Goal: Task Accomplishment & Management: Use online tool/utility

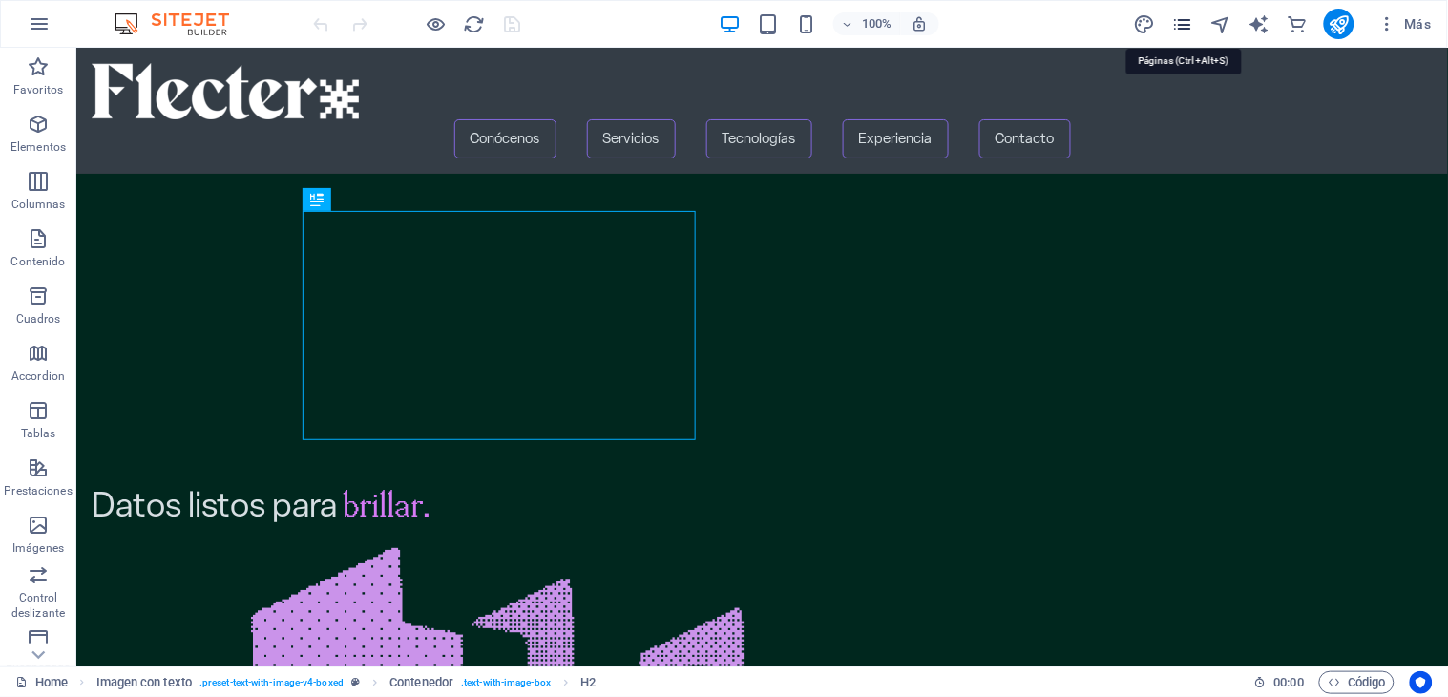
click at [1184, 26] on icon "pages" at bounding box center [1183, 24] width 22 height 22
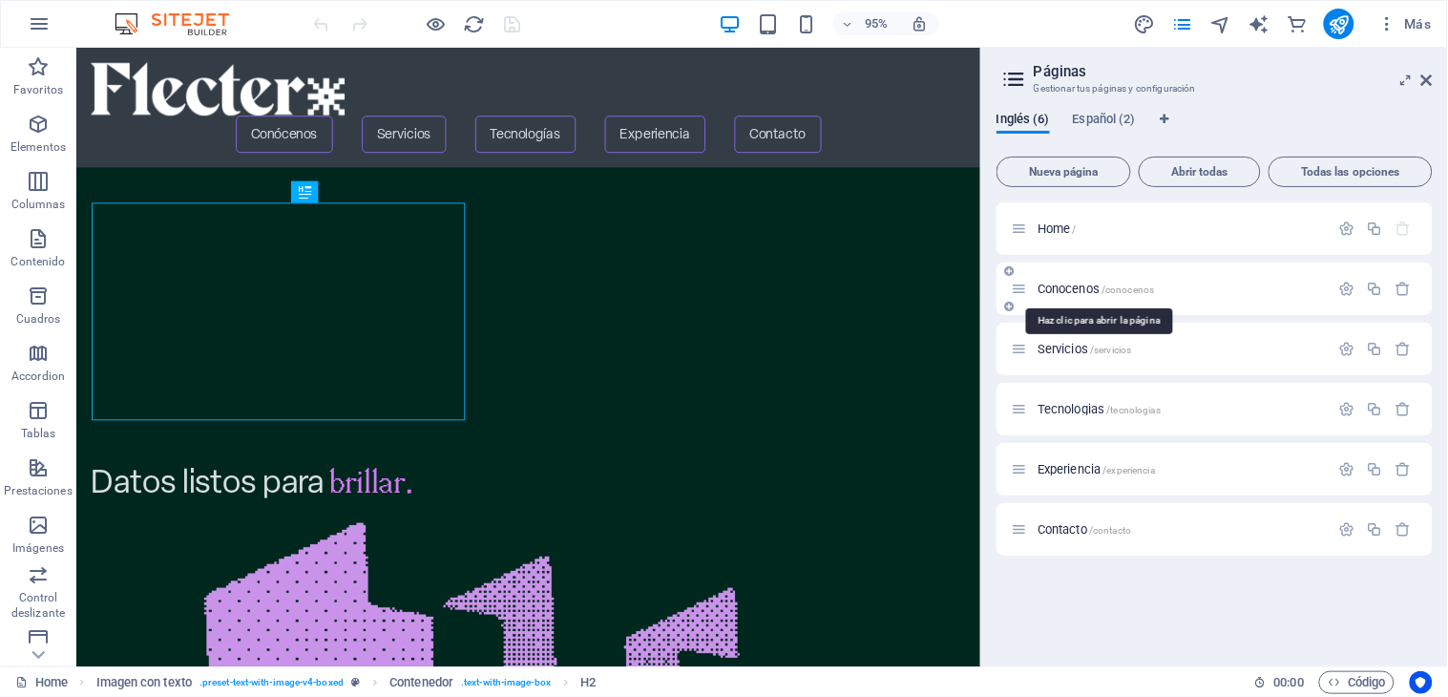
click at [1072, 289] on span "Conocenos /conocenos" at bounding box center [1095, 289] width 117 height 14
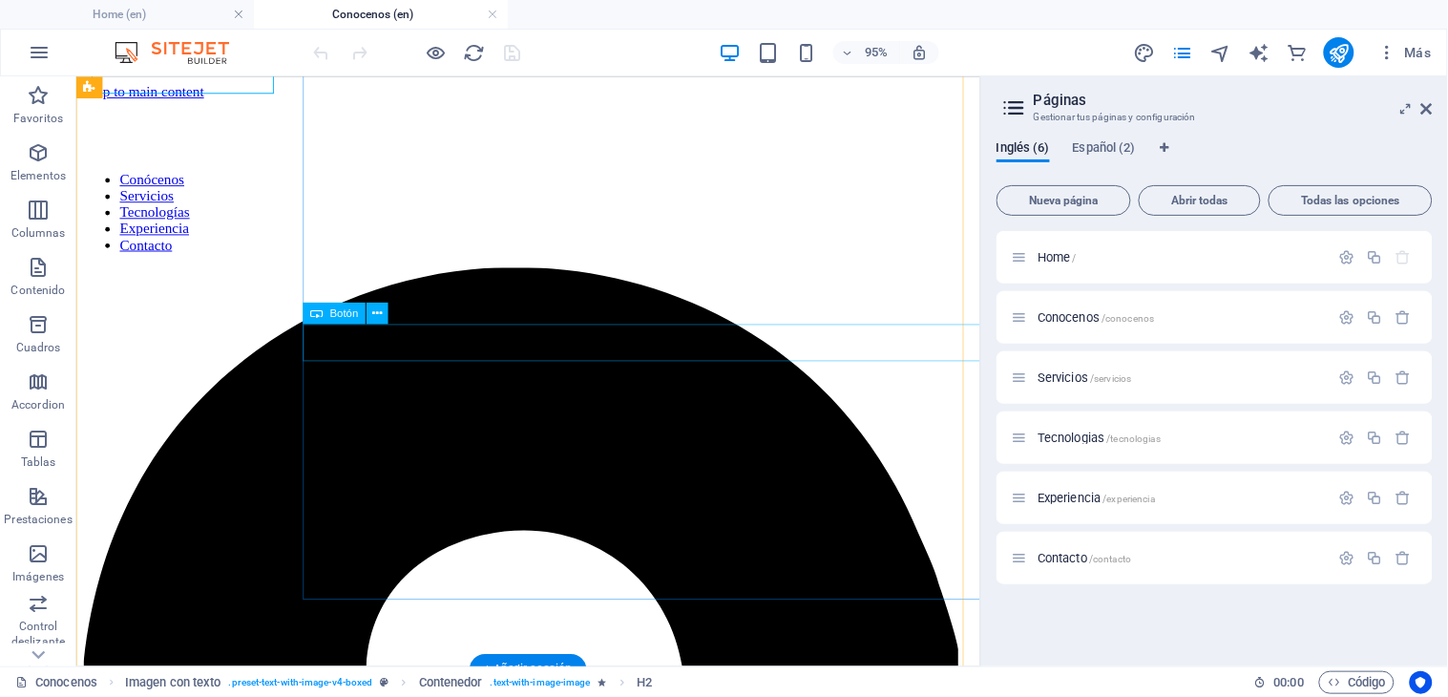
scroll to position [277, 0]
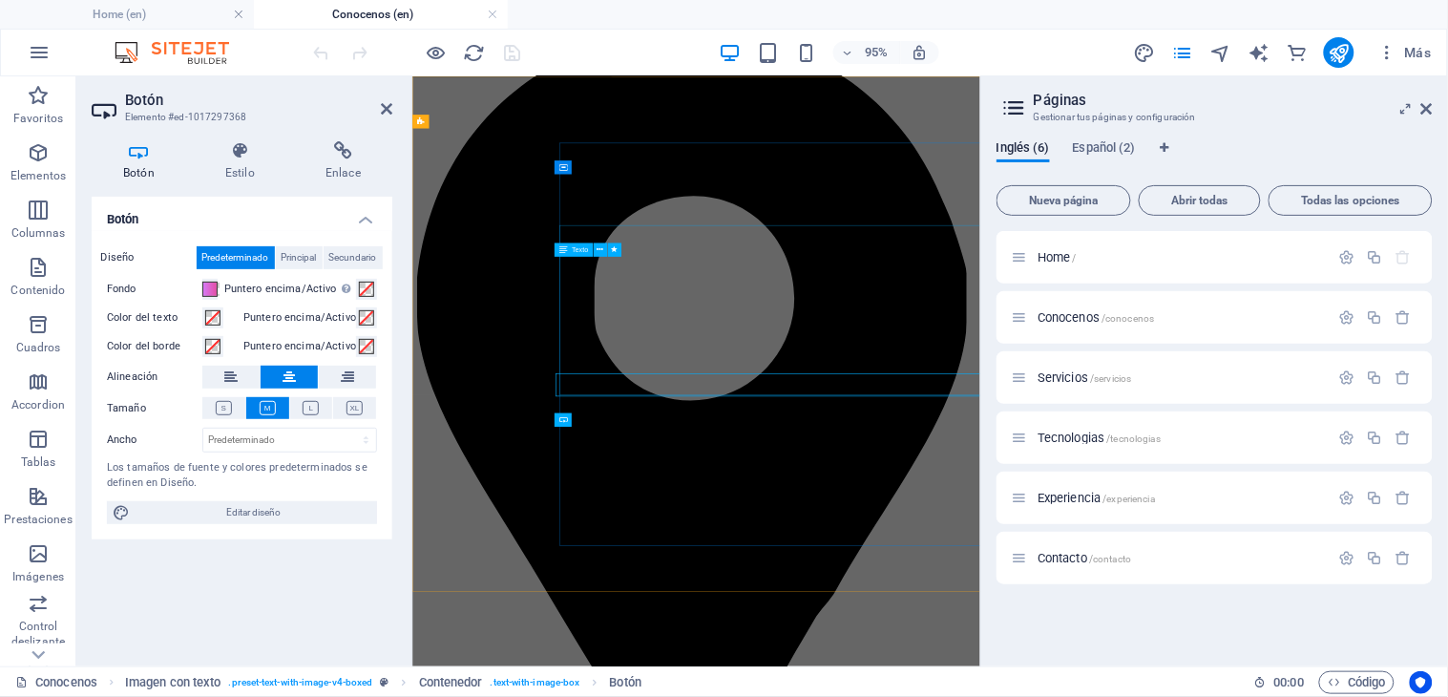
scroll to position [0, 0]
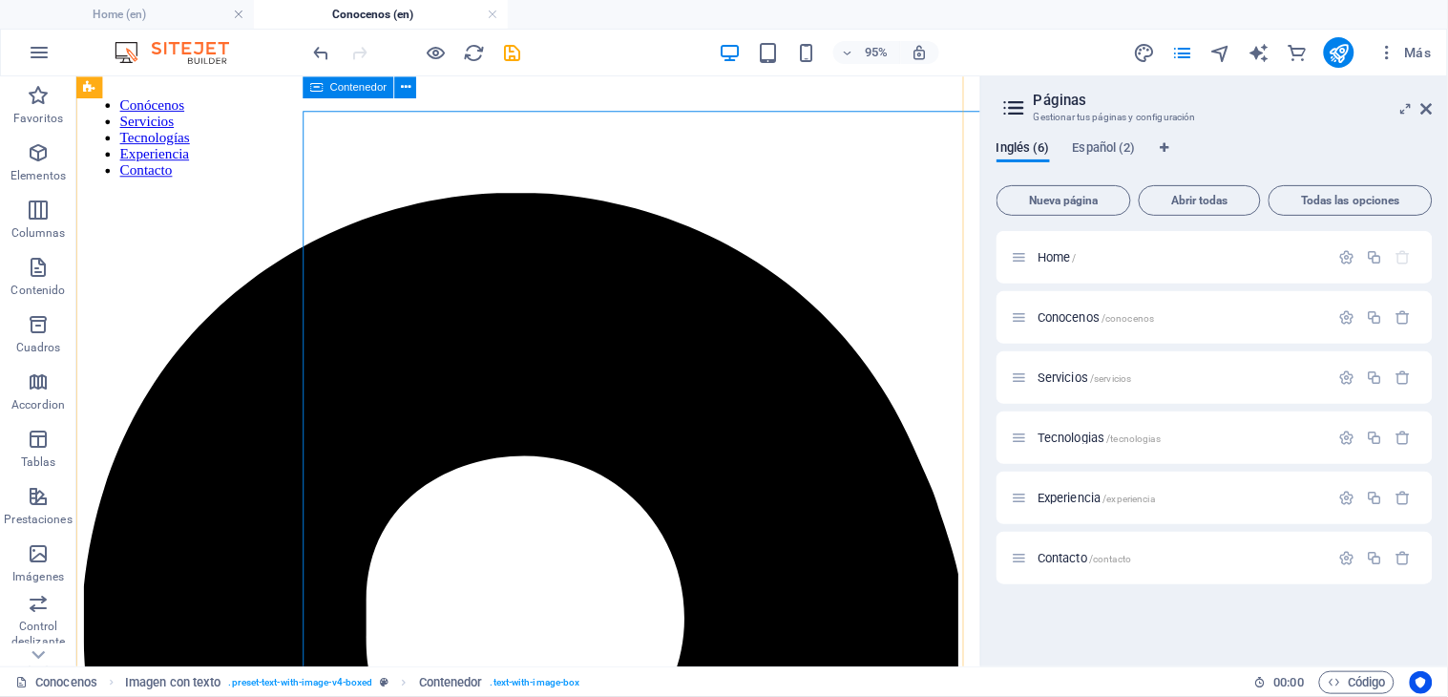
scroll to position [212, 0]
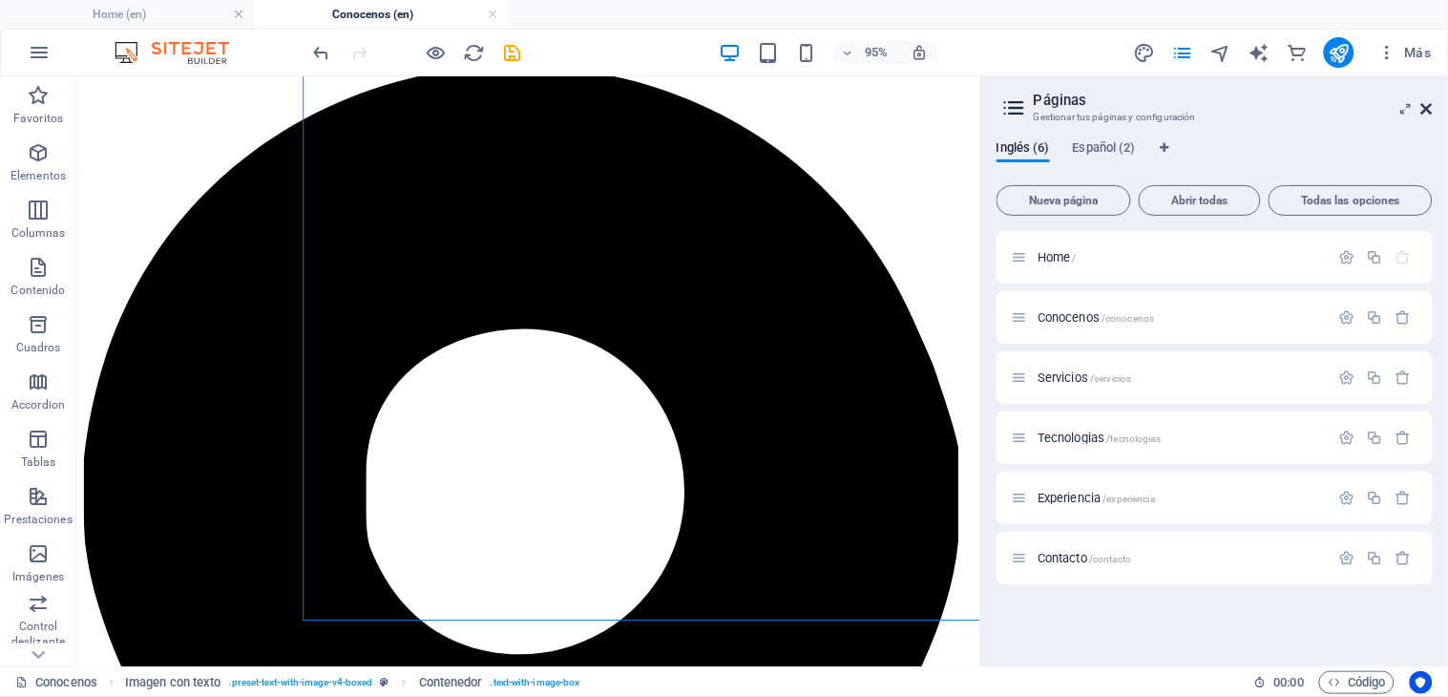
click at [1422, 101] on icon at bounding box center [1426, 108] width 11 height 15
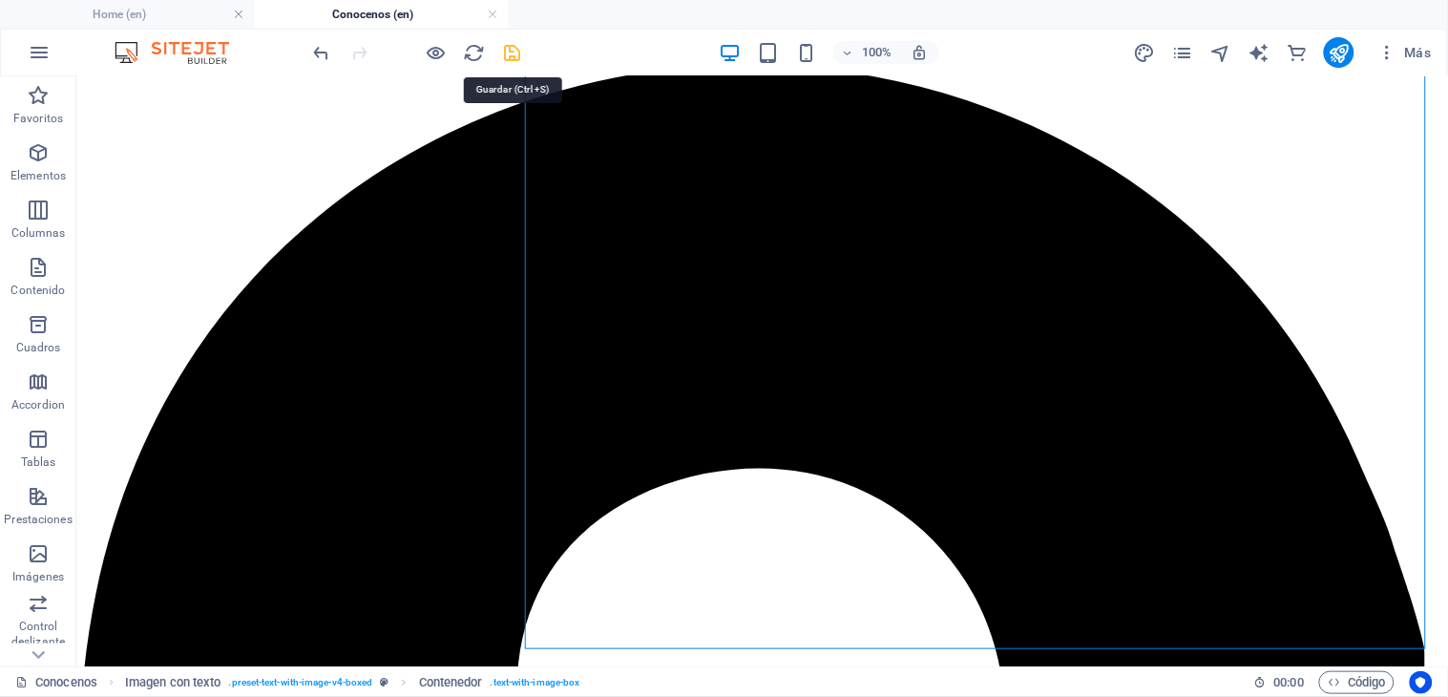
click at [508, 48] on icon "save" at bounding box center [513, 53] width 22 height 22
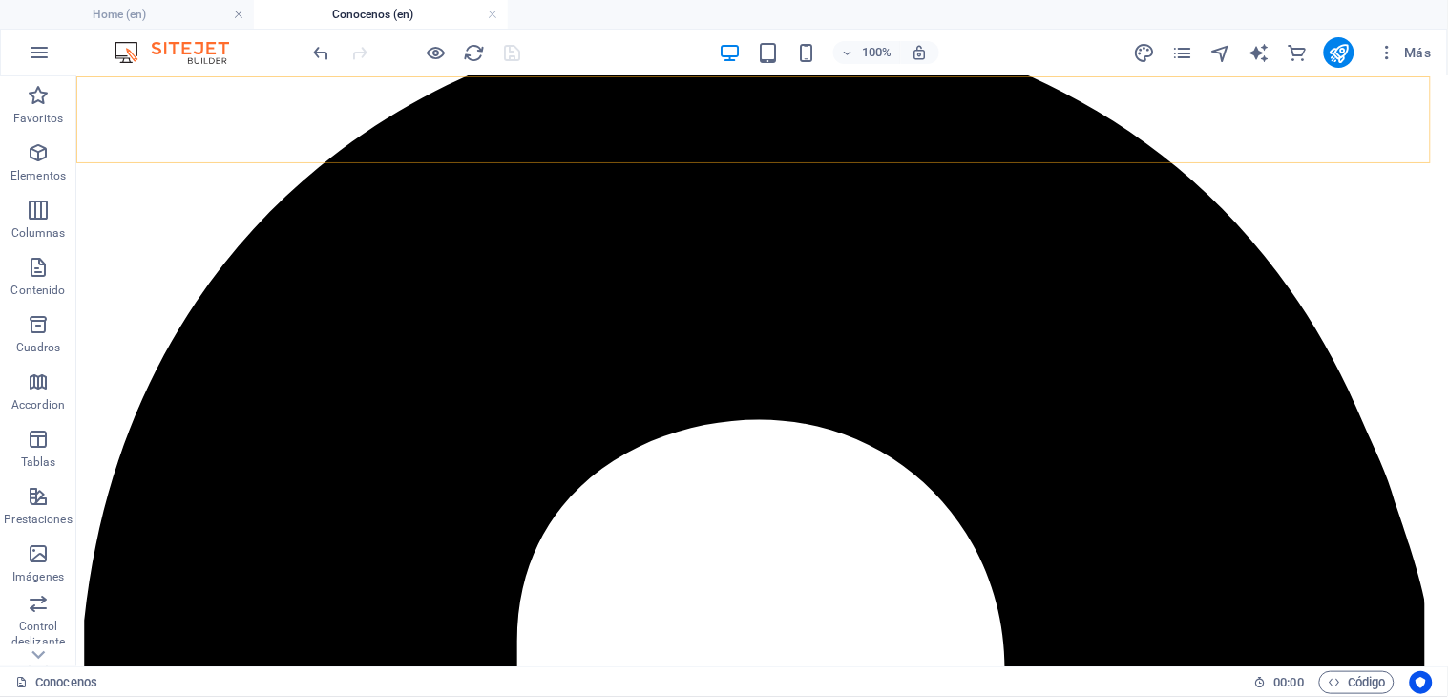
scroll to position [0, 0]
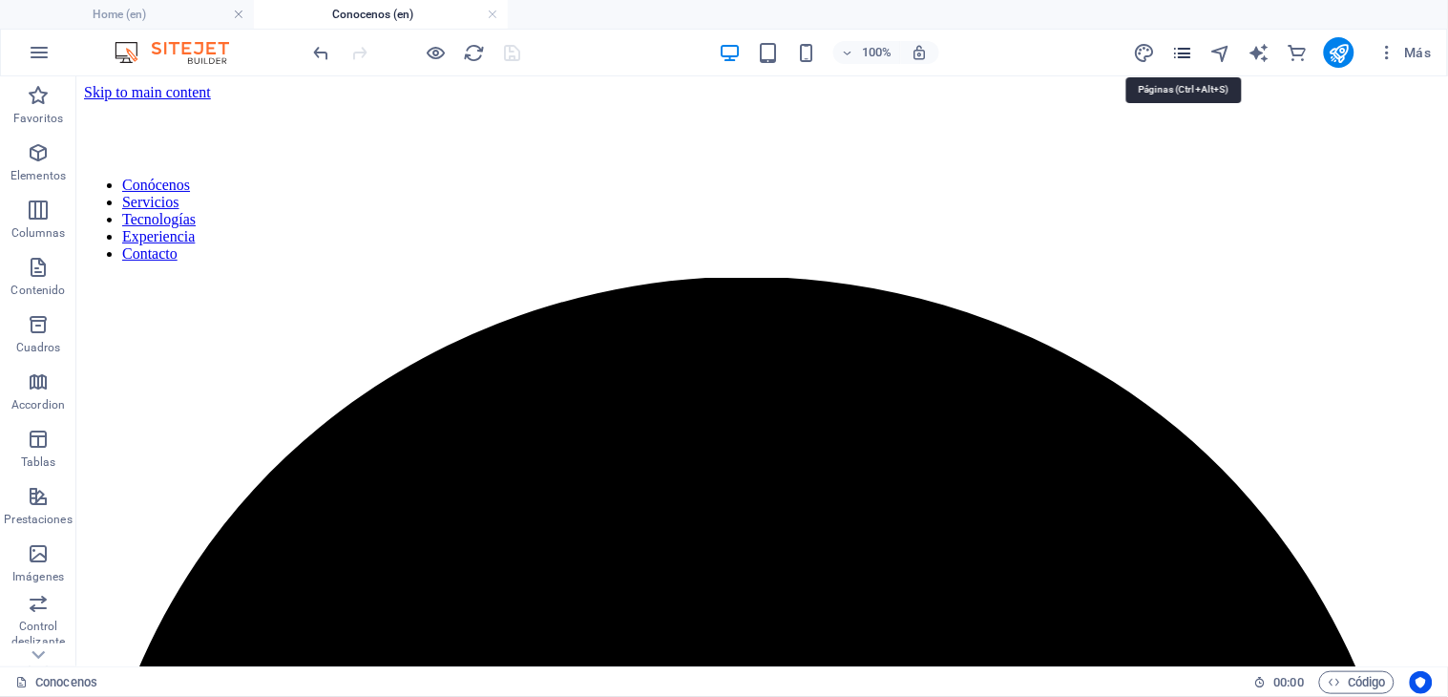
click at [1180, 51] on icon "pages" at bounding box center [1183, 53] width 22 height 22
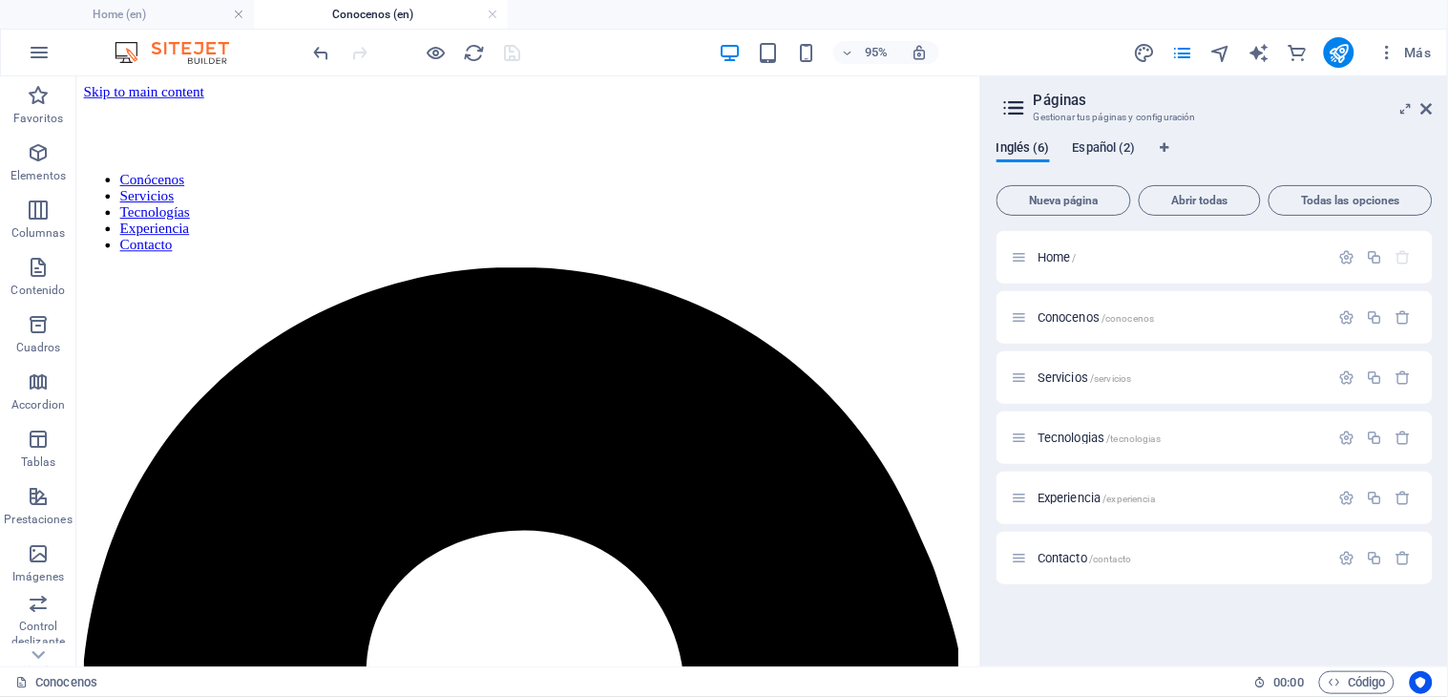
click at [1113, 150] on span "Español (2)" at bounding box center [1104, 149] width 63 height 27
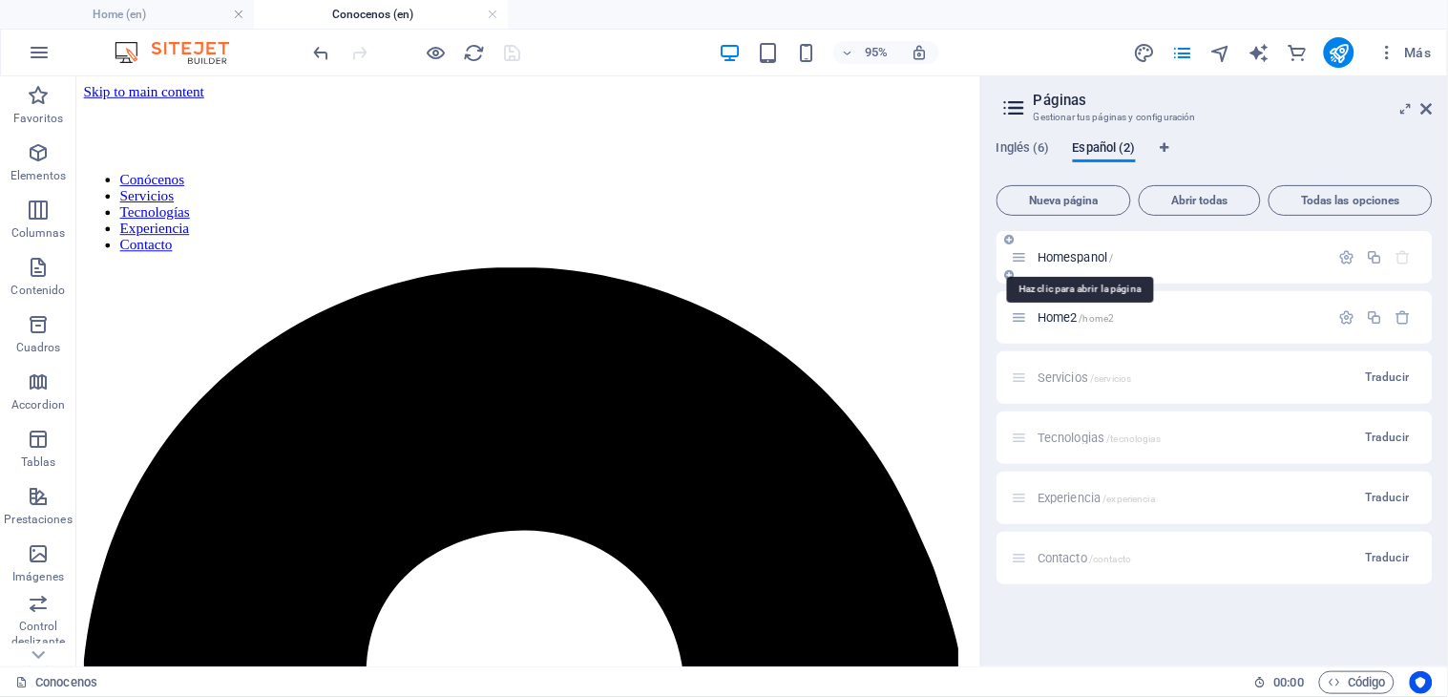
click at [1069, 256] on span "Homespanol /" at bounding box center [1075, 257] width 76 height 14
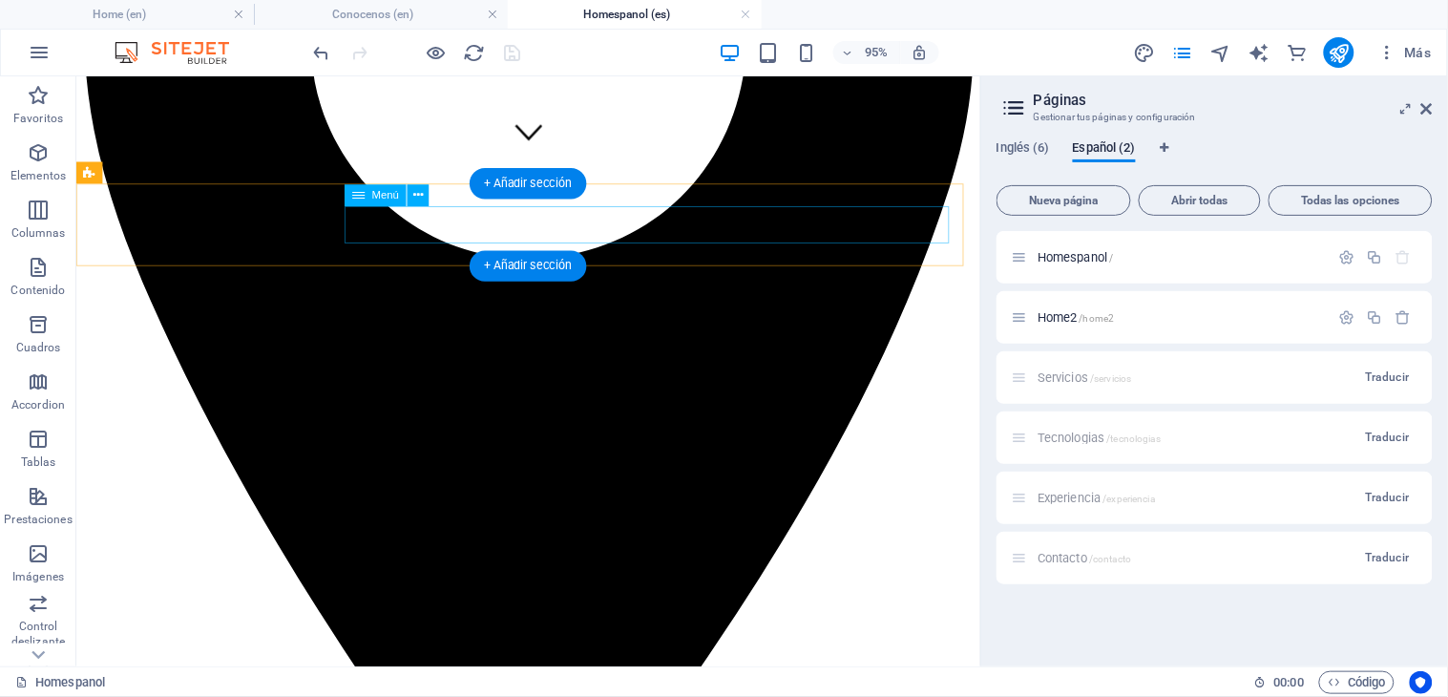
scroll to position [530, 0]
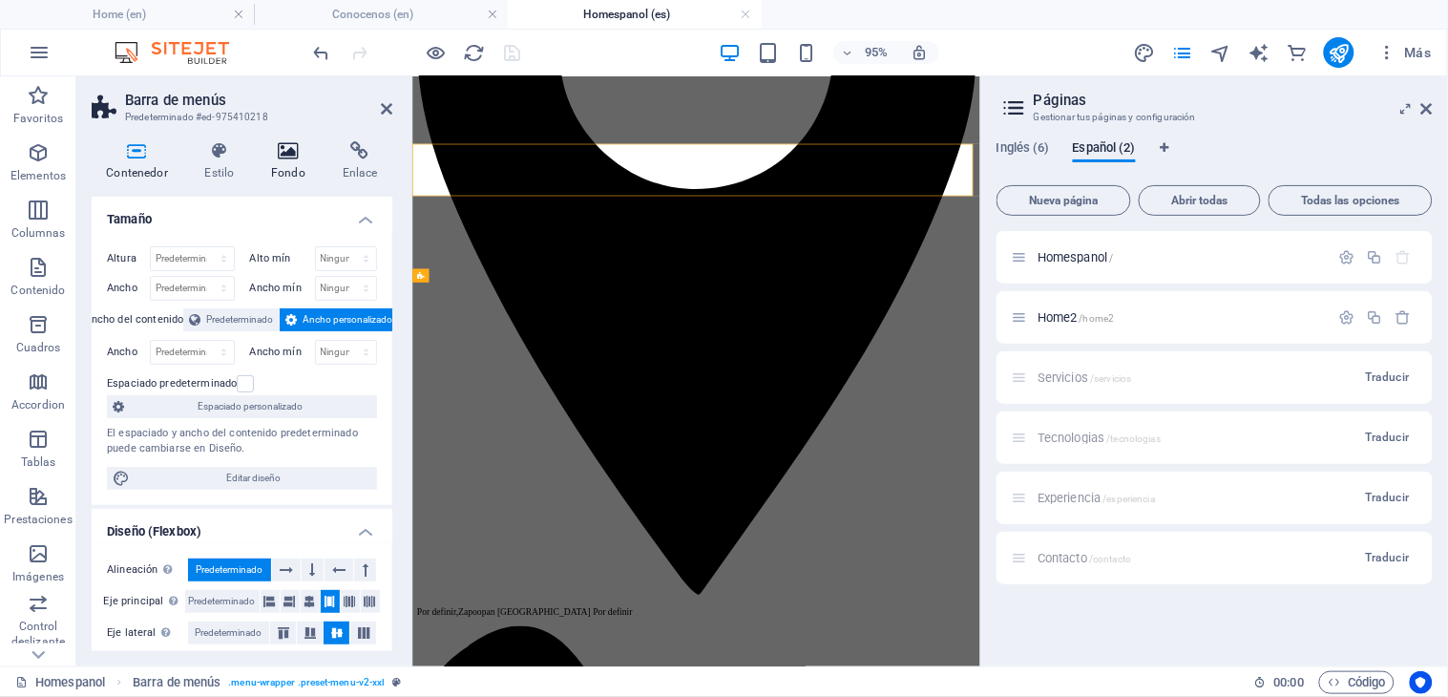
click at [283, 150] on icon at bounding box center [289, 150] width 64 height 19
select select "rem"
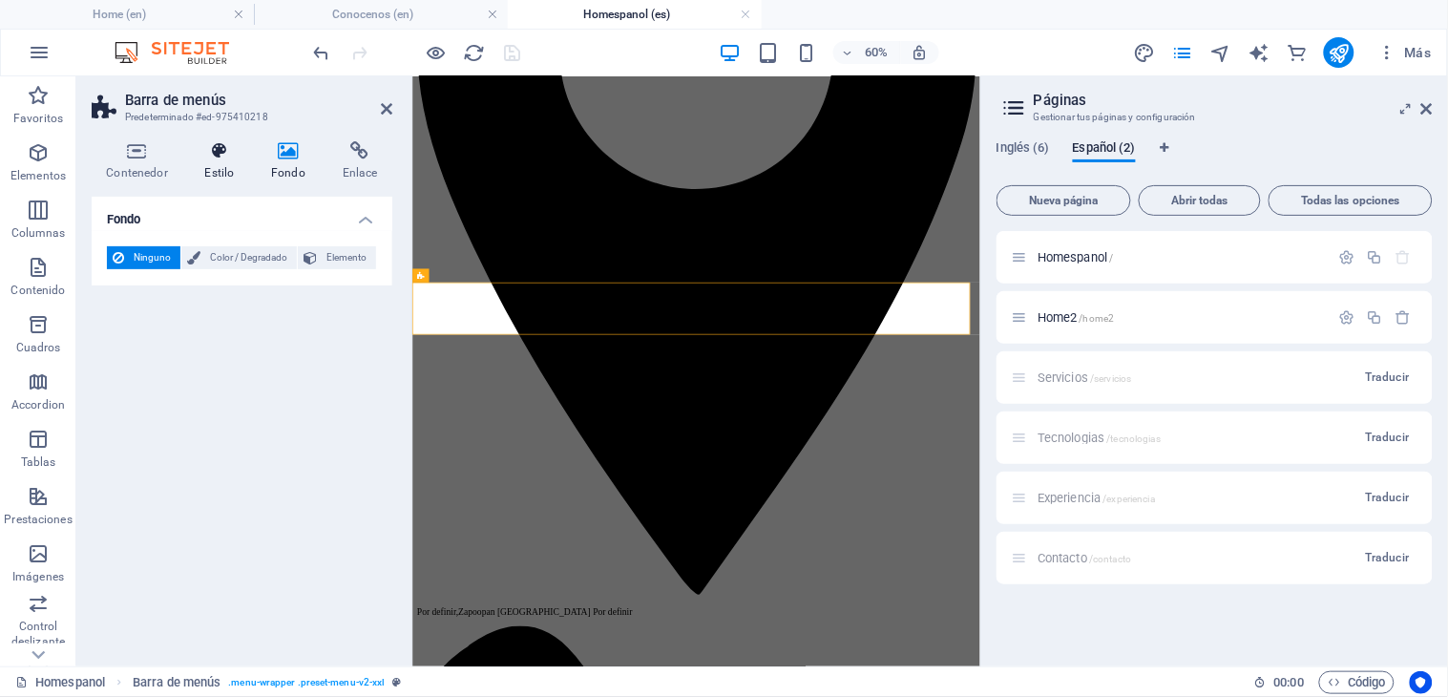
click at [224, 158] on icon at bounding box center [219, 150] width 59 height 19
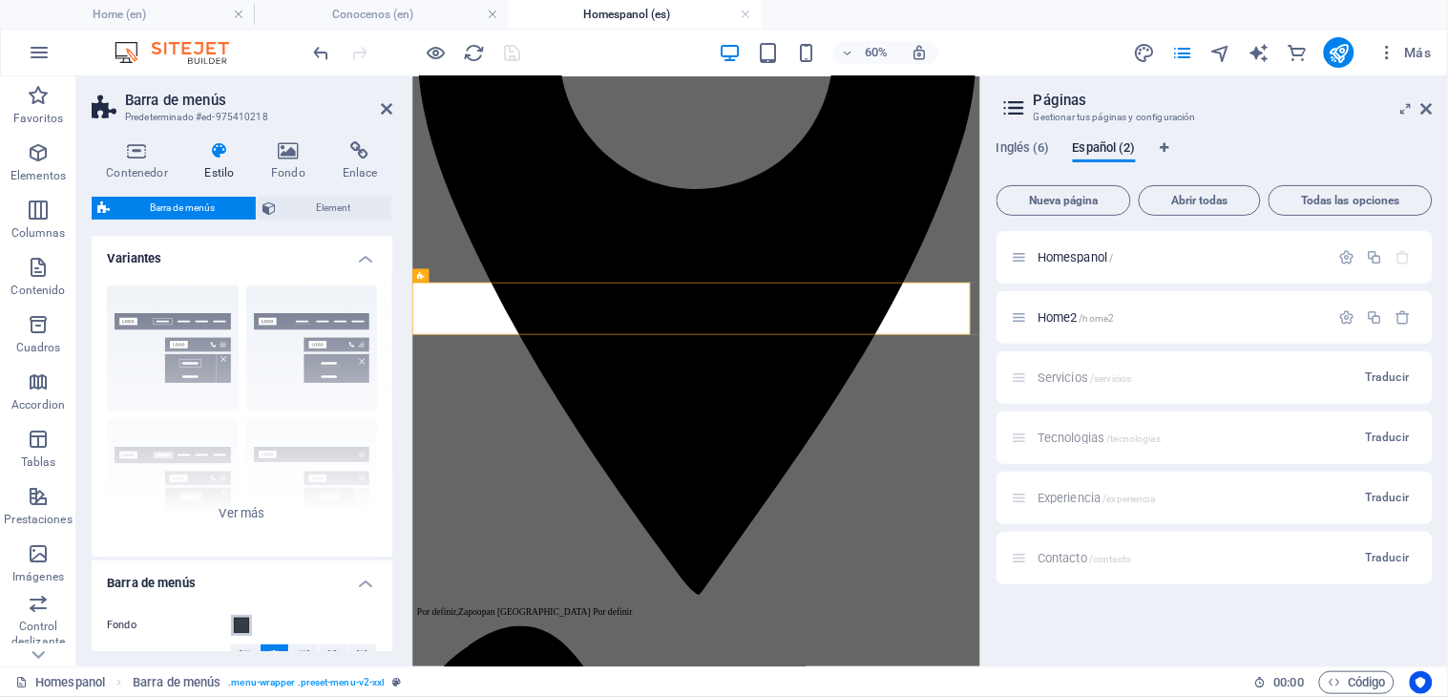
click at [242, 628] on span at bounding box center [241, 624] width 15 height 15
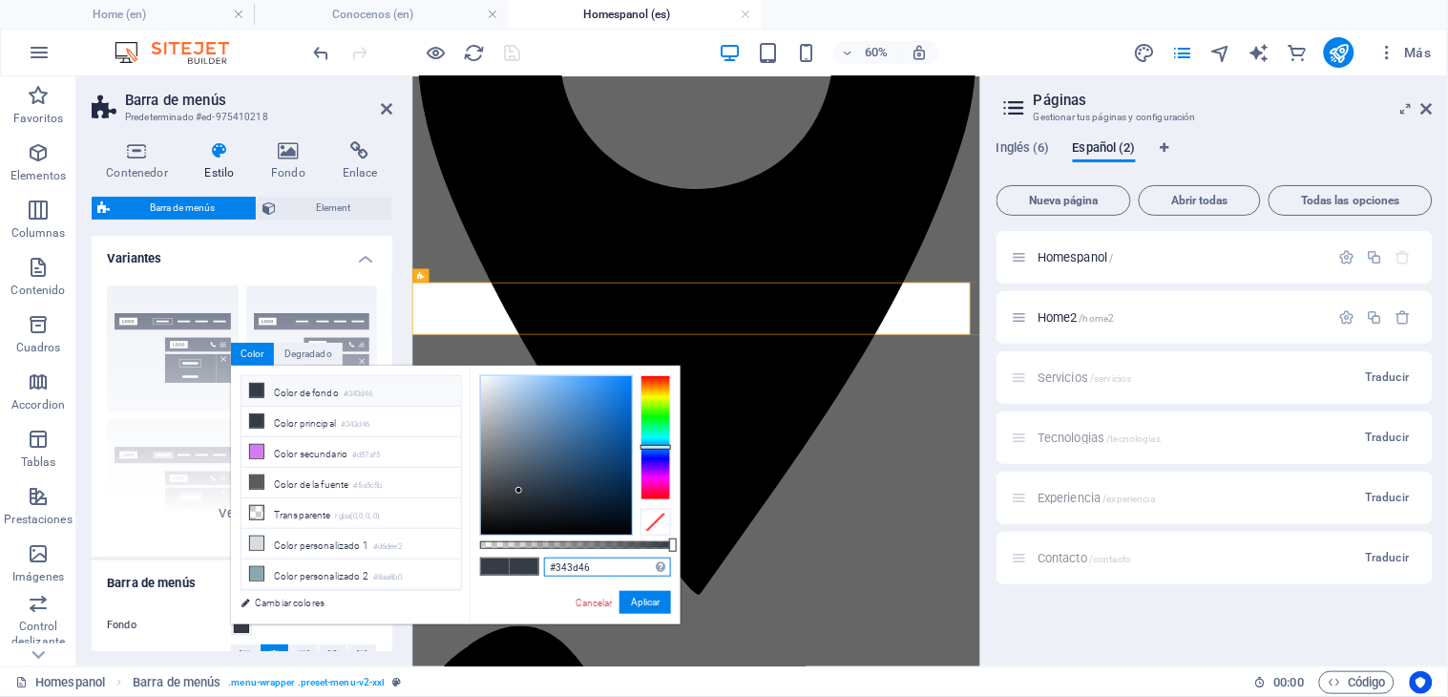
drag, startPoint x: 597, startPoint y: 570, endPoint x: 522, endPoint y: 576, distance: 75.7
click at [522, 576] on div "#343d46 Formatos soportados #0852ed rgb(8, 82, 237) rgba(8, 82, 237, 90%) hsv(2…" at bounding box center [575, 632] width 211 height 535
paste input "00271e"
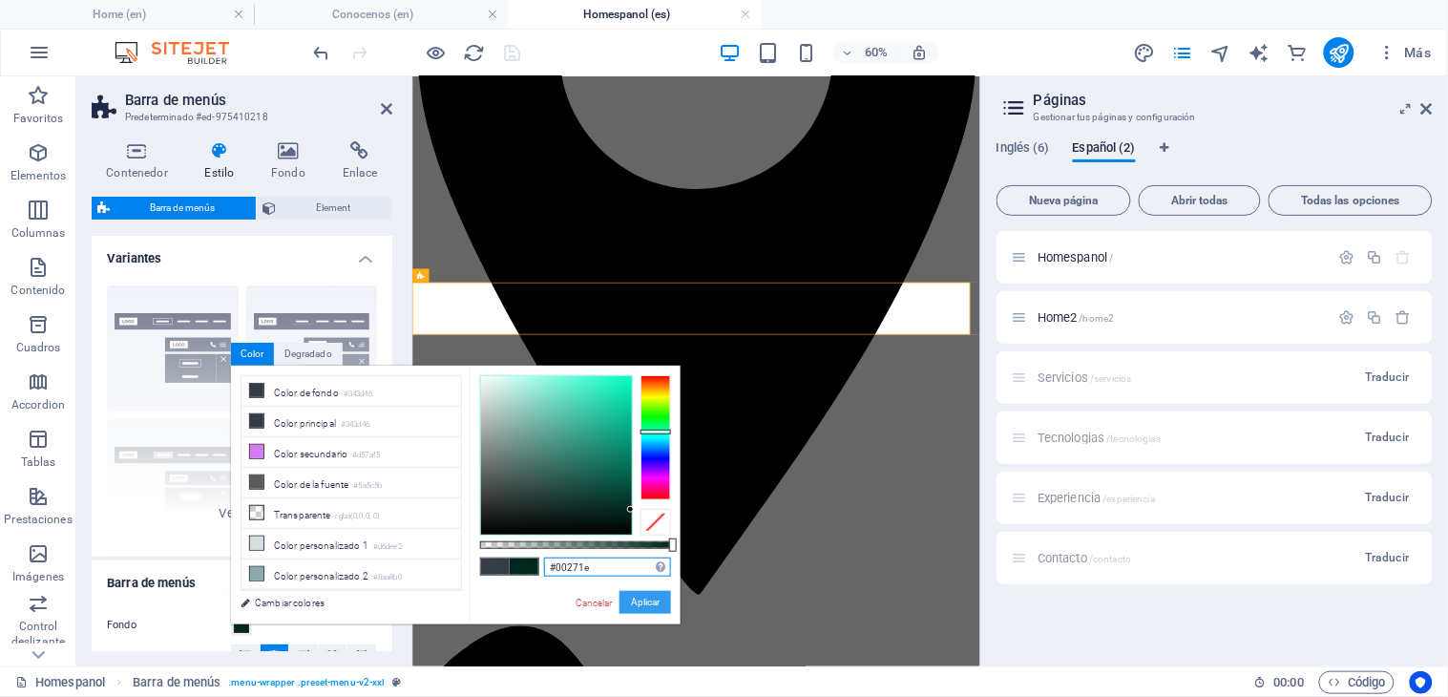
type input "#00271e"
click at [630, 606] on button "Aplicar" at bounding box center [645, 602] width 52 height 23
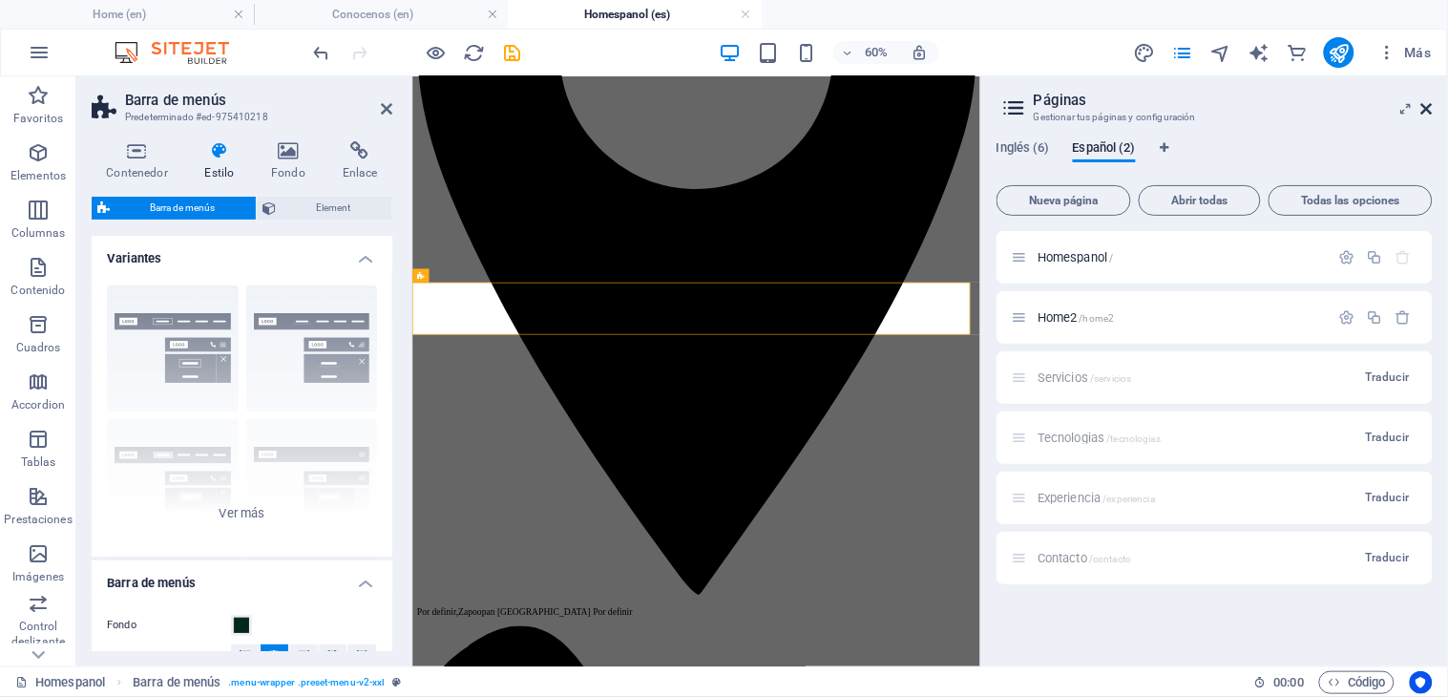
click at [1425, 115] on icon at bounding box center [1426, 108] width 11 height 15
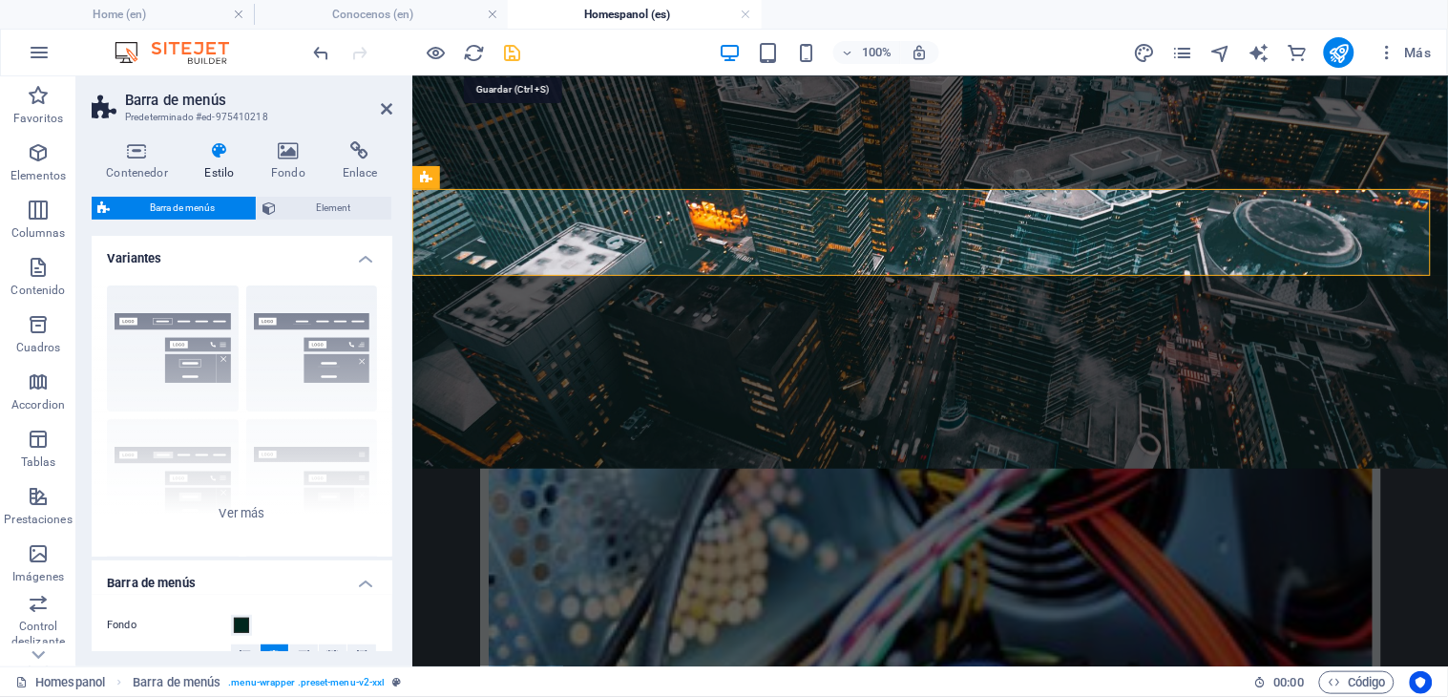
click at [511, 44] on icon "save" at bounding box center [513, 53] width 22 height 22
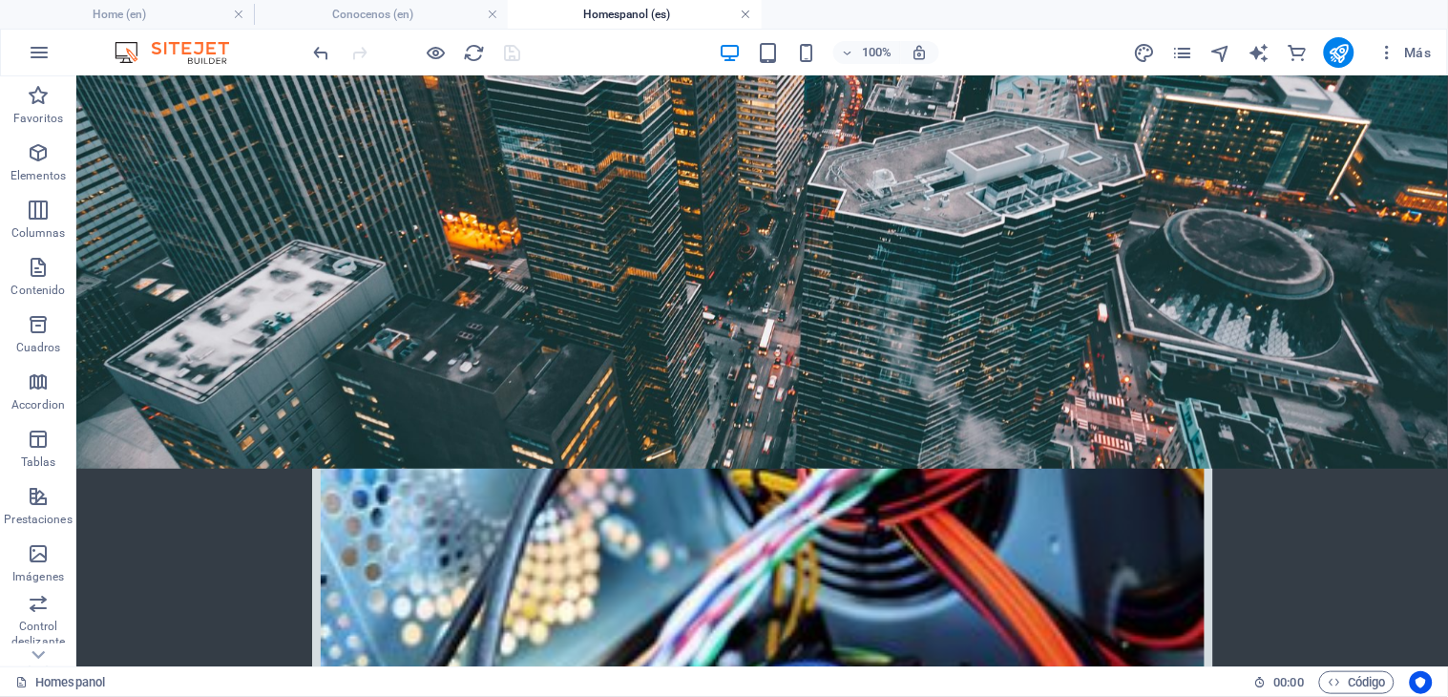
click at [744, 12] on link at bounding box center [746, 15] width 11 height 18
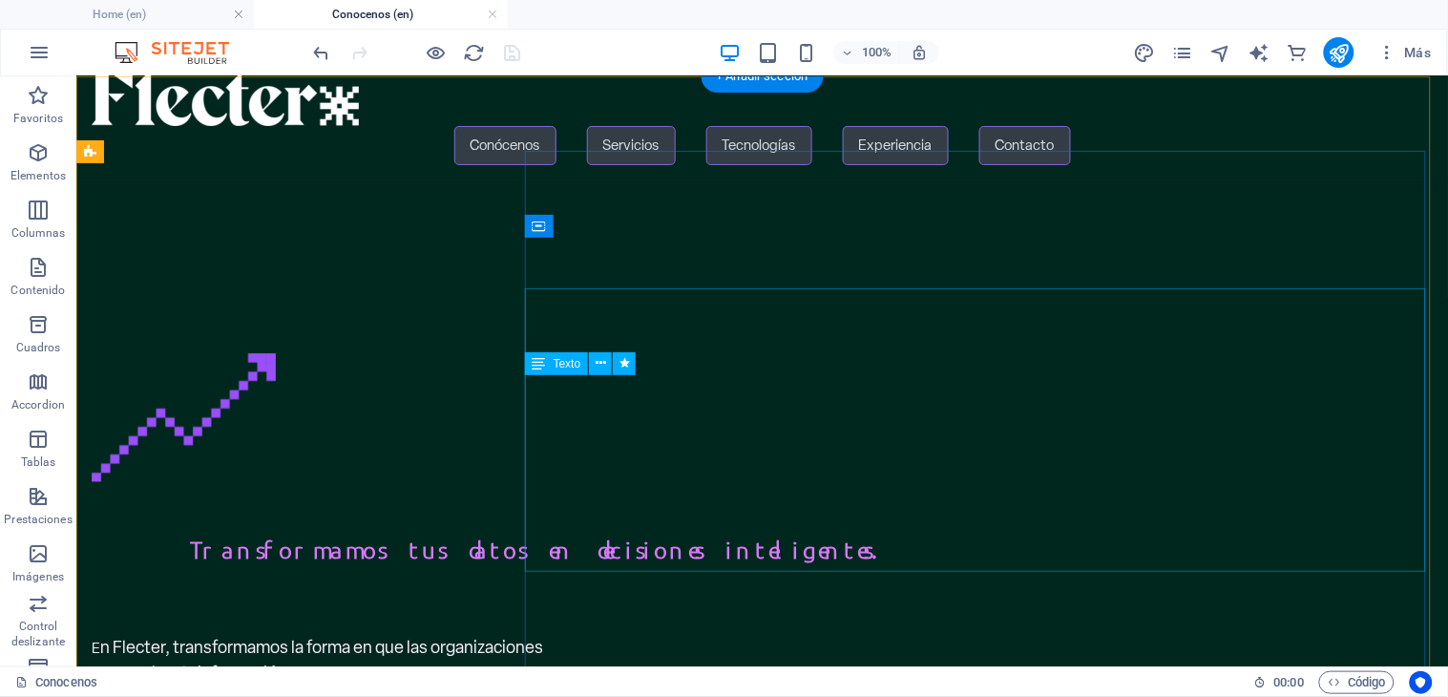
scroll to position [0, 0]
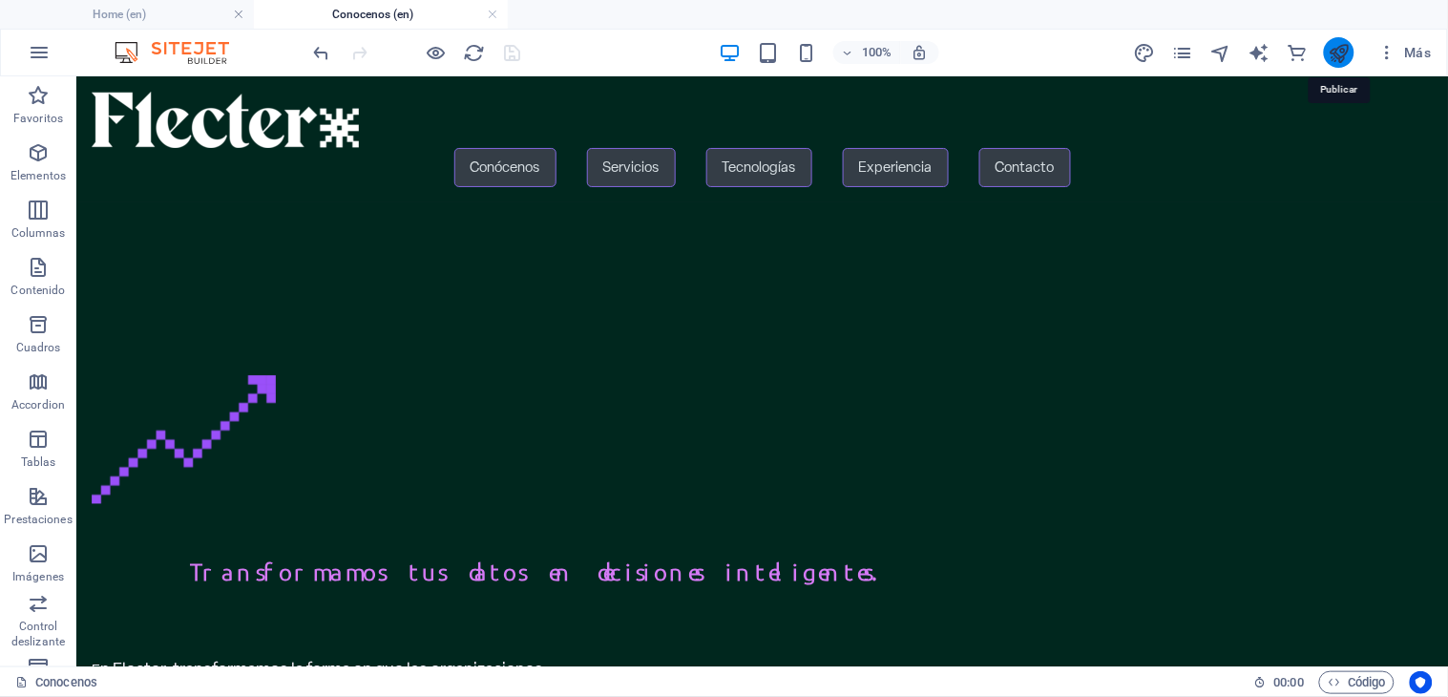
click at [1343, 48] on icon "publish" at bounding box center [1339, 53] width 22 height 22
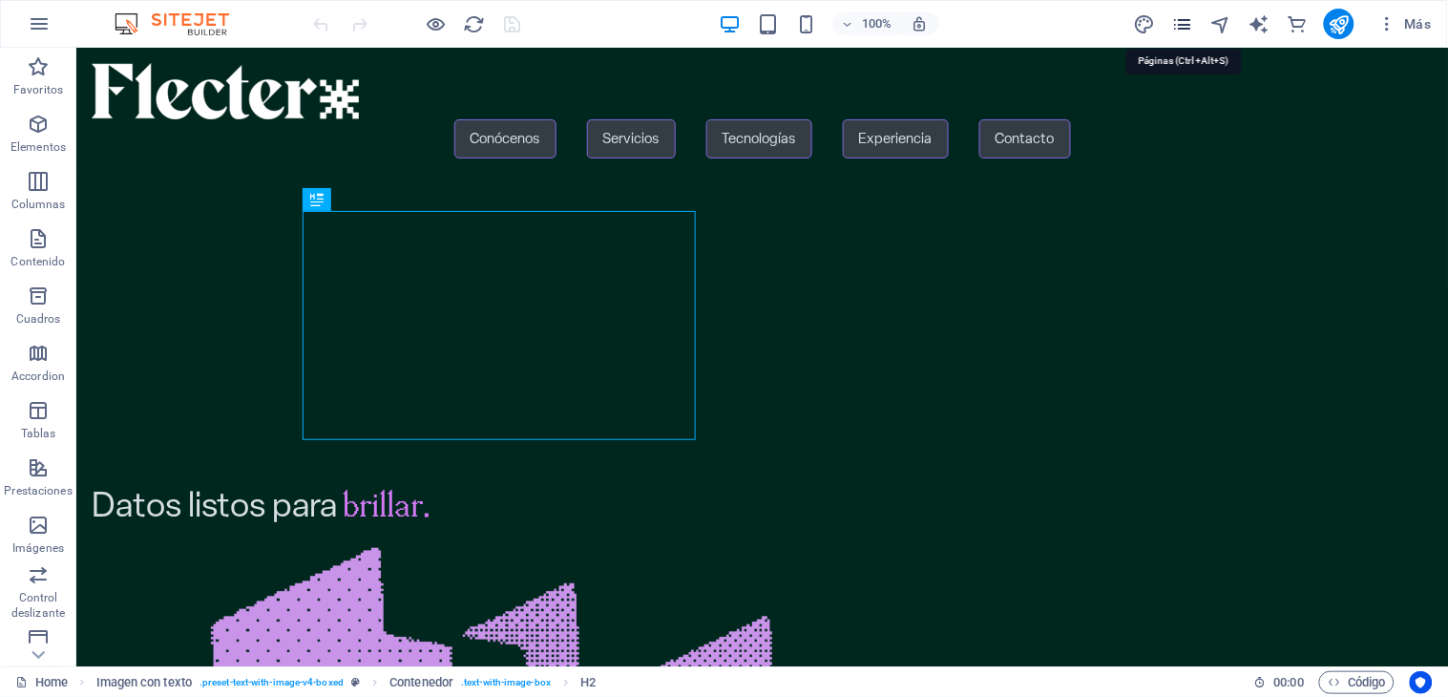
click at [1185, 31] on icon "pages" at bounding box center [1183, 24] width 22 height 22
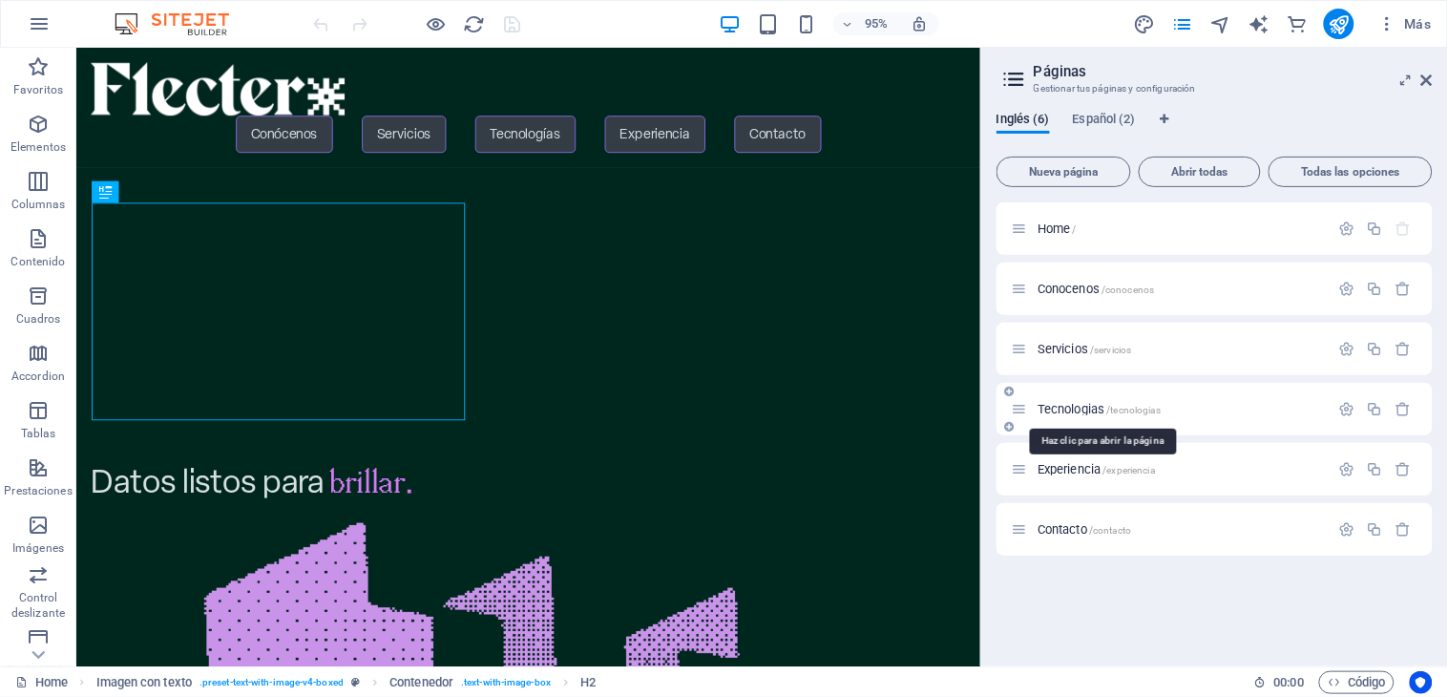
click at [1069, 407] on span "Tecnologias /tecnologias" at bounding box center [1098, 409] width 123 height 14
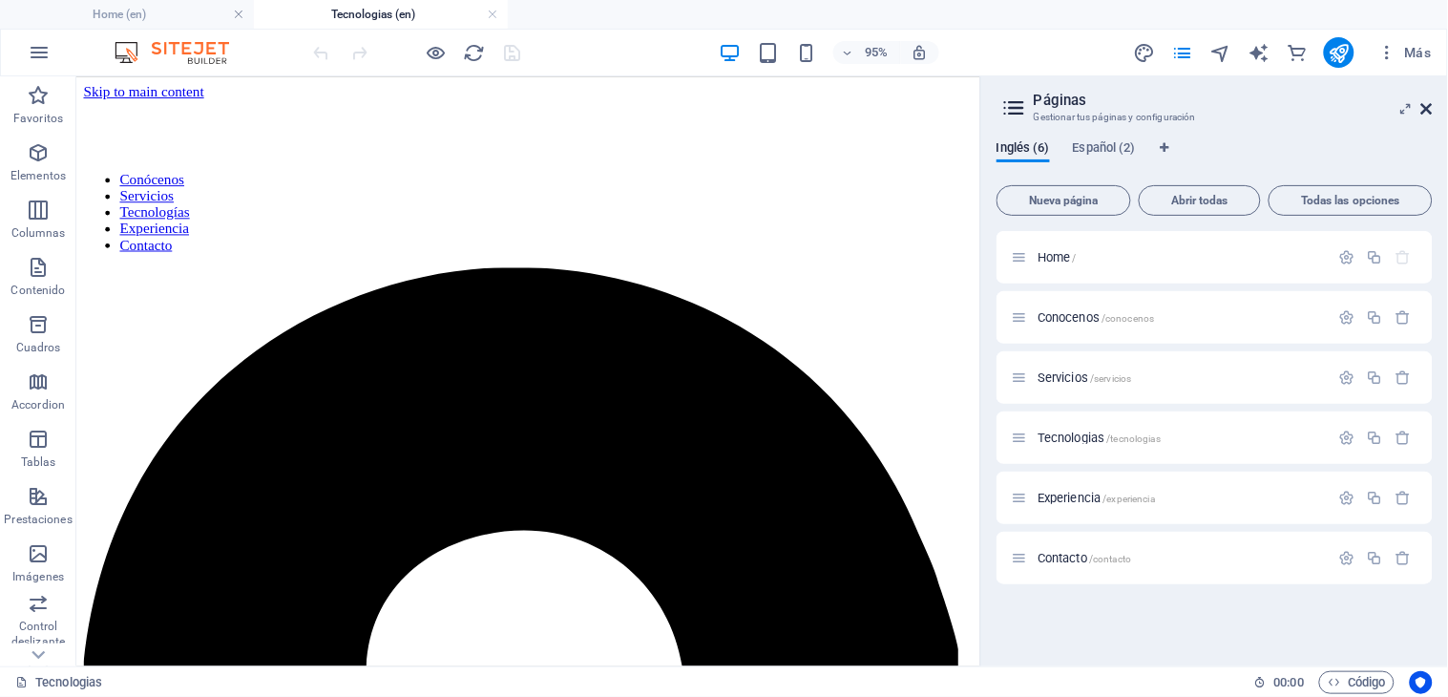
drag, startPoint x: 1353, startPoint y: 26, endPoint x: 1430, endPoint y: 102, distance: 108.0
click at [1430, 102] on icon at bounding box center [1426, 108] width 11 height 15
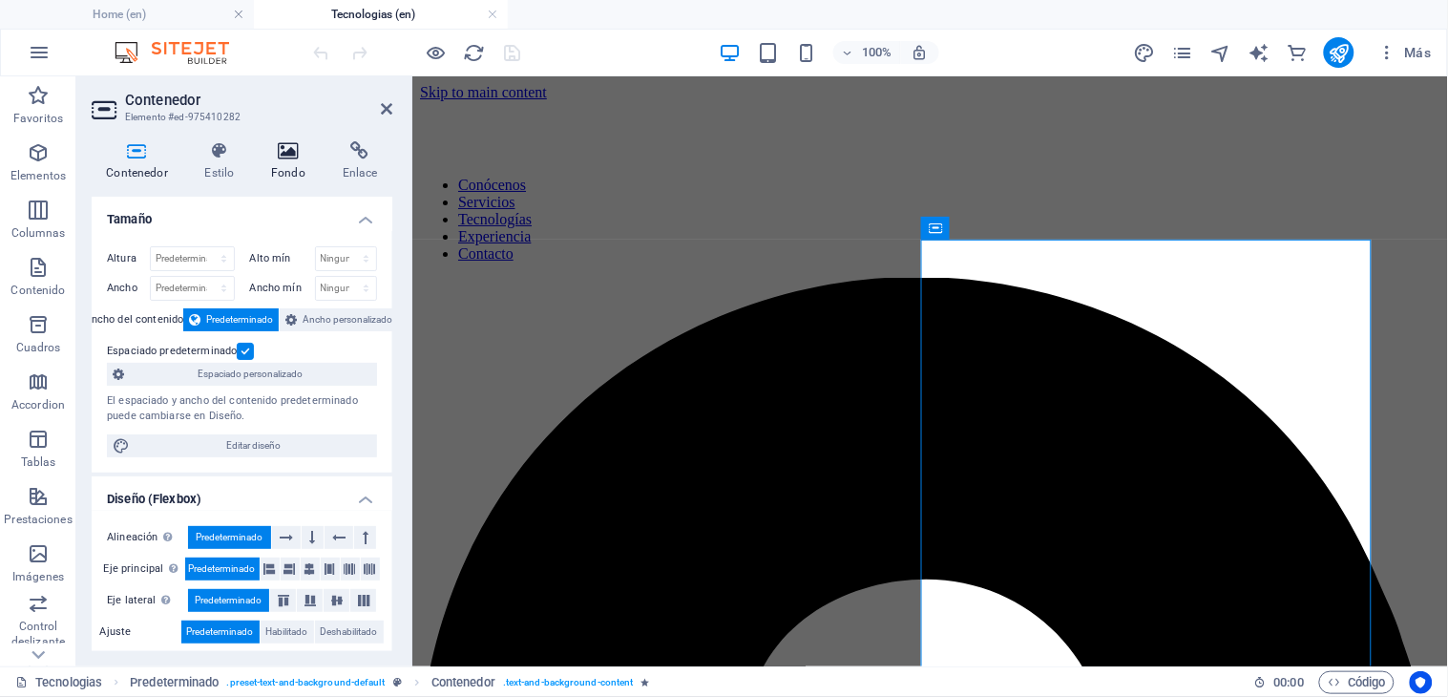
click at [269, 165] on h4 "Fondo" at bounding box center [293, 161] width 72 height 40
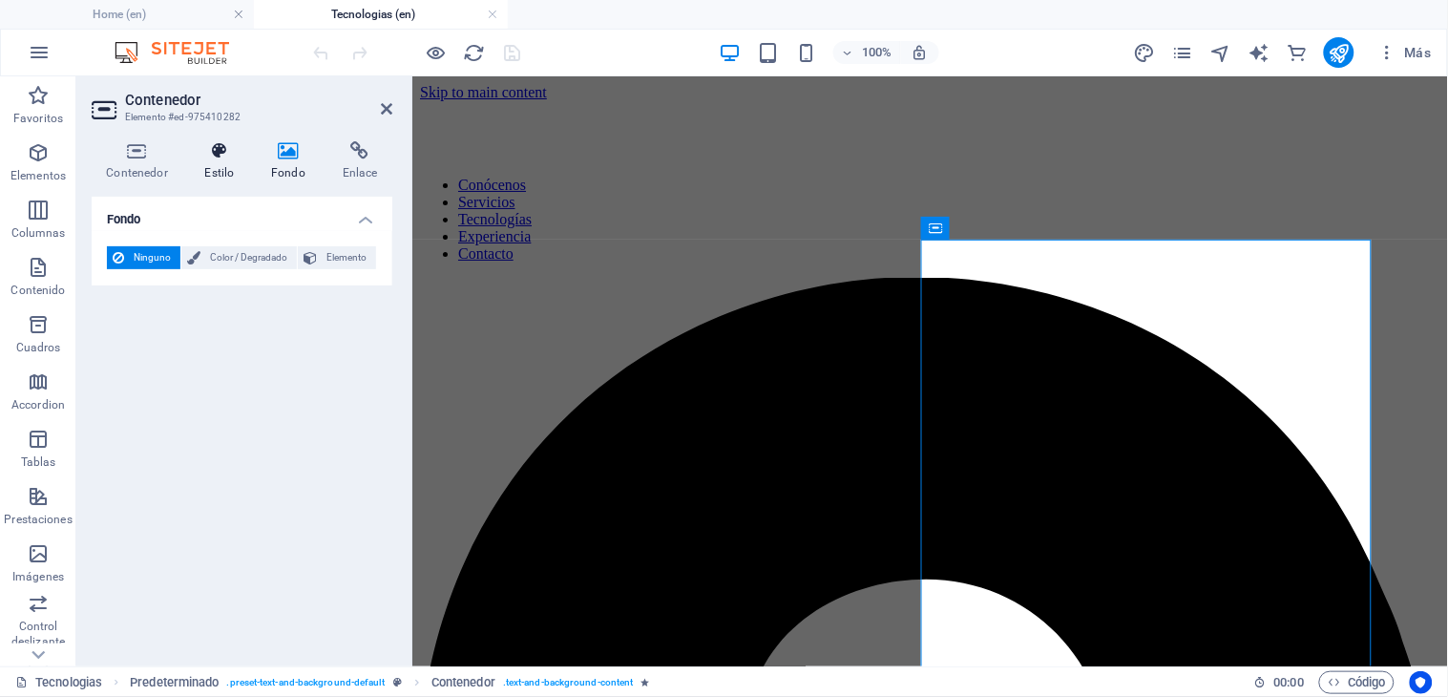
click at [233, 167] on h4 "Estilo" at bounding box center [223, 161] width 67 height 40
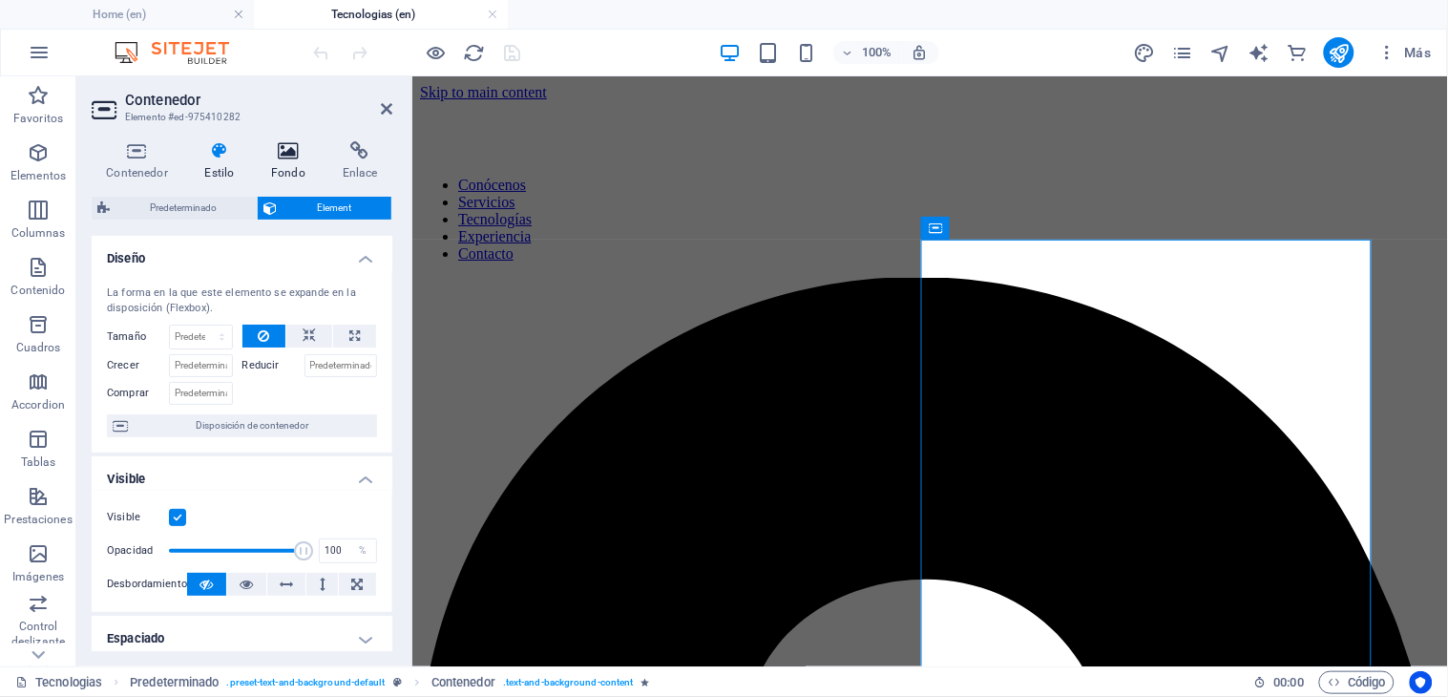
click at [287, 176] on h4 "Fondo" at bounding box center [293, 161] width 72 height 40
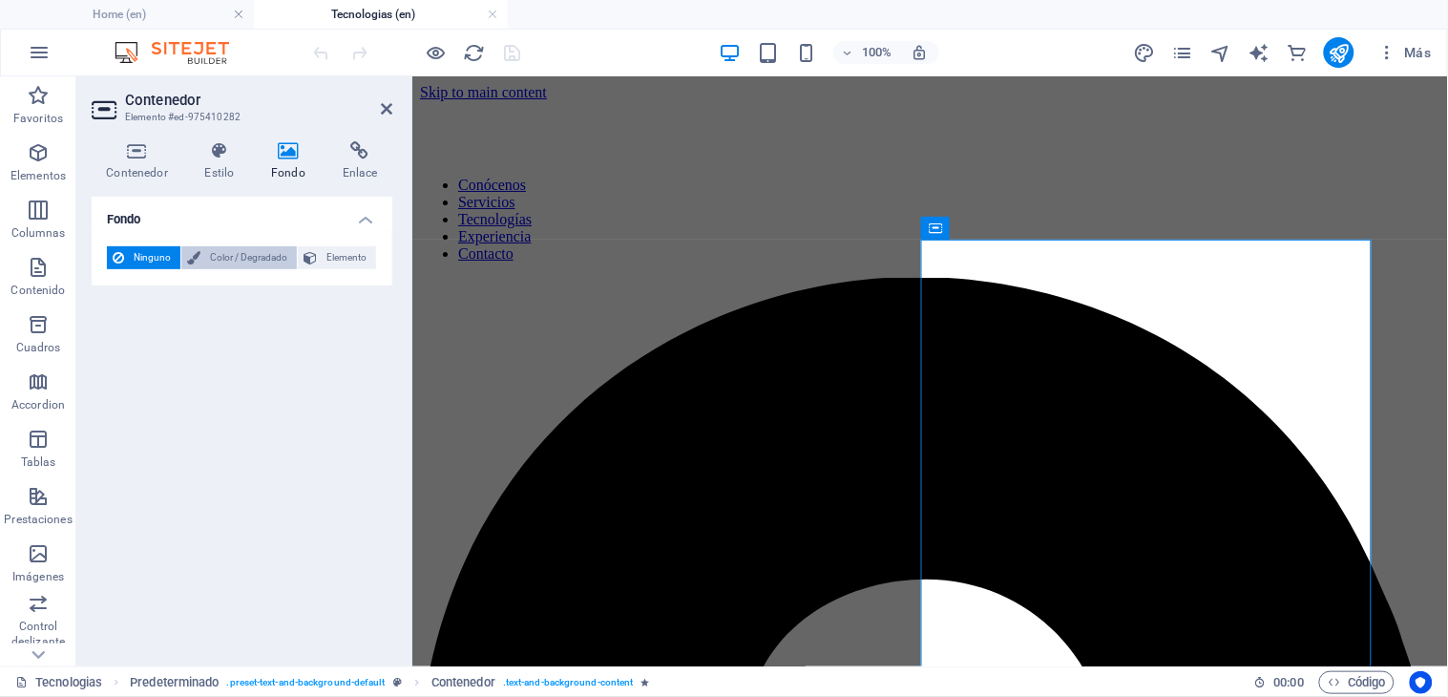
click at [255, 253] on span "Color / Degradado" at bounding box center [248, 257] width 85 height 23
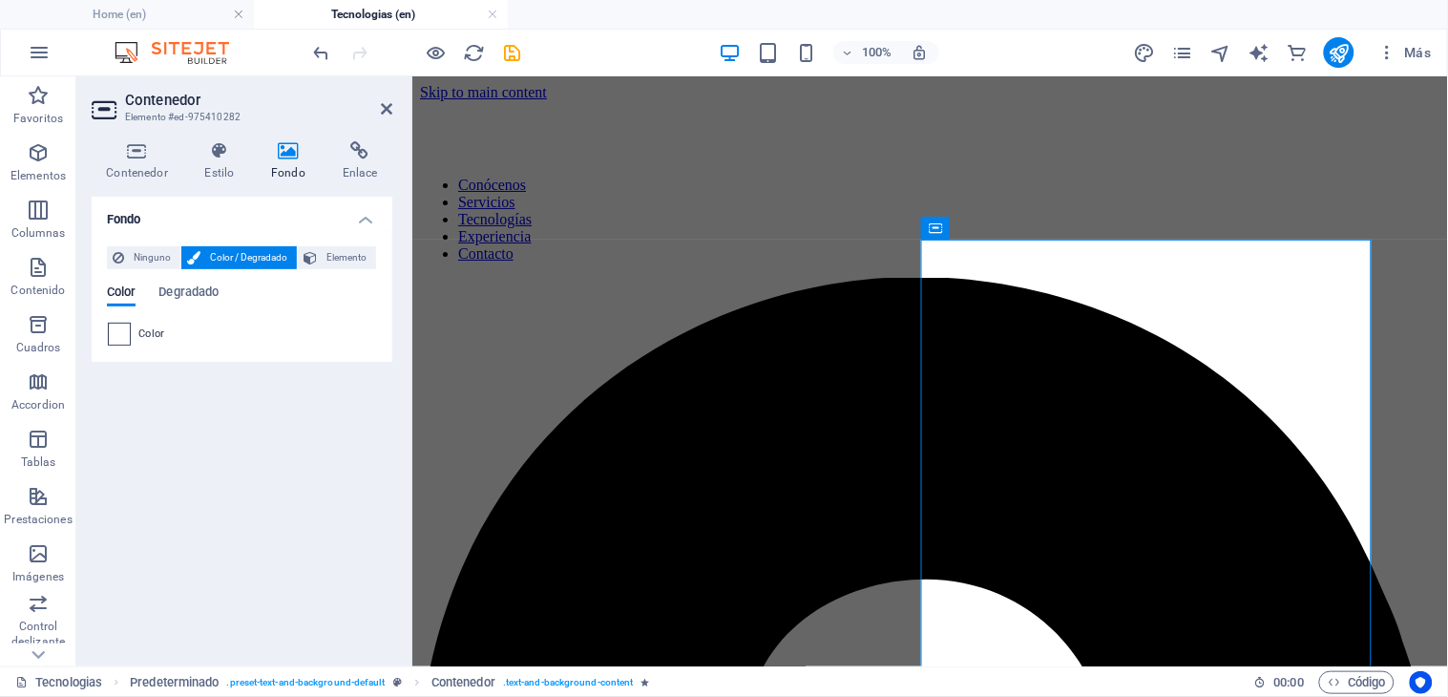
click at [122, 336] on span at bounding box center [119, 334] width 21 height 21
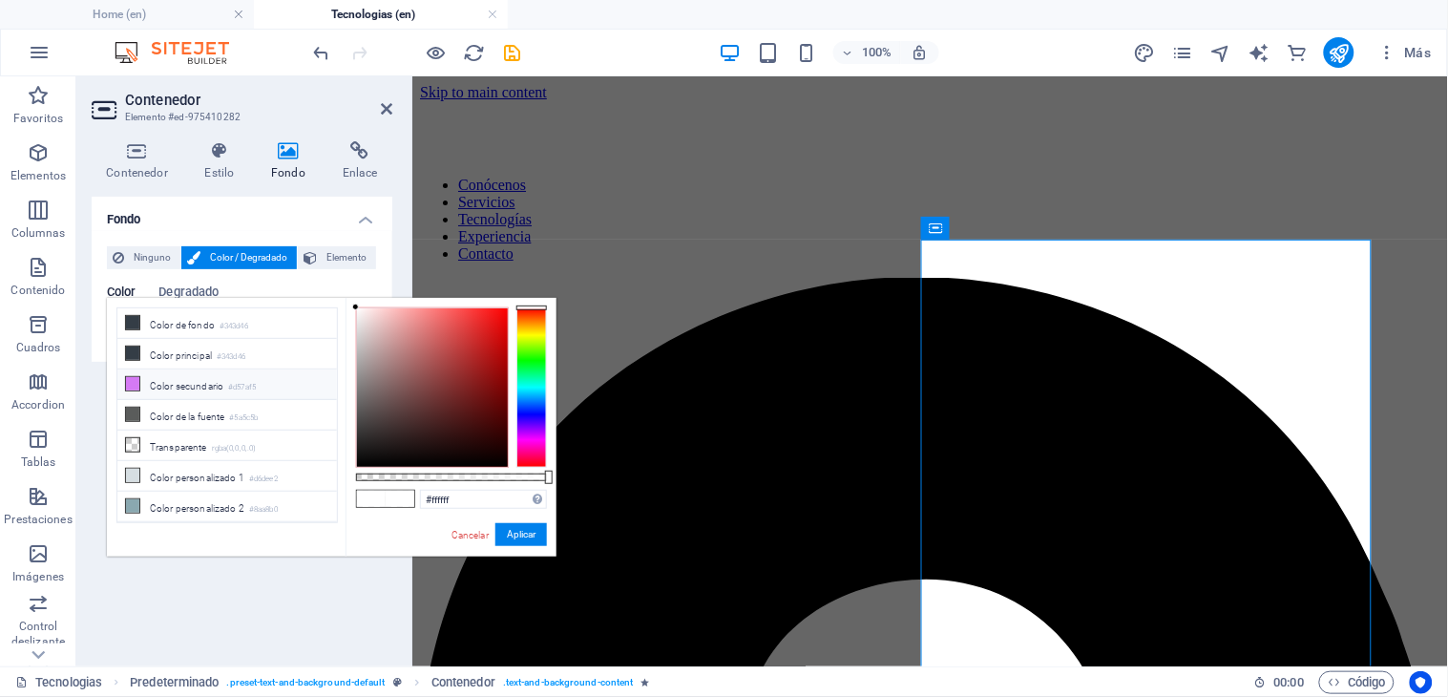
click at [167, 380] on li "Color secundario #d57af5" at bounding box center [226, 384] width 219 height 31
type input "#d57af5"
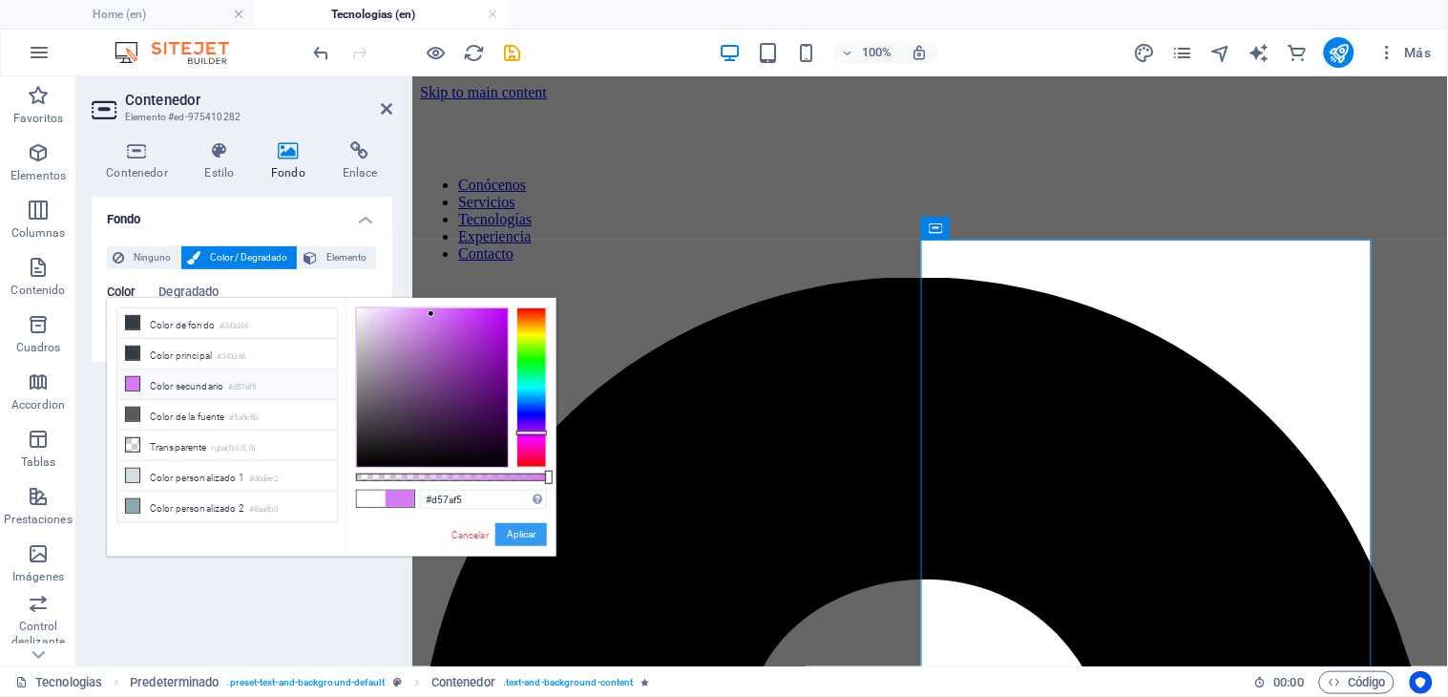
click at [508, 530] on button "Aplicar" at bounding box center [521, 534] width 52 height 23
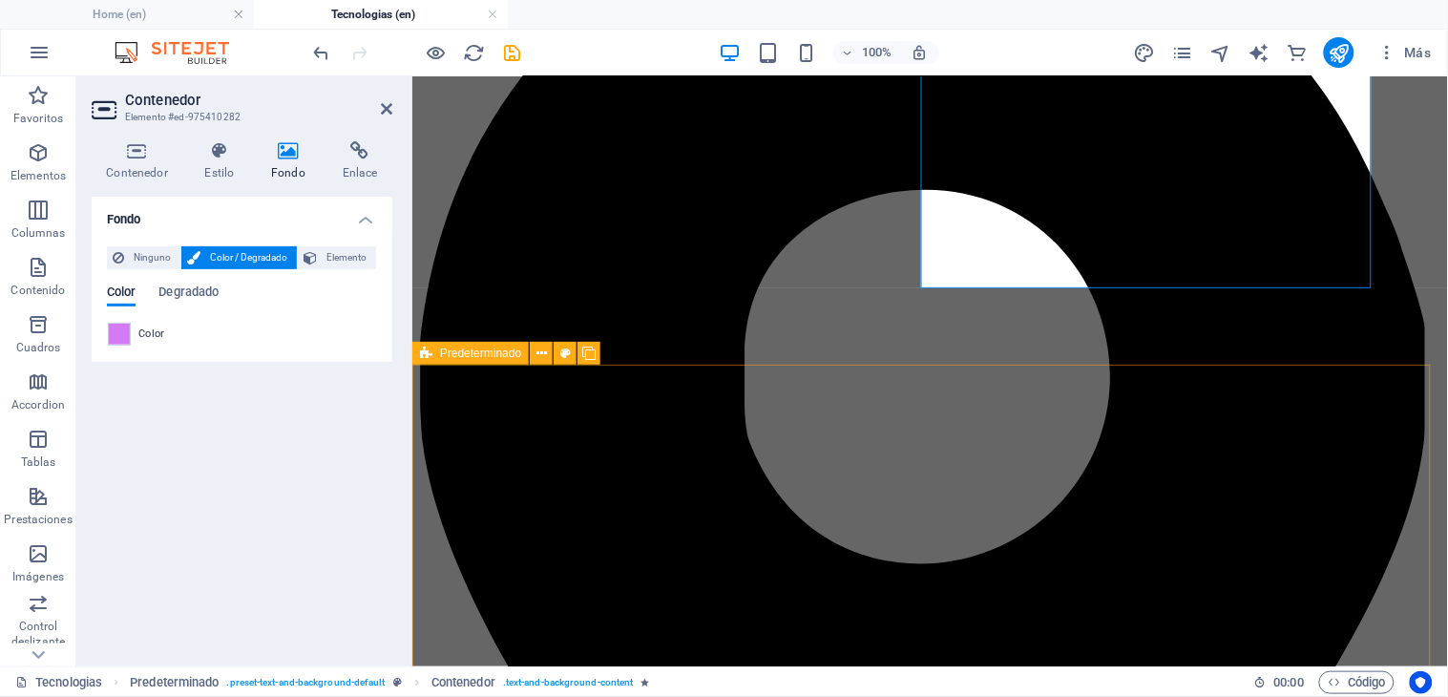
scroll to position [424, 0]
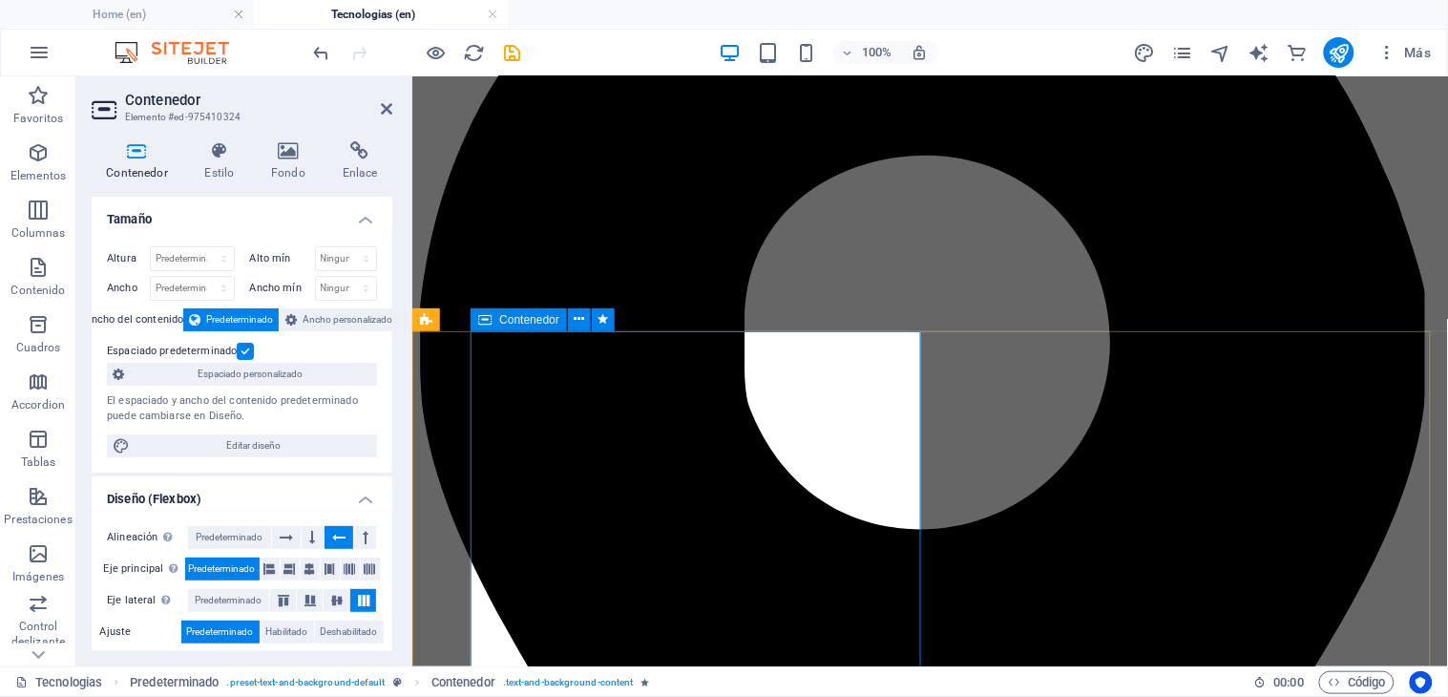
click at [289, 166] on h4 "Fondo" at bounding box center [293, 161] width 72 height 40
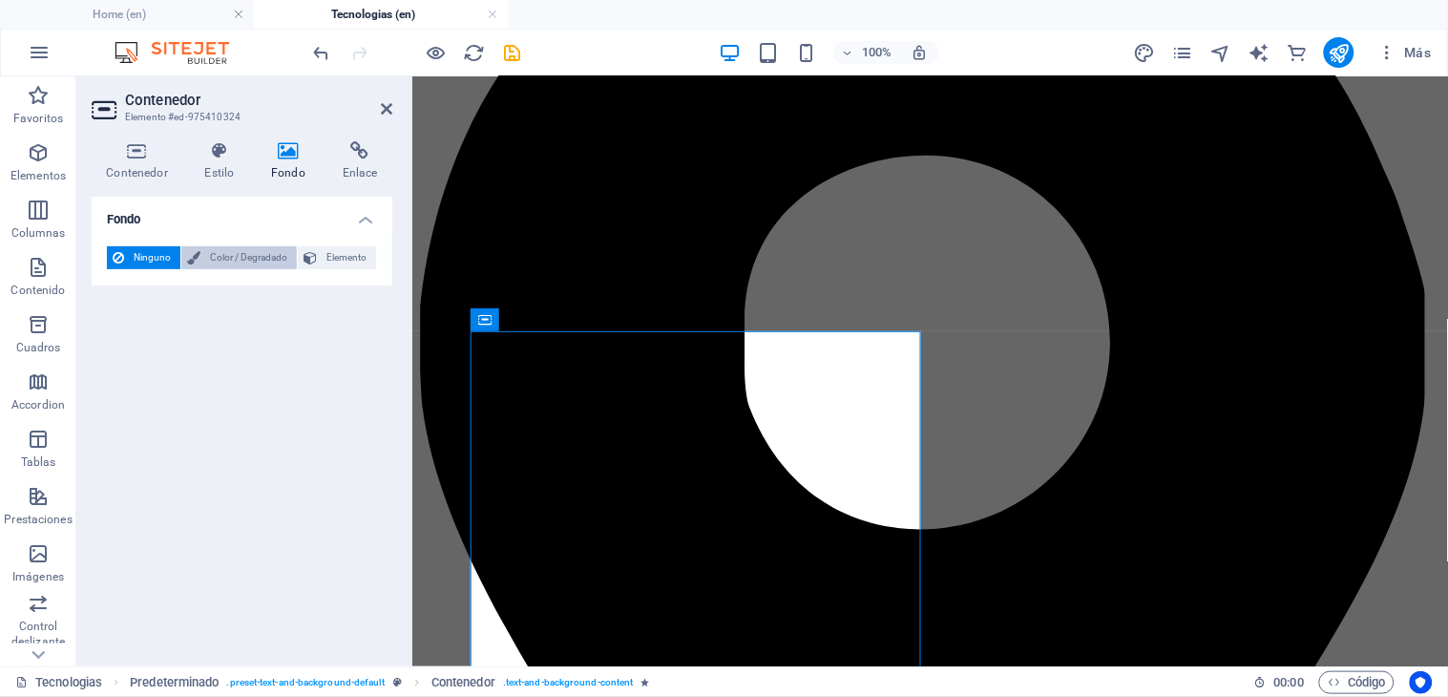
click at [259, 255] on span "Color / Degradado" at bounding box center [248, 257] width 85 height 23
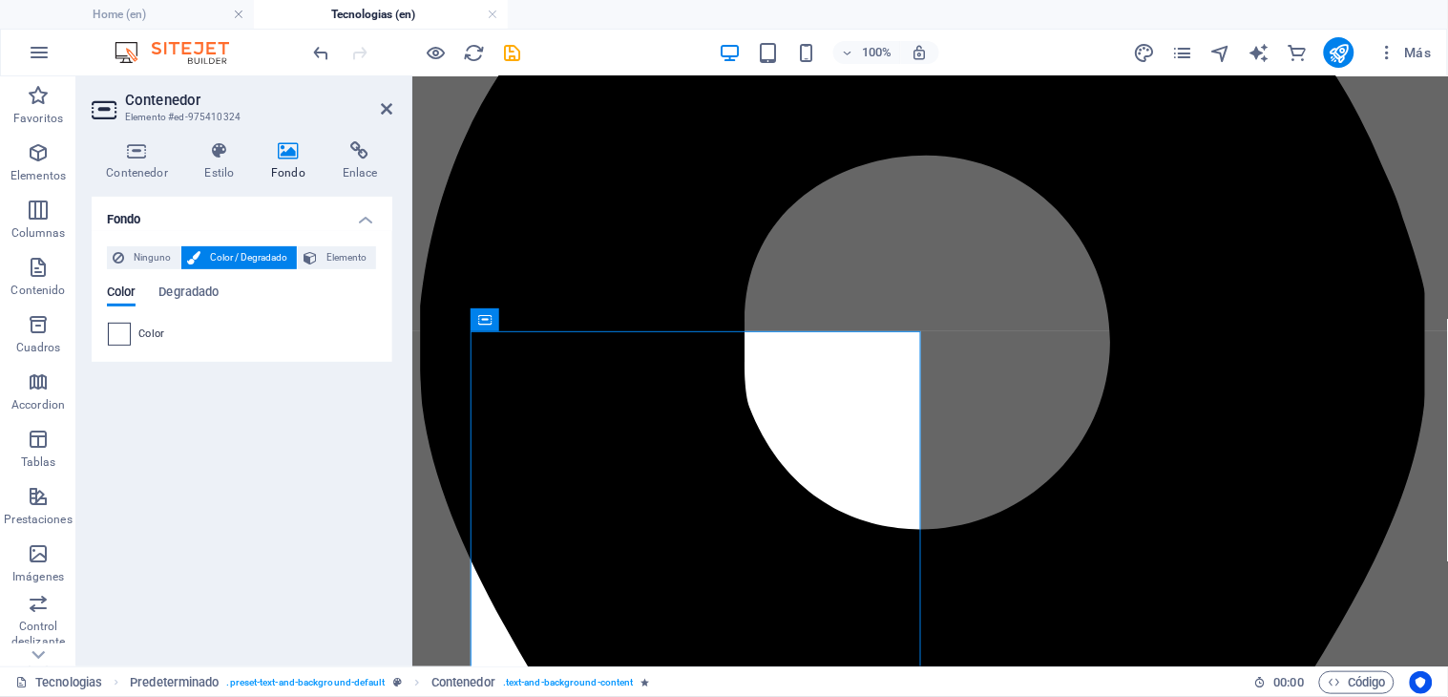
click at [120, 335] on span at bounding box center [119, 334] width 21 height 21
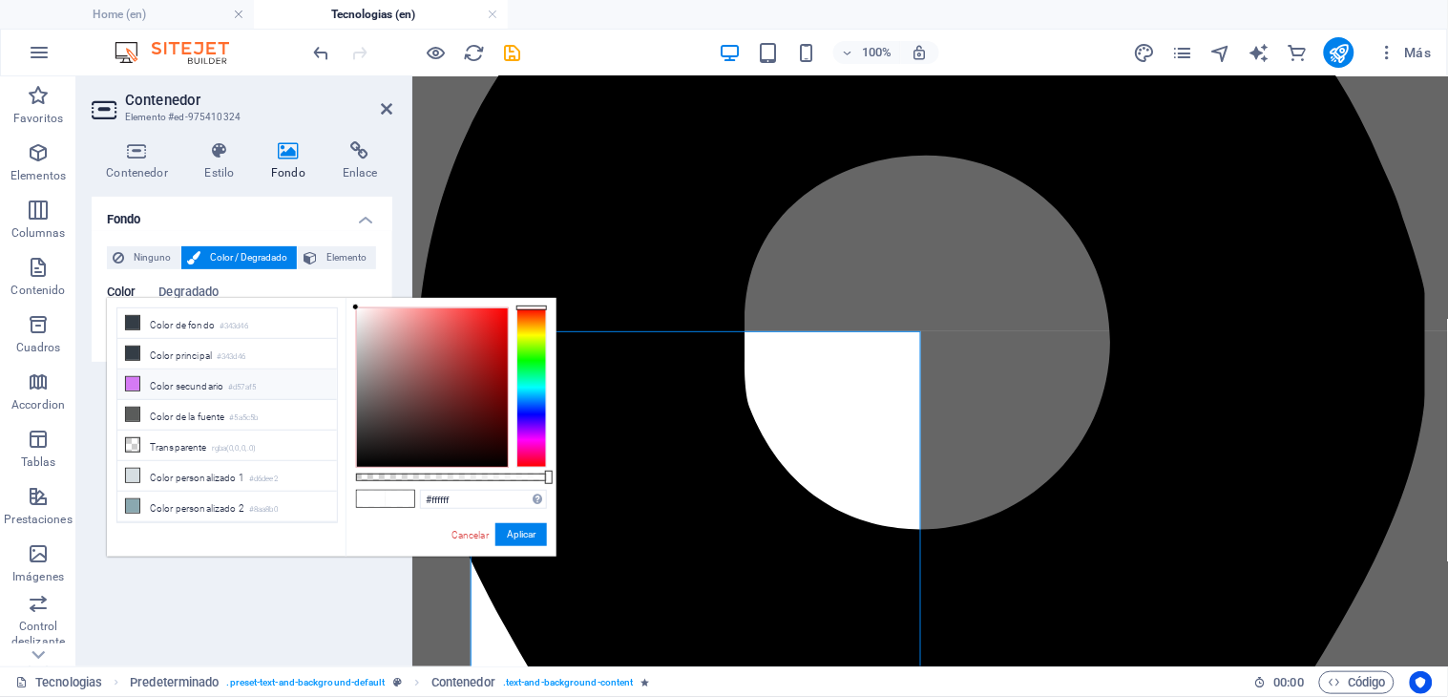
click at [141, 387] on li "Color secundario #d57af5" at bounding box center [226, 384] width 219 height 31
type input "#d57af5"
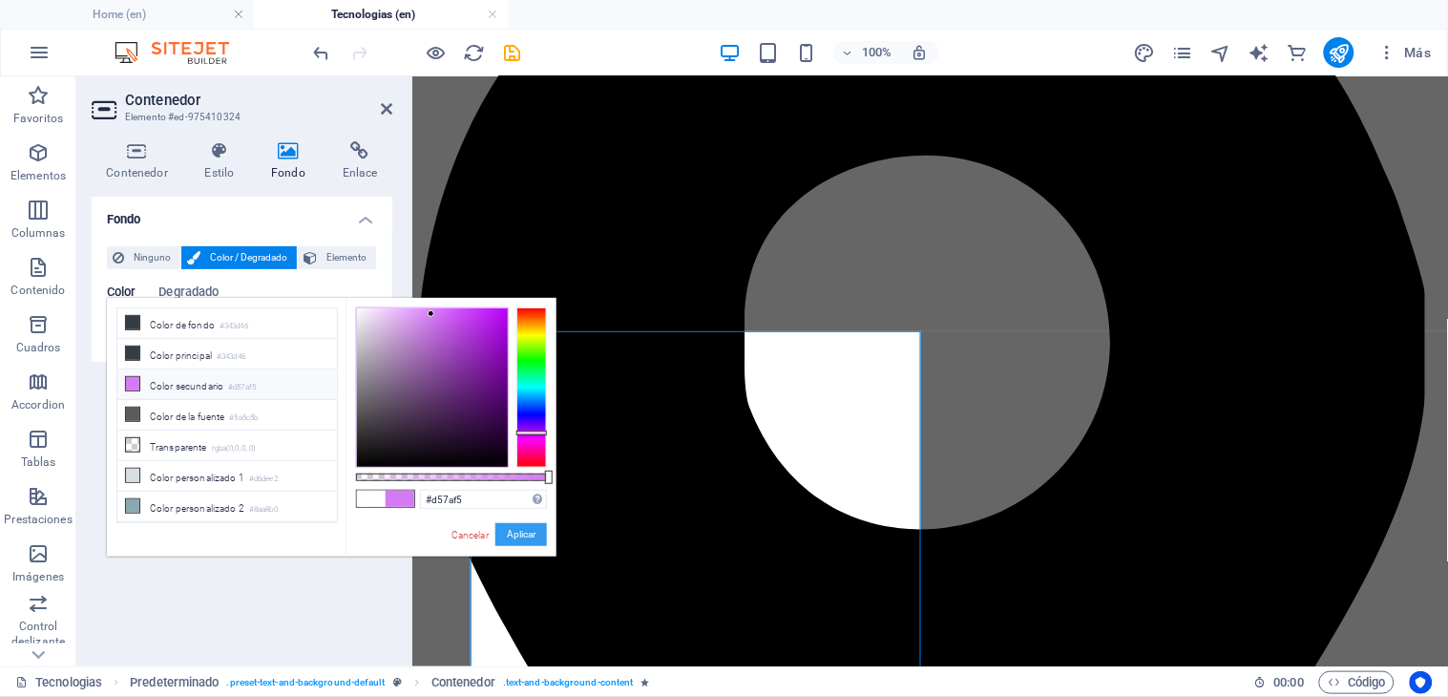
click at [512, 526] on button "Aplicar" at bounding box center [521, 534] width 52 height 23
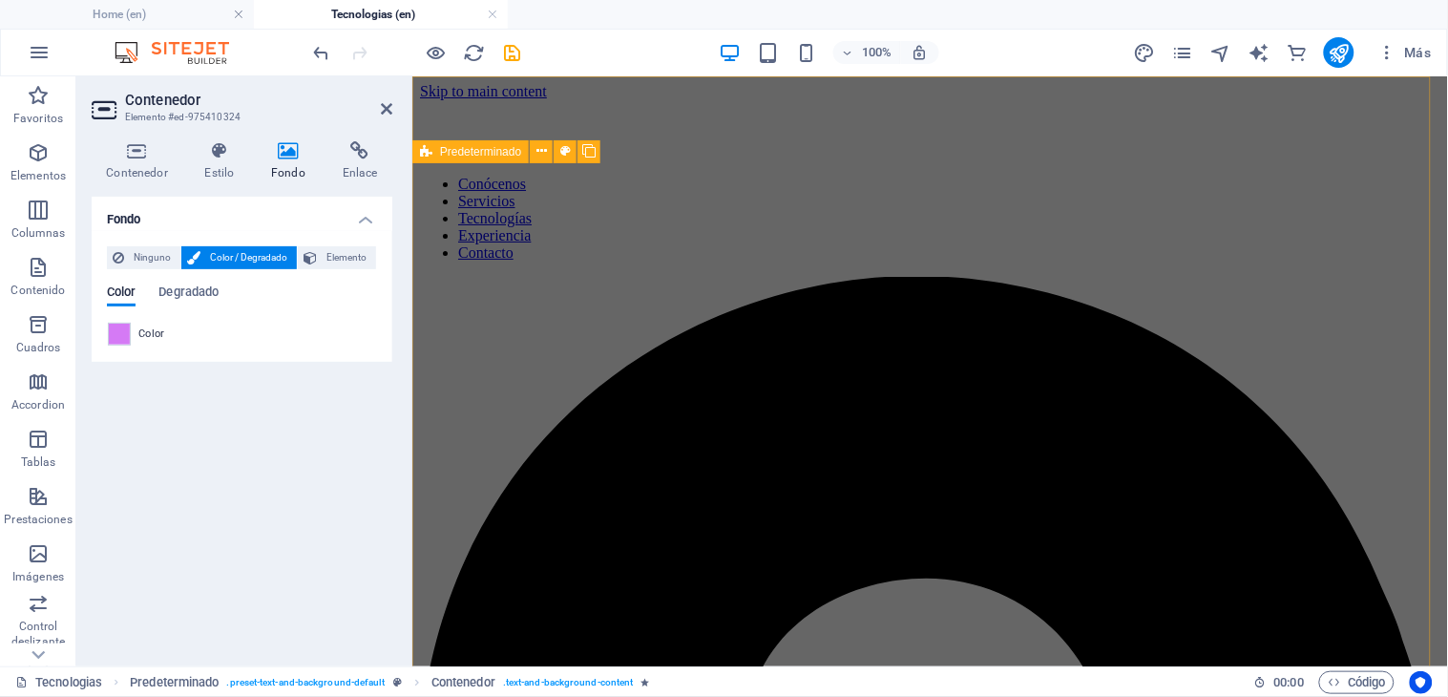
scroll to position [0, 0]
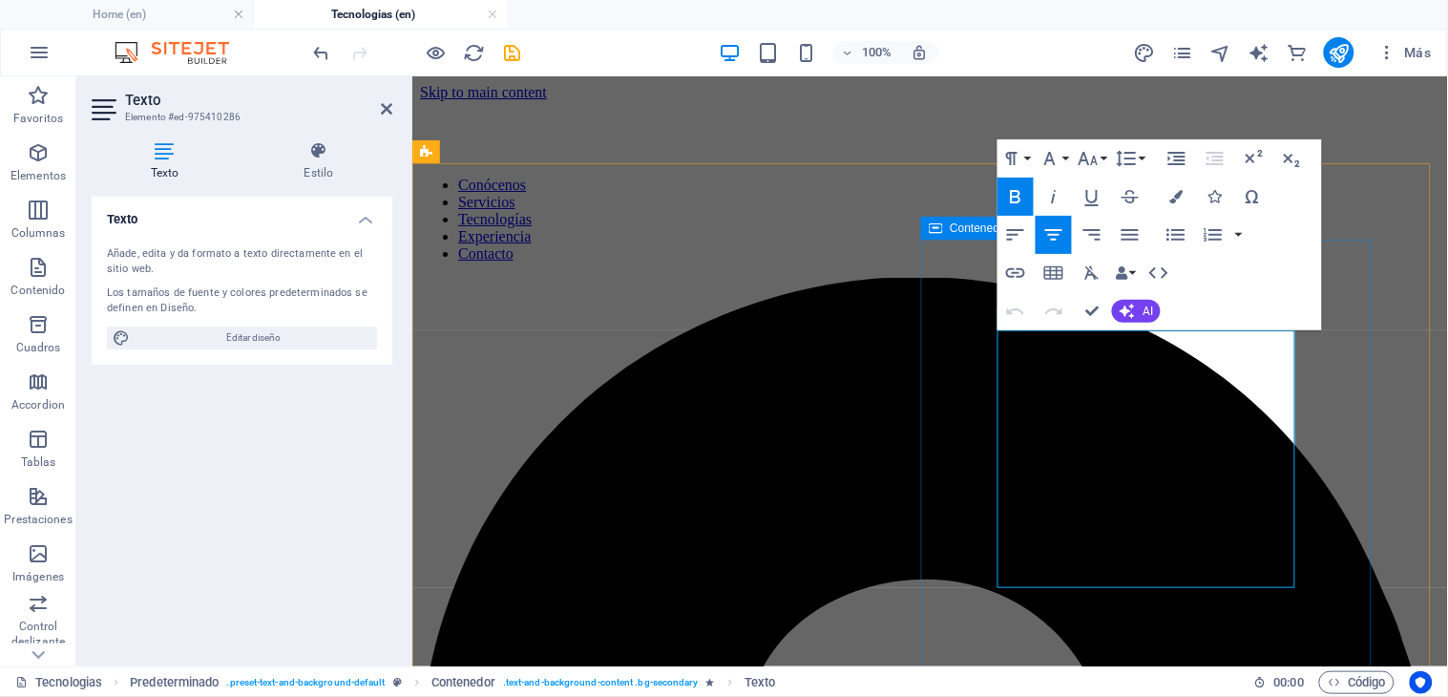
drag, startPoint x: 1195, startPoint y: 576, endPoint x: 988, endPoint y: 384, distance: 282.9
click at [1171, 198] on icon "button" at bounding box center [1175, 196] width 13 height 13
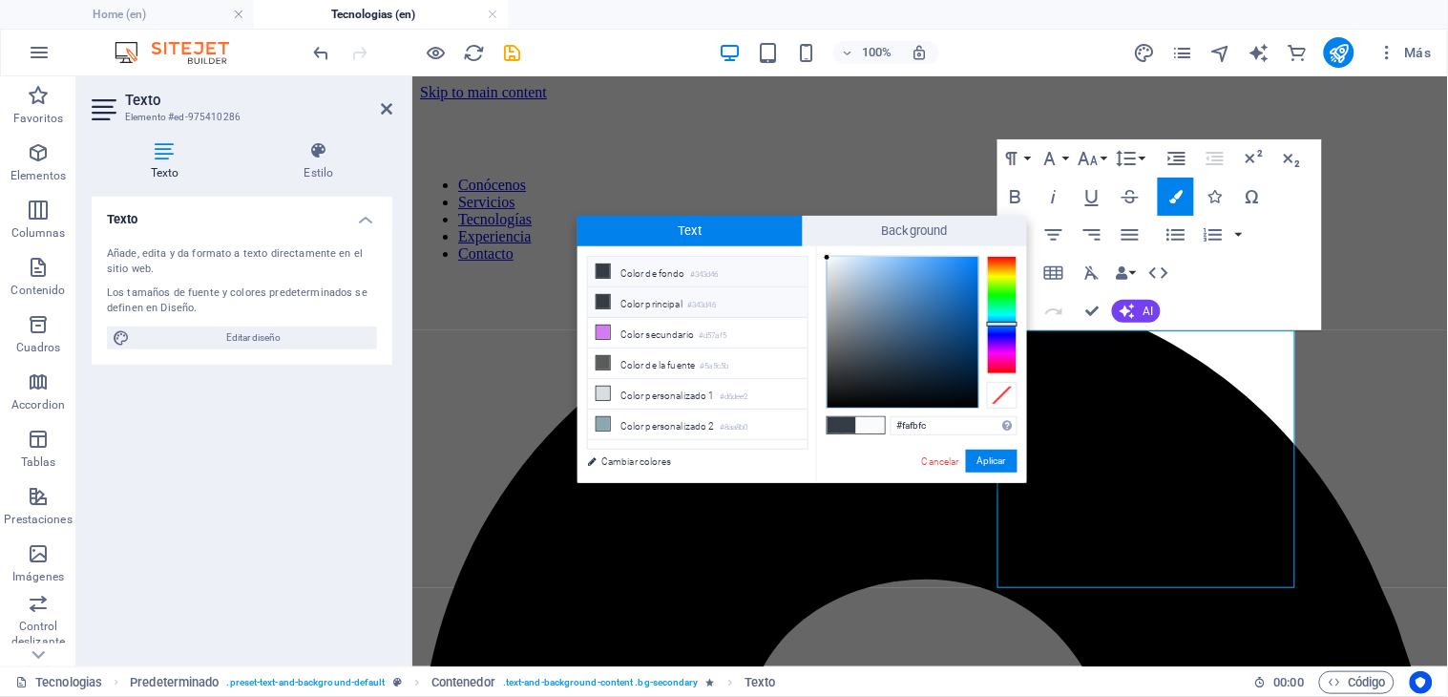
click at [676, 305] on li "Color principal #343d46" at bounding box center [697, 302] width 219 height 31
type input "#343d46"
click at [997, 460] on button "Aplicar" at bounding box center [992, 460] width 52 height 23
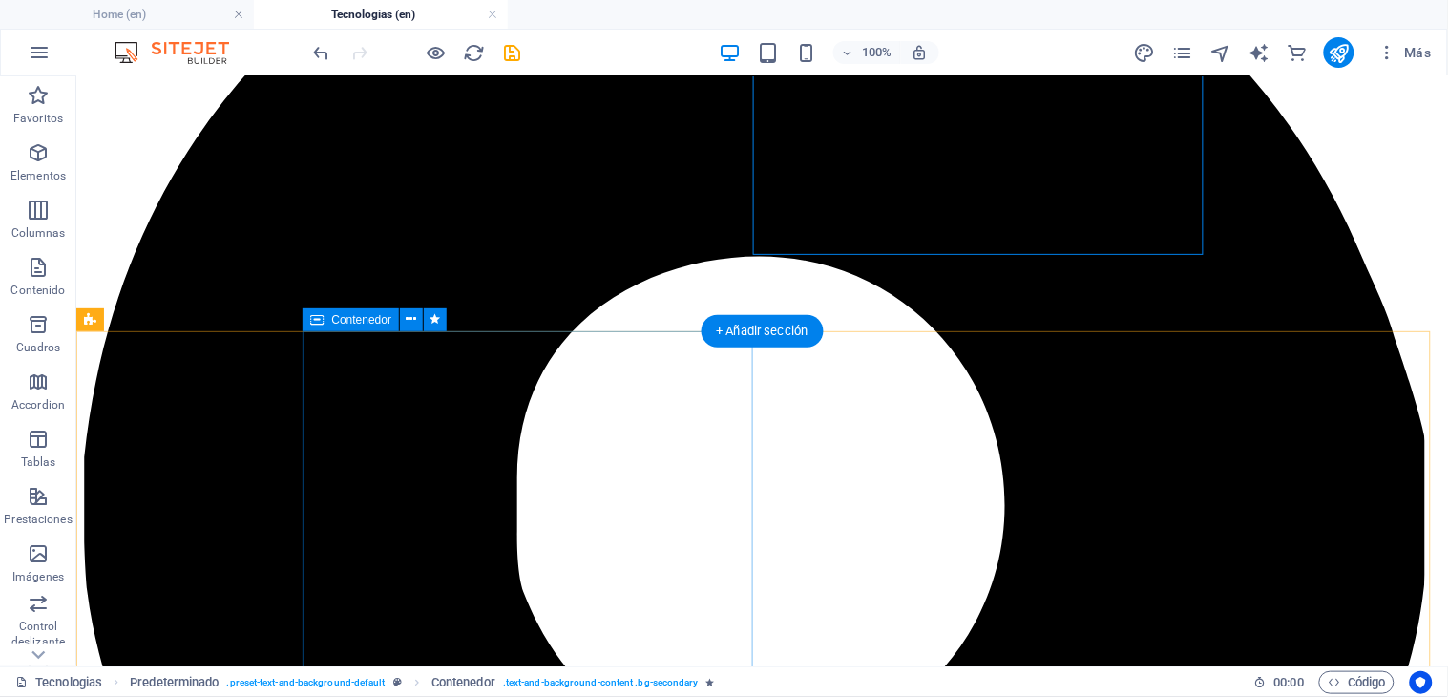
scroll to position [530, 0]
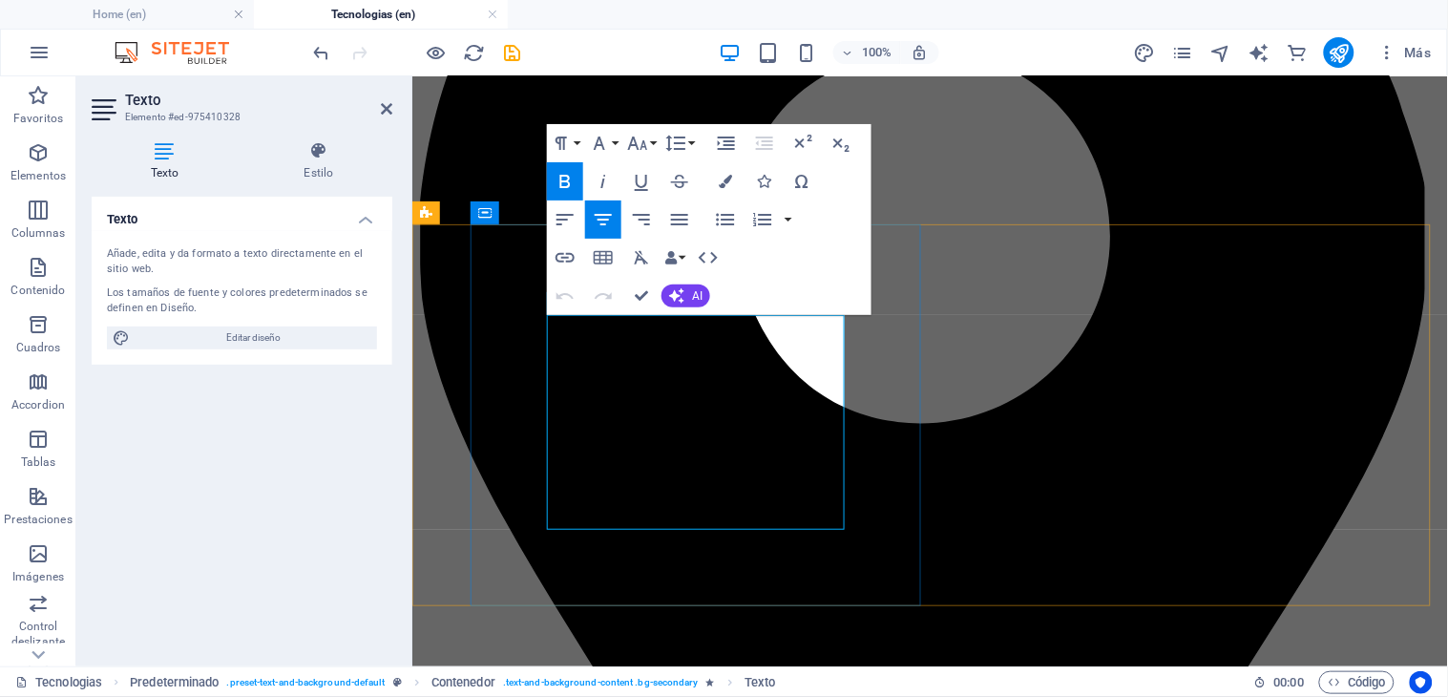
drag, startPoint x: 780, startPoint y: 505, endPoint x: 548, endPoint y: 365, distance: 271.0
click at [731, 186] on icon "button" at bounding box center [725, 181] width 13 height 13
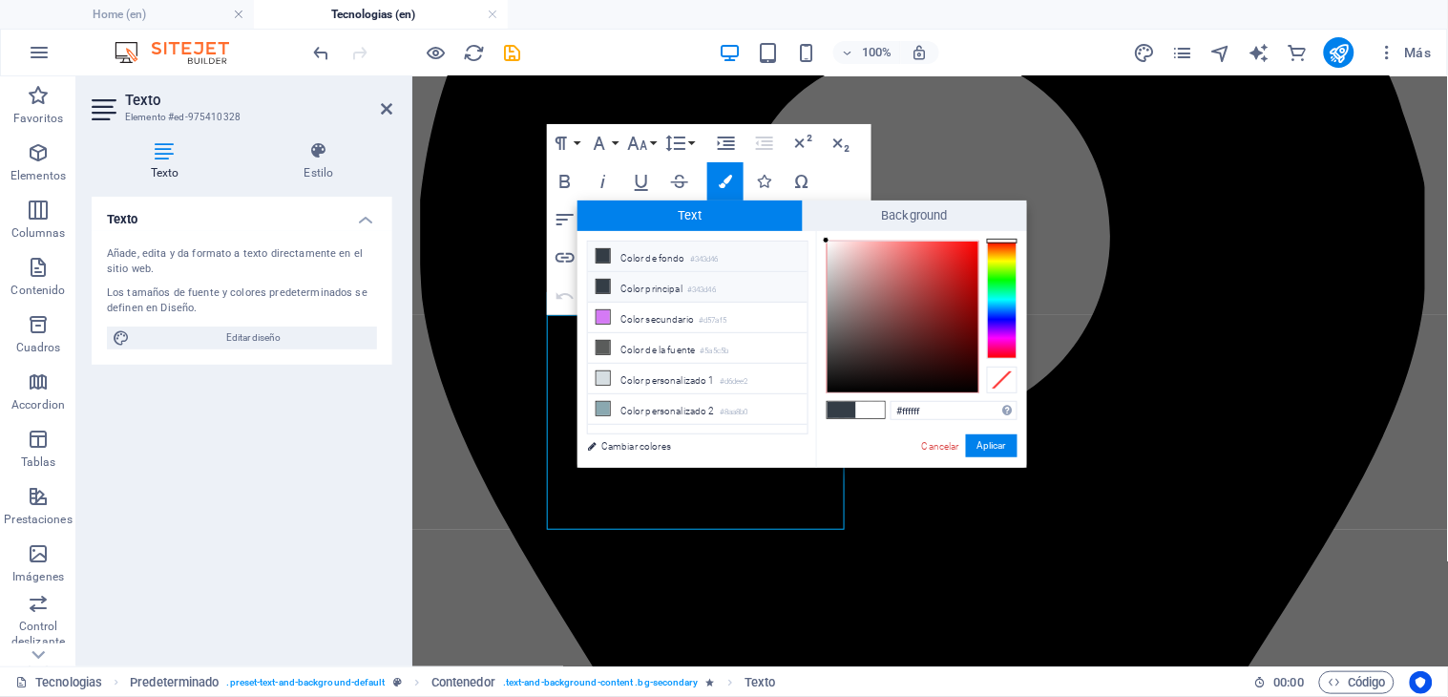
click at [688, 291] on li "Color principal #343d46" at bounding box center [697, 287] width 219 height 31
type input "#343d46"
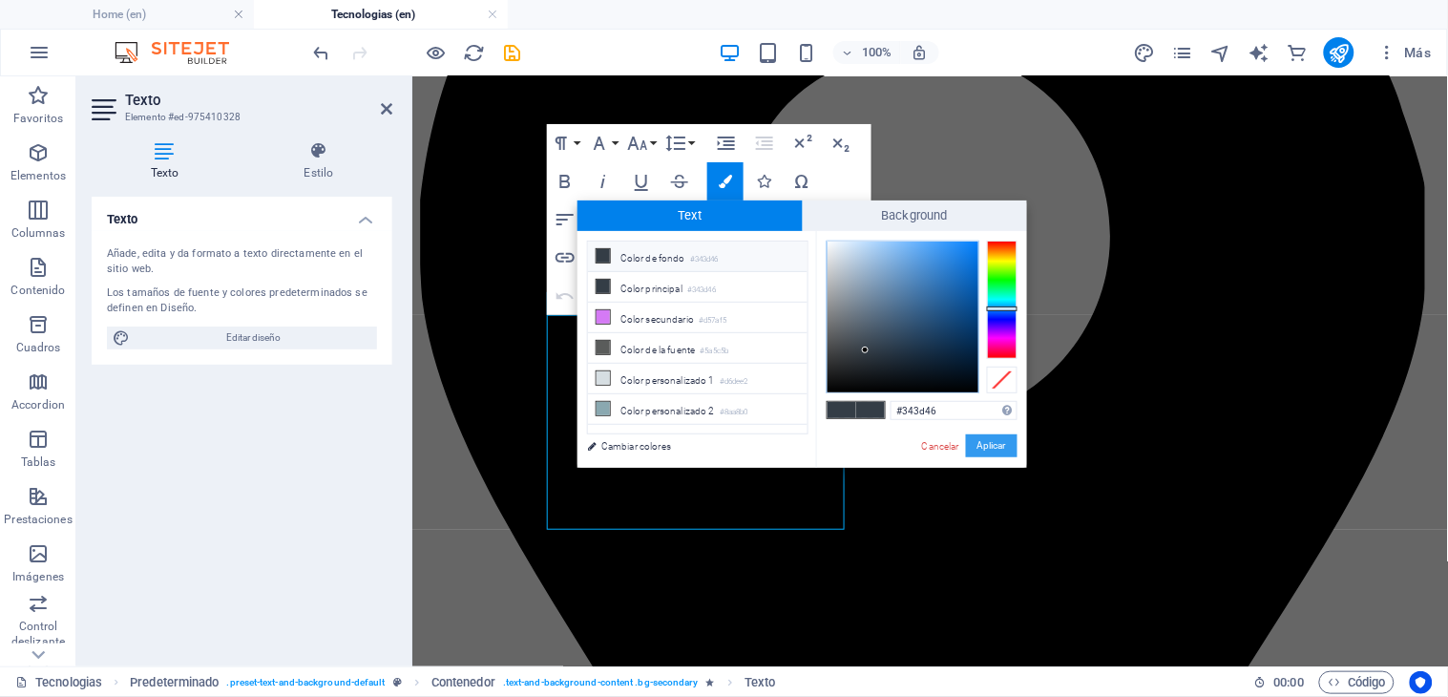
click at [984, 454] on button "Aplicar" at bounding box center [992, 445] width 52 height 23
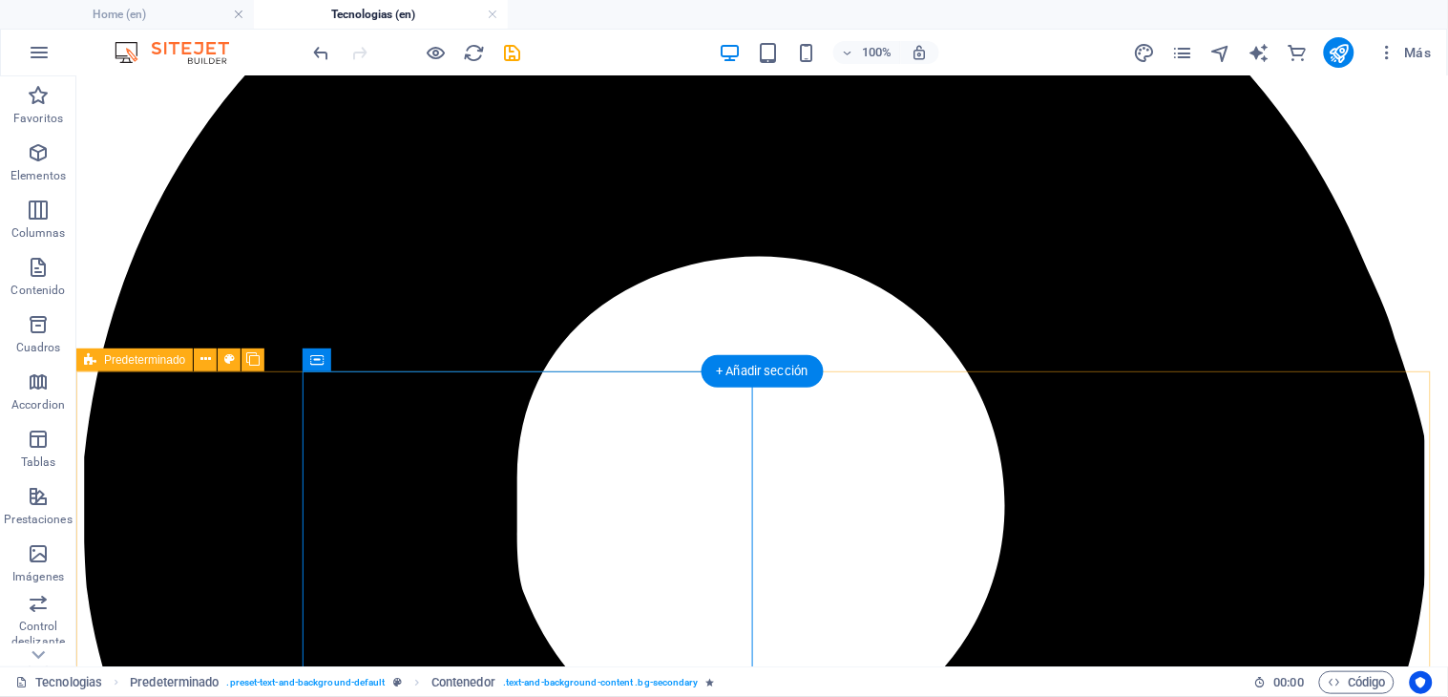
scroll to position [106, 0]
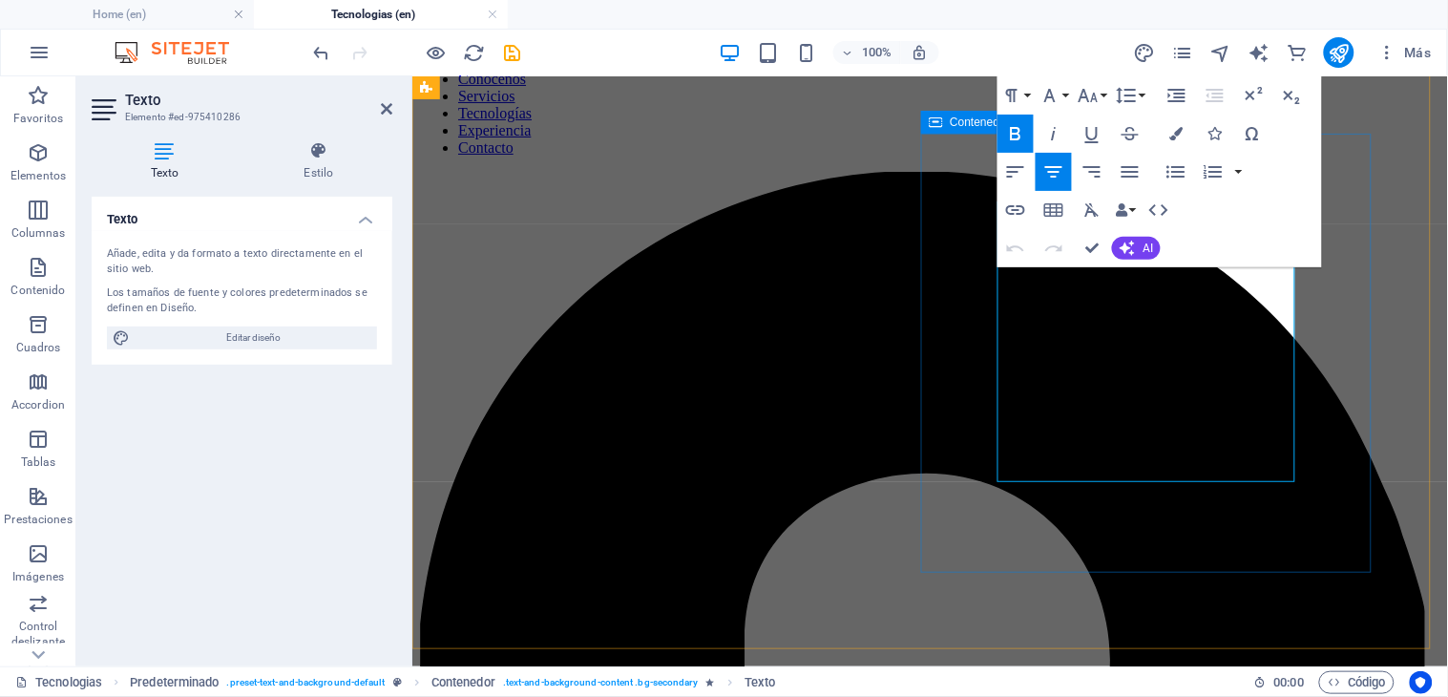
drag, startPoint x: 1184, startPoint y: 476, endPoint x: 989, endPoint y: 274, distance: 281.4
click at [1013, 130] on icon "button" at bounding box center [1015, 133] width 23 height 23
drag, startPoint x: 982, startPoint y: 512, endPoint x: 1012, endPoint y: 530, distance: 34.7
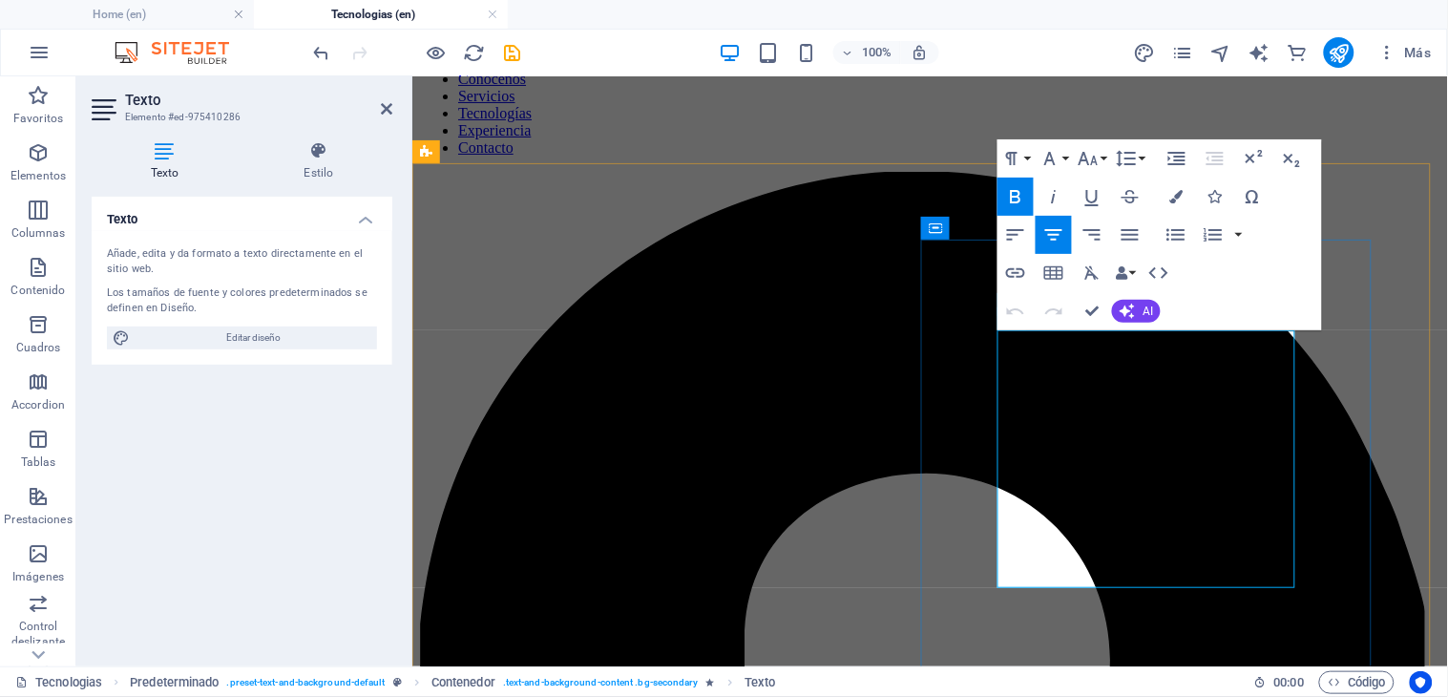
scroll to position [0, 0]
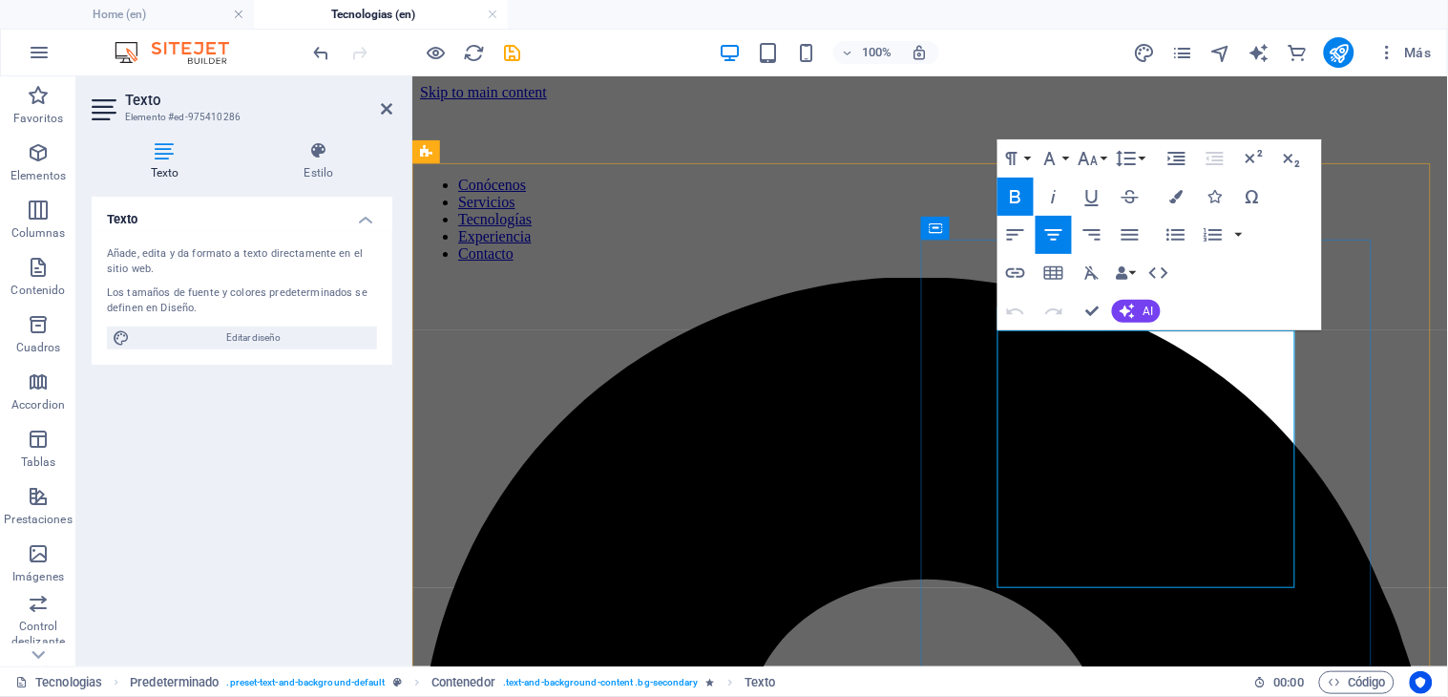
drag, startPoint x: 1227, startPoint y: 338, endPoint x: 1068, endPoint y: 330, distance: 159.6
click at [1180, 193] on icon "button" at bounding box center [1175, 196] width 13 height 13
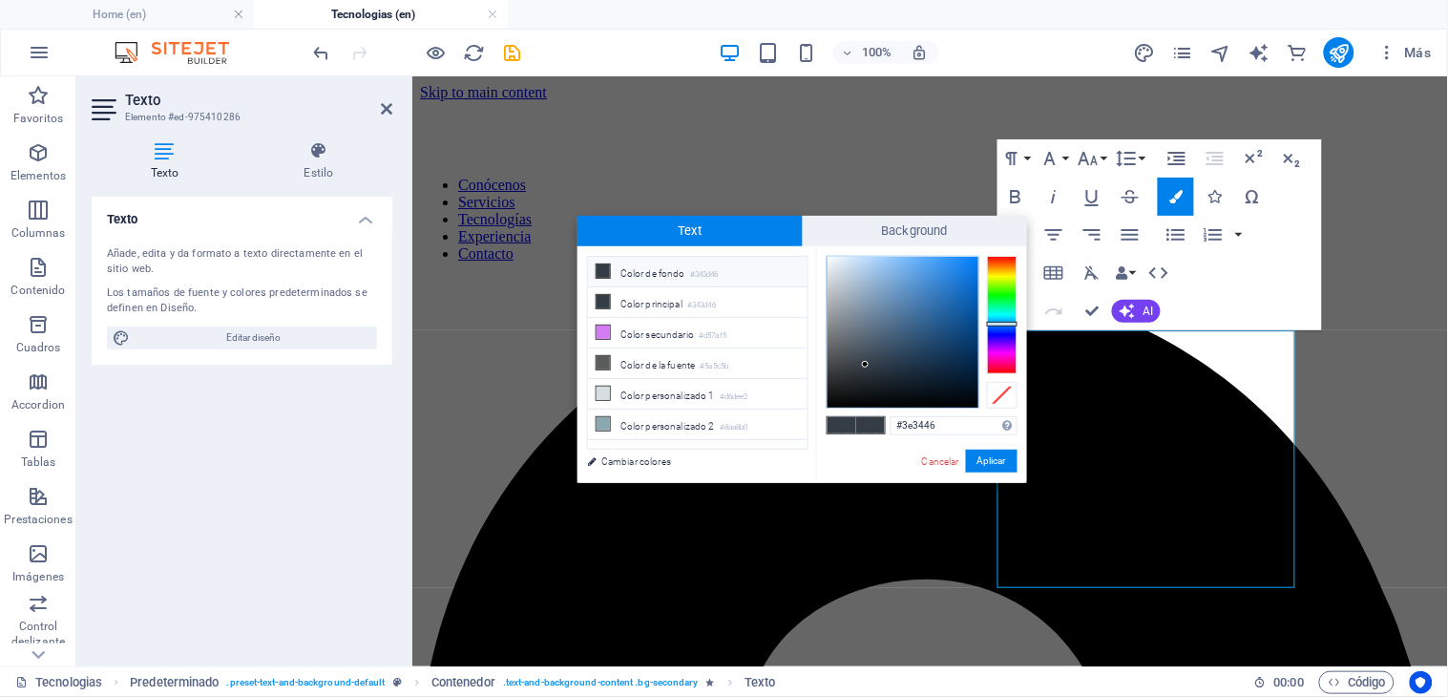
click at [1005, 344] on div at bounding box center [1002, 315] width 31 height 118
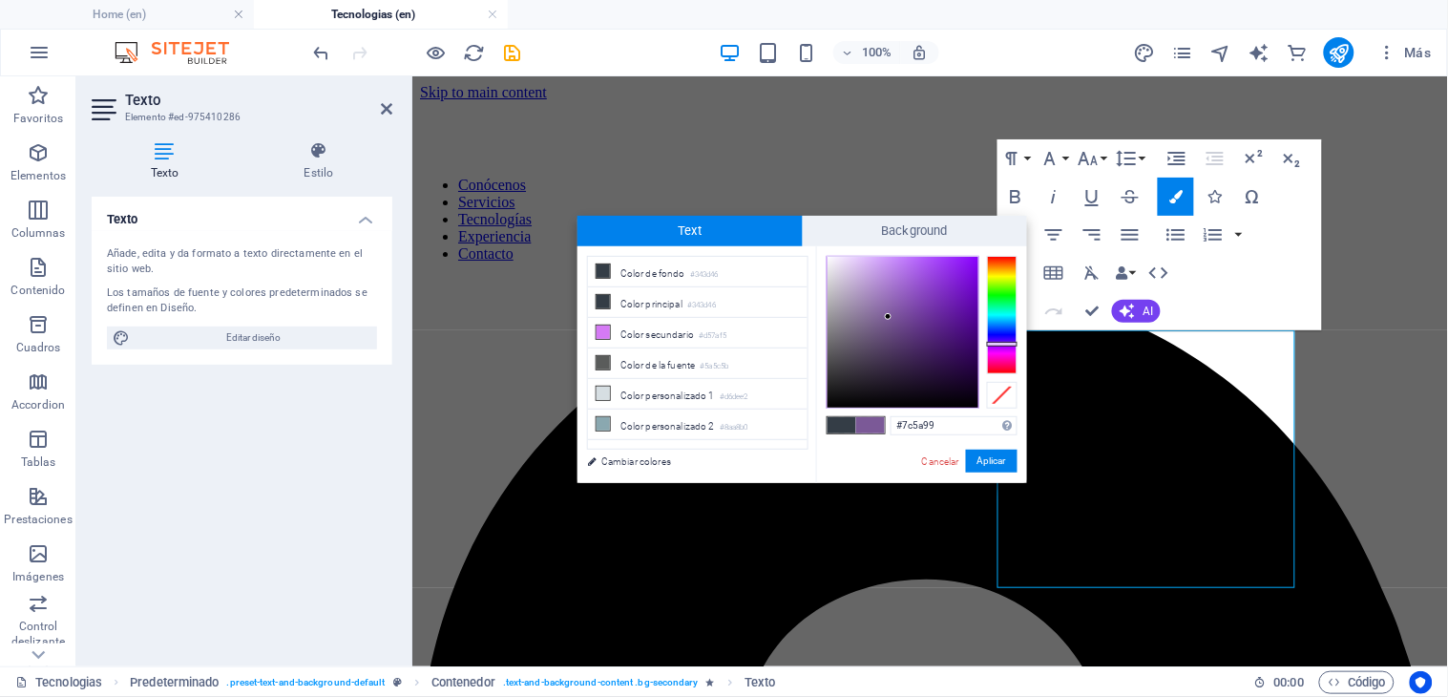
click at [888, 316] on div at bounding box center [902, 332] width 151 height 151
type input "#9951d8"
click at [921, 279] on div at bounding box center [902, 332] width 151 height 151
click at [973, 460] on button "Aplicar" at bounding box center [992, 460] width 52 height 23
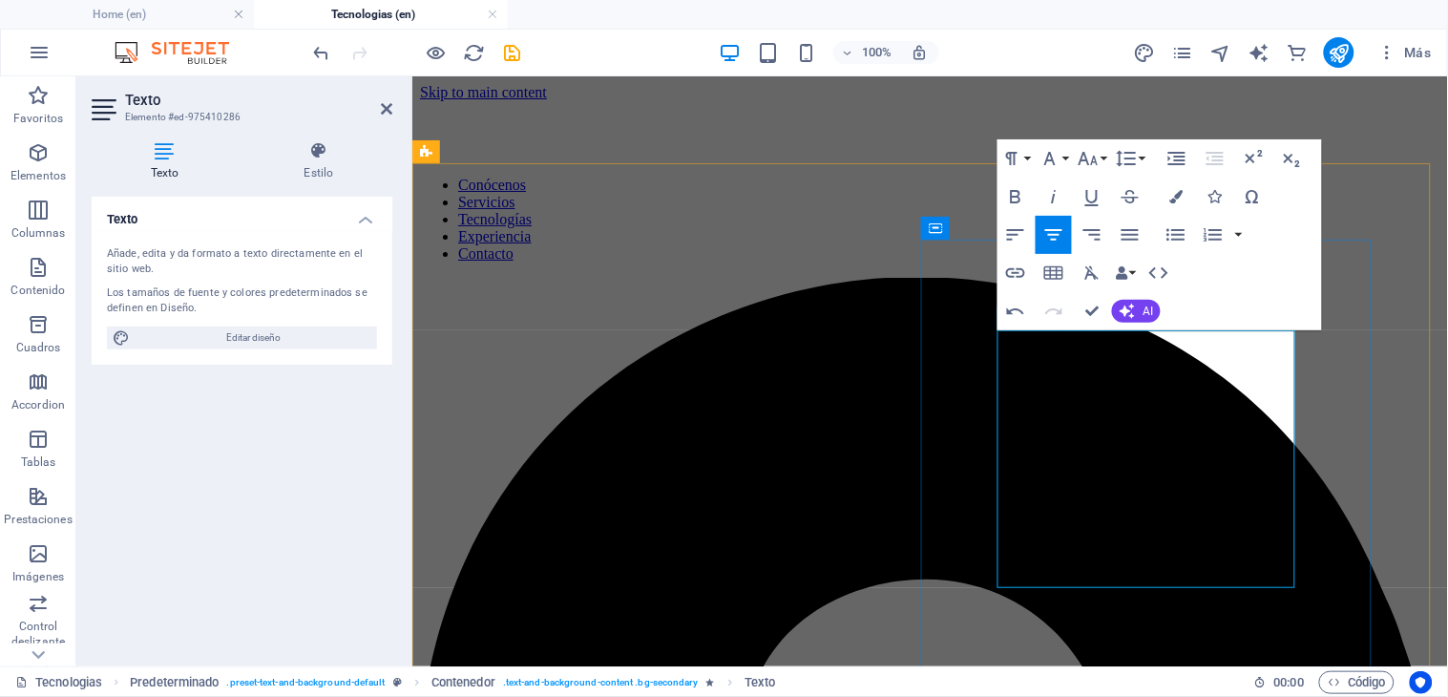
drag, startPoint x: 1068, startPoint y: 341, endPoint x: 1237, endPoint y: 339, distance: 168.9
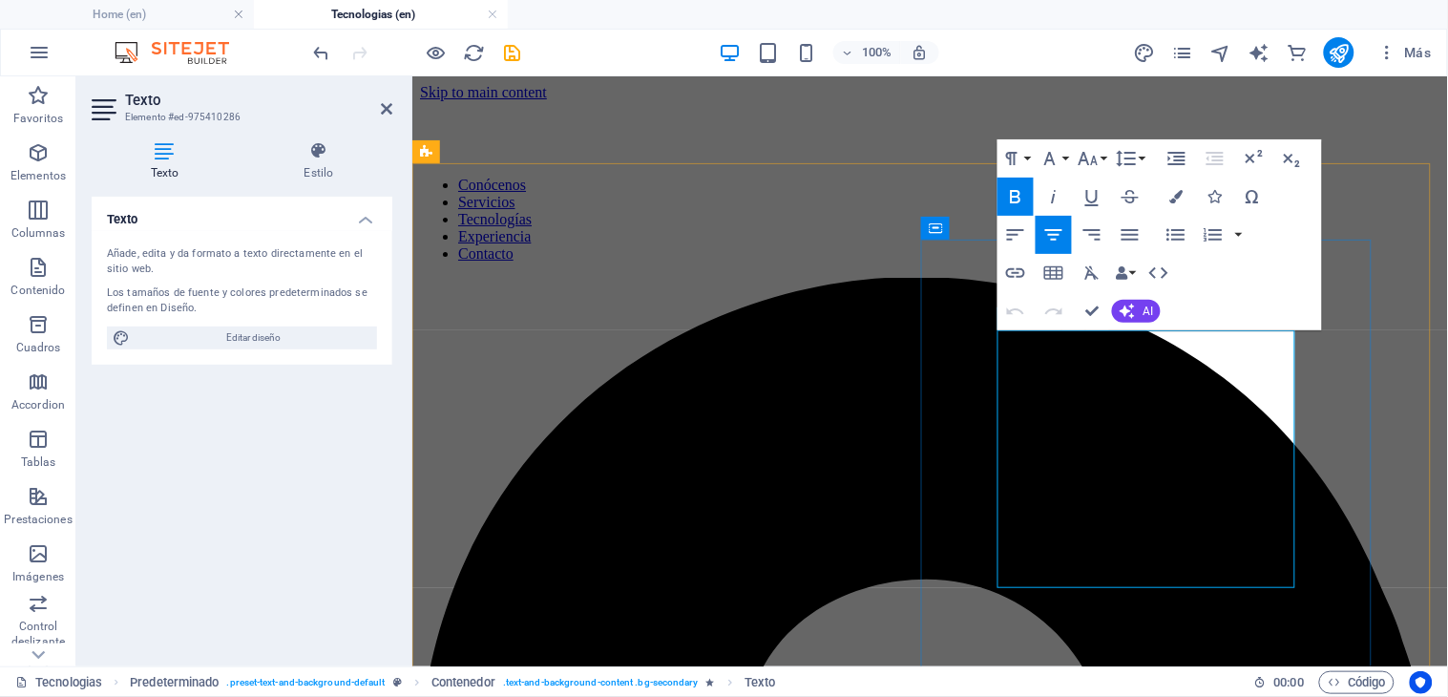
drag, startPoint x: 1061, startPoint y: 339, endPoint x: 1230, endPoint y: 337, distance: 168.9
click at [1174, 195] on icon "button" at bounding box center [1175, 196] width 13 height 13
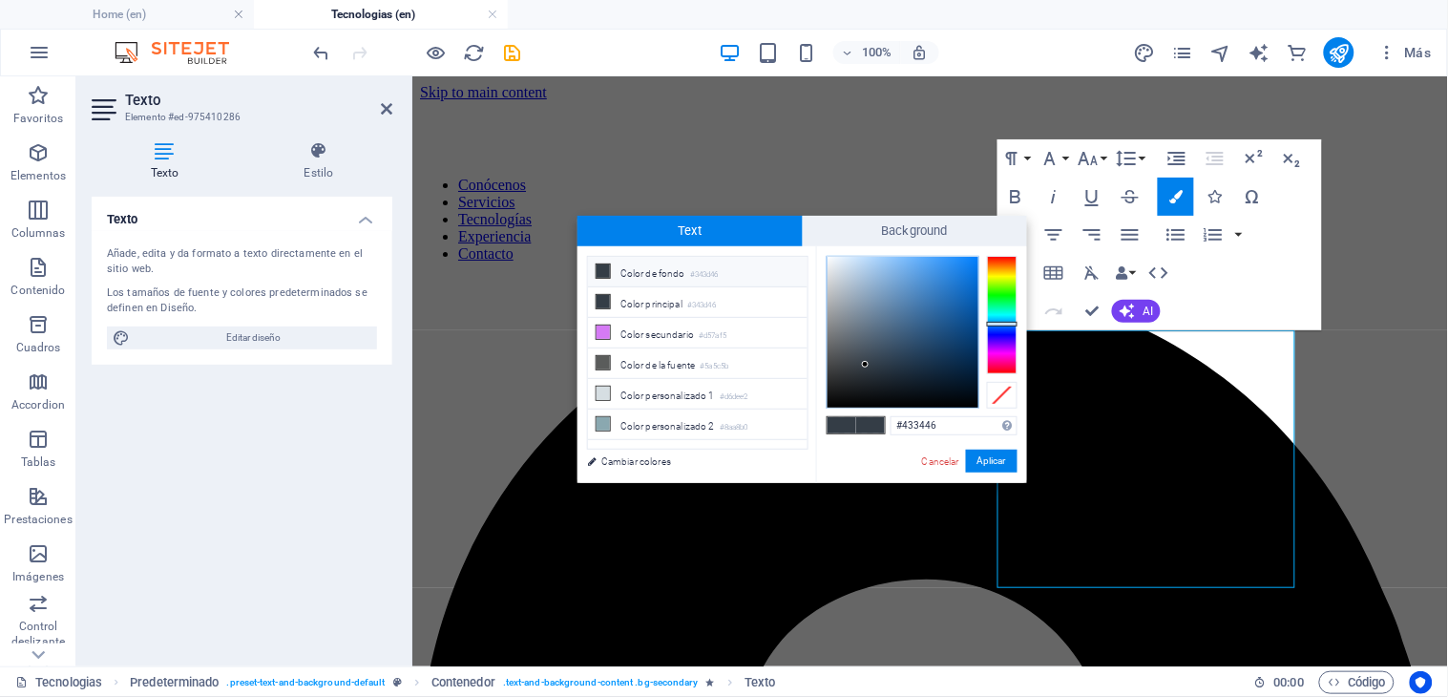
click at [1003, 349] on div at bounding box center [1002, 315] width 31 height 118
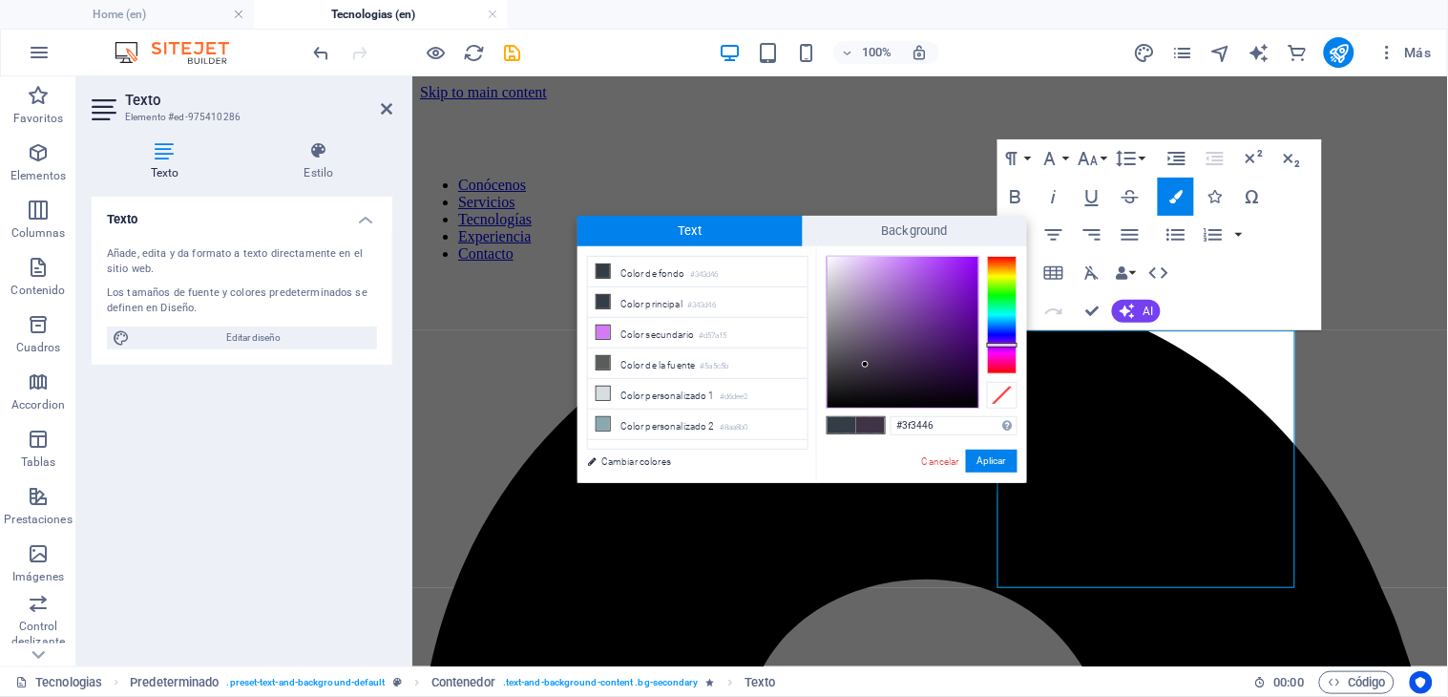
click at [1006, 345] on div at bounding box center [1002, 315] width 31 height 118
click at [948, 282] on div at bounding box center [902, 332] width 151 height 151
click at [952, 282] on div at bounding box center [902, 332] width 151 height 151
type input "#7d20be"
click at [951, 294] on div at bounding box center [902, 332] width 151 height 151
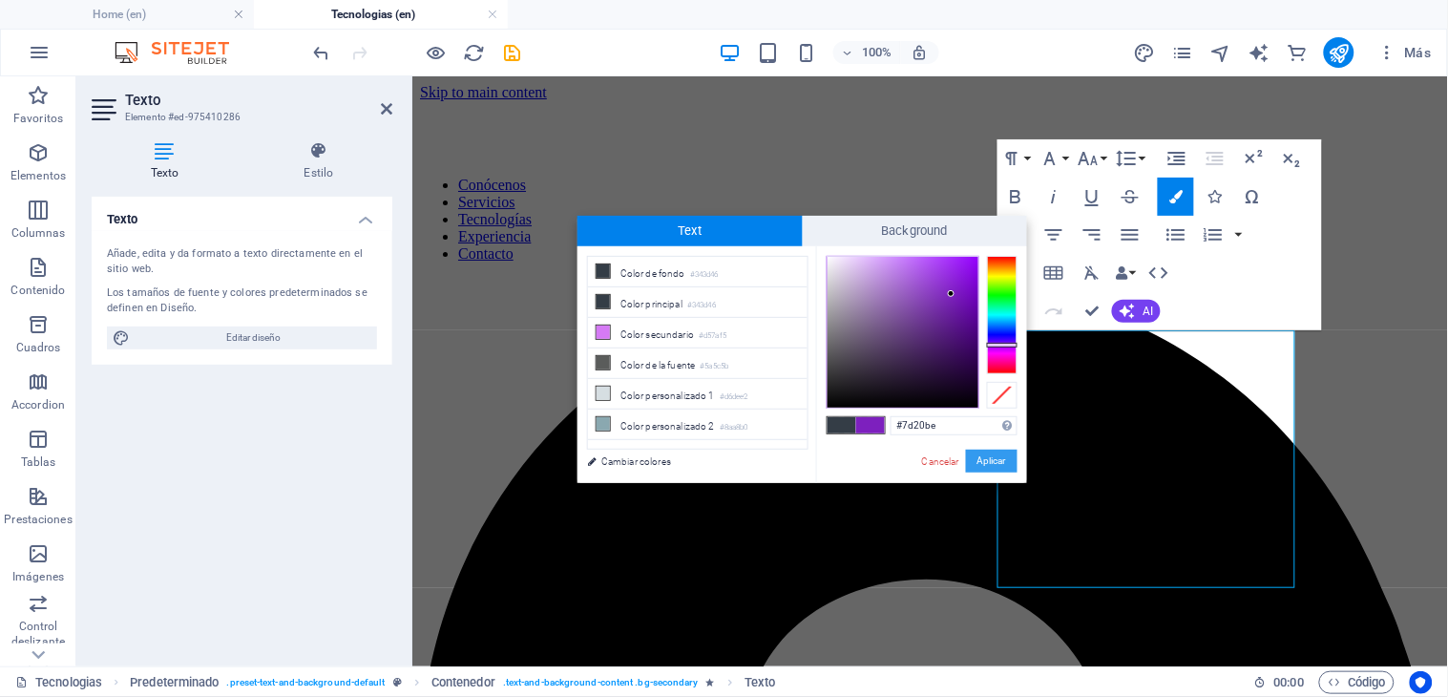
click at [983, 459] on button "Aplicar" at bounding box center [992, 460] width 52 height 23
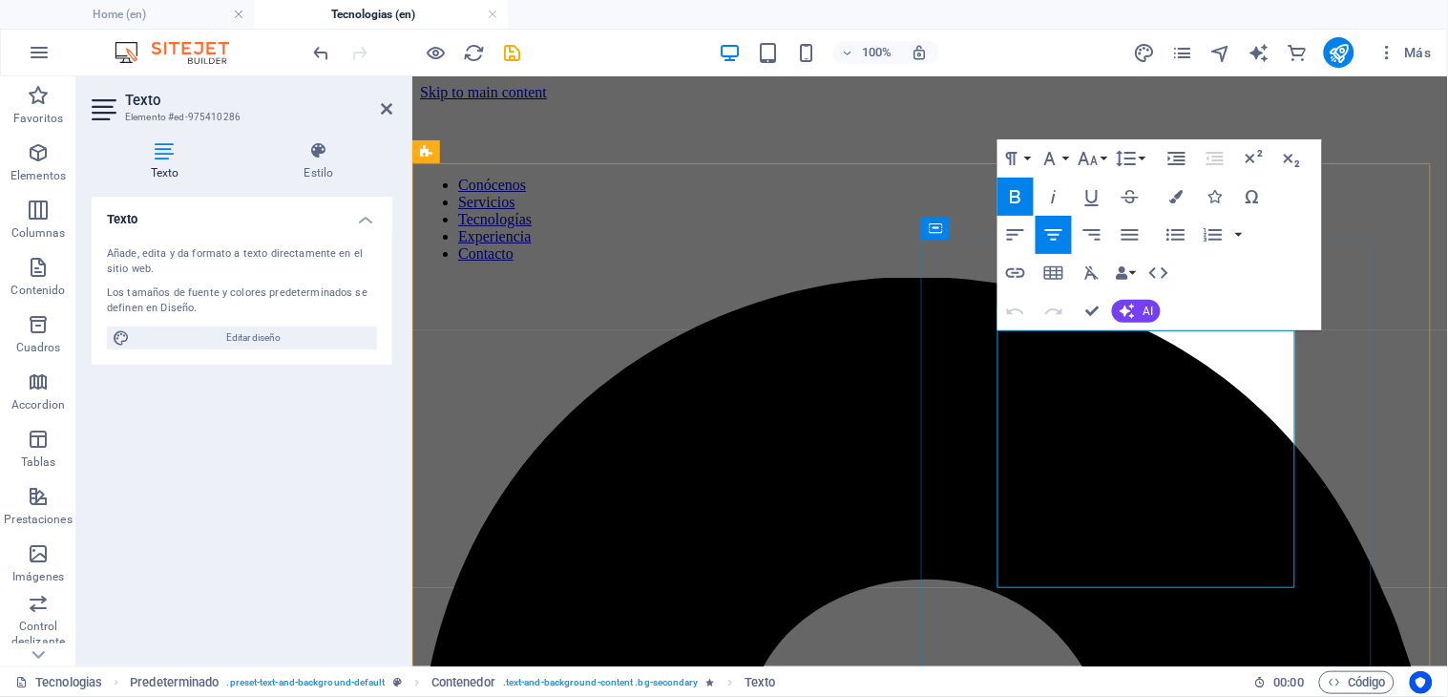
drag, startPoint x: 1070, startPoint y: 337, endPoint x: 1222, endPoint y: 345, distance: 152.9
click at [1175, 200] on icon "button" at bounding box center [1175, 196] width 13 height 13
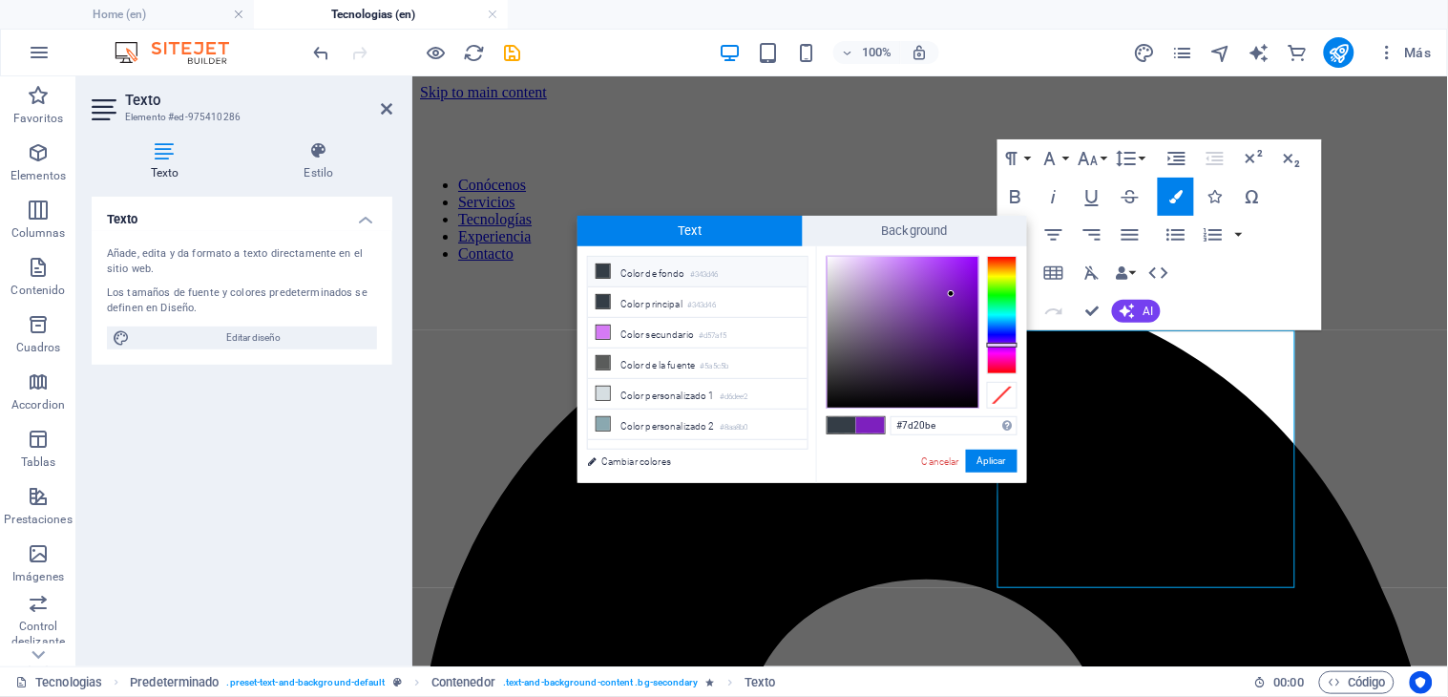
drag, startPoint x: 943, startPoint y: 429, endPoint x: 851, endPoint y: 403, distance: 95.4
click at [851, 403] on div "#7d20be Formatos soportados #0852ed rgb(8, 82, 237) rgba(8, 82, 237, 90%) hsv(2…" at bounding box center [921, 502] width 211 height 513
drag, startPoint x: 928, startPoint y: 466, endPoint x: 512, endPoint y: 389, distance: 423.0
click at [928, 466] on link "Cancelar" at bounding box center [940, 461] width 41 height 14
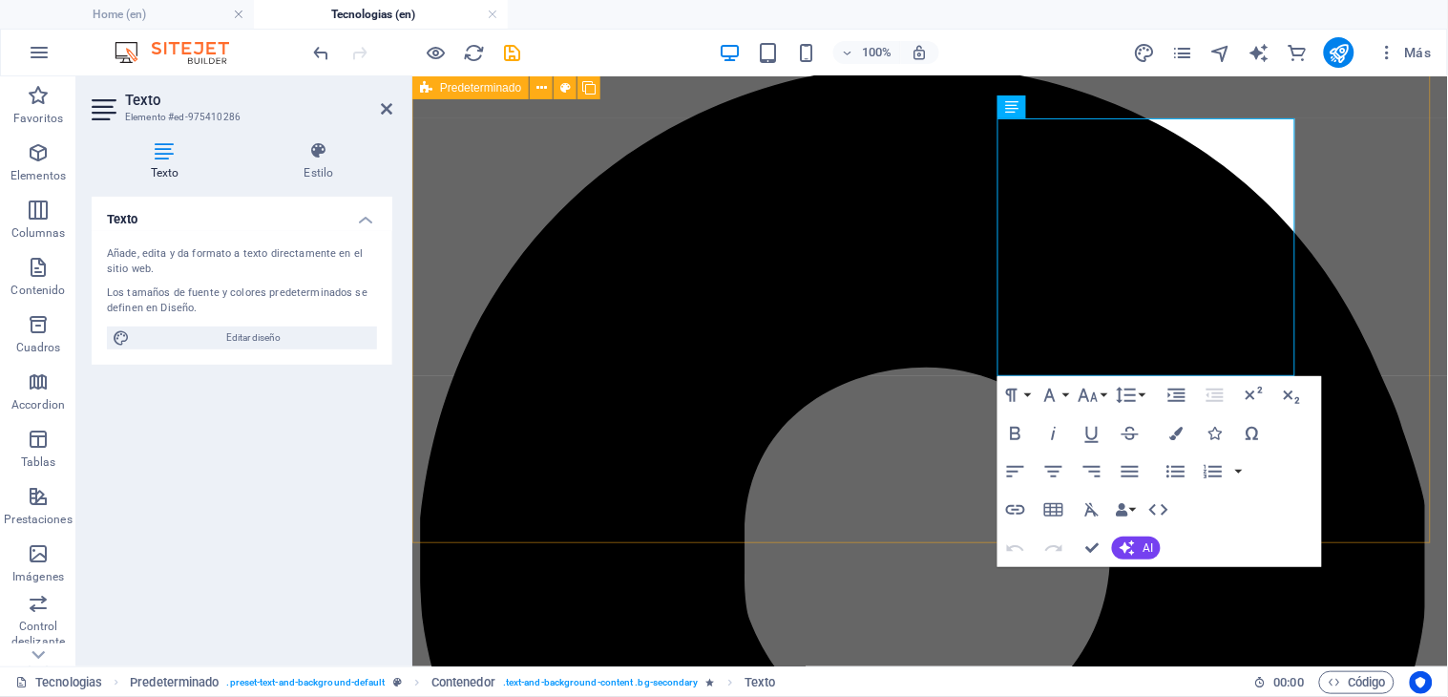
scroll to position [530, 0]
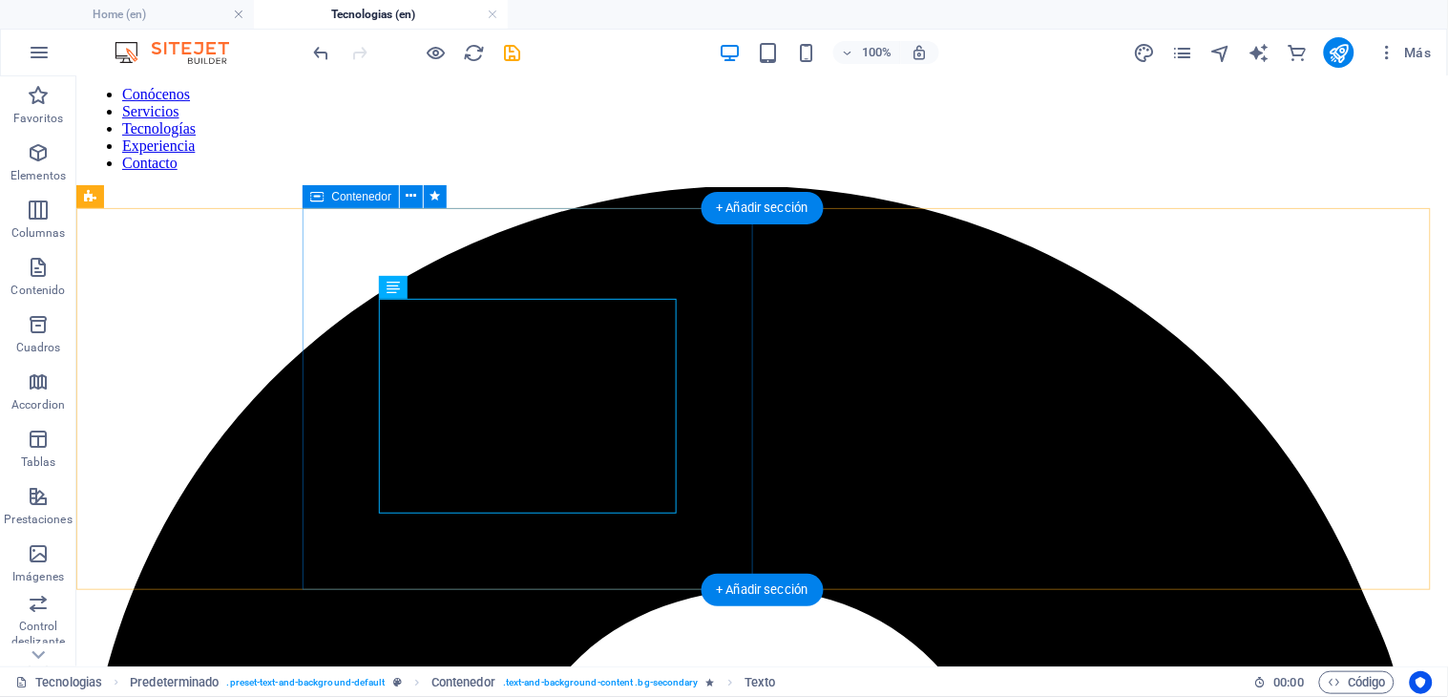
scroll to position [547, 0]
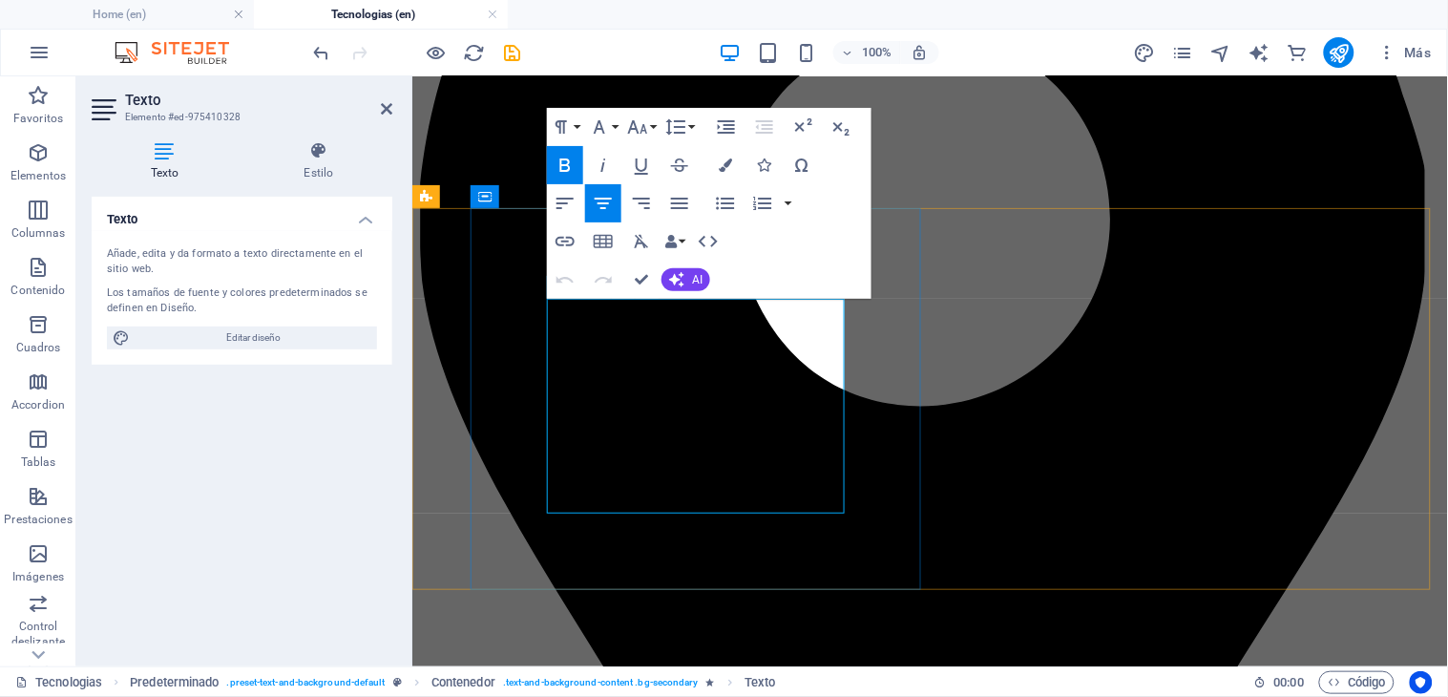
drag, startPoint x: 576, startPoint y: 307, endPoint x: 794, endPoint y: 319, distance: 217.9
click at [717, 166] on button "Colors" at bounding box center [725, 165] width 36 height 38
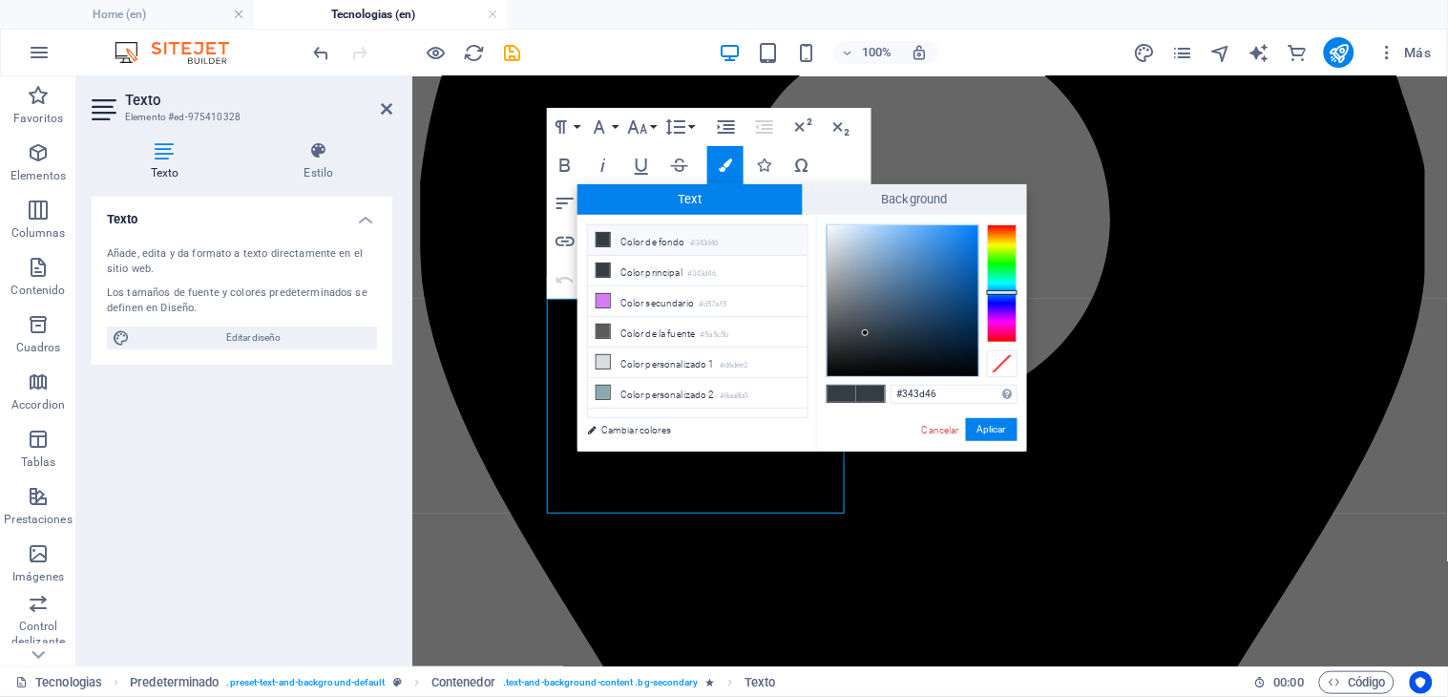
drag, startPoint x: 922, startPoint y: 395, endPoint x: 840, endPoint y: 393, distance: 82.1
click at [840, 393] on div "#343d46 Formatos soportados #0852ed rgb(8, 82, 237) rgba(8, 82, 237, 90%) hsv(2…" at bounding box center [921, 471] width 211 height 513
click at [837, 391] on span at bounding box center [841, 394] width 29 height 16
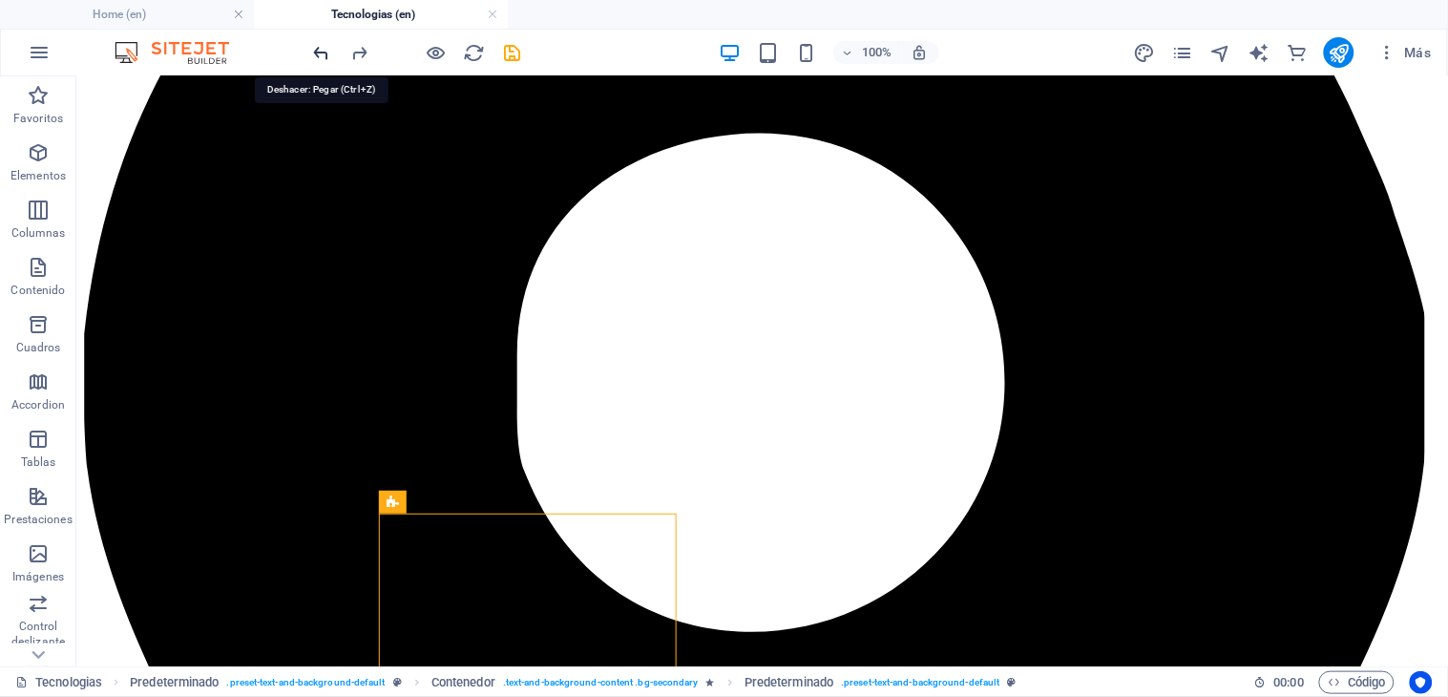
click at [323, 44] on icon "undo" at bounding box center [322, 53] width 22 height 22
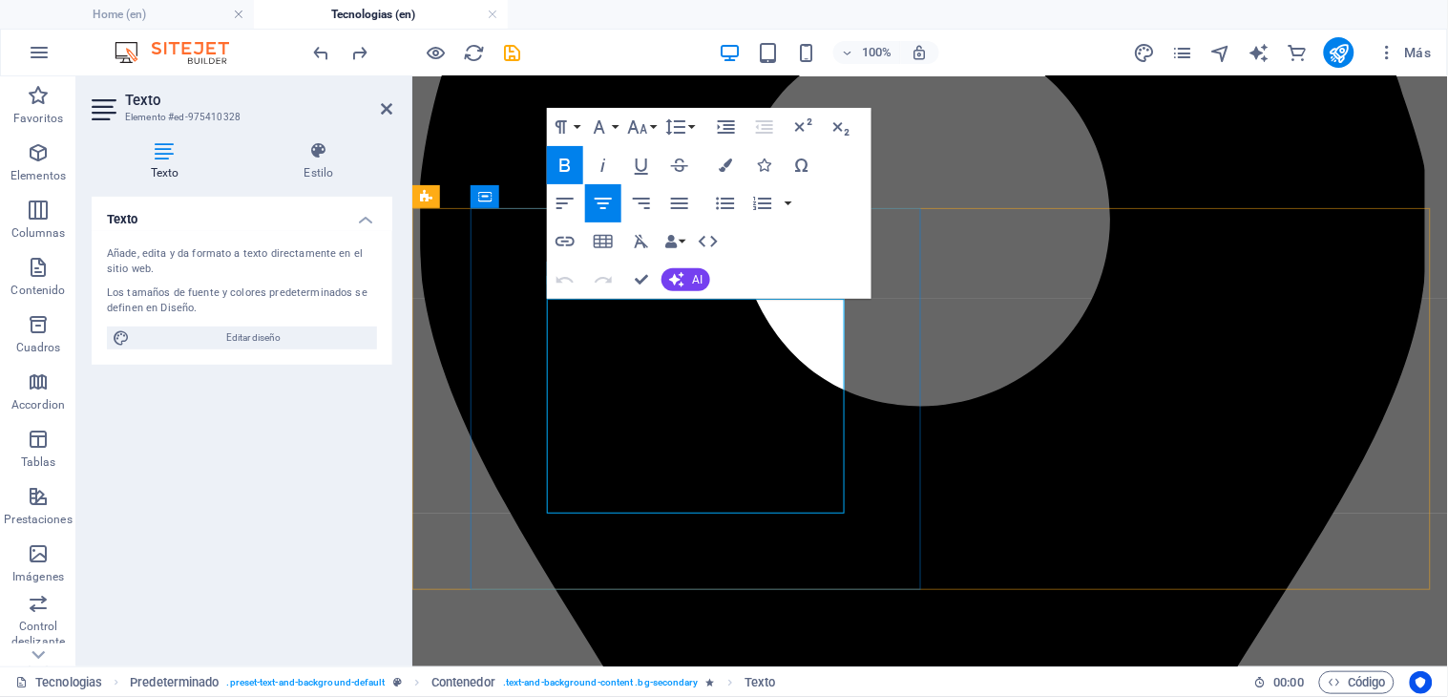
drag, startPoint x: 814, startPoint y: 310, endPoint x: 570, endPoint y: 289, distance: 245.2
click at [725, 155] on button "Colors" at bounding box center [725, 165] width 36 height 38
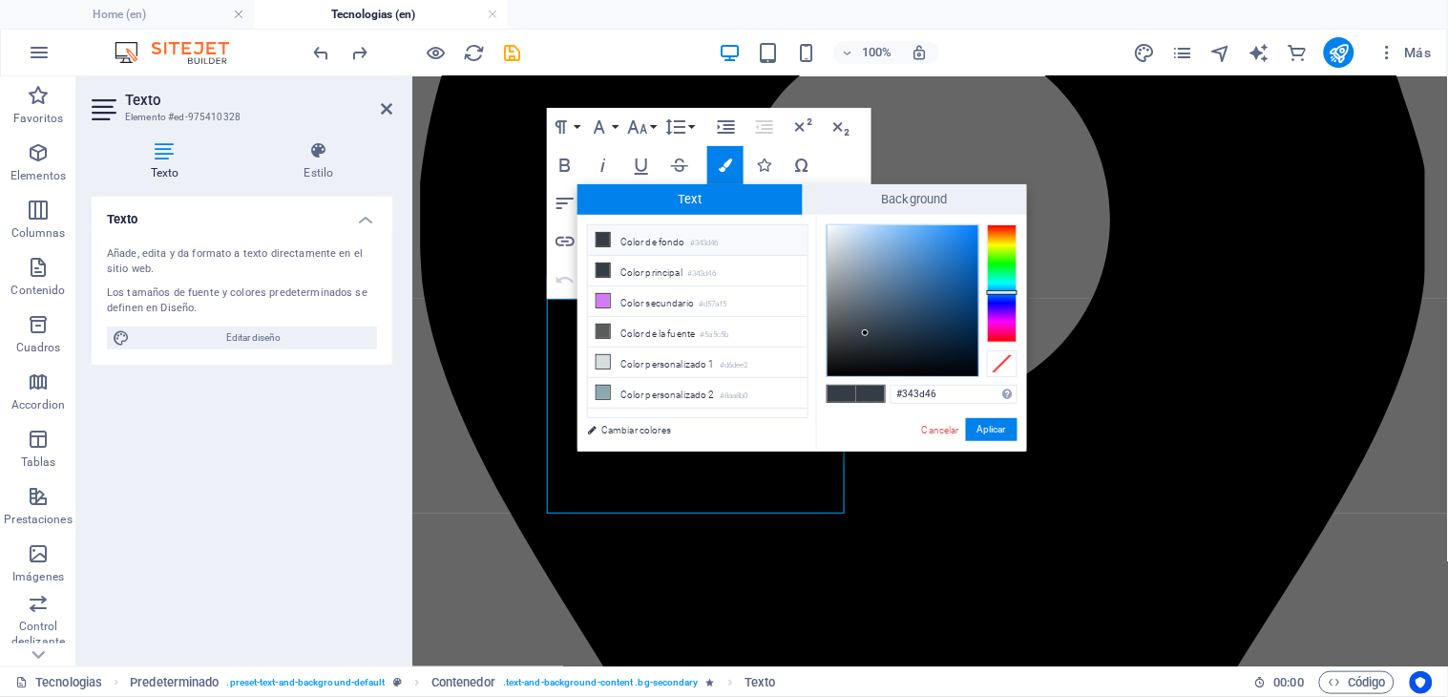
drag, startPoint x: 946, startPoint y: 392, endPoint x: 879, endPoint y: 393, distance: 66.8
click at [879, 393] on div "#343d46 Formatos soportados #0852ed rgb(8, 82, 237) rgba(8, 82, 237, 90%) hsv(2…" at bounding box center [921, 471] width 211 height 513
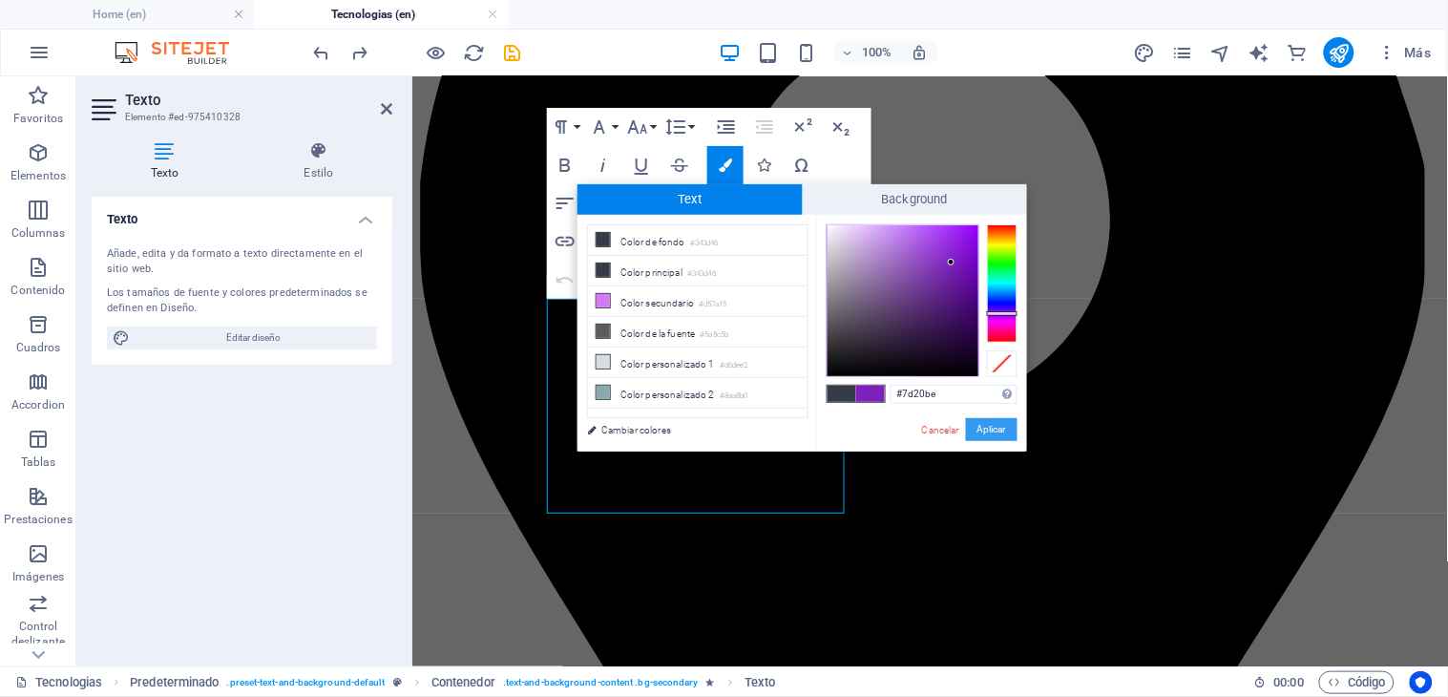
click at [980, 428] on button "Aplicar" at bounding box center [992, 429] width 52 height 23
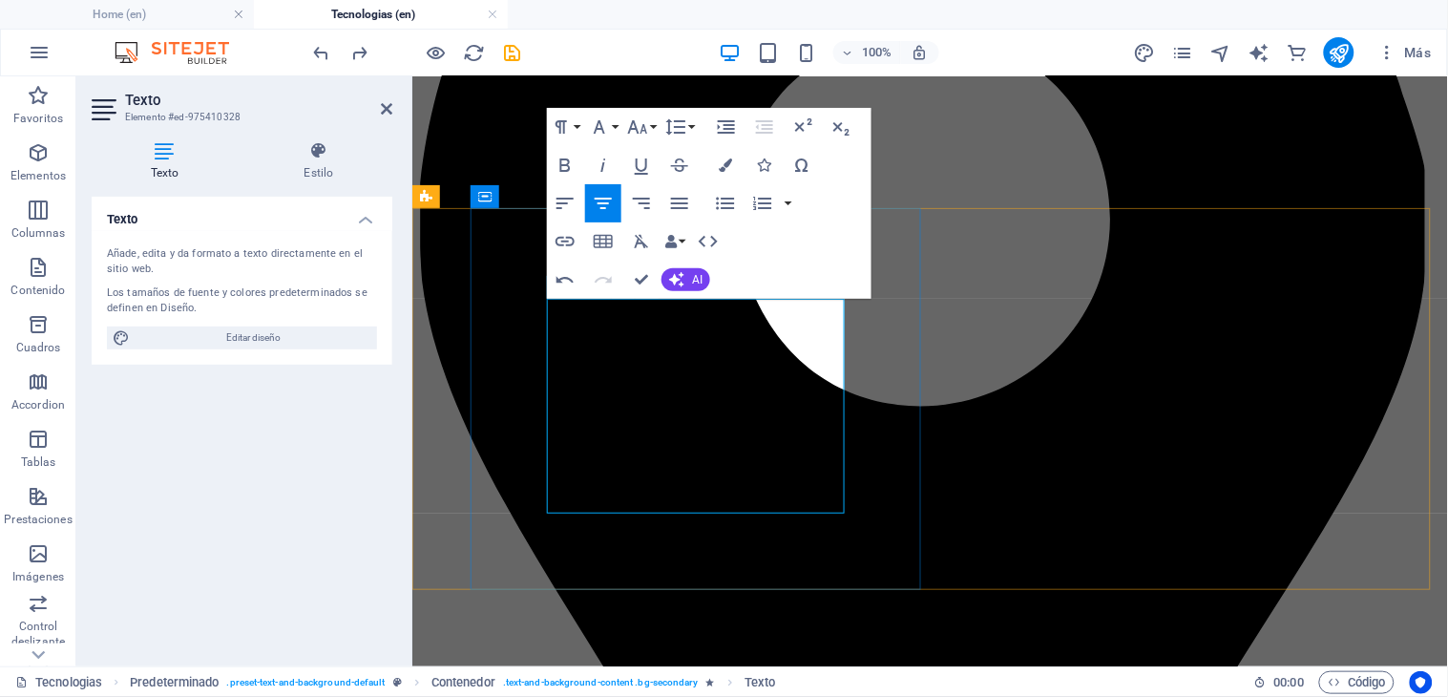
drag, startPoint x: 820, startPoint y: 308, endPoint x: 582, endPoint y: 315, distance: 237.7
click at [720, 158] on icon "button" at bounding box center [725, 164] width 13 height 13
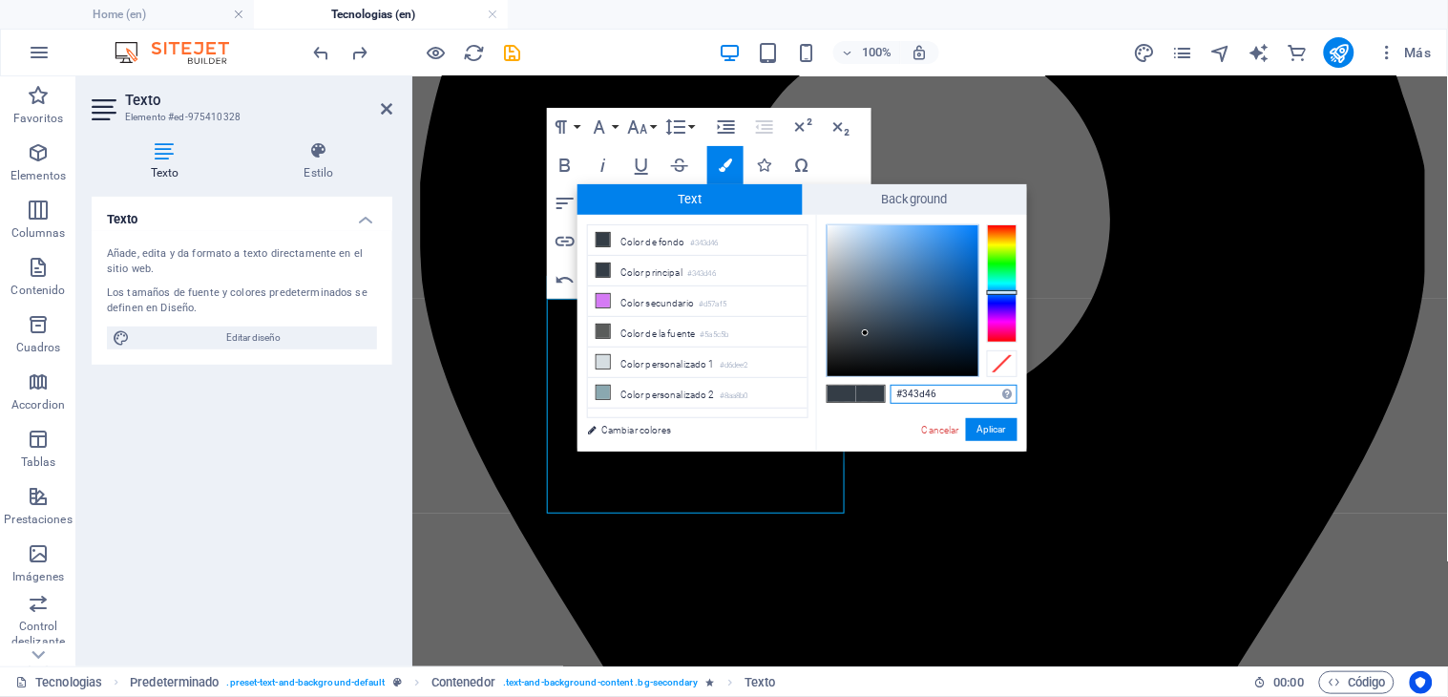
drag, startPoint x: 946, startPoint y: 388, endPoint x: 875, endPoint y: 389, distance: 70.6
click at [875, 389] on div "#343d46 Formatos soportados #0852ed rgb(8, 82, 237) rgba(8, 82, 237, 90%) hsv(2…" at bounding box center [921, 471] width 211 height 513
paste input "7d20be"
type input "#7d20be"
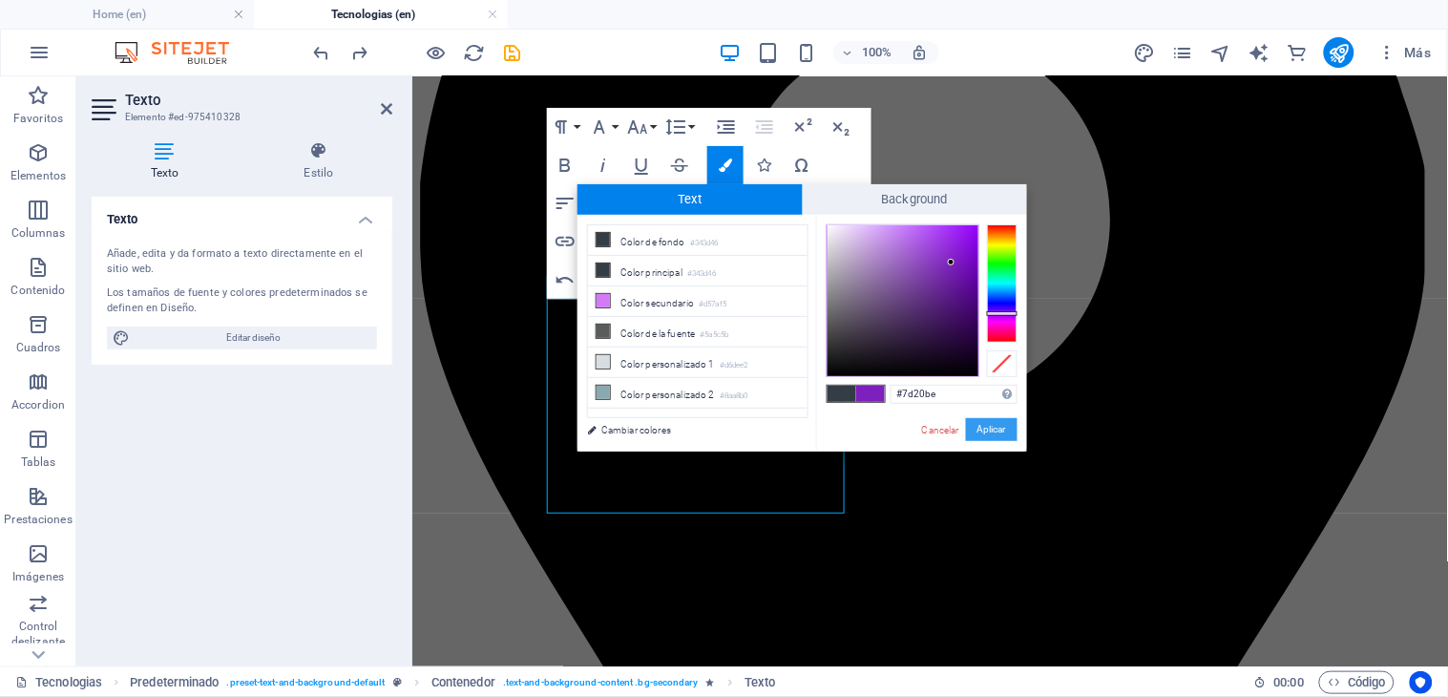
click at [978, 428] on button "Aplicar" at bounding box center [992, 429] width 52 height 23
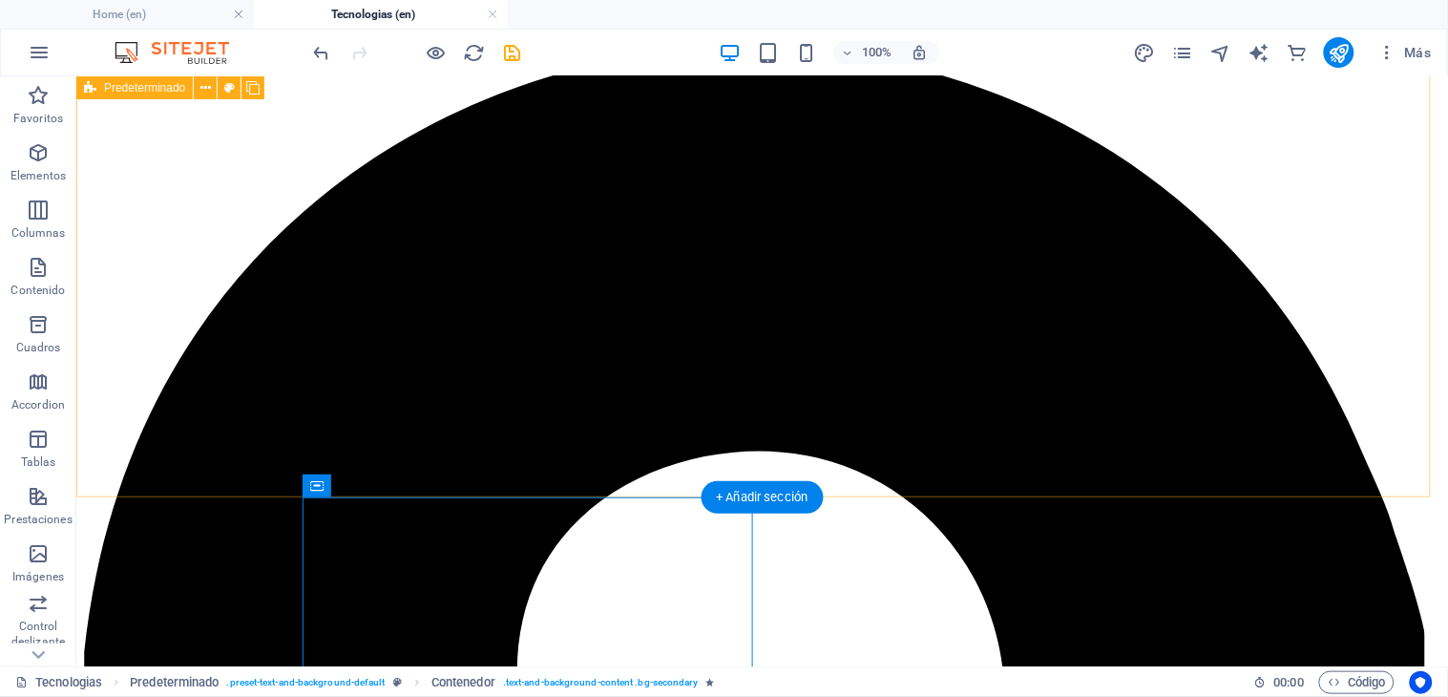
scroll to position [335, 0]
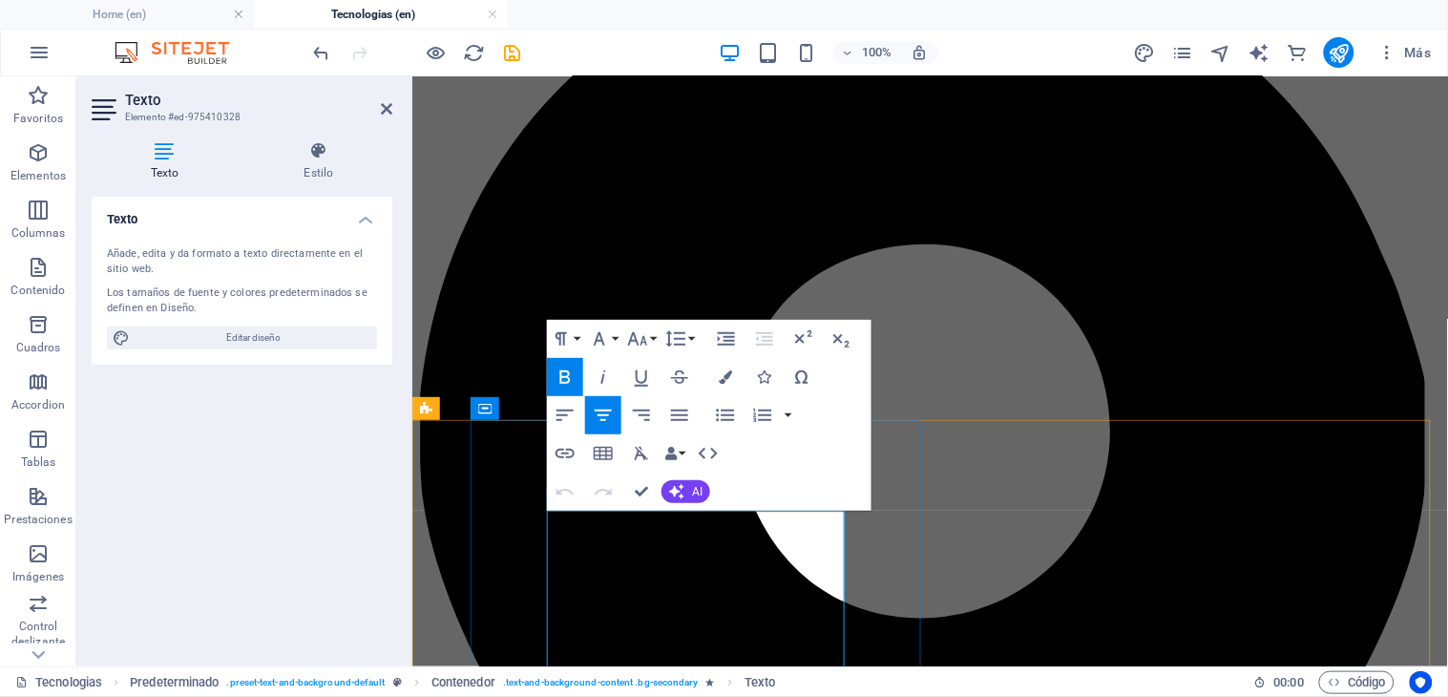
drag, startPoint x: 812, startPoint y: 524, endPoint x: 1011, endPoint y: 582, distance: 206.9
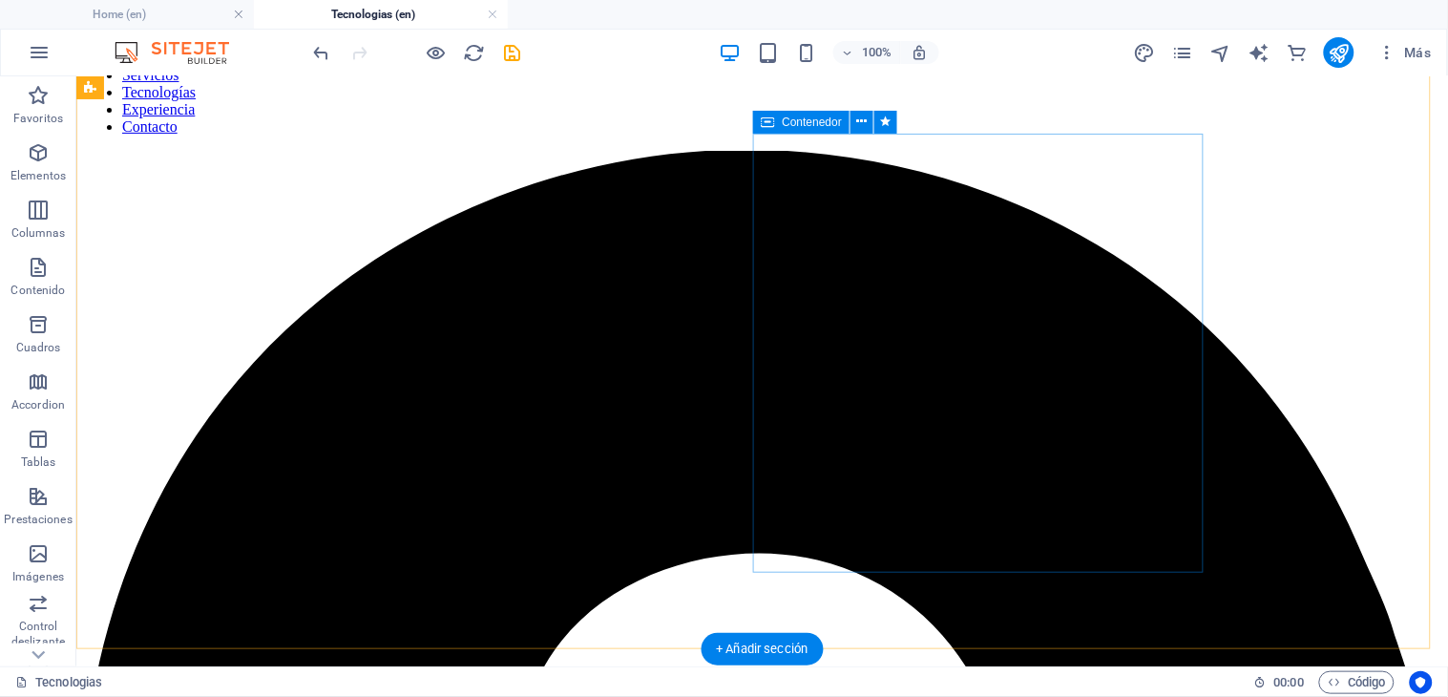
scroll to position [106, 0]
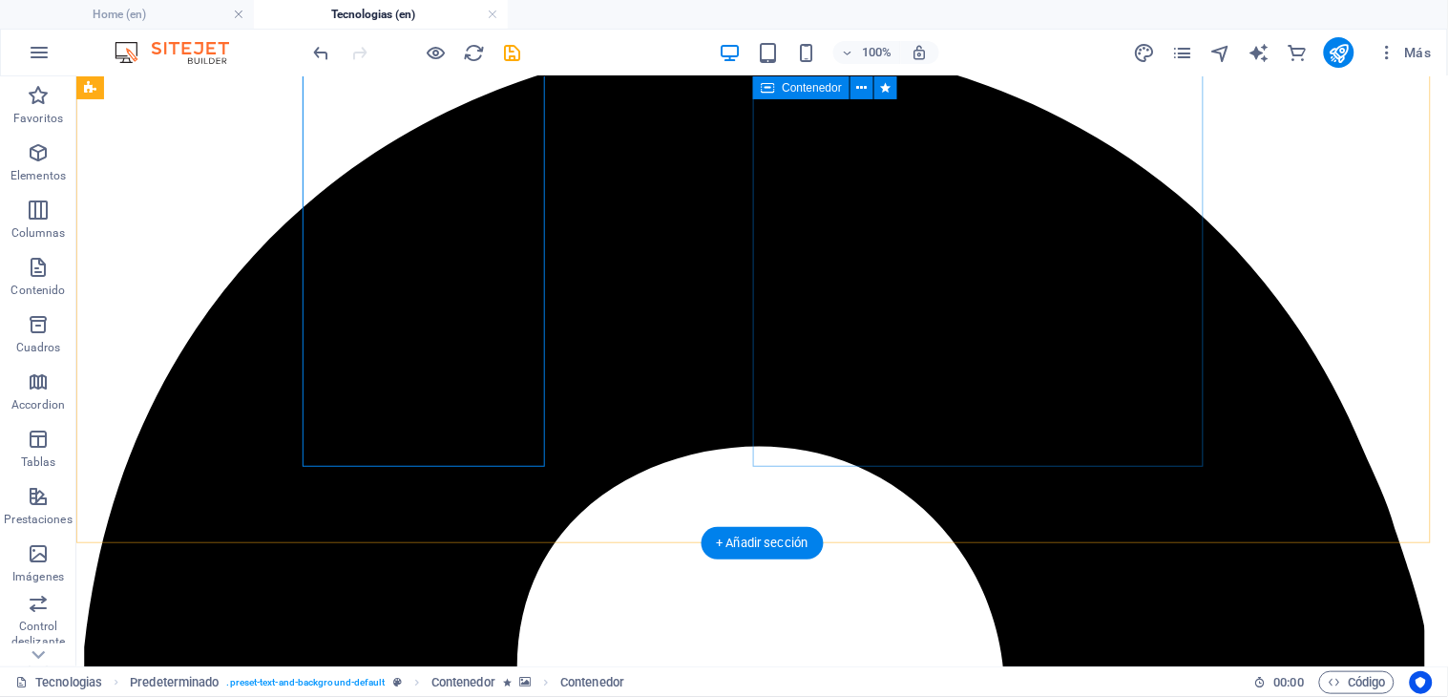
scroll to position [212, 0]
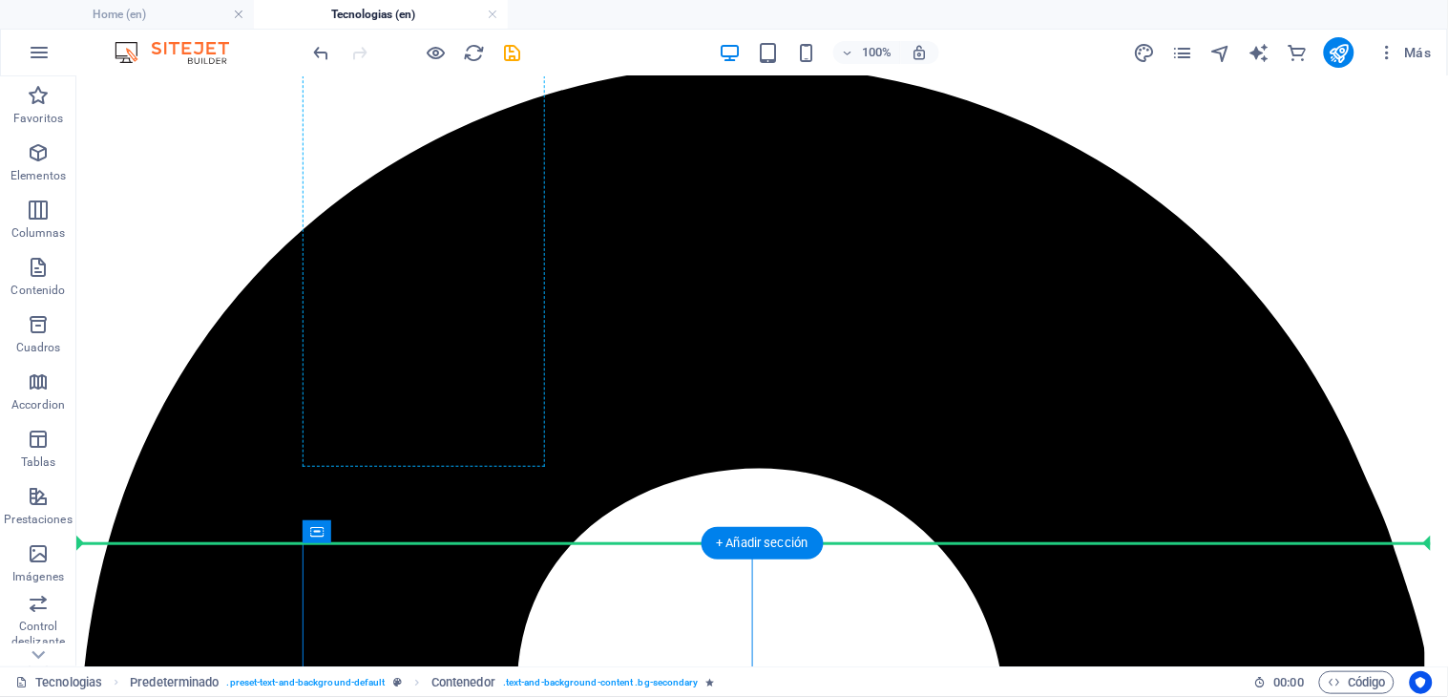
drag, startPoint x: 528, startPoint y: 576, endPoint x: 536, endPoint y: 255, distance: 321.7
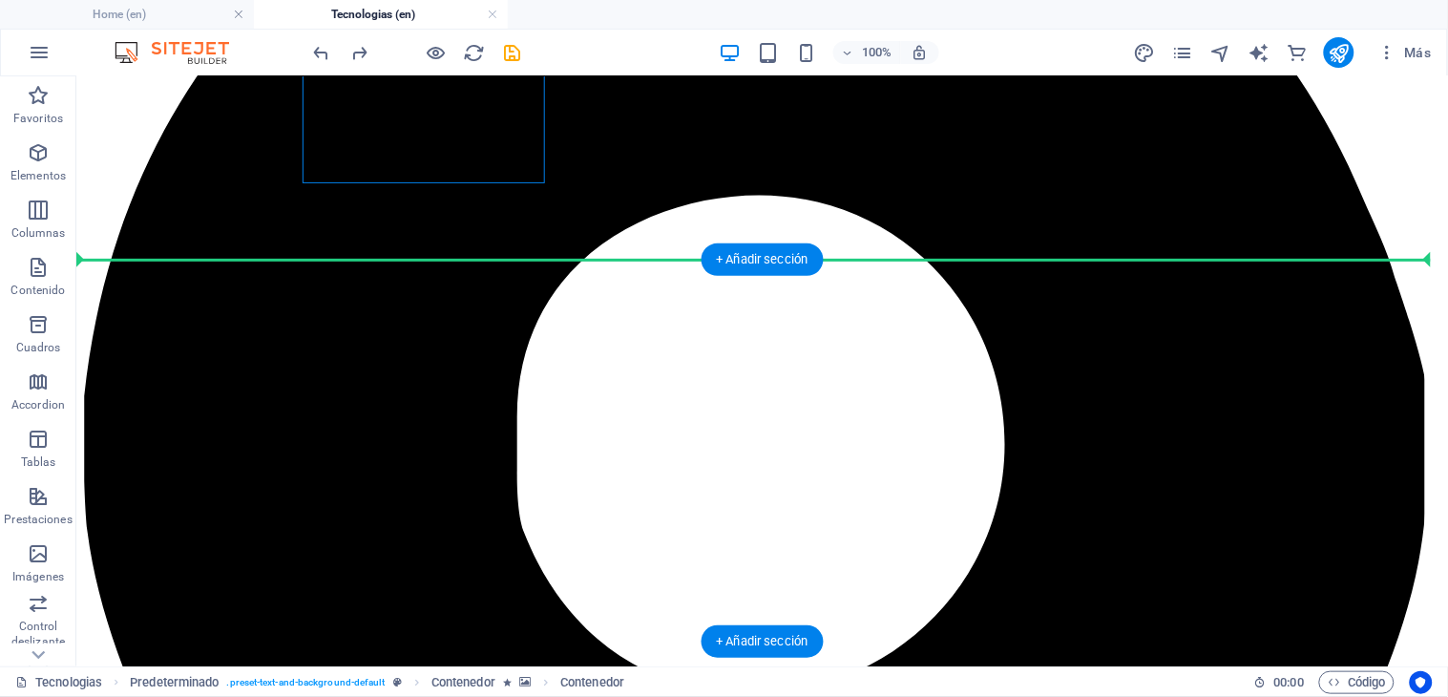
scroll to position [501, 0]
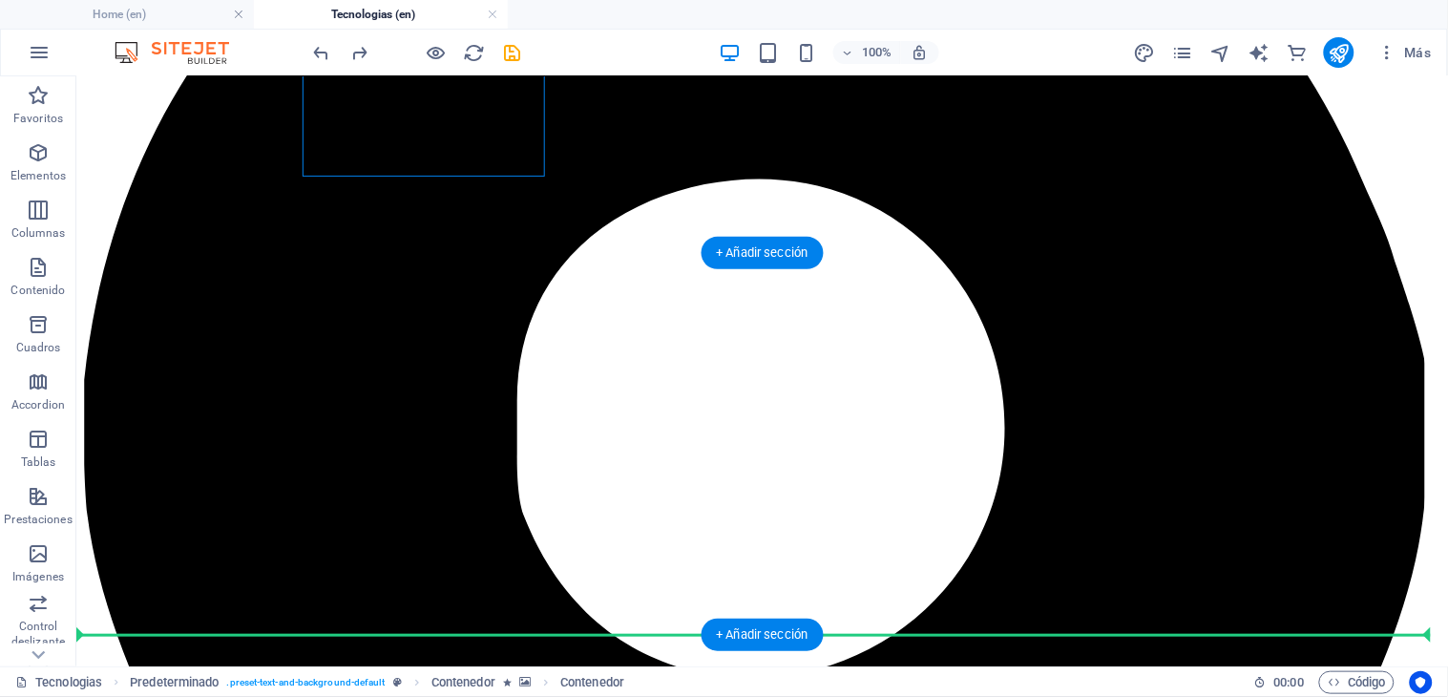
drag, startPoint x: 483, startPoint y: 253, endPoint x: 1119, endPoint y: 492, distance: 680.1
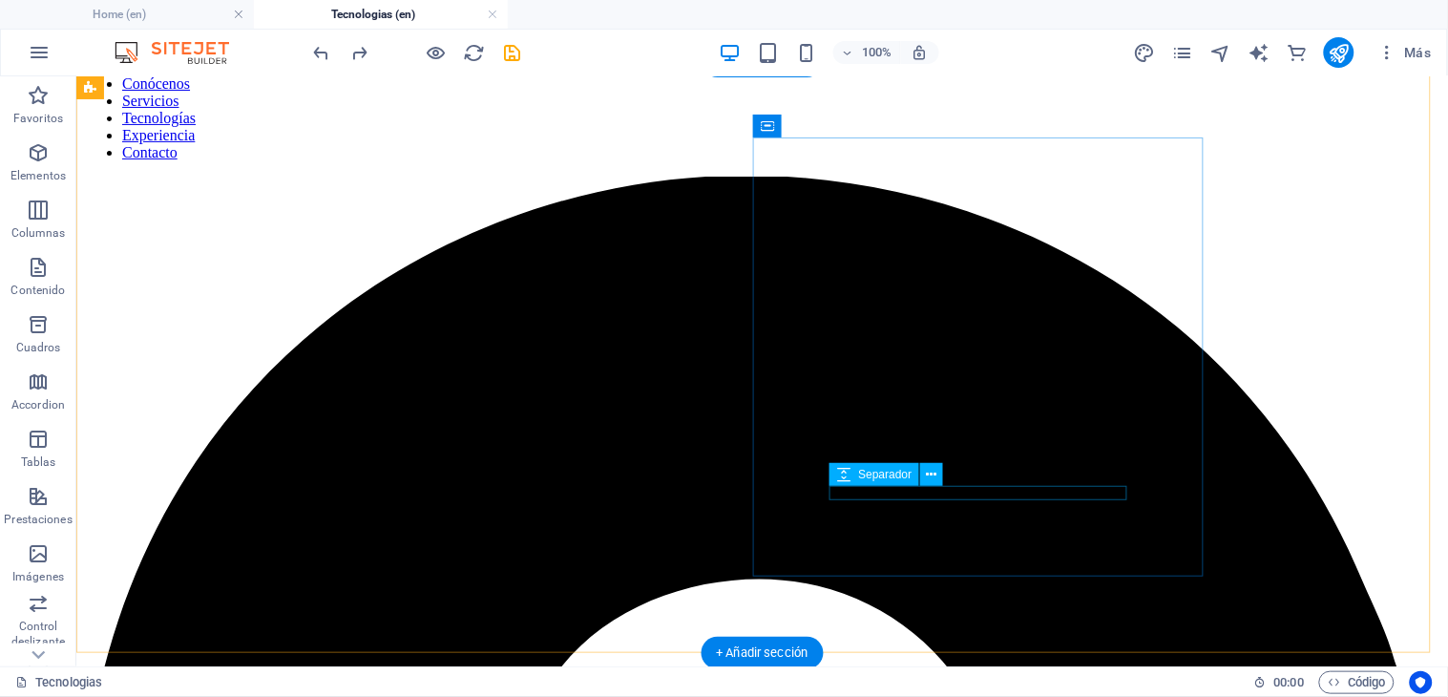
scroll to position [212, 0]
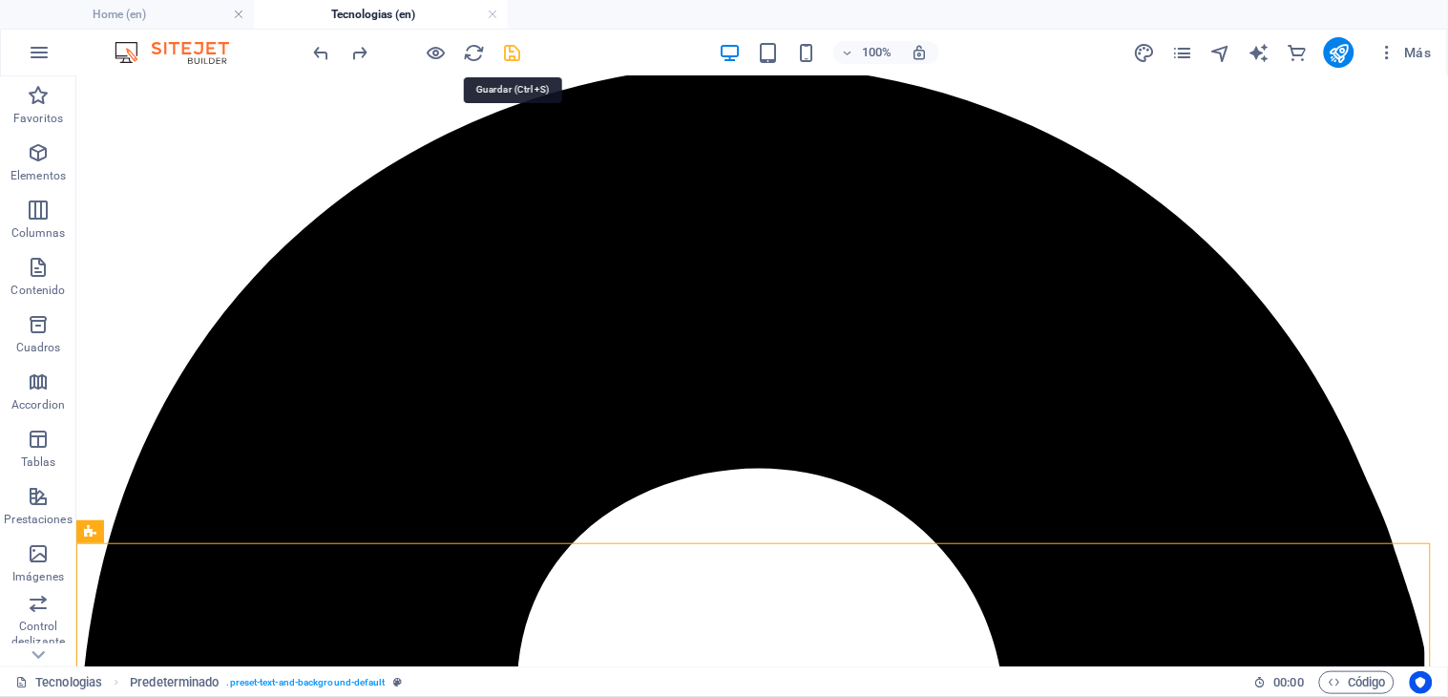
click at [515, 57] on icon "save" at bounding box center [513, 53] width 22 height 22
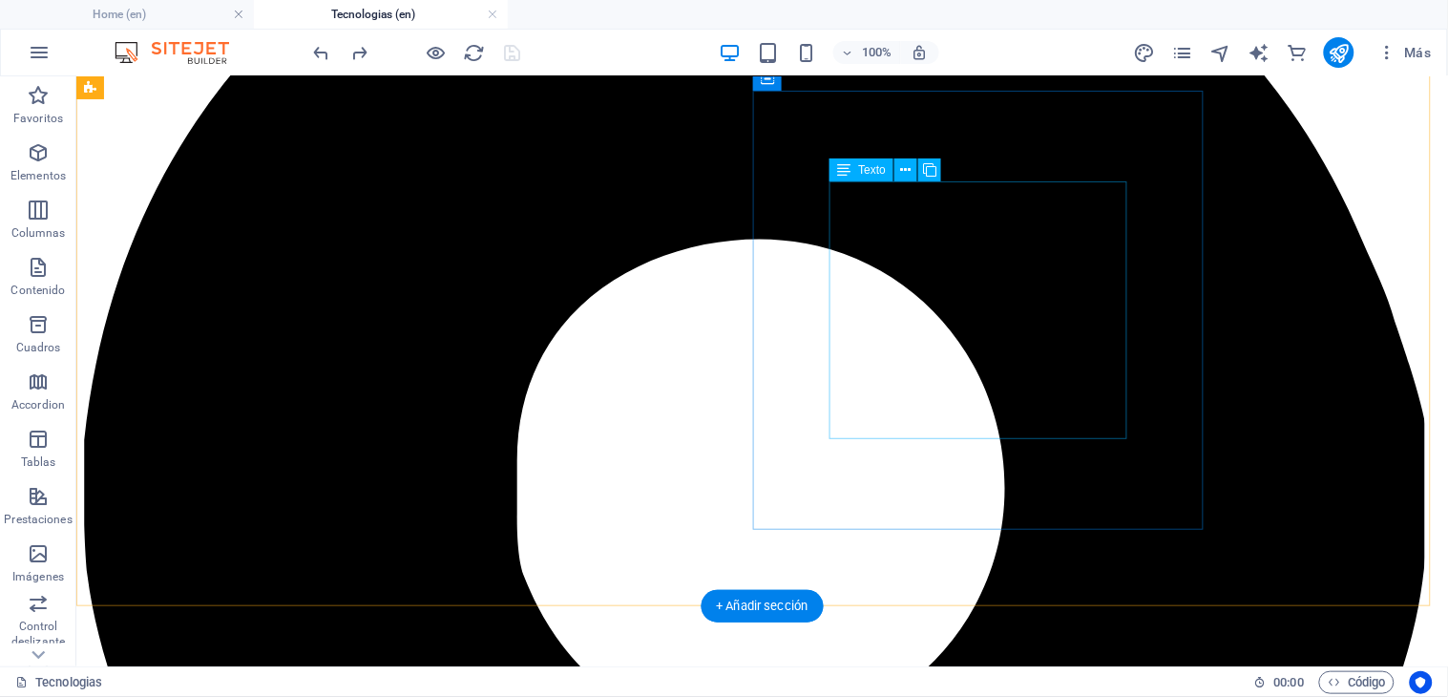
scroll to position [0, 0]
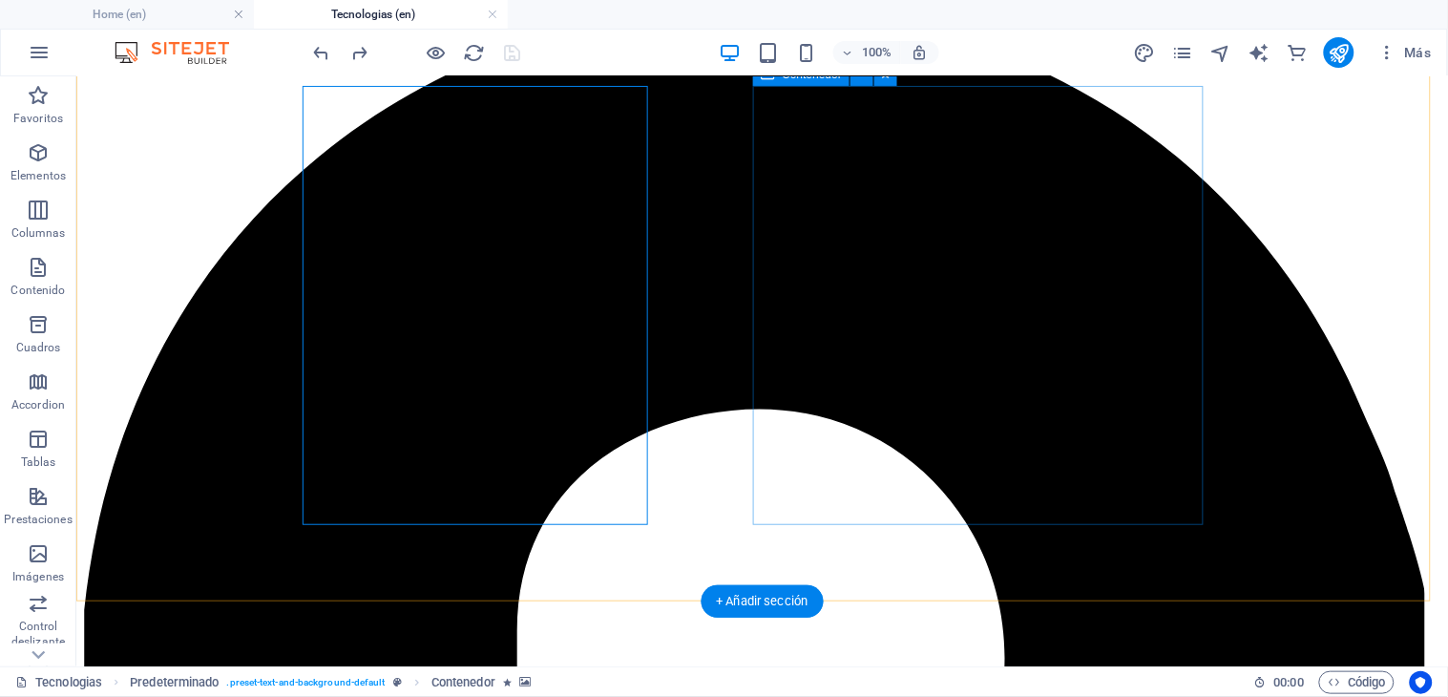
scroll to position [318, 0]
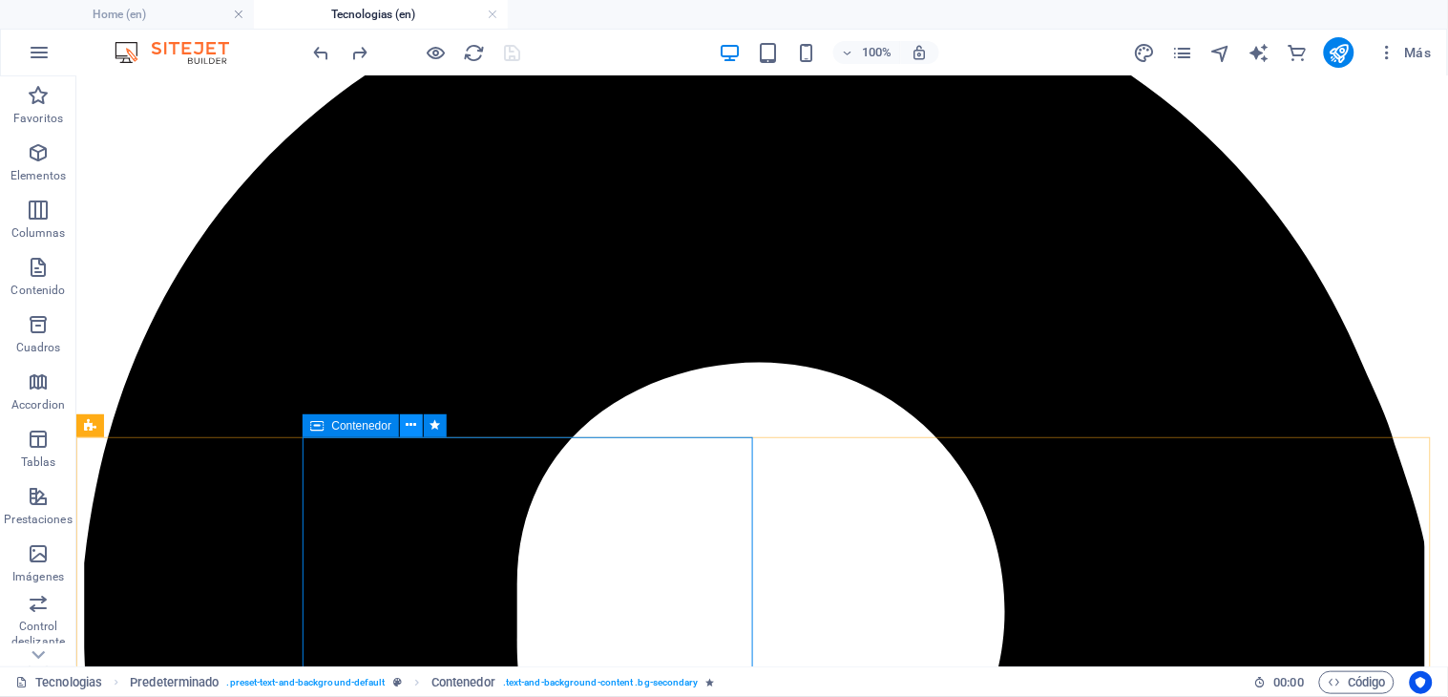
click at [403, 429] on button at bounding box center [411, 425] width 23 height 23
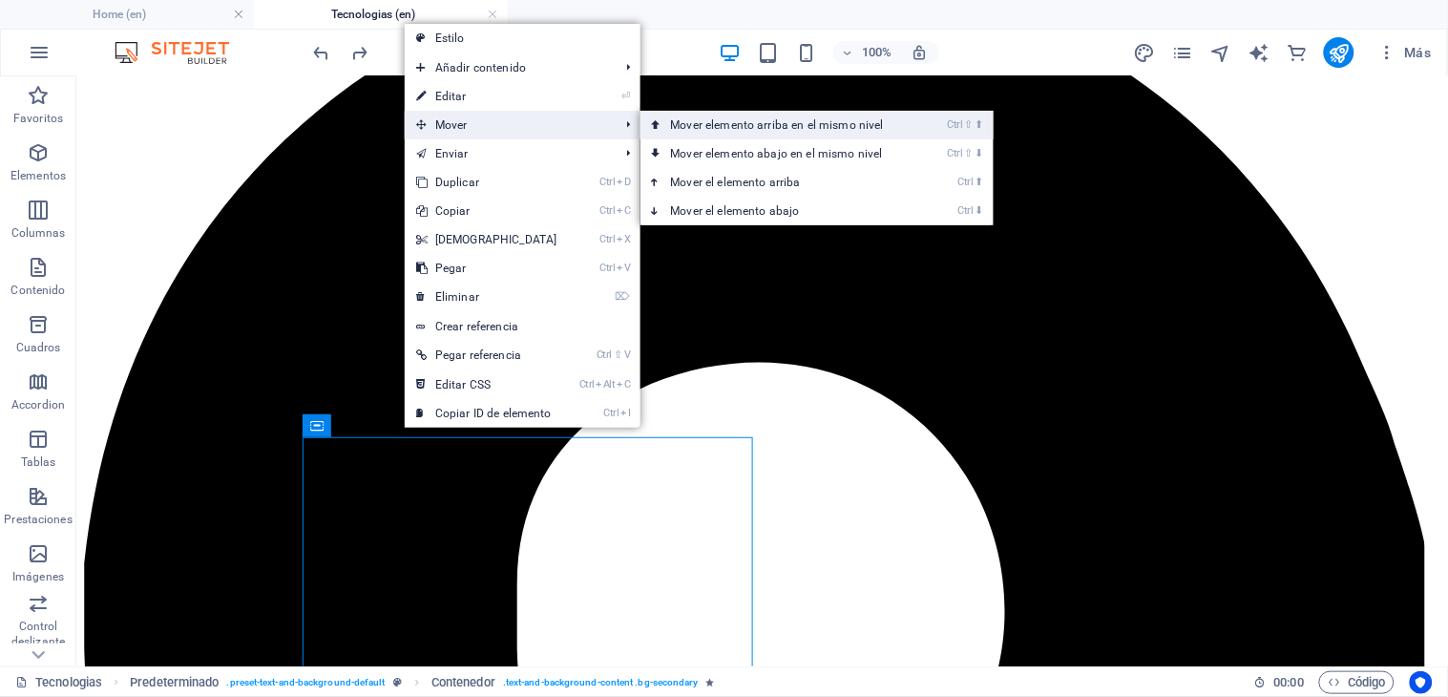
click at [728, 126] on link "Ctrl ⇧ ⬆ Mover elemento arriba en el mismo nivel" at bounding box center [781, 125] width 282 height 29
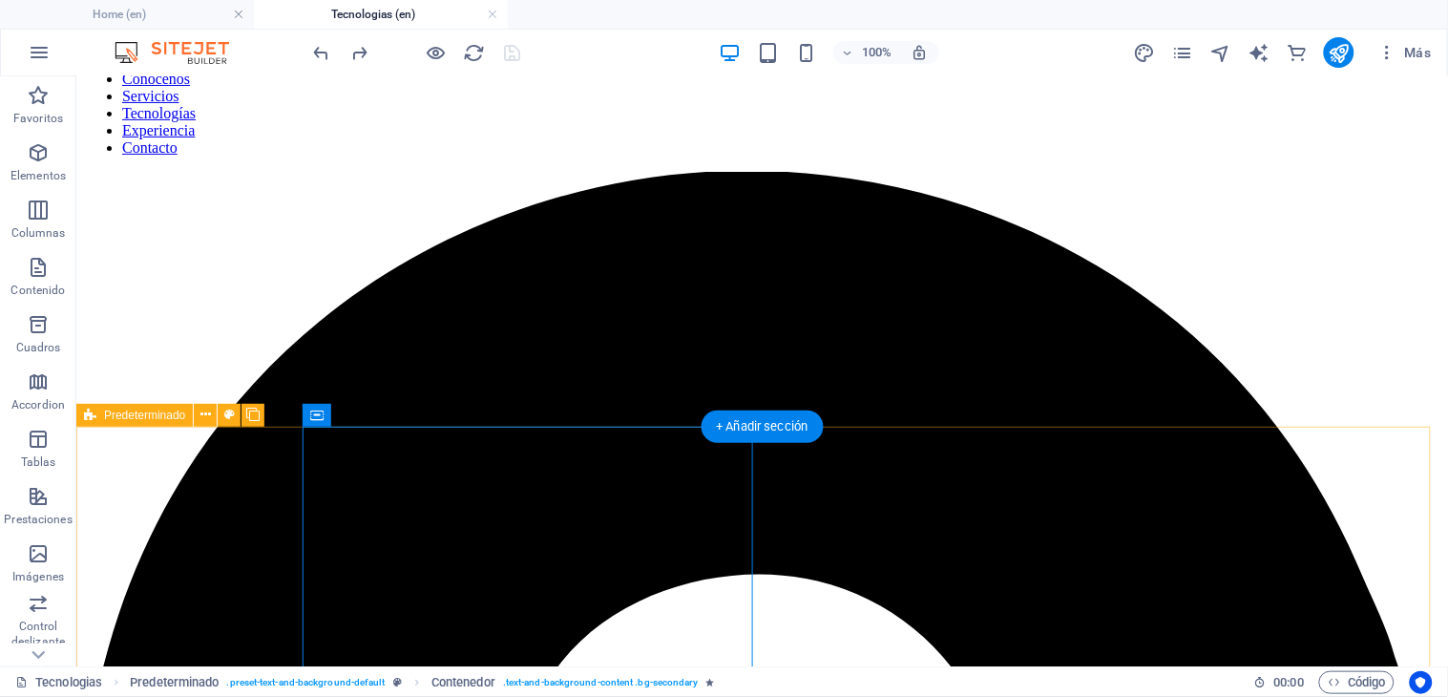
scroll to position [424, 0]
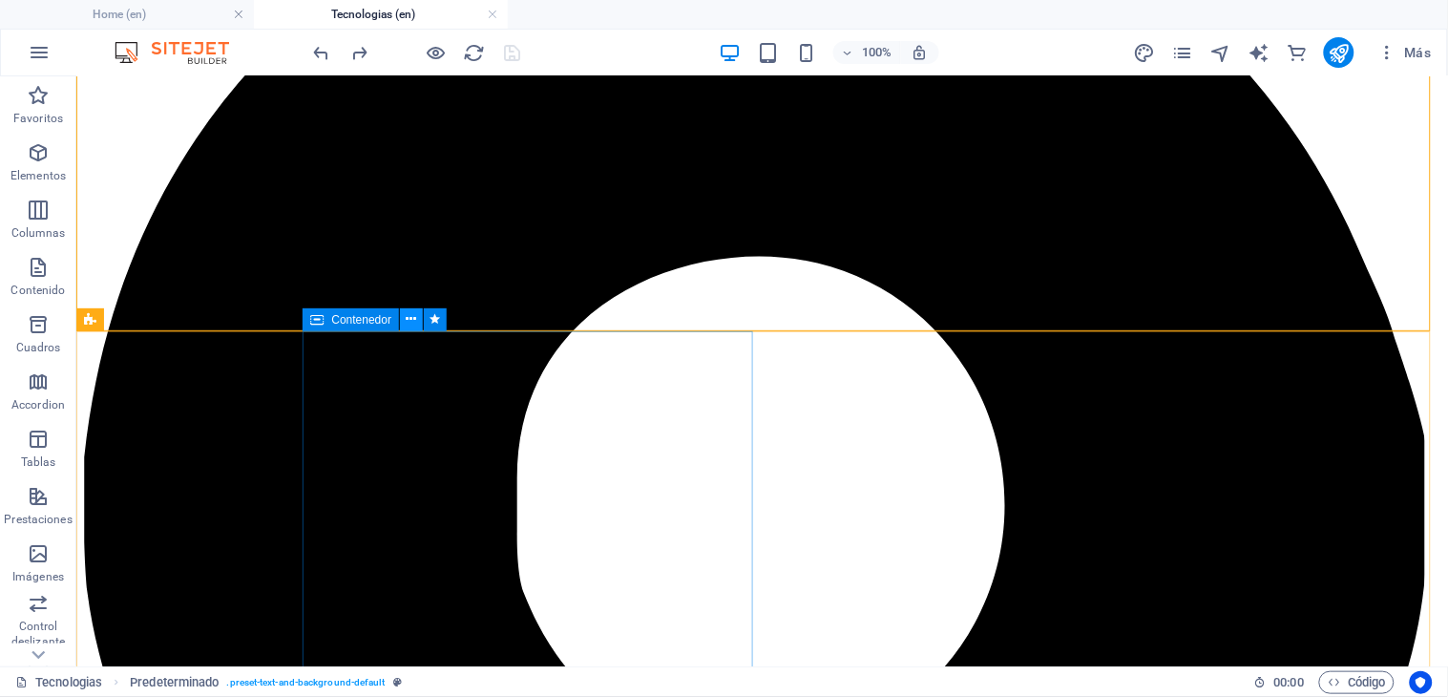
click at [413, 316] on icon at bounding box center [412, 319] width 10 height 20
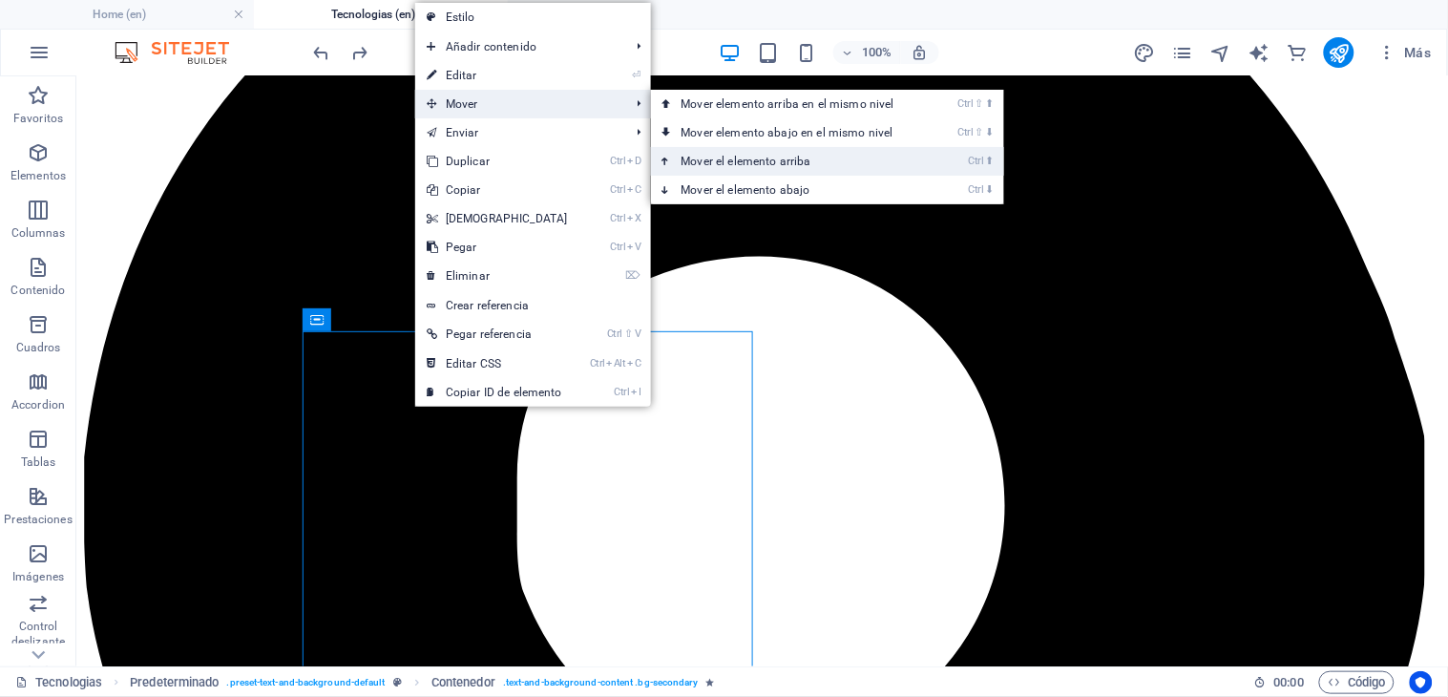
click at [739, 153] on link "Ctrl ⬆ Mover el elemento arriba" at bounding box center [792, 161] width 282 height 29
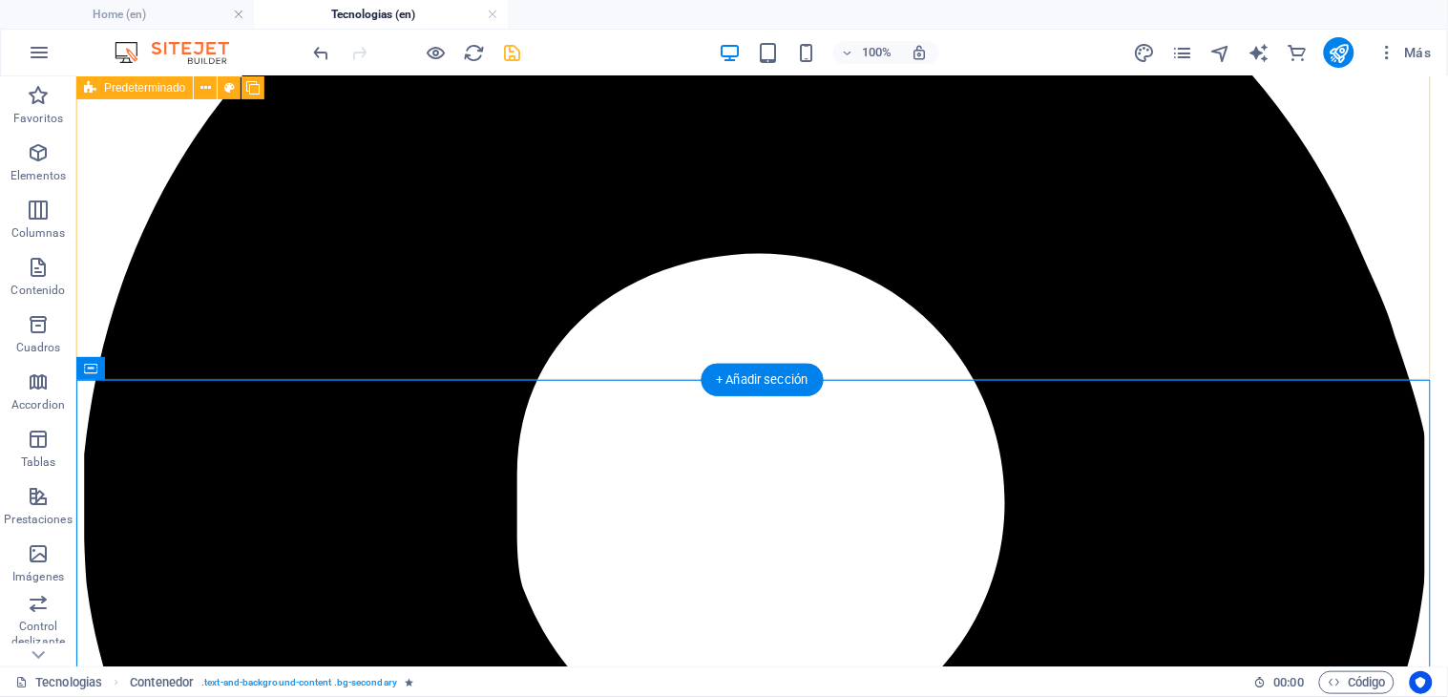
scroll to position [375, 0]
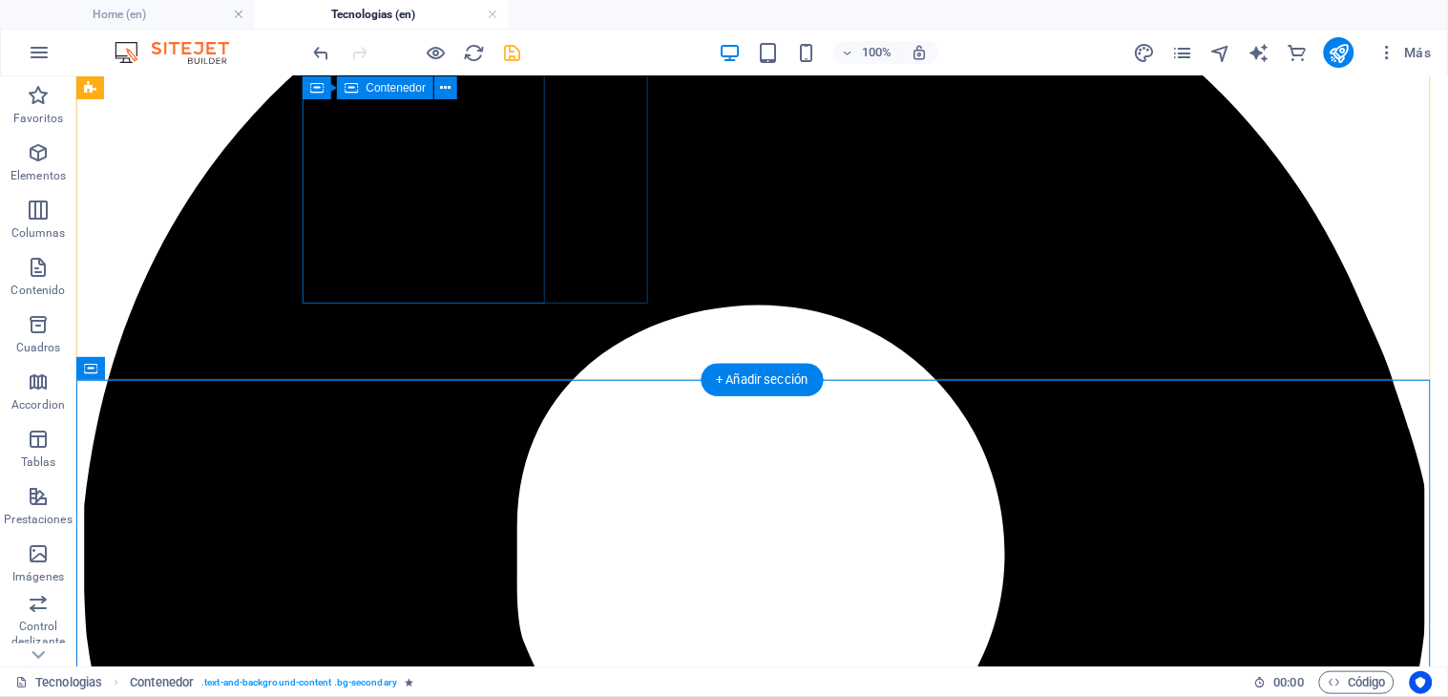
drag, startPoint x: 916, startPoint y: 386, endPoint x: 516, endPoint y: 188, distance: 446.0
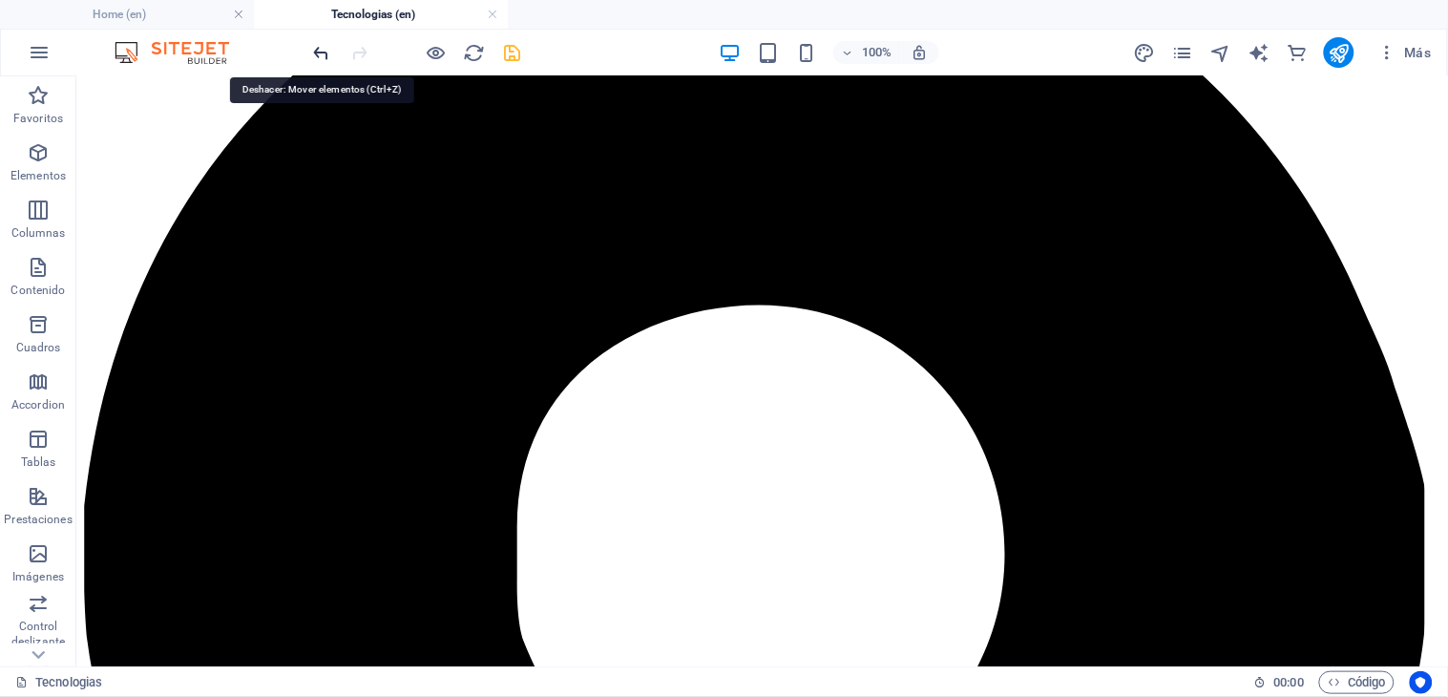
click at [315, 60] on icon "undo" at bounding box center [322, 53] width 22 height 22
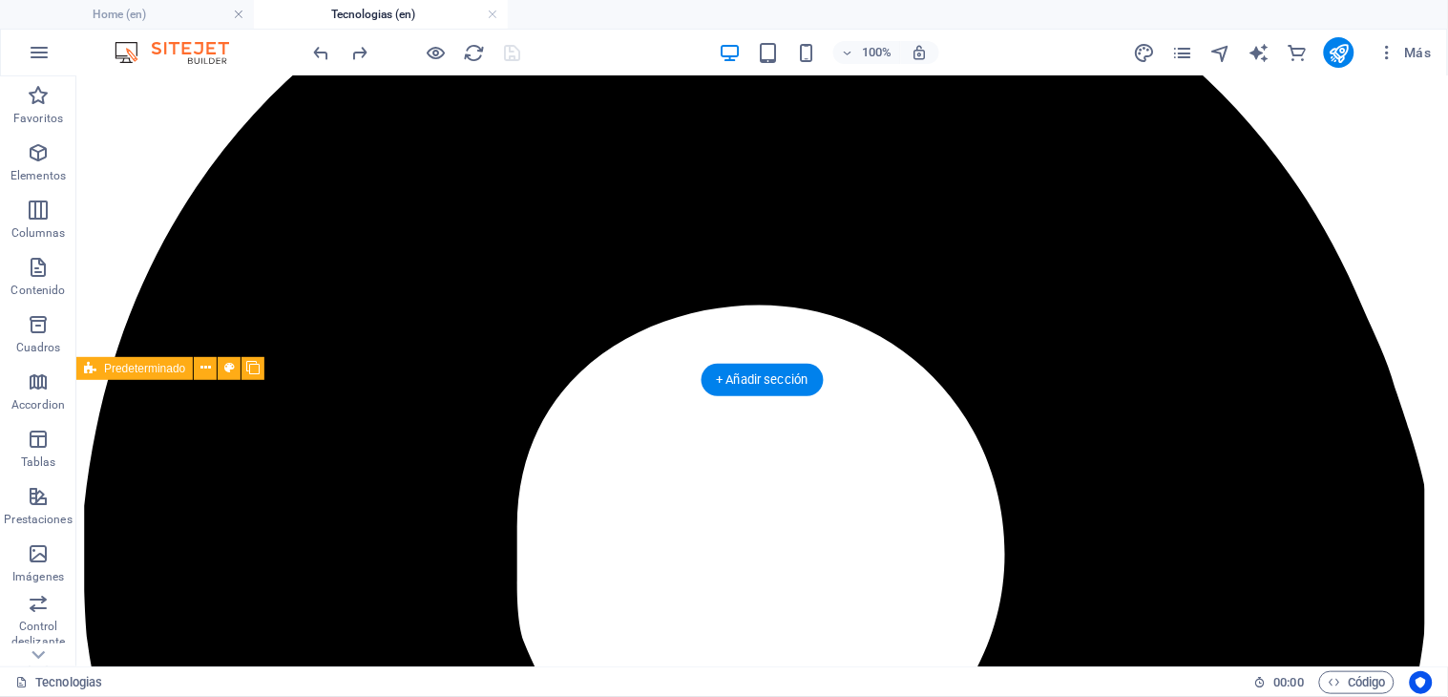
scroll to position [269, 0]
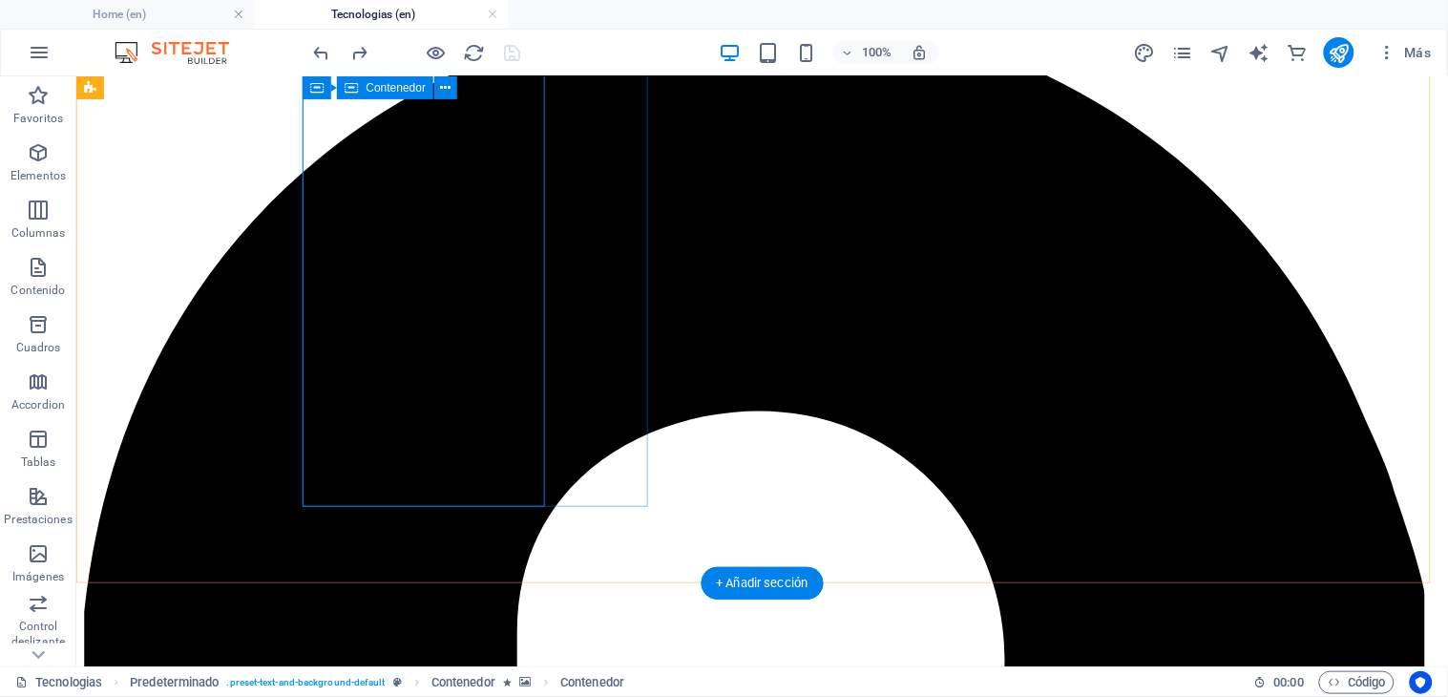
scroll to position [57, 0]
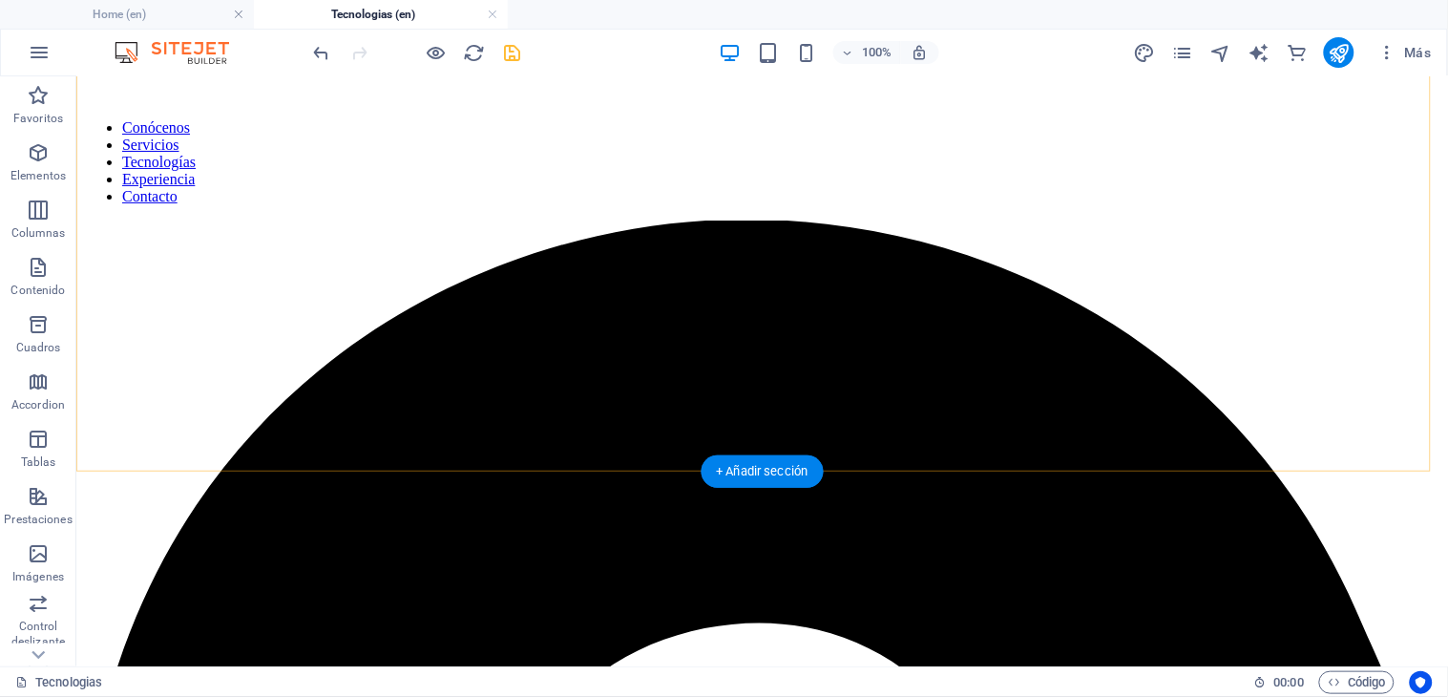
scroll to position [375, 0]
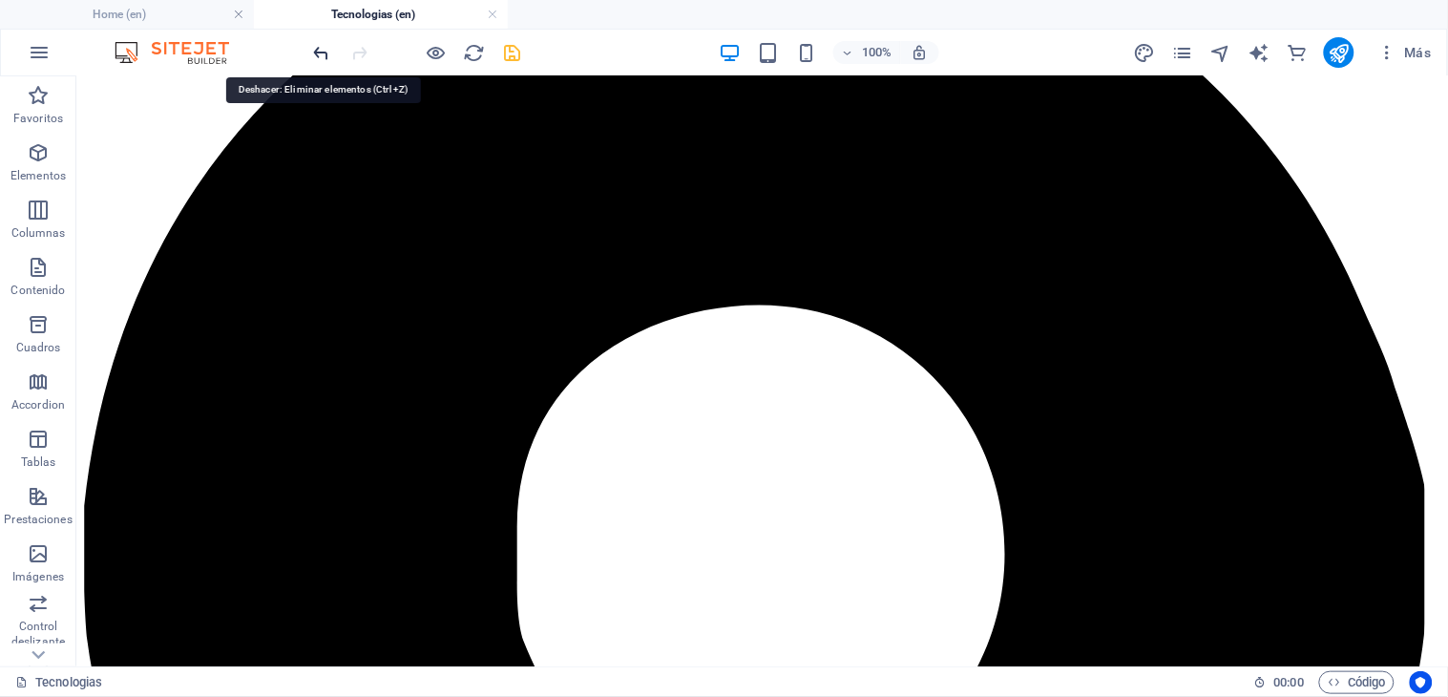
drag, startPoint x: 319, startPoint y: 49, endPoint x: 265, endPoint y: 1, distance: 71.6
click at [319, 49] on icon "undo" at bounding box center [322, 53] width 22 height 22
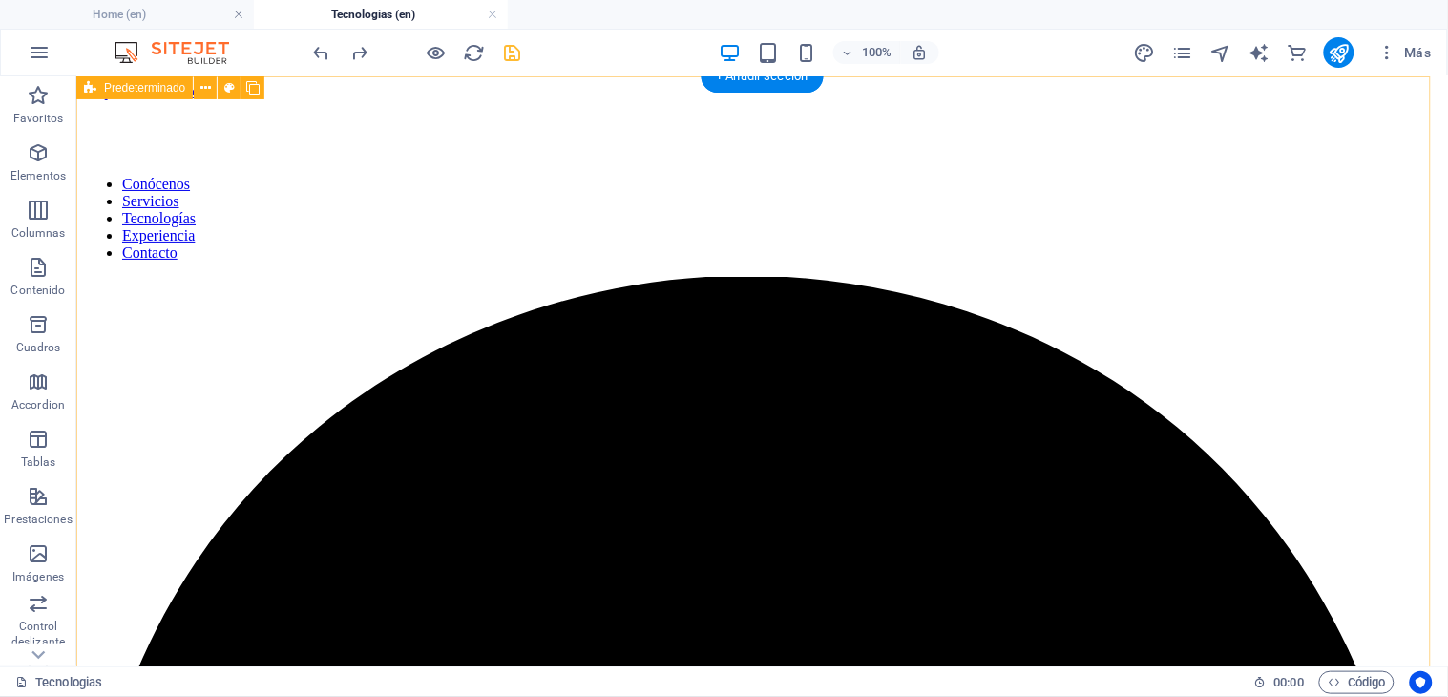
scroll to position [0, 0]
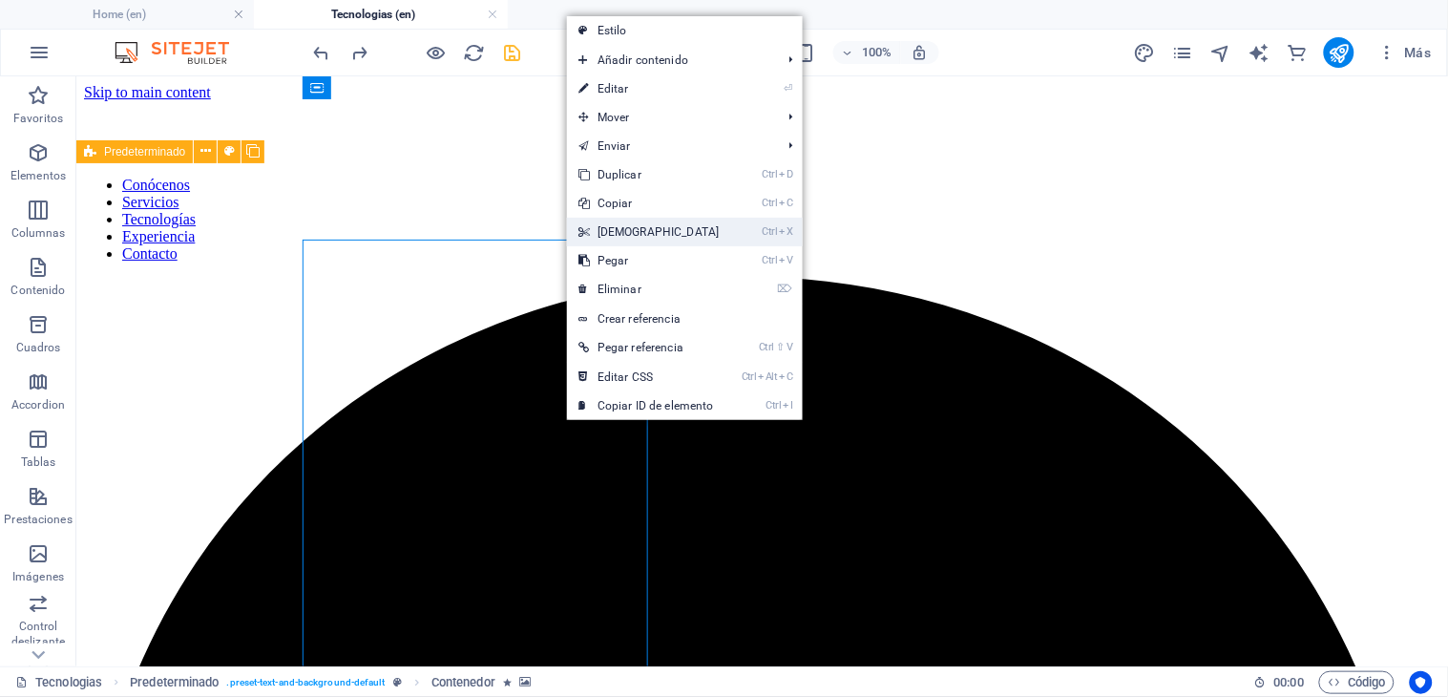
drag, startPoint x: 660, startPoint y: 234, endPoint x: 708, endPoint y: 195, distance: 61.7
click at [660, 234] on link "Ctrl X Cortar" at bounding box center [649, 232] width 164 height 29
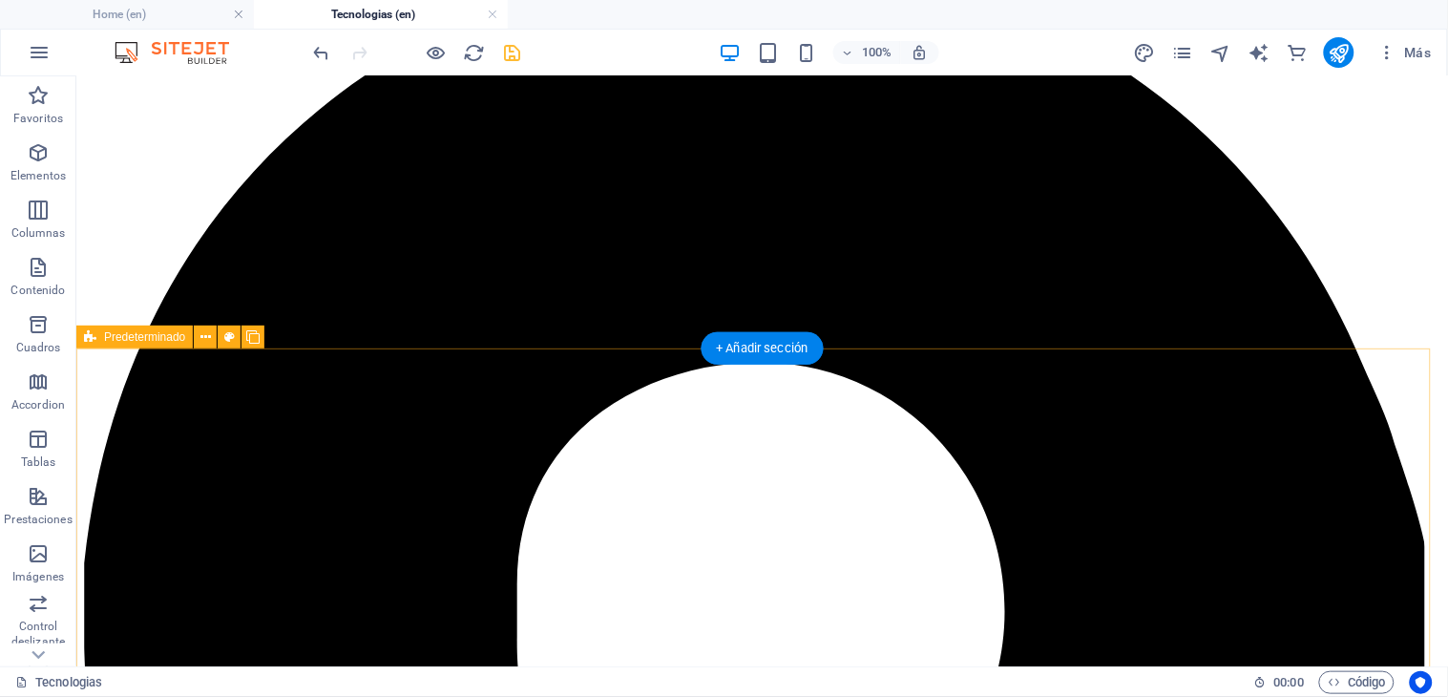
scroll to position [547, 0]
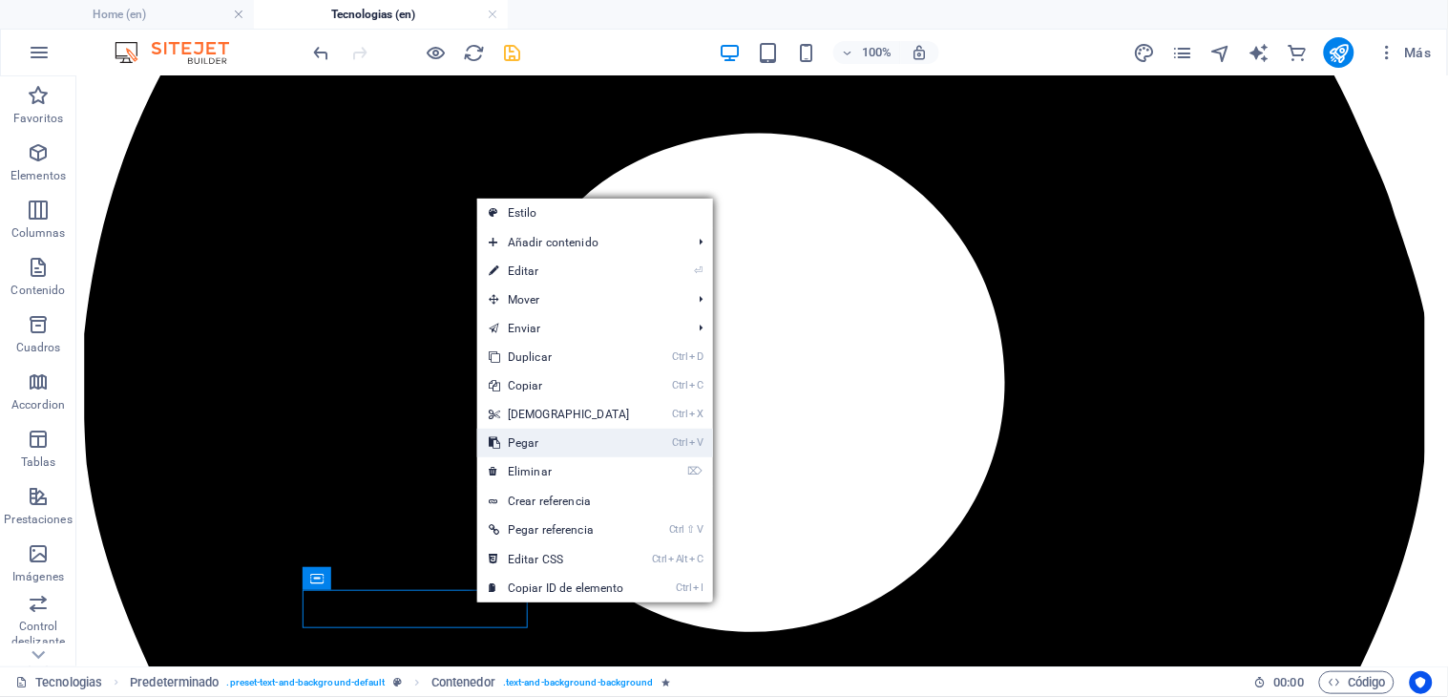
click at [528, 445] on link "Ctrl V Pegar" at bounding box center [559, 442] width 164 height 29
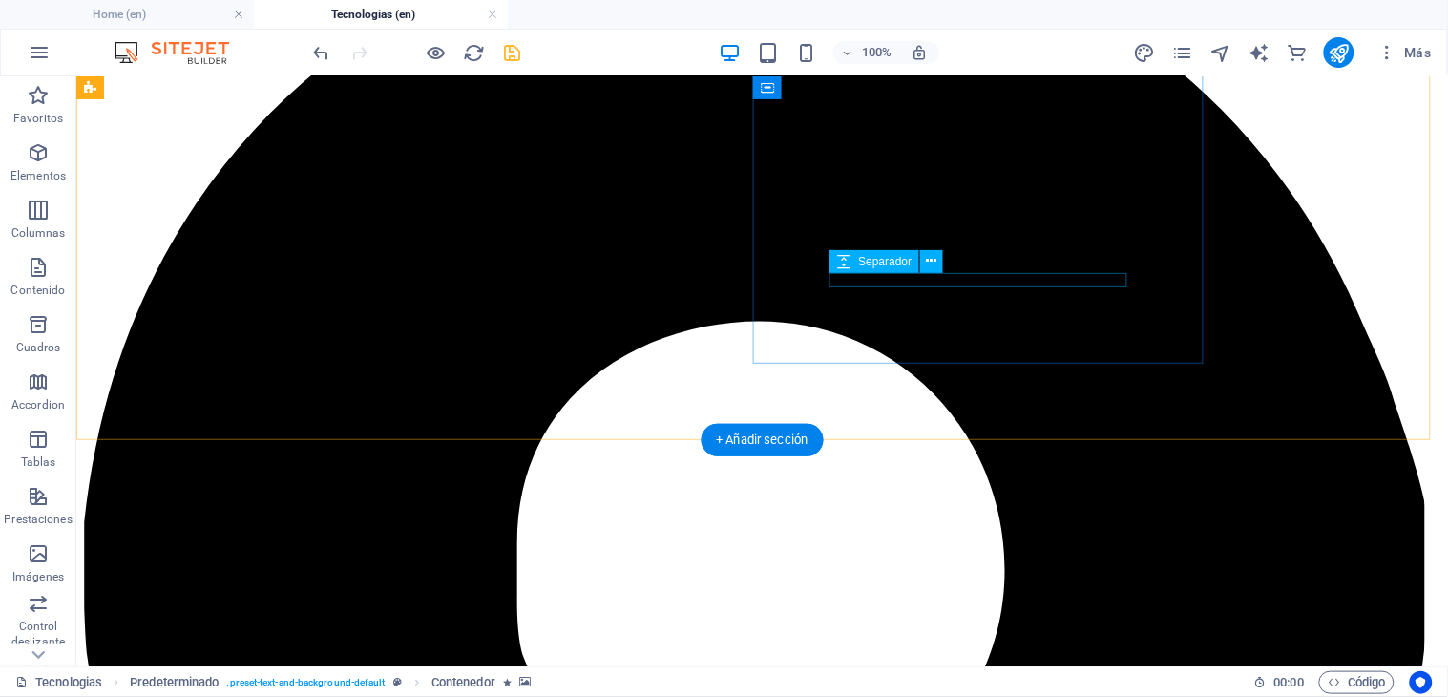
scroll to position [253, 0]
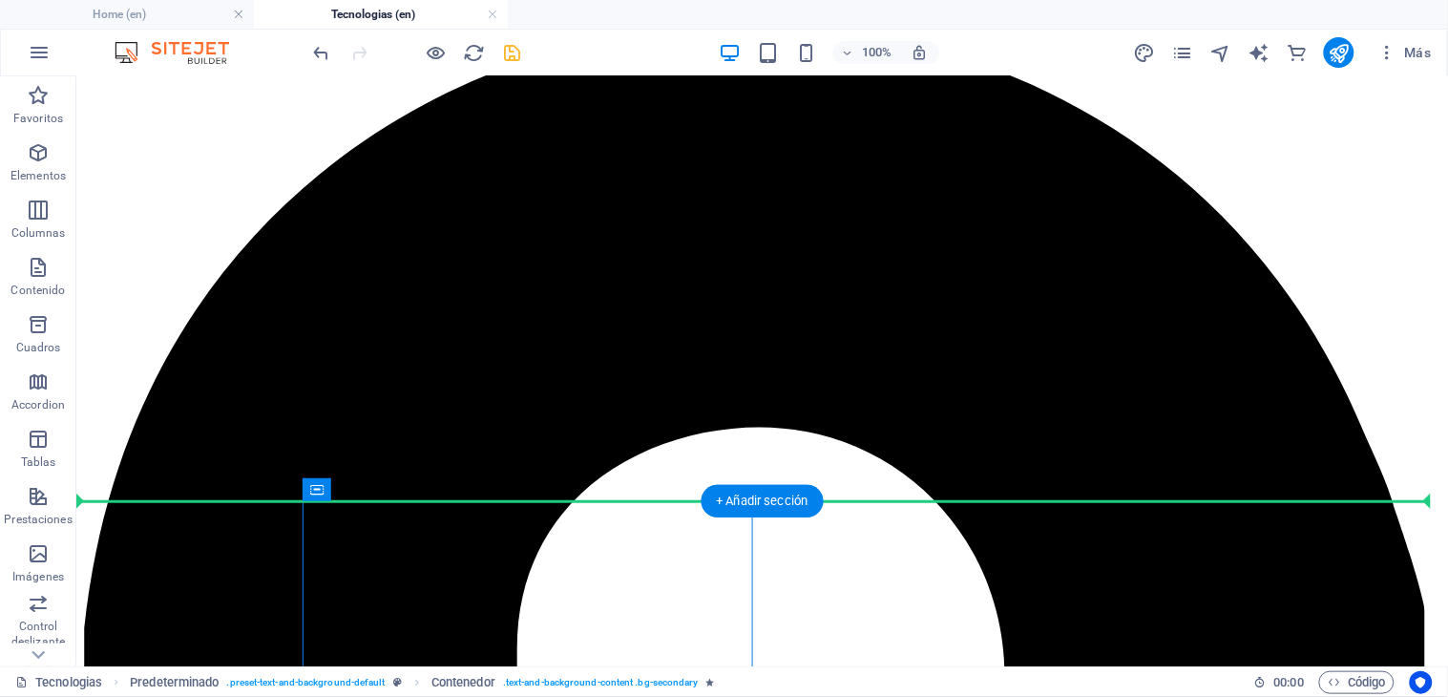
drag, startPoint x: 679, startPoint y: 549, endPoint x: 636, endPoint y: 200, distance: 351.0
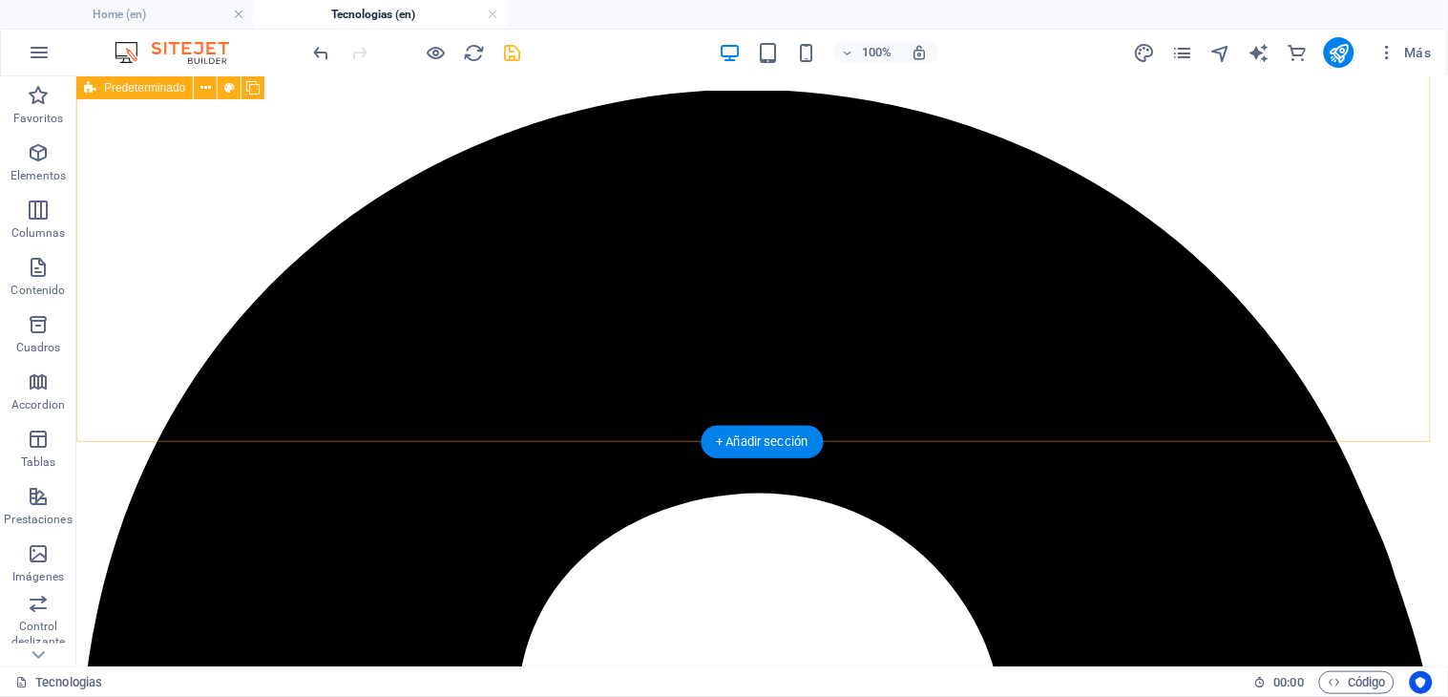
scroll to position [399, 0]
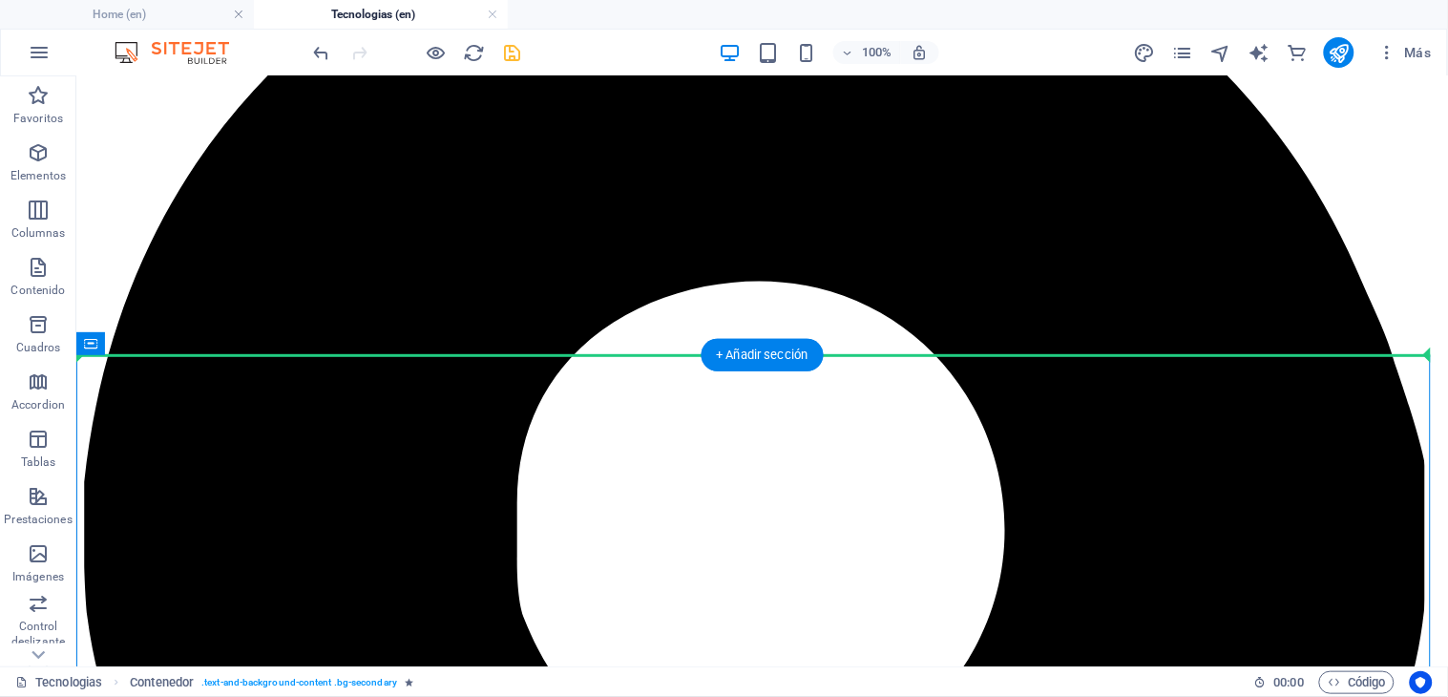
drag, startPoint x: 1015, startPoint y: 396, endPoint x: 604, endPoint y: 226, distance: 445.0
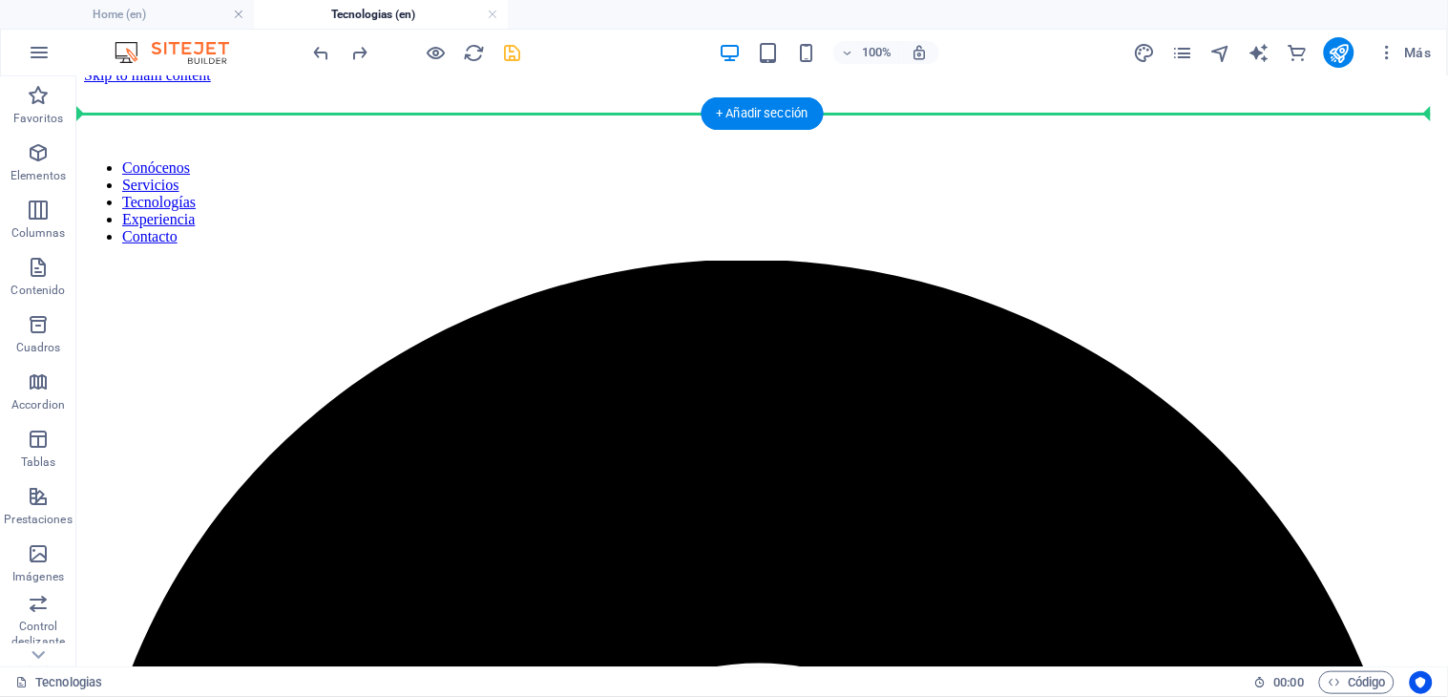
scroll to position [0, 0]
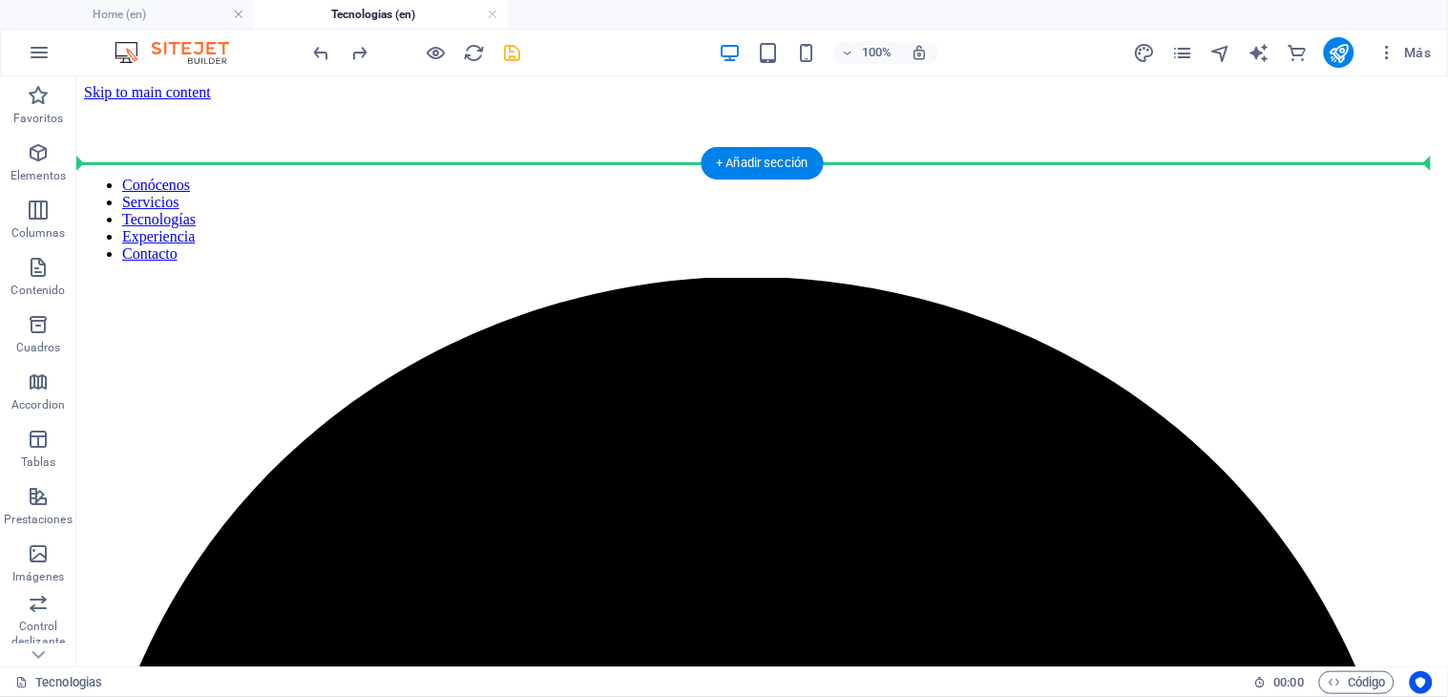
drag, startPoint x: 451, startPoint y: 412, endPoint x: 634, endPoint y: 329, distance: 200.3
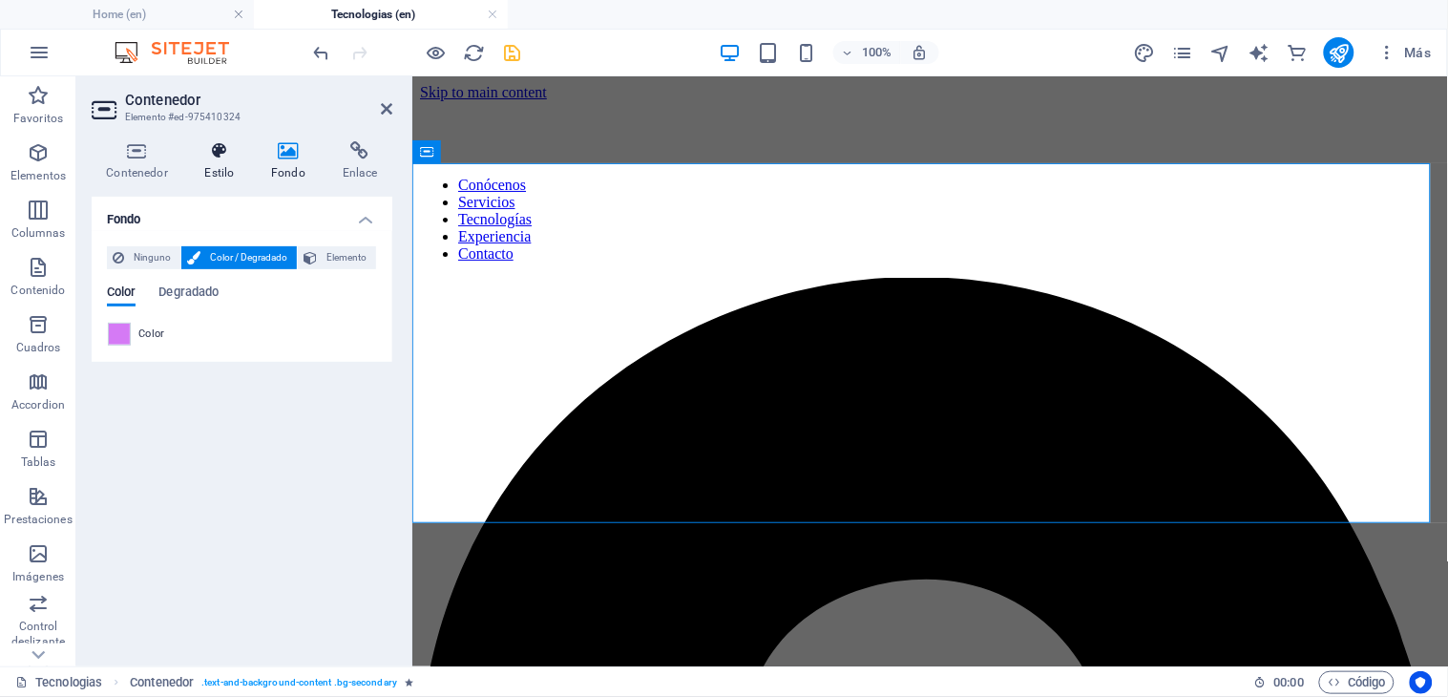
click at [214, 172] on h4 "Estilo" at bounding box center [223, 161] width 67 height 40
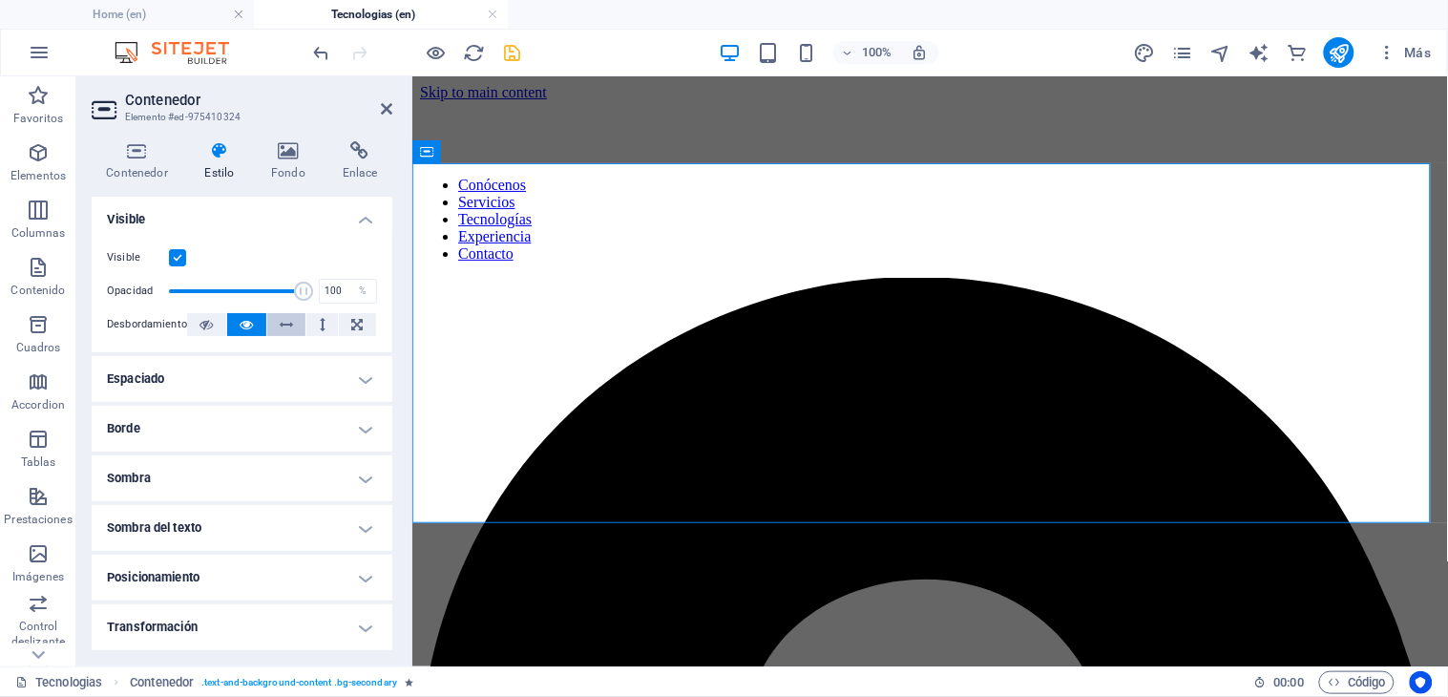
click at [290, 331] on icon at bounding box center [286, 324] width 13 height 23
click at [352, 322] on icon at bounding box center [357, 324] width 11 height 23
click at [137, 166] on h4 "Contenedor" at bounding box center [141, 161] width 98 height 40
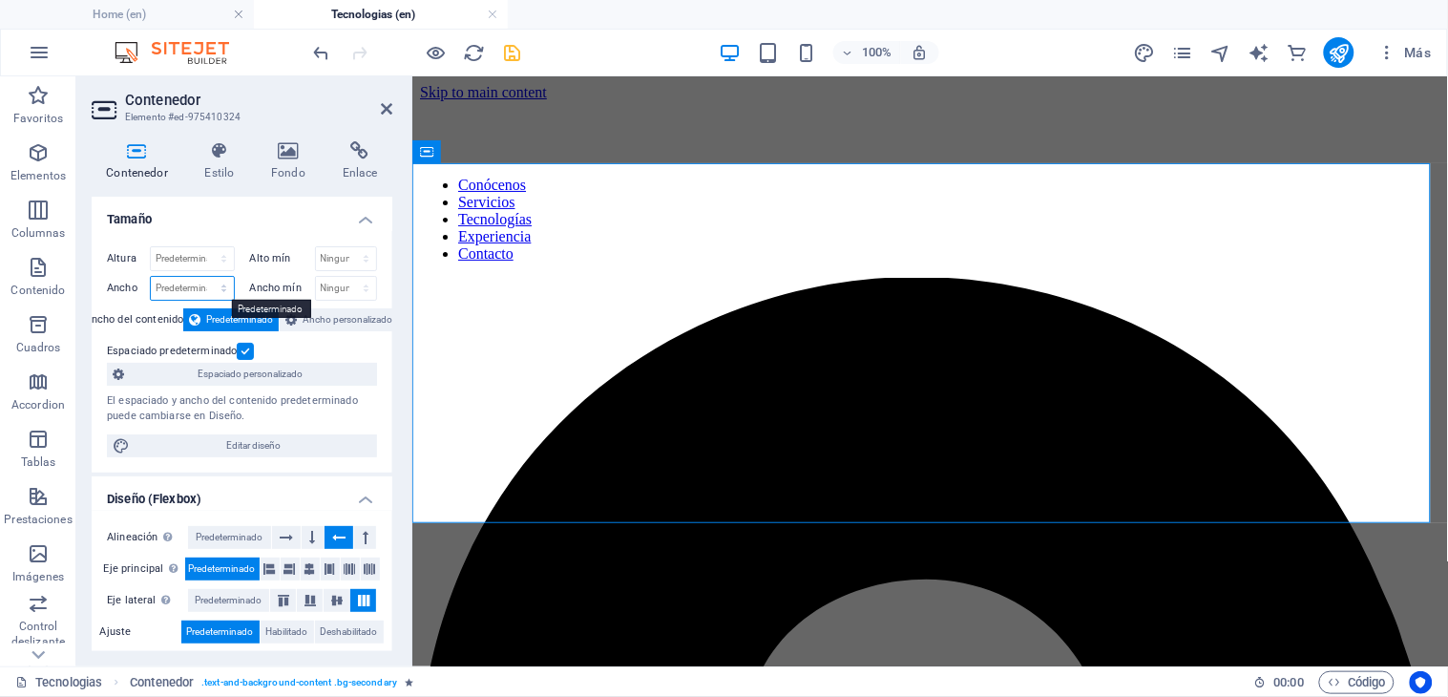
click at [213, 290] on select "Predeterminado px rem % em vh vw" at bounding box center [192, 288] width 83 height 23
select select "%"
click at [204, 277] on select "Predeterminado px rem % em vh vw" at bounding box center [192, 288] width 83 height 23
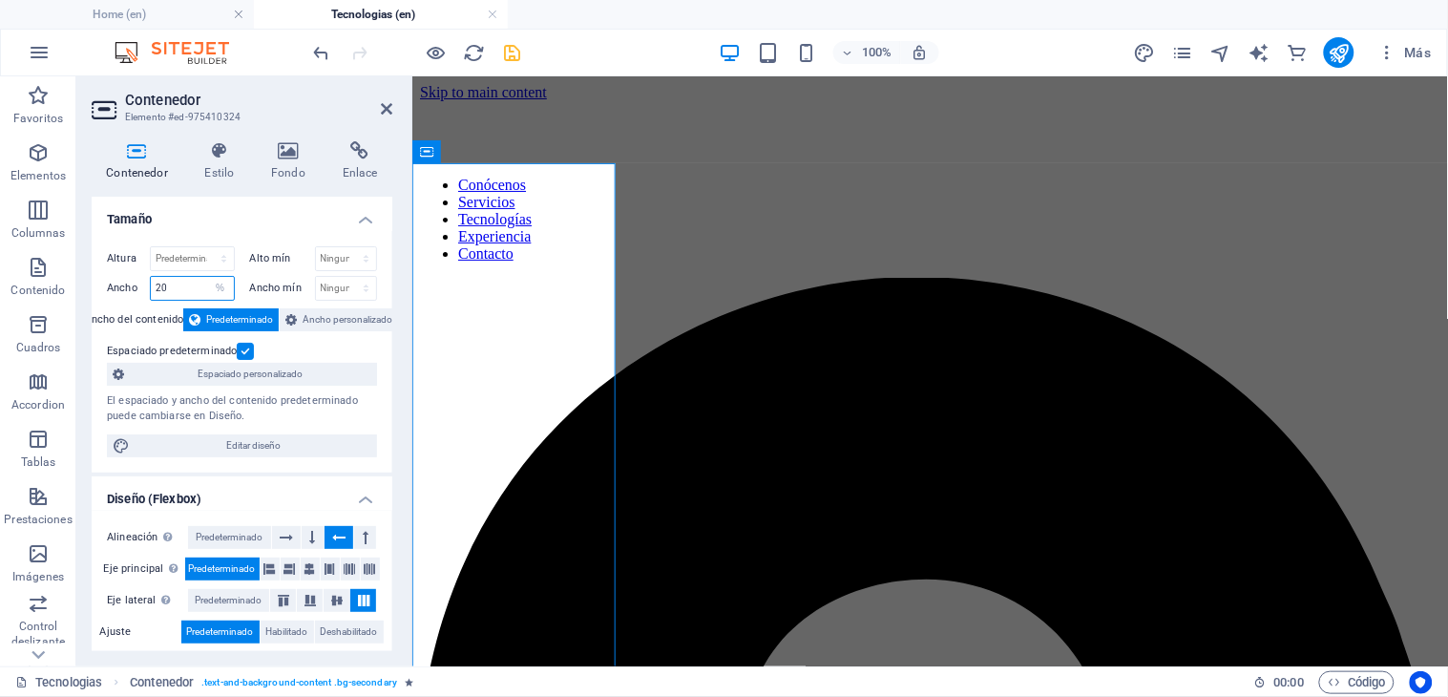
type input "20"
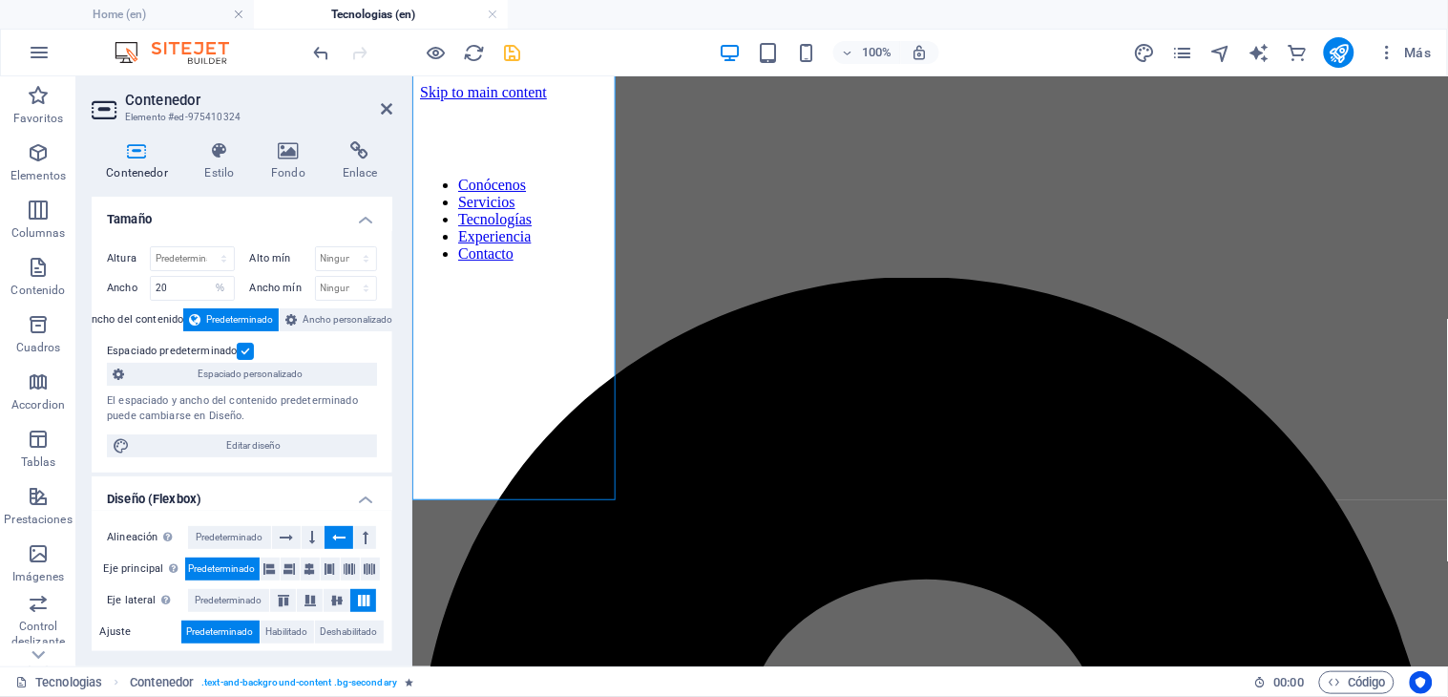
scroll to position [318, 0]
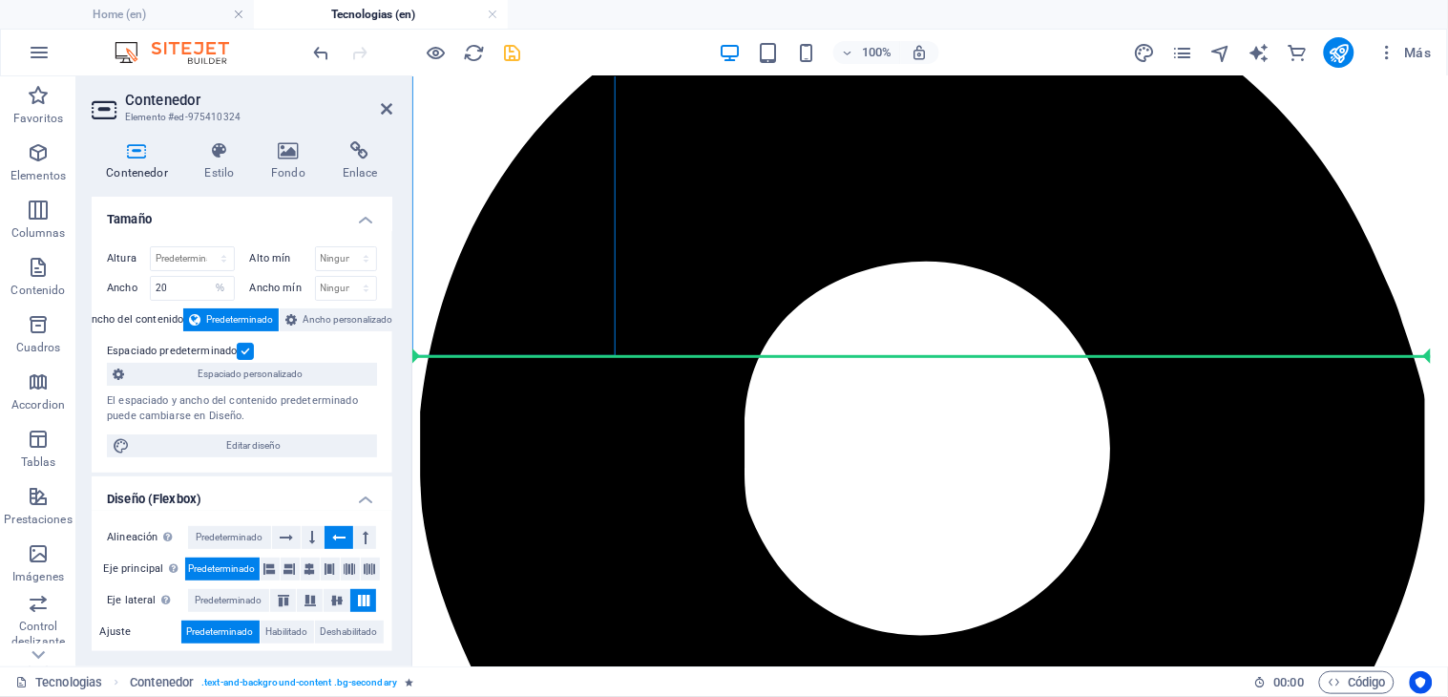
drag, startPoint x: 591, startPoint y: 303, endPoint x: 579, endPoint y: 536, distance: 234.1
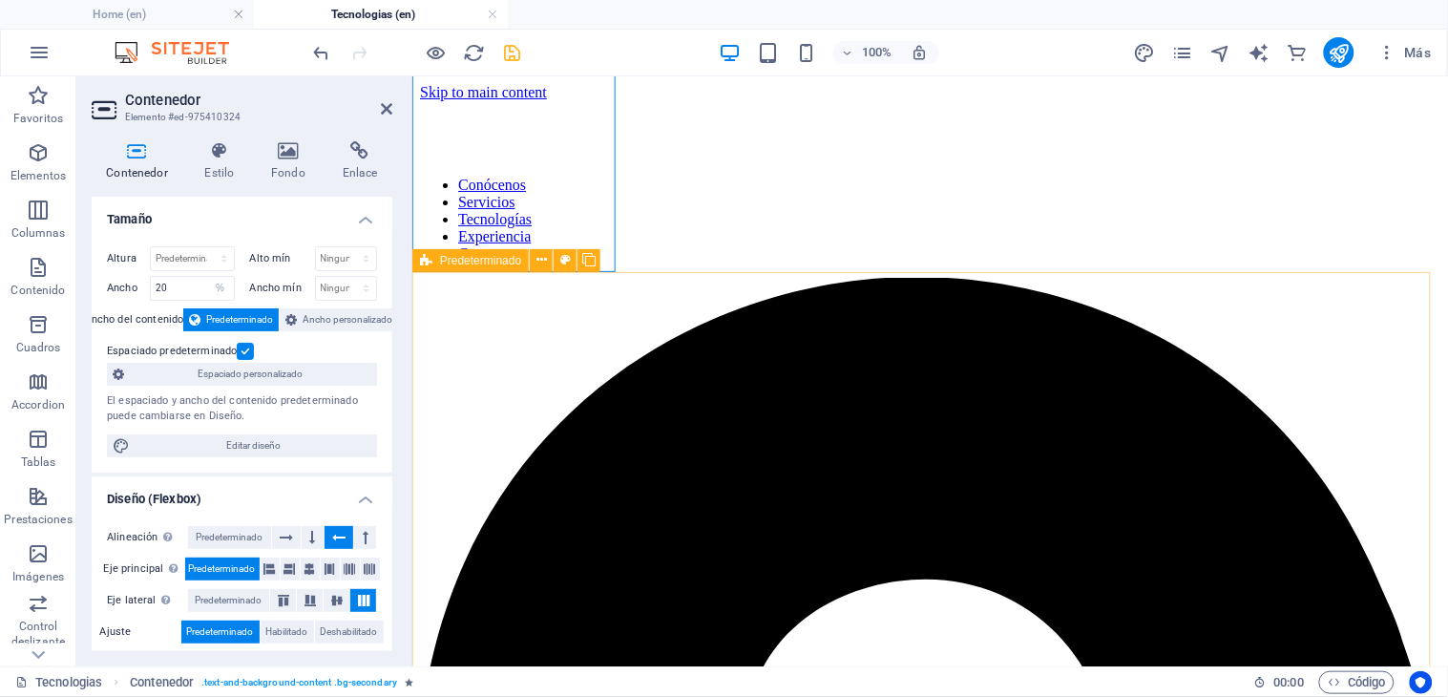
scroll to position [424, 0]
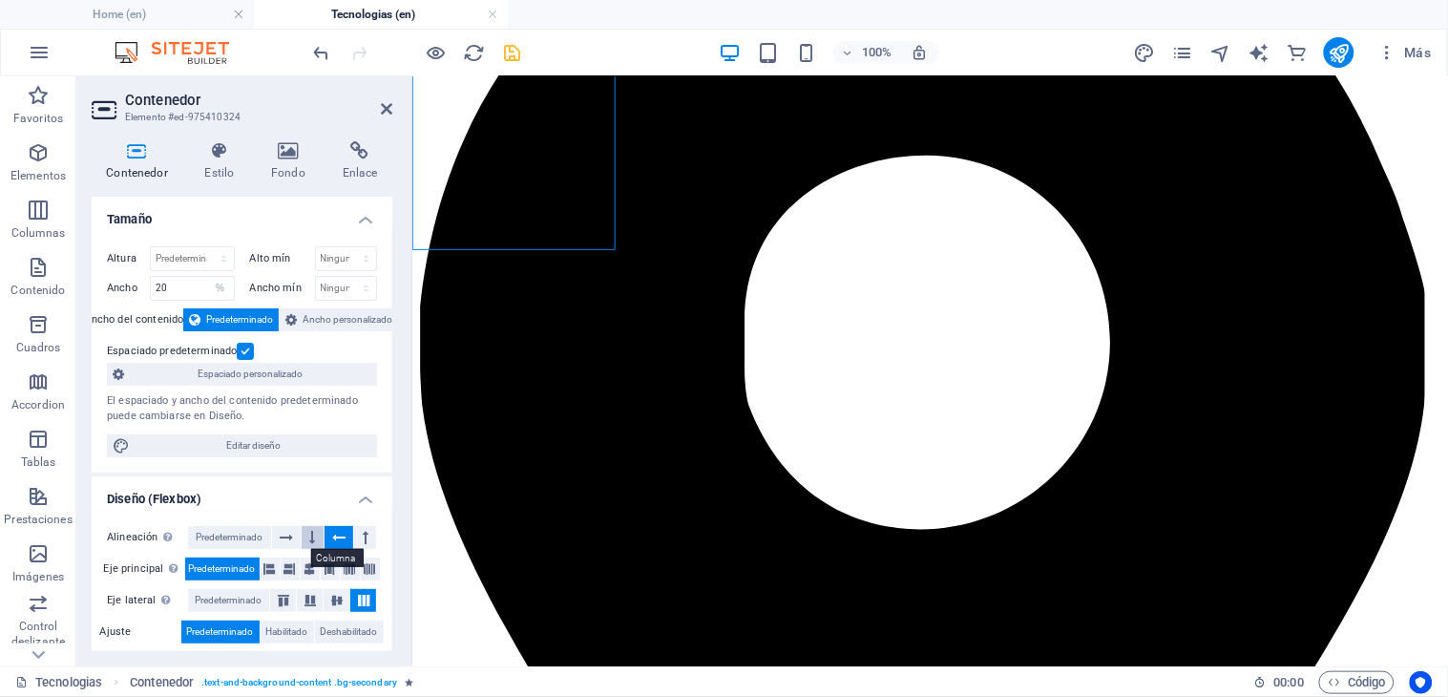
click at [307, 535] on button at bounding box center [313, 537] width 22 height 23
click at [355, 531] on button at bounding box center [365, 537] width 22 height 23
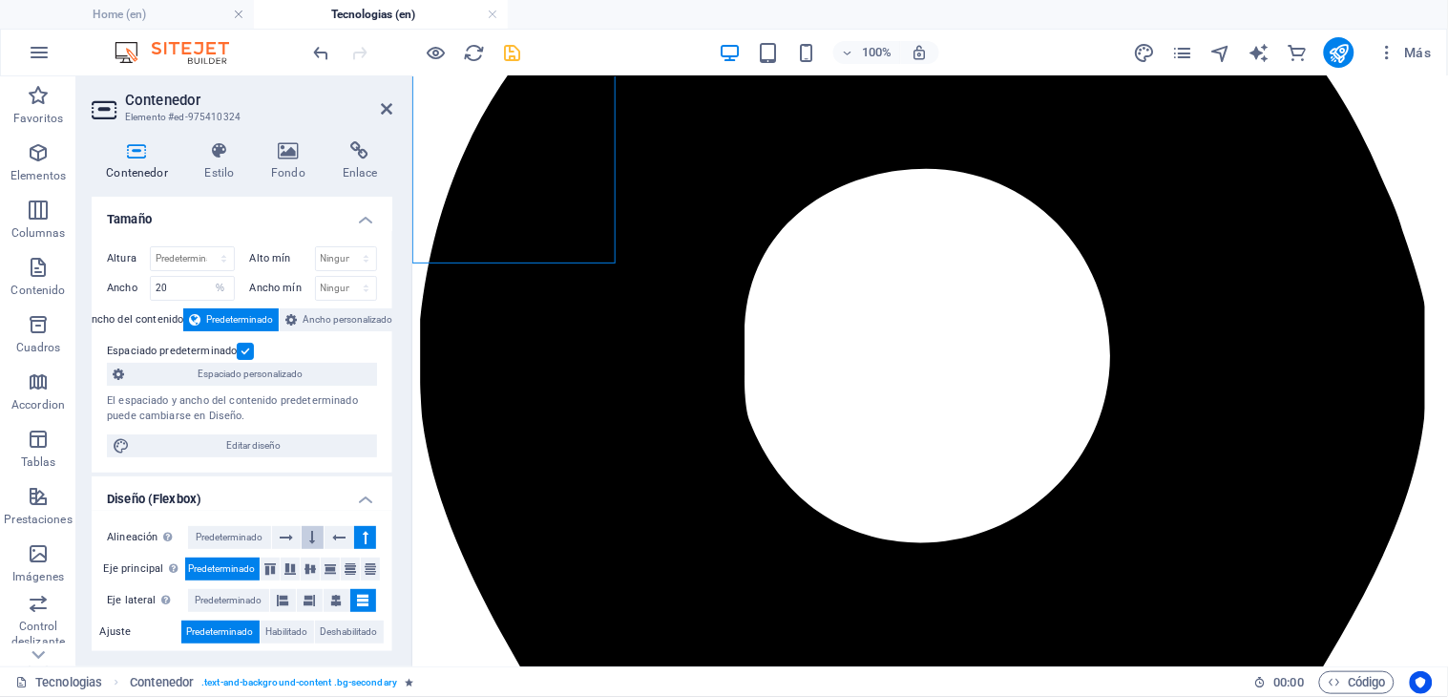
click at [312, 538] on icon at bounding box center [313, 537] width 6 height 23
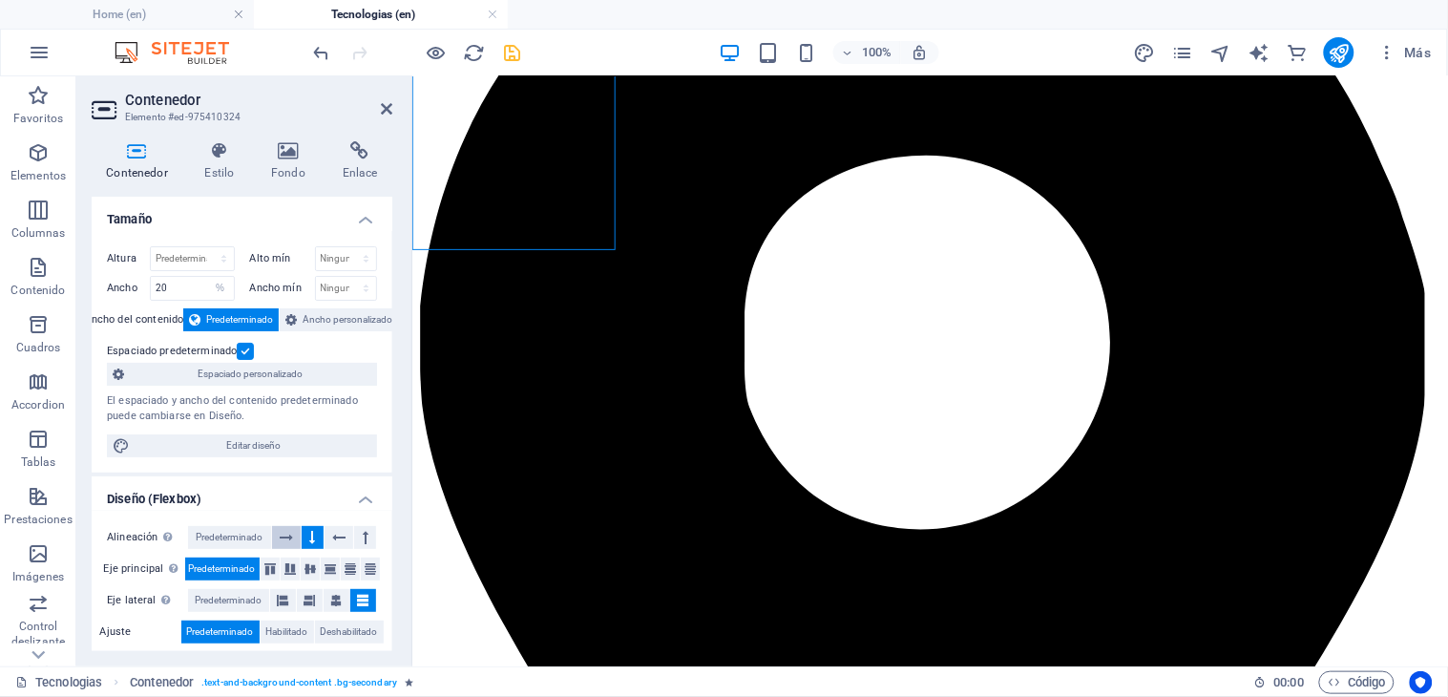
click at [288, 534] on icon at bounding box center [286, 537] width 13 height 23
click at [315, 533] on button at bounding box center [313, 537] width 22 height 23
click at [336, 533] on icon at bounding box center [338, 537] width 13 height 23
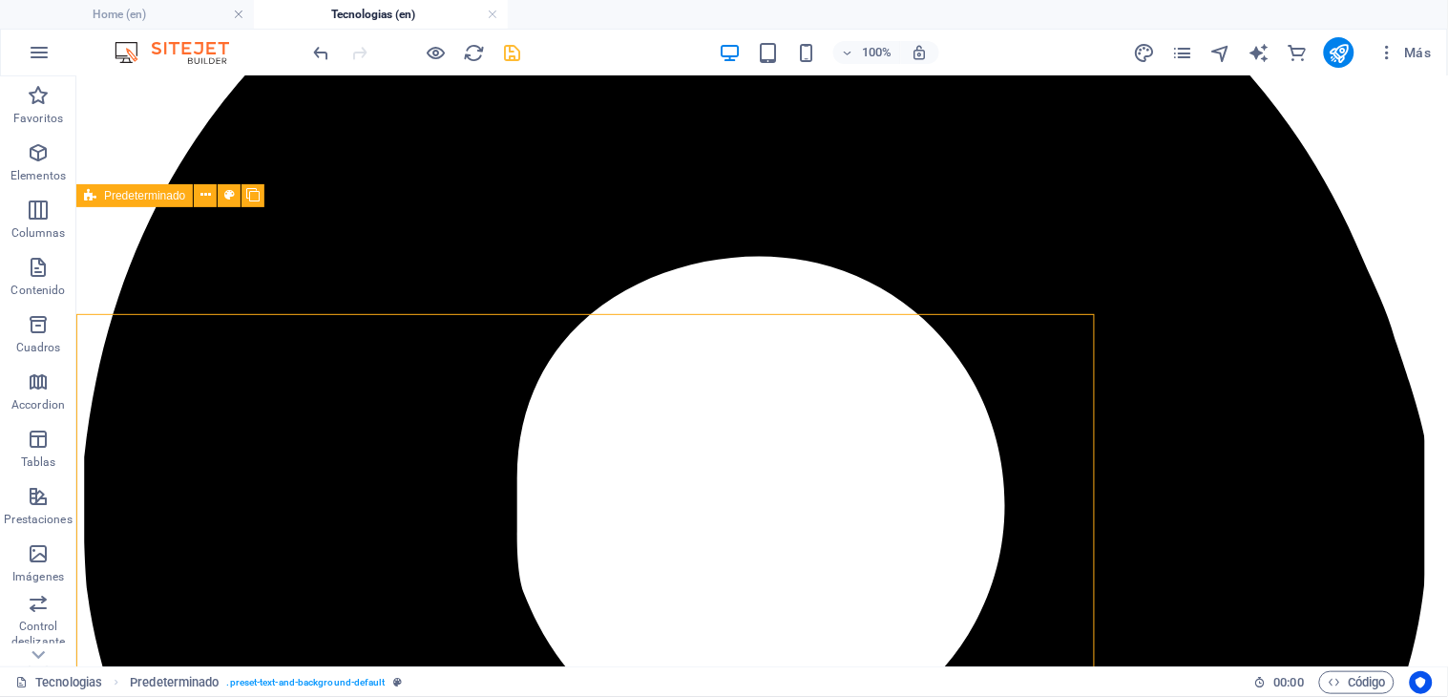
scroll to position [359, 0]
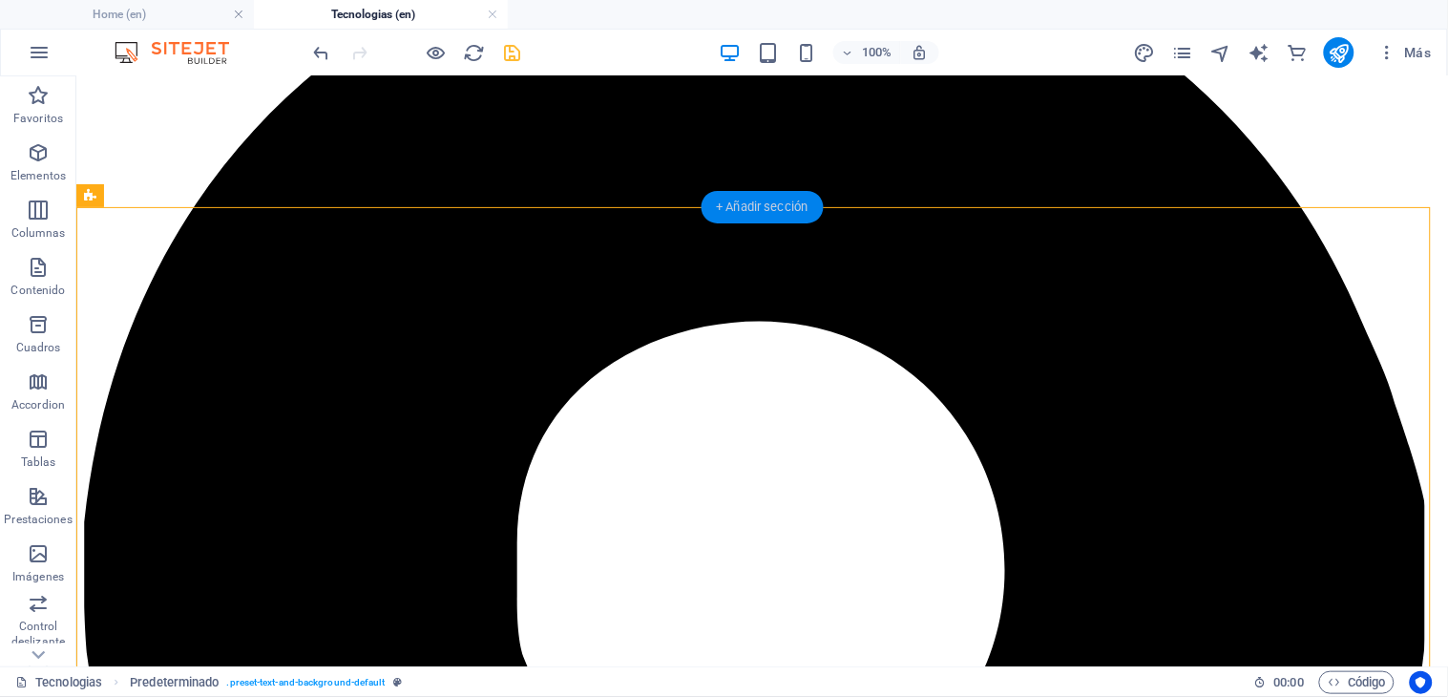
drag, startPoint x: 775, startPoint y: 208, endPoint x: 393, endPoint y: 196, distance: 381.9
click at [775, 208] on div "+ Añadir sección" at bounding box center [761, 207] width 122 height 32
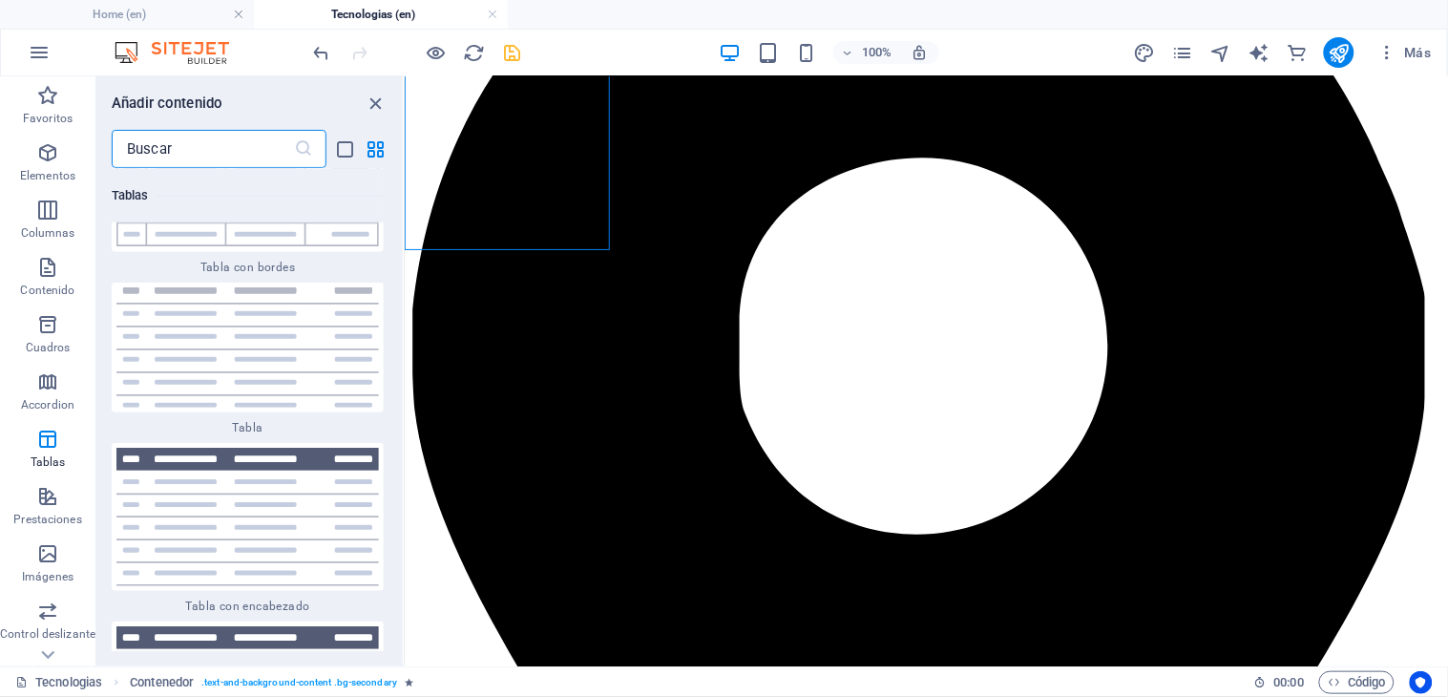
scroll to position [14280, 0]
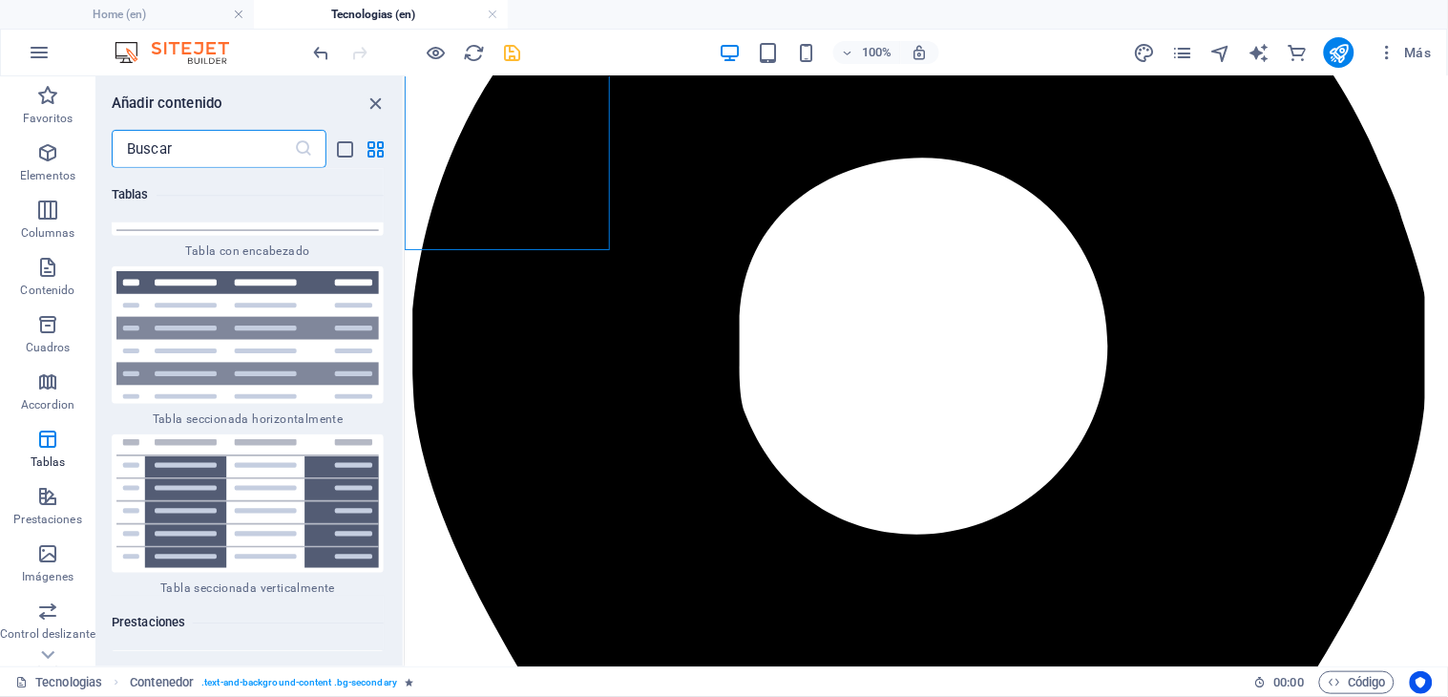
click at [306, 153] on icon at bounding box center [303, 148] width 19 height 19
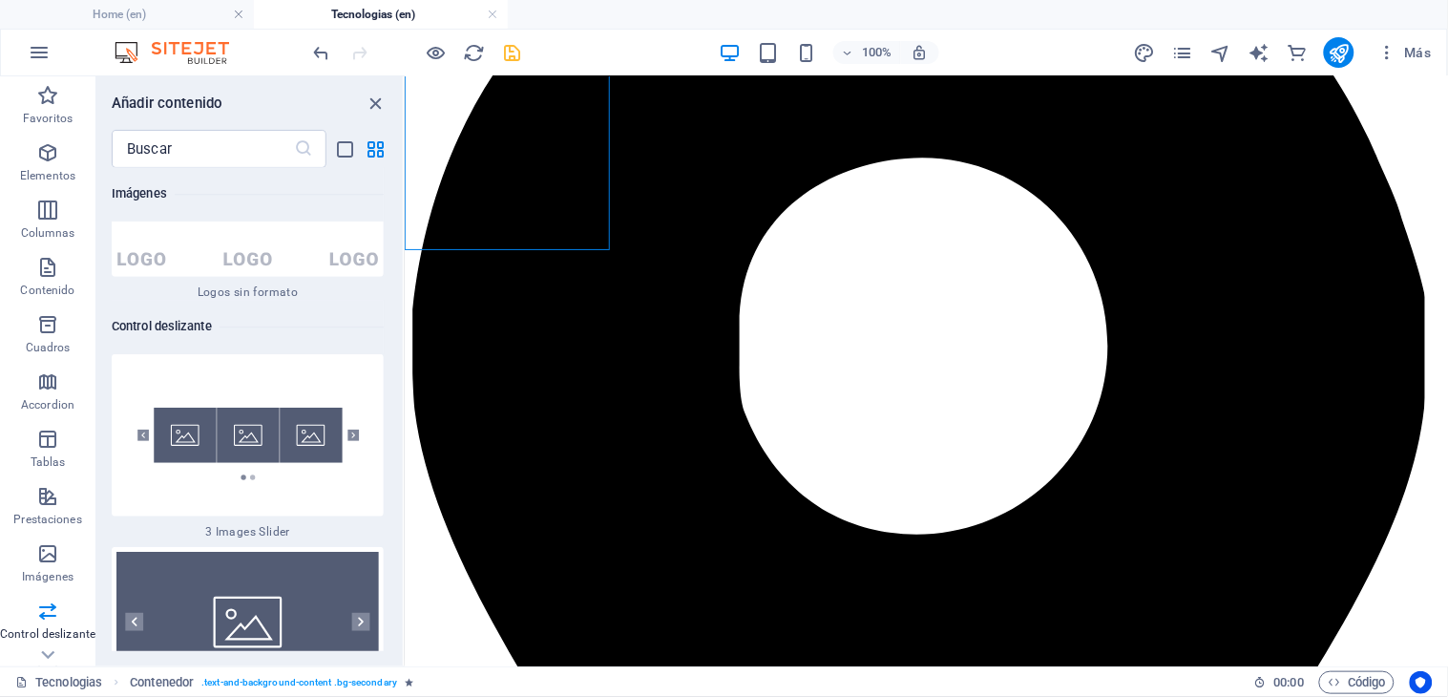
scroll to position [21809, 0]
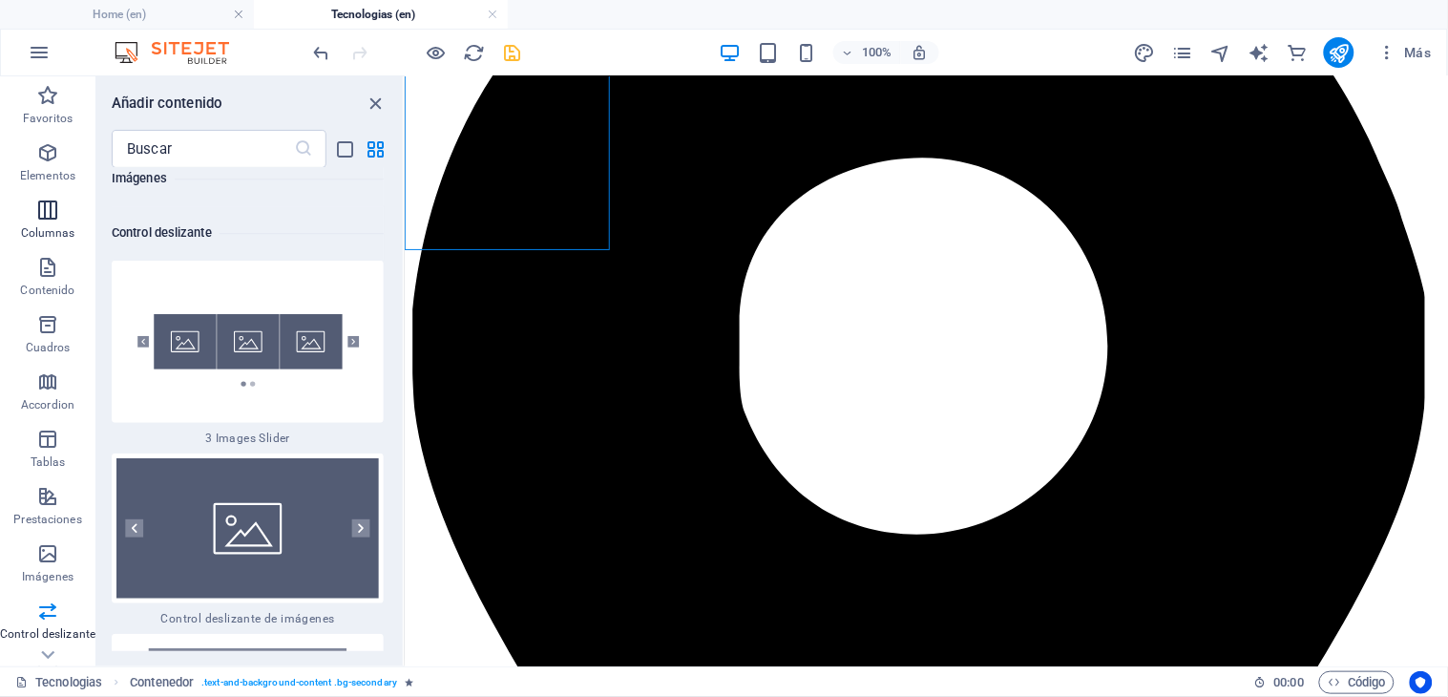
click at [52, 214] on icon "button" at bounding box center [47, 209] width 23 height 23
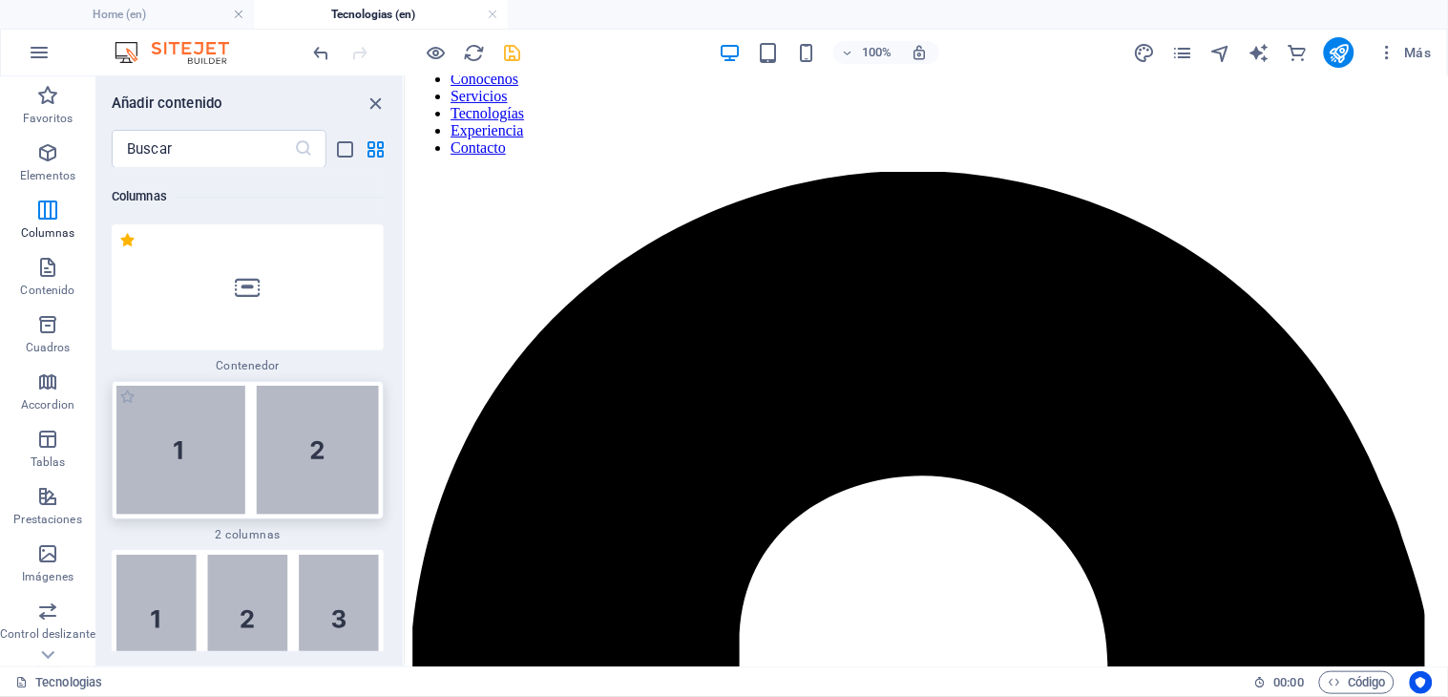
scroll to position [0, 0]
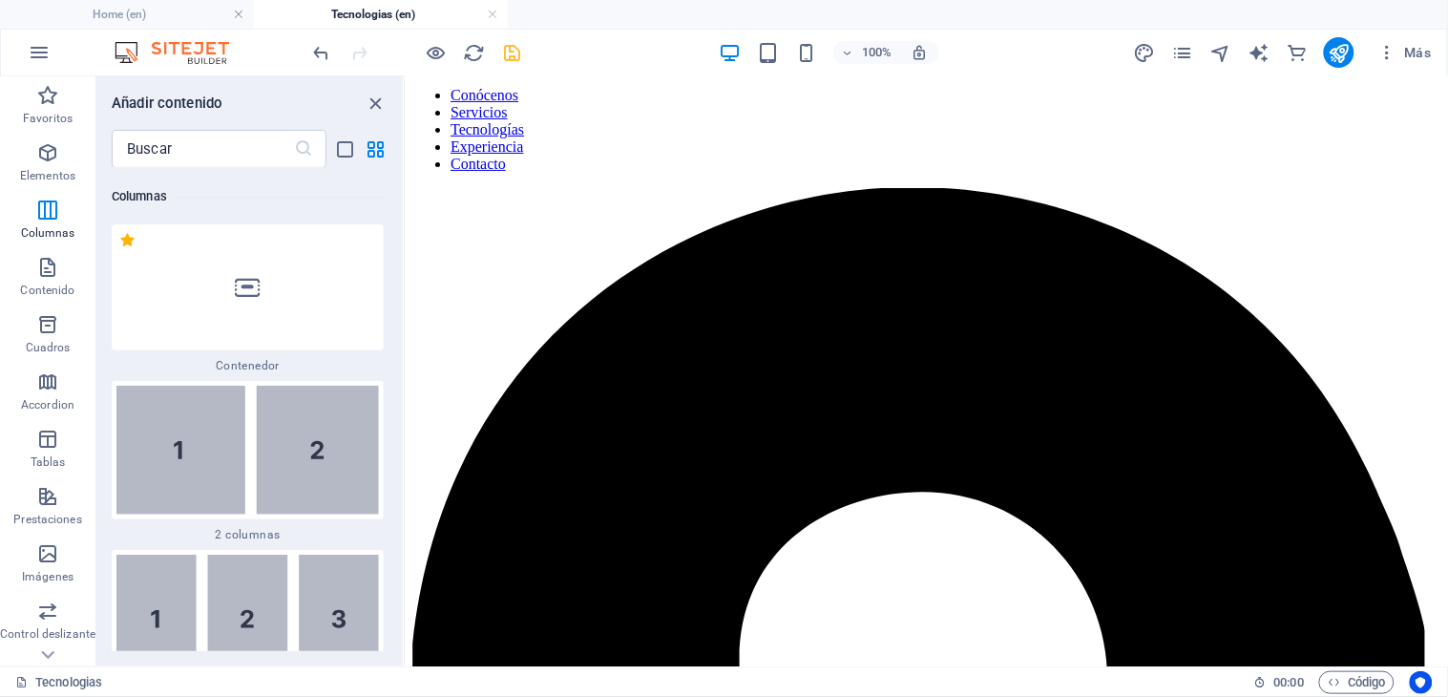
scroll to position [0, 0]
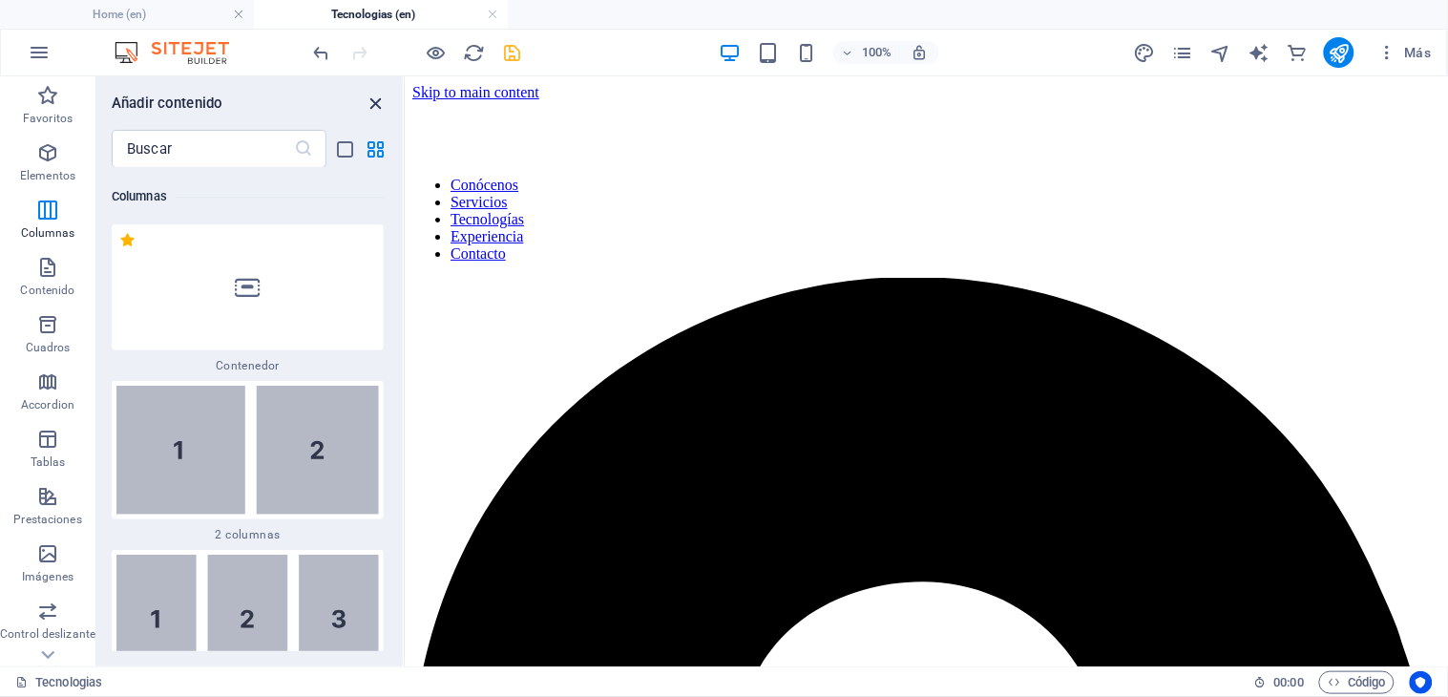
click at [378, 107] on icon "close panel" at bounding box center [376, 104] width 22 height 22
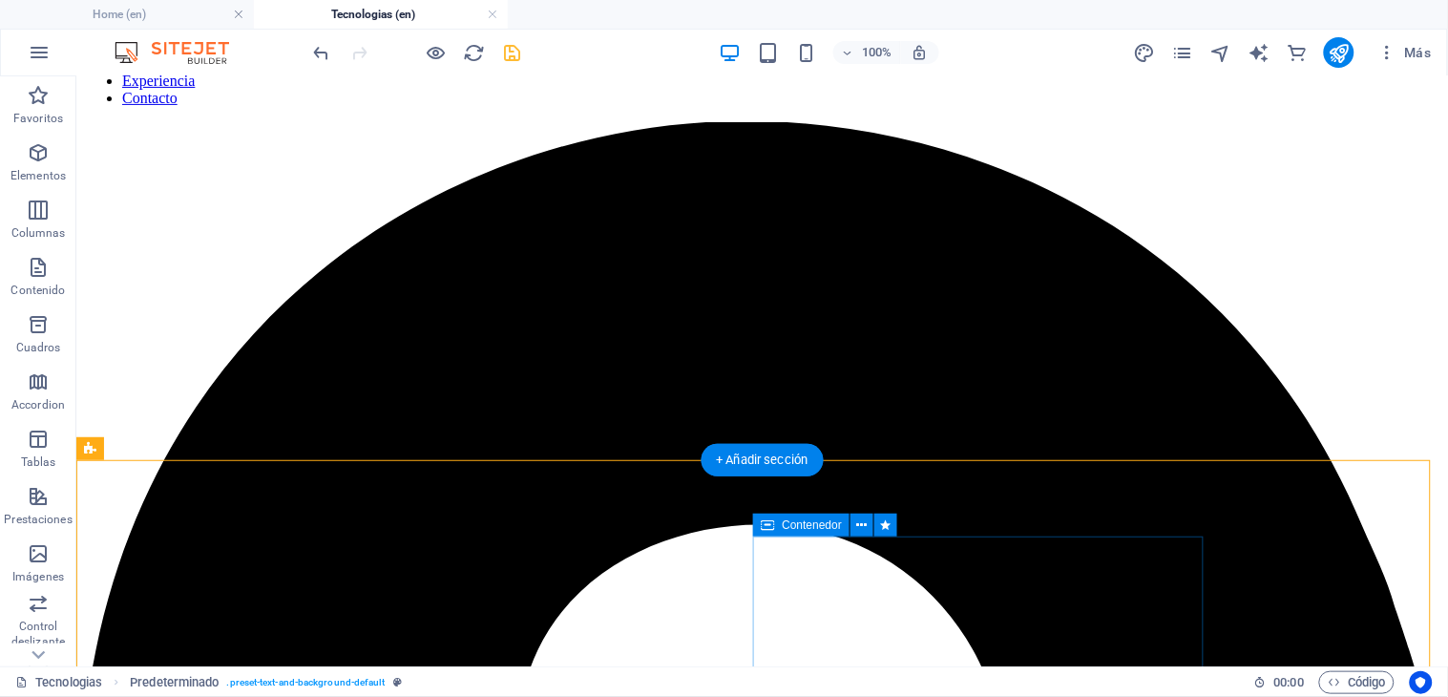
scroll to position [106, 0]
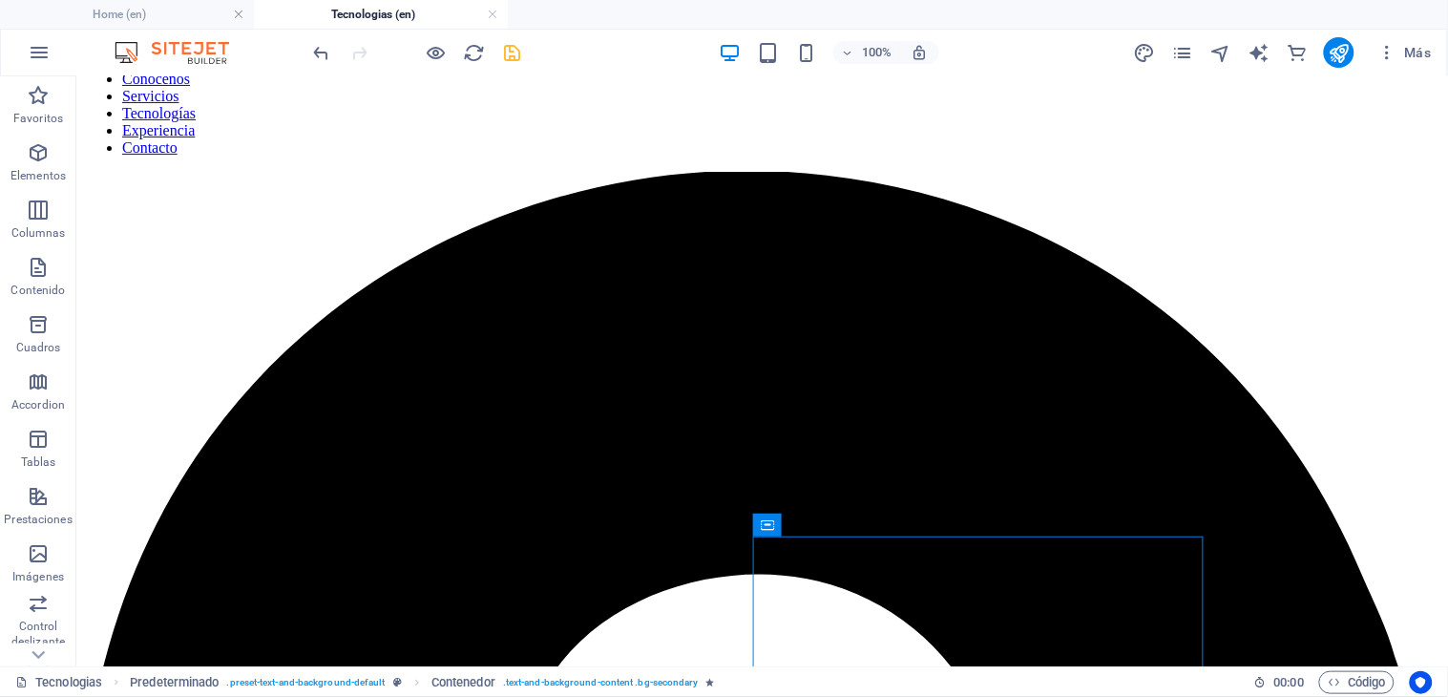
drag, startPoint x: 1157, startPoint y: 592, endPoint x: 1151, endPoint y: 343, distance: 249.1
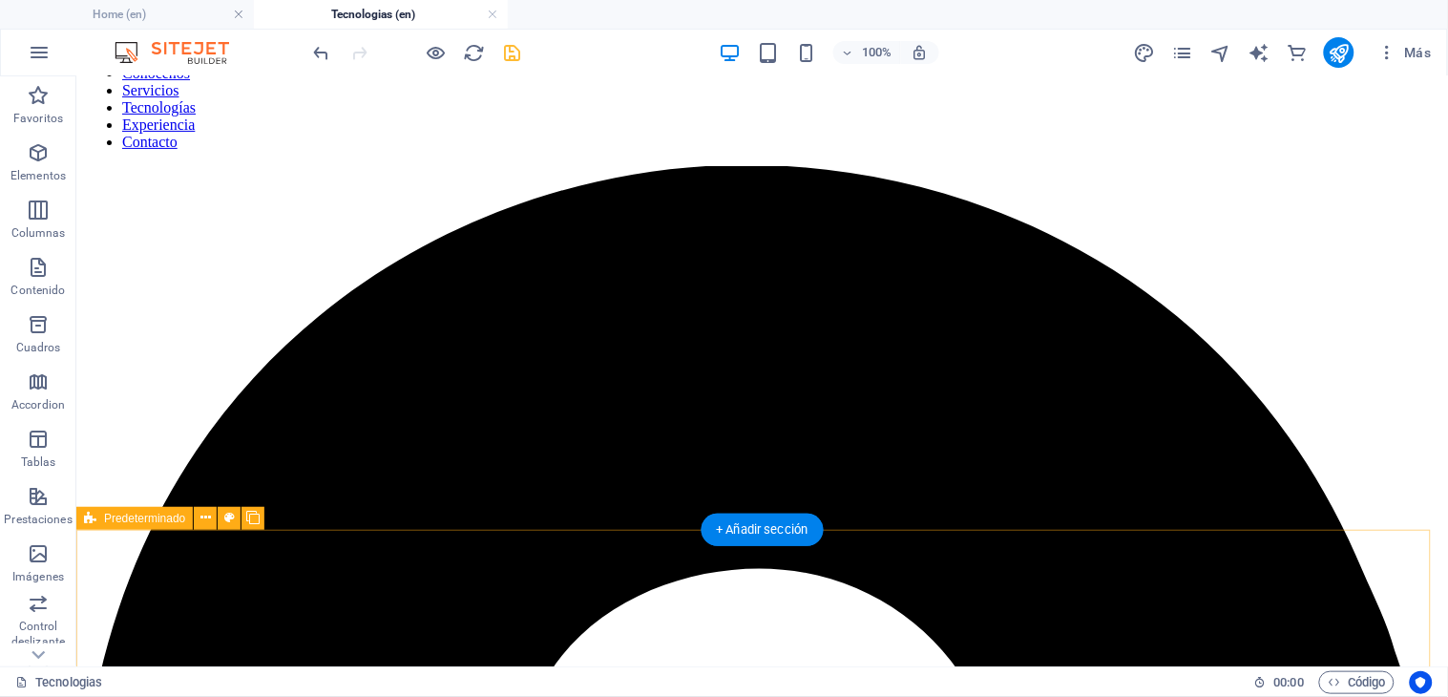
scroll to position [0, 0]
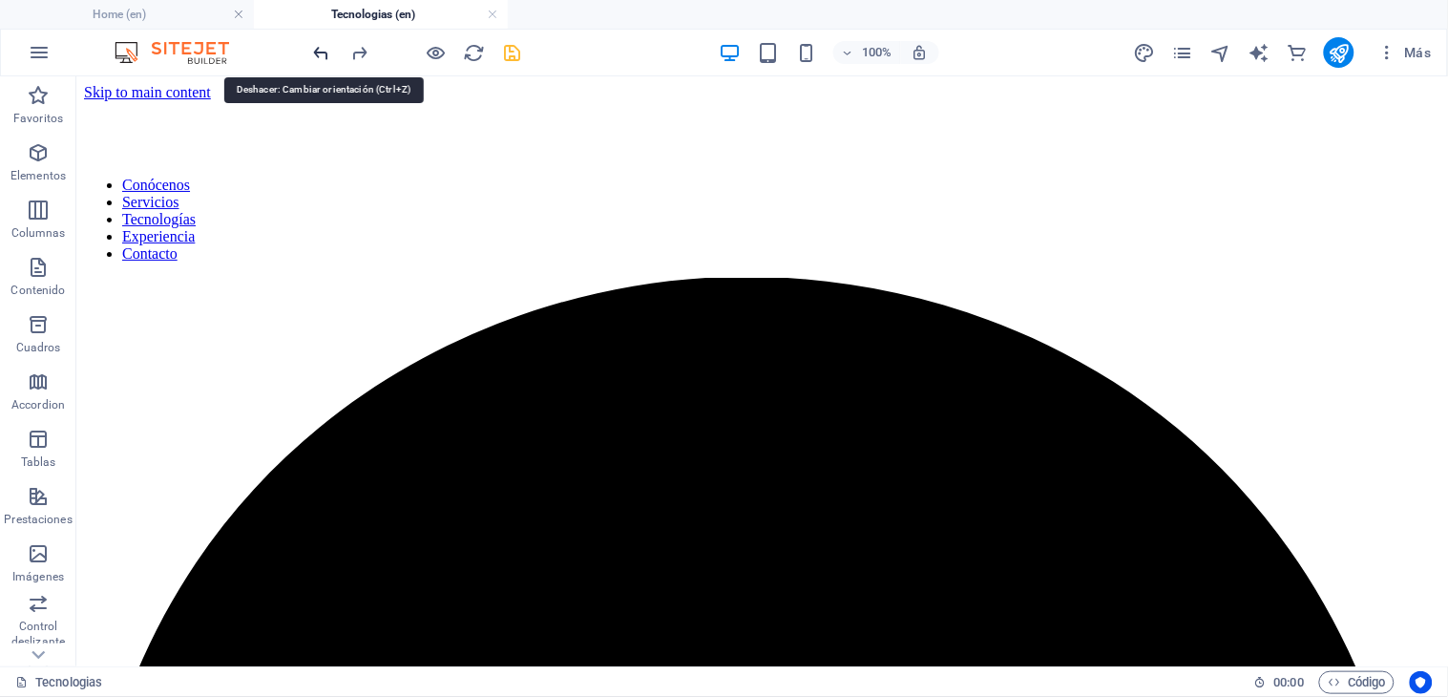
click at [324, 52] on icon "undo" at bounding box center [322, 53] width 22 height 22
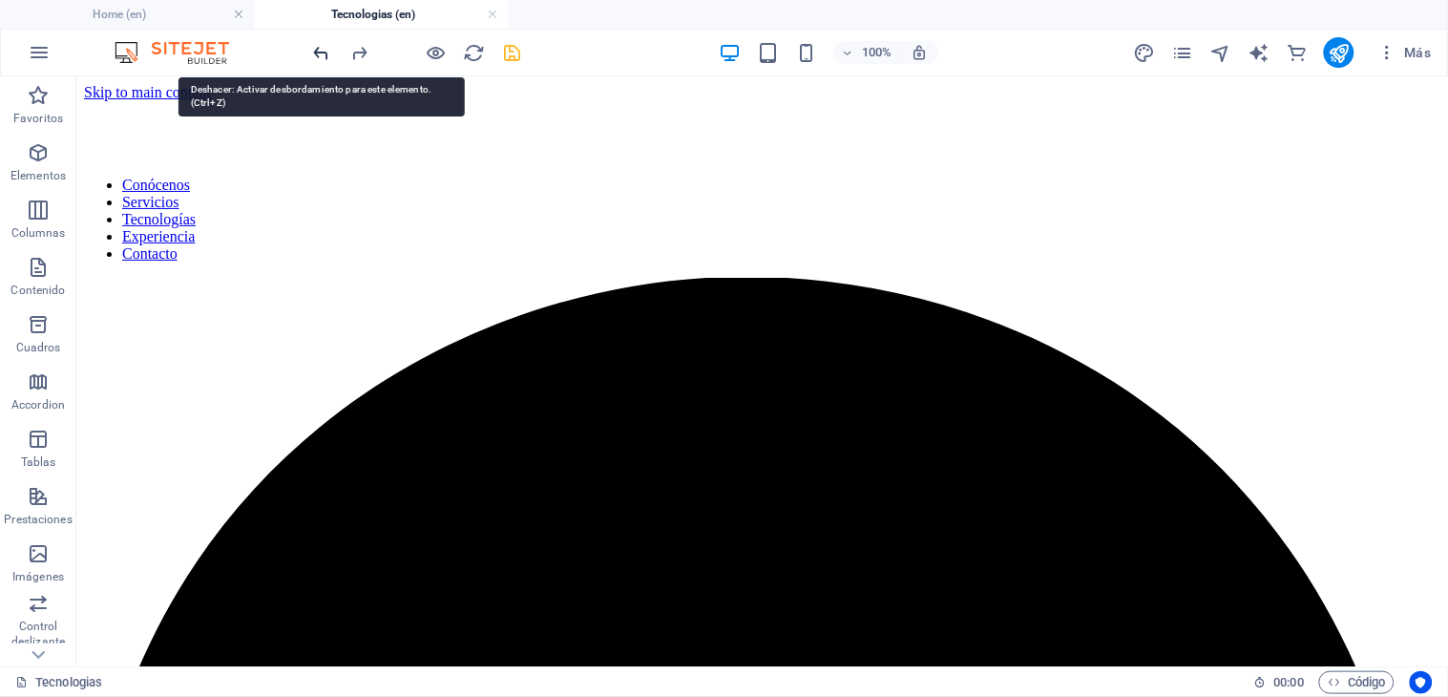
click at [324, 52] on icon "undo" at bounding box center [322, 53] width 22 height 22
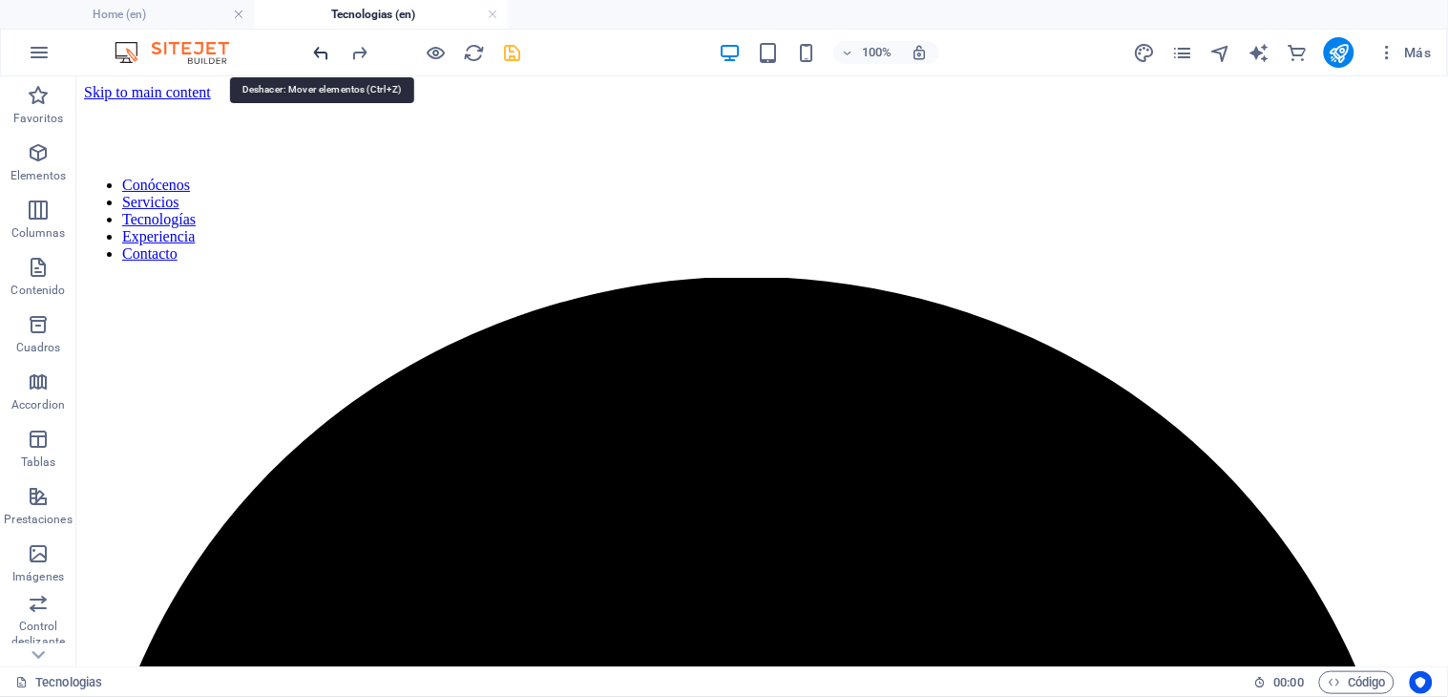
click at [324, 52] on icon "undo" at bounding box center [322, 53] width 22 height 22
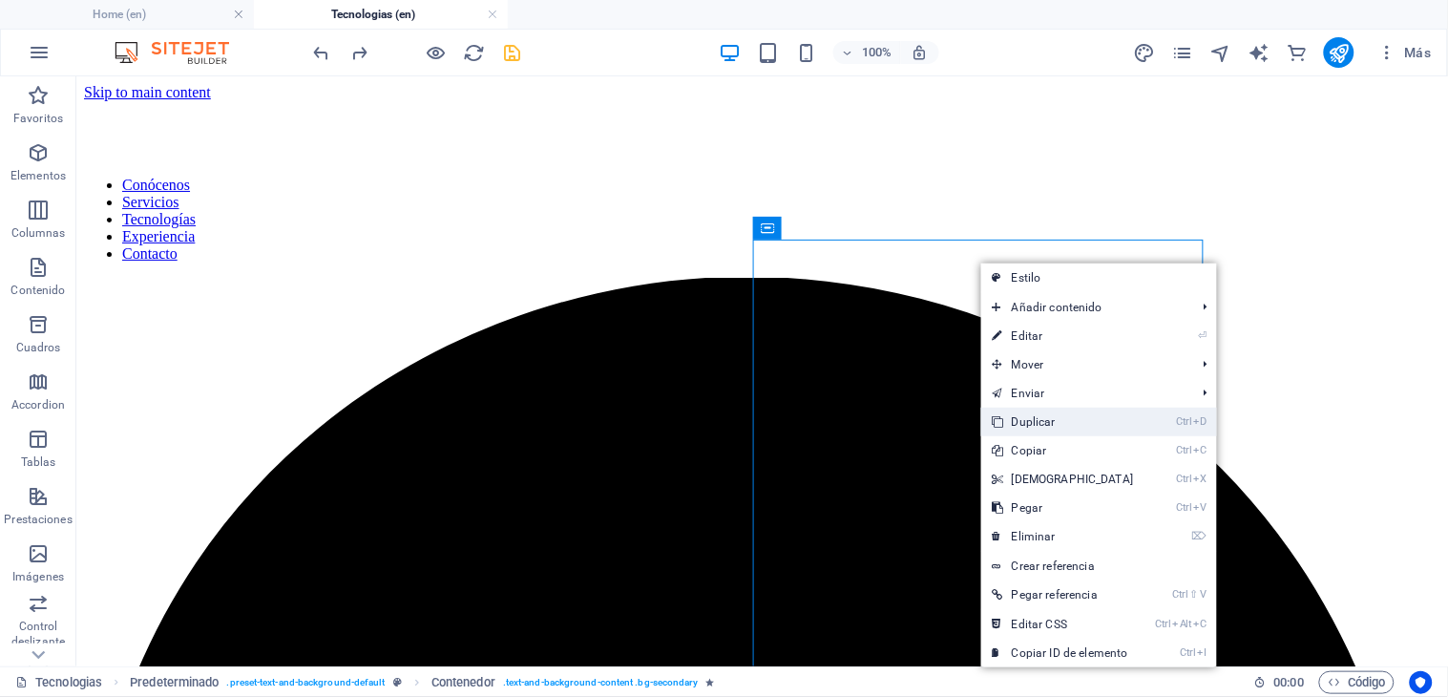
click at [1033, 415] on link "Ctrl D Duplicar" at bounding box center [1063, 421] width 164 height 29
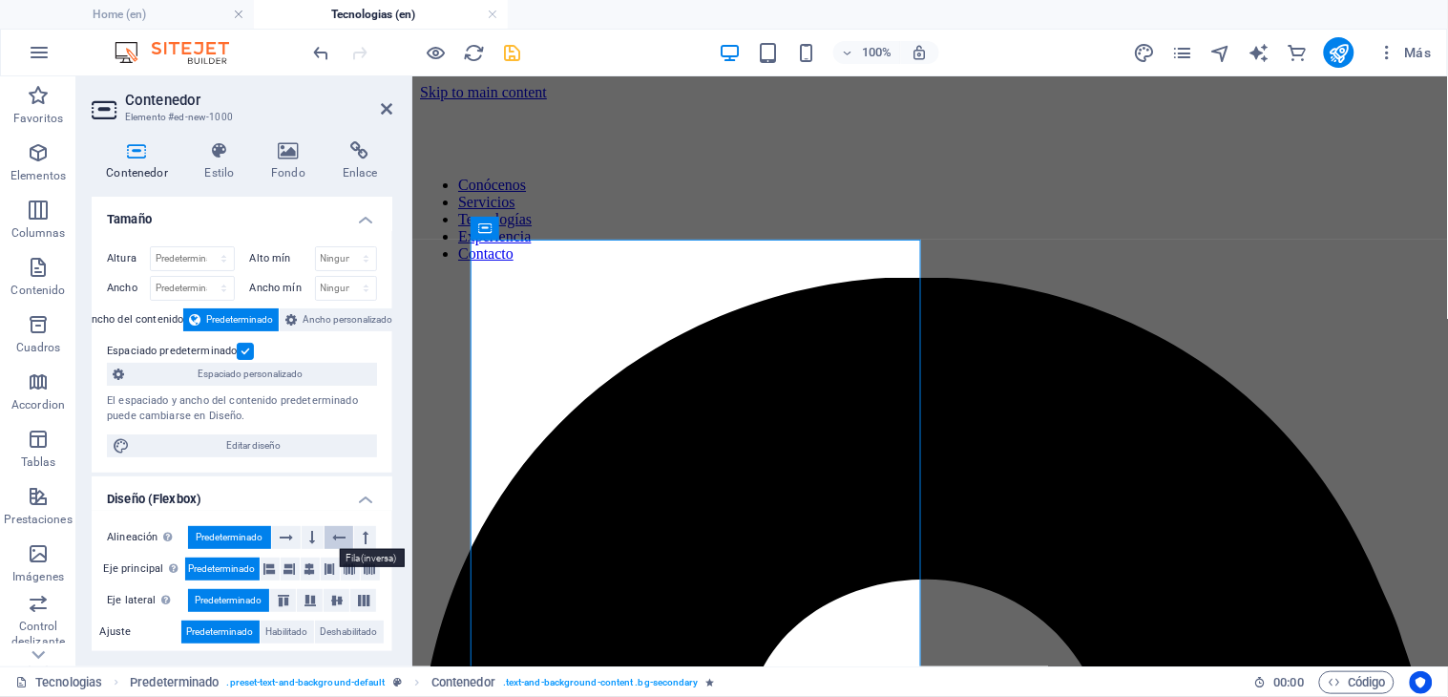
click at [340, 533] on icon at bounding box center [338, 537] width 13 height 23
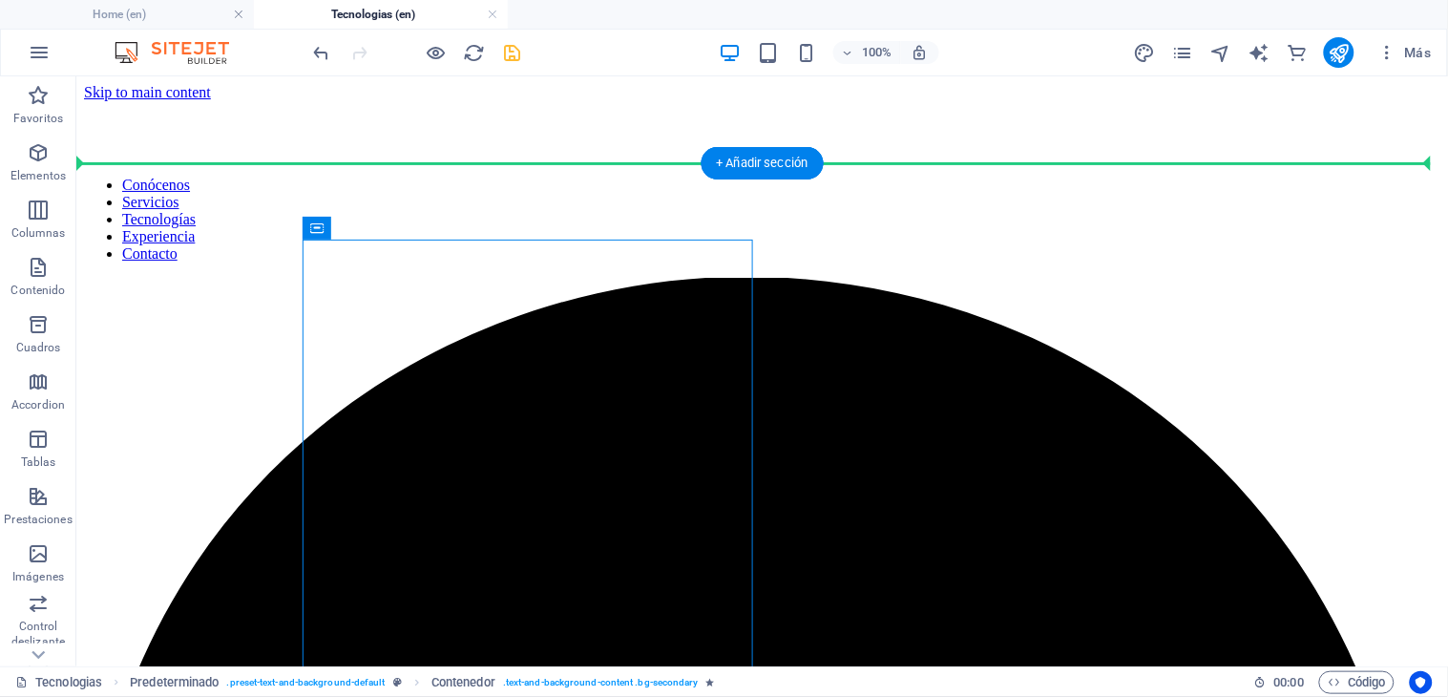
drag, startPoint x: 658, startPoint y: 264, endPoint x: 228, endPoint y: 268, distance: 429.5
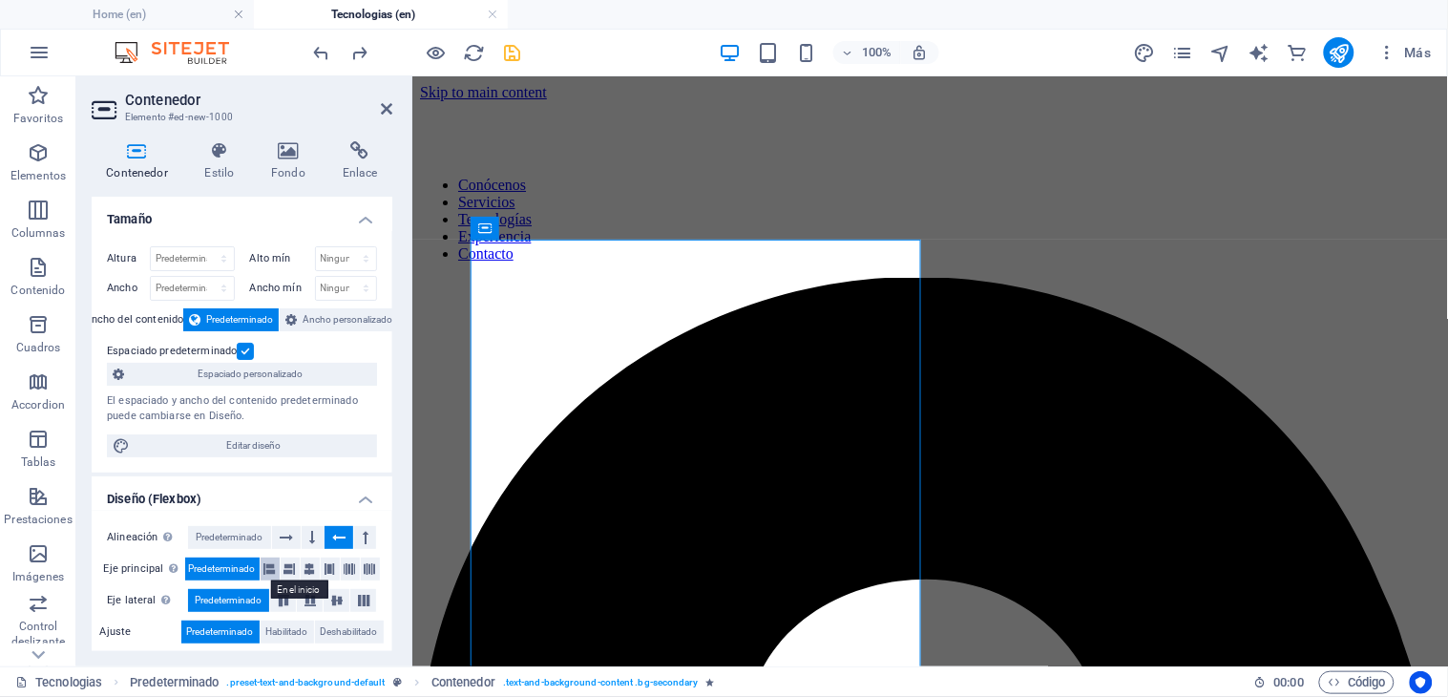
click at [272, 560] on icon at bounding box center [269, 568] width 11 height 23
click at [366, 537] on button at bounding box center [365, 537] width 22 height 23
click at [310, 539] on icon at bounding box center [313, 537] width 6 height 23
click at [286, 539] on icon at bounding box center [286, 537] width 13 height 23
click at [337, 535] on icon at bounding box center [338, 537] width 13 height 23
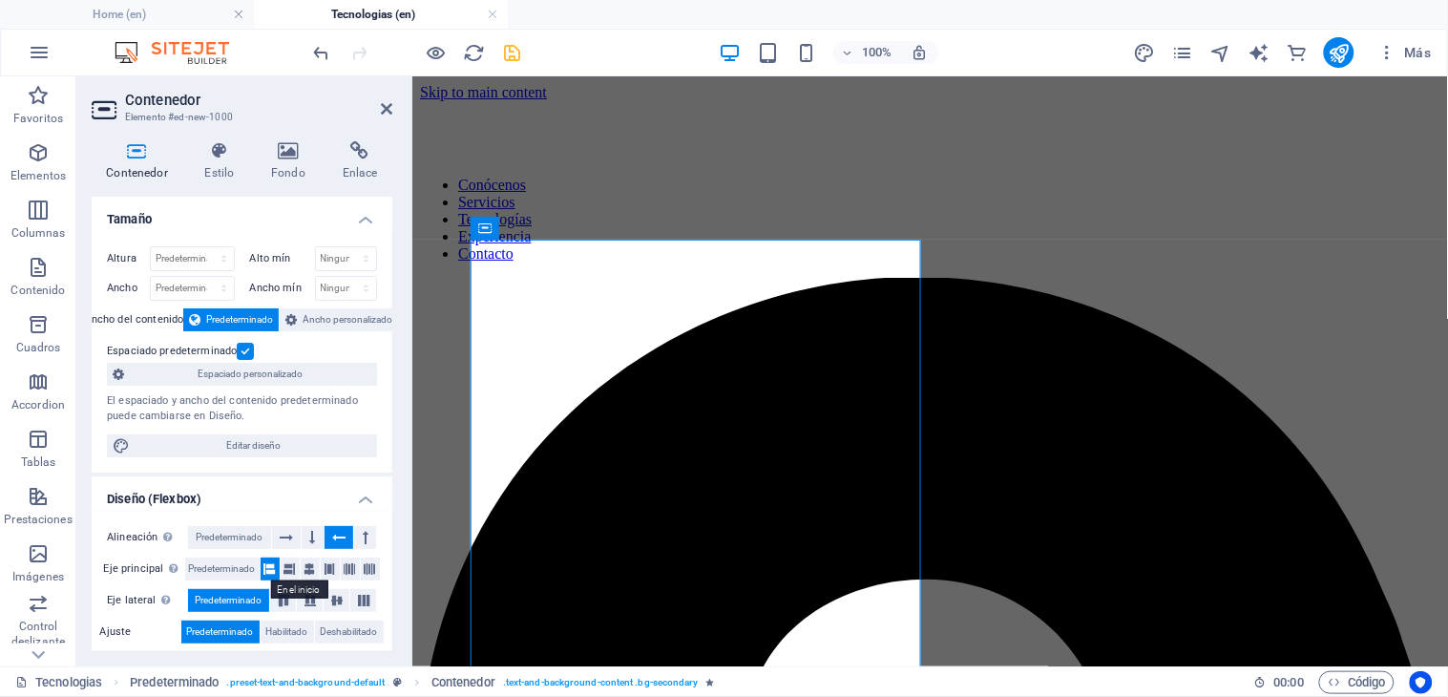
scroll to position [106, 0]
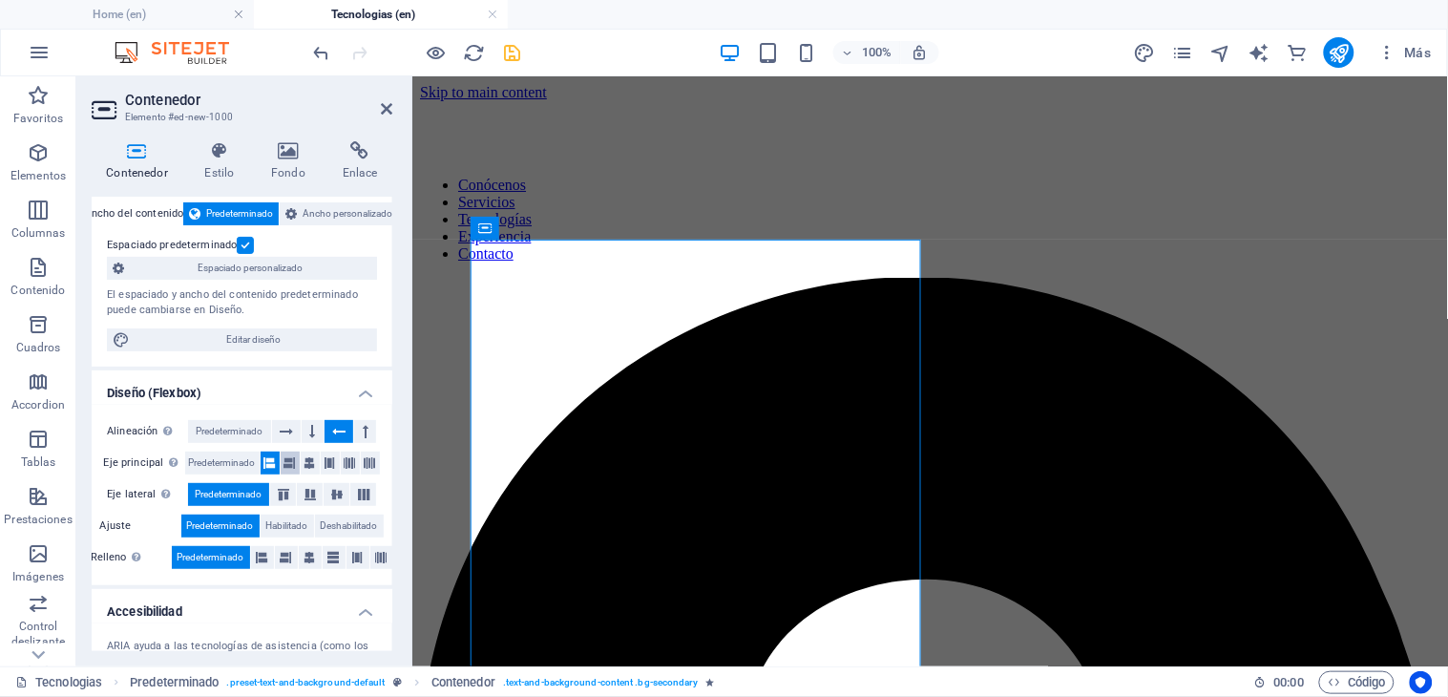
click at [290, 462] on icon at bounding box center [289, 462] width 11 height 23
click at [269, 461] on icon at bounding box center [269, 462] width 11 height 23
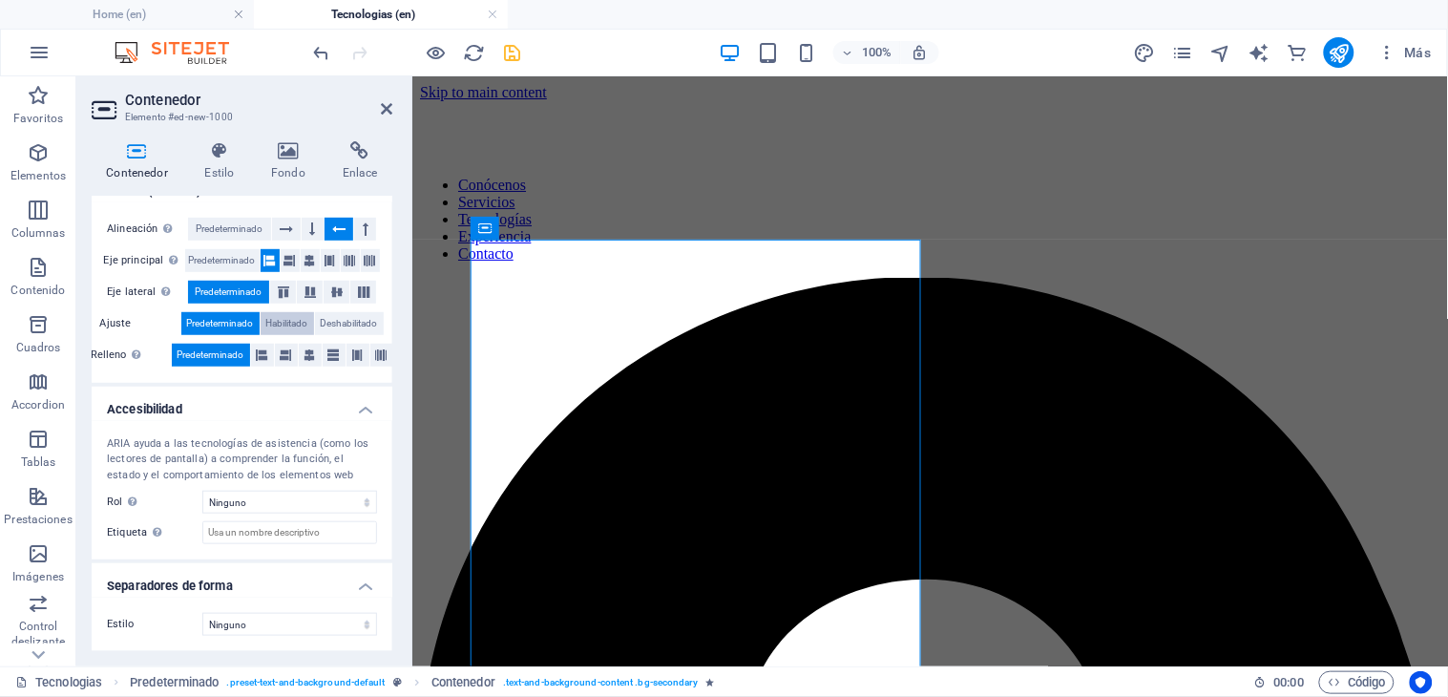
scroll to position [0, 0]
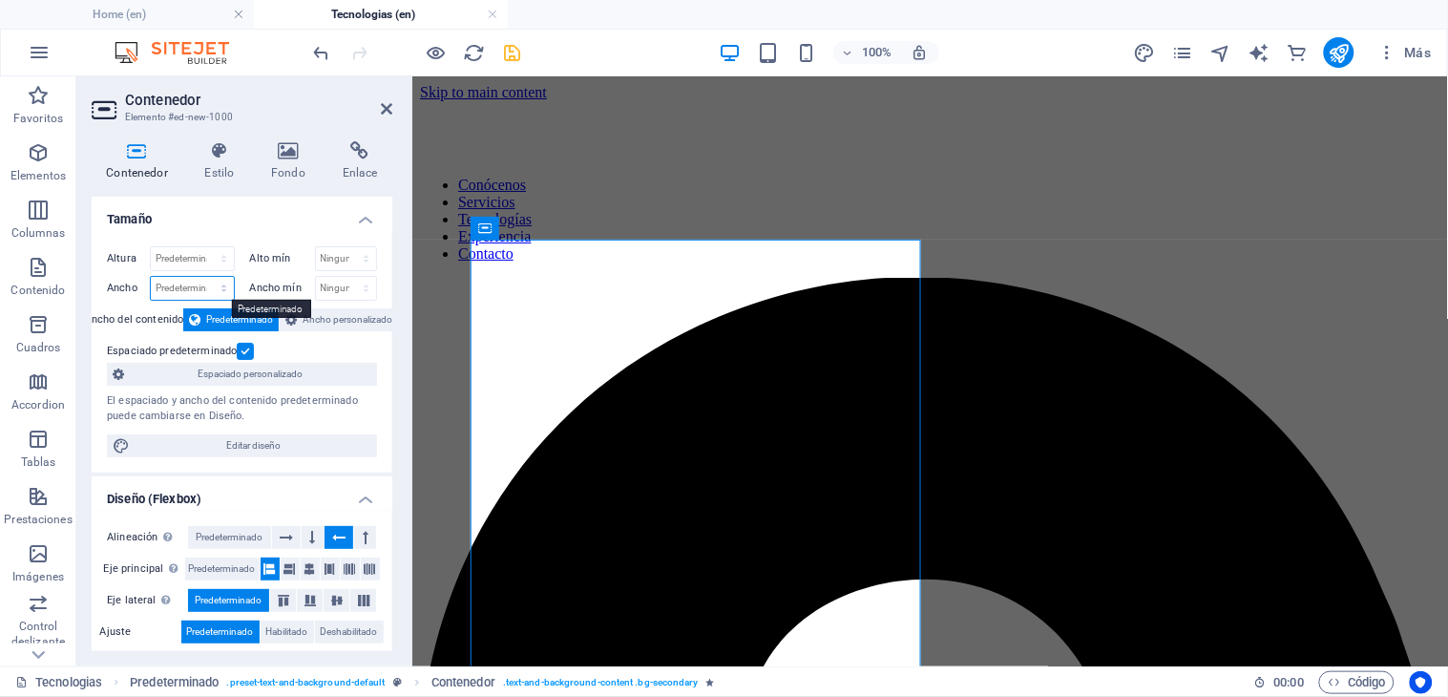
click at [206, 284] on select "Predeterminado px rem % em vh vw" at bounding box center [192, 288] width 83 height 23
select select "%"
click at [204, 277] on select "Predeterminado px rem % em vh vw" at bounding box center [192, 288] width 83 height 23
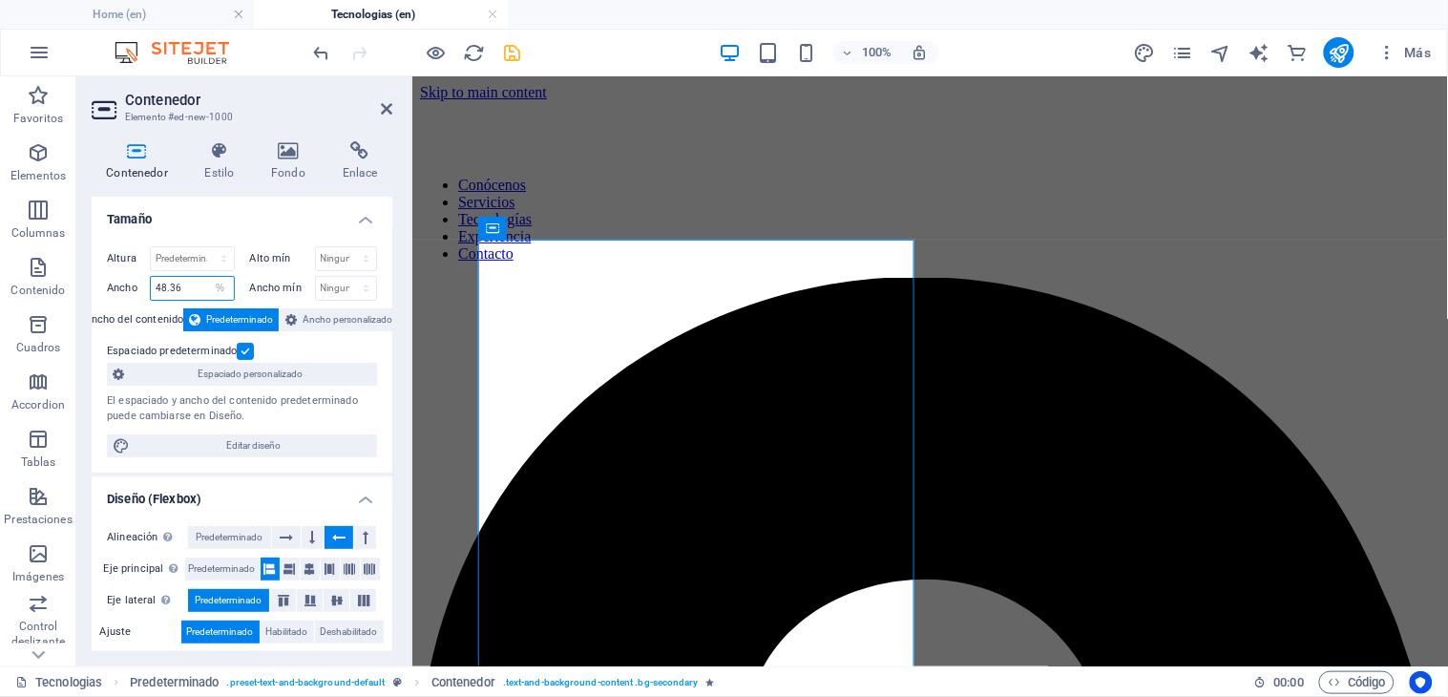
click at [165, 290] on input "48.36" at bounding box center [192, 288] width 83 height 23
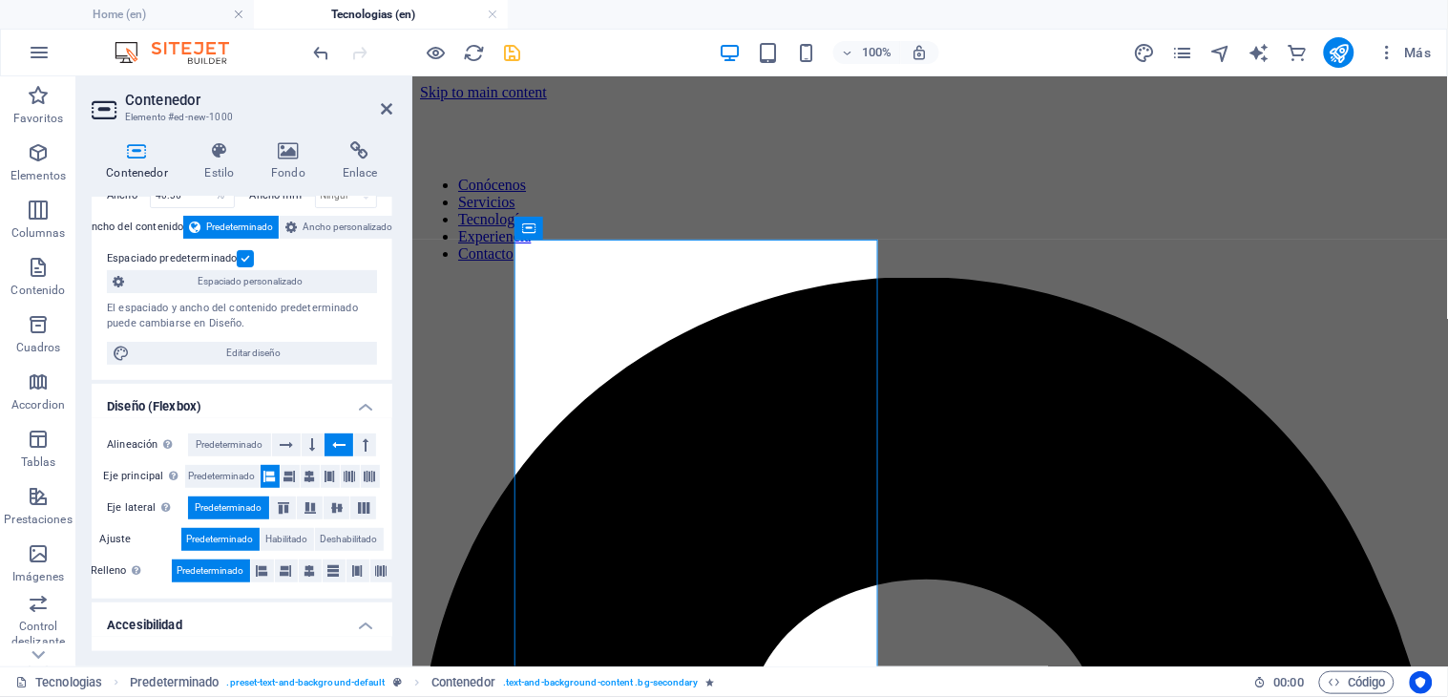
scroll to position [212, 0]
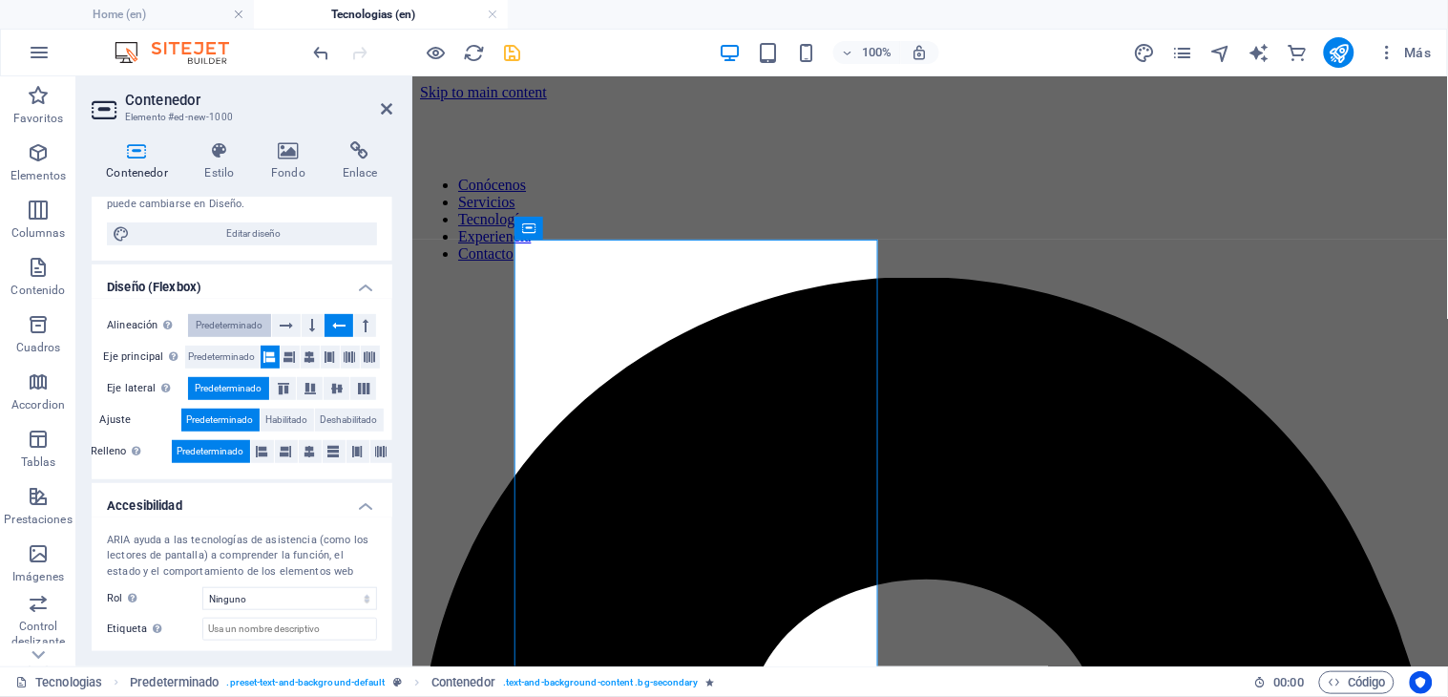
click at [212, 324] on span "Predeterminado" at bounding box center [229, 325] width 67 height 23
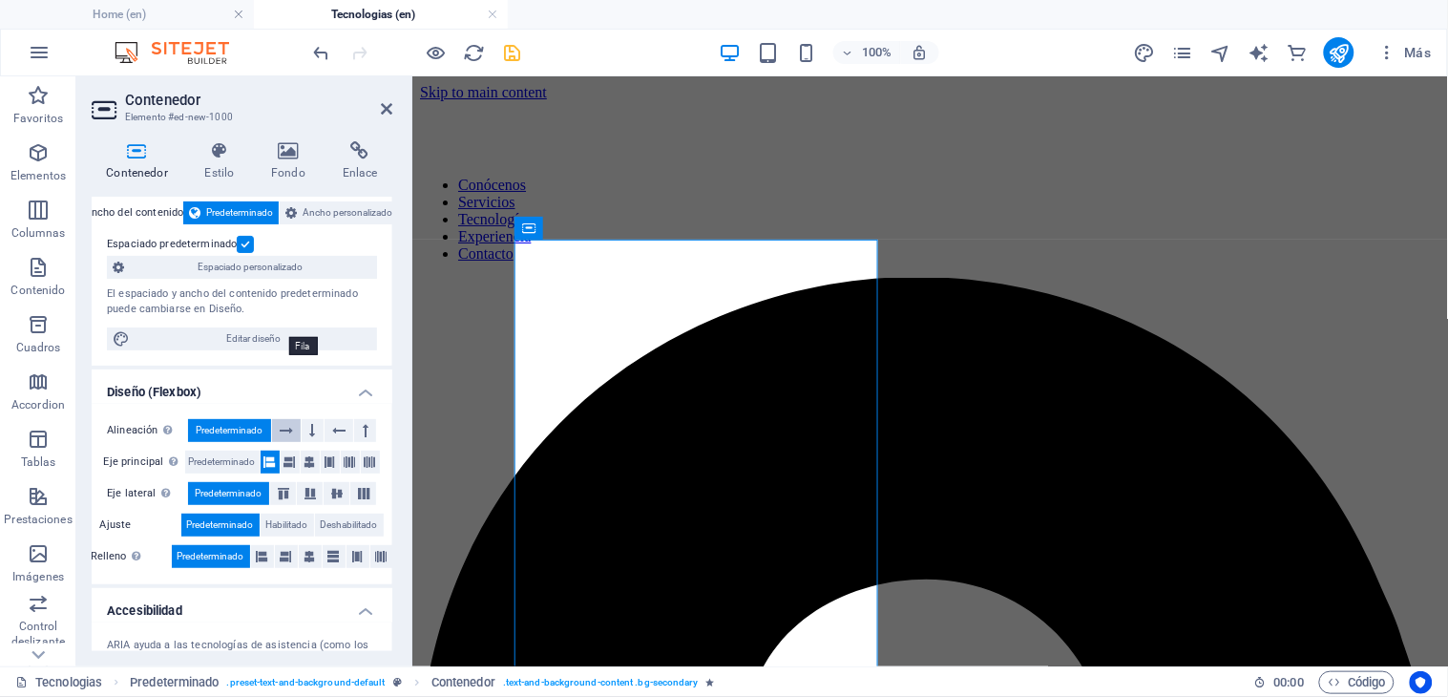
scroll to position [0, 0]
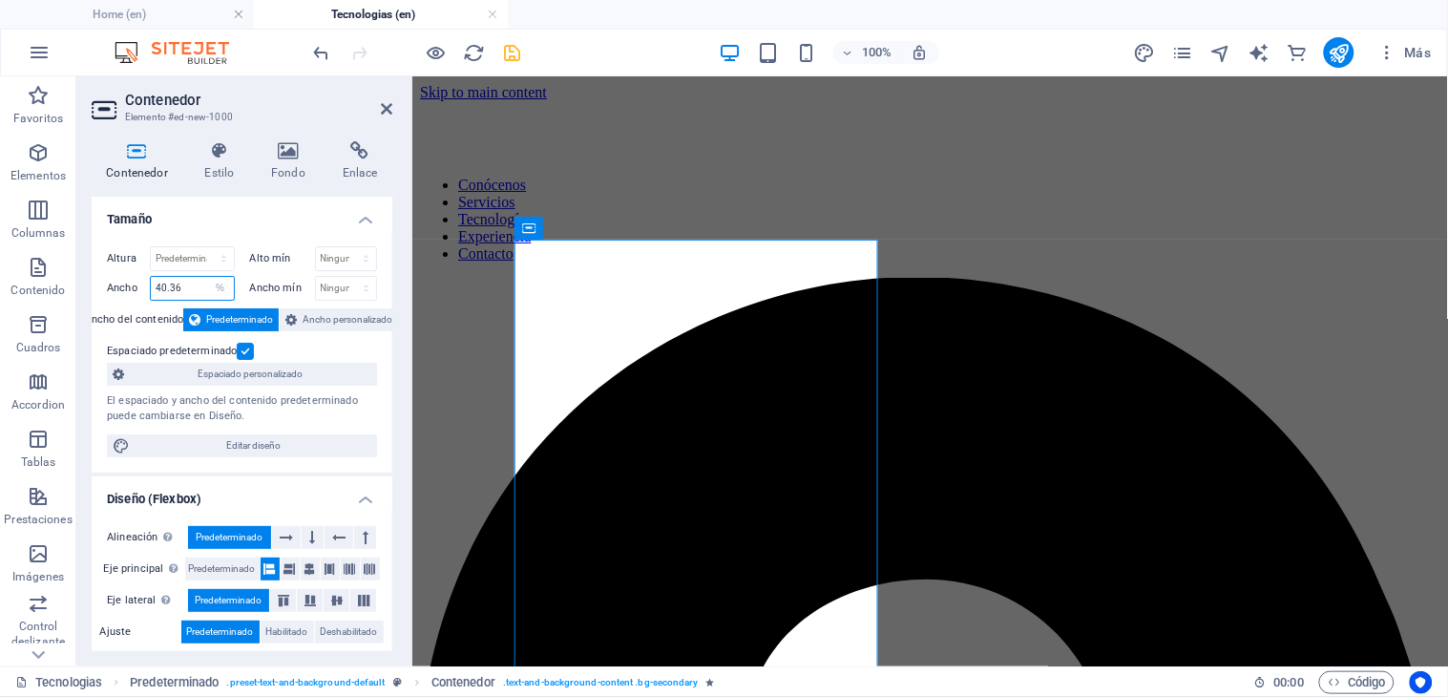
click at [163, 284] on input "40.36" at bounding box center [192, 288] width 83 height 23
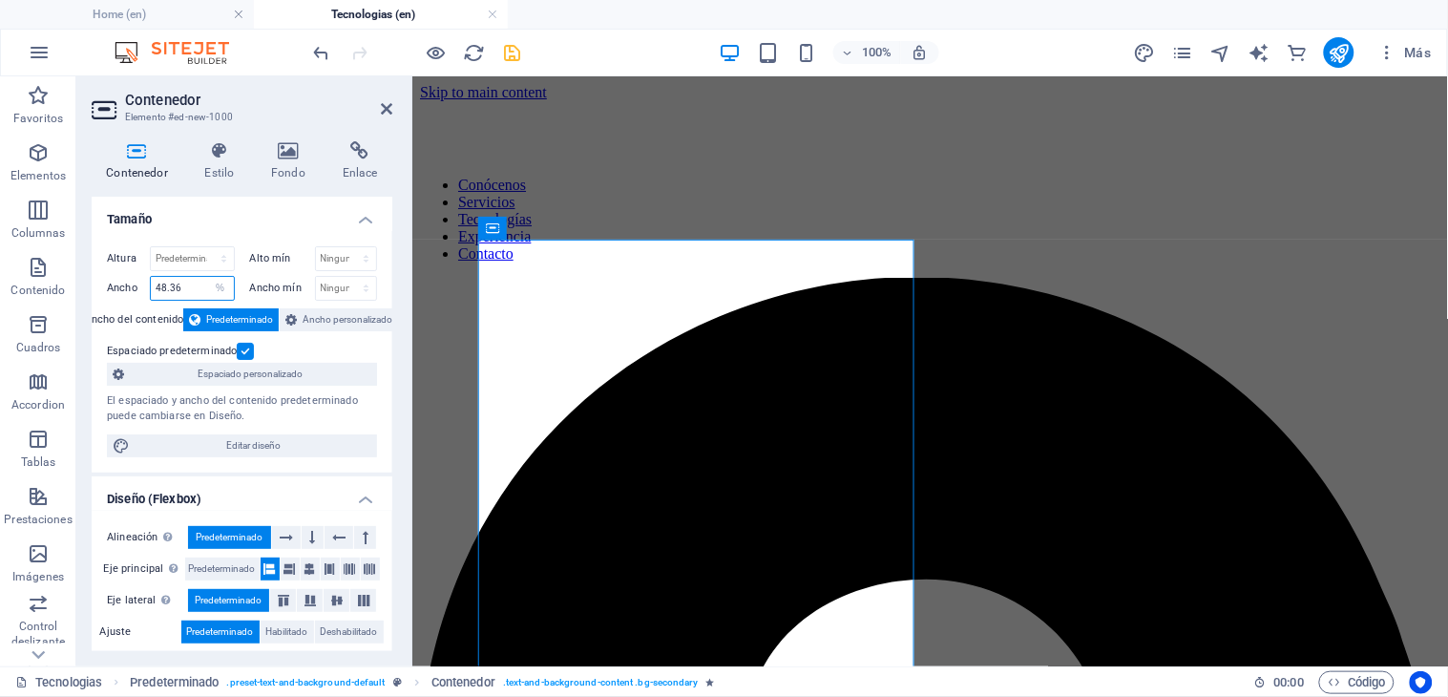
type input "48.36"
click at [250, 344] on label at bounding box center [245, 351] width 17 height 17
click at [0, 0] on input "Espaciado predeterminado" at bounding box center [0, 0] width 0 height 0
click at [250, 344] on label at bounding box center [245, 351] width 17 height 17
click at [0, 0] on input "Espaciado predeterminado" at bounding box center [0, 0] width 0 height 0
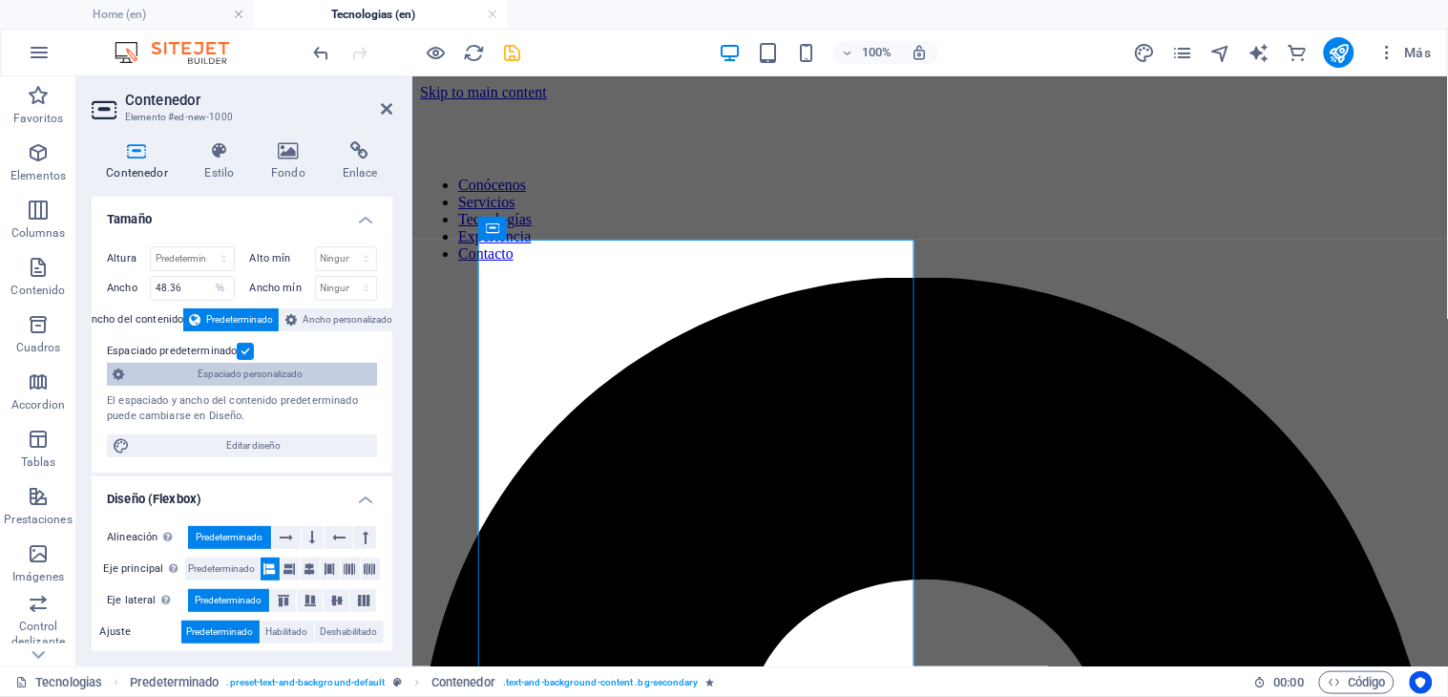
click at [131, 366] on span "Espaciado personalizado" at bounding box center [250, 374] width 241 height 23
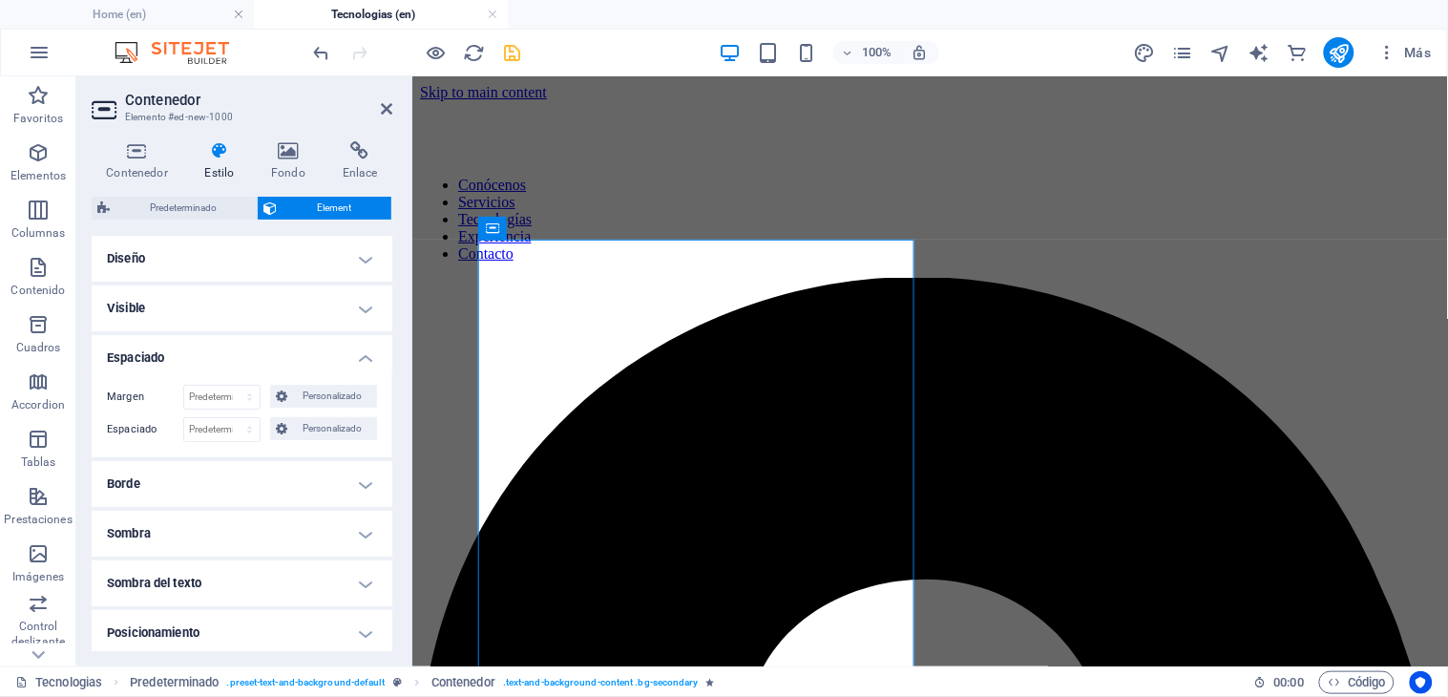
click at [213, 358] on h4 "Espaciado" at bounding box center [242, 352] width 301 height 34
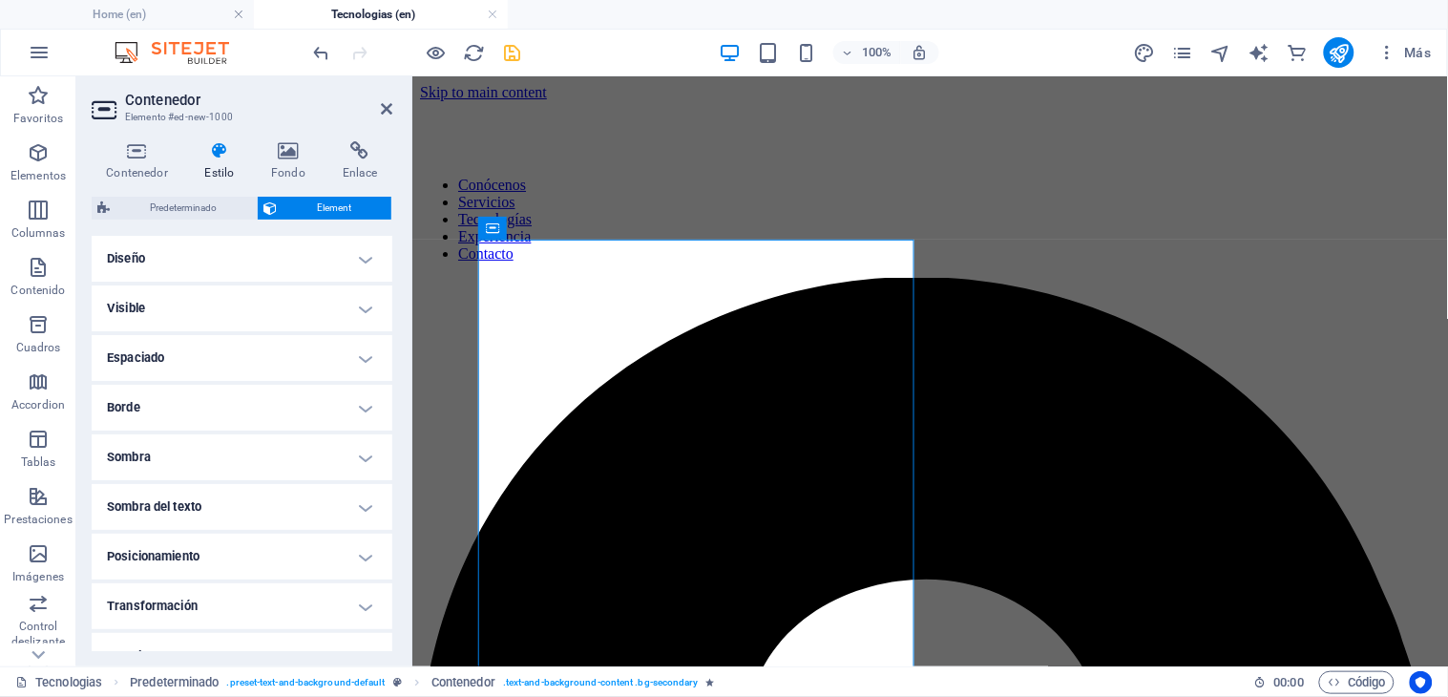
click at [213, 358] on h4 "Espaciado" at bounding box center [242, 358] width 301 height 46
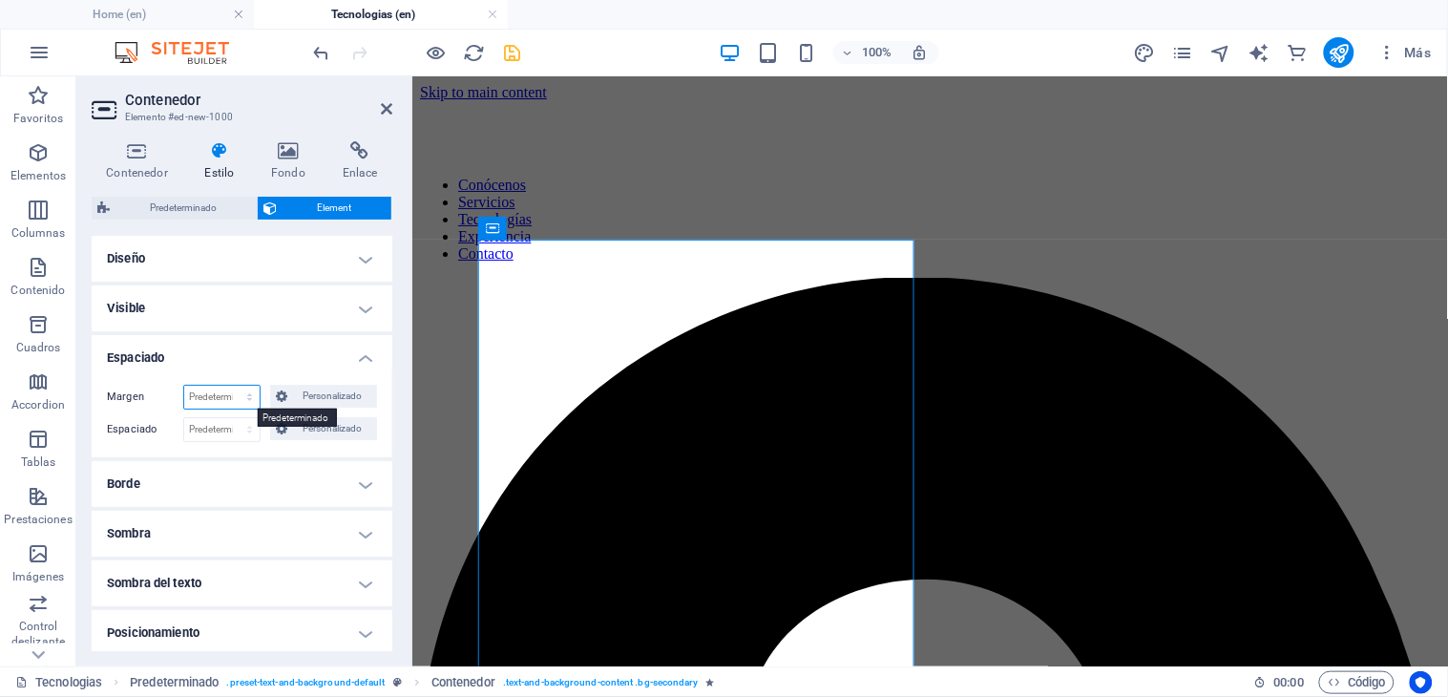
click at [218, 394] on select "Predeterminado automático px % rem vw vh Personalizado" at bounding box center [221, 397] width 75 height 23
click at [289, 388] on button "Personalizado" at bounding box center [323, 396] width 107 height 23
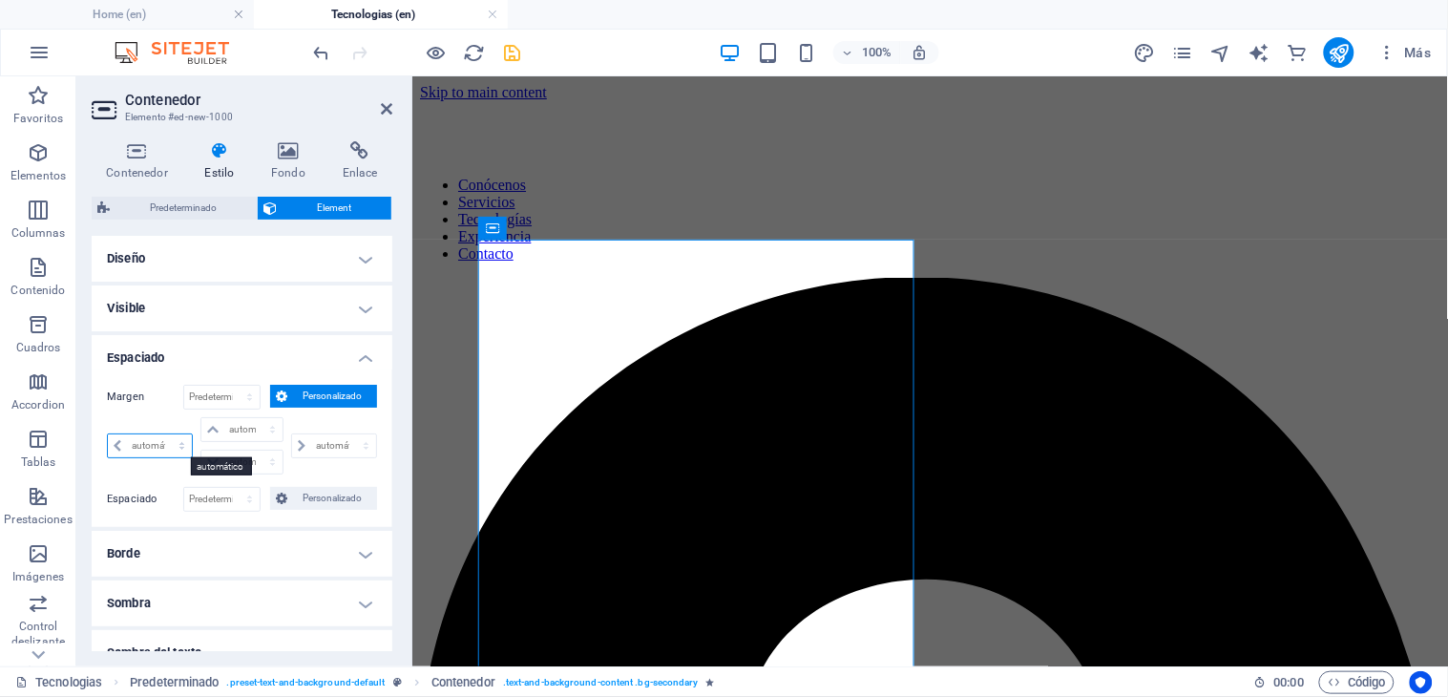
click at [141, 439] on select "automático px % rem vw vh" at bounding box center [150, 445] width 84 height 23
select select "px"
click at [164, 434] on select "automático px % rem vw vh" at bounding box center [150, 445] width 84 height 23
type input "0"
select select "px"
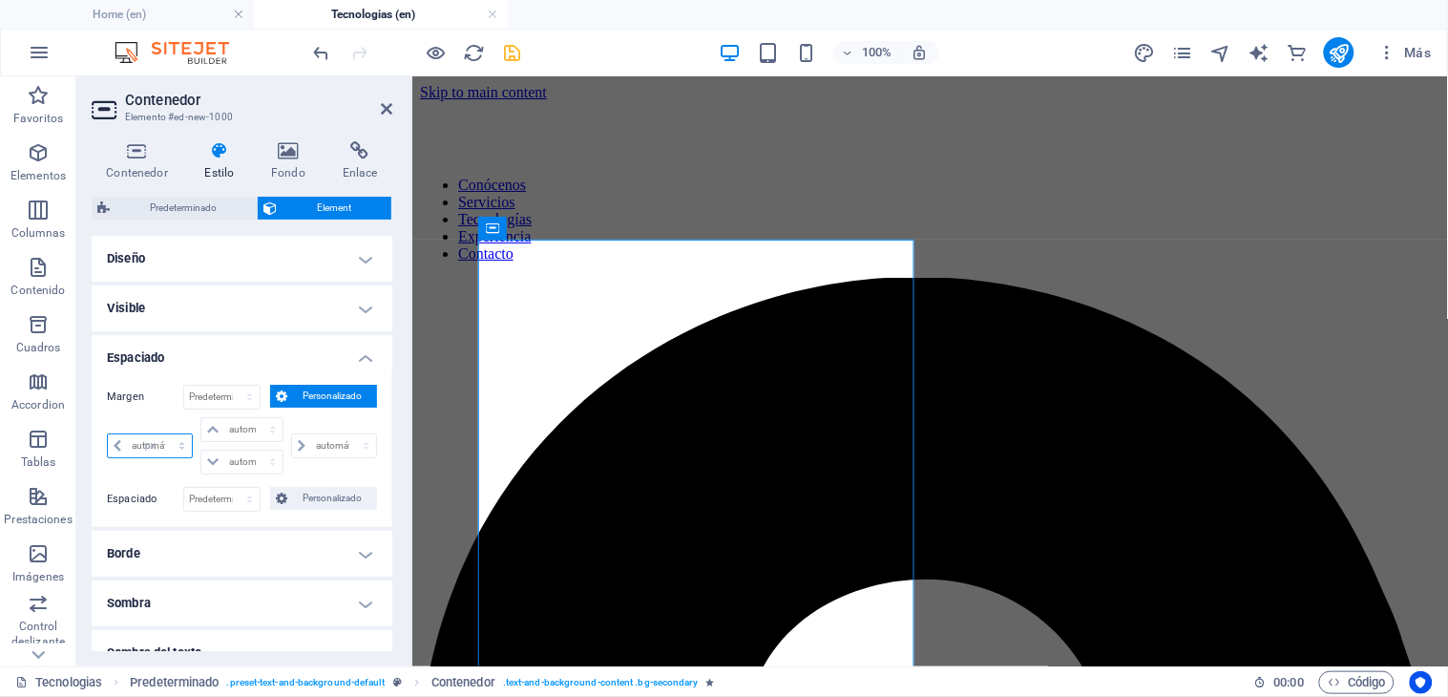
type input "0"
select select "px"
type input "0"
select select "px"
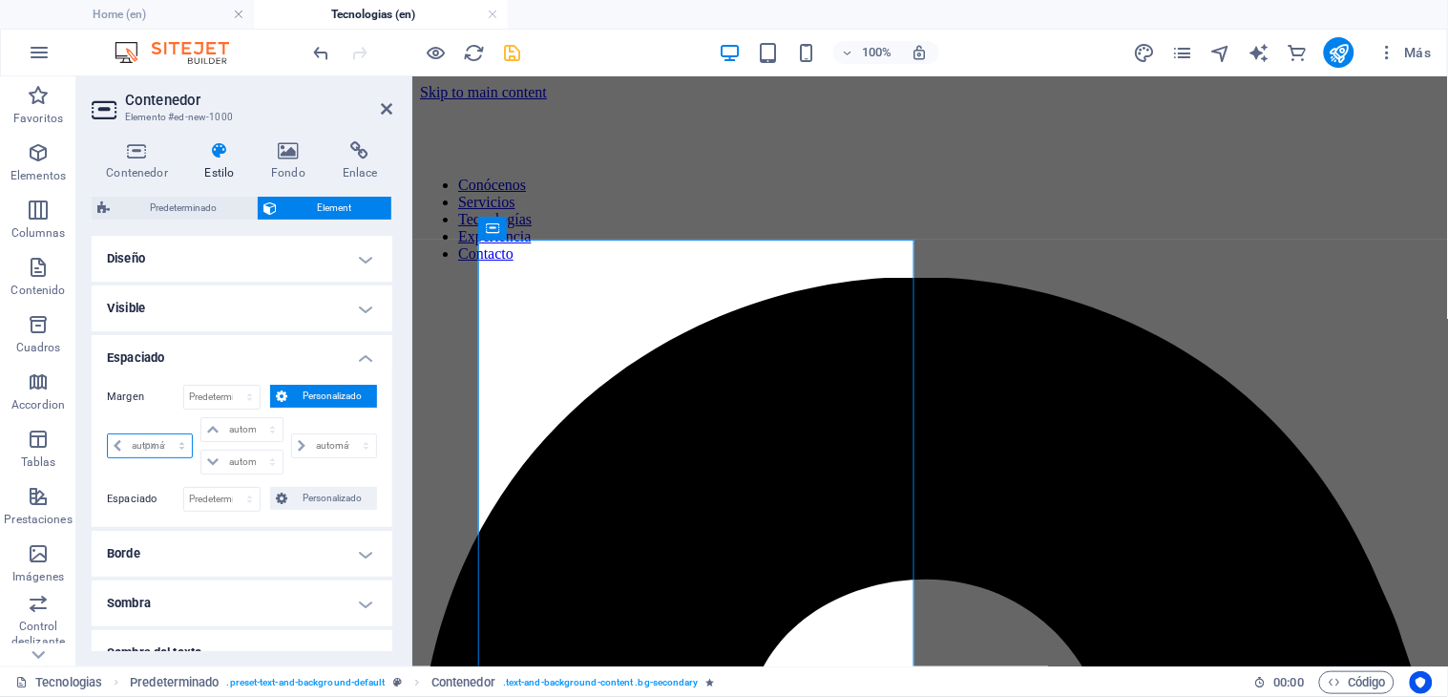
type input "0"
select select "px"
type input "3"
select select "DISABLED_OPTION_VALUE"
click at [130, 449] on input "3" at bounding box center [159, 445] width 65 height 23
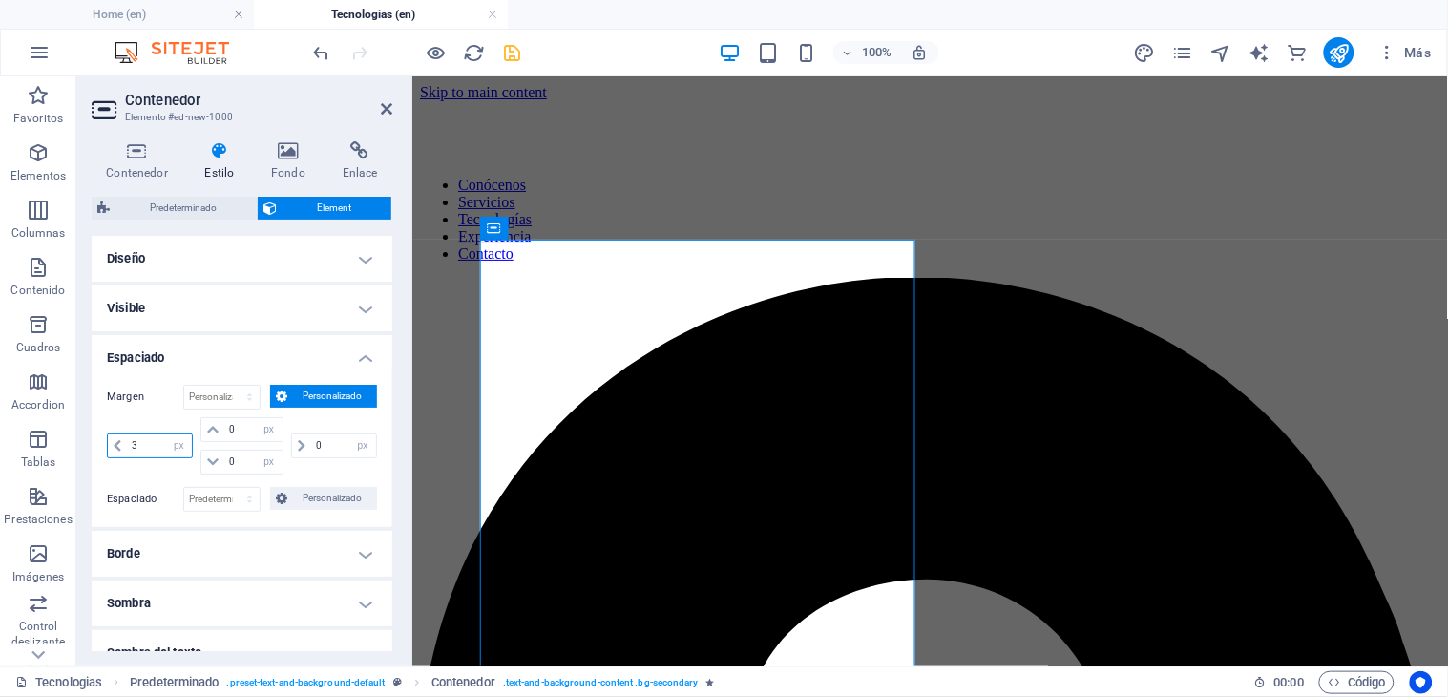
type input "0"
select select "px"
click at [322, 441] on input "0" at bounding box center [343, 445] width 65 height 23
type input "5"
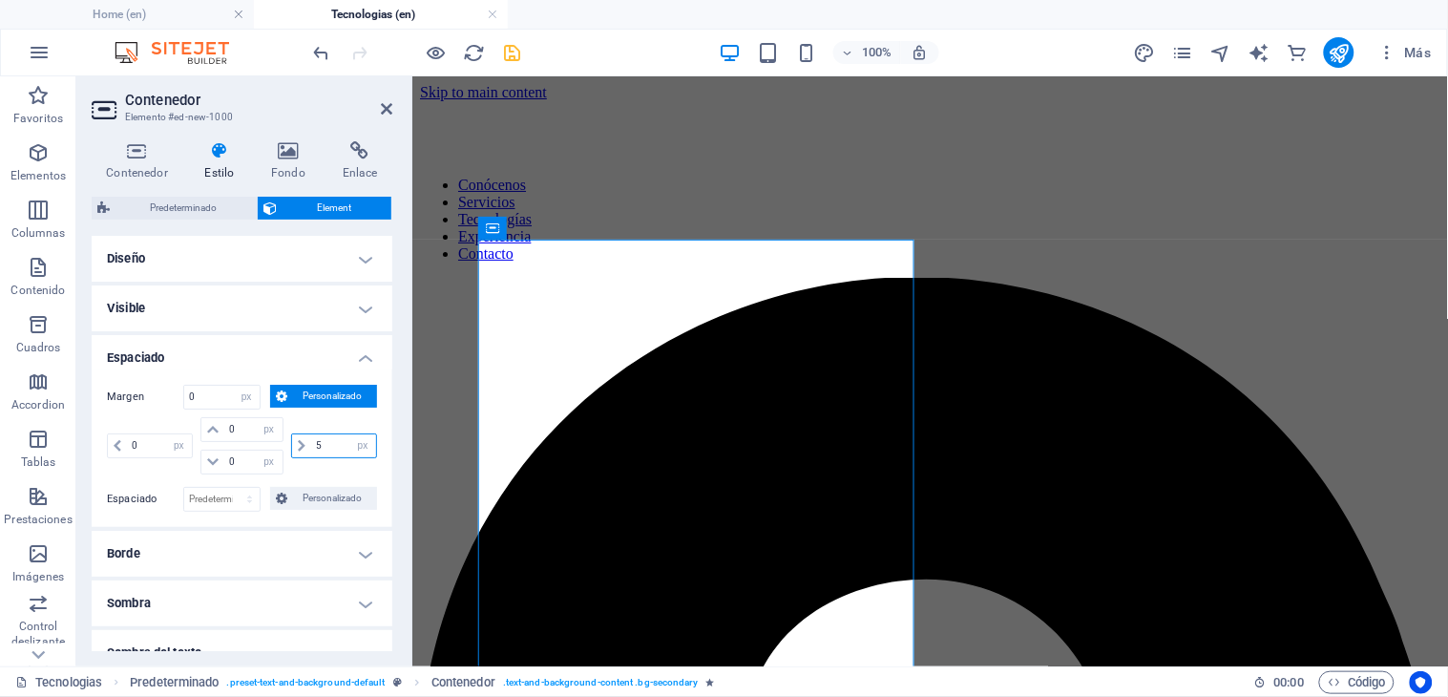
select select "DISABLED_OPTION_VALUE"
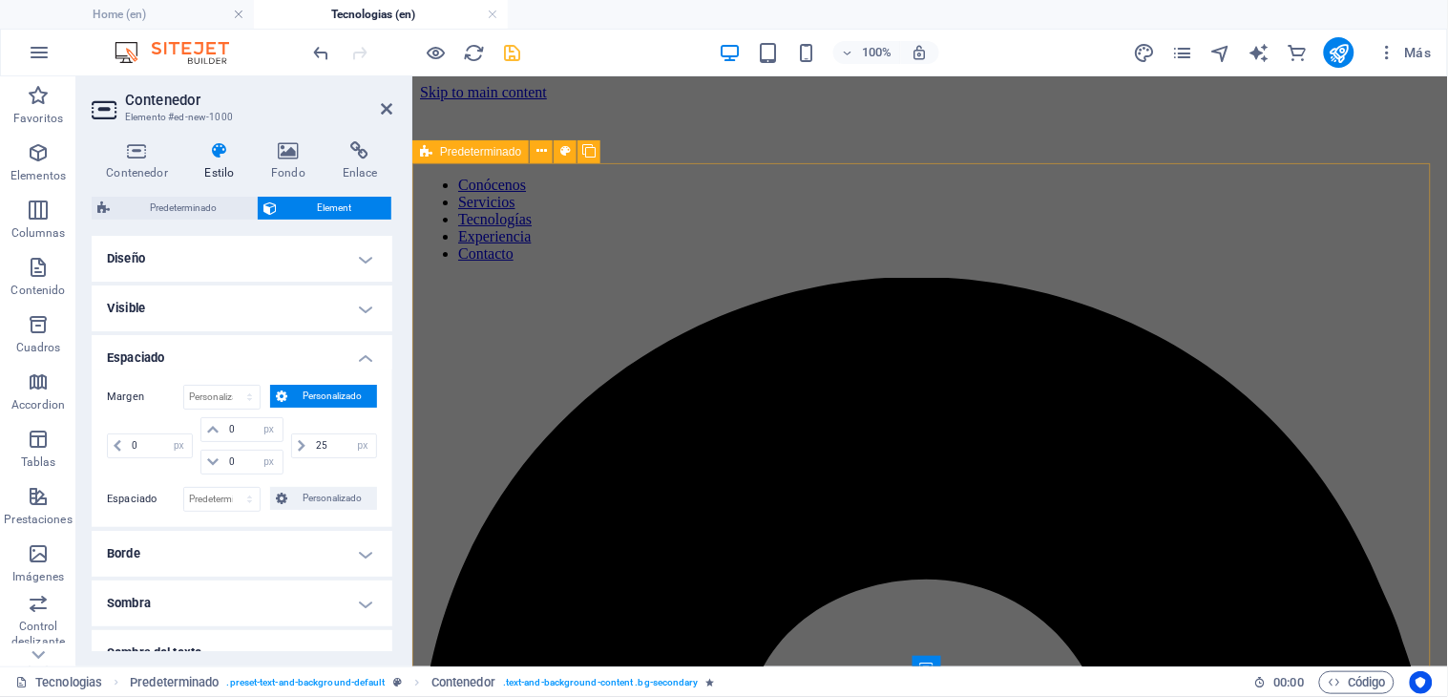
scroll to position [106, 0]
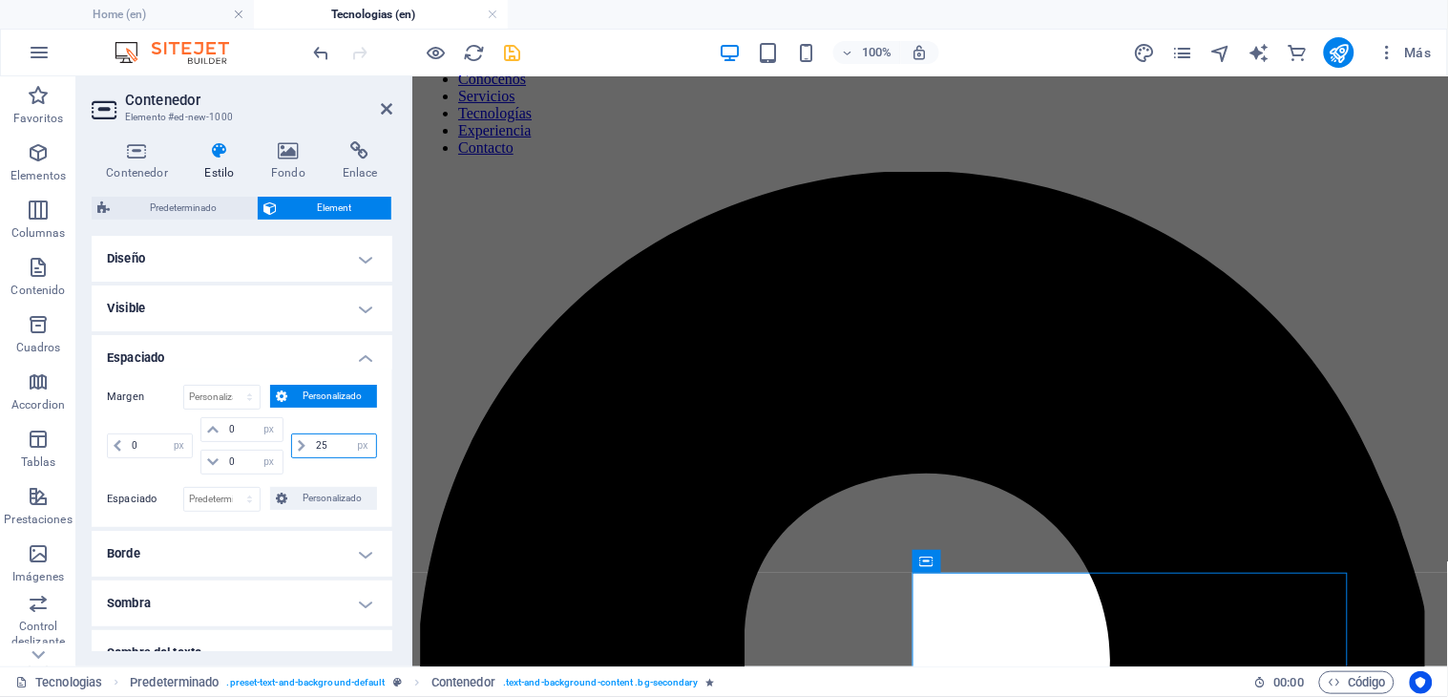
click at [331, 442] on input "25" at bounding box center [343, 445] width 65 height 23
click at [318, 436] on input "25" at bounding box center [343, 445] width 65 height 23
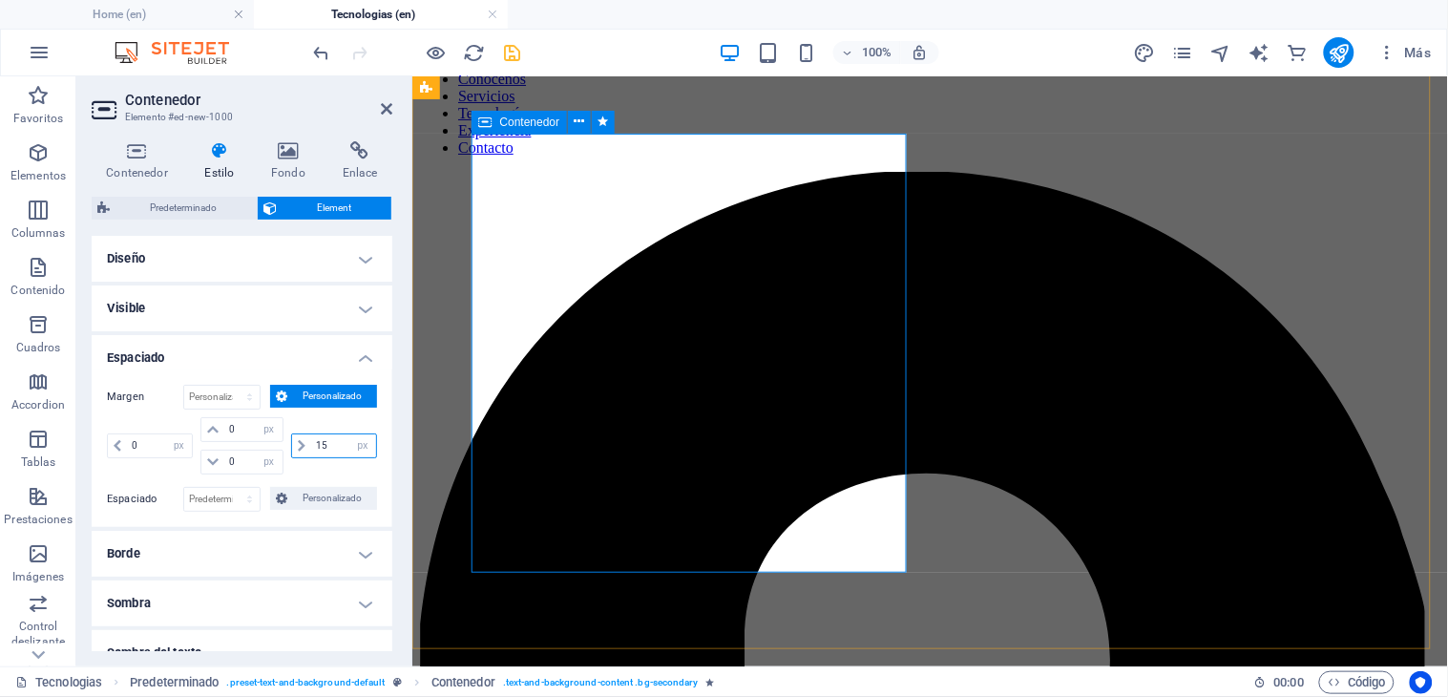
type input "15"
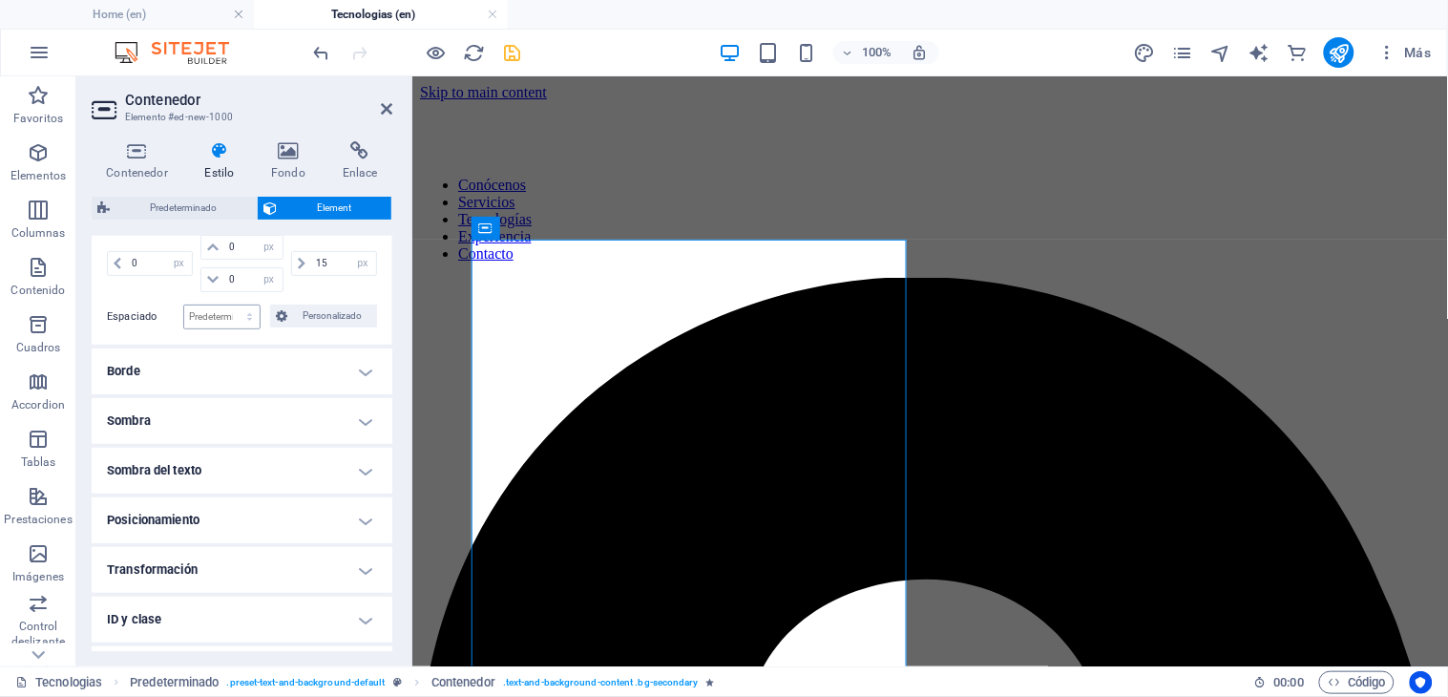
scroll to position [212, 0]
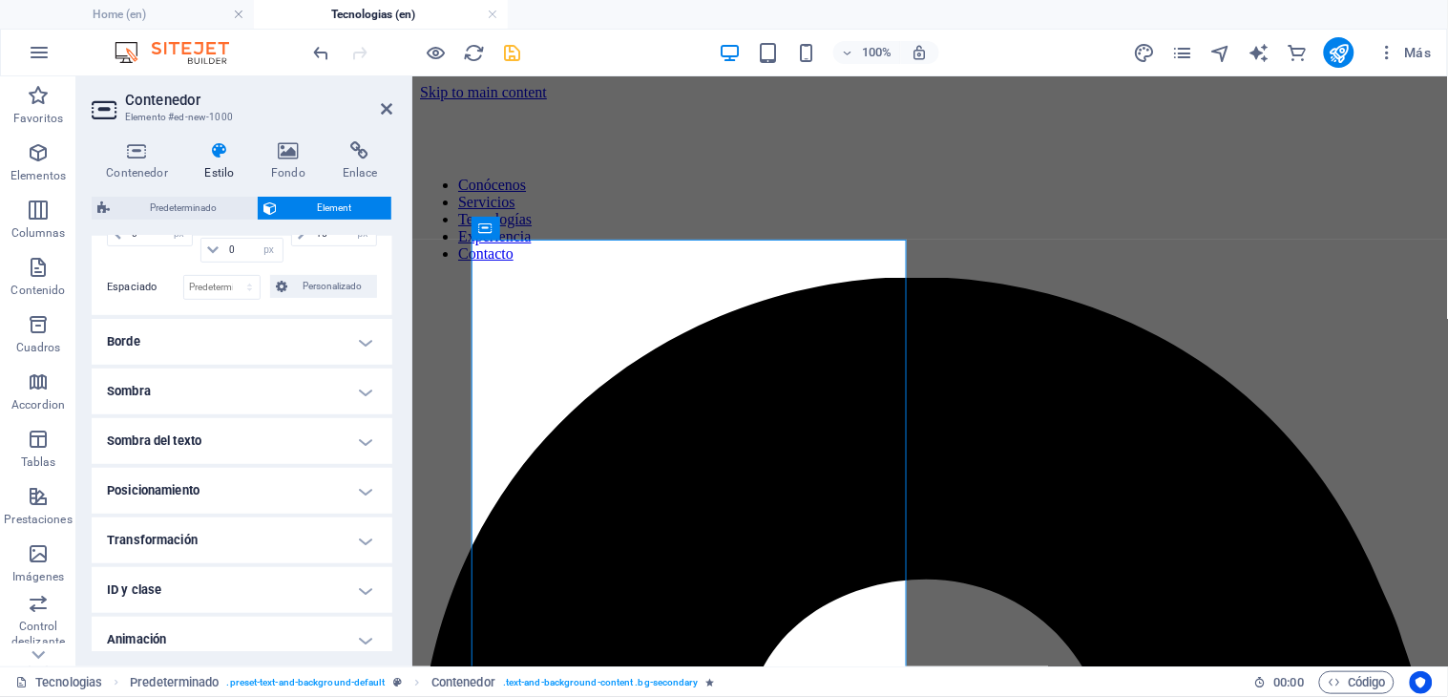
click at [249, 488] on h4 "Posicionamiento" at bounding box center [242, 491] width 301 height 46
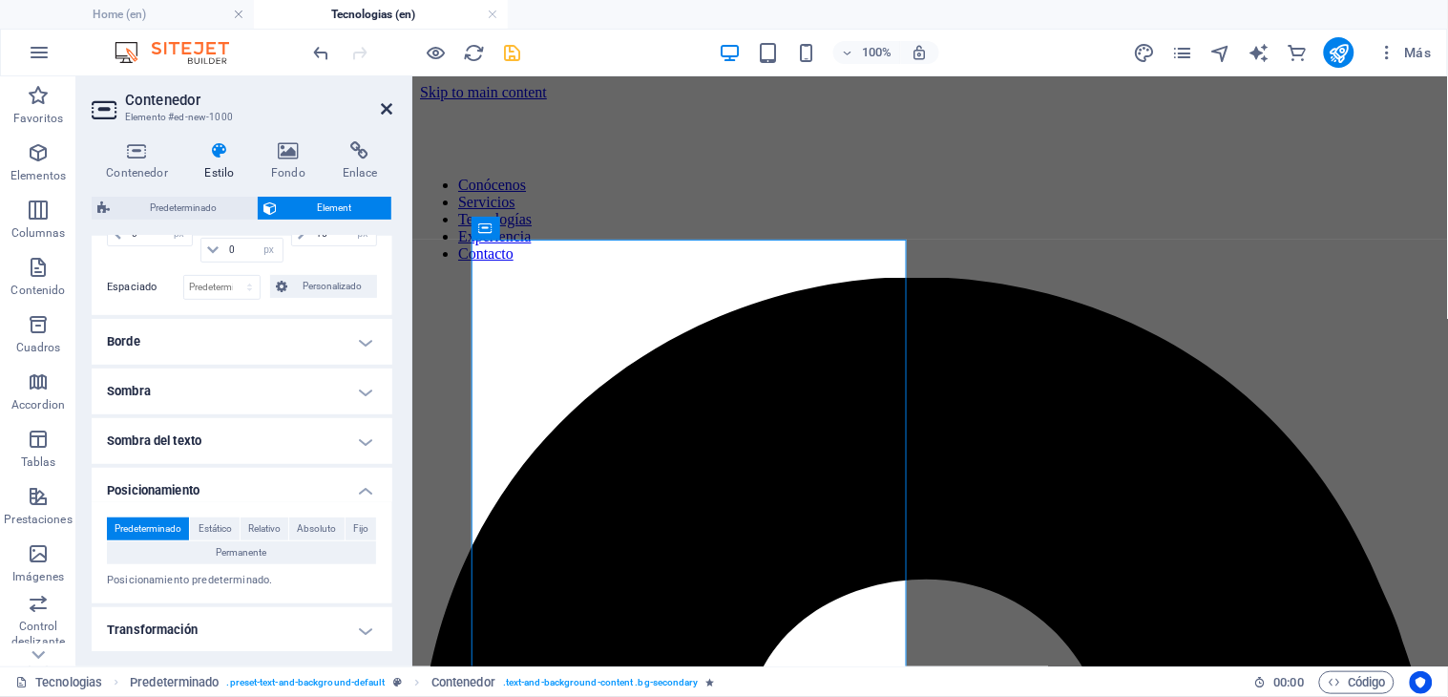
click at [386, 101] on icon at bounding box center [386, 108] width 11 height 15
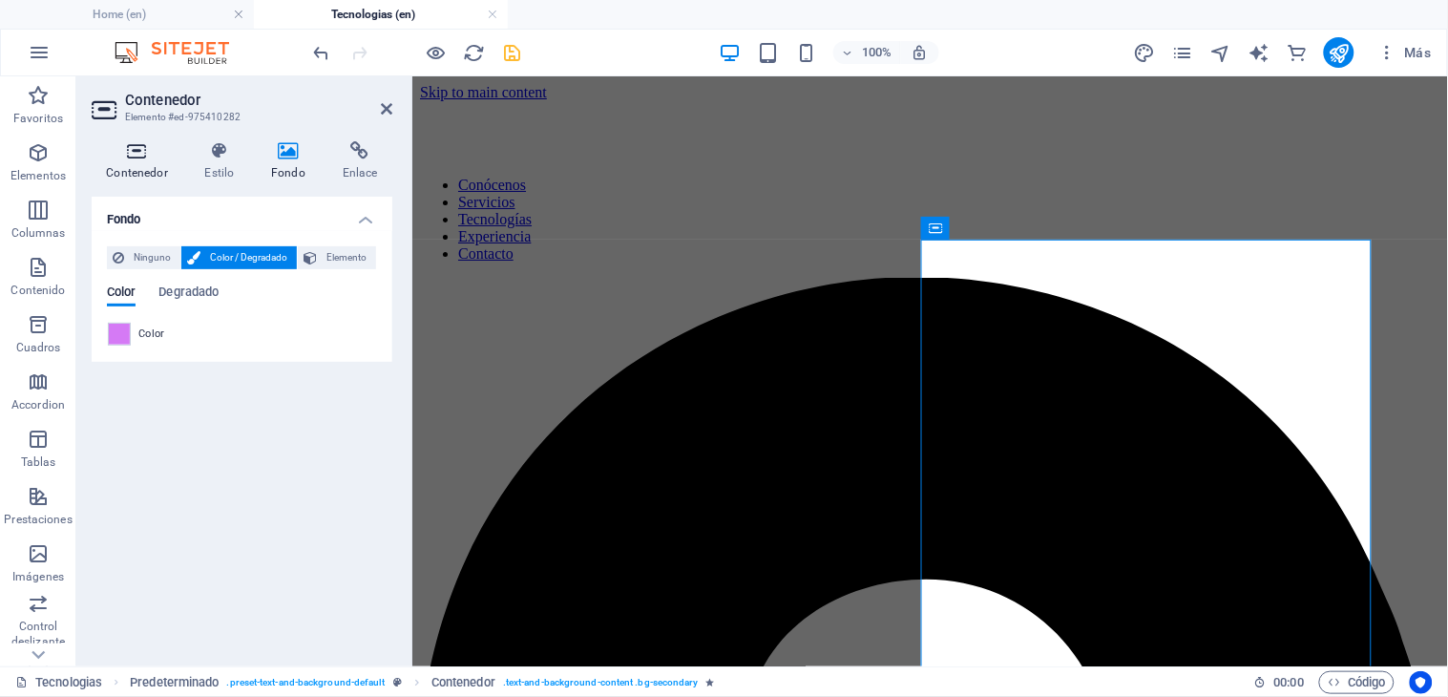
click at [140, 174] on h4 "Contenedor" at bounding box center [141, 161] width 98 height 40
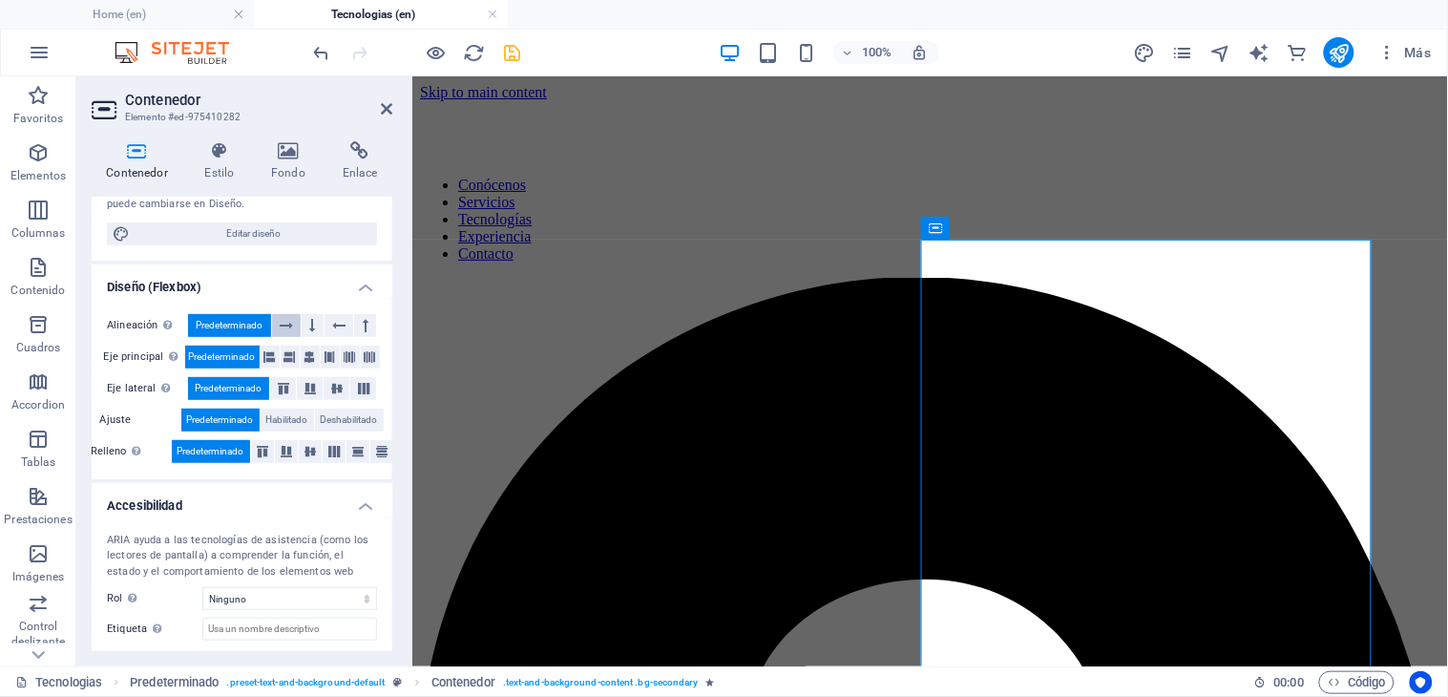
click at [291, 321] on icon at bounding box center [286, 325] width 13 height 23
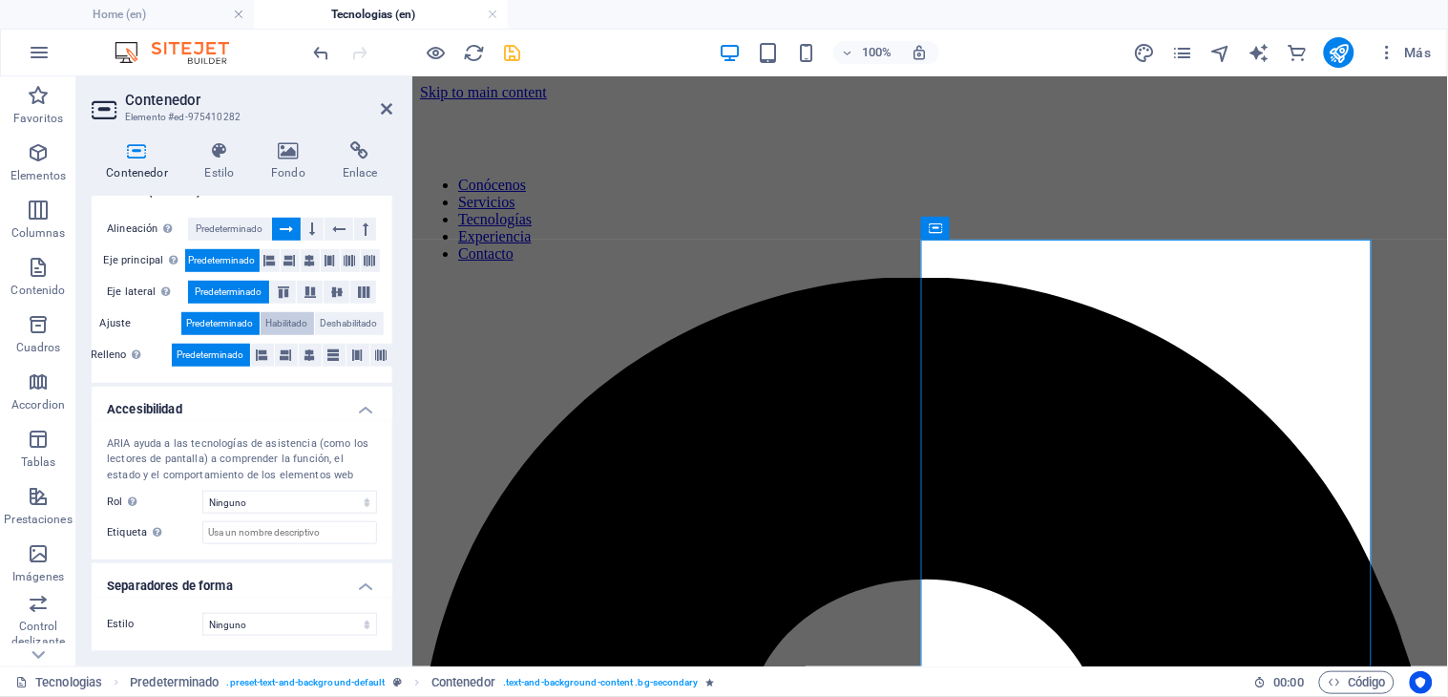
scroll to position [0, 0]
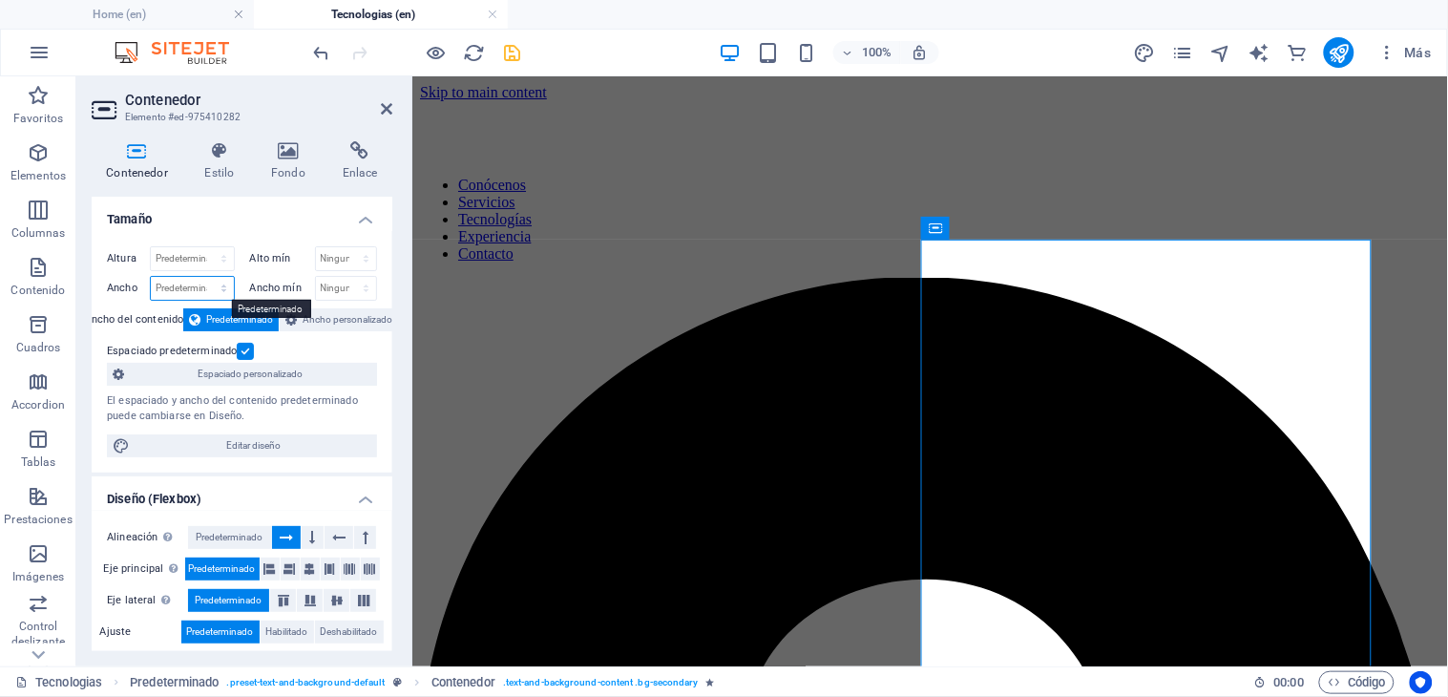
click at [169, 282] on select "Predeterminado px rem % em vh vw" at bounding box center [192, 288] width 83 height 23
select select "%"
click at [204, 277] on select "Predeterminado px rem % em vh vw" at bounding box center [192, 288] width 83 height 23
type input "48.36"
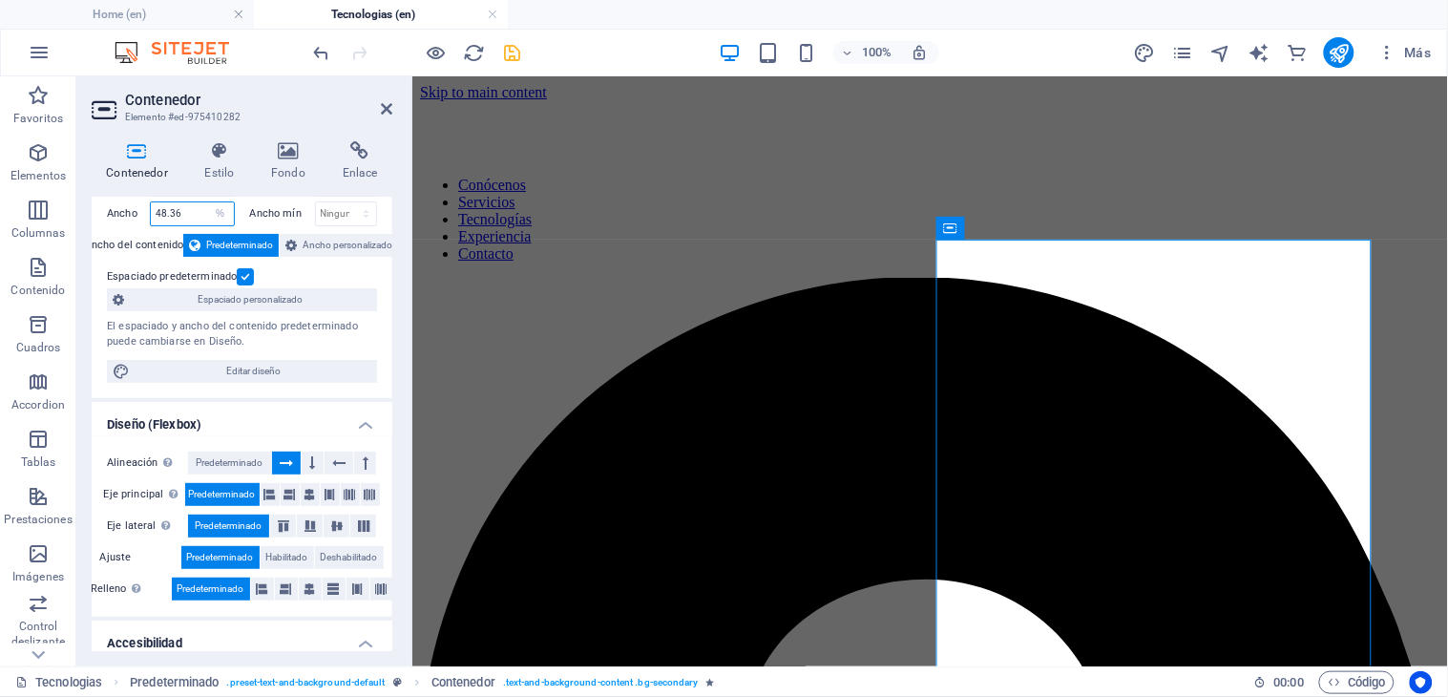
scroll to position [106, 0]
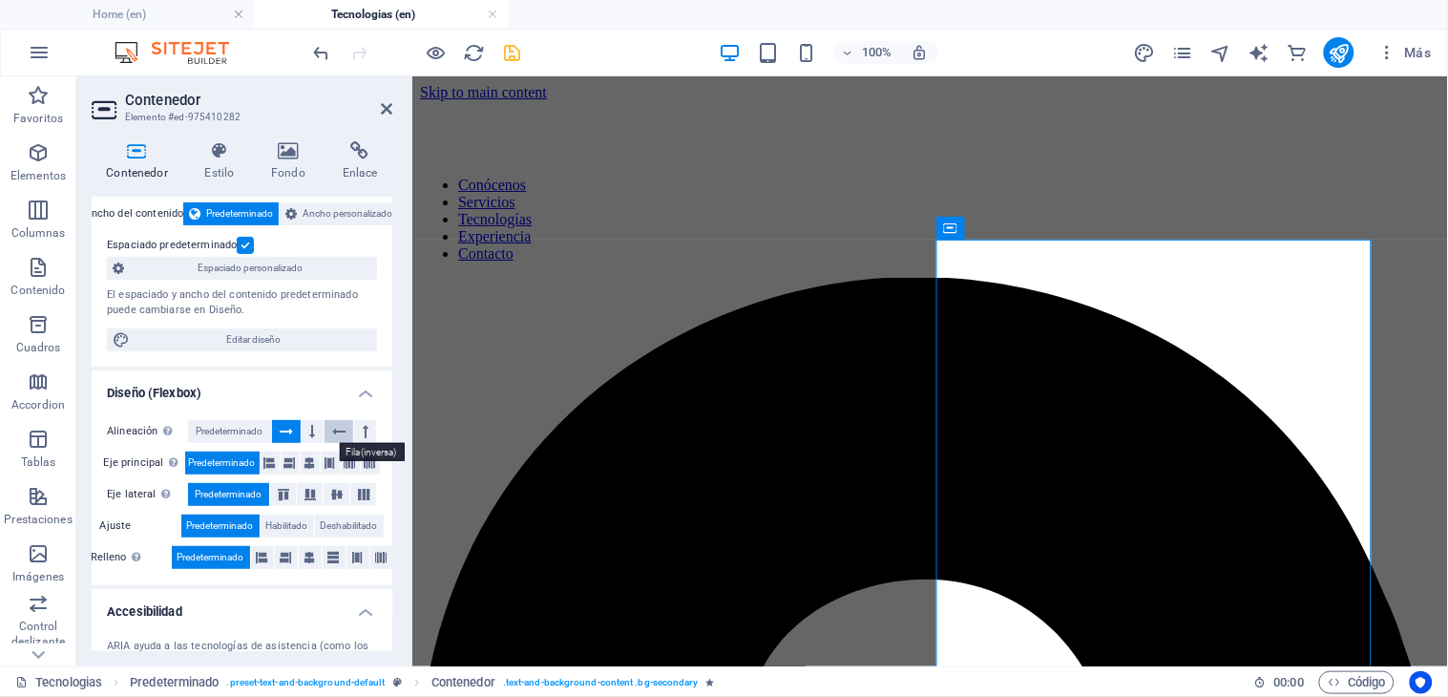
click at [332, 429] on icon at bounding box center [338, 431] width 13 height 23
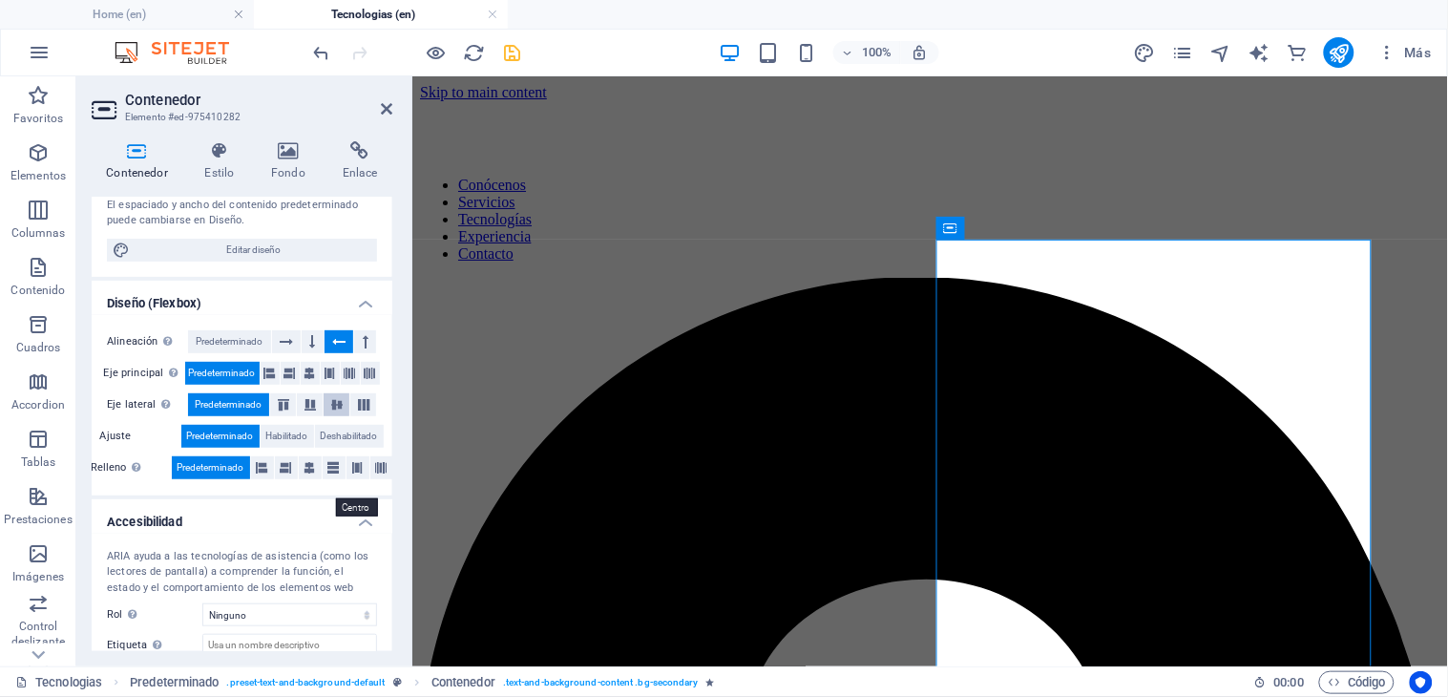
scroll to position [308, 0]
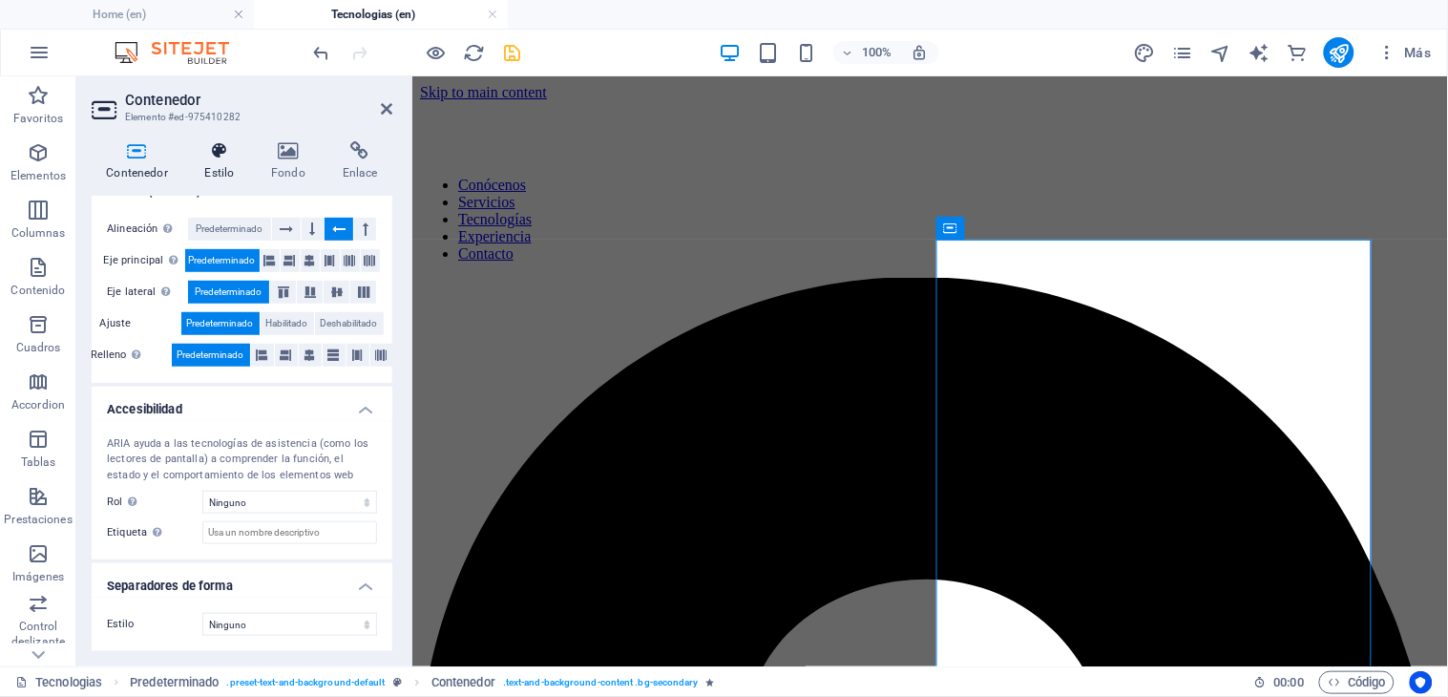
click at [230, 168] on h4 "Estilo" at bounding box center [223, 161] width 67 height 40
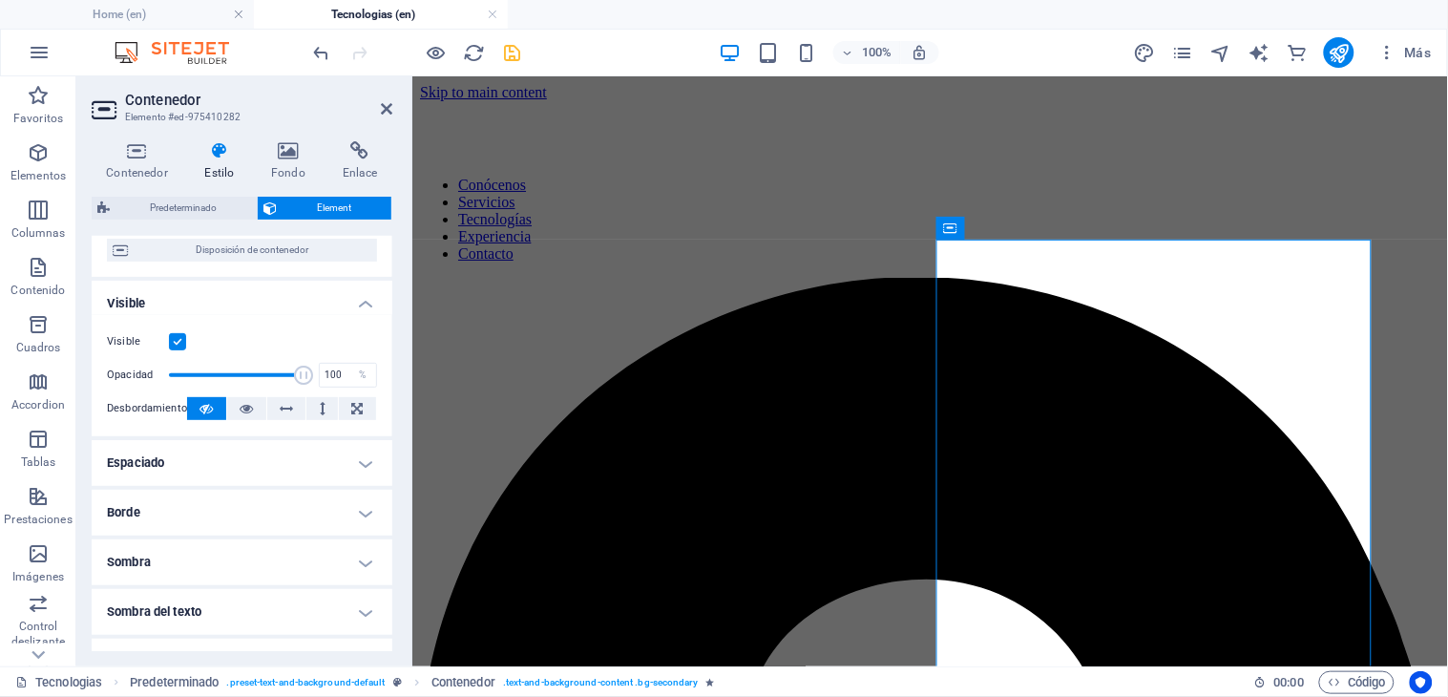
scroll to position [212, 0]
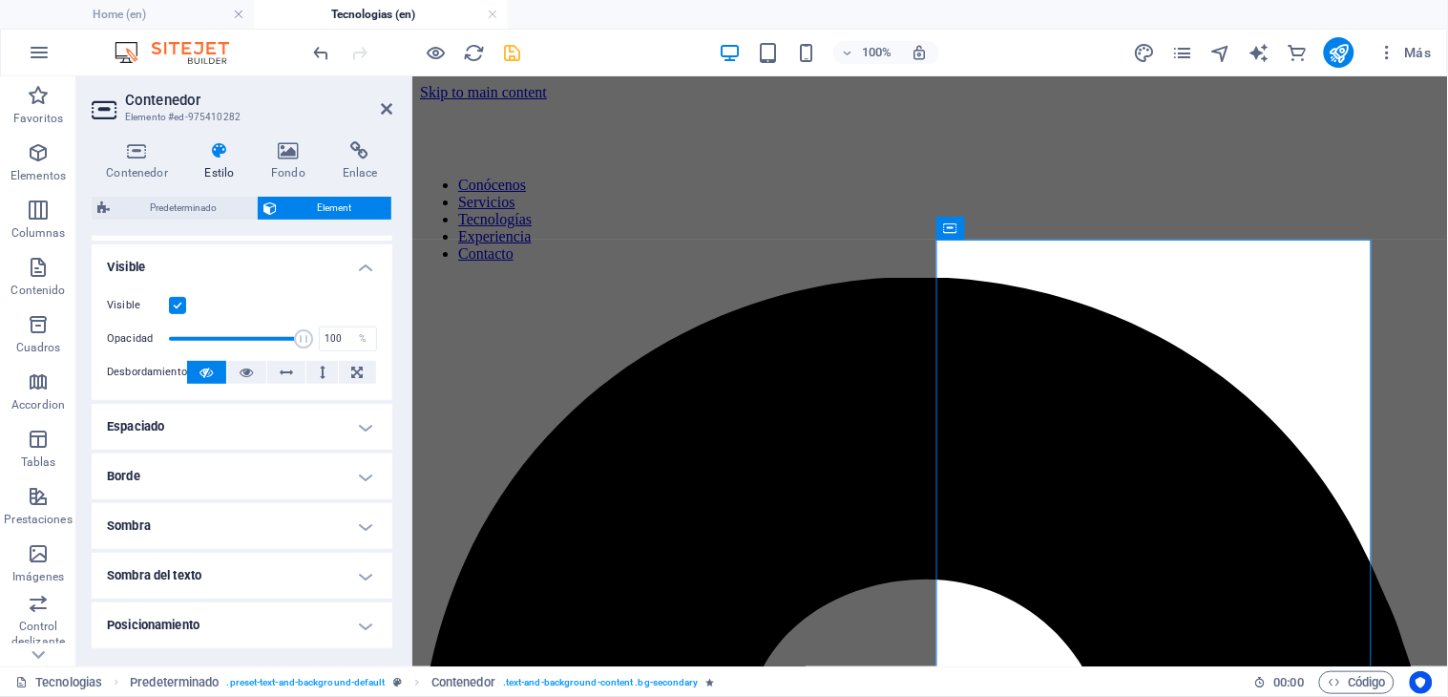
click at [181, 420] on h4 "Espaciado" at bounding box center [242, 427] width 301 height 46
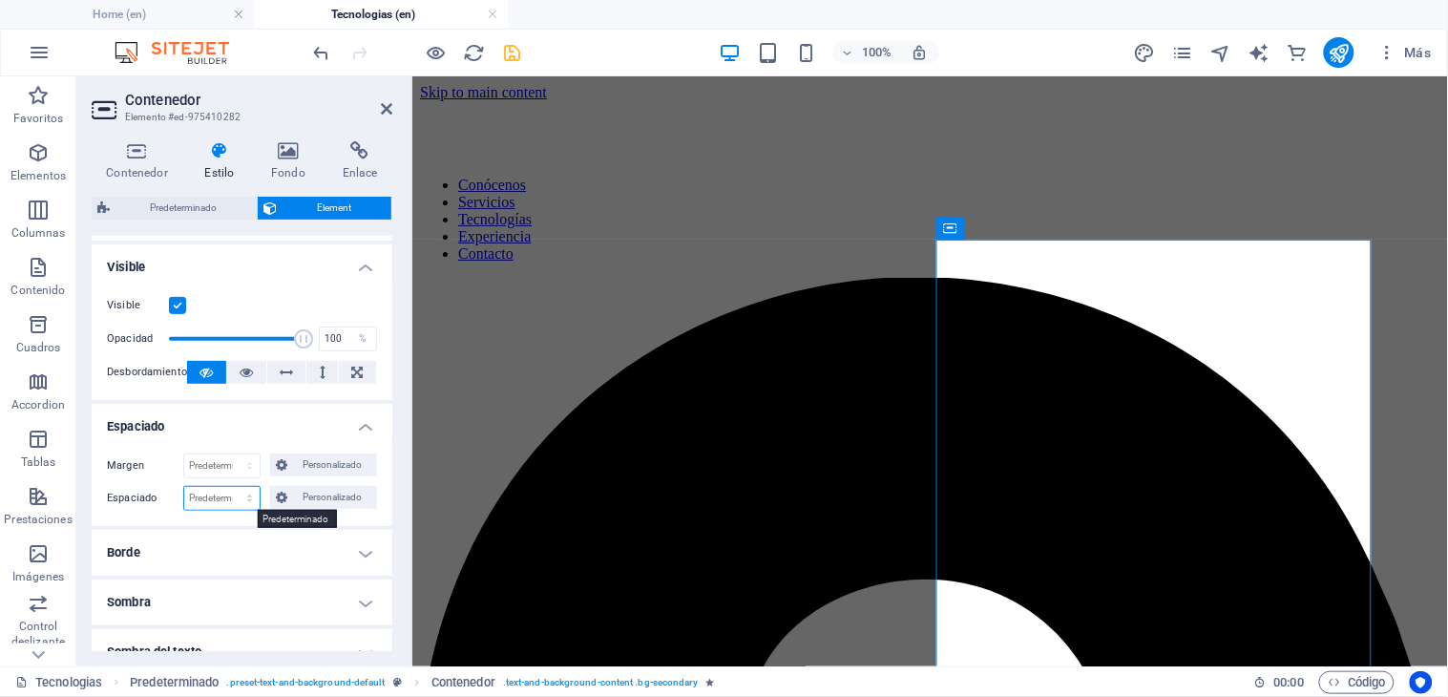
click at [214, 499] on select "Predeterminado px rem % vh vw Personalizado" at bounding box center [221, 498] width 75 height 23
select select "%"
click at [230, 487] on select "Predeterminado px rem % vh vw Personalizado" at bounding box center [221, 498] width 75 height 23
type input "100"
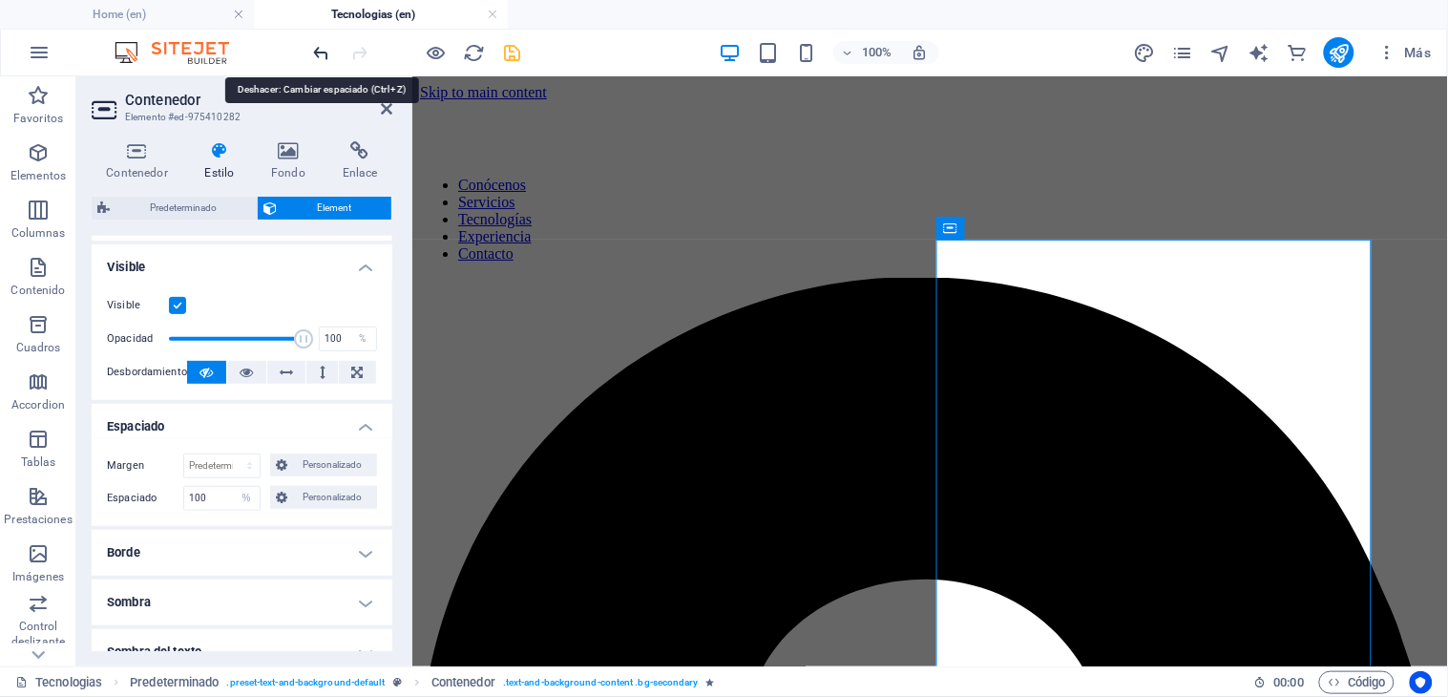
click at [322, 52] on icon "undo" at bounding box center [322, 53] width 22 height 22
select select "DISABLED_OPTION_VALUE"
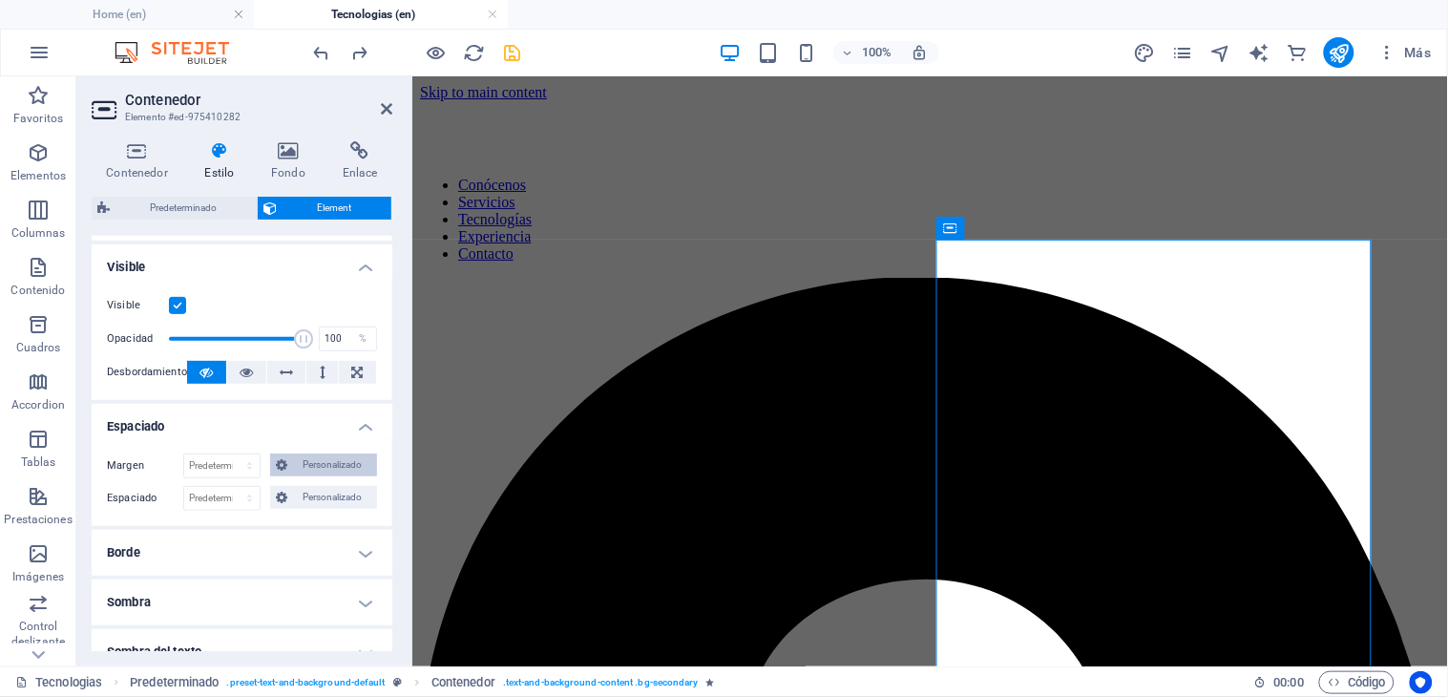
click at [329, 464] on span "Personalizado" at bounding box center [332, 464] width 78 height 23
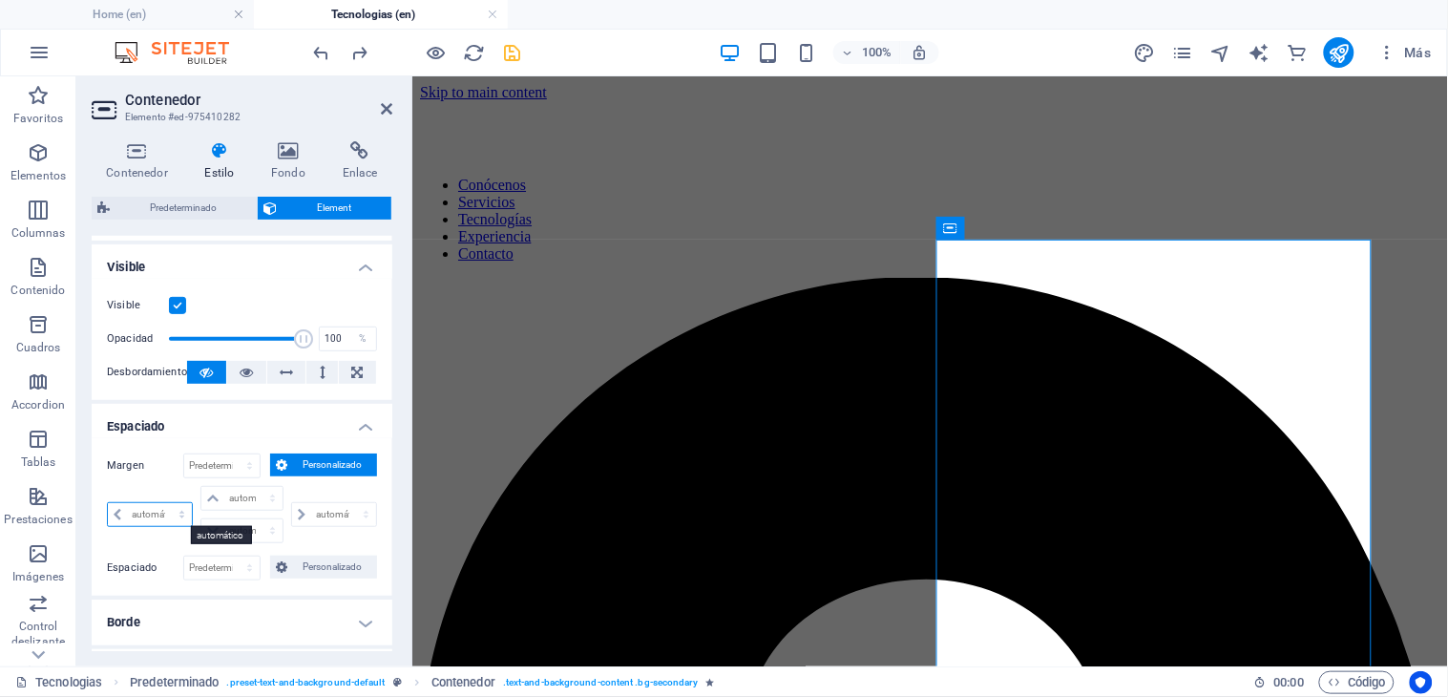
click at [157, 518] on select "automático px % rem vw vh" at bounding box center [150, 514] width 84 height 23
select select "px"
click at [164, 503] on select "automático px % rem vw vh" at bounding box center [150, 514] width 84 height 23
type input "0"
select select "px"
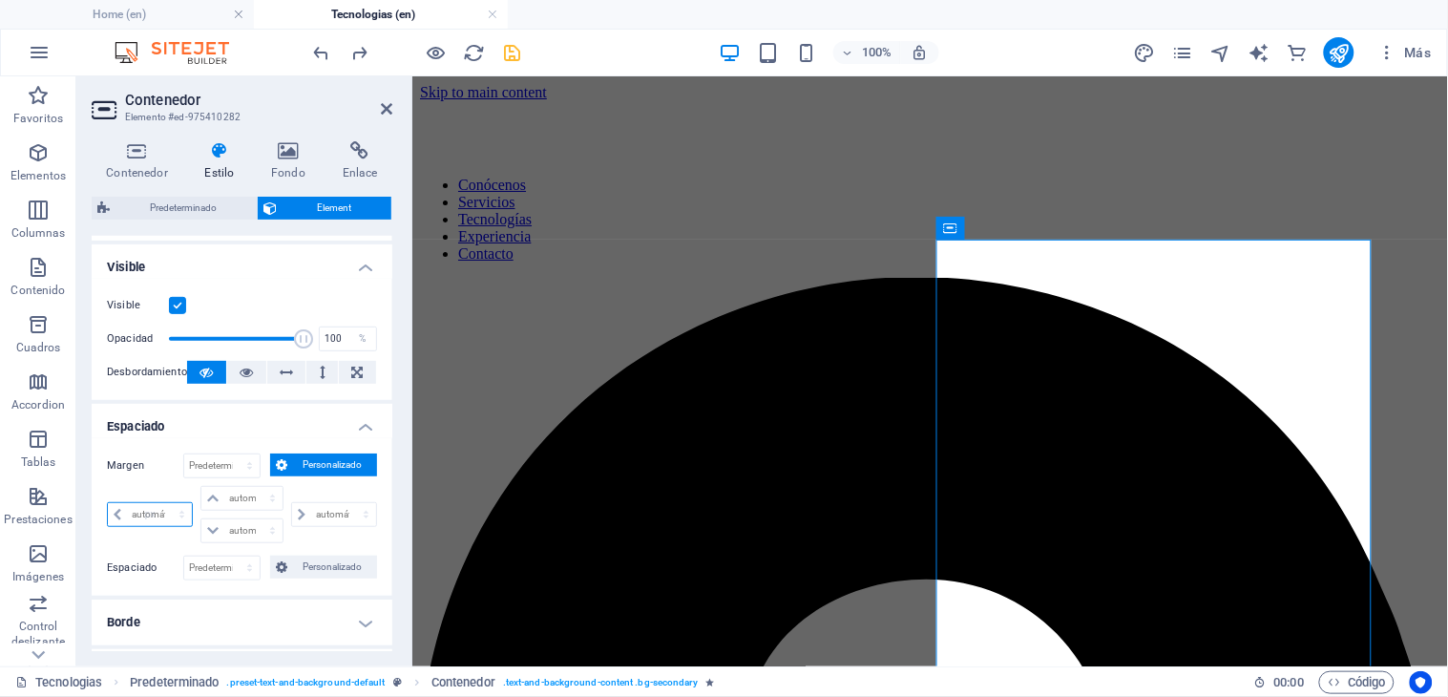
type input "0"
select select "px"
type input "0"
select select "px"
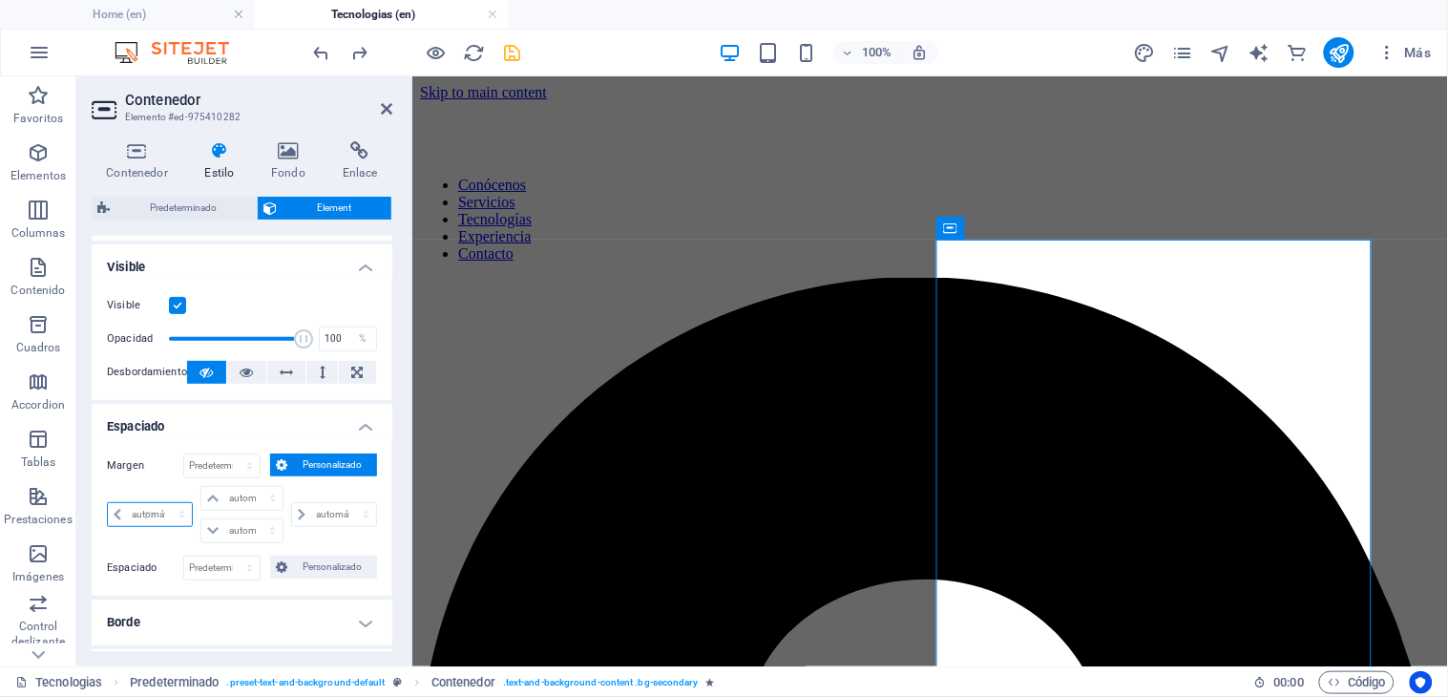
type input "0"
select select "px"
type input "2"
select select "DISABLED_OPTION_VALUE"
type input "10"
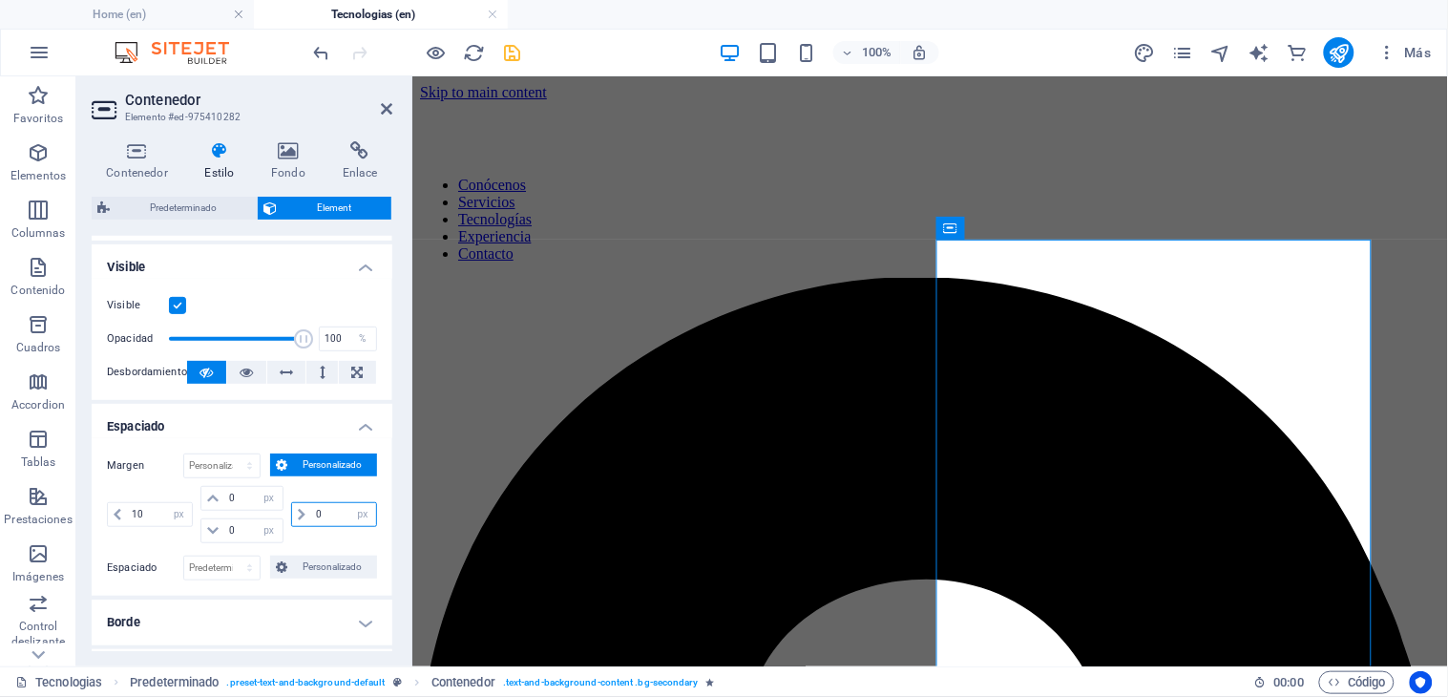
click at [325, 516] on input "0" at bounding box center [343, 514] width 65 height 23
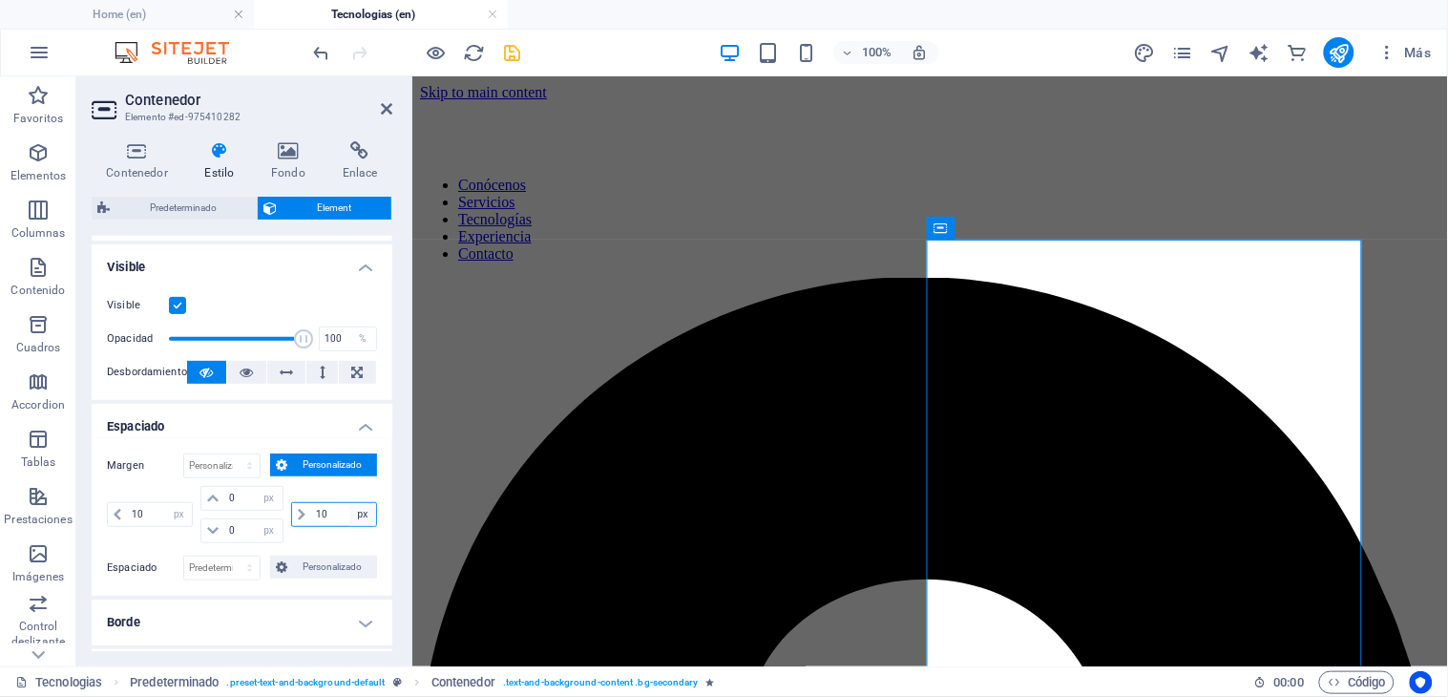
type input "1"
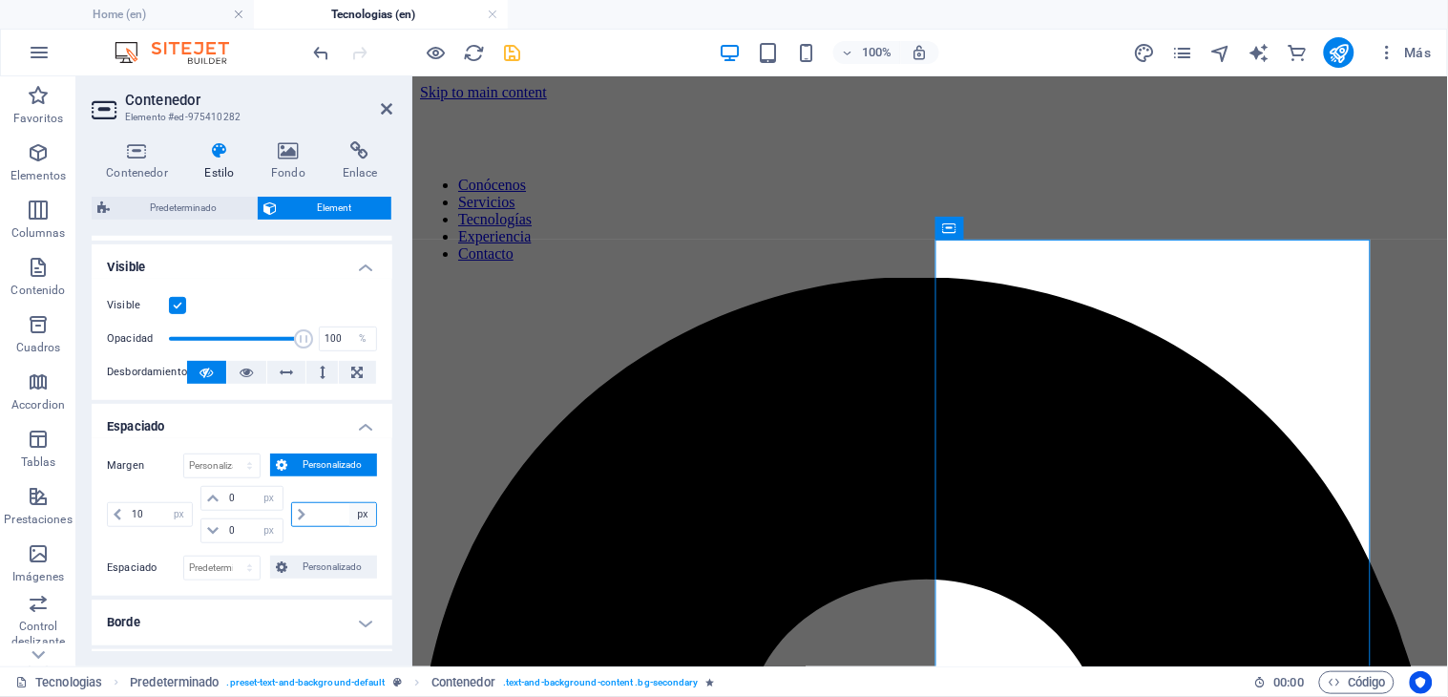
type input "5"
type input "0"
click at [149, 511] on input "10" at bounding box center [159, 514] width 65 height 23
type input "16"
click at [387, 105] on icon at bounding box center [386, 108] width 11 height 15
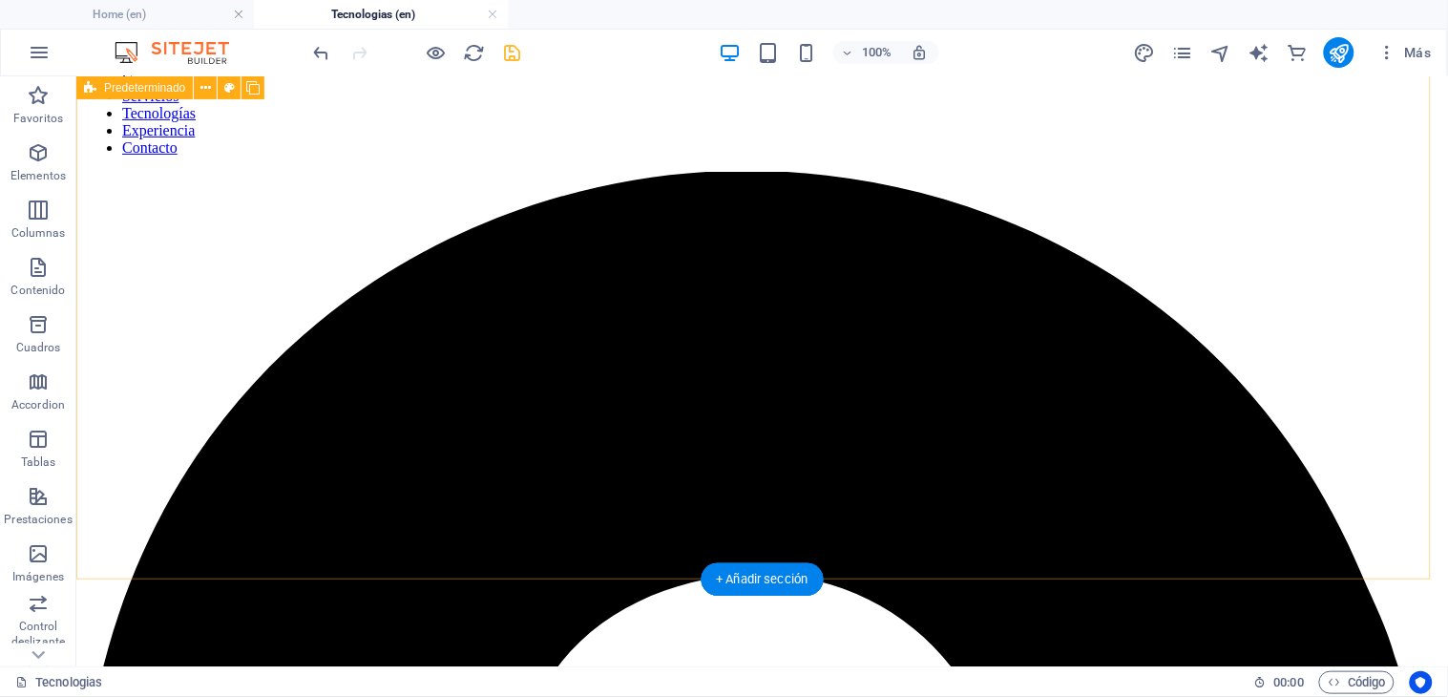
scroll to position [0, 0]
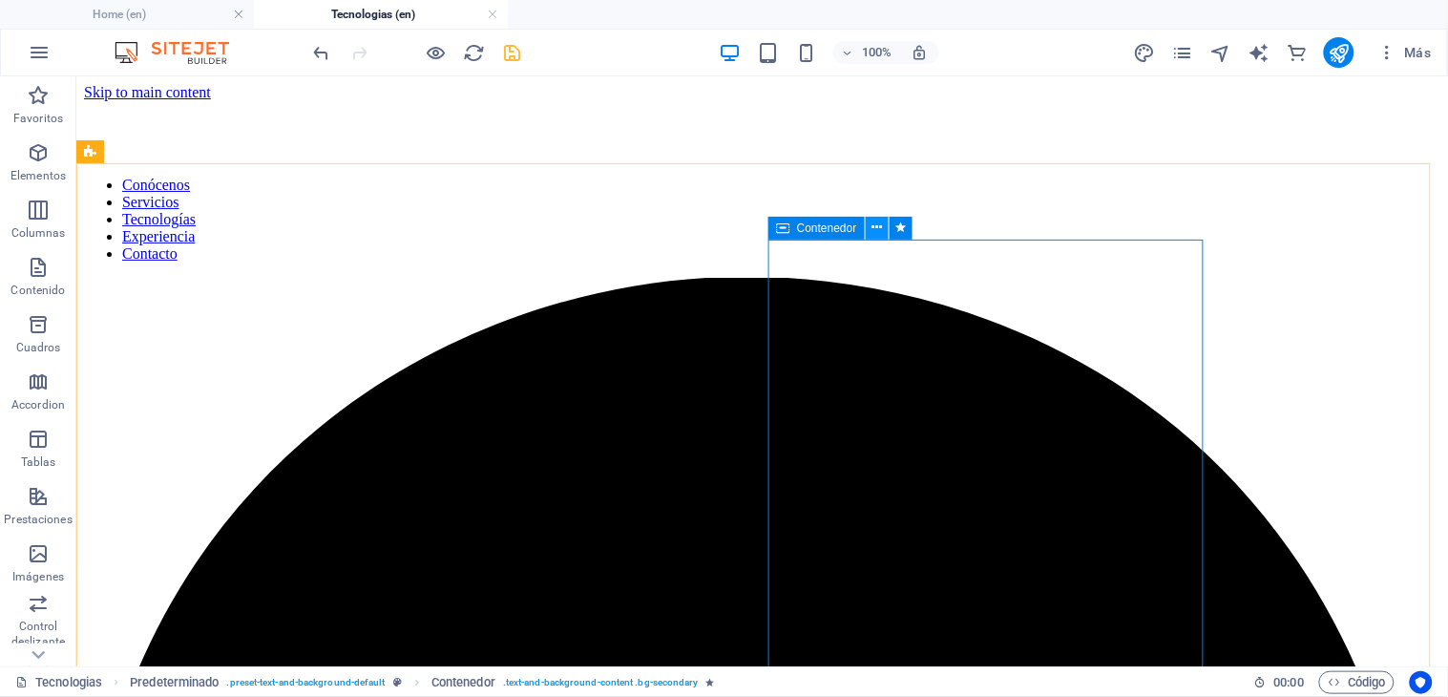
click at [873, 227] on icon at bounding box center [876, 228] width 10 height 20
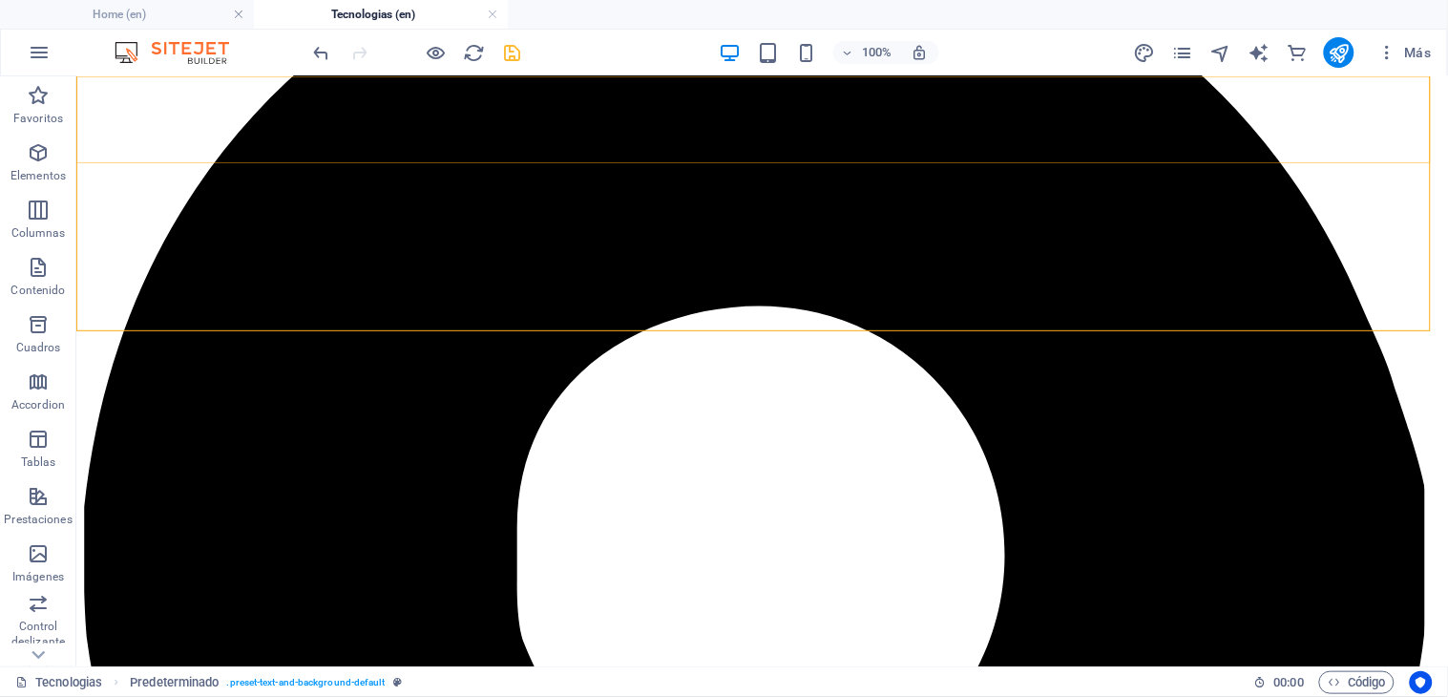
scroll to position [424, 0]
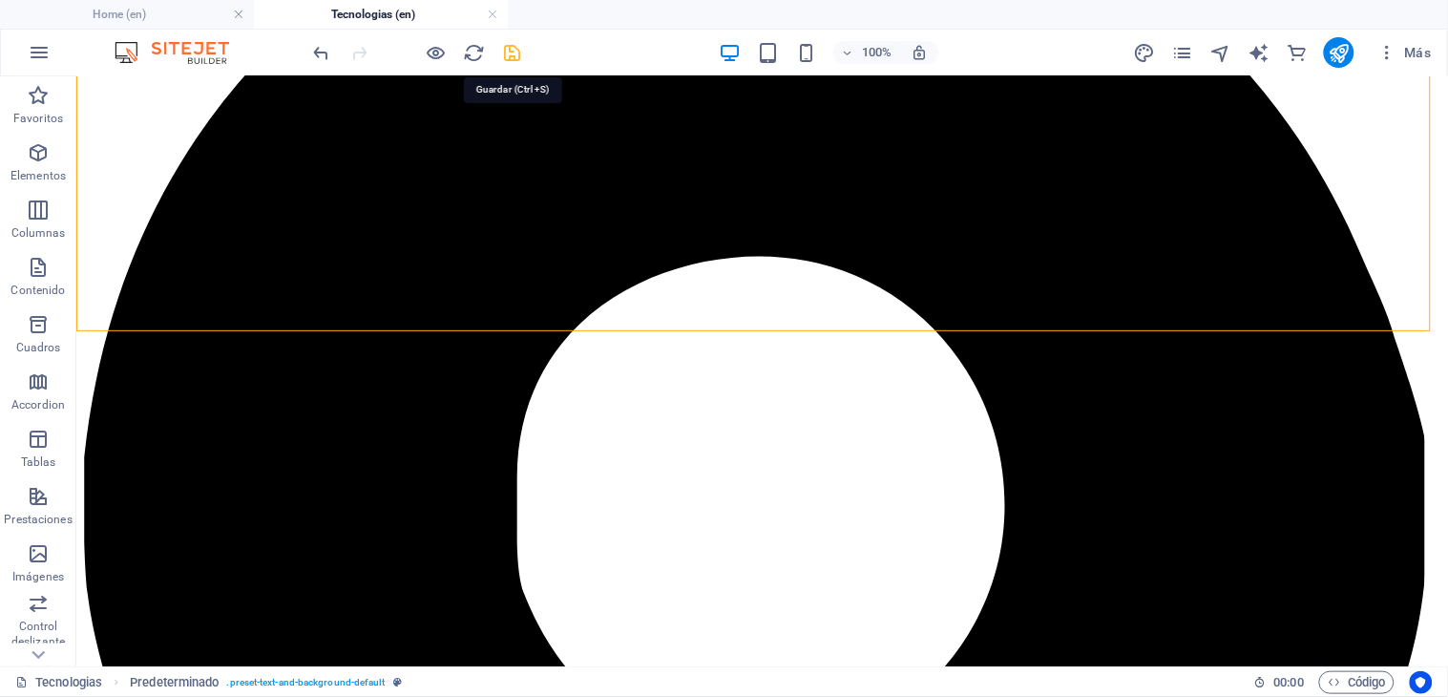
drag, startPoint x: 511, startPoint y: 46, endPoint x: 585, endPoint y: 92, distance: 87.4
click at [511, 46] on icon "save" at bounding box center [513, 53] width 22 height 22
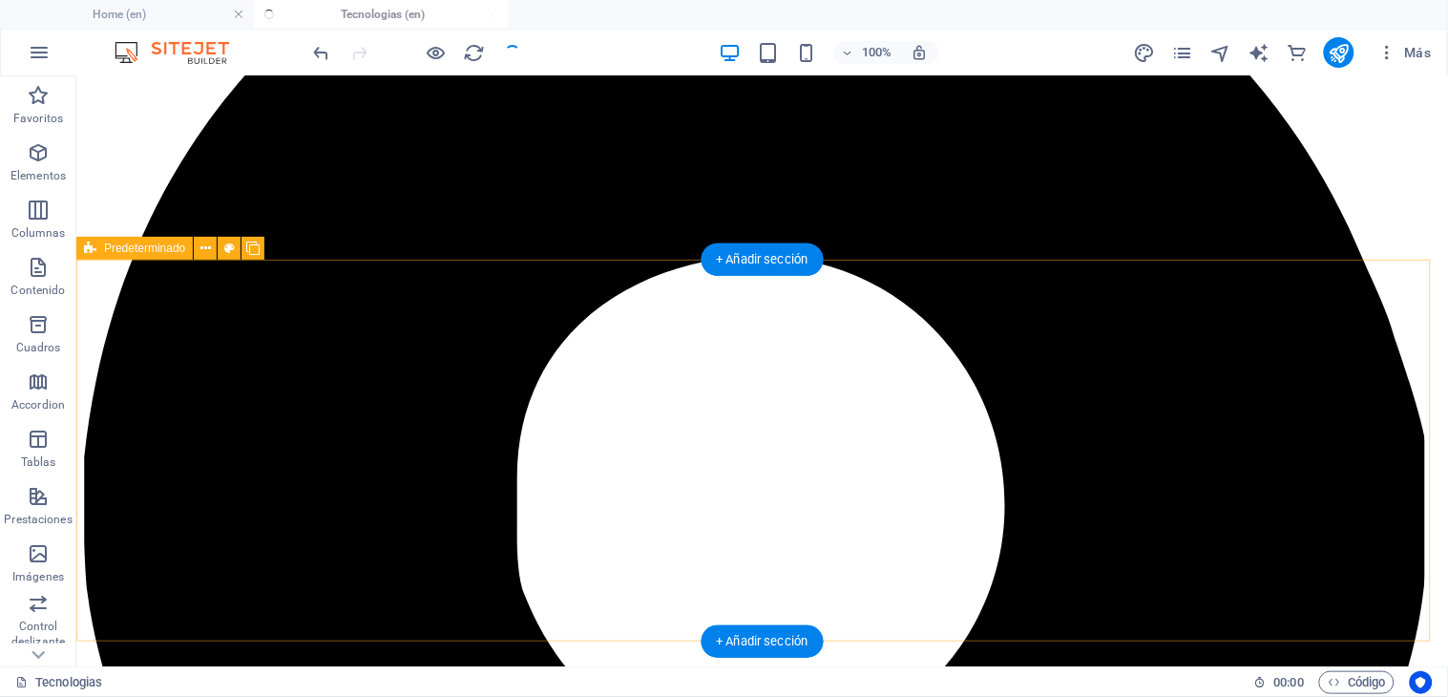
scroll to position [636, 0]
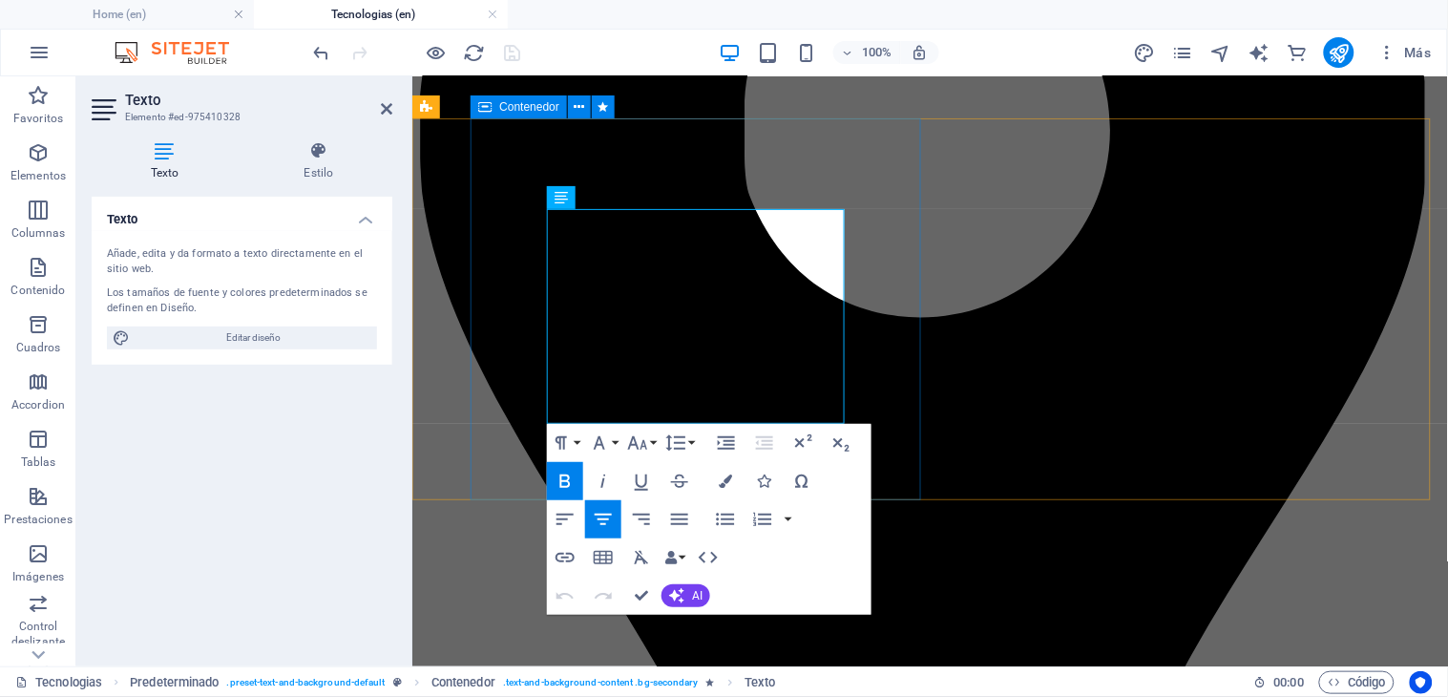
drag, startPoint x: 772, startPoint y: 392, endPoint x: 539, endPoint y: 266, distance: 264.7
click at [566, 484] on icon "button" at bounding box center [564, 481] width 23 height 23
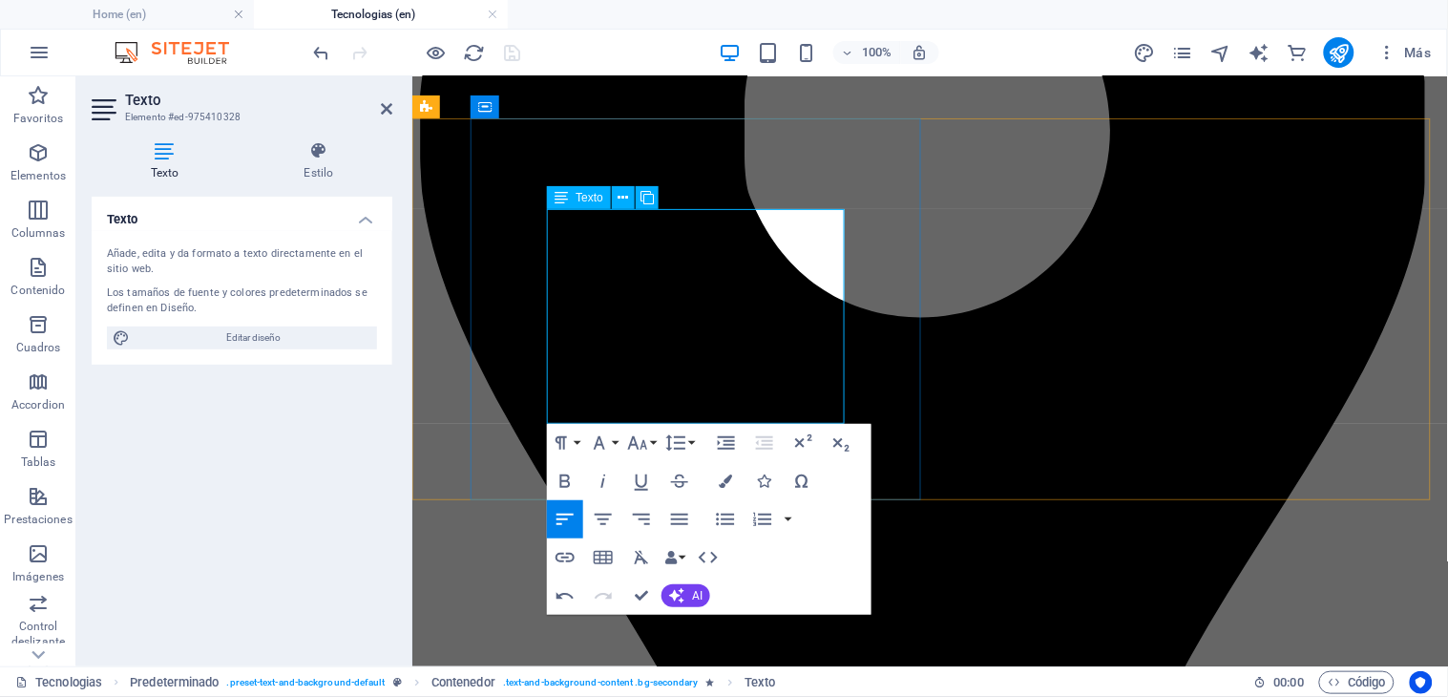
copy div "- Servicios en la nube: AWS, GCP, Azure - Pipelines ETL/ELT personalizados - Au…"
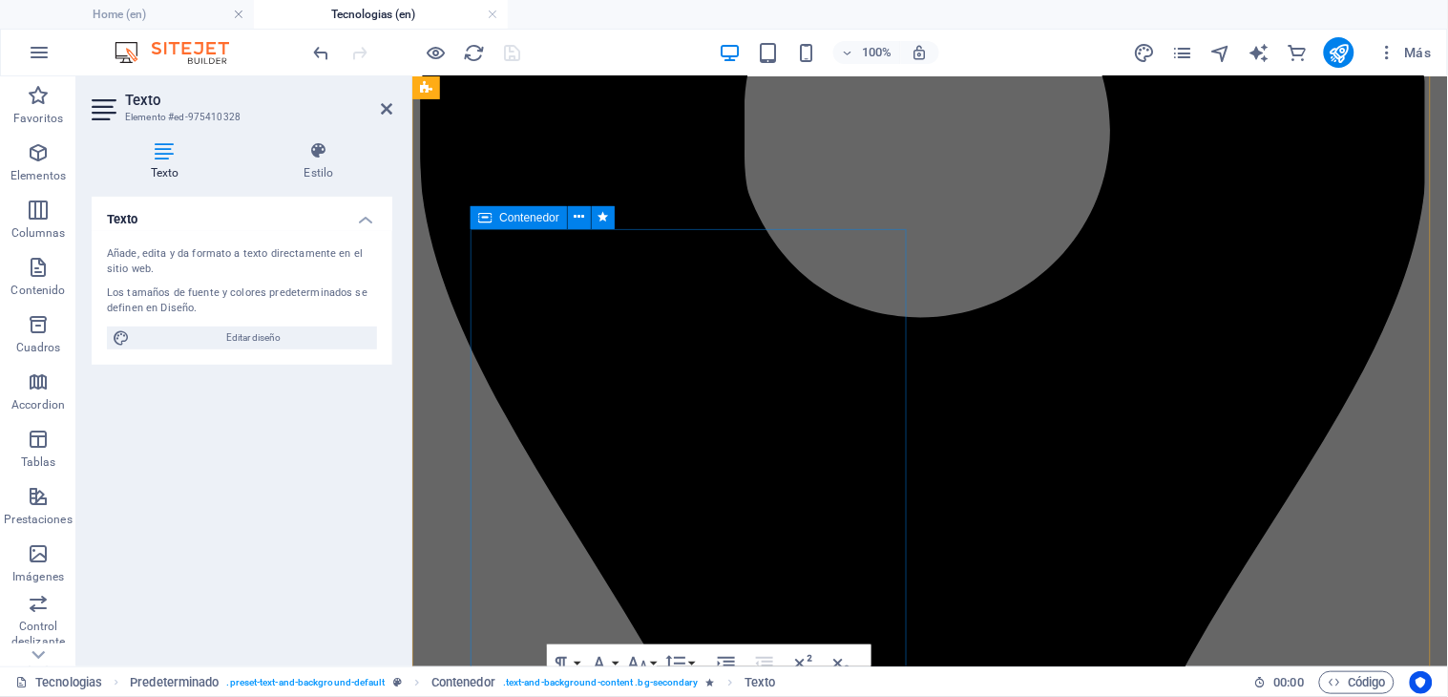
scroll to position [0, 0]
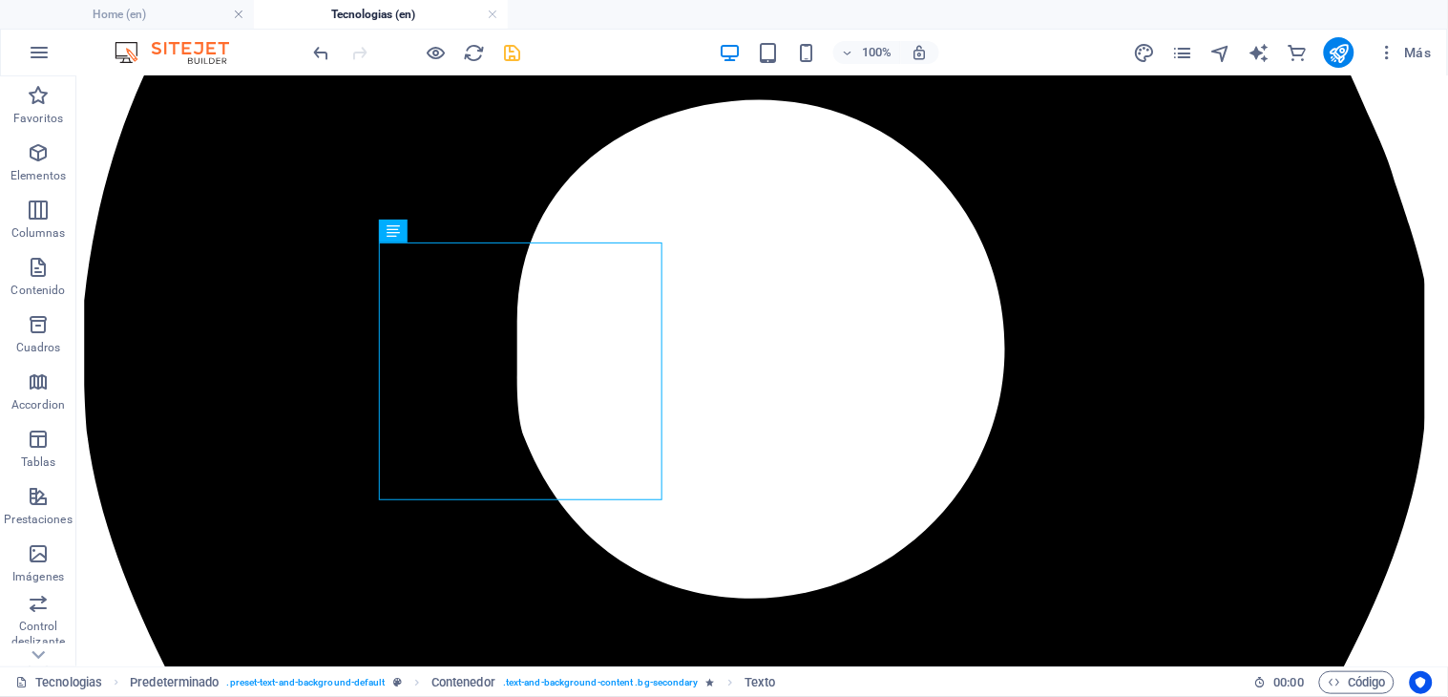
scroll to position [88, 0]
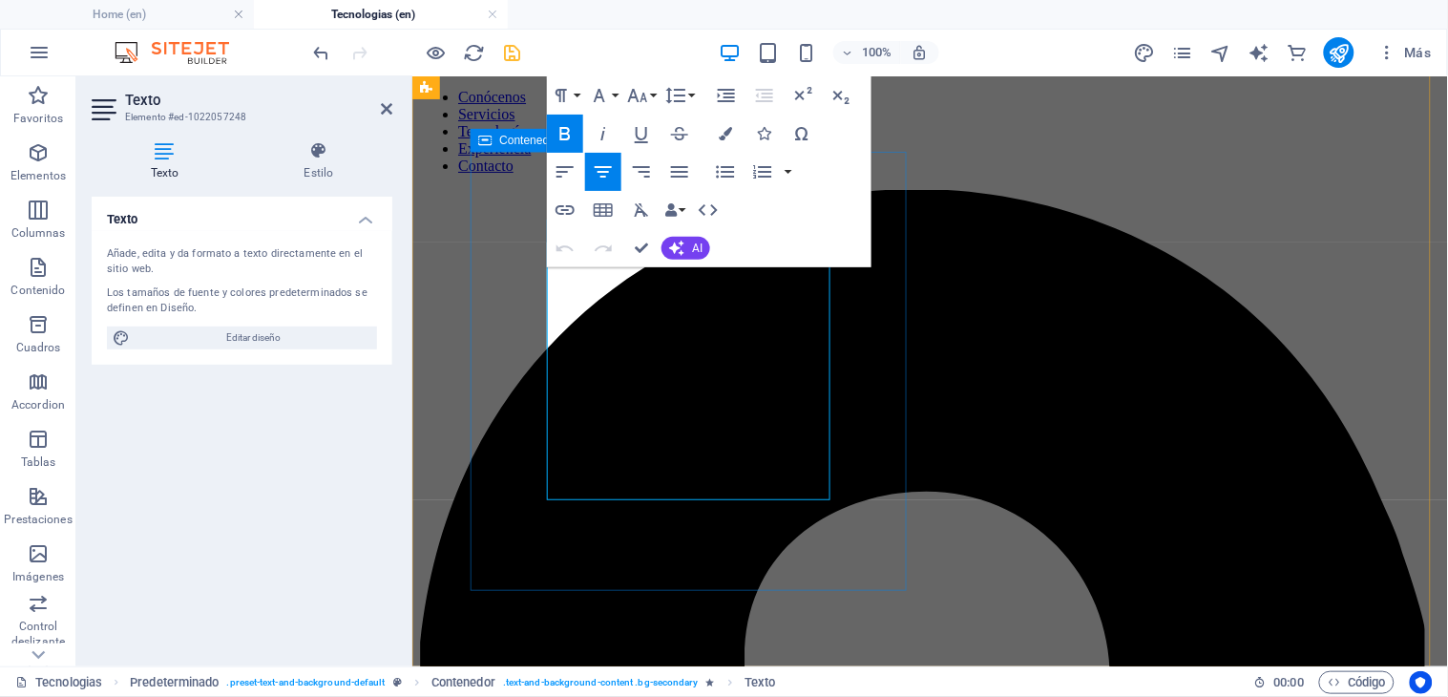
drag, startPoint x: 738, startPoint y: 487, endPoint x: 544, endPoint y: 296, distance: 272.0
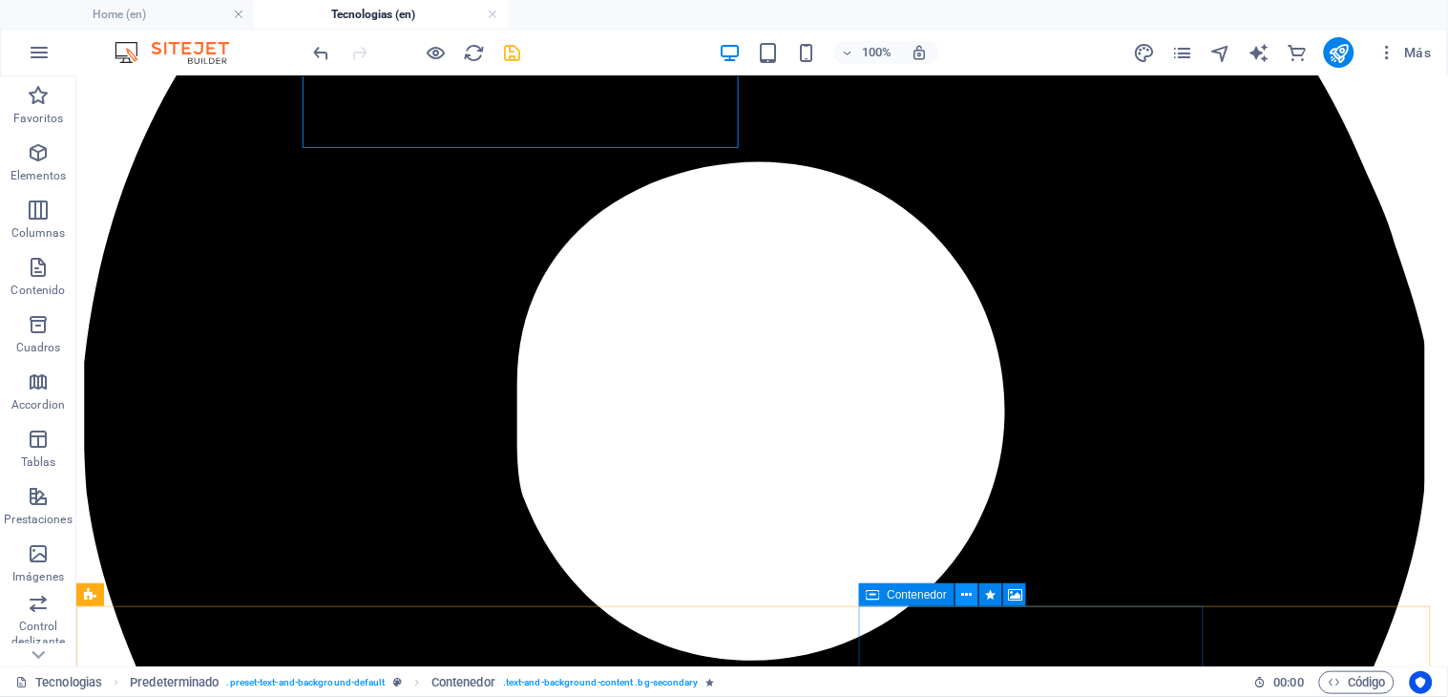
scroll to position [530, 0]
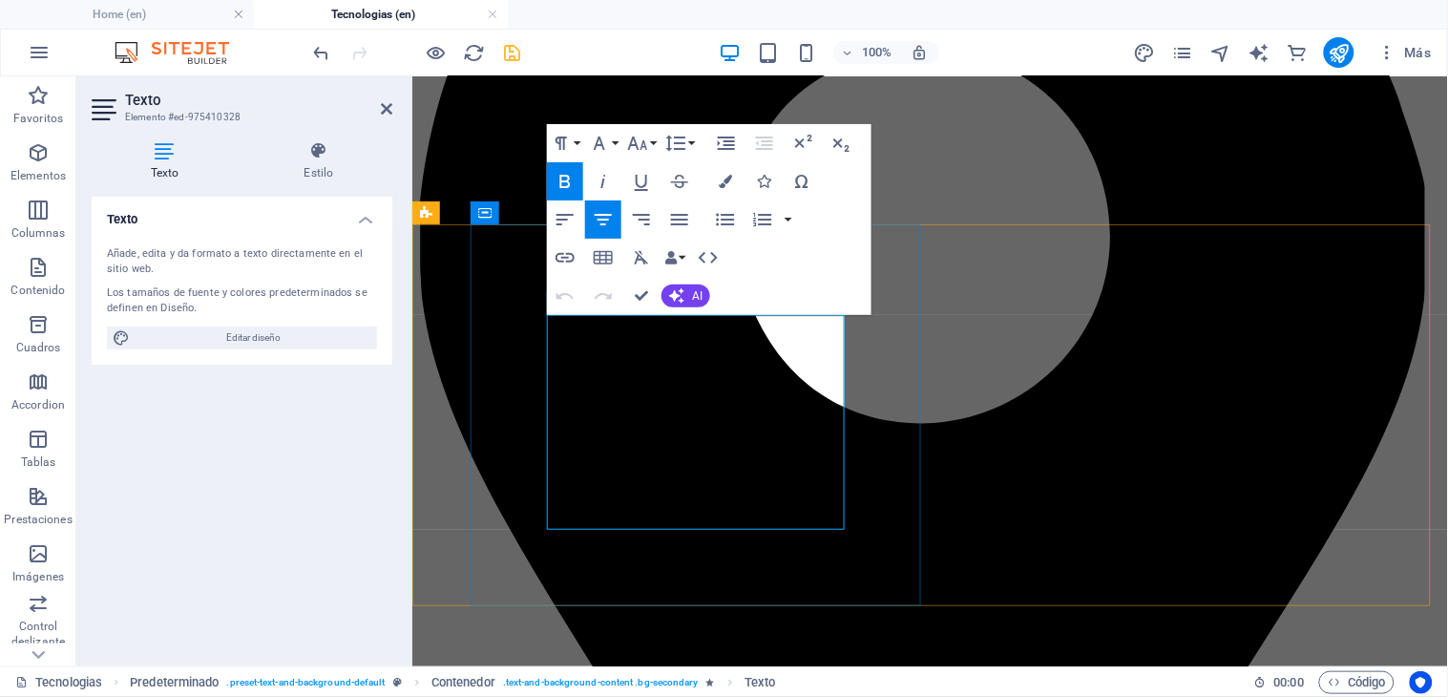
drag, startPoint x: 821, startPoint y: 325, endPoint x: 582, endPoint y: 324, distance: 238.6
copy span "Data Engineering / Automatizaciones"
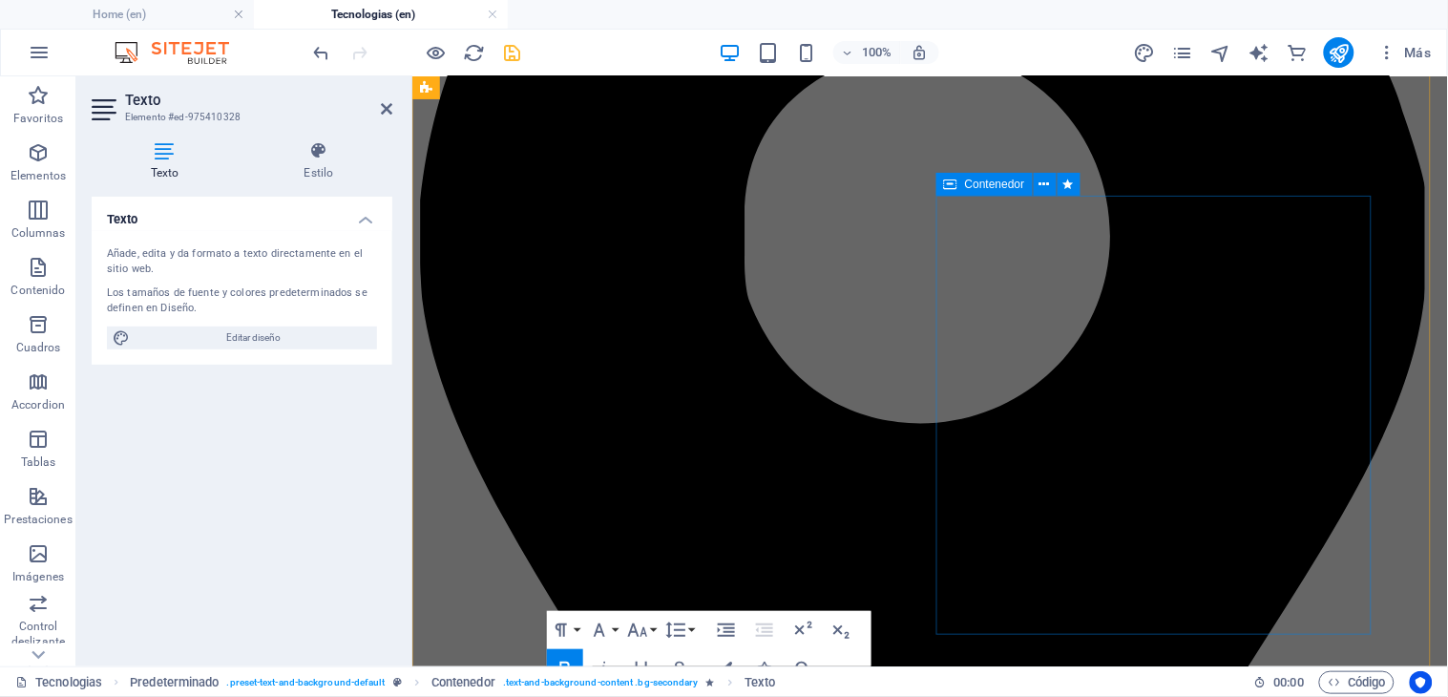
scroll to position [0, 0]
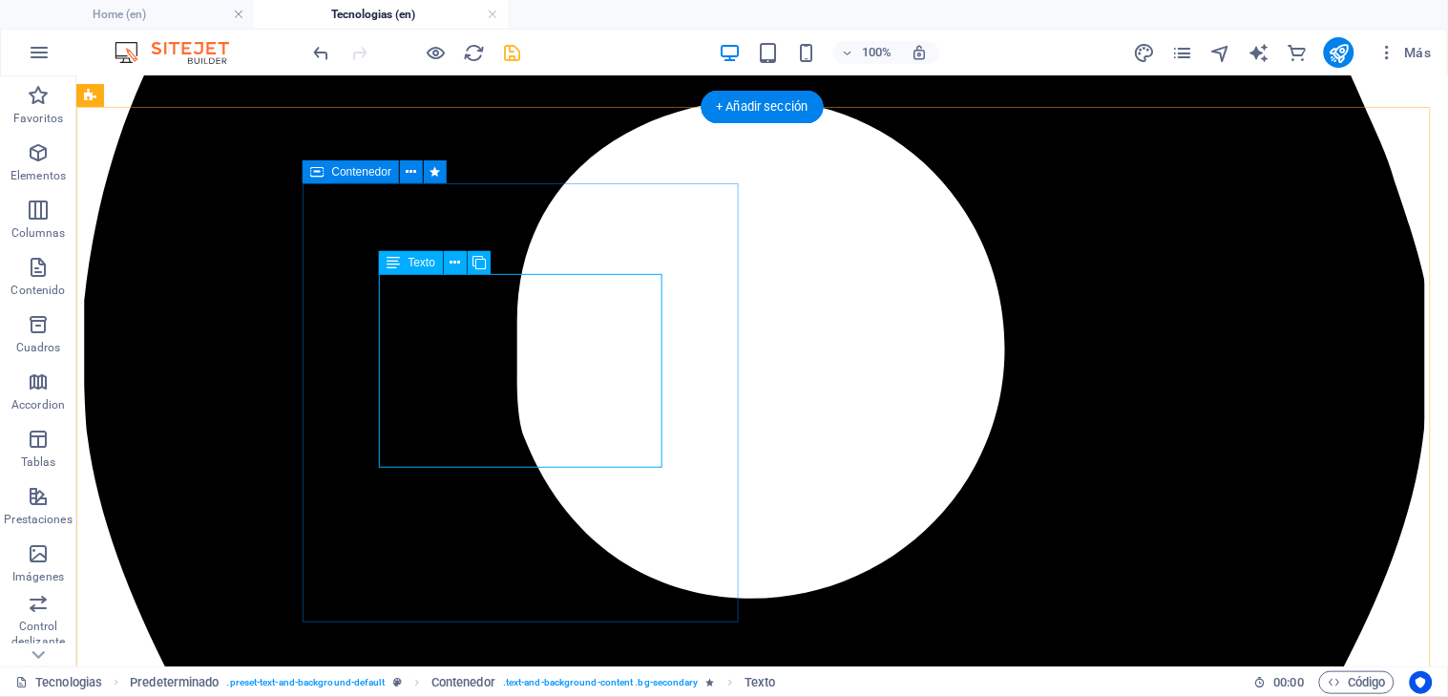
scroll to position [55, 0]
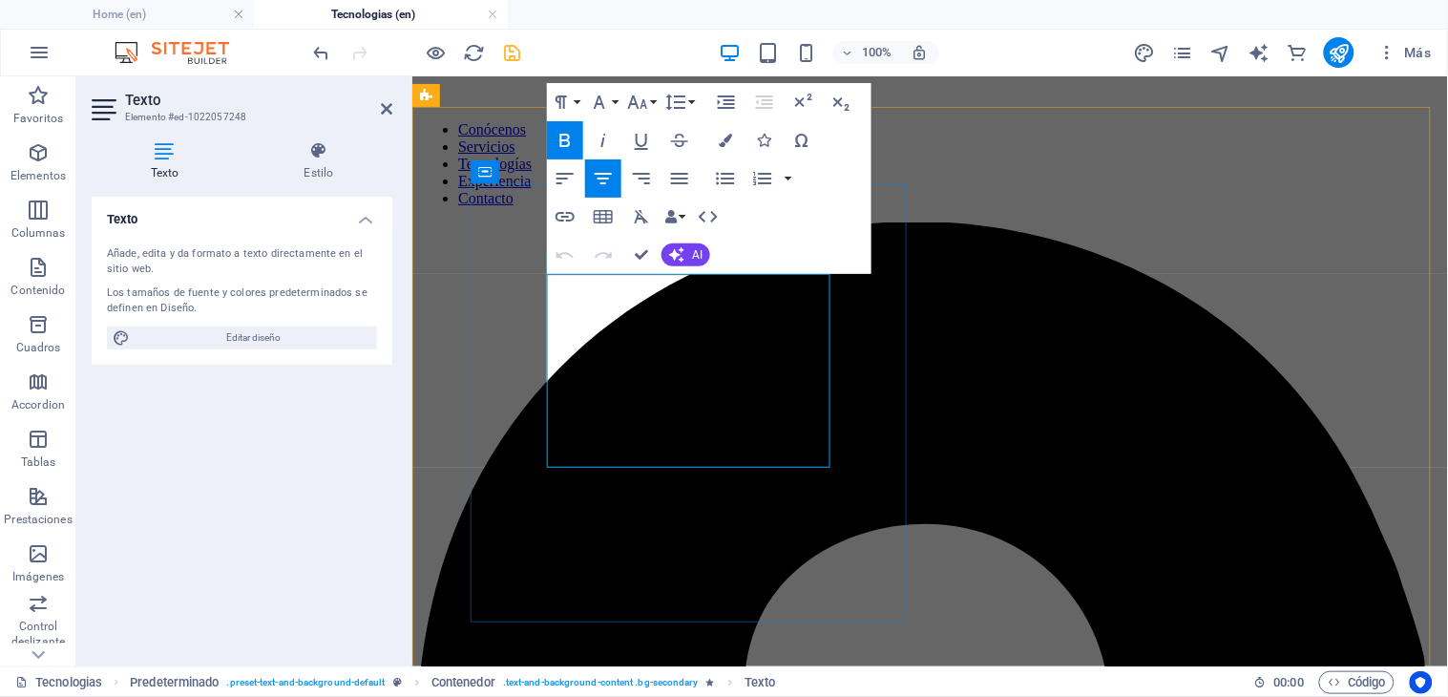
drag, startPoint x: 779, startPoint y: 281, endPoint x: 612, endPoint y: 279, distance: 167.0
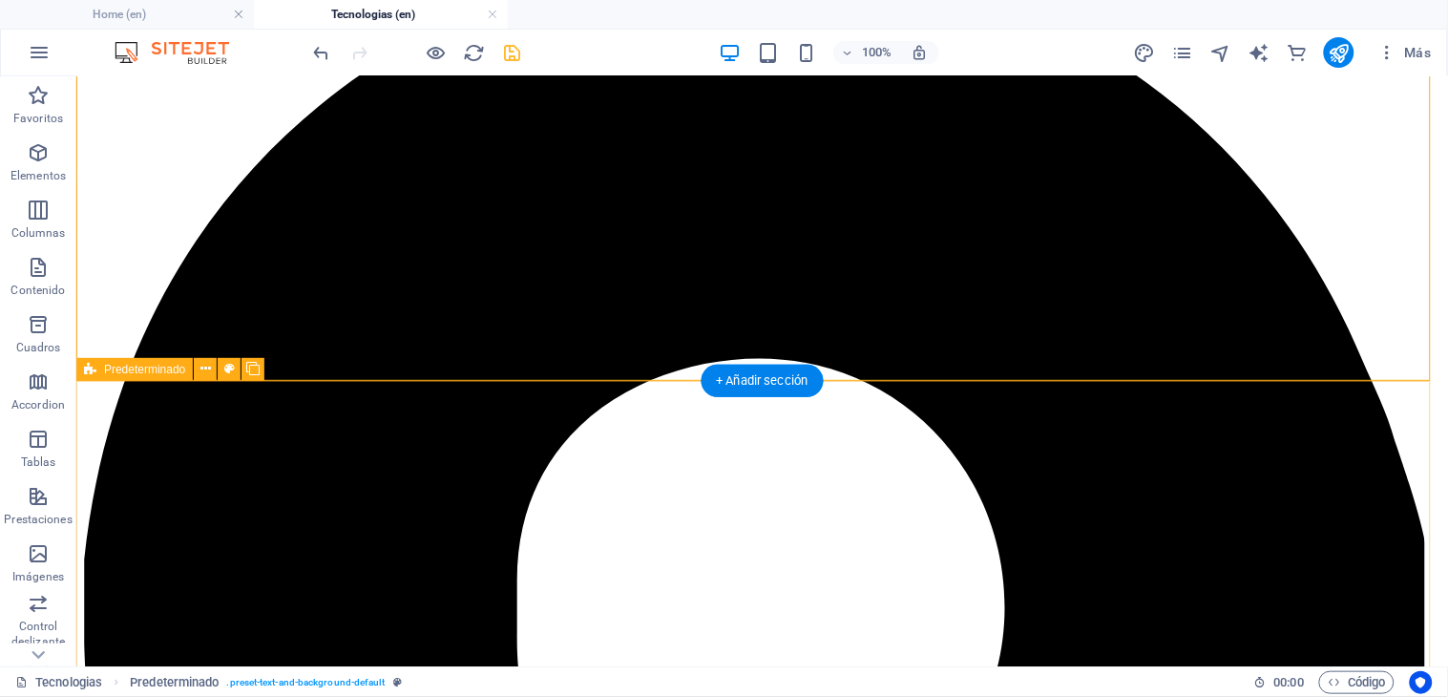
scroll to position [374, 0]
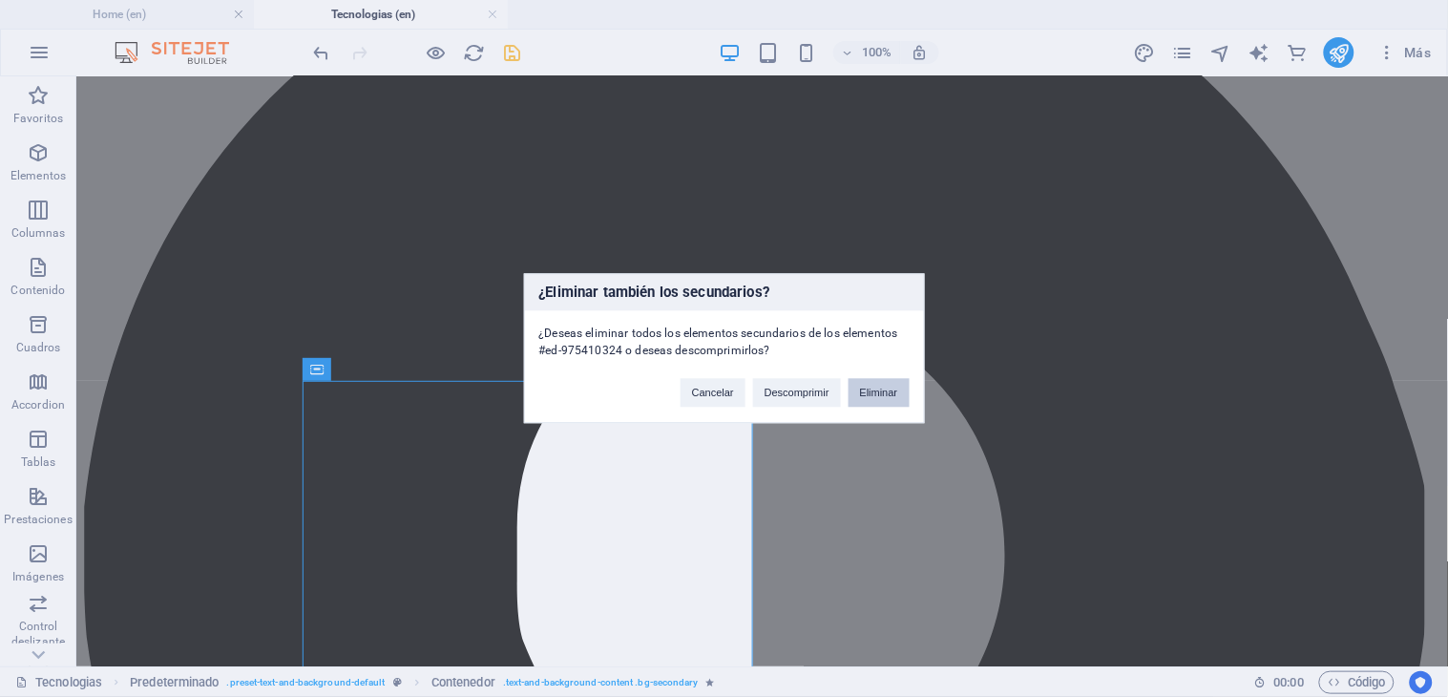
click at [891, 396] on button "Eliminar" at bounding box center [878, 393] width 61 height 29
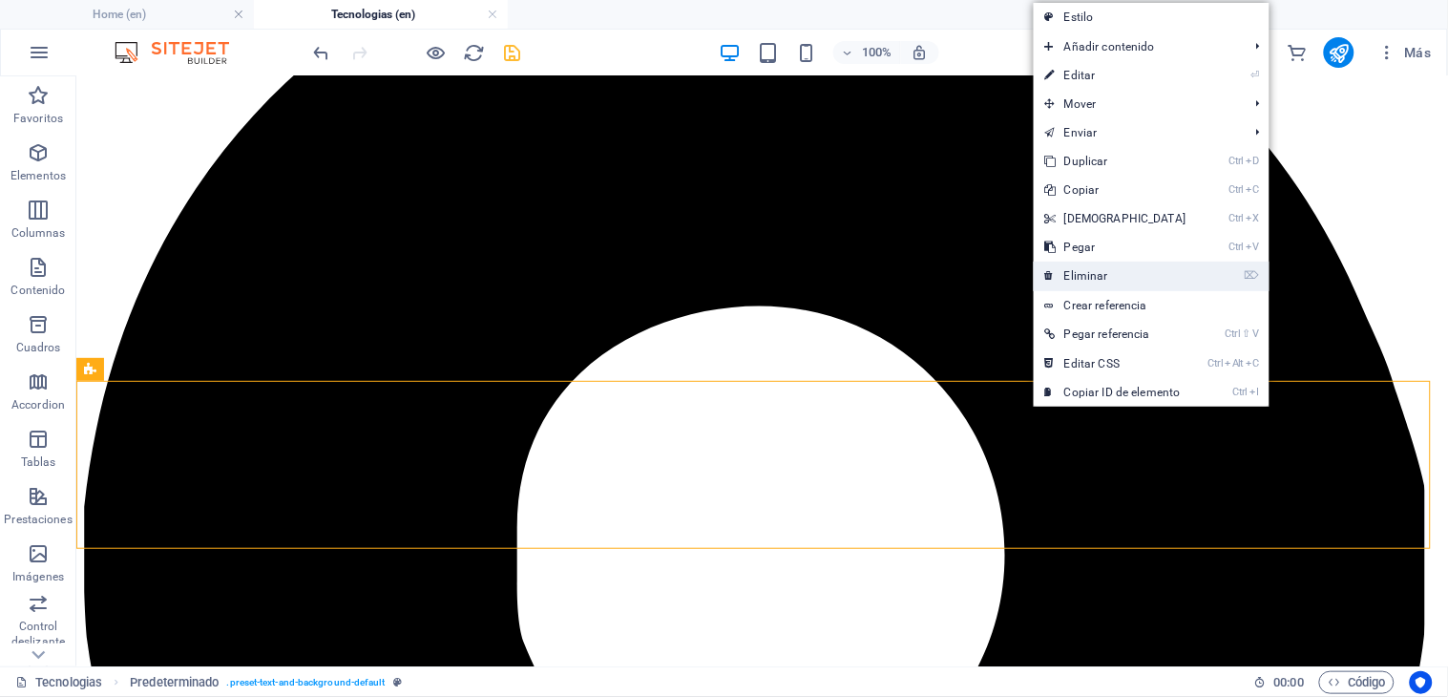
click at [1071, 271] on link "⌦ Eliminar" at bounding box center [1116, 275] width 164 height 29
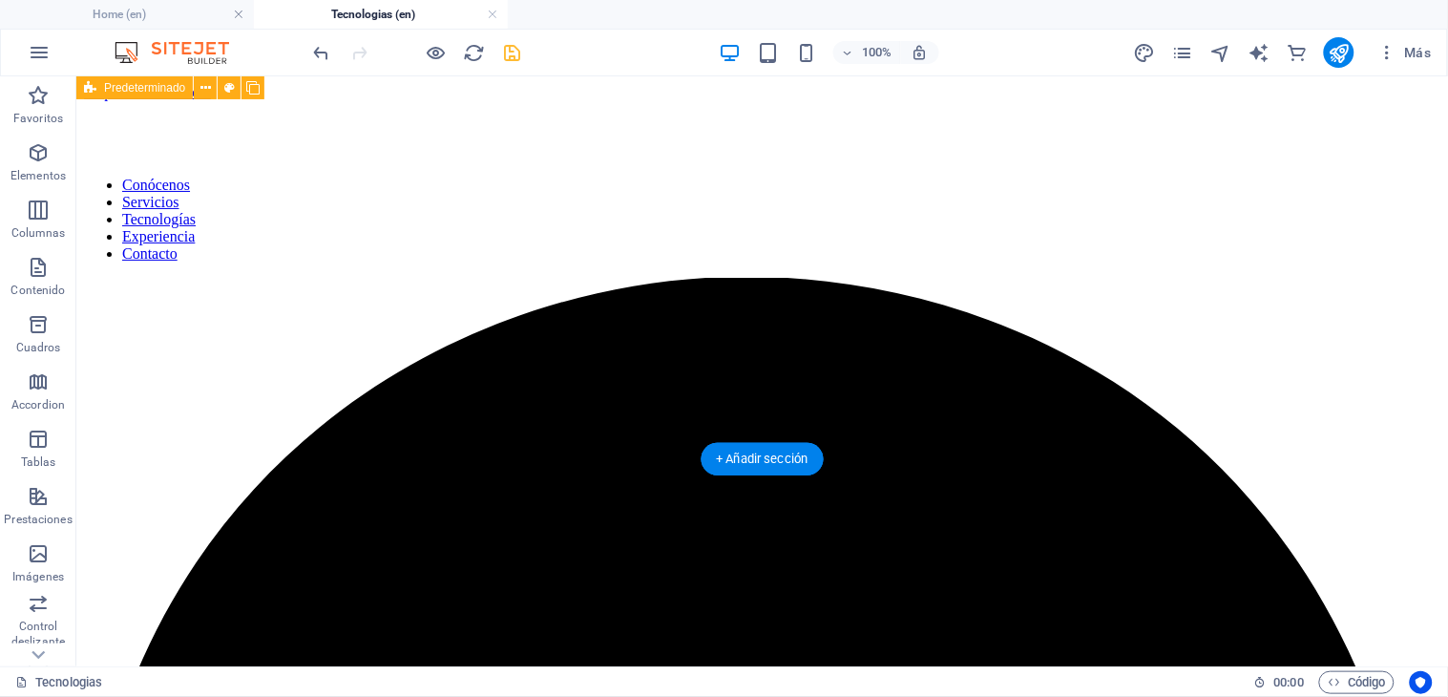
scroll to position [296, 0]
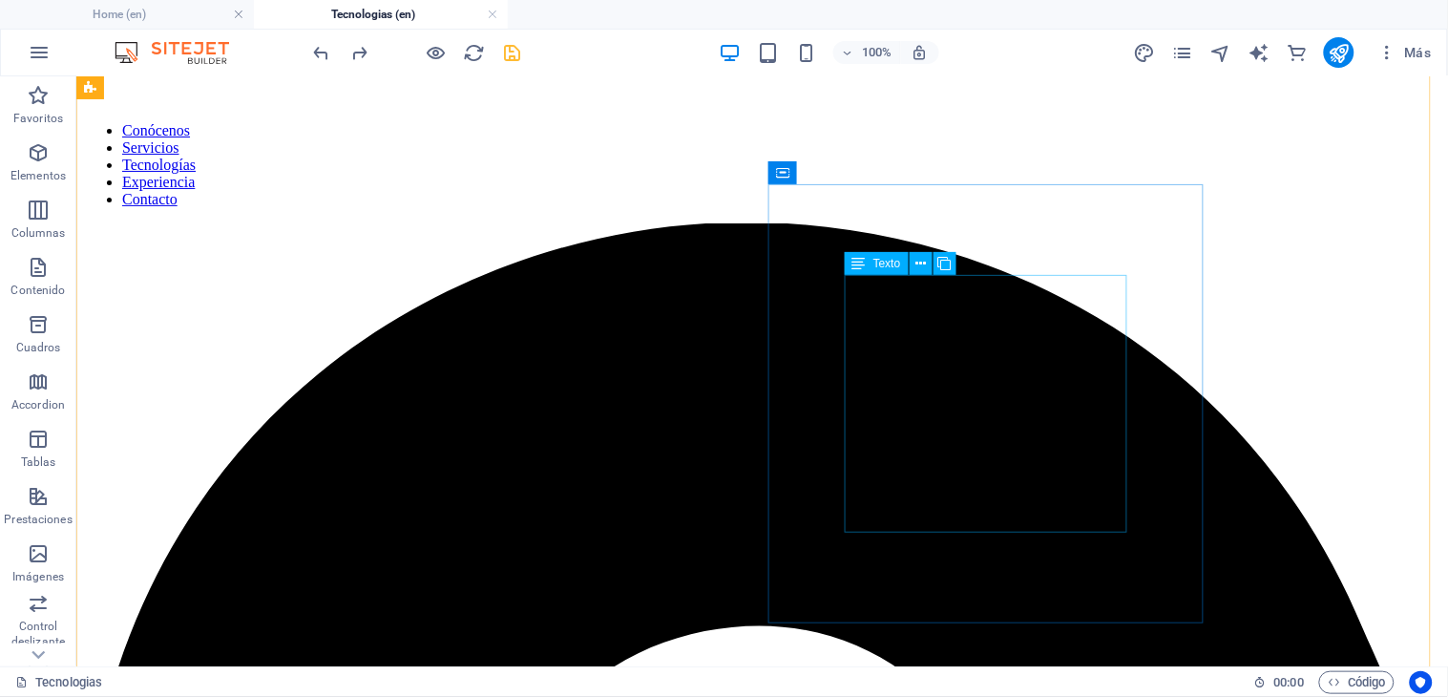
scroll to position [0, 0]
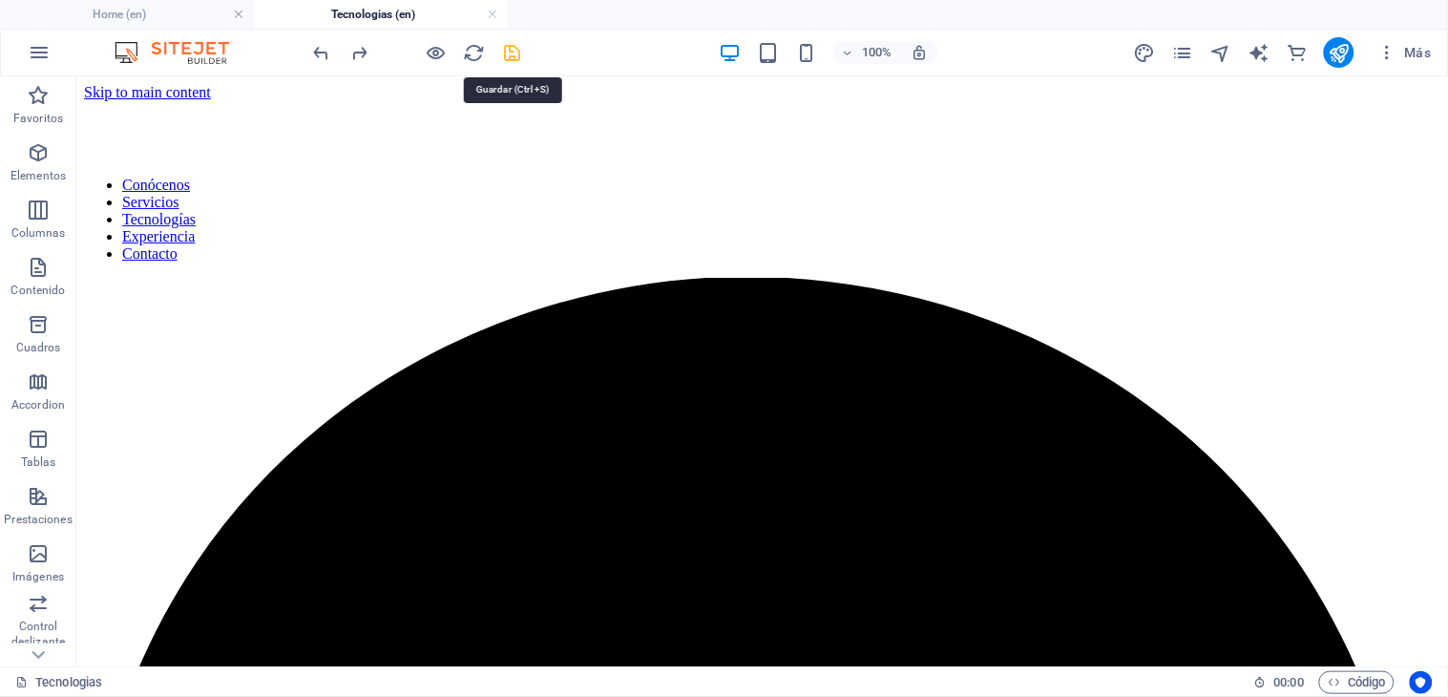
drag, startPoint x: 519, startPoint y: 51, endPoint x: 794, endPoint y: 255, distance: 342.4
click at [519, 51] on icon "save" at bounding box center [513, 53] width 22 height 22
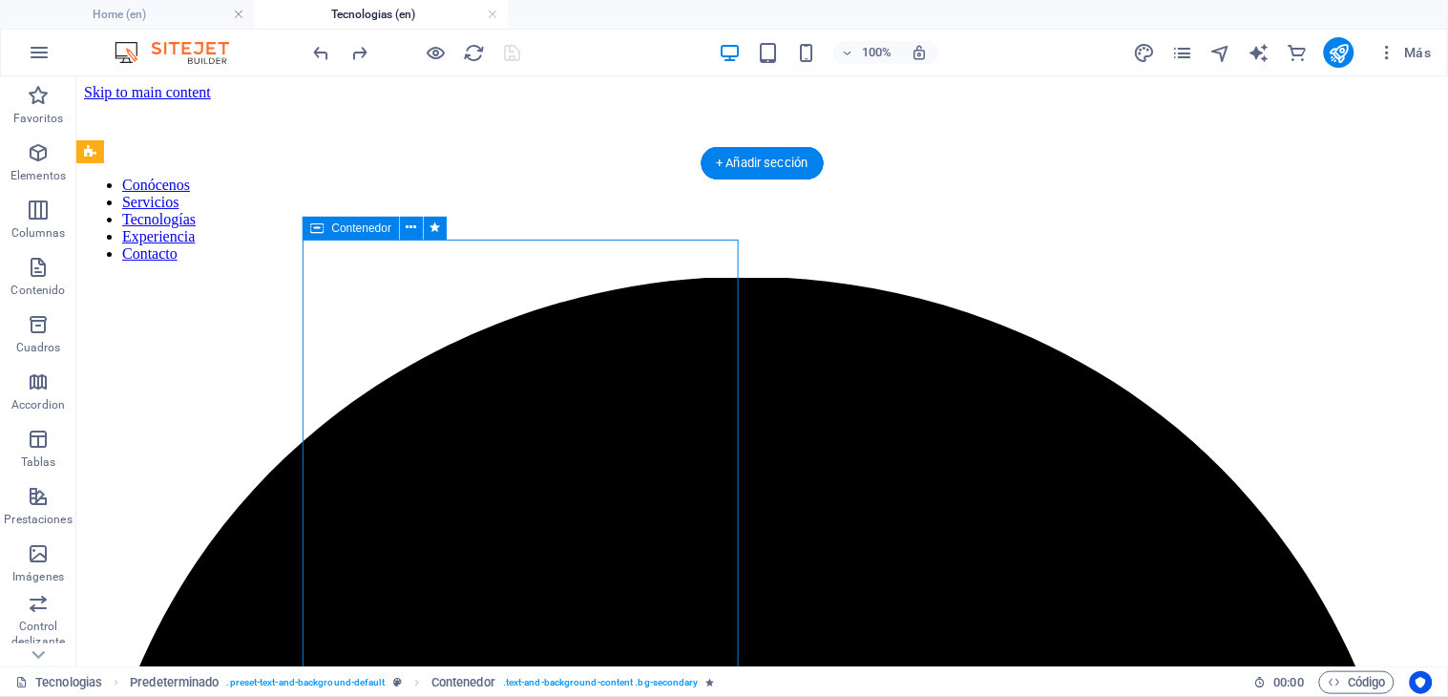
select select "%"
select select "px"
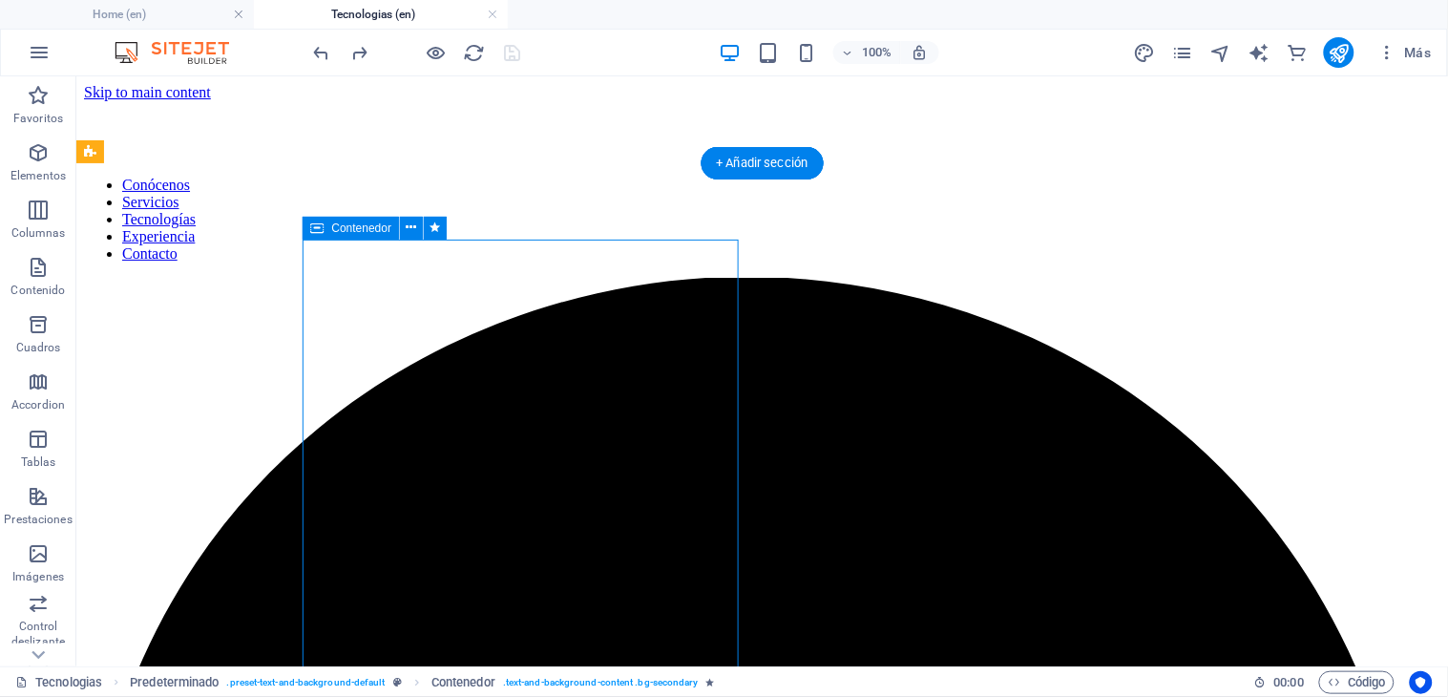
select select "px"
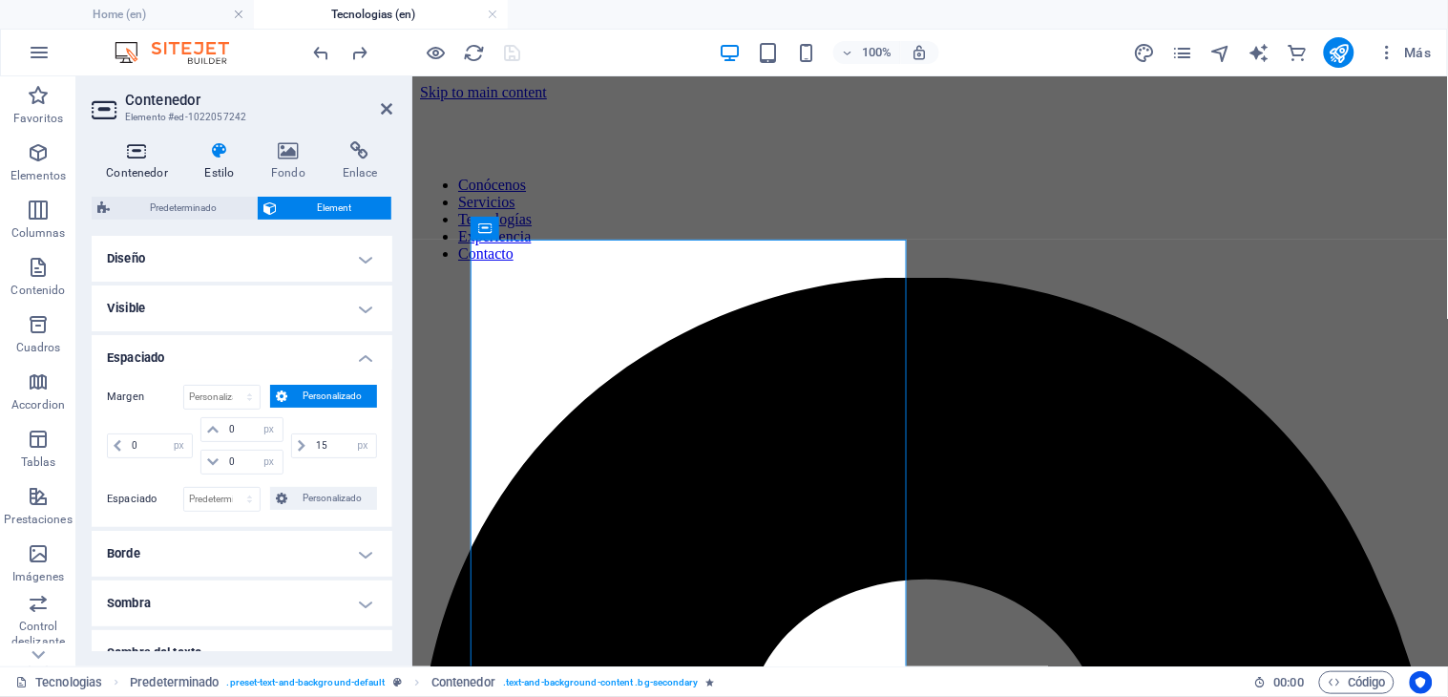
click at [147, 146] on icon at bounding box center [137, 150] width 91 height 19
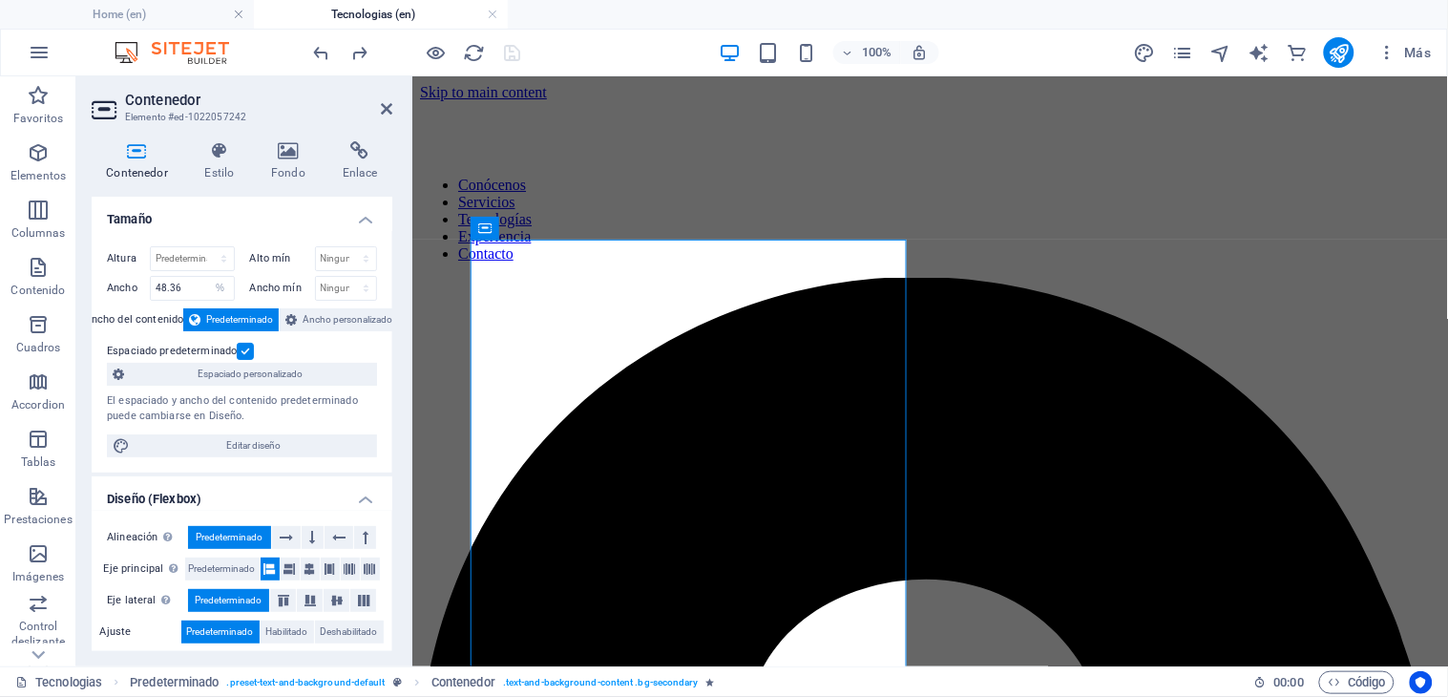
scroll to position [212, 0]
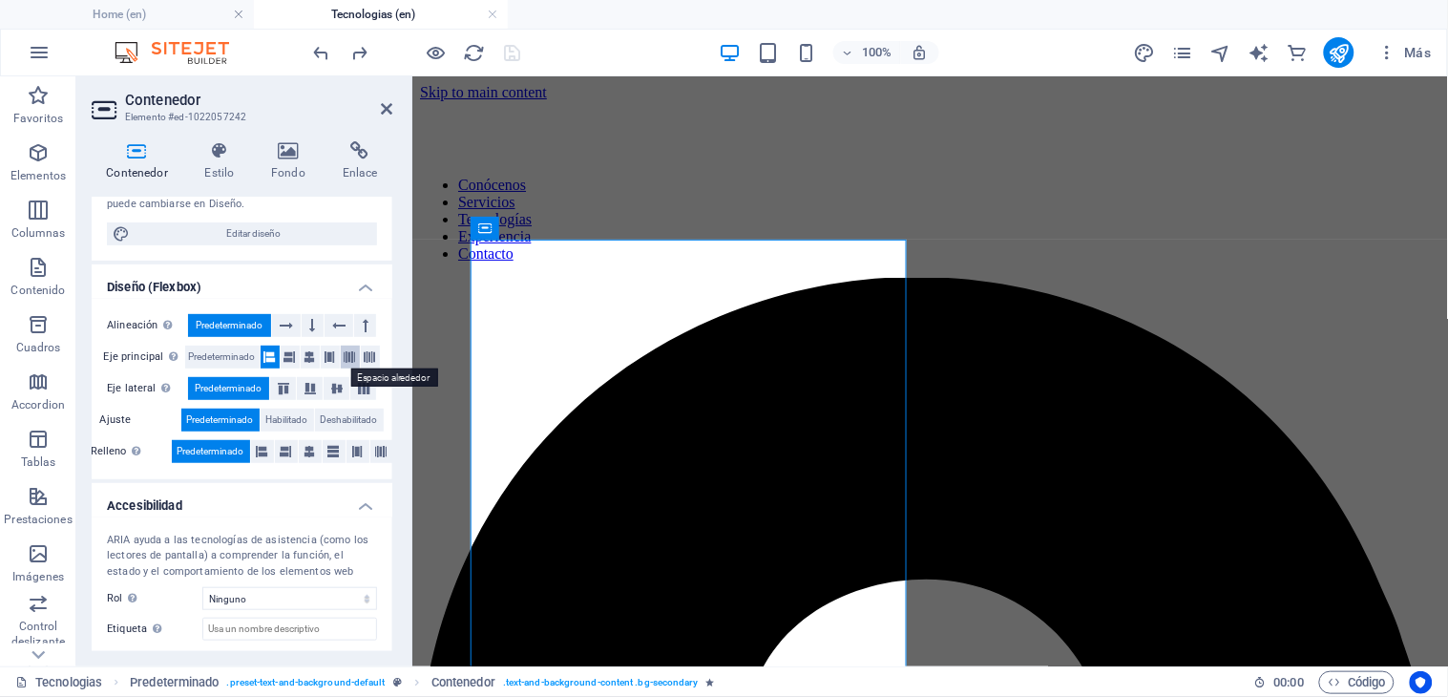
click at [351, 357] on icon at bounding box center [350, 356] width 11 height 23
click at [374, 351] on icon at bounding box center [370, 356] width 11 height 23
click at [329, 353] on icon at bounding box center [329, 356] width 11 height 23
click at [311, 353] on icon at bounding box center [309, 356] width 11 height 23
drag, startPoint x: 290, startPoint y: 353, endPoint x: 281, endPoint y: 351, distance: 9.7
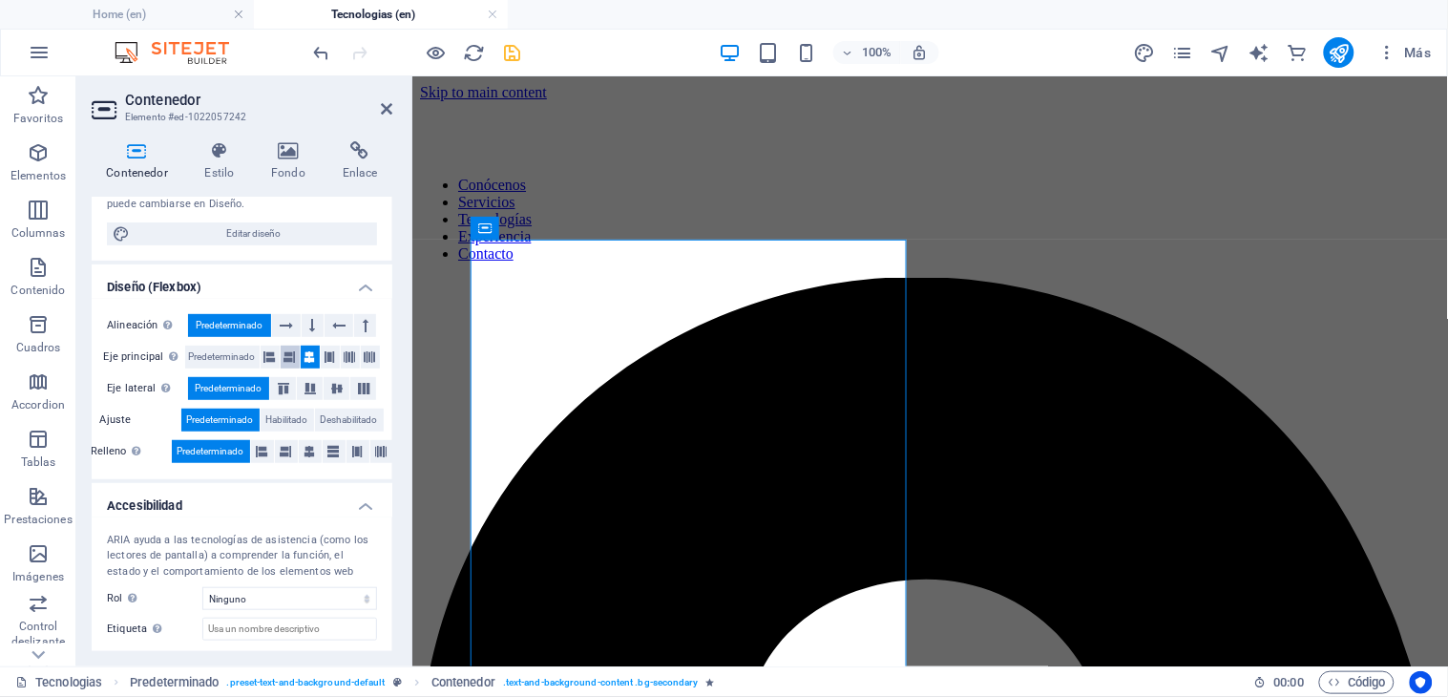
click at [290, 353] on icon at bounding box center [289, 356] width 11 height 23
click at [273, 350] on icon at bounding box center [269, 356] width 11 height 23
click at [257, 453] on icon at bounding box center [262, 451] width 11 height 23
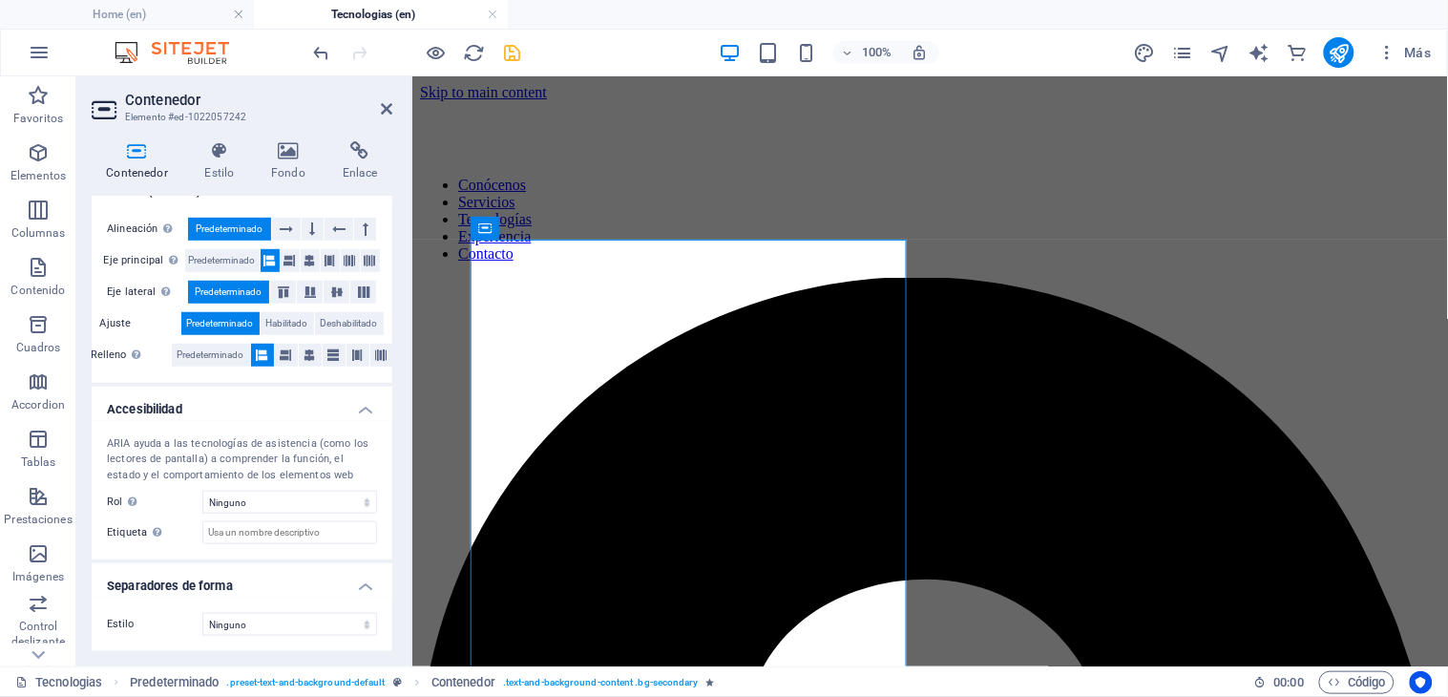
scroll to position [0, 0]
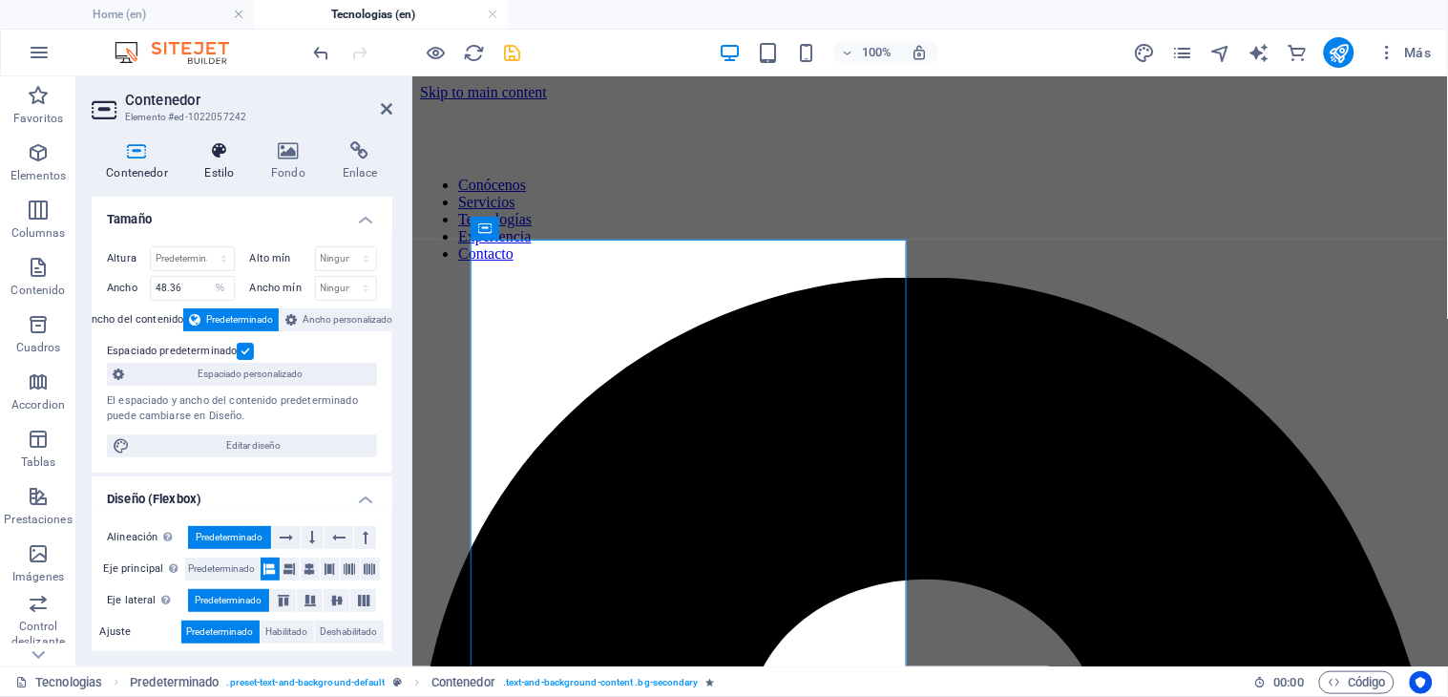
click at [221, 158] on icon at bounding box center [219, 150] width 59 height 19
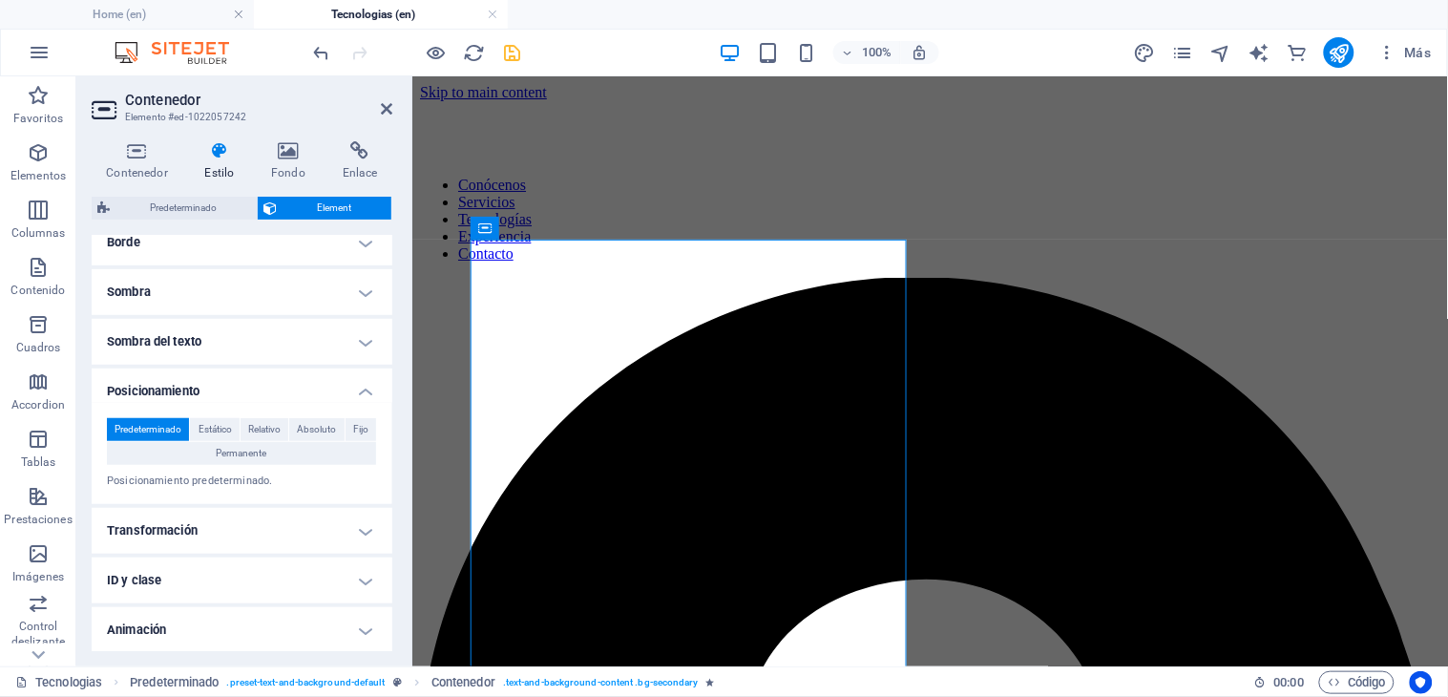
scroll to position [318, 0]
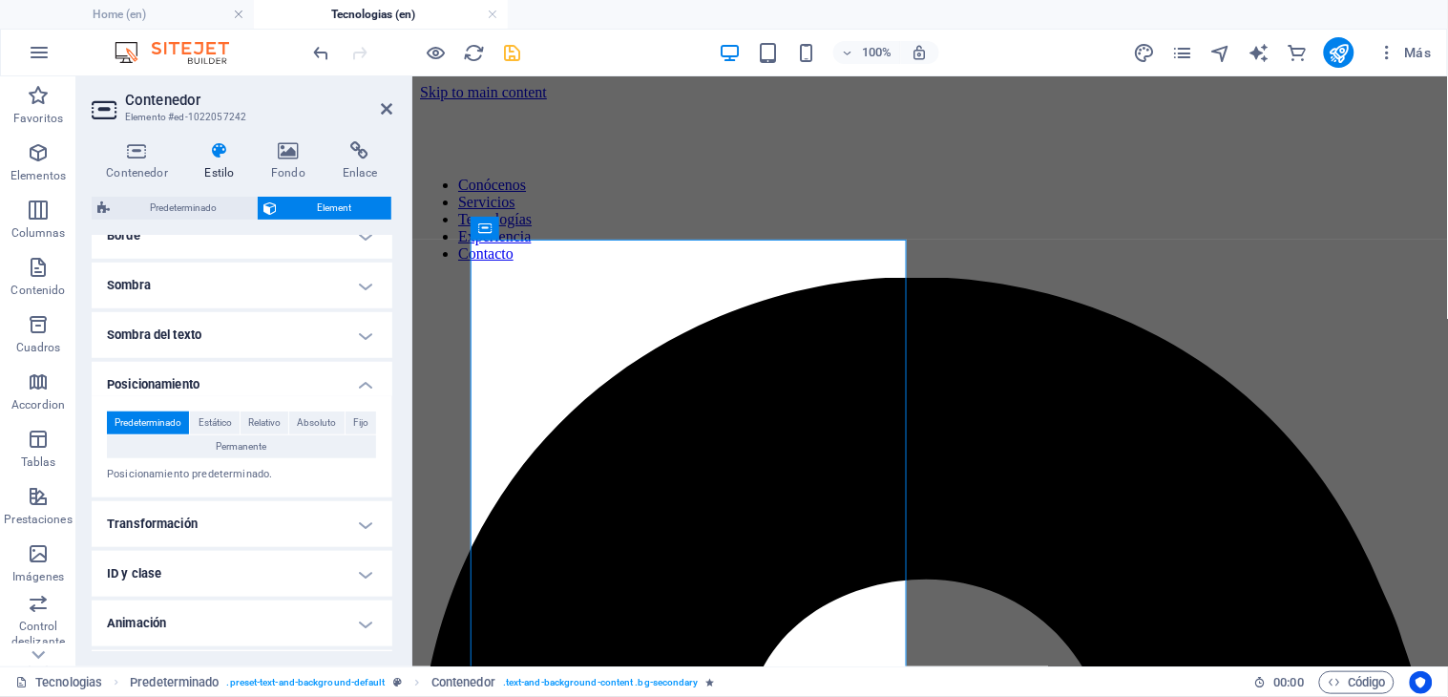
click at [240, 380] on h4 "Posicionamiento" at bounding box center [242, 379] width 301 height 34
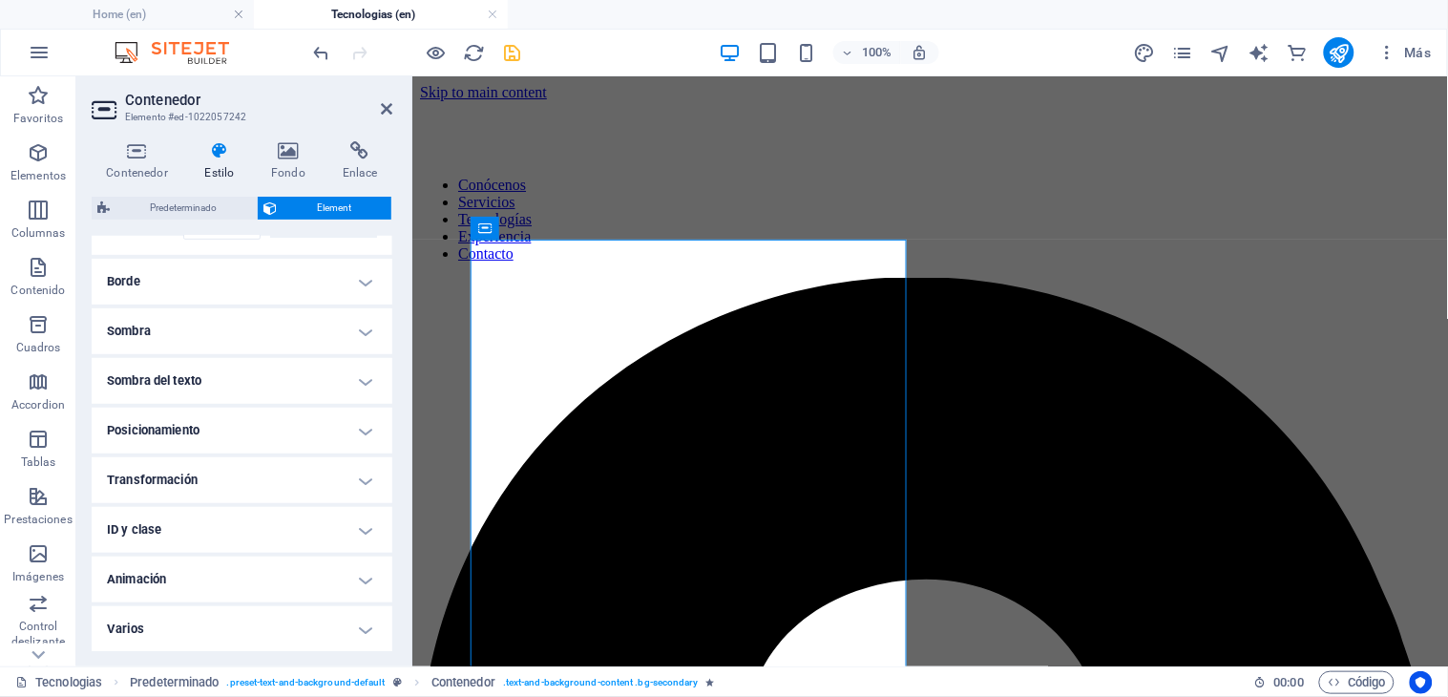
click at [232, 423] on h4 "Posicionamiento" at bounding box center [242, 430] width 301 height 46
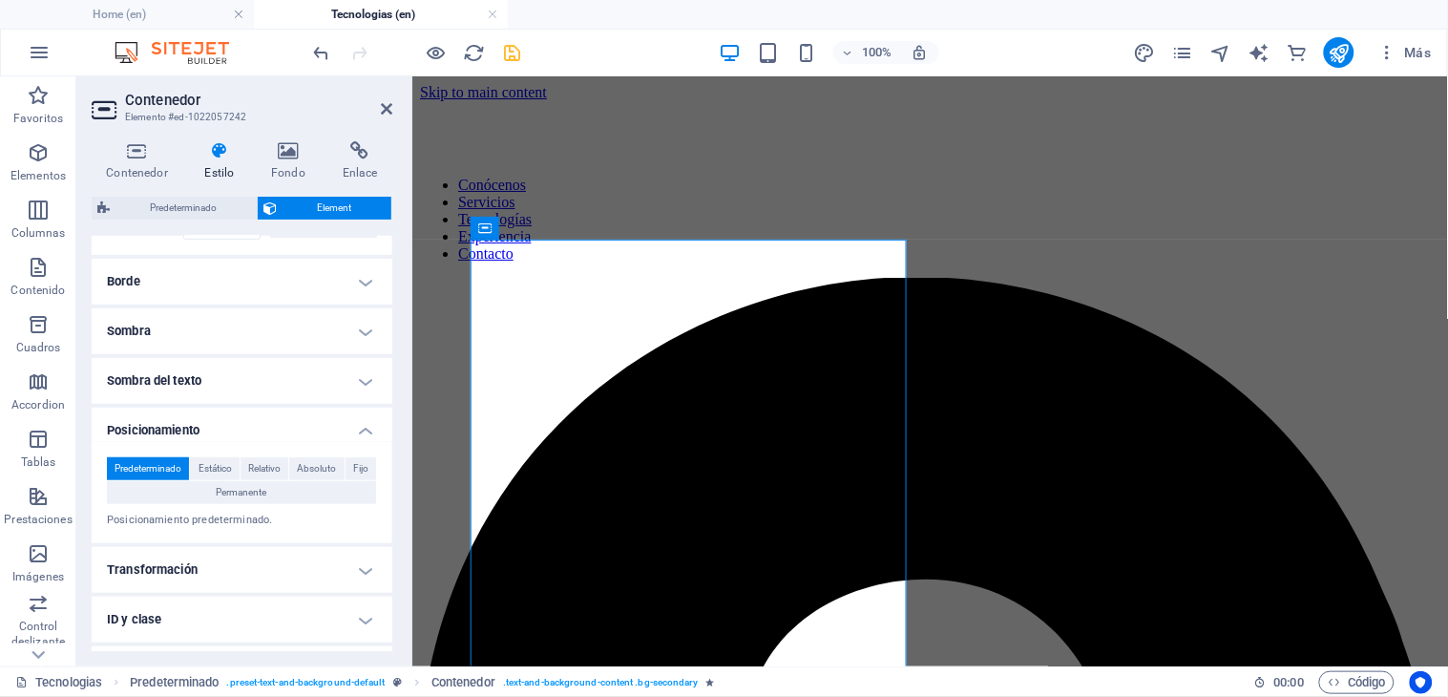
scroll to position [318, 0]
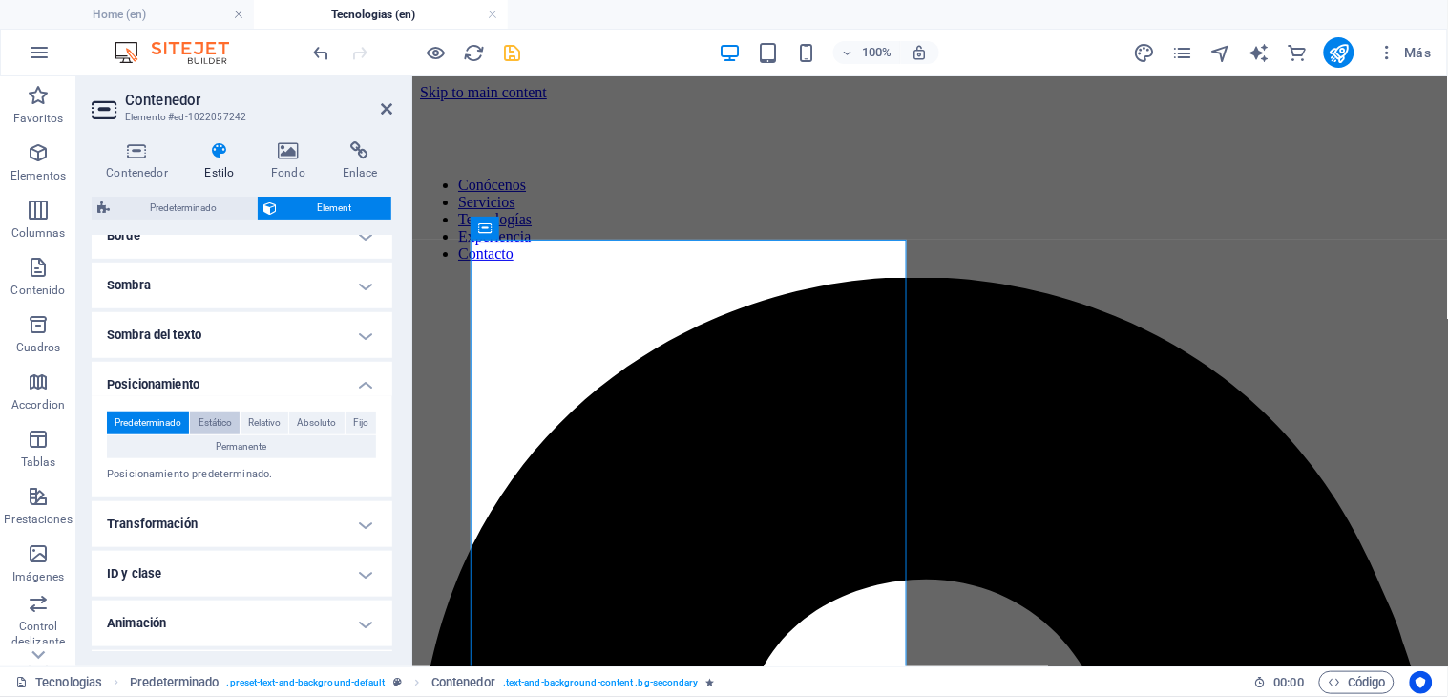
click at [234, 421] on button "Estático" at bounding box center [214, 422] width 49 height 23
click at [272, 421] on span "Relativo" at bounding box center [264, 422] width 32 height 23
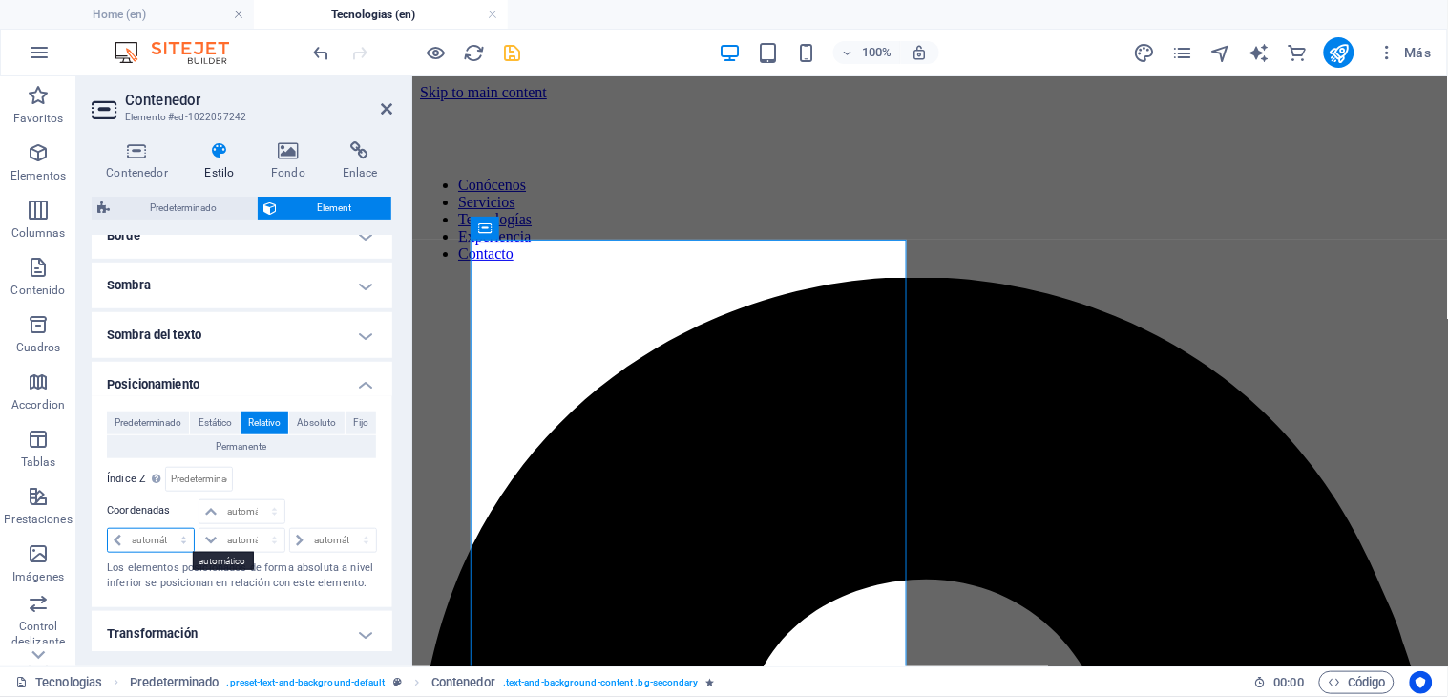
click at [122, 547] on select "automático px rem % em" at bounding box center [151, 540] width 86 height 23
select select "%"
click at [166, 529] on select "automático px rem % em" at bounding box center [151, 540] width 86 height 23
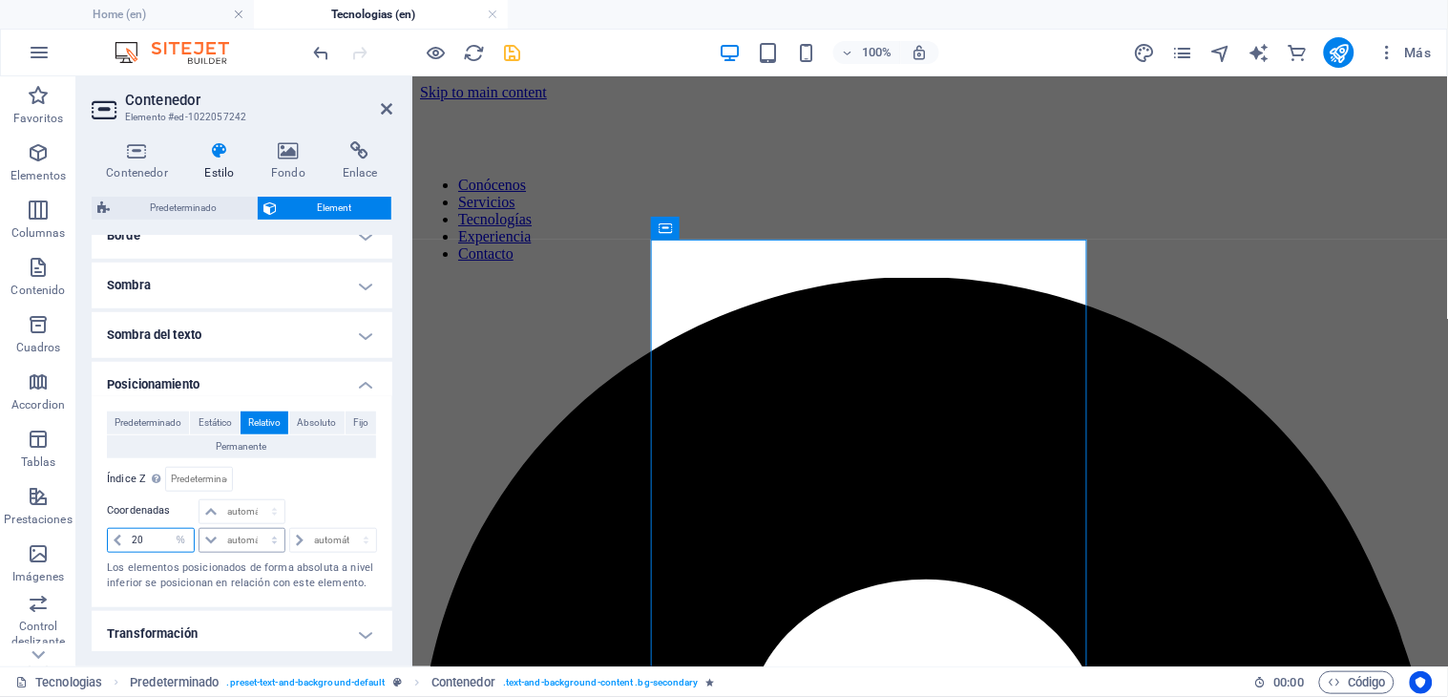
type input "2"
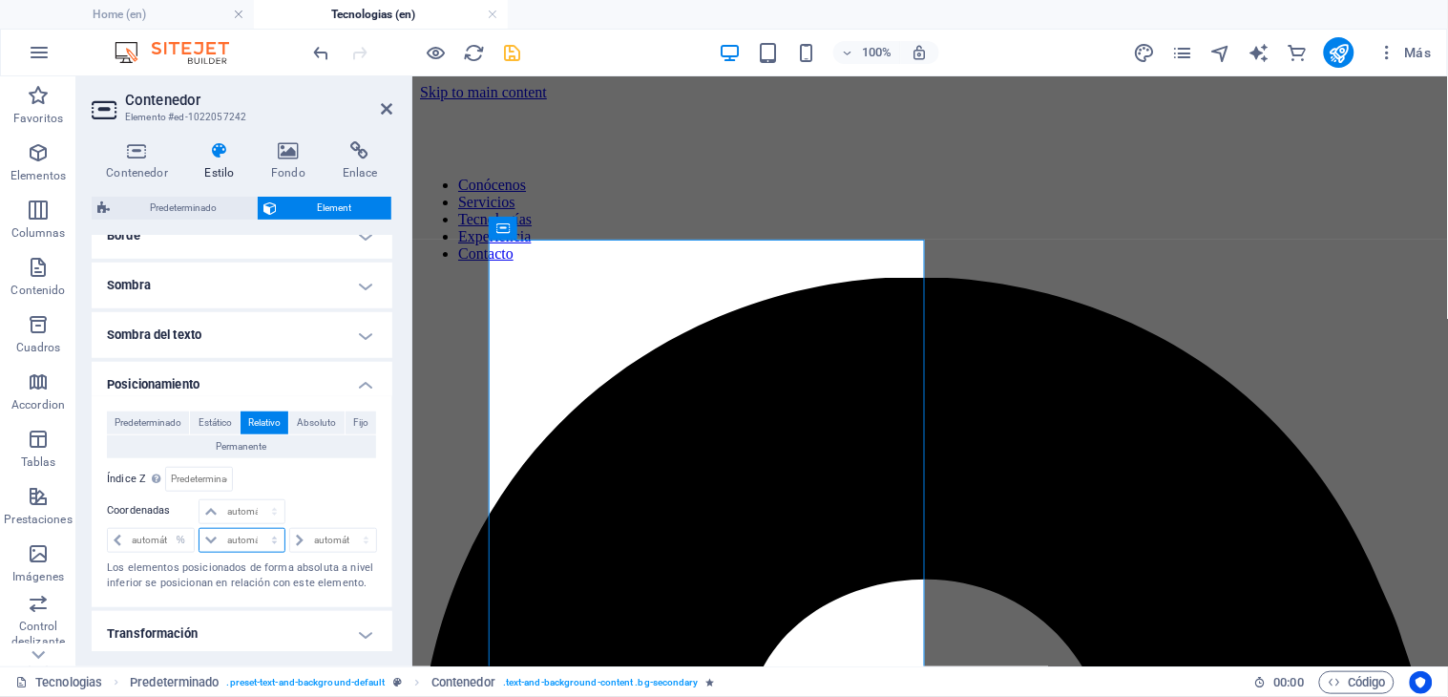
click at [207, 550] on select "automático px rem % em" at bounding box center [241, 540] width 84 height 23
click at [170, 541] on select "automático px rem % em" at bounding box center [180, 540] width 27 height 23
click at [167, 529] on select "automático px rem % em" at bounding box center [180, 540] width 27 height 23
click at [157, 540] on input "number" at bounding box center [160, 540] width 67 height 23
type input "1"
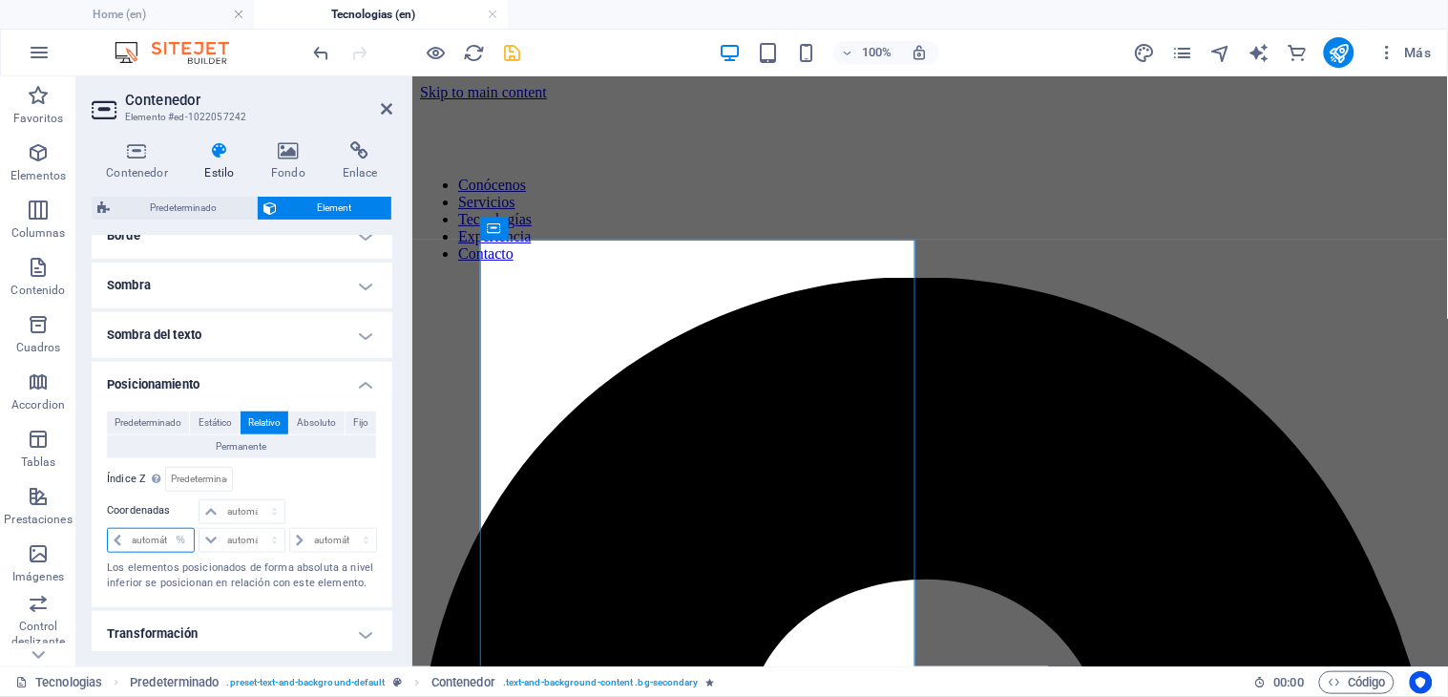
type input "2"
type input "1"
click at [305, 534] on select "automático px rem % em" at bounding box center [333, 540] width 86 height 23
select select "%"
click at [345, 529] on select "automático px rem % em" at bounding box center [333, 540] width 86 height 23
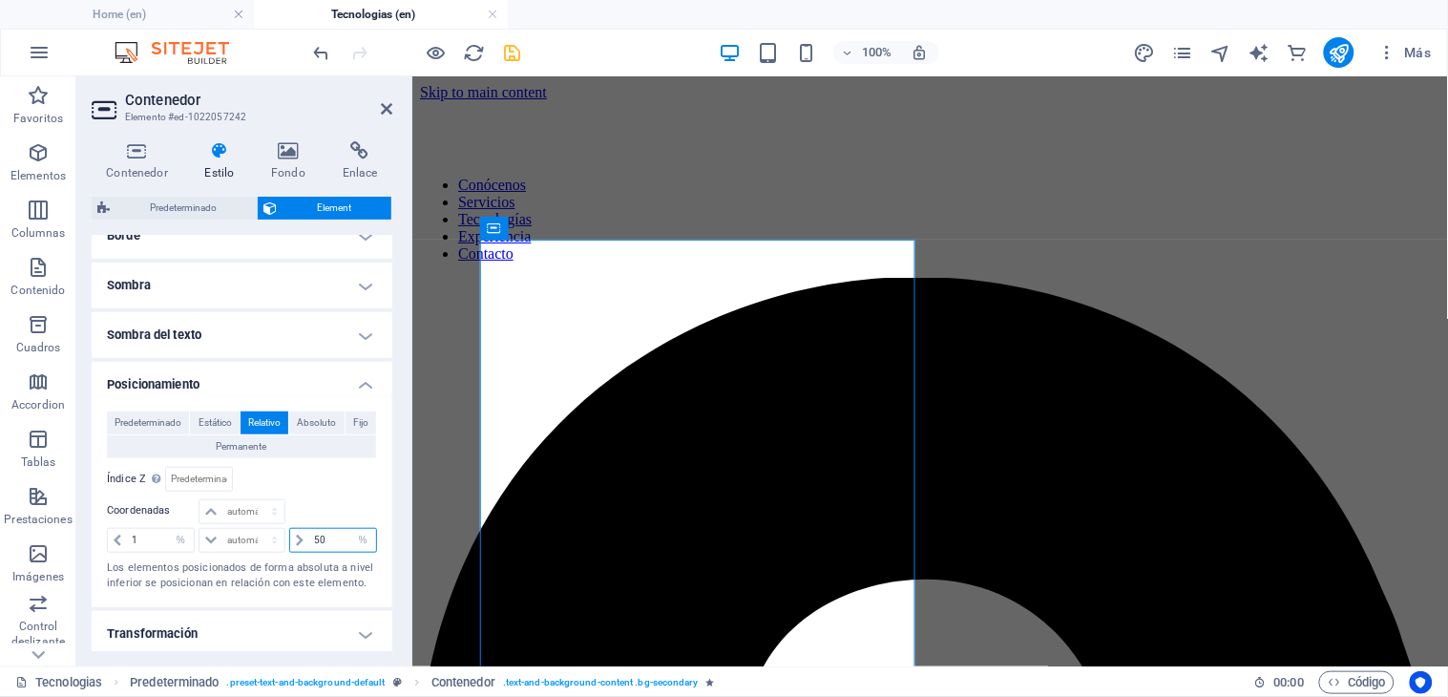
type input "5"
click at [318, 422] on span "Absoluto" at bounding box center [316, 422] width 39 height 23
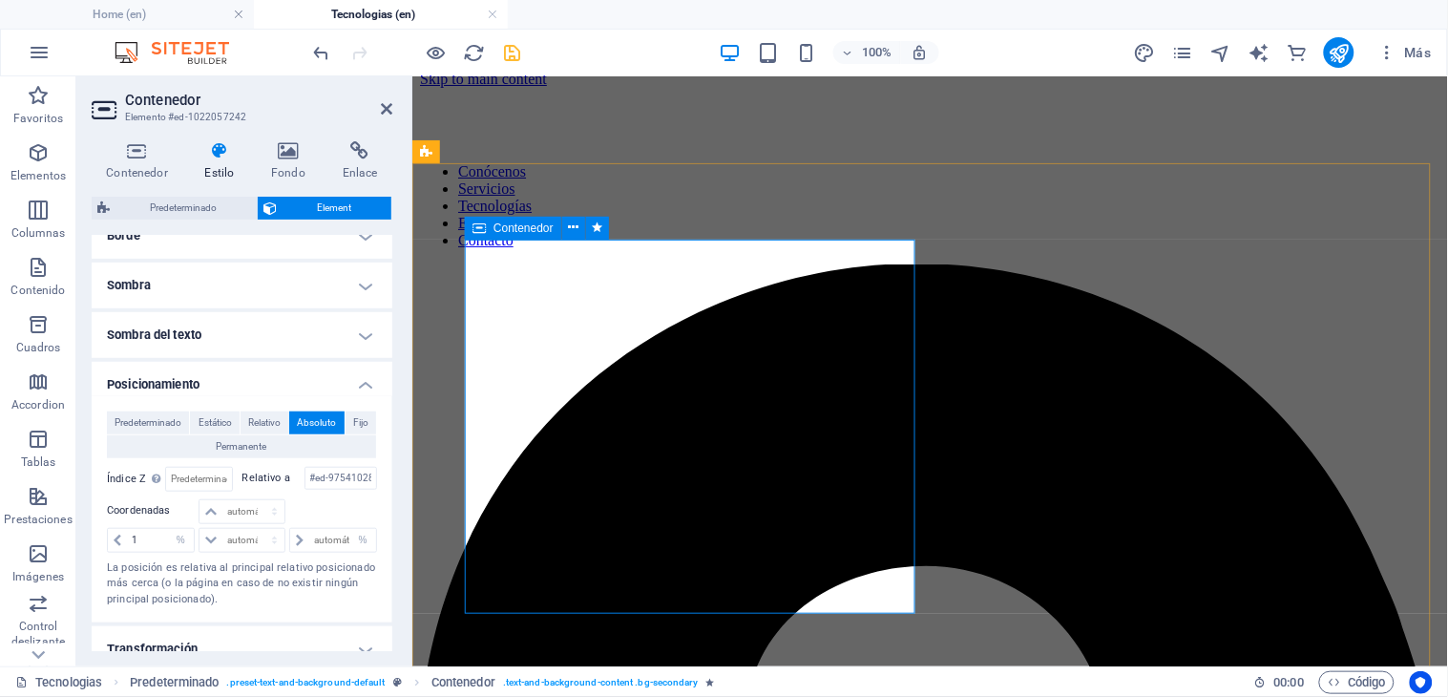
scroll to position [0, 0]
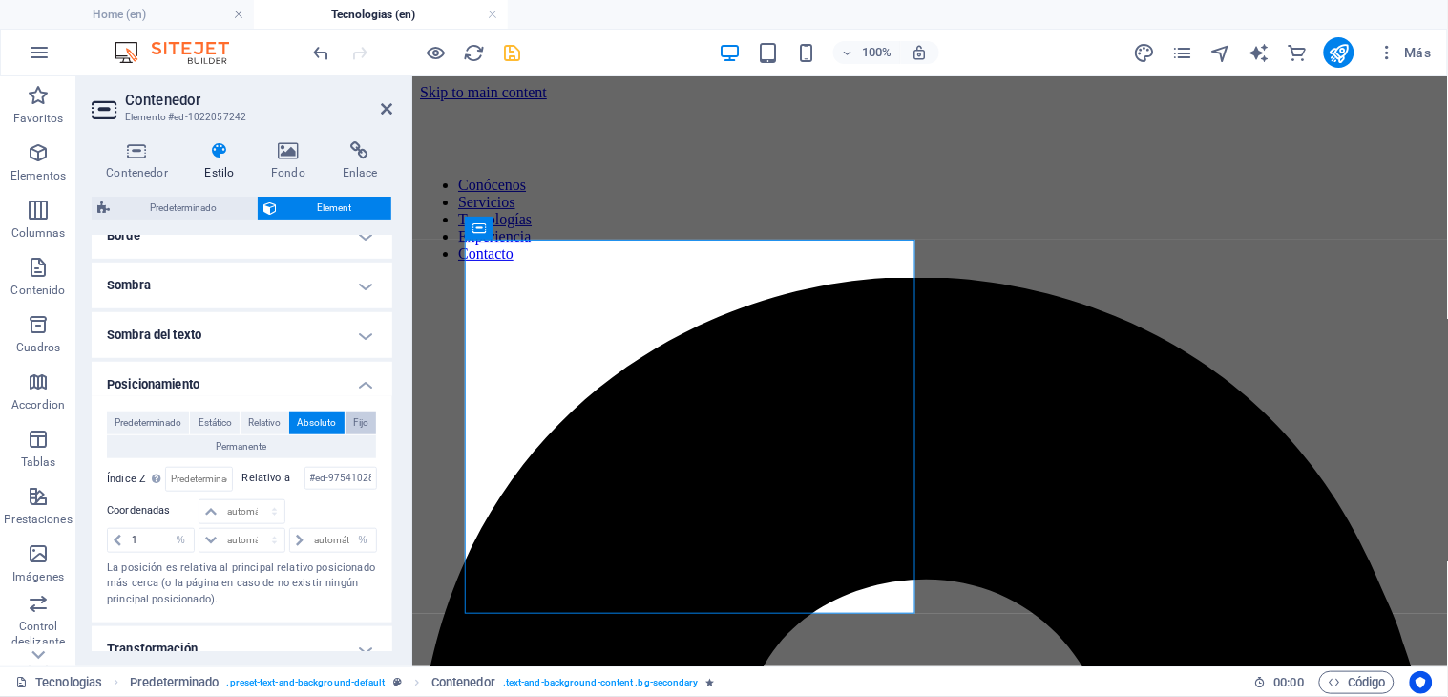
click at [357, 414] on span "Fijo" at bounding box center [360, 422] width 15 height 23
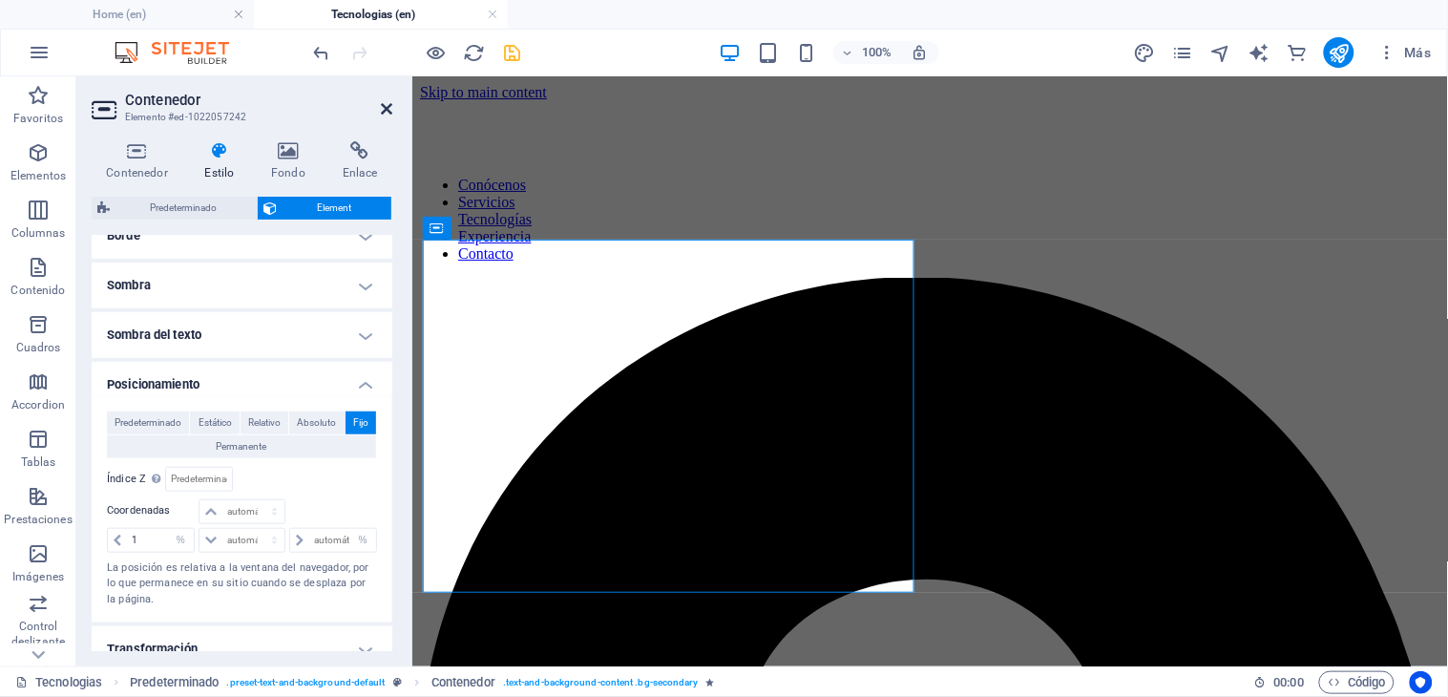
click at [387, 110] on icon at bounding box center [386, 108] width 11 height 15
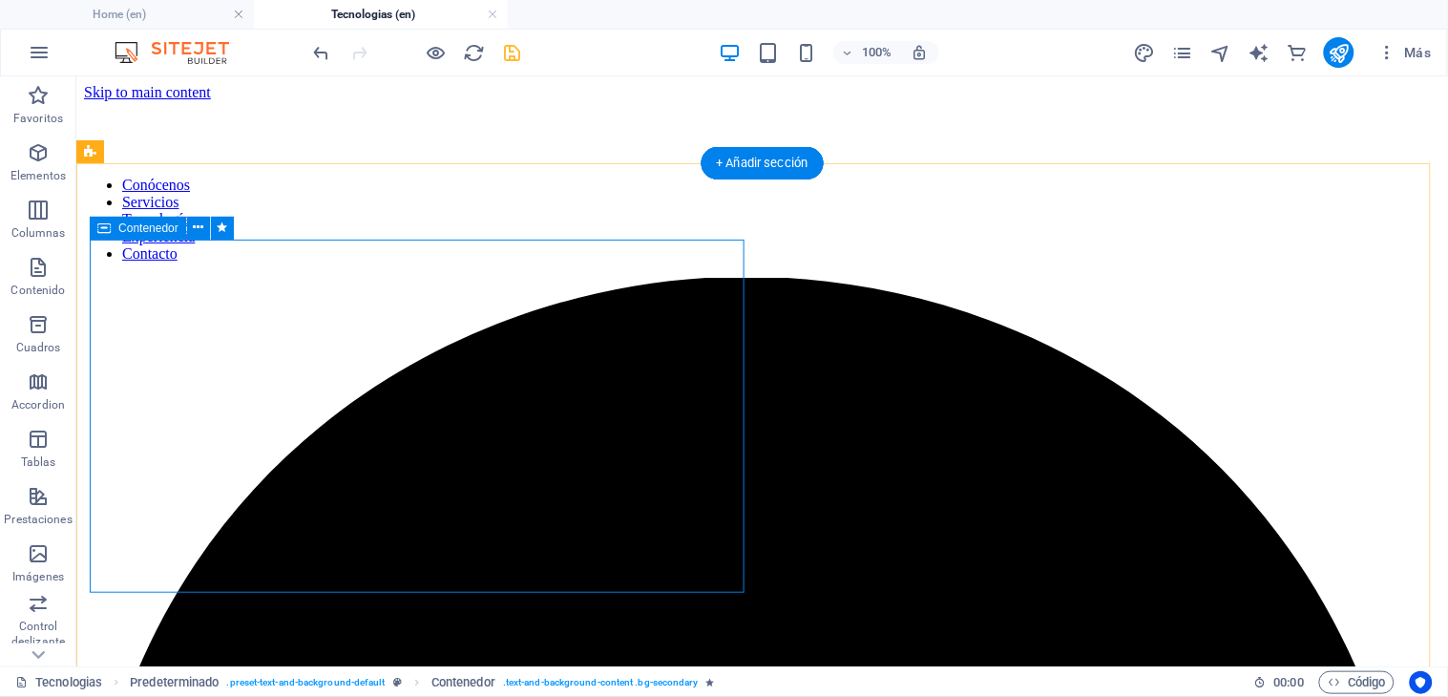
select select "%"
select select "px"
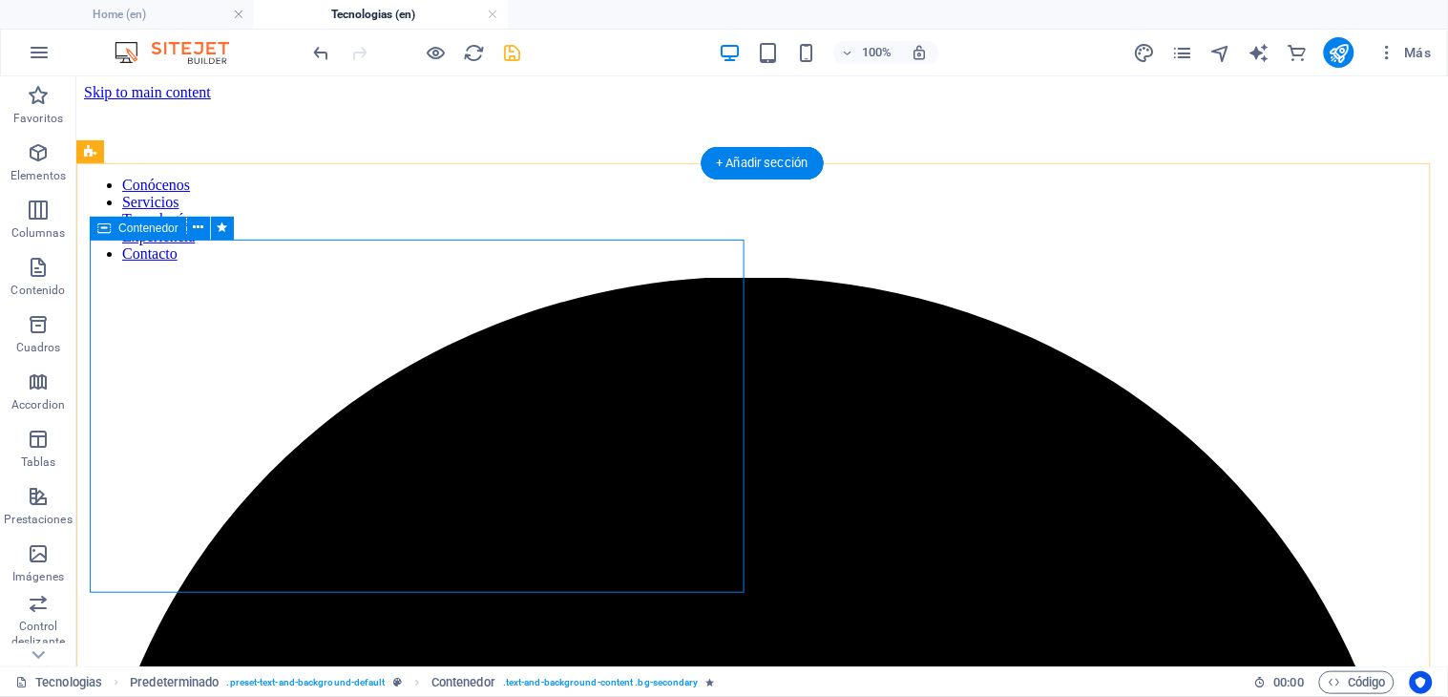
select select "px"
select select "%"
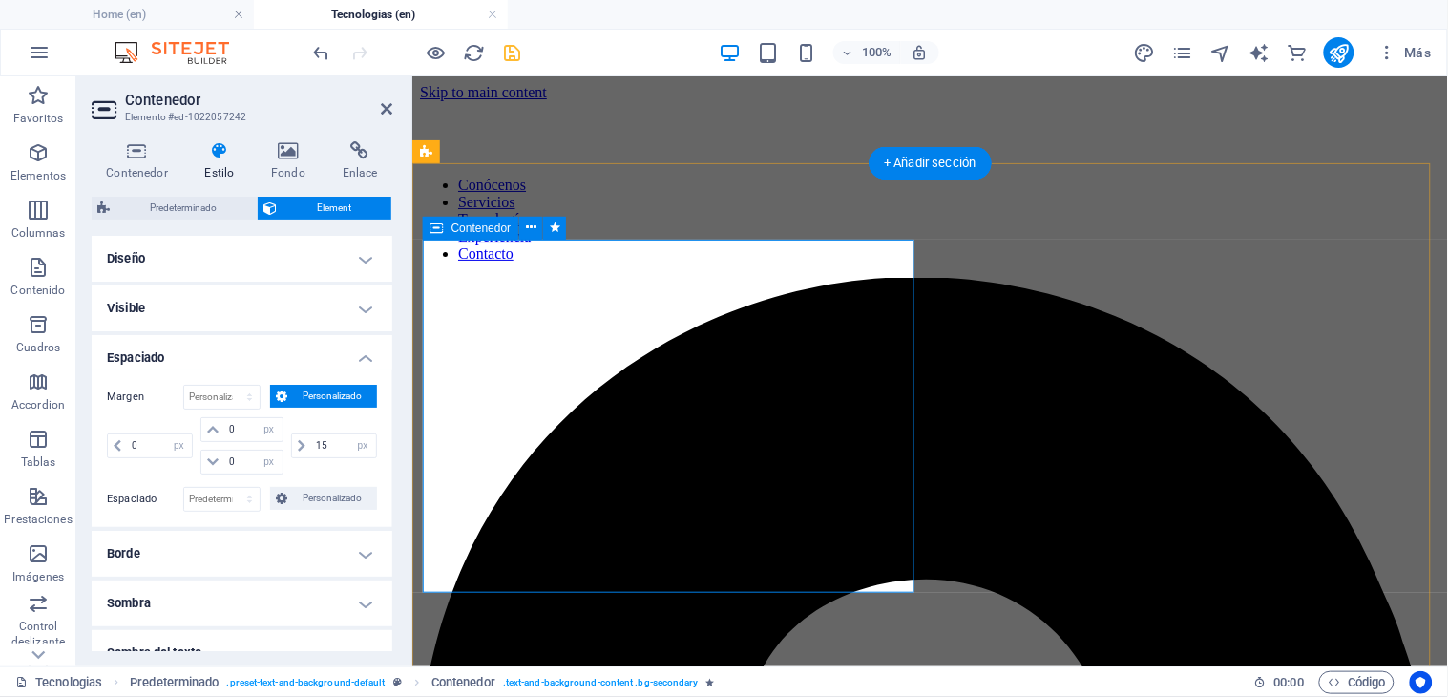
type input "5"
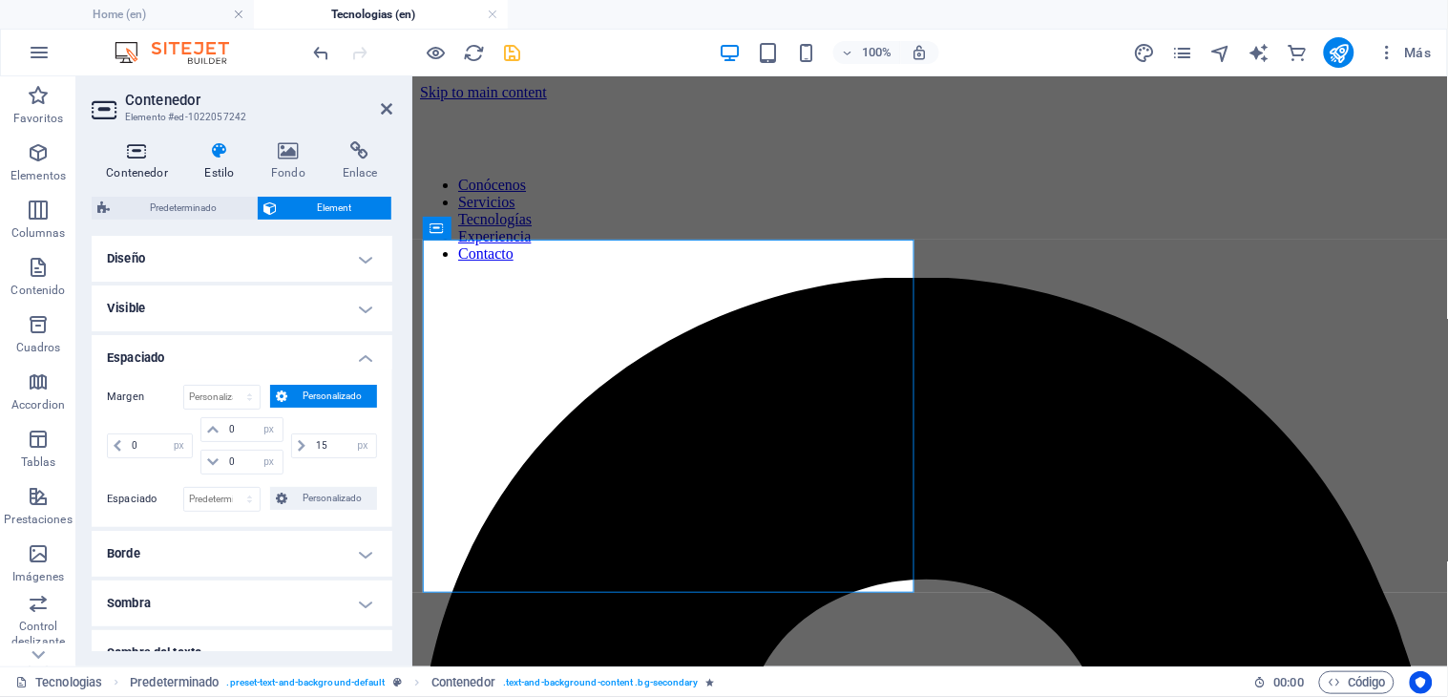
click at [144, 178] on h4 "Contenedor" at bounding box center [141, 161] width 98 height 40
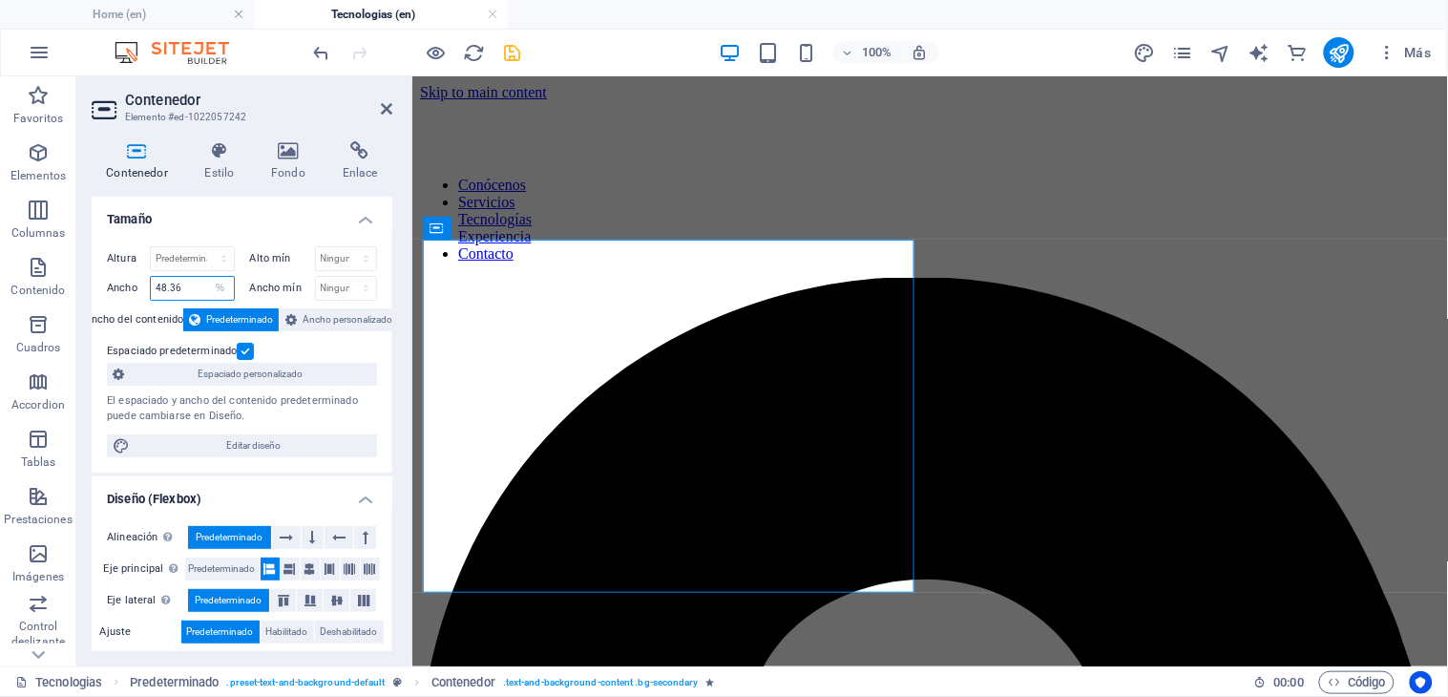
click at [164, 286] on input "48.36" at bounding box center [192, 288] width 83 height 23
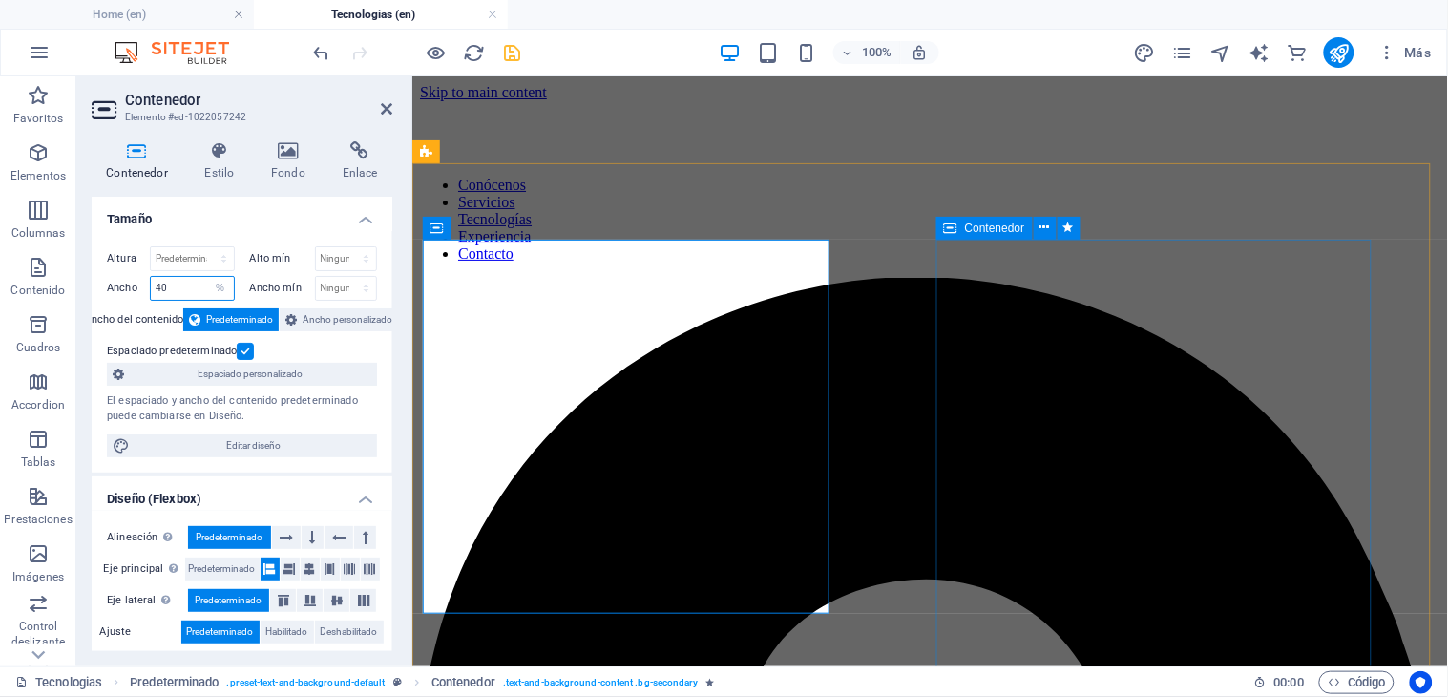
type input "40"
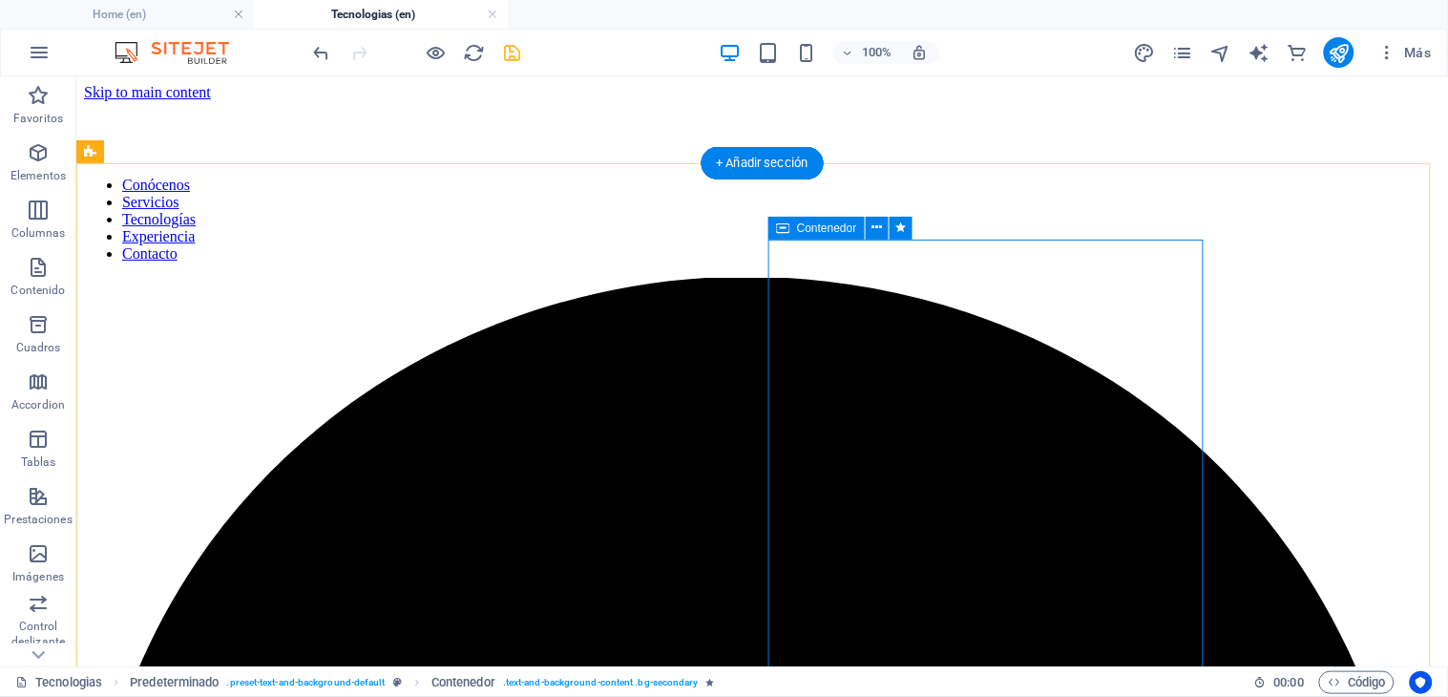
select select "px"
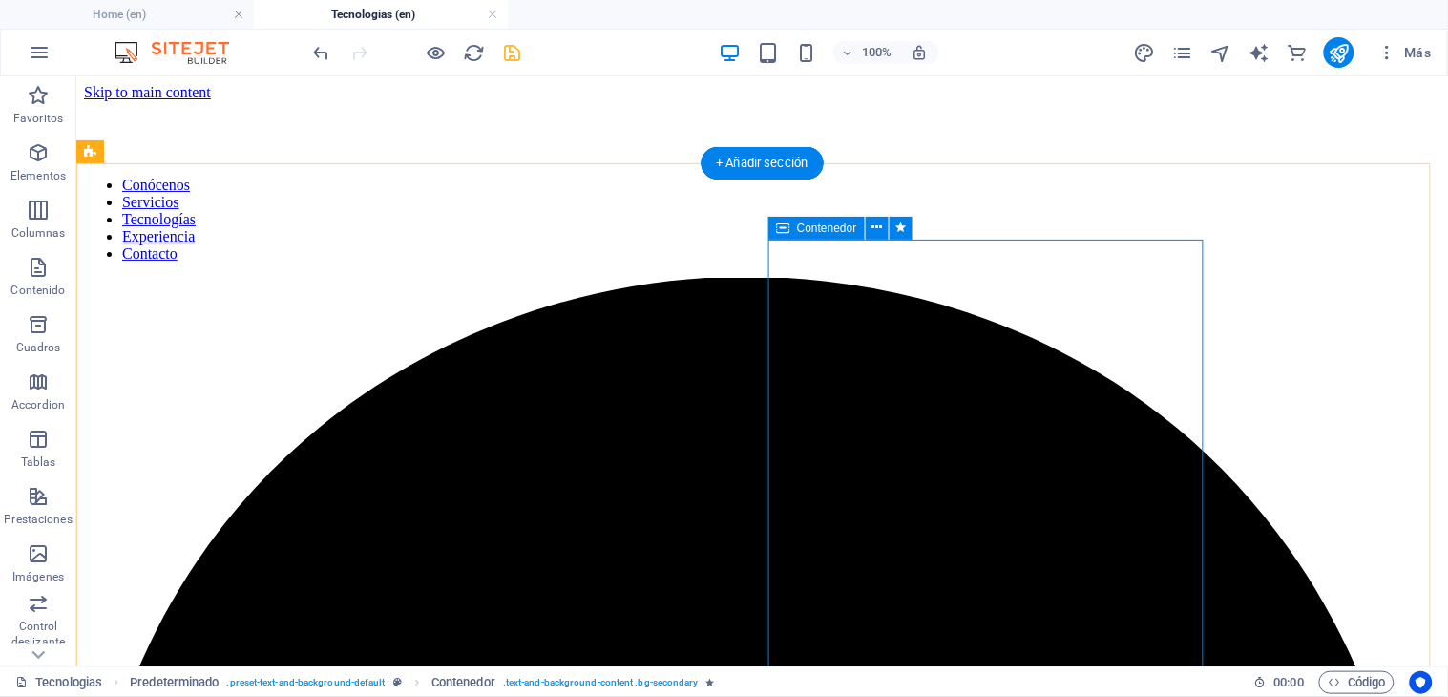
select select "px"
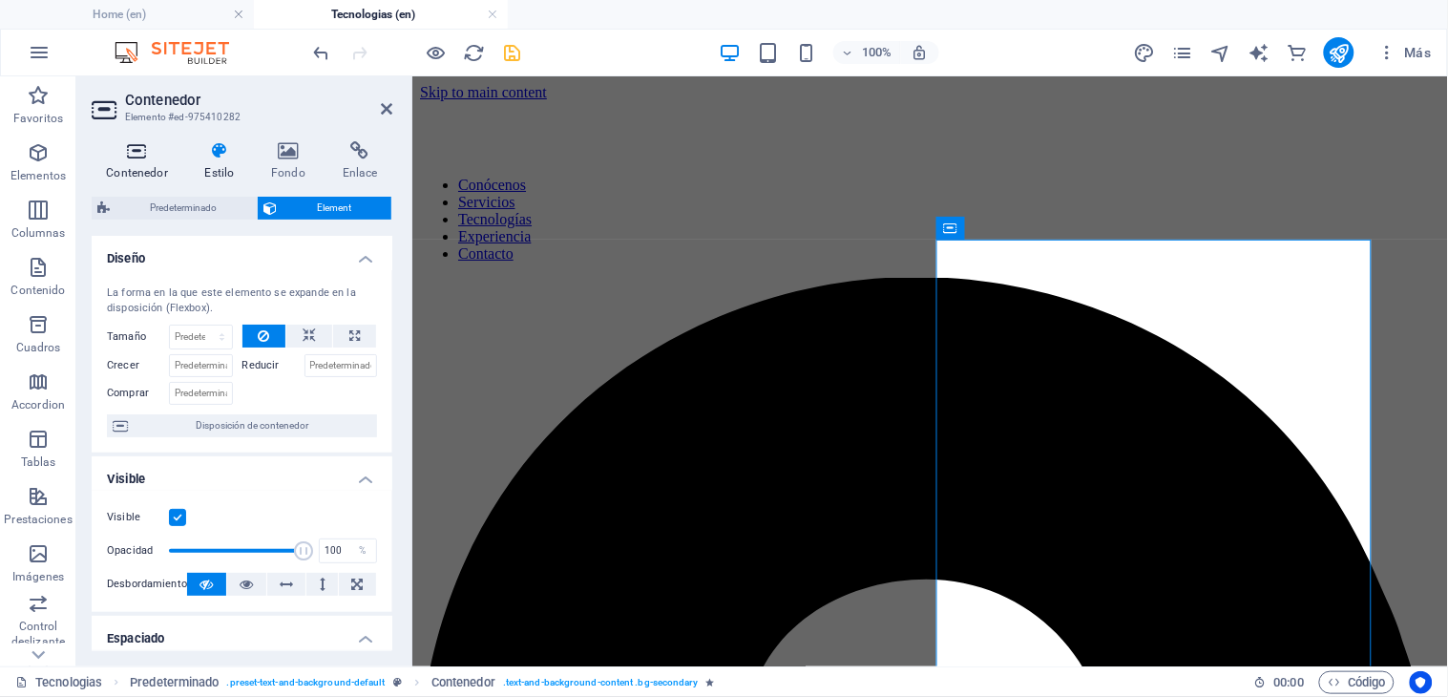
click at [147, 167] on h4 "Contenedor" at bounding box center [141, 161] width 98 height 40
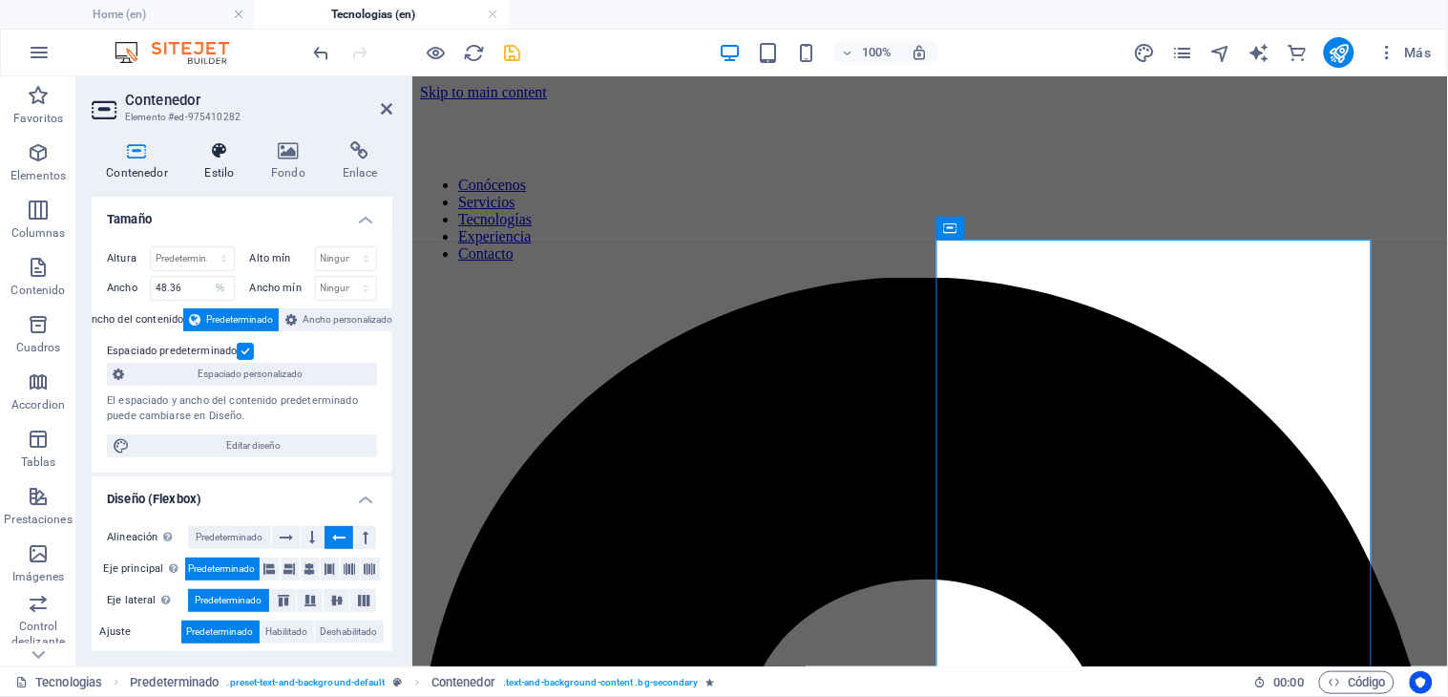
click at [200, 147] on icon at bounding box center [219, 150] width 59 height 19
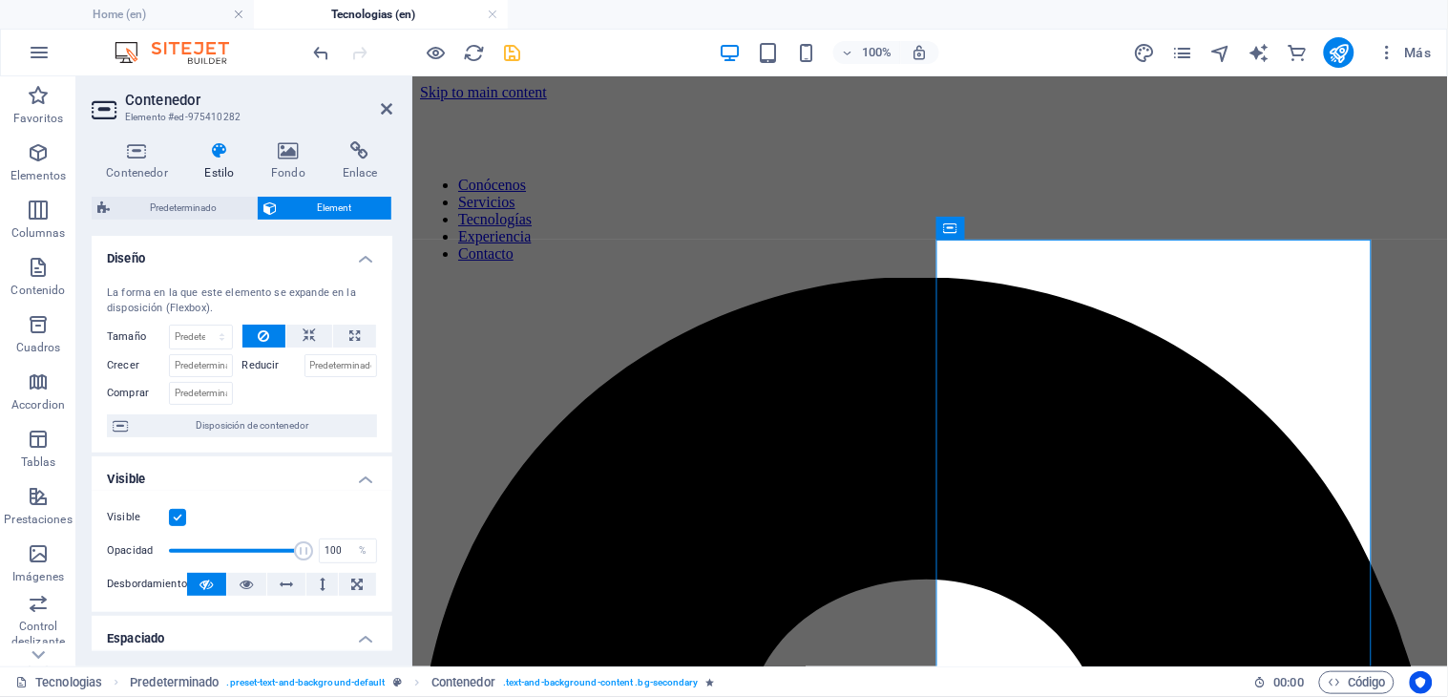
click at [324, 251] on h4 "Diseño" at bounding box center [242, 253] width 301 height 34
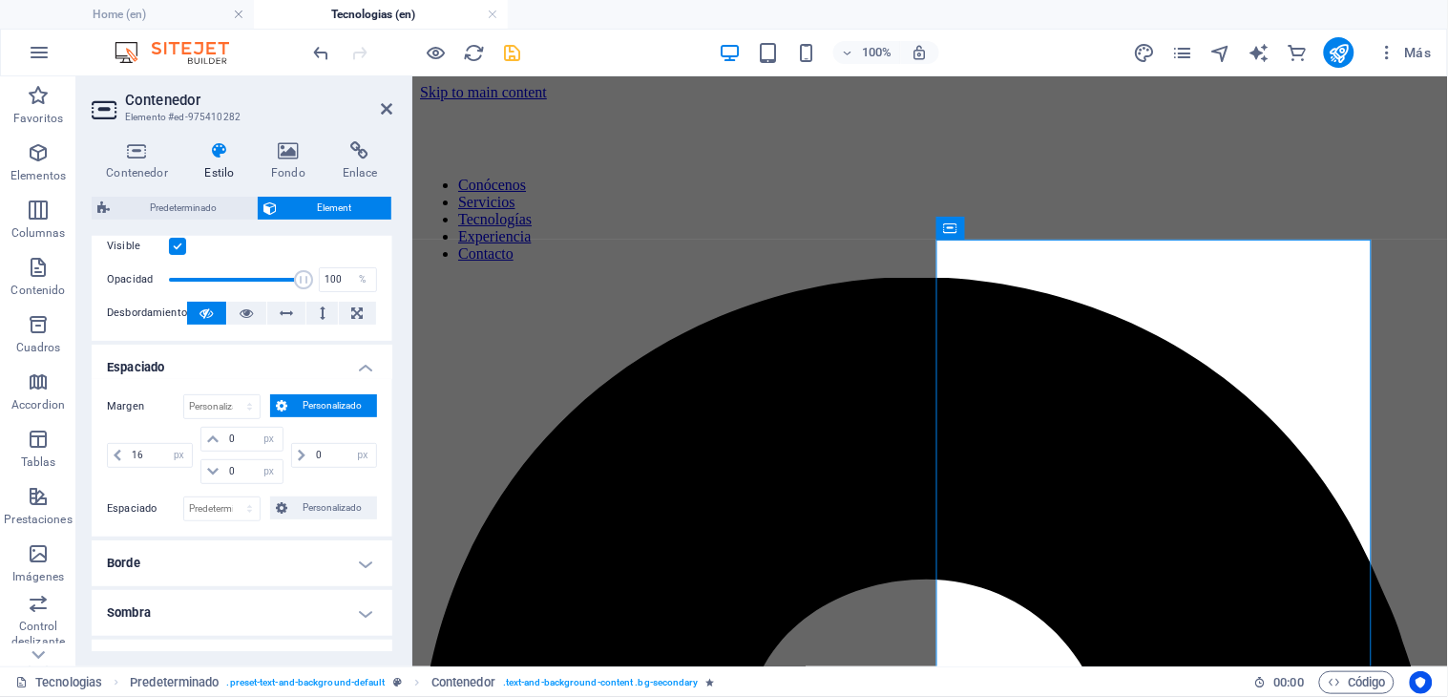
scroll to position [212, 0]
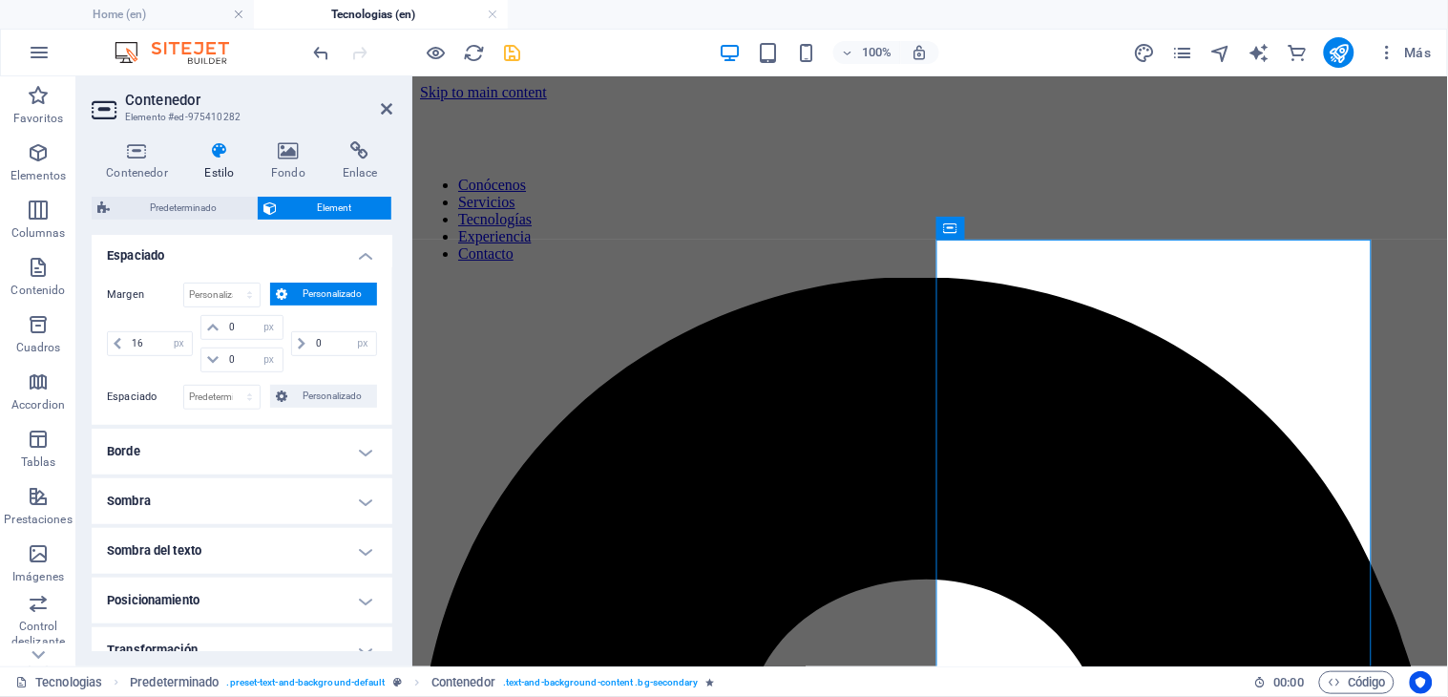
click at [245, 589] on h4 "Posicionamiento" at bounding box center [242, 600] width 301 height 46
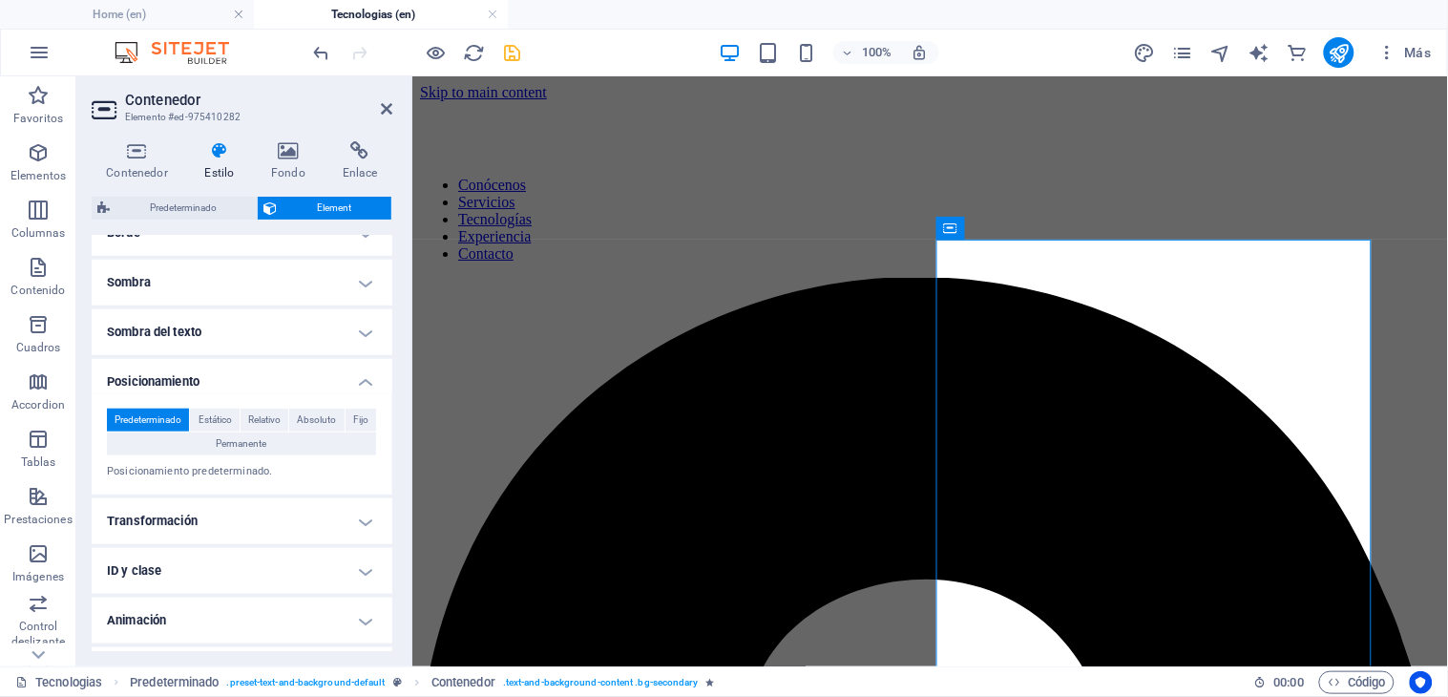
scroll to position [472, 0]
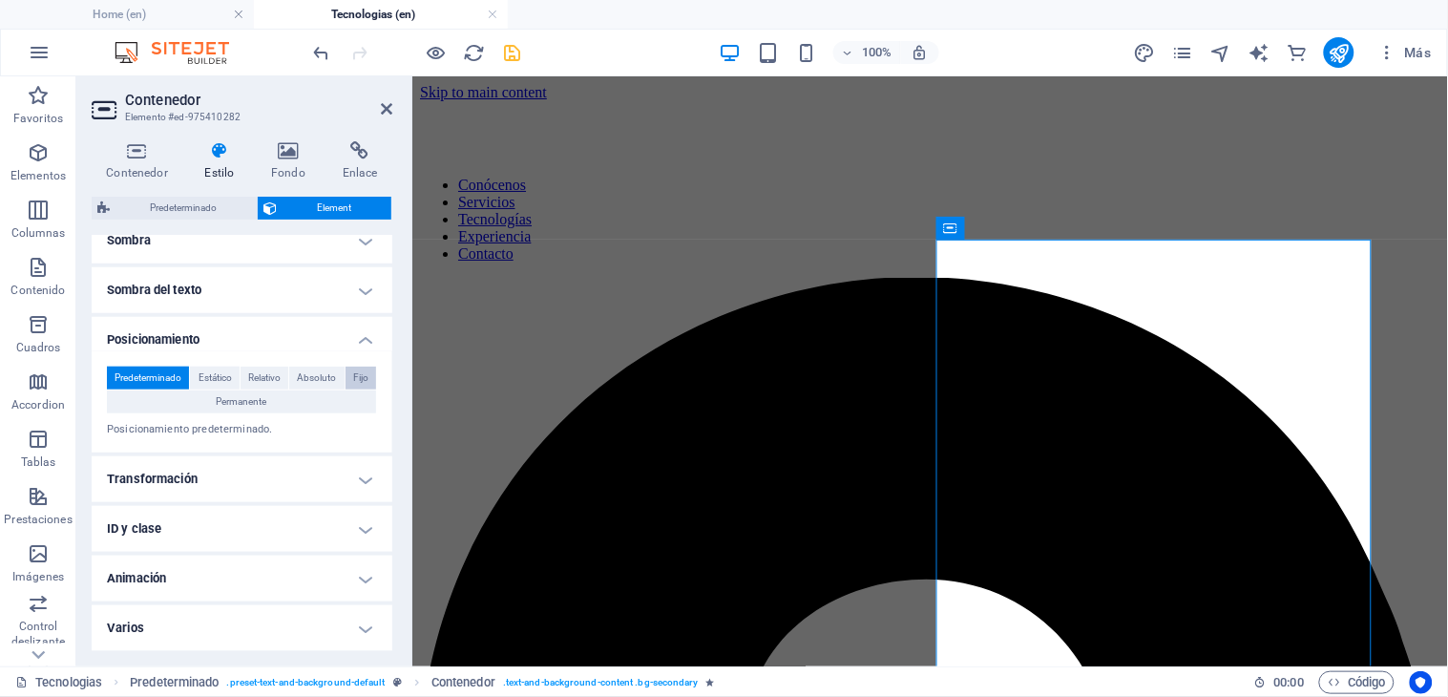
click at [353, 374] on span "Fijo" at bounding box center [360, 377] width 15 height 23
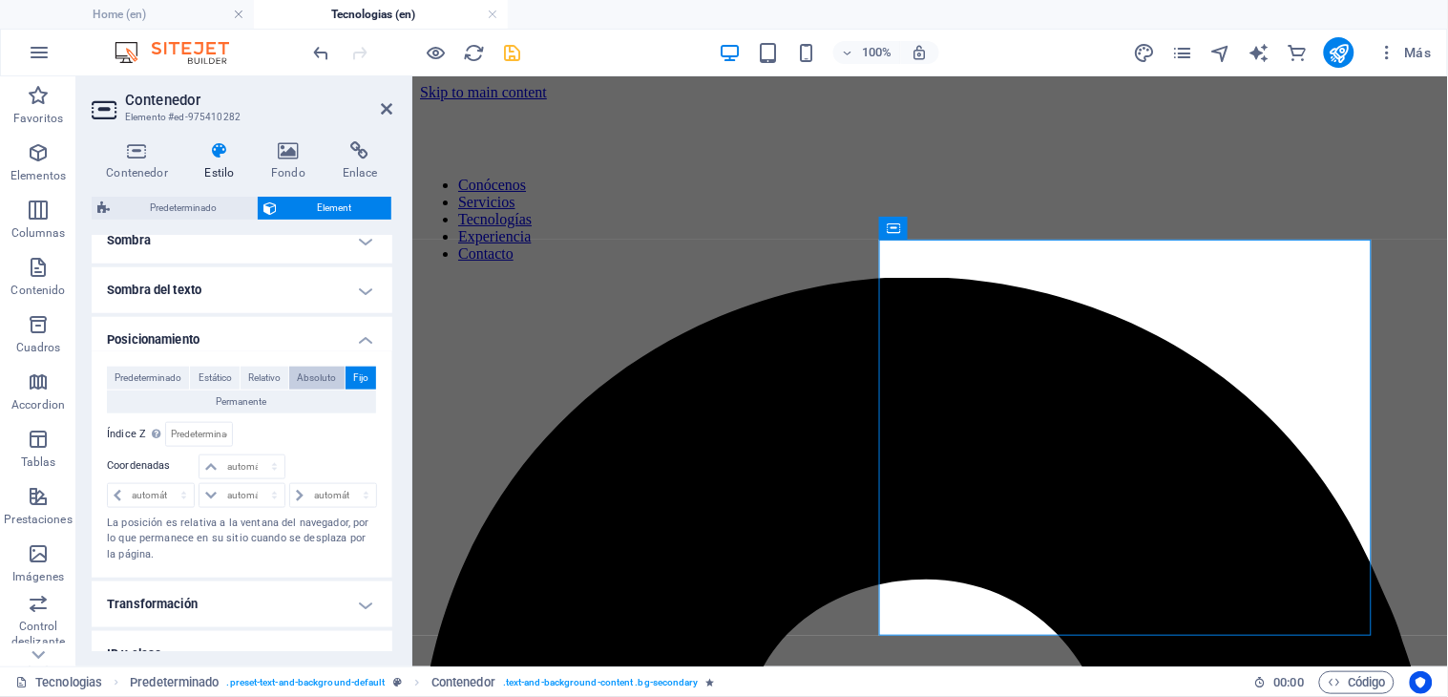
click at [300, 370] on span "Absoluto" at bounding box center [316, 377] width 39 height 23
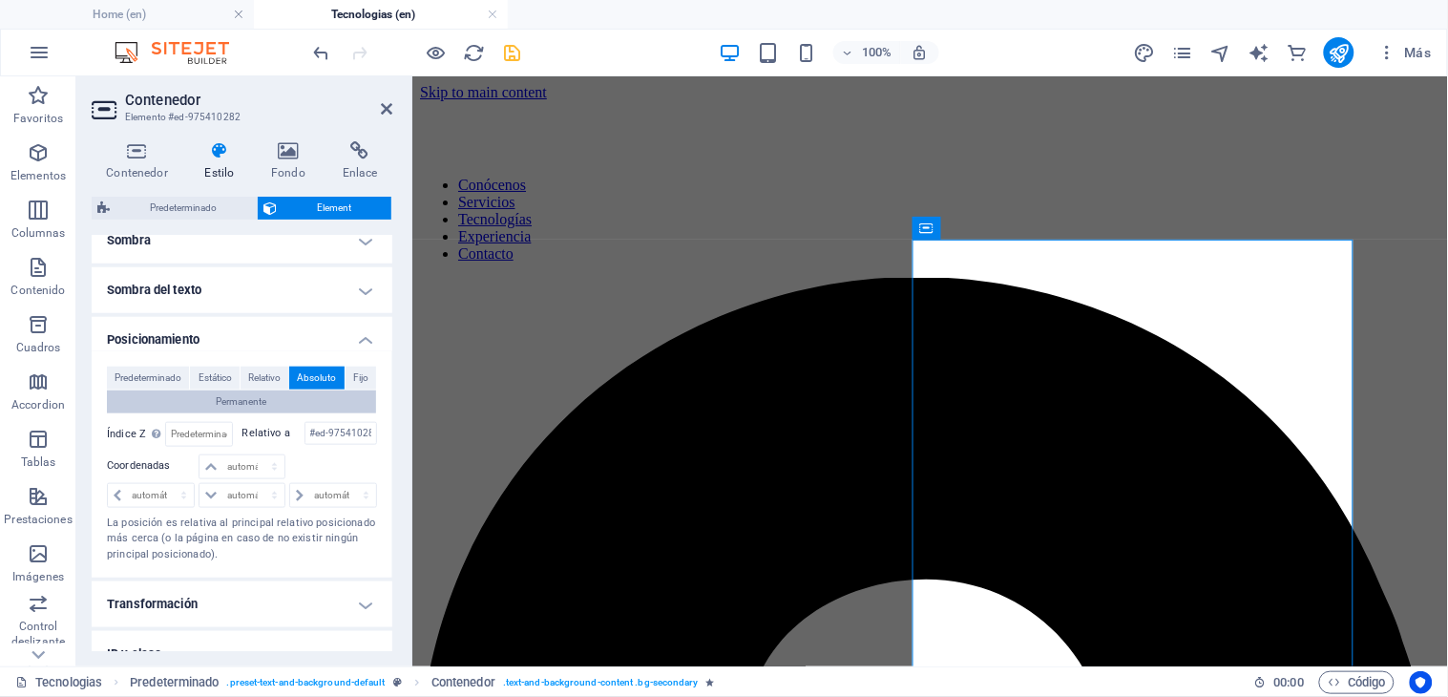
click at [249, 394] on span "Permanente" at bounding box center [242, 401] width 51 height 23
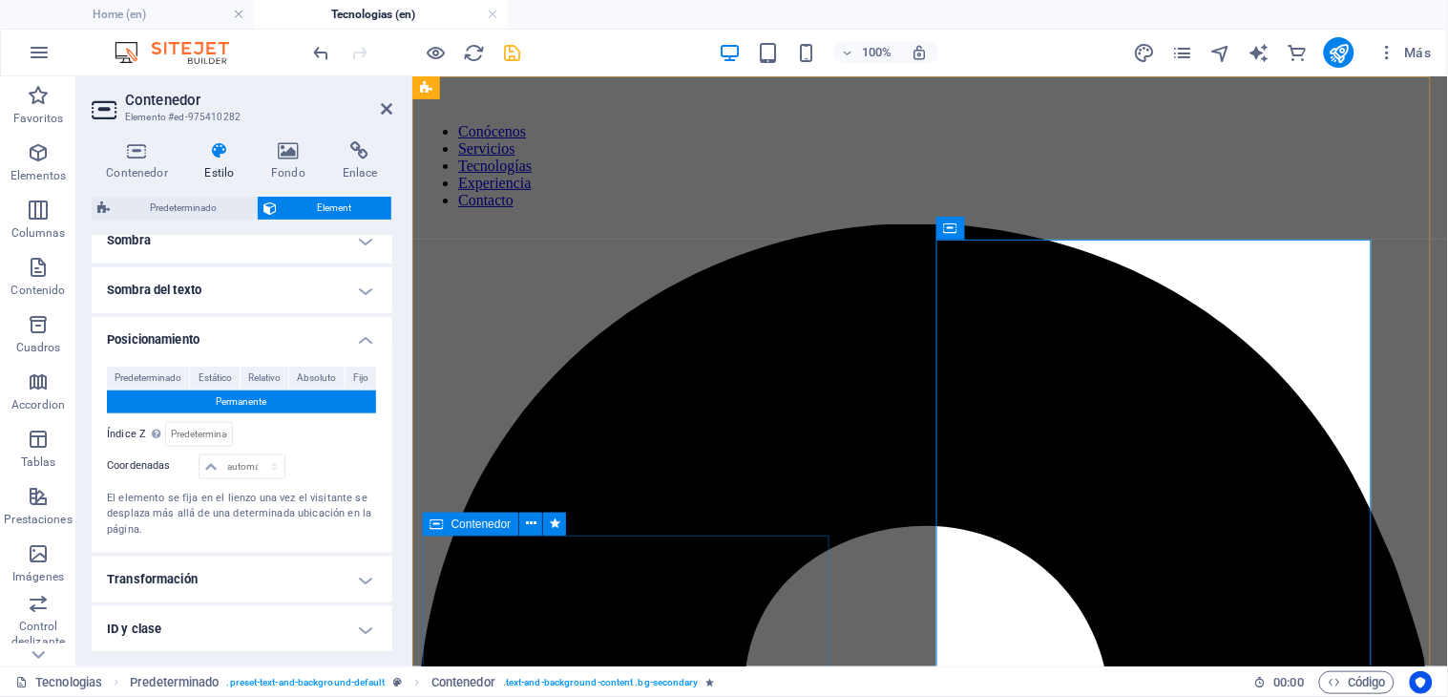
scroll to position [0, 0]
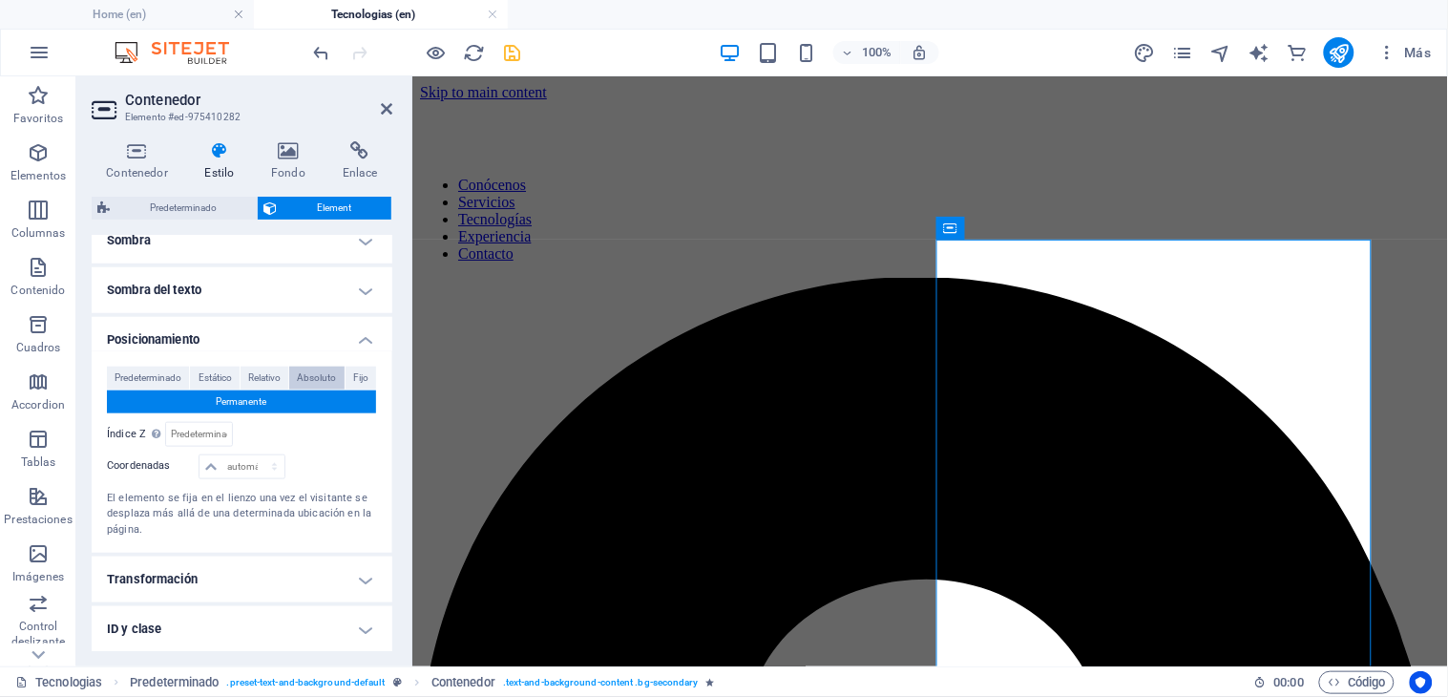
click at [317, 377] on span "Absoluto" at bounding box center [316, 377] width 39 height 23
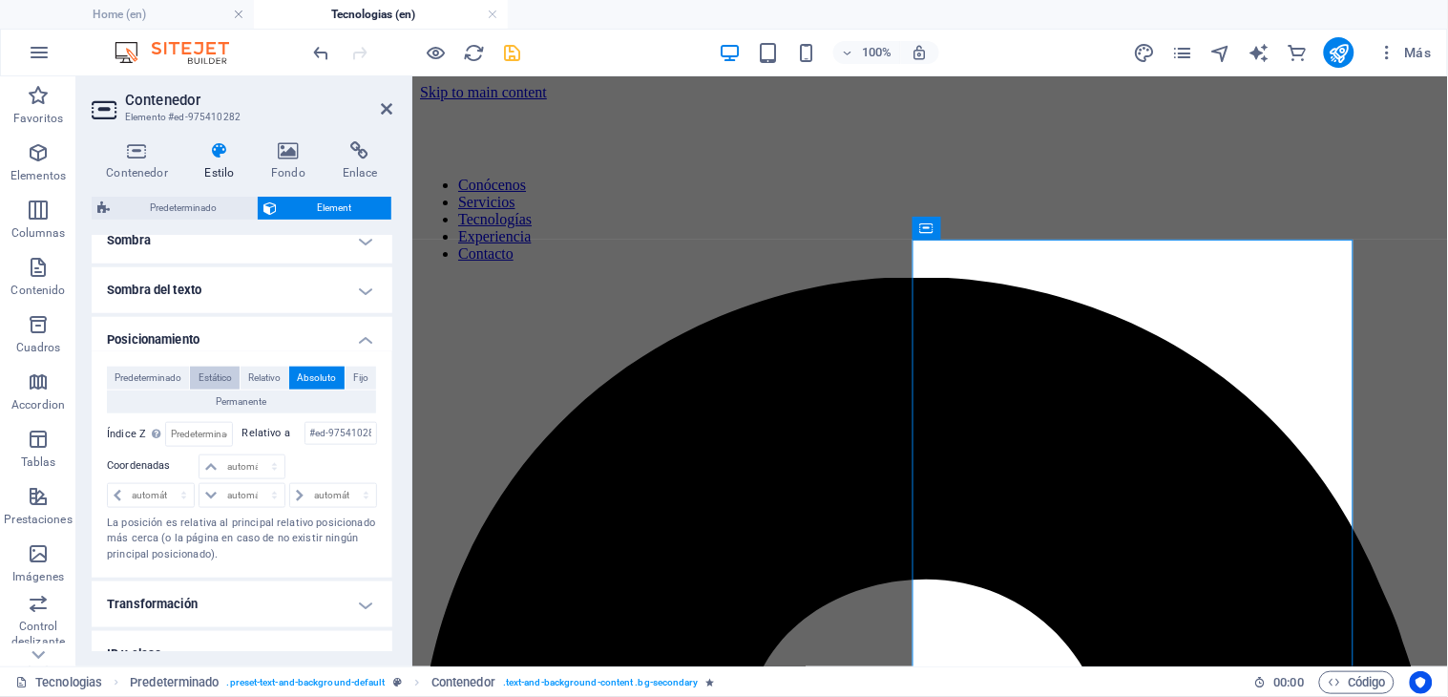
click at [225, 368] on span "Estático" at bounding box center [214, 377] width 33 height 23
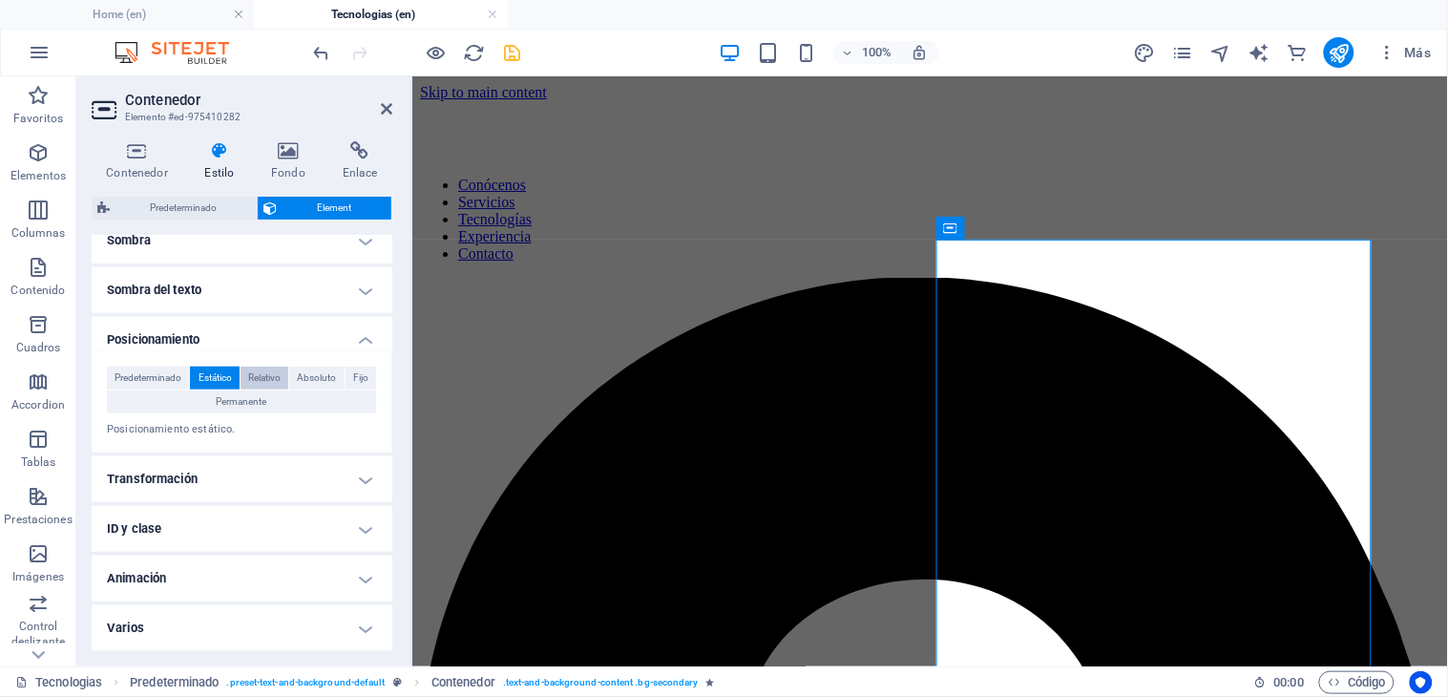
click at [255, 367] on span "Relativo" at bounding box center [264, 377] width 32 height 23
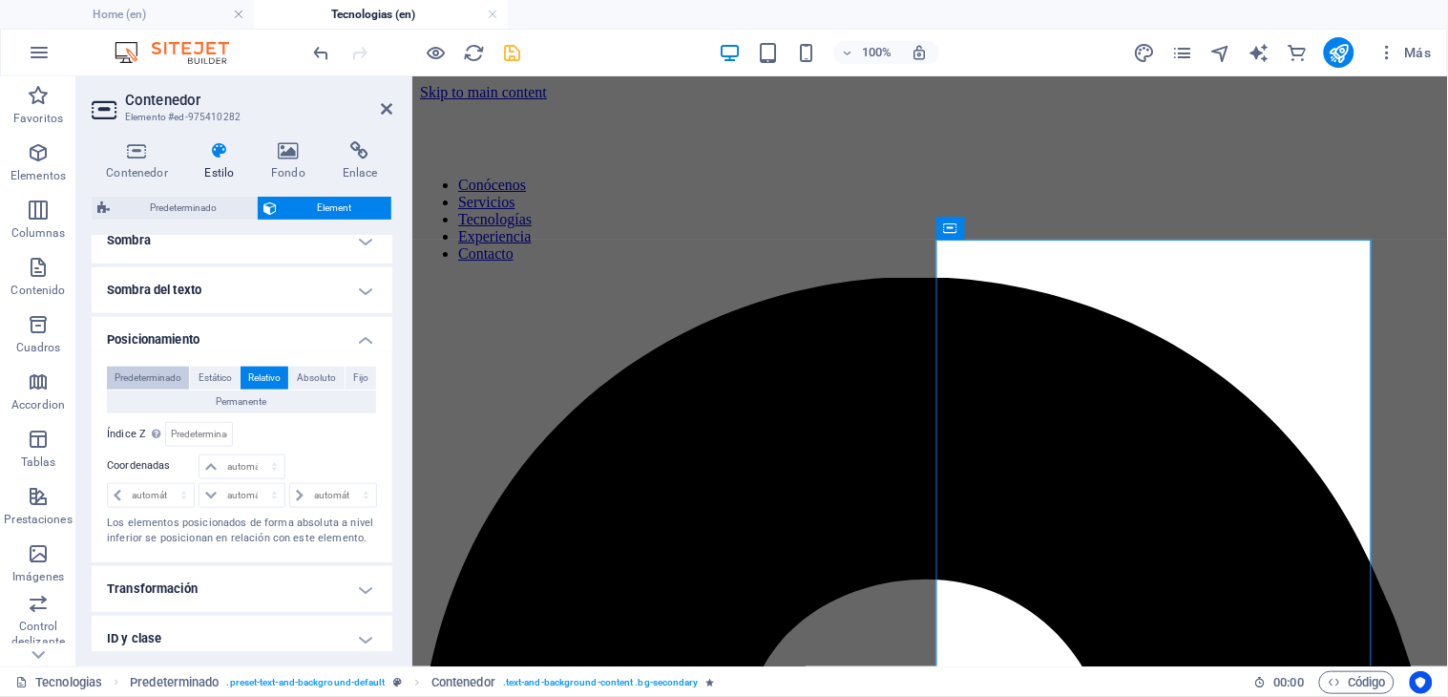
click at [130, 377] on span "Predeterminado" at bounding box center [148, 377] width 67 height 23
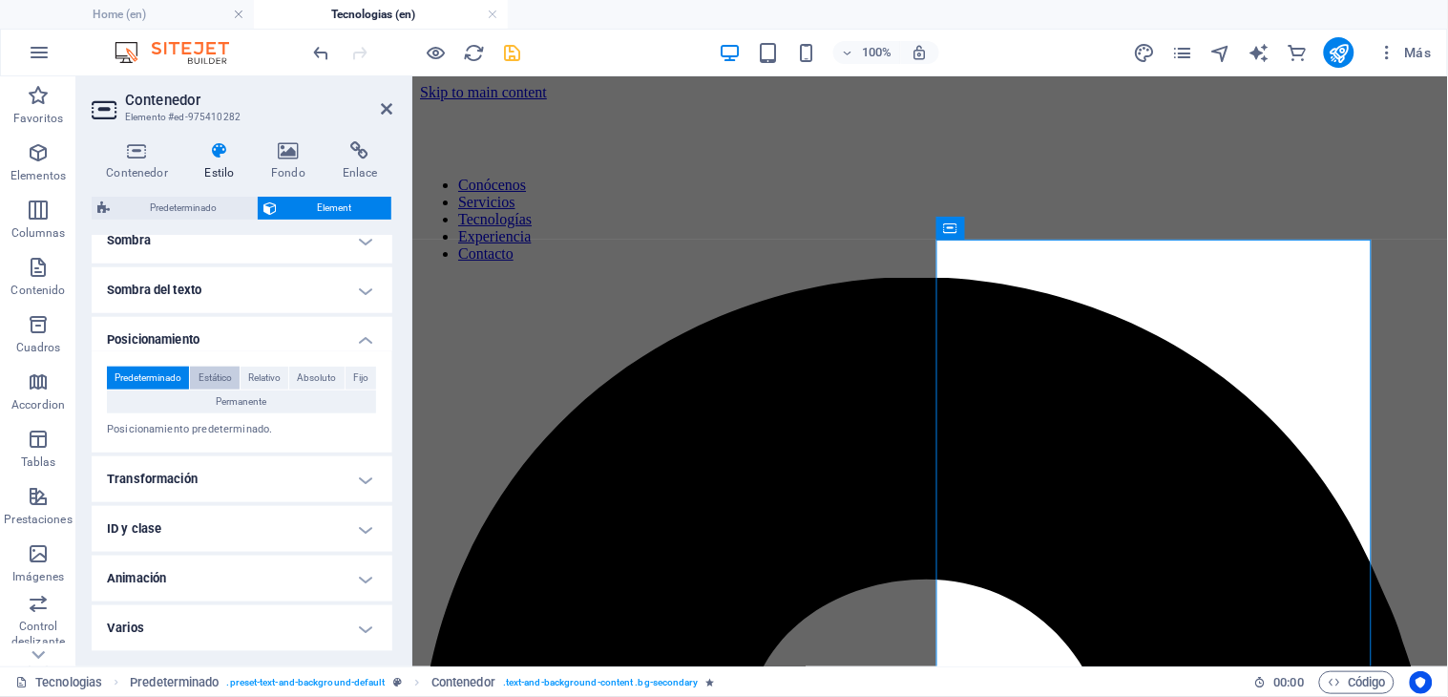
click at [217, 367] on span "Estático" at bounding box center [214, 377] width 33 height 23
click at [268, 376] on span "Relativo" at bounding box center [264, 377] width 32 height 23
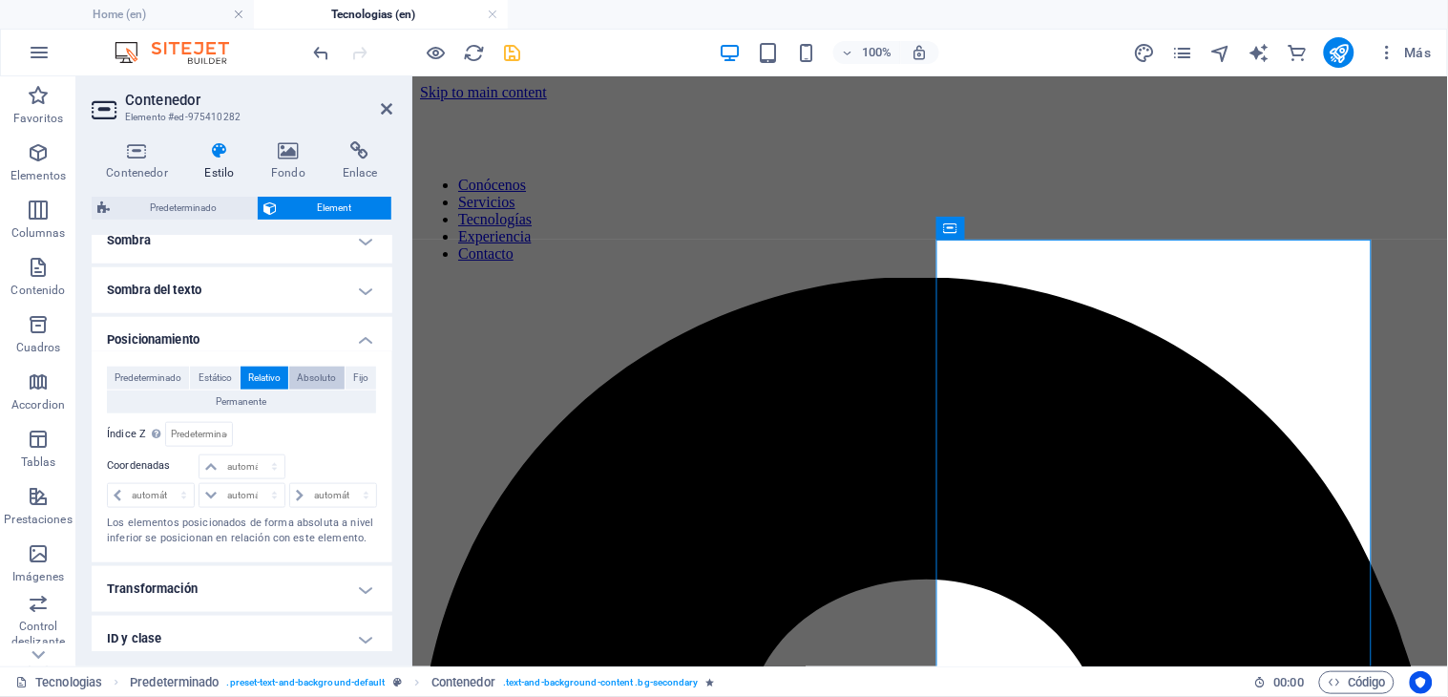
click at [298, 368] on span "Absoluto" at bounding box center [316, 377] width 39 height 23
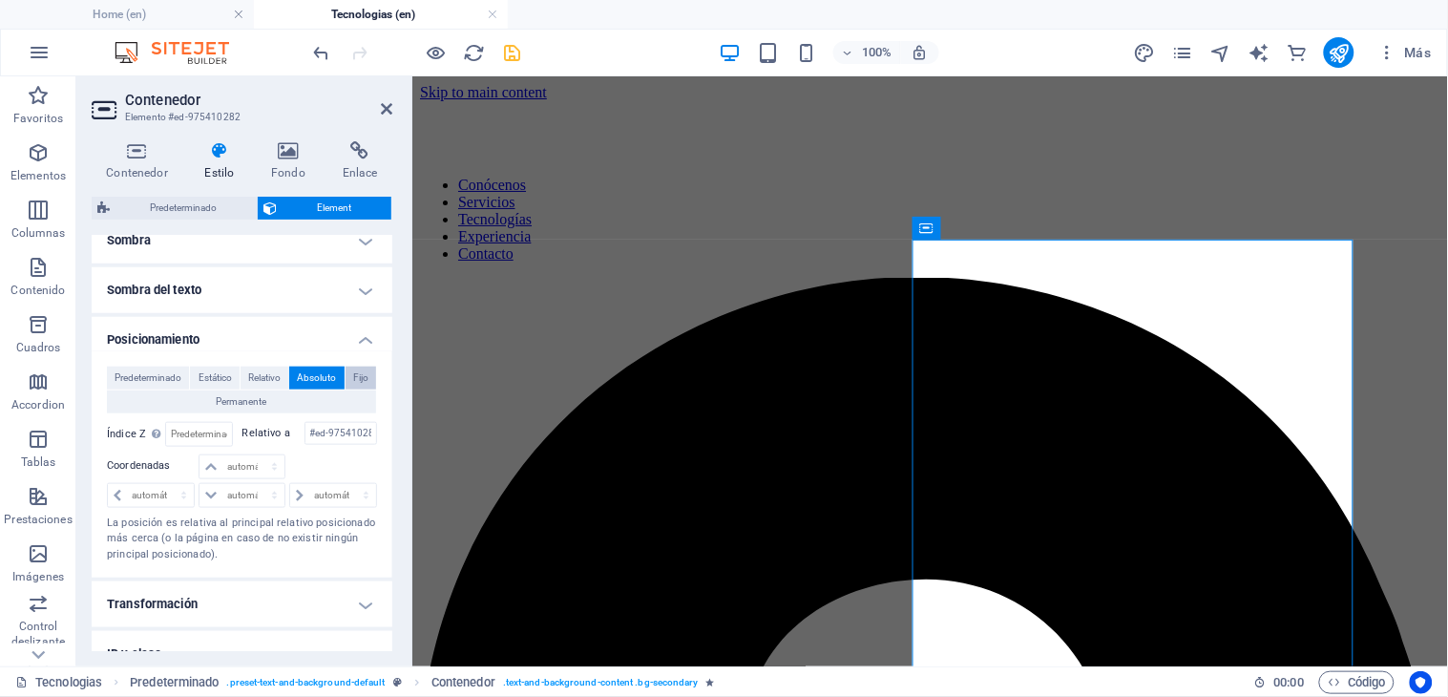
click at [355, 369] on span "Fijo" at bounding box center [360, 377] width 15 height 23
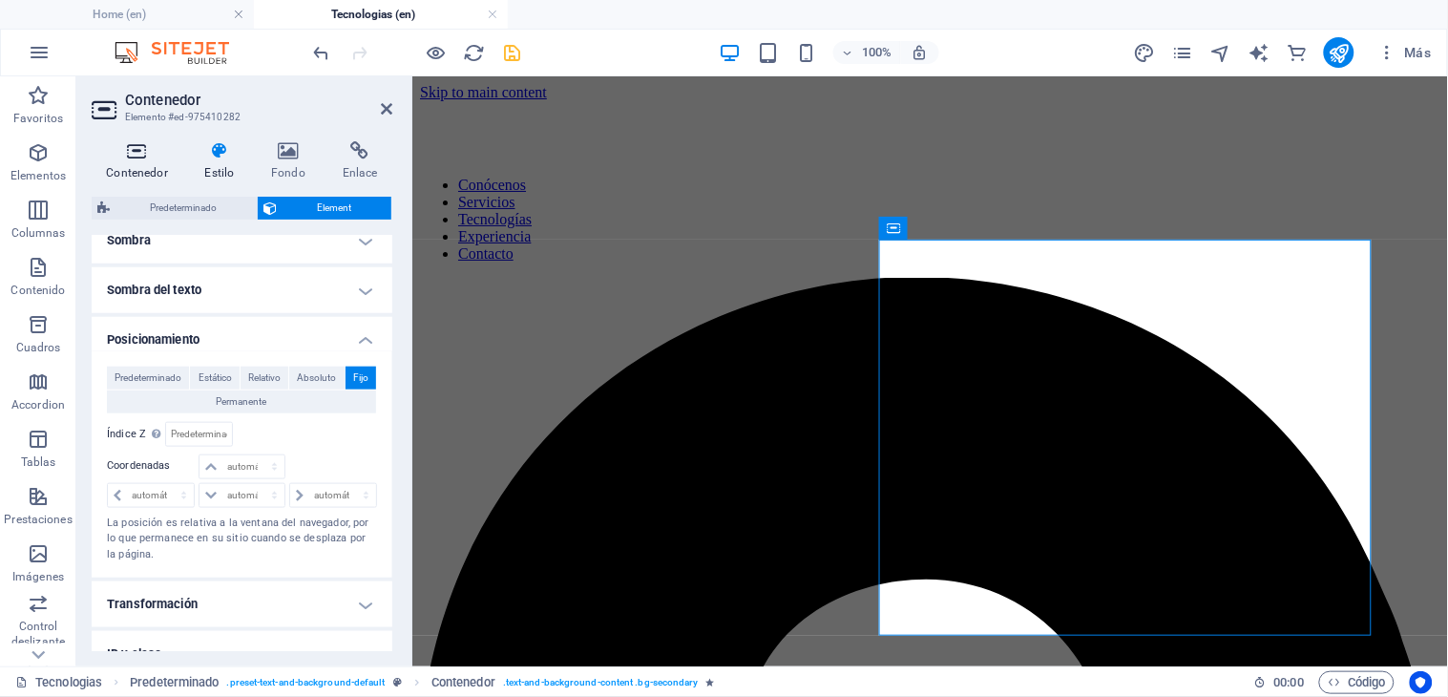
click at [144, 159] on icon at bounding box center [137, 150] width 91 height 19
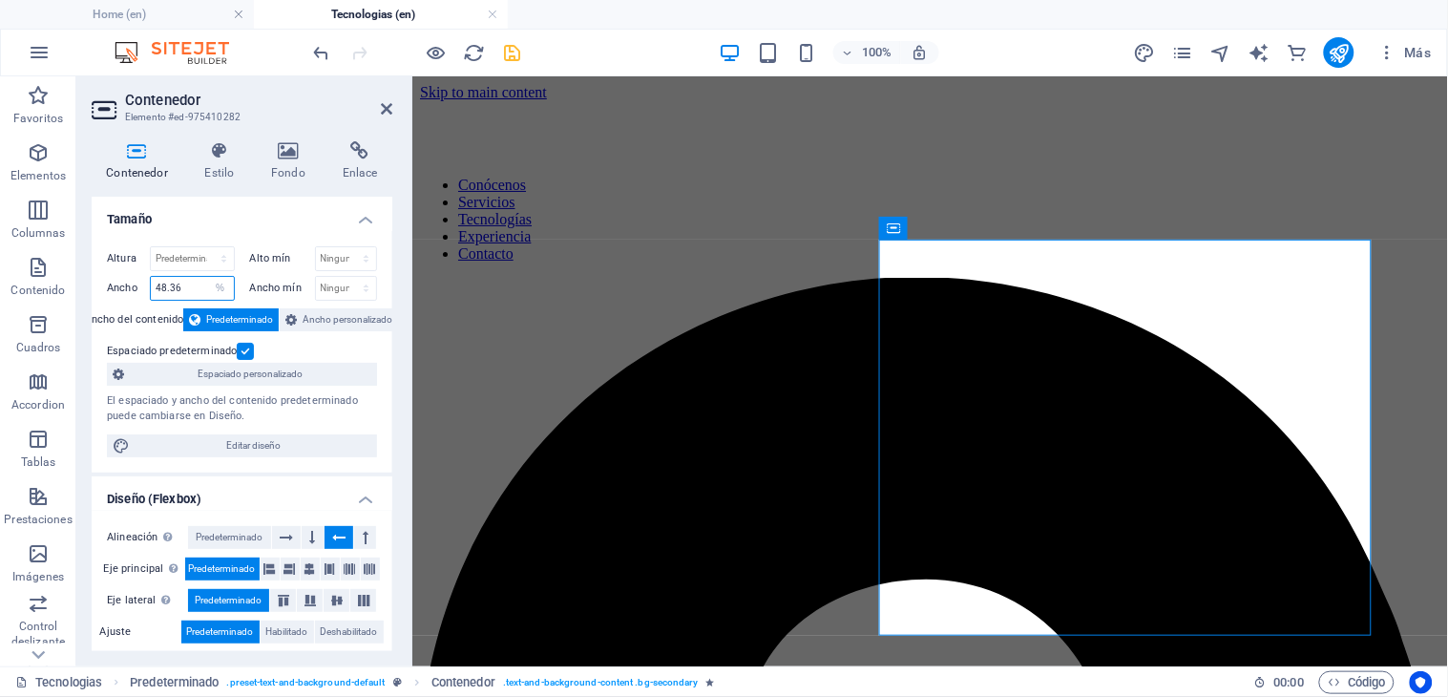
drag, startPoint x: 179, startPoint y: 290, endPoint x: 159, endPoint y: 288, distance: 20.1
click at [159, 288] on input "48.36" at bounding box center [192, 288] width 83 height 23
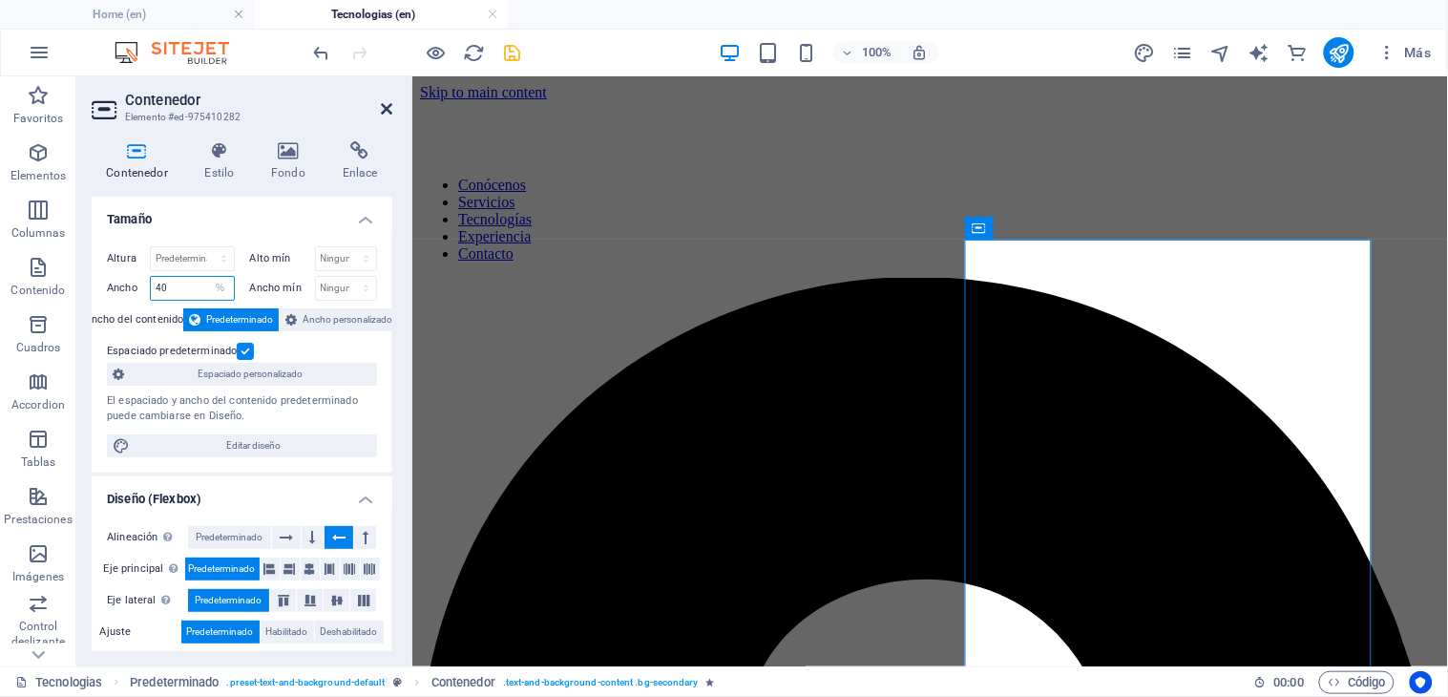
type input "40"
click at [382, 105] on icon at bounding box center [386, 108] width 11 height 15
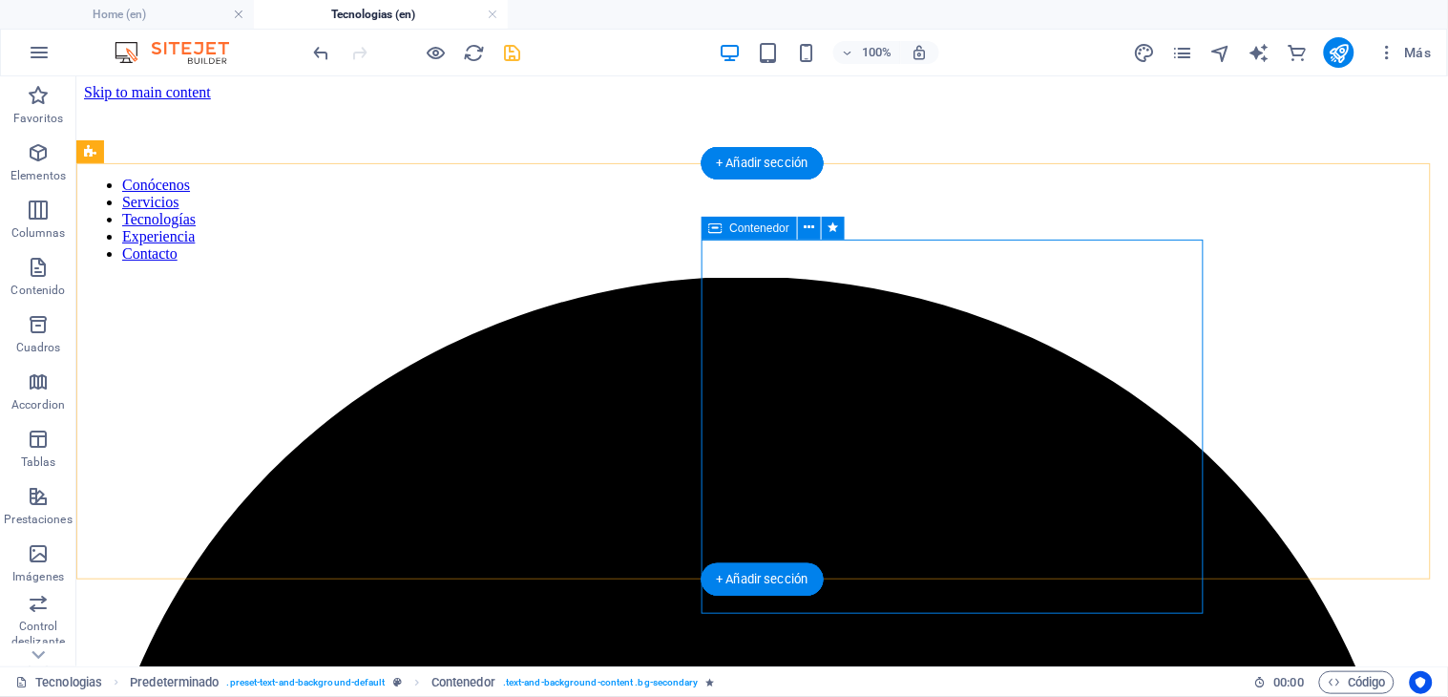
select select "%"
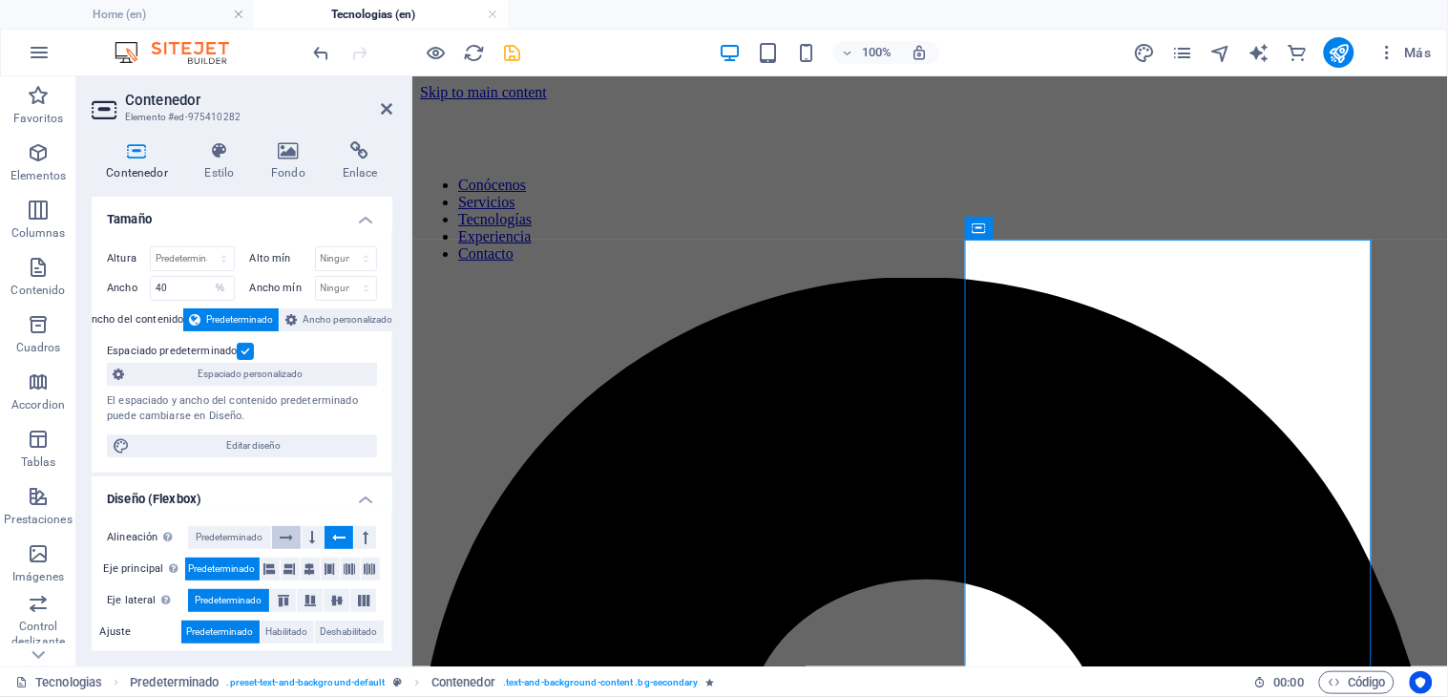
click at [293, 536] on button at bounding box center [287, 537] width 30 height 23
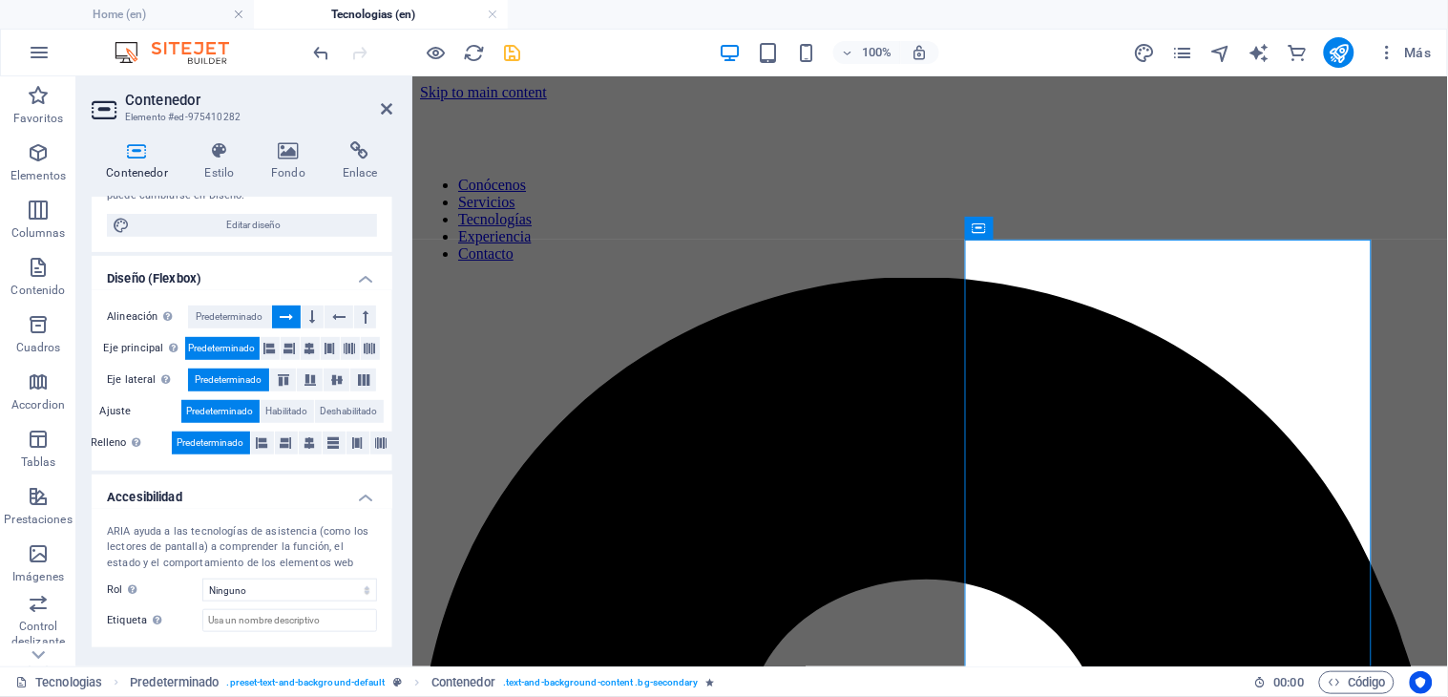
scroll to position [308, 0]
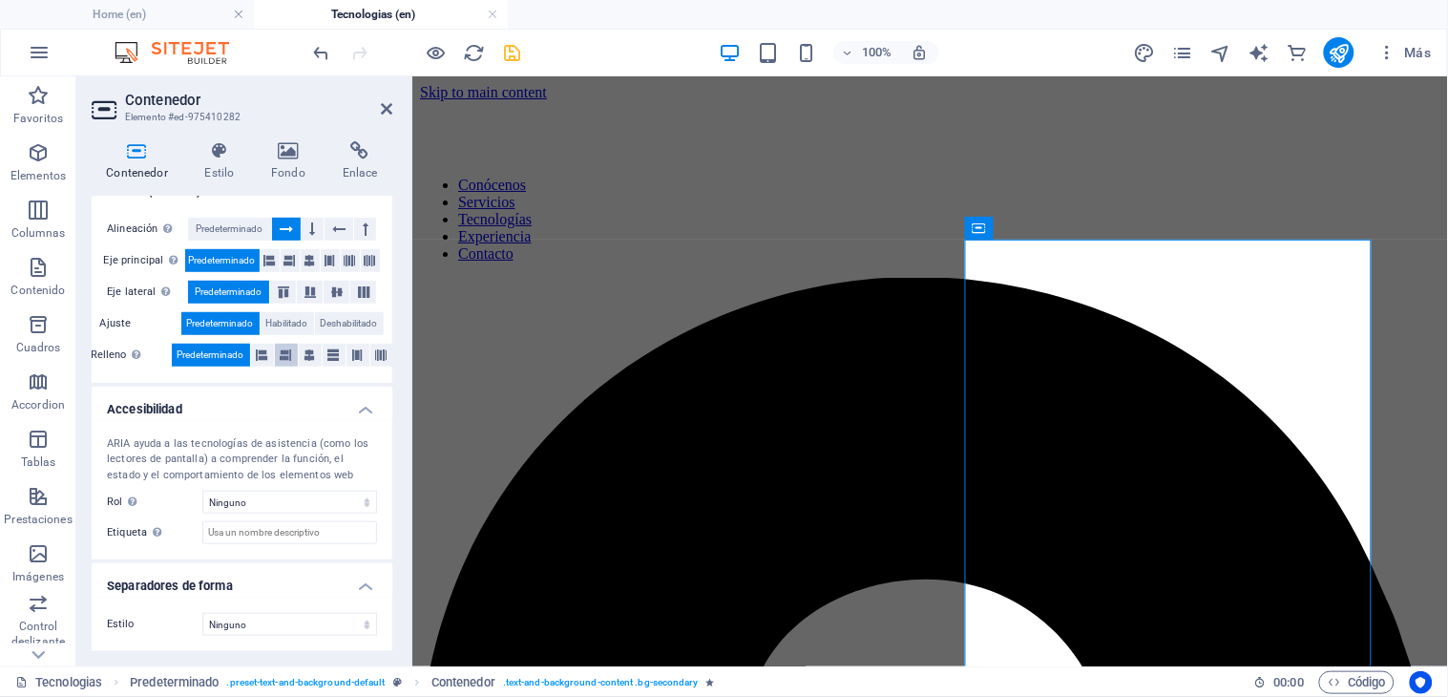
click at [286, 351] on icon at bounding box center [286, 355] width 11 height 23
click at [229, 146] on icon at bounding box center [219, 150] width 59 height 19
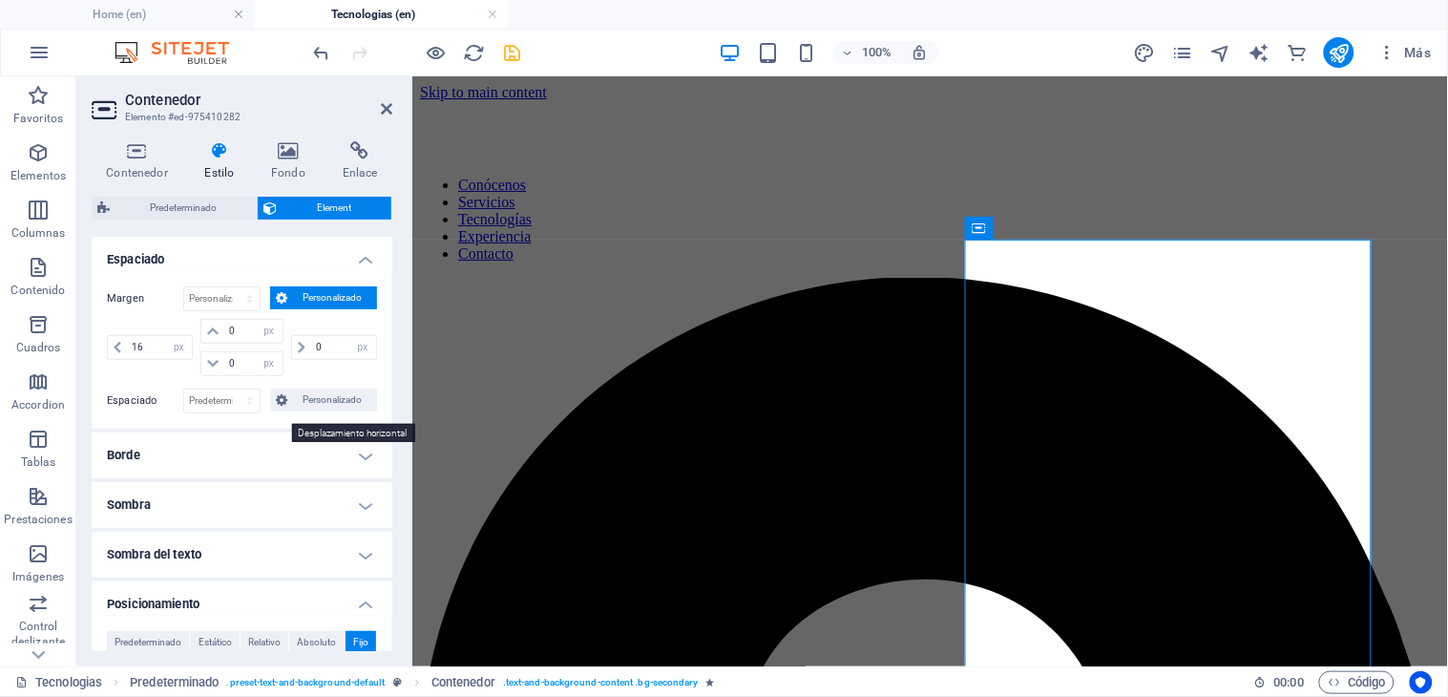
scroll to position [212, 0]
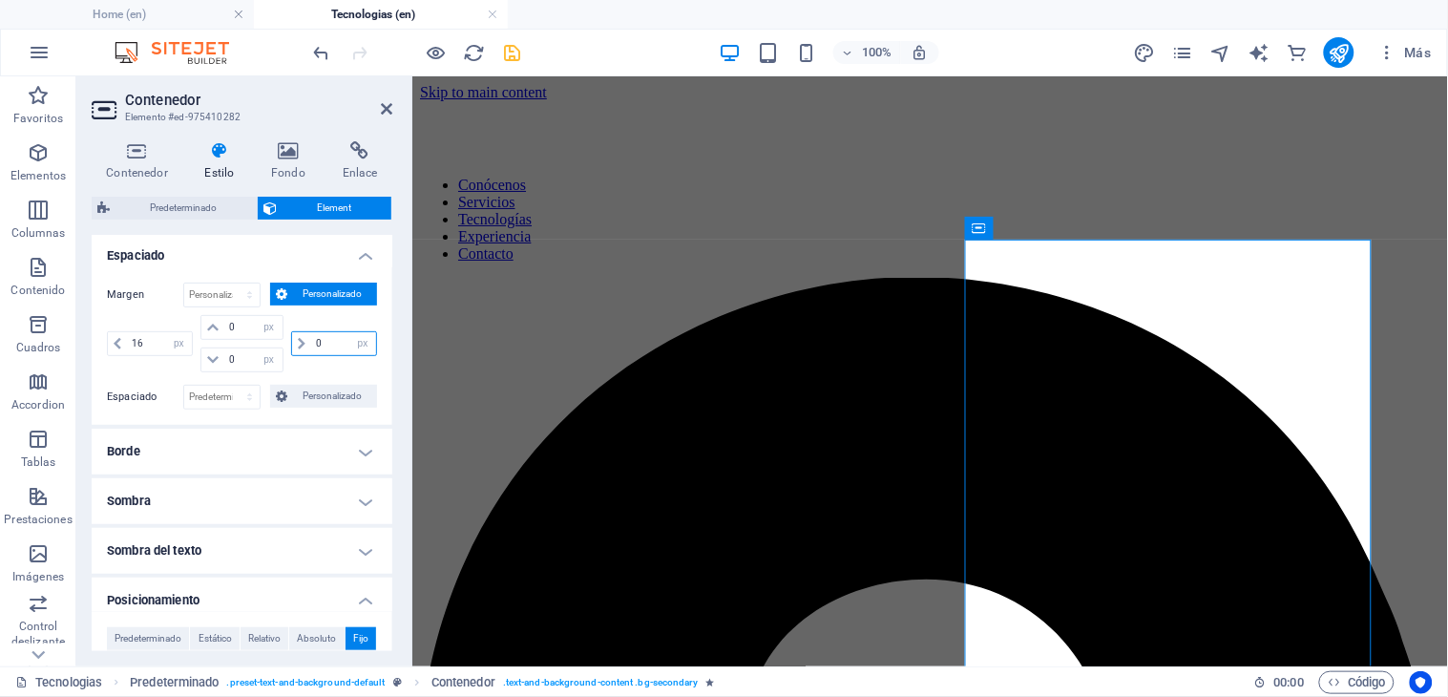
click at [323, 344] on input "0" at bounding box center [343, 343] width 65 height 23
type input "4"
type input "1"
click at [141, 345] on input "16" at bounding box center [159, 343] width 65 height 23
type input "1"
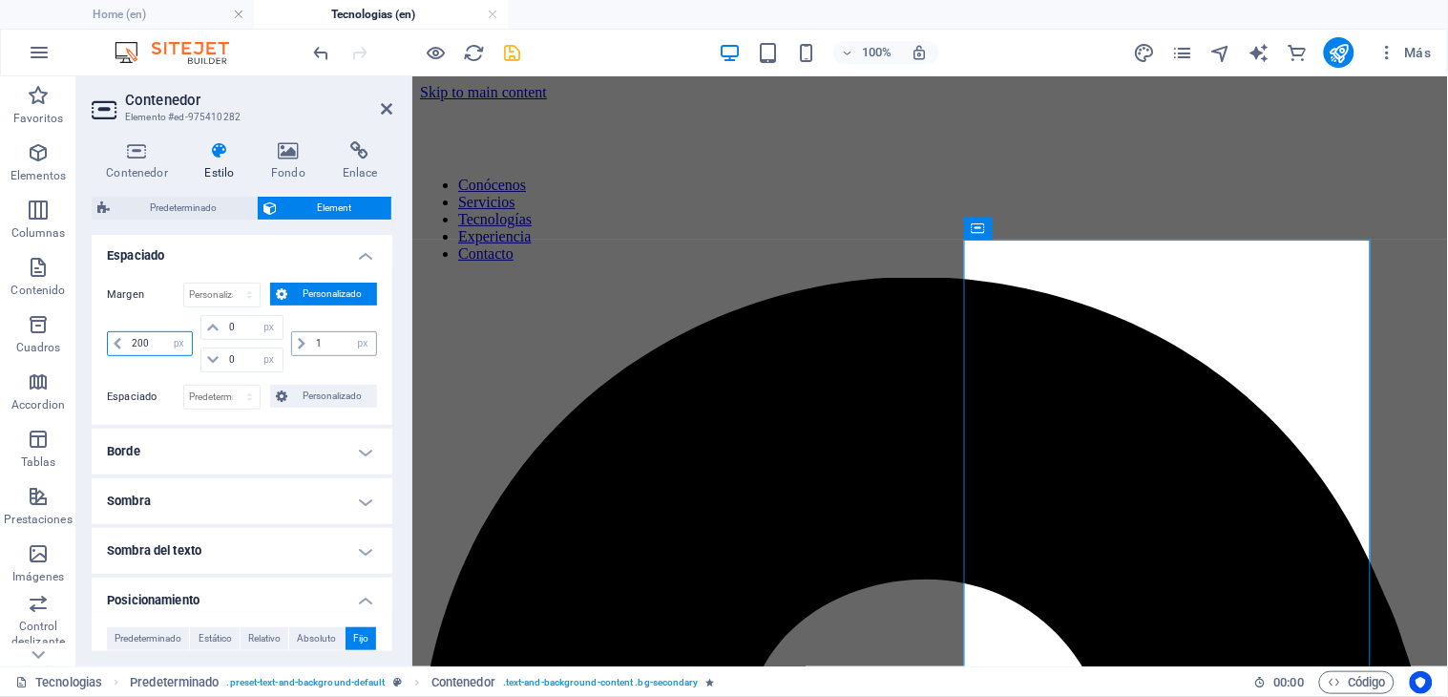
type input "200"
drag, startPoint x: 320, startPoint y: 336, endPoint x: 369, endPoint y: 360, distance: 55.1
click at [322, 336] on input "1" at bounding box center [343, 343] width 65 height 23
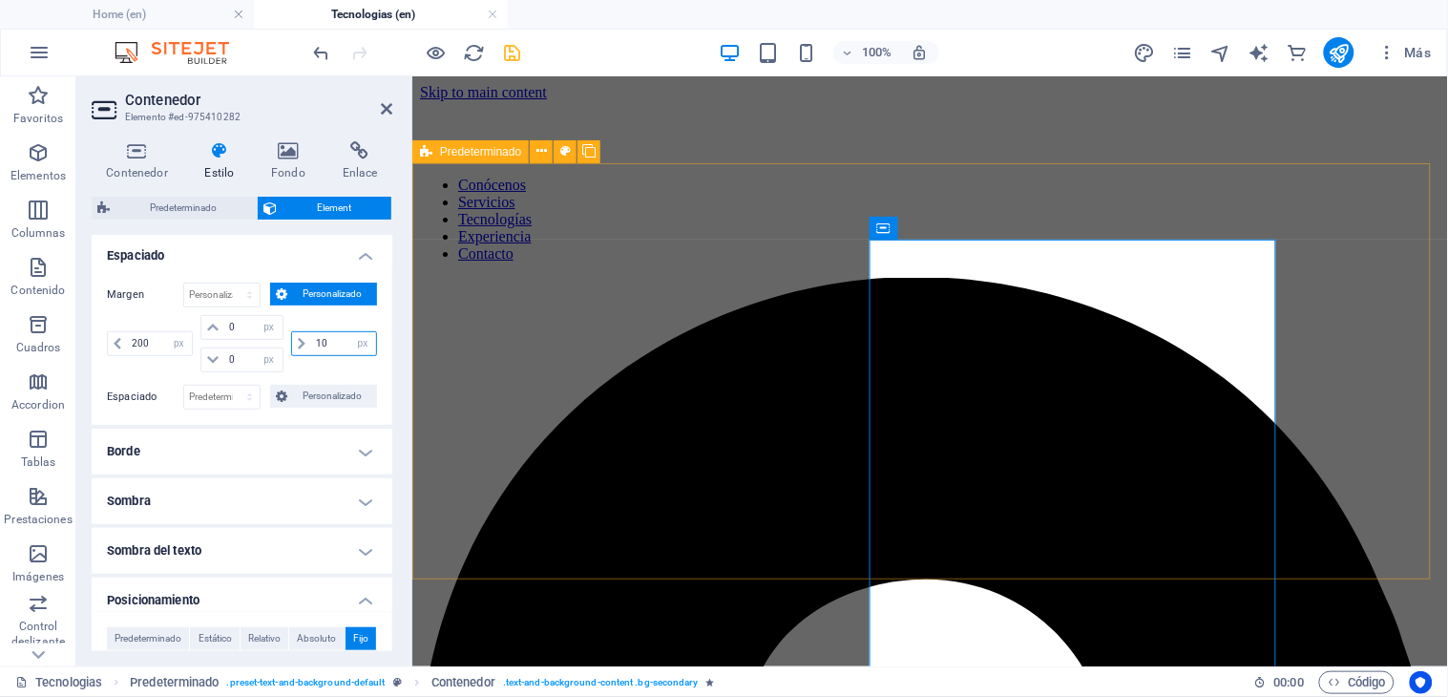
type input "1"
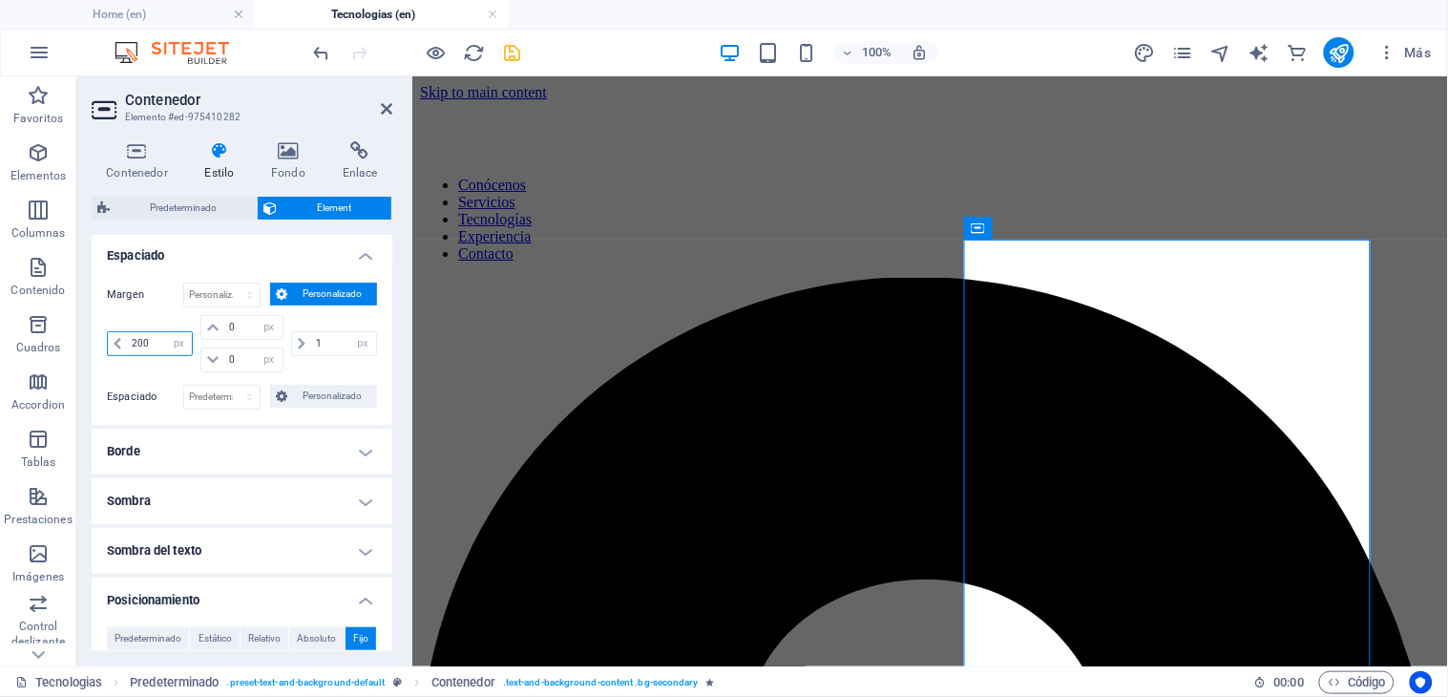
drag, startPoint x: 157, startPoint y: 344, endPoint x: 101, endPoint y: 345, distance: 55.4
click at [101, 345] on div "Margen Predeterminado automático px % rem vw vh Personalizado Personalizado 200…" at bounding box center [242, 345] width 301 height 157
click at [376, 110] on header "Contenedor Elemento #ed-975410282" at bounding box center [242, 101] width 301 height 50
click at [382, 108] on icon at bounding box center [386, 108] width 11 height 15
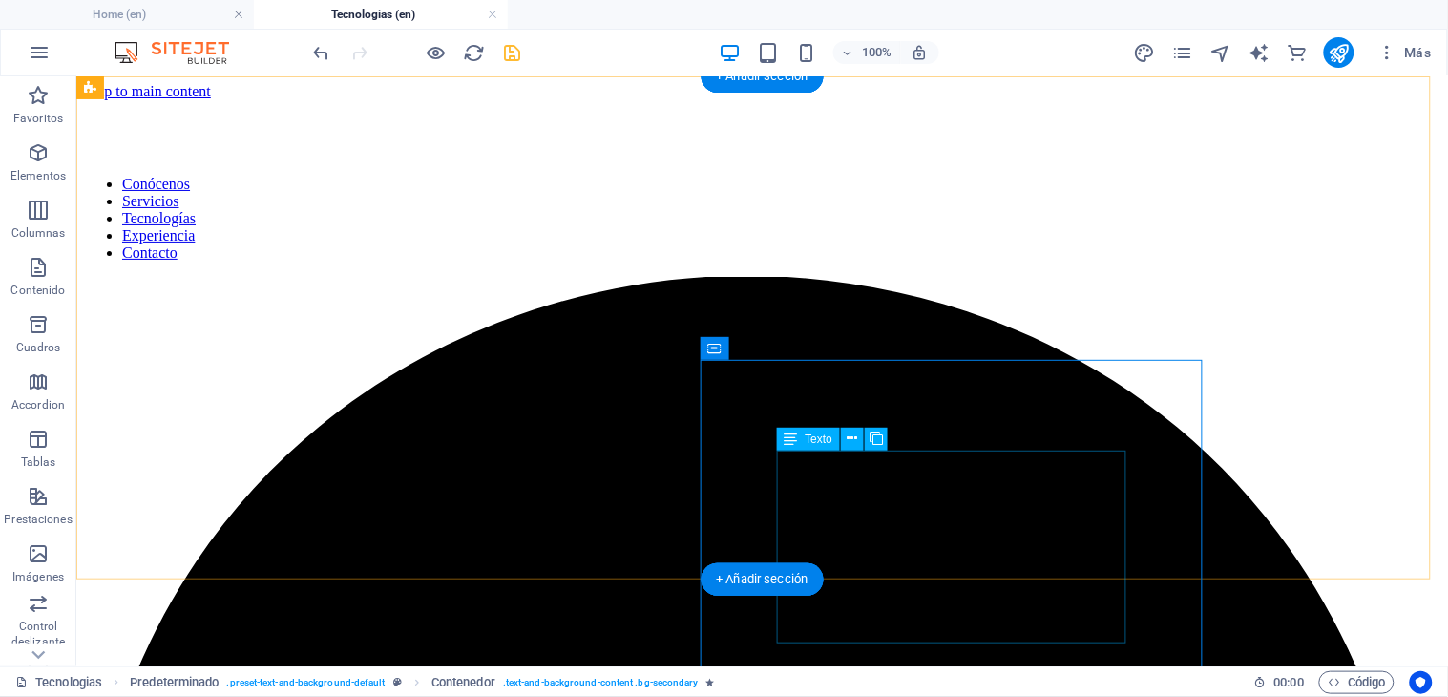
scroll to position [0, 0]
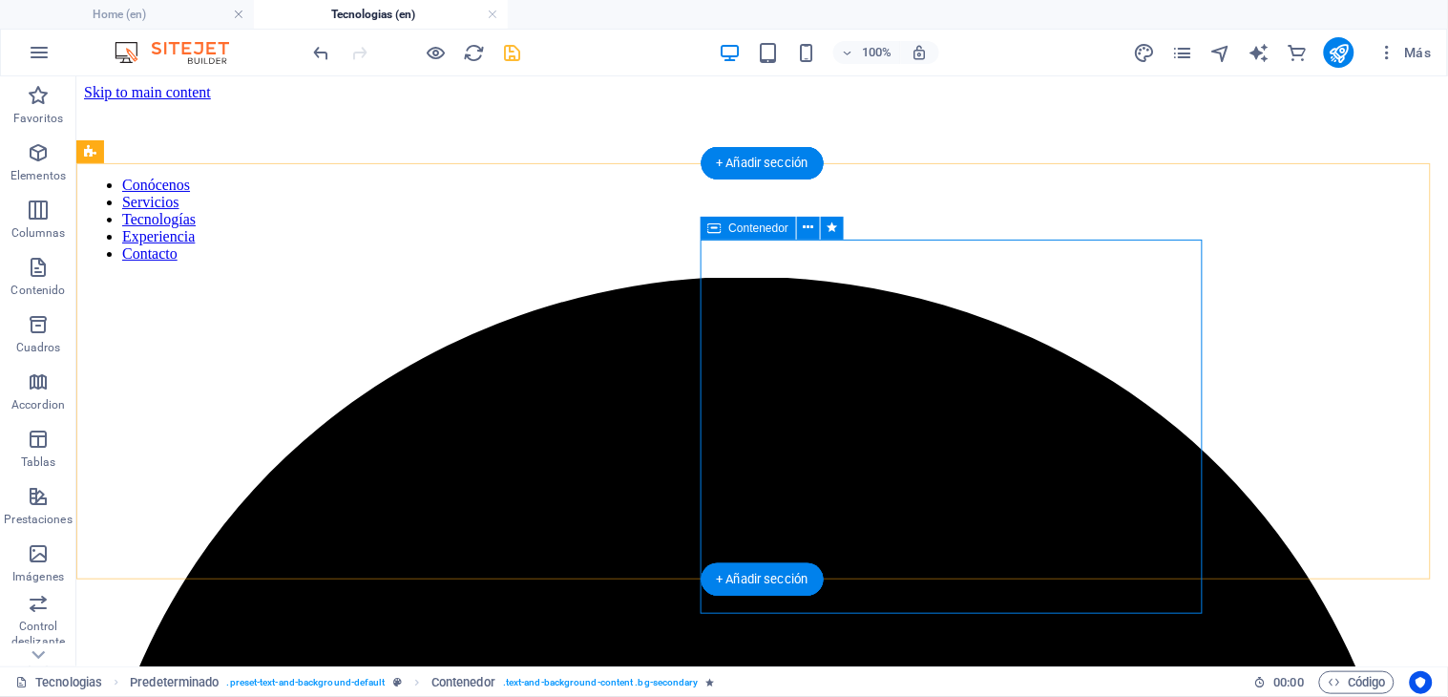
select select "px"
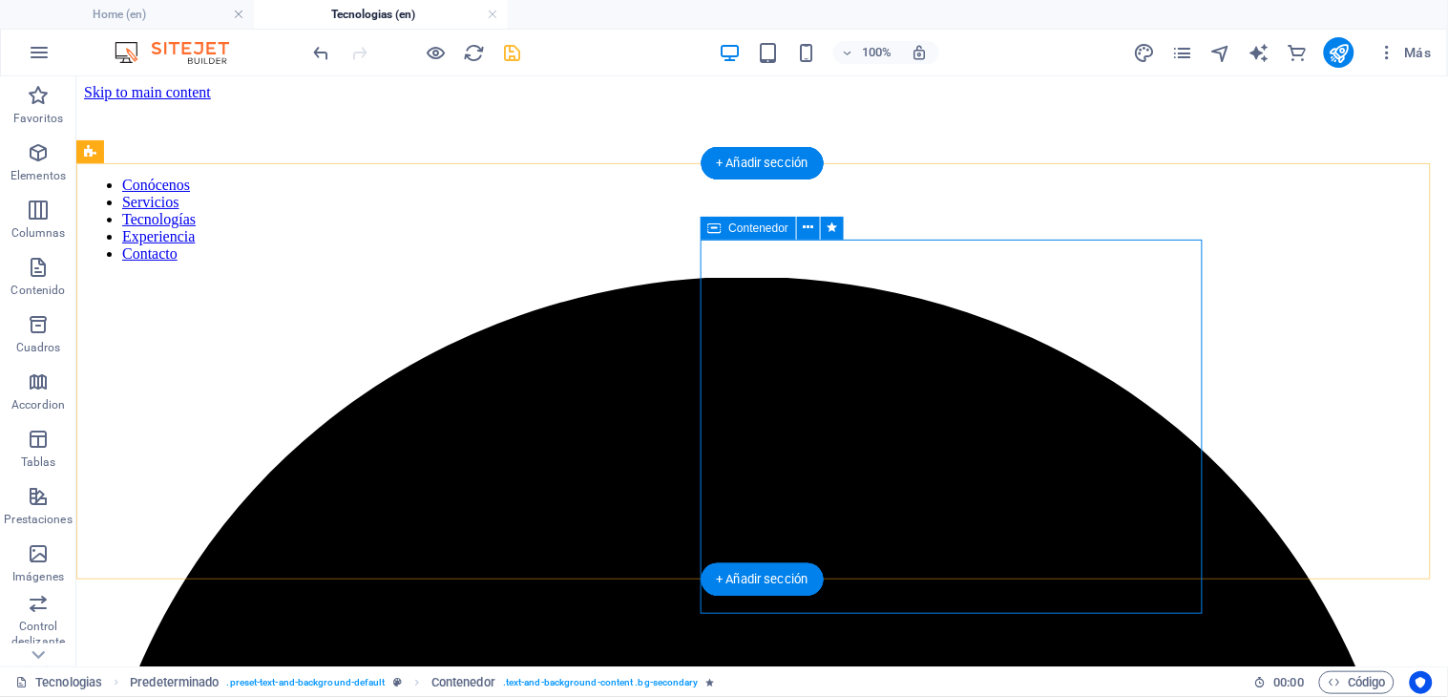
select select "px"
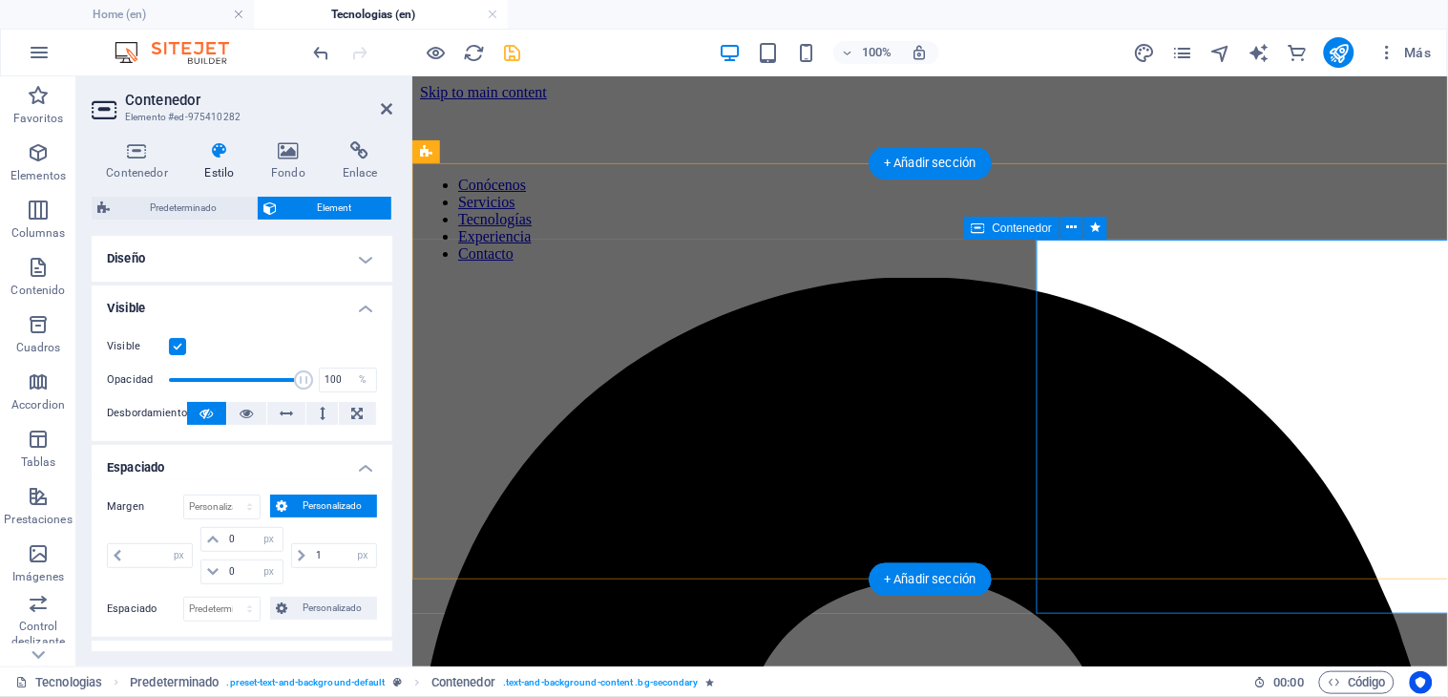
type input "200"
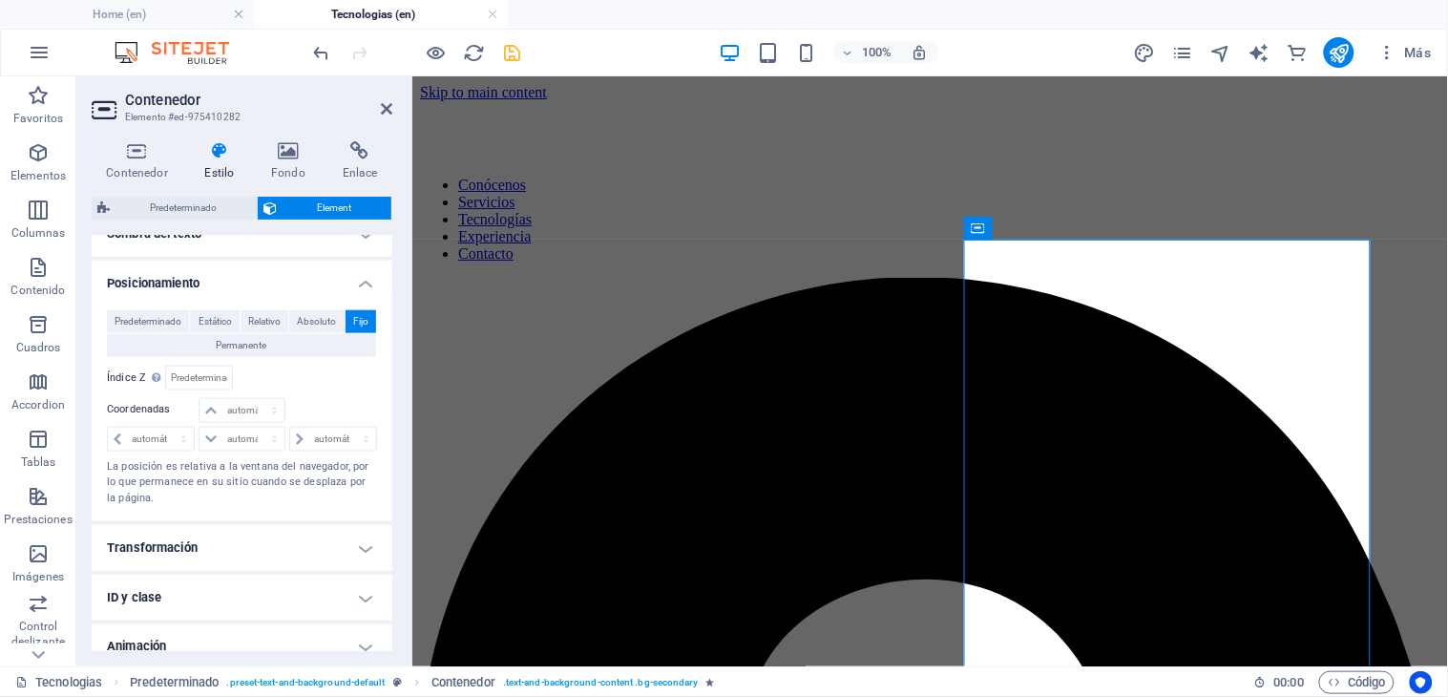
scroll to position [530, 0]
click at [254, 318] on span "Relativo" at bounding box center [264, 320] width 32 height 23
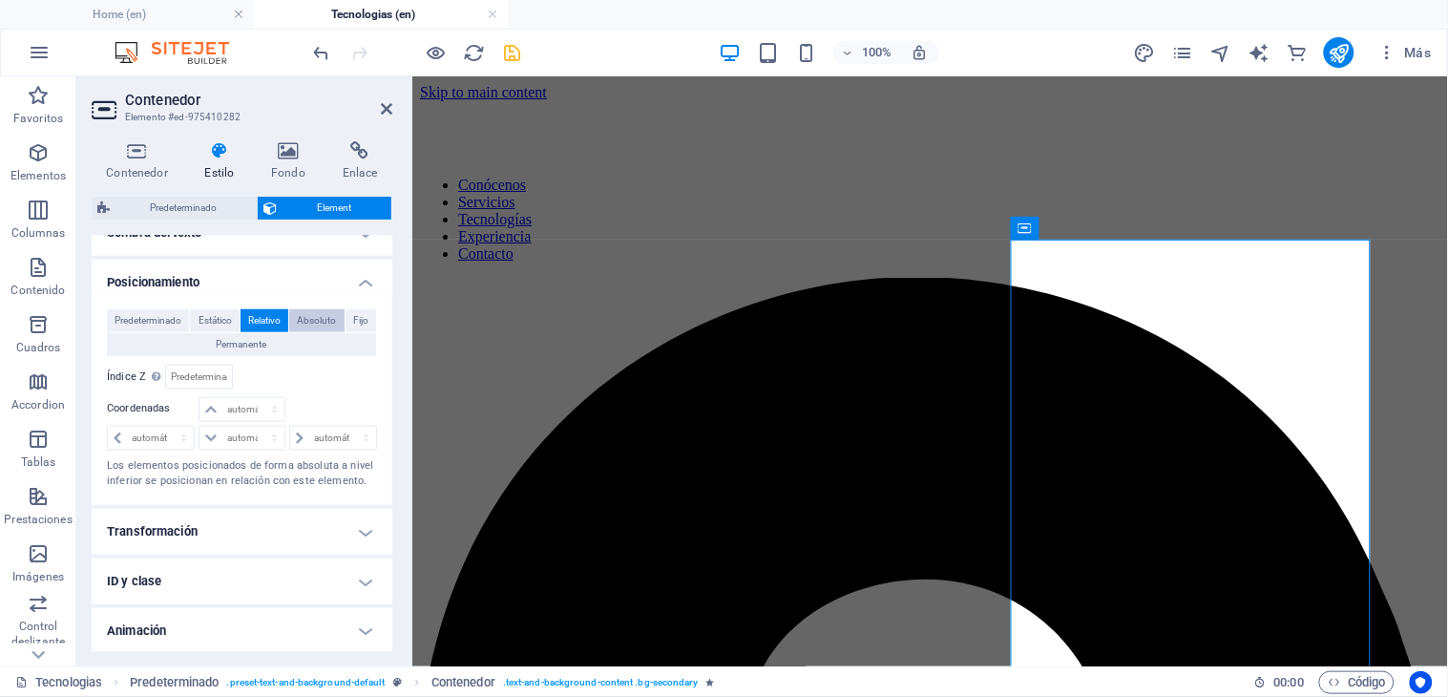
click at [306, 317] on span "Absoluto" at bounding box center [316, 320] width 39 height 23
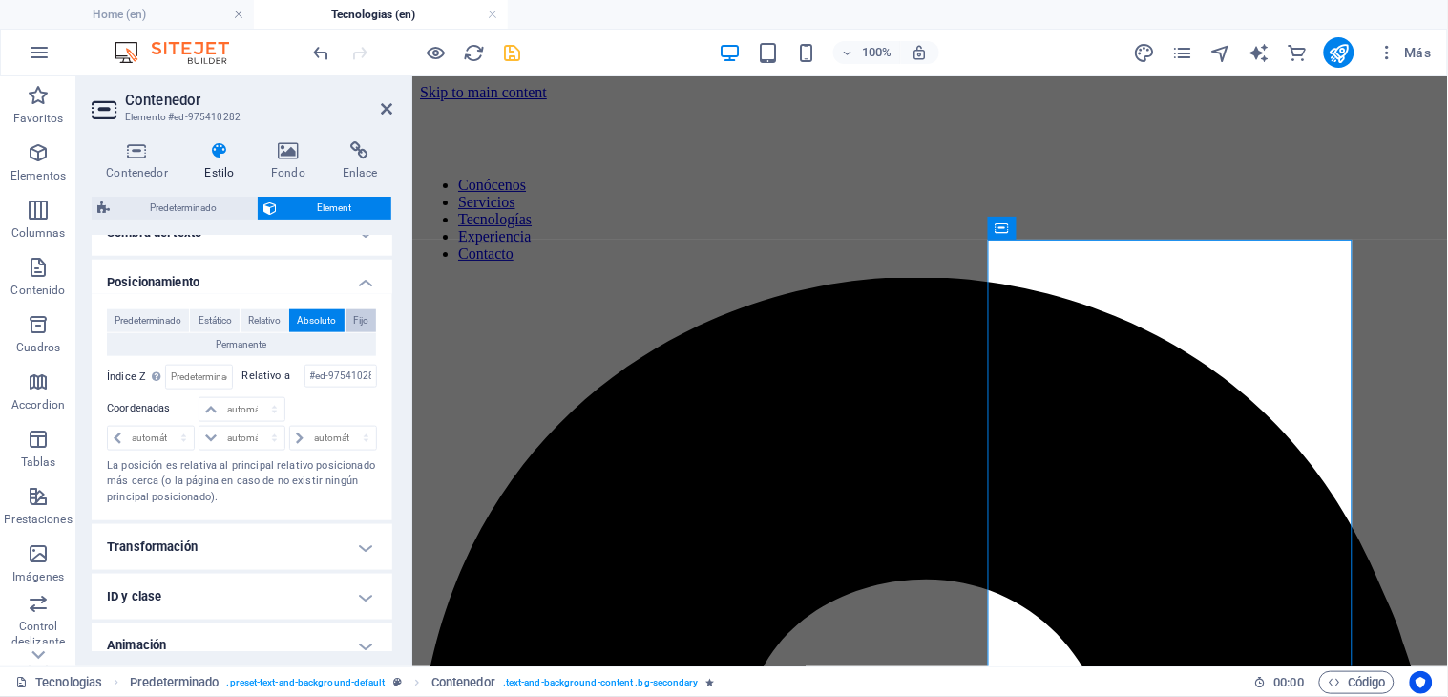
click at [358, 317] on span "Fijo" at bounding box center [360, 320] width 15 height 23
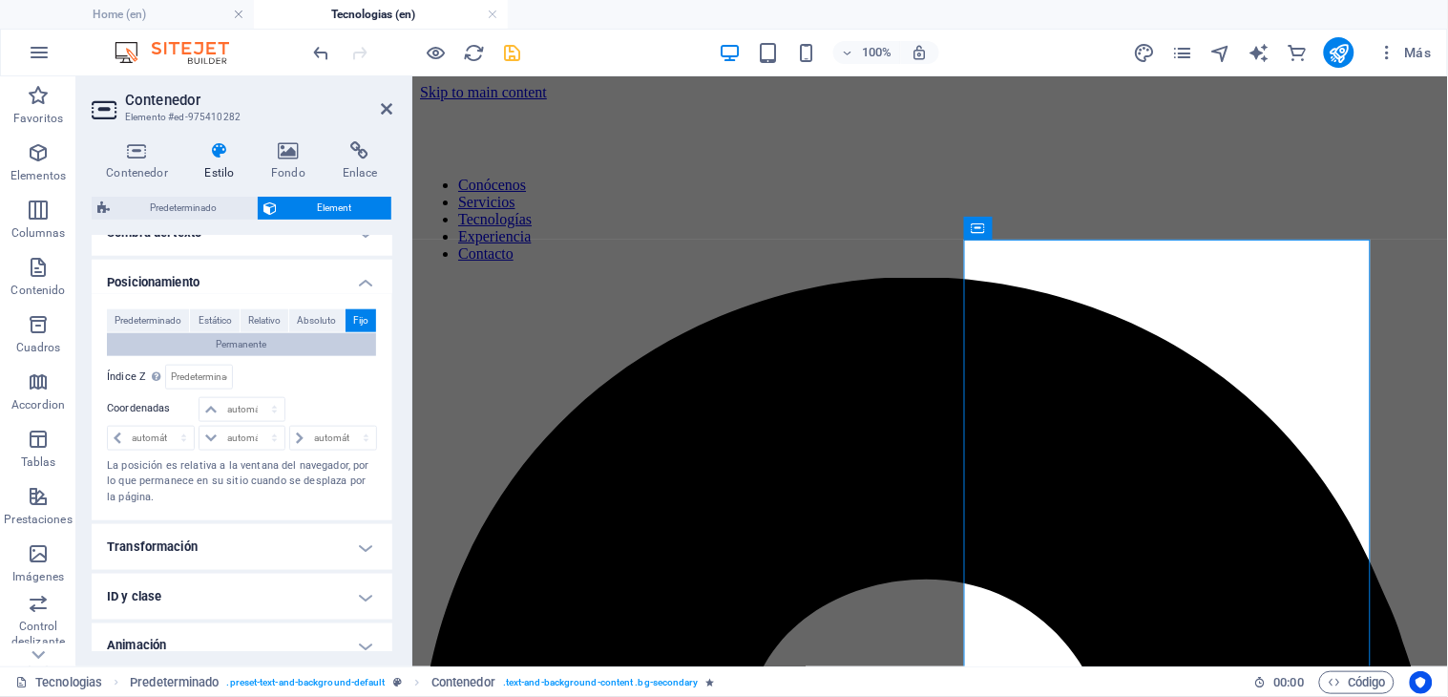
click at [256, 345] on span "Permanente" at bounding box center [242, 344] width 51 height 23
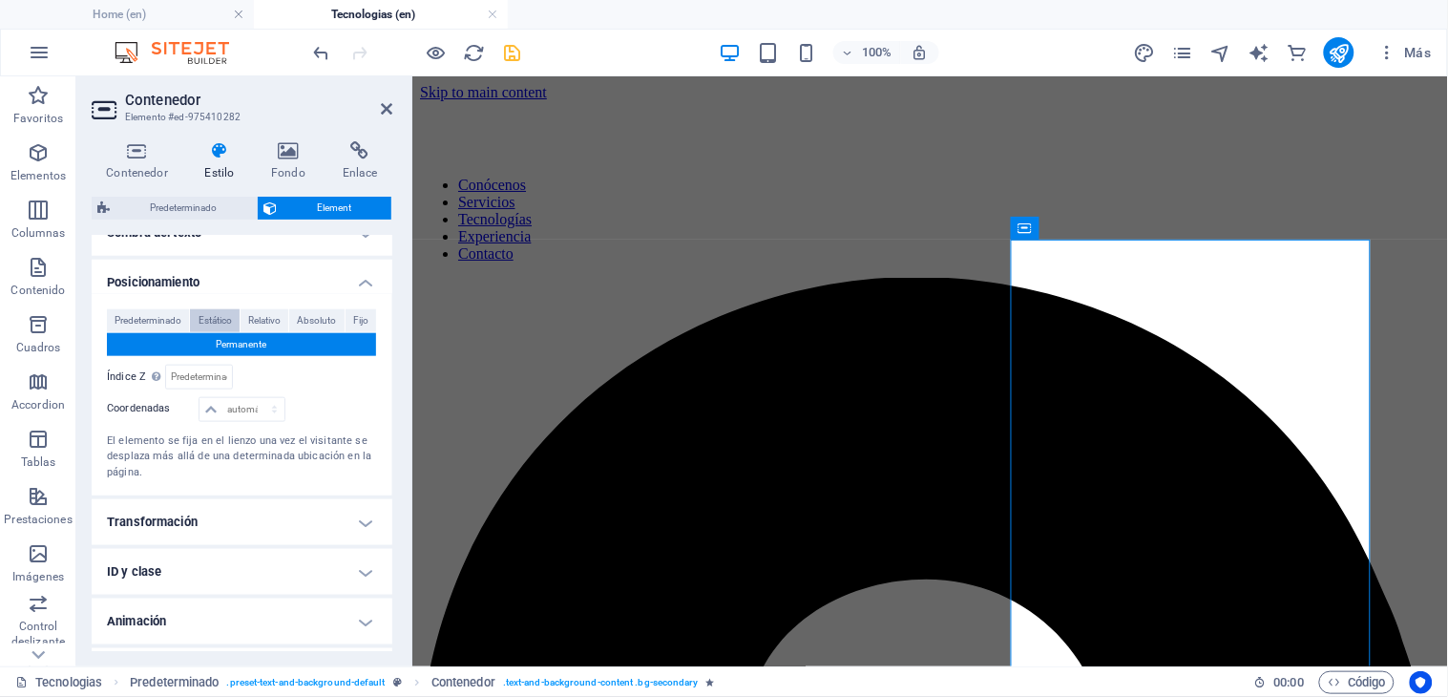
click at [225, 315] on span "Estático" at bounding box center [214, 320] width 33 height 23
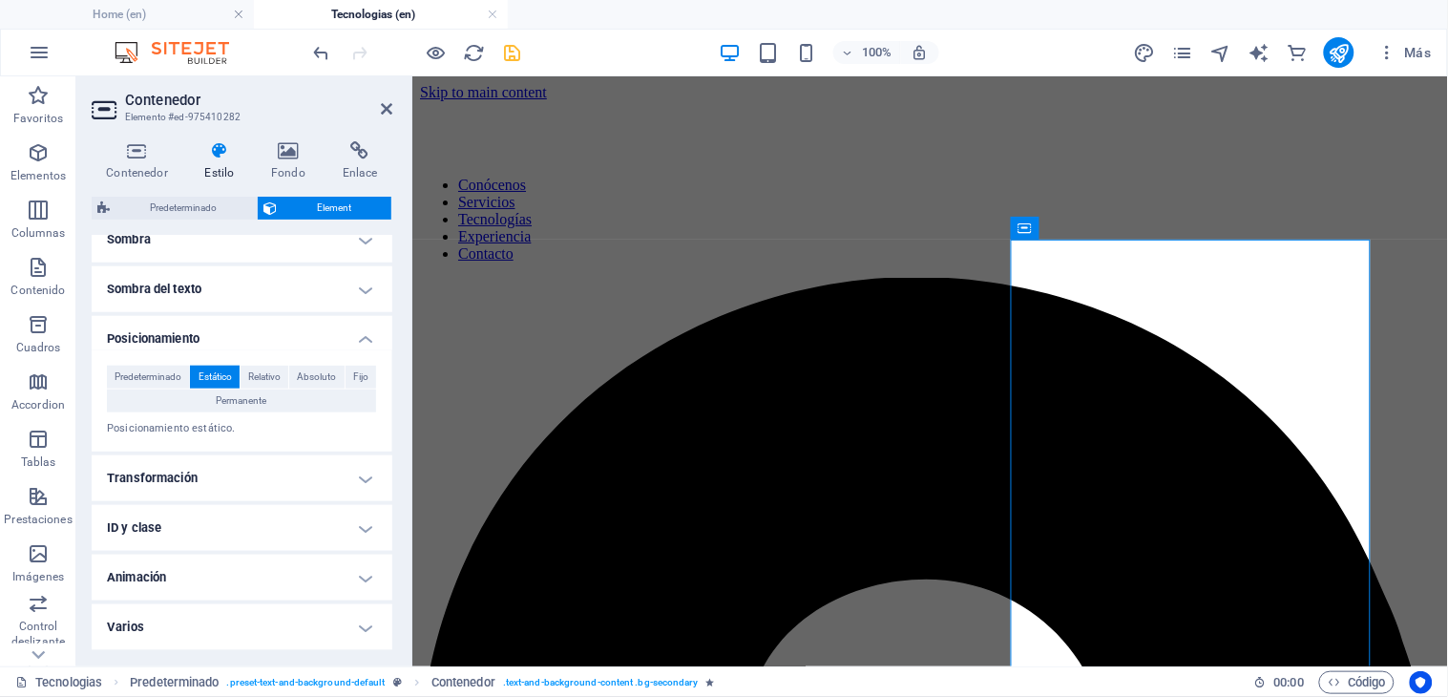
scroll to position [472, 0]
click at [267, 366] on span "Relativo" at bounding box center [264, 377] width 32 height 23
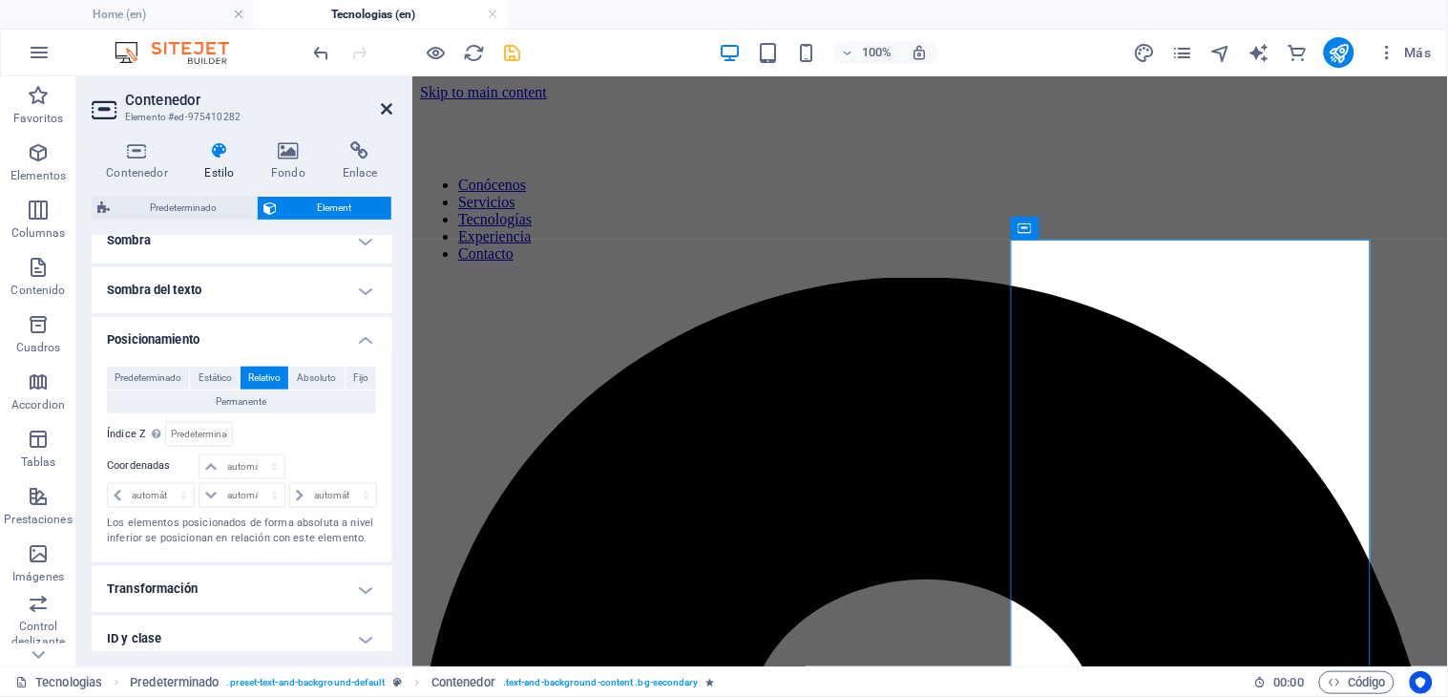
click at [387, 106] on icon at bounding box center [386, 108] width 11 height 15
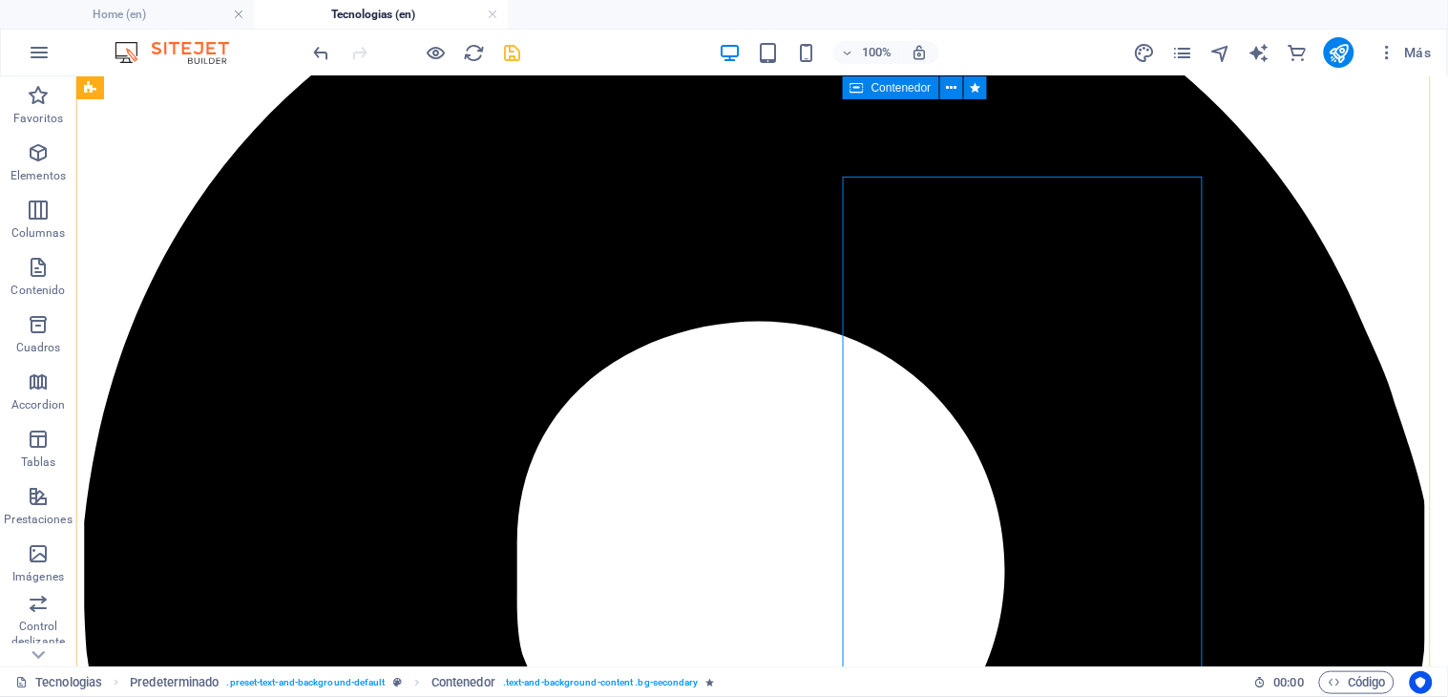
scroll to position [0, 0]
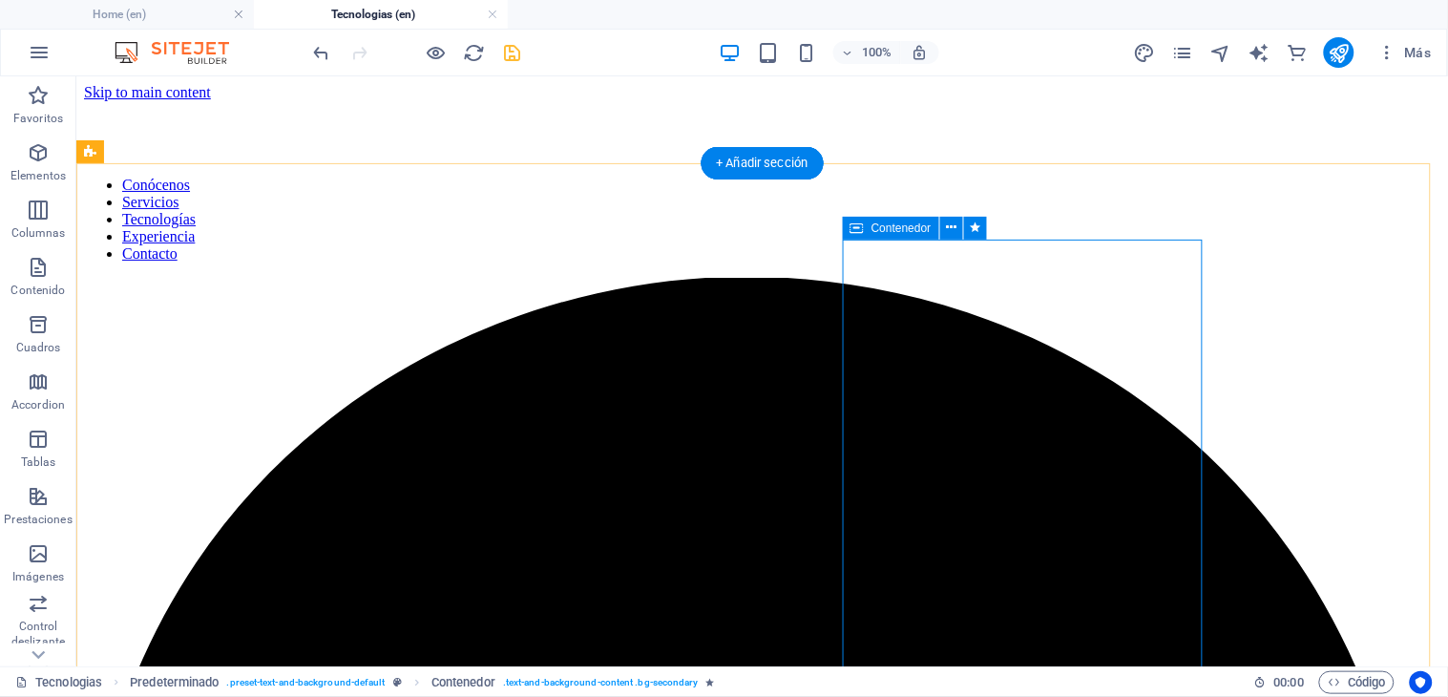
select select "px"
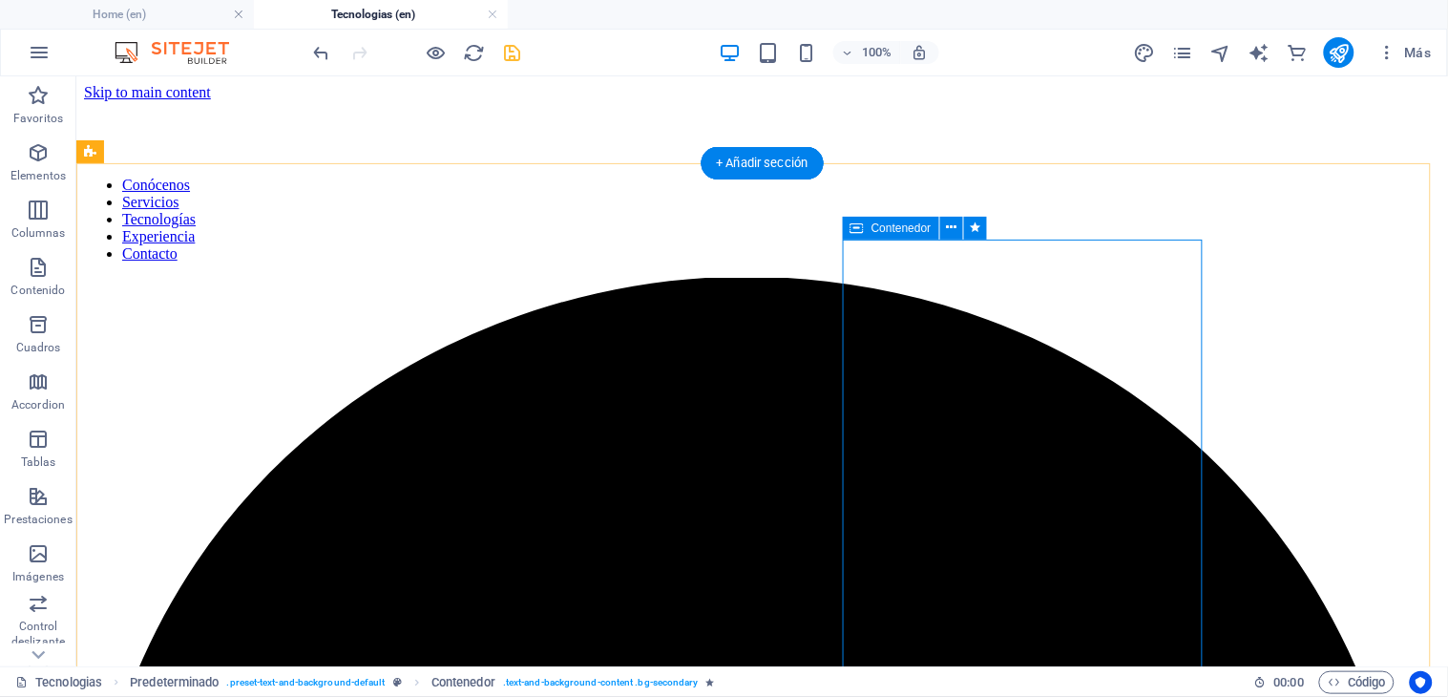
select select "px"
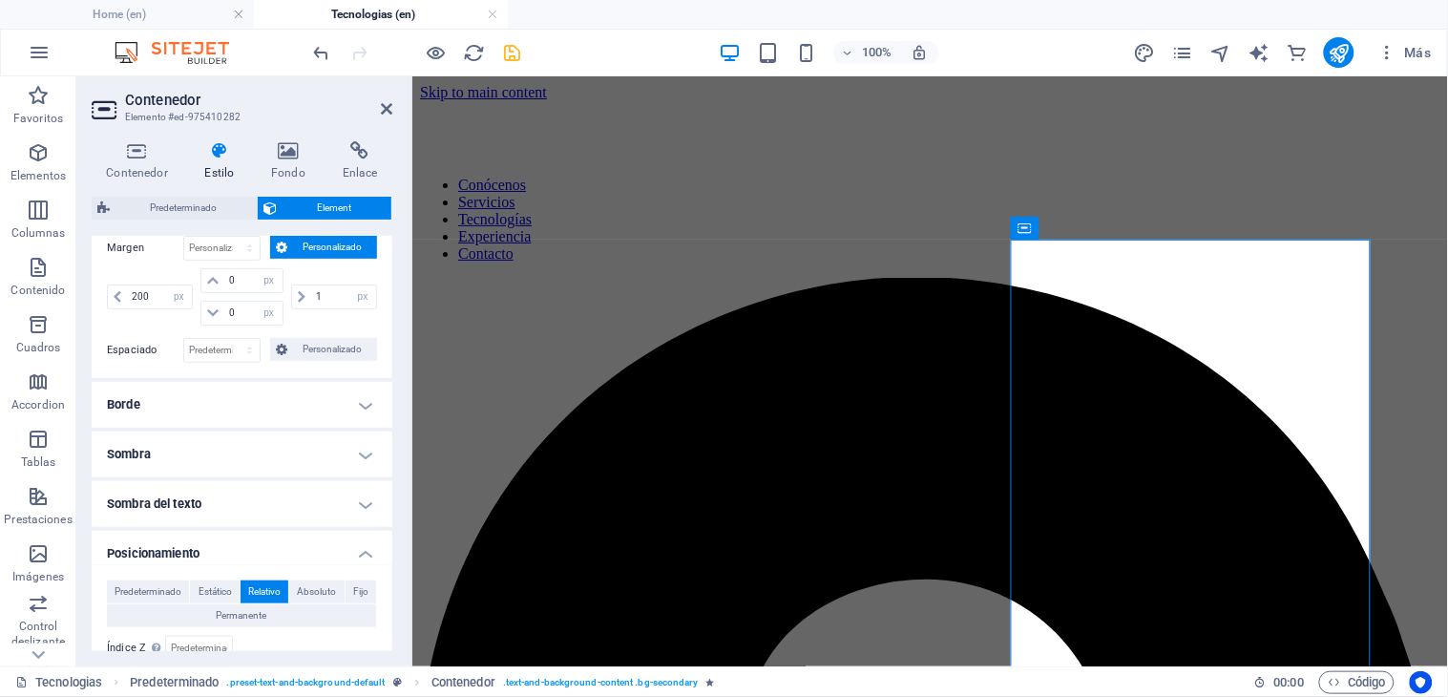
scroll to position [424, 0]
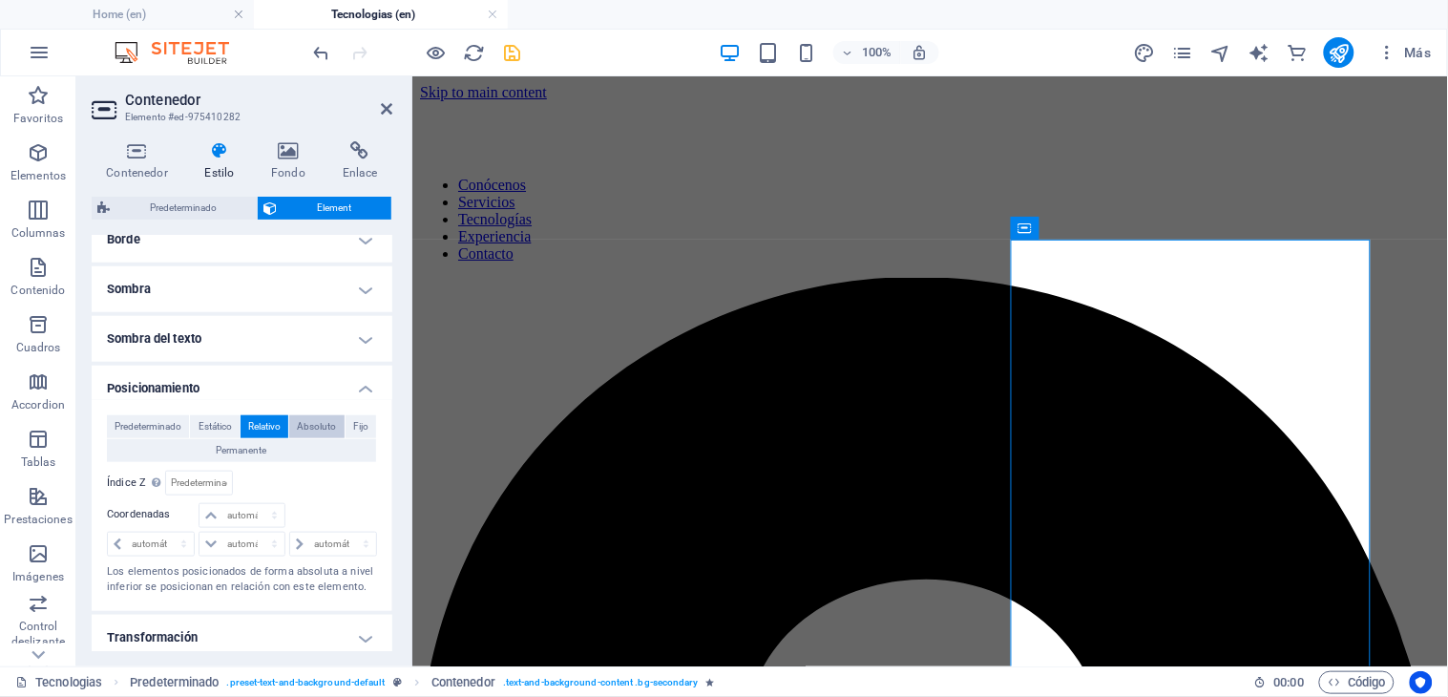
click at [306, 425] on span "Absoluto" at bounding box center [316, 426] width 39 height 23
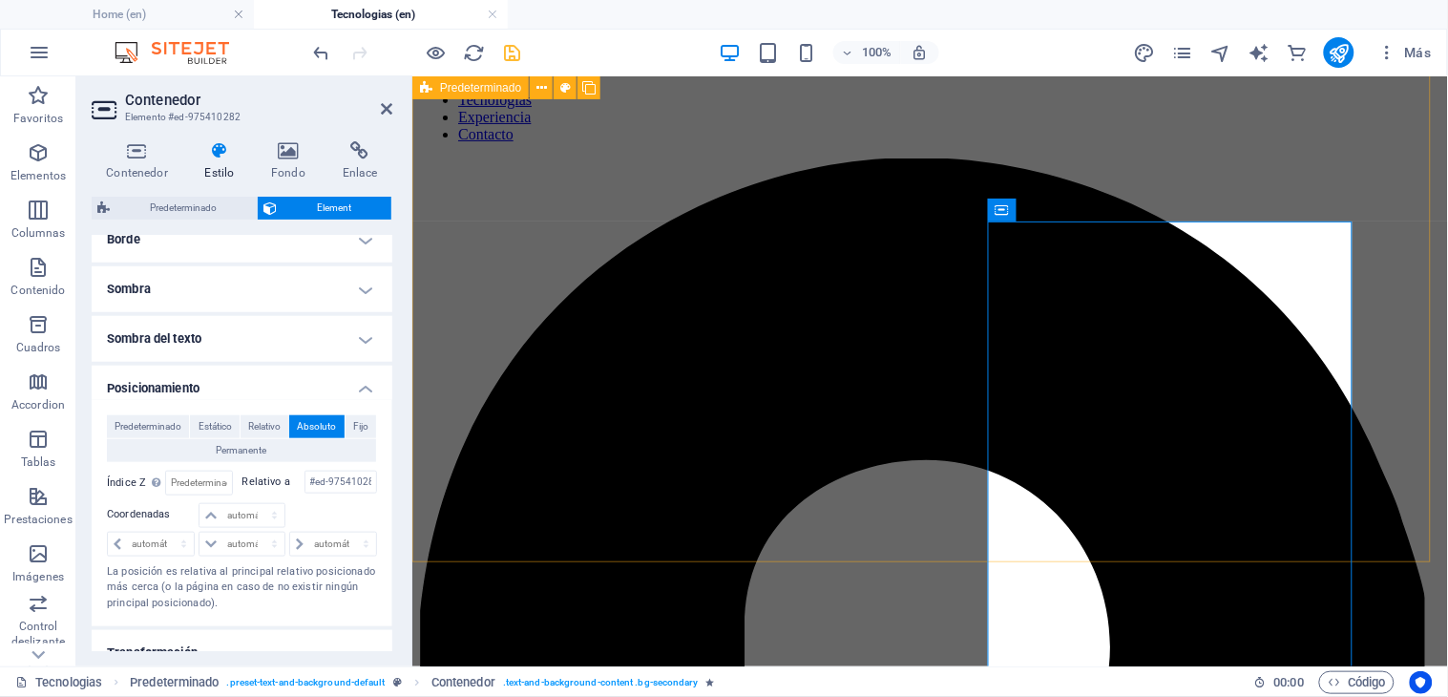
scroll to position [0, 0]
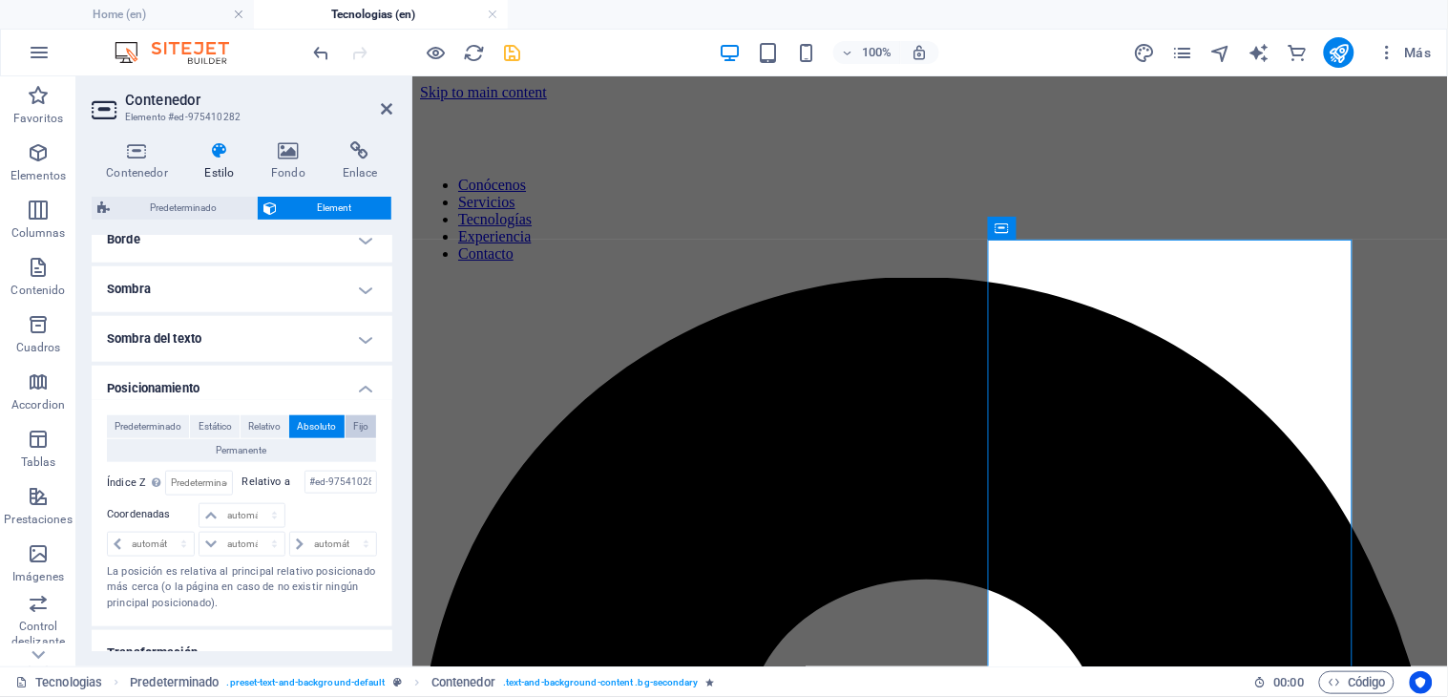
click at [358, 424] on span "Fijo" at bounding box center [360, 426] width 15 height 23
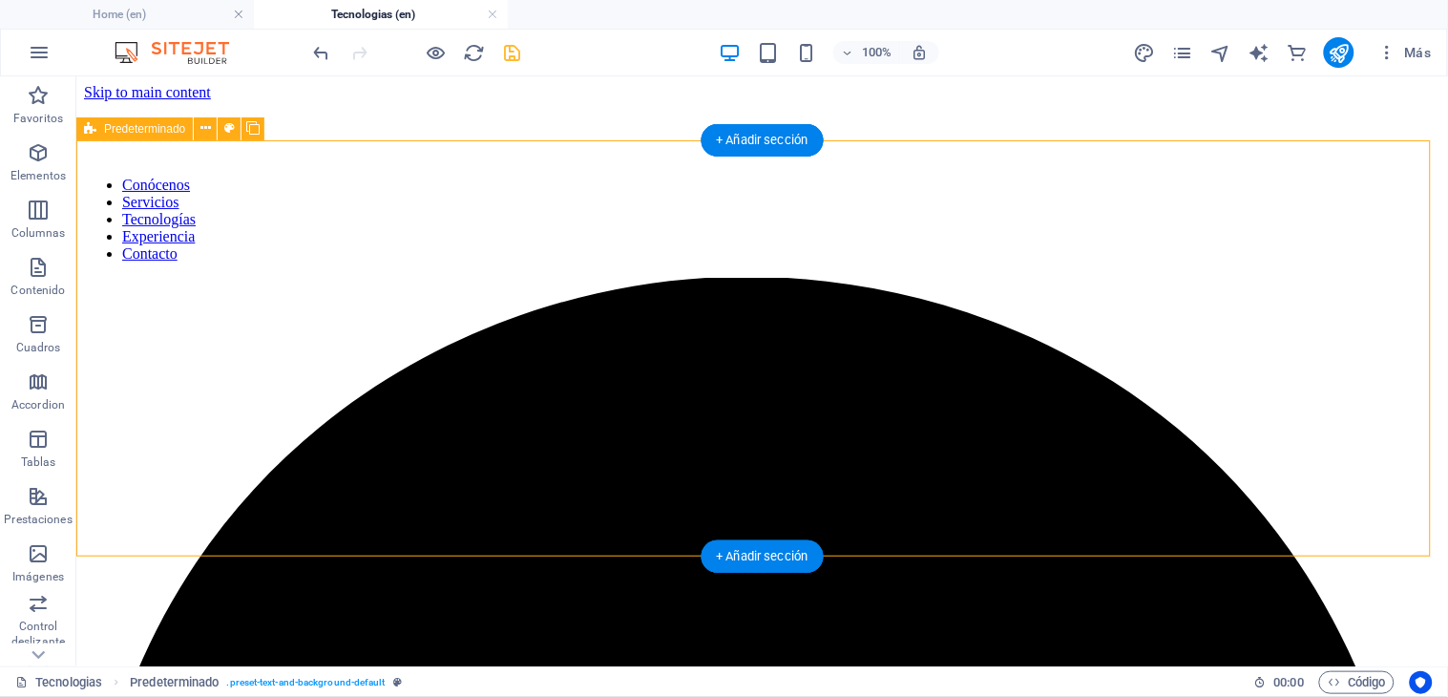
scroll to position [119, 0]
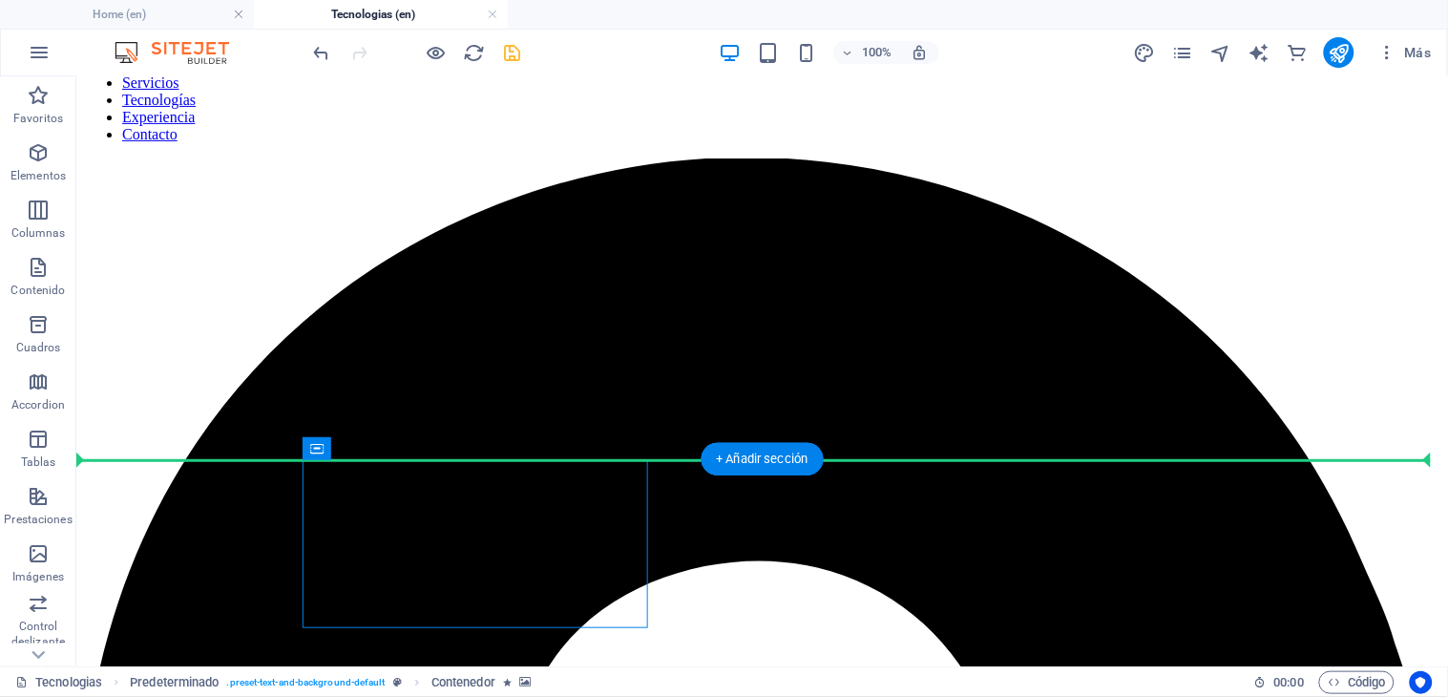
drag, startPoint x: 482, startPoint y: 524, endPoint x: 632, endPoint y: 345, distance: 233.0
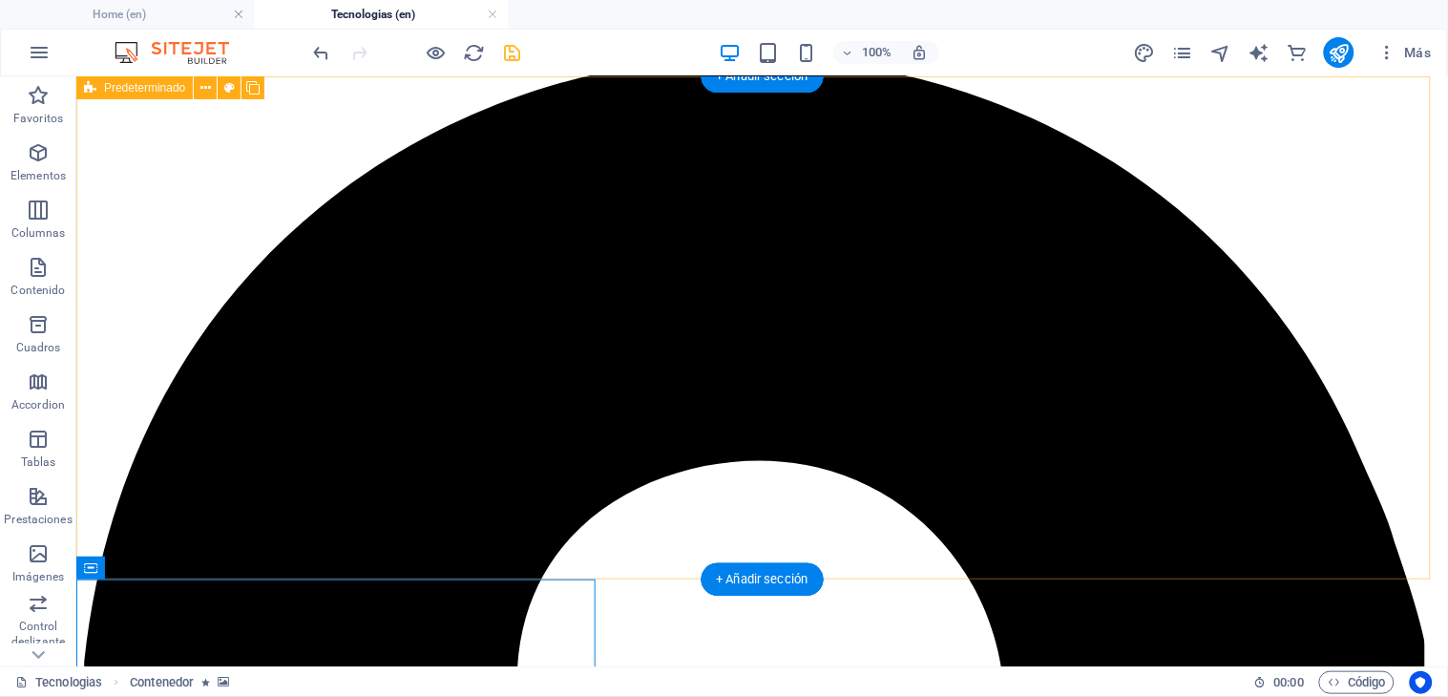
scroll to position [0, 0]
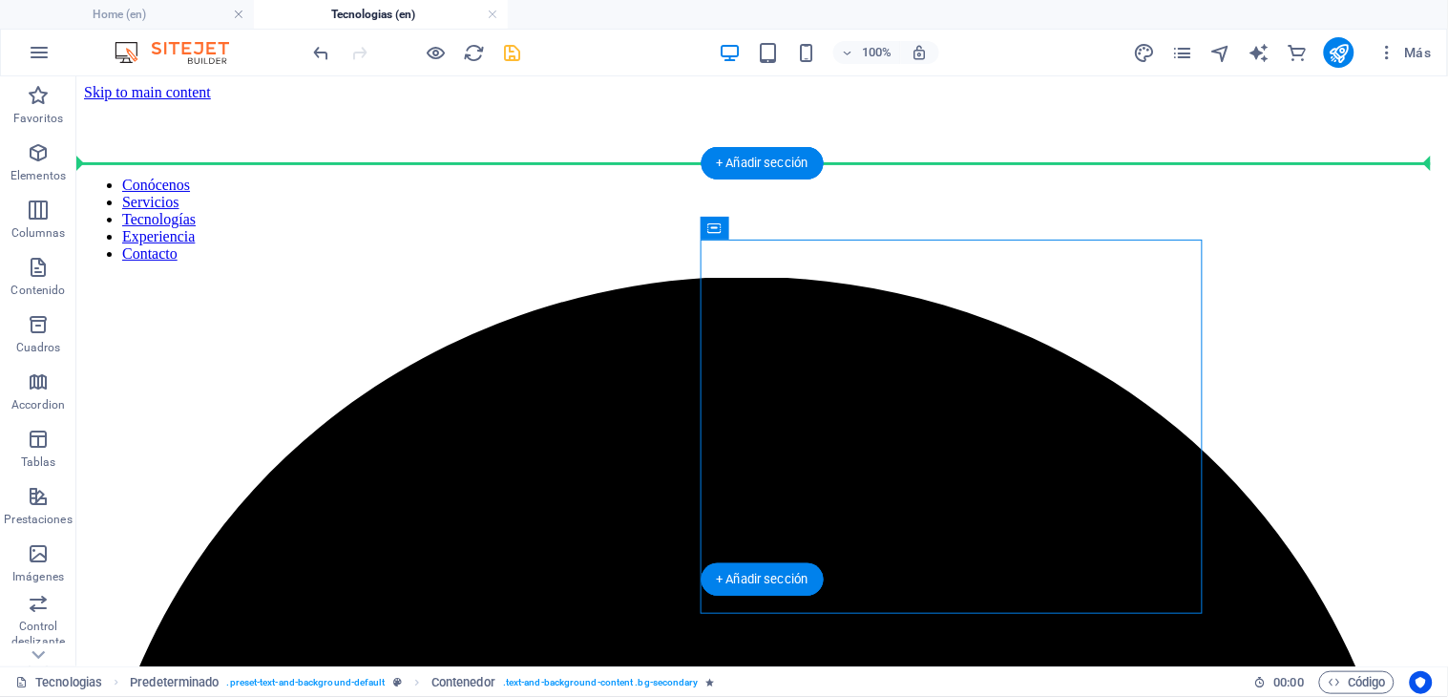
drag, startPoint x: 1144, startPoint y: 292, endPoint x: 1304, endPoint y: 290, distance: 159.4
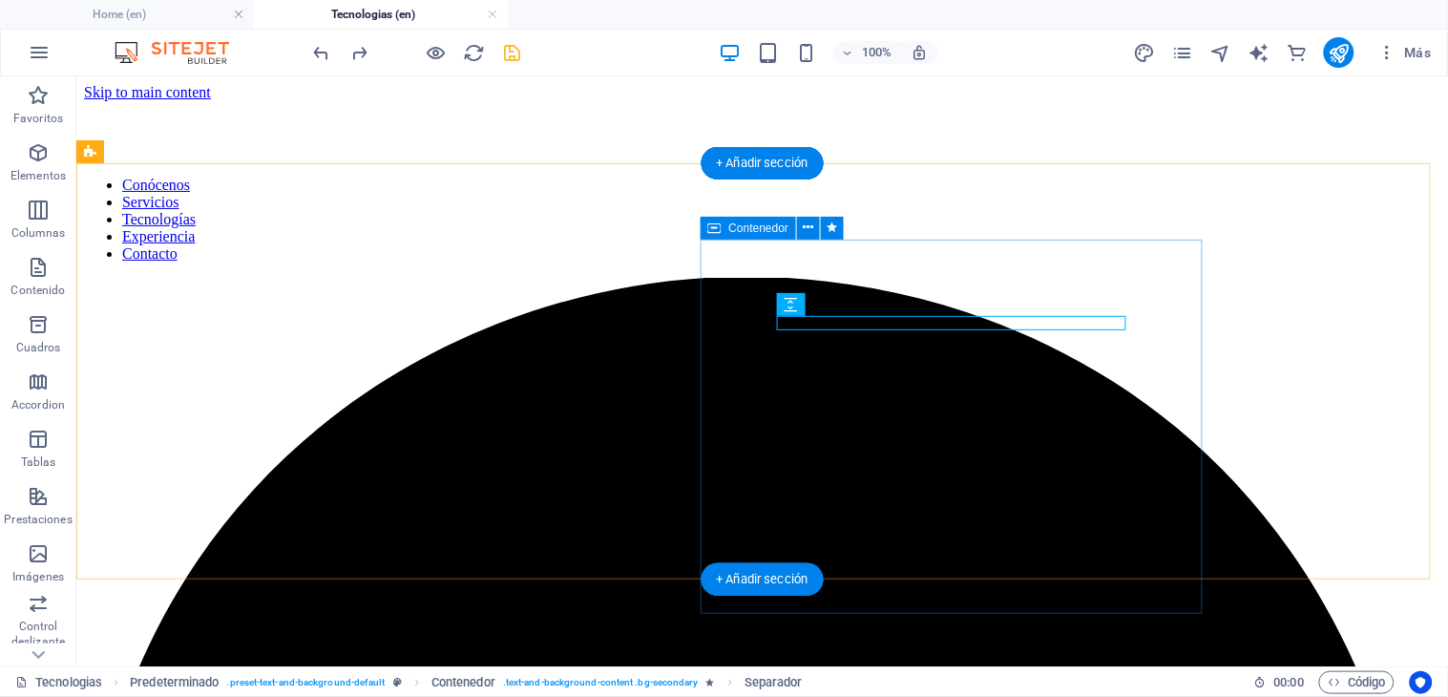
select select "px"
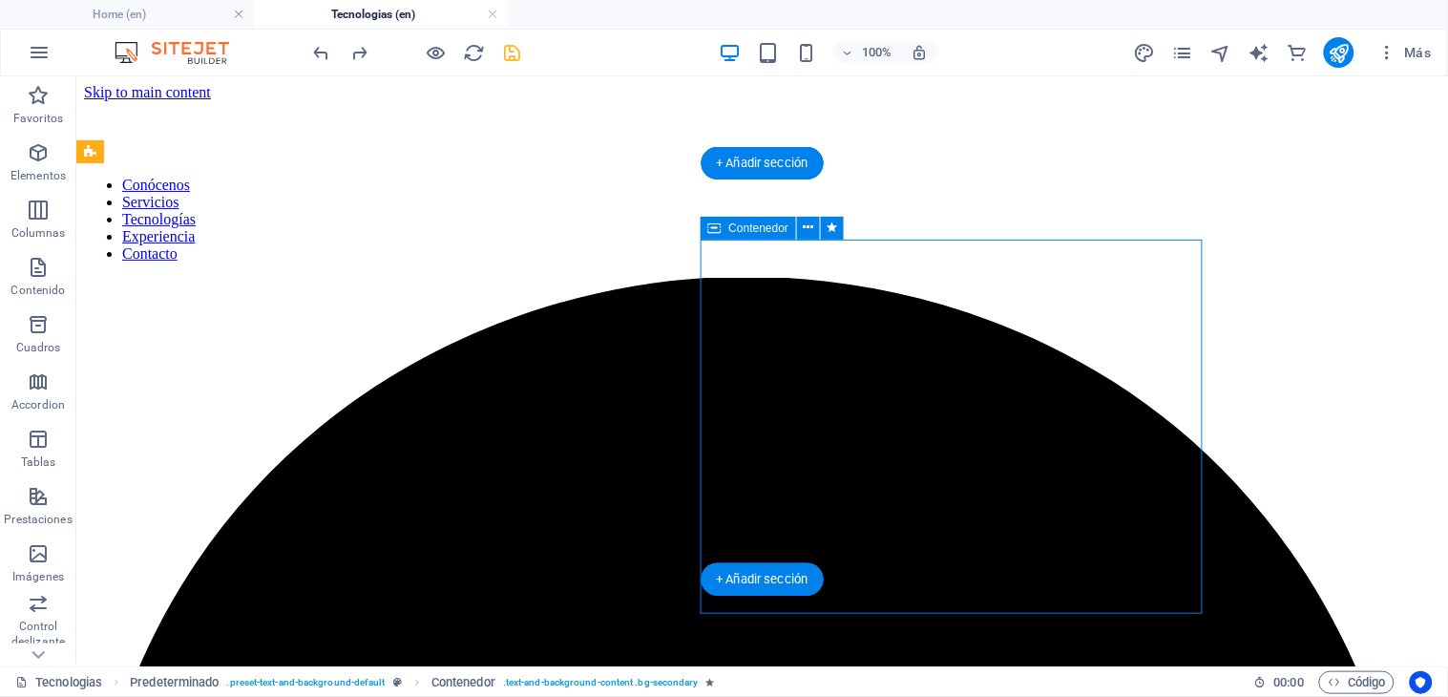
select select "px"
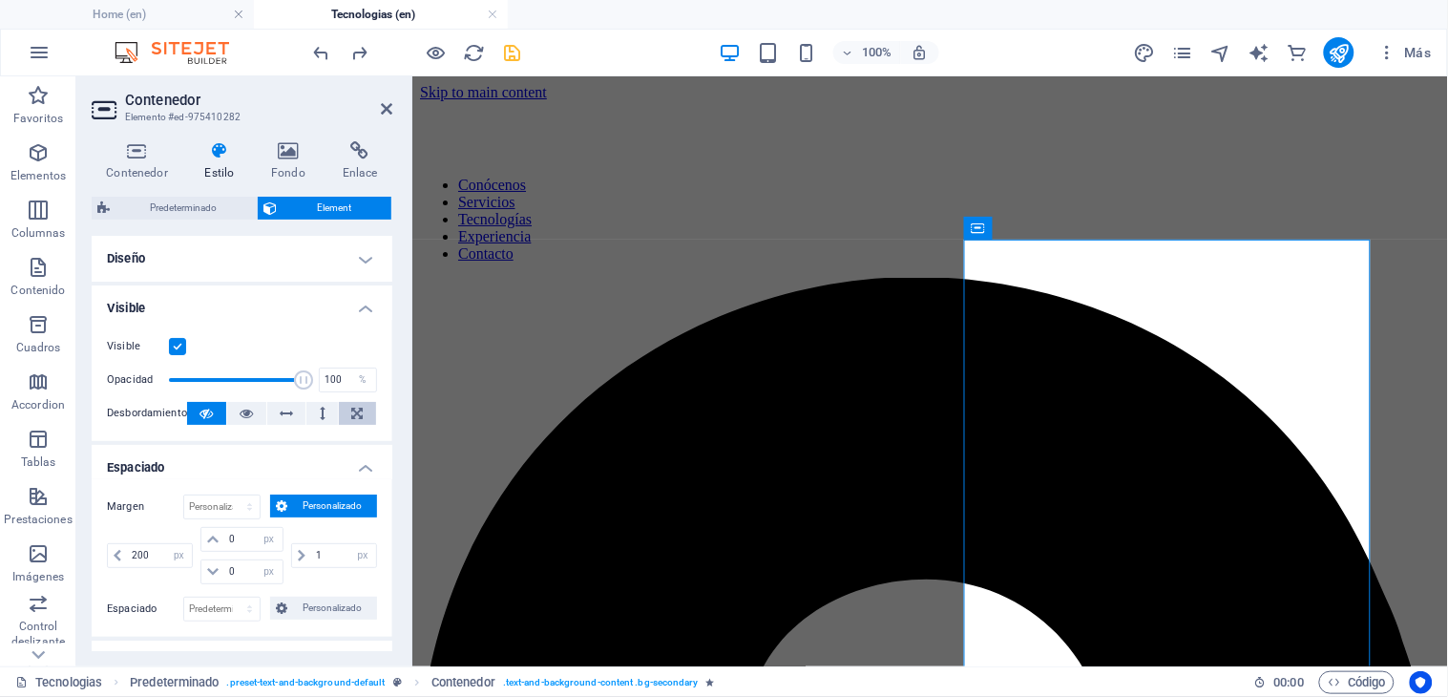
click at [352, 406] on icon at bounding box center [357, 413] width 11 height 23
click at [321, 407] on icon at bounding box center [323, 413] width 6 height 23
click at [288, 410] on icon at bounding box center [286, 413] width 13 height 23
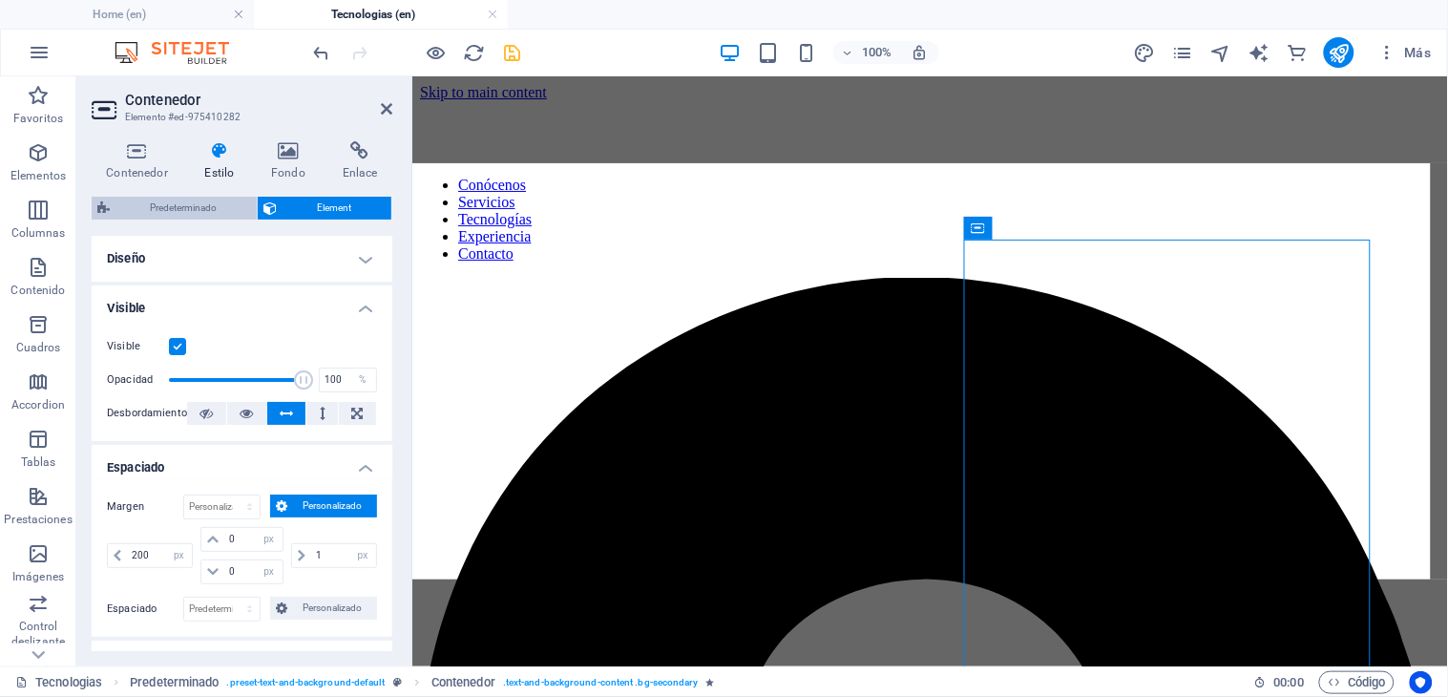
click at [187, 211] on span "Predeterminado" at bounding box center [183, 208] width 136 height 23
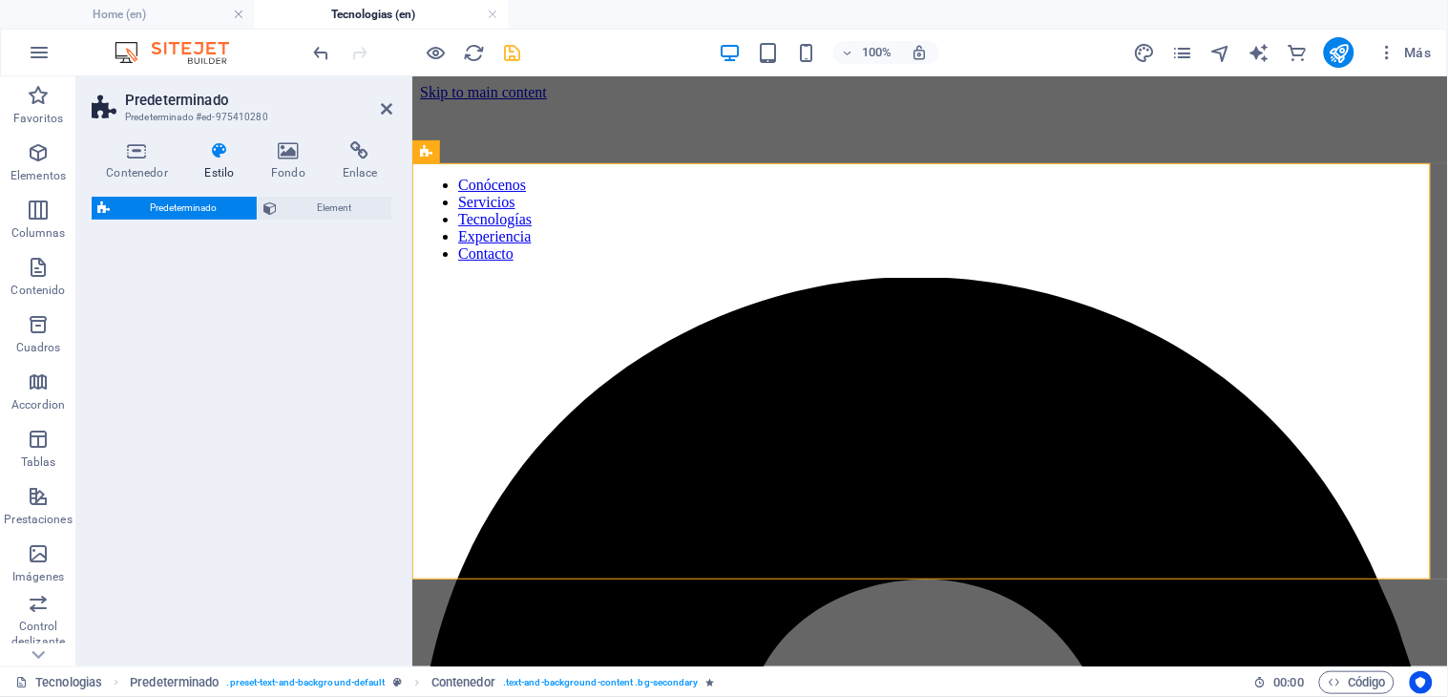
select select "px"
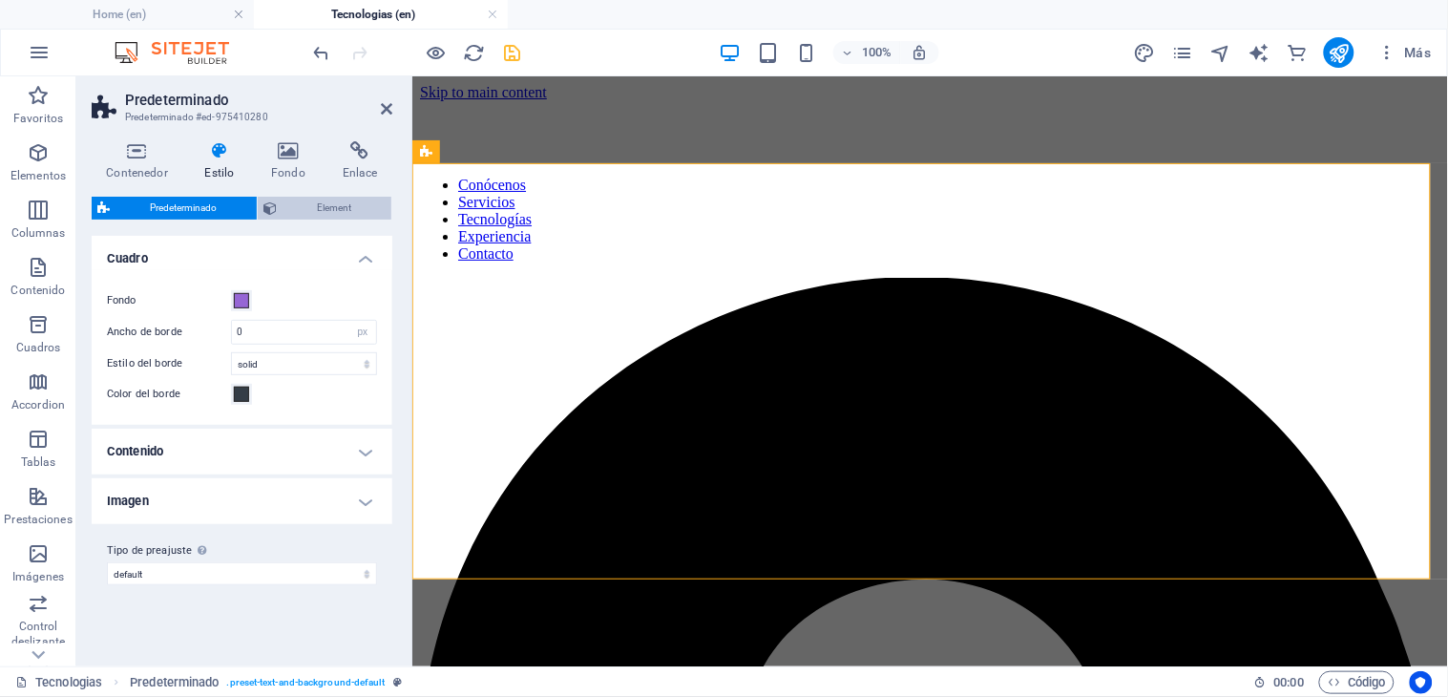
click at [341, 207] on span "Element" at bounding box center [333, 208] width 103 height 23
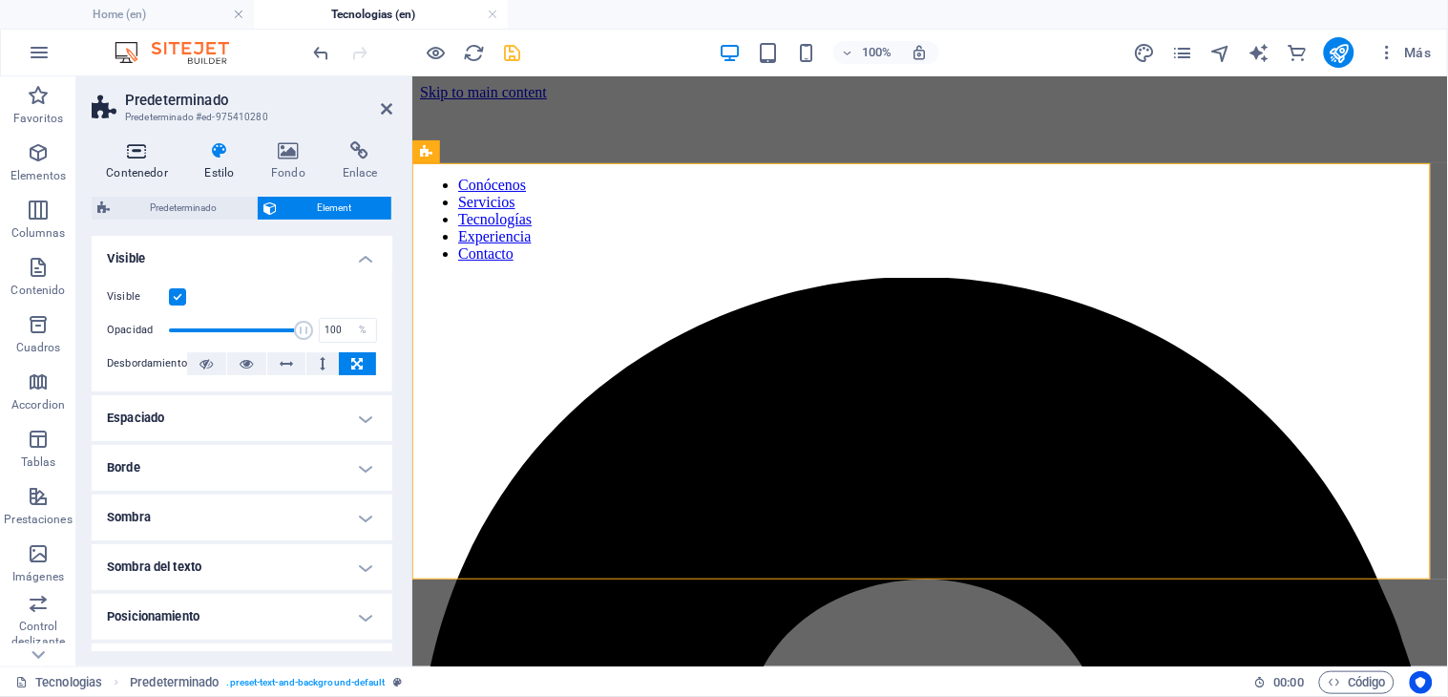
click at [139, 147] on icon at bounding box center [137, 150] width 91 height 19
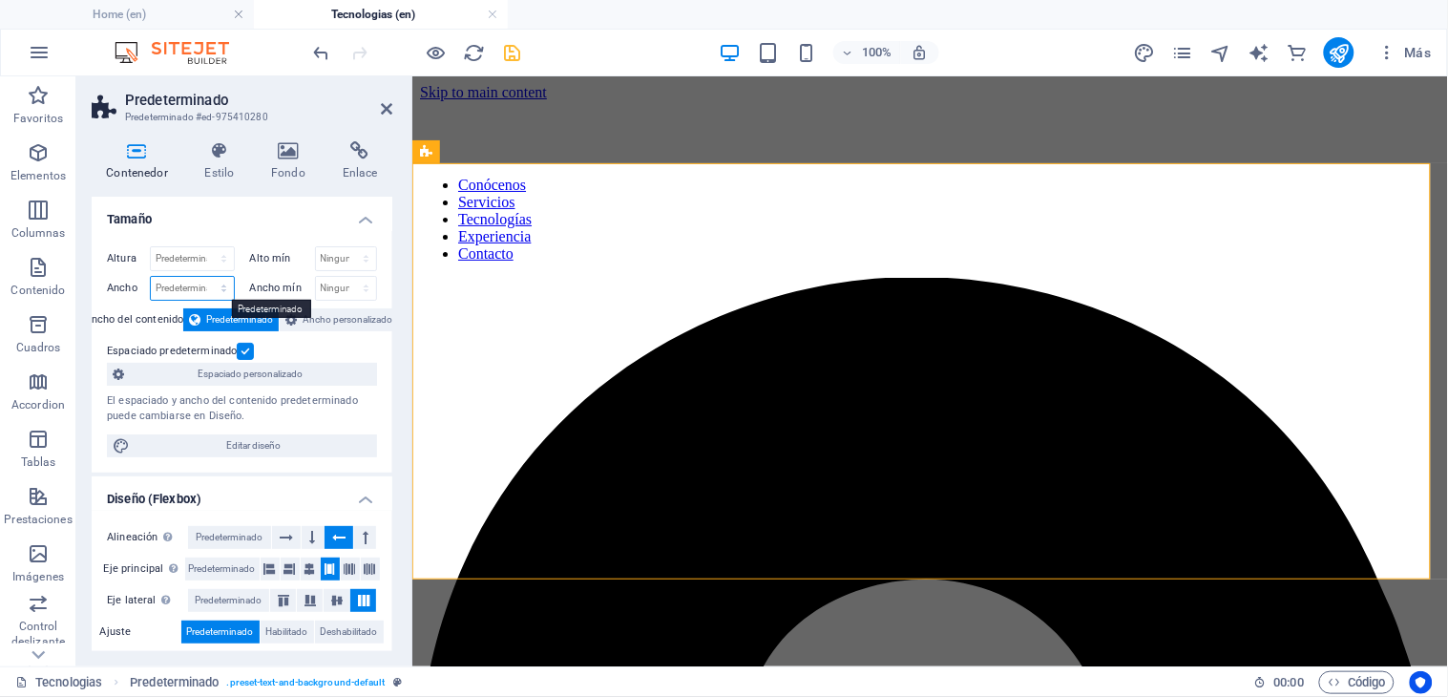
click at [202, 281] on select "Predeterminado px rem % em vh vw" at bounding box center [192, 288] width 83 height 23
select select "%"
click at [204, 277] on select "Predeterminado px rem % em vh vw" at bounding box center [192, 288] width 83 height 23
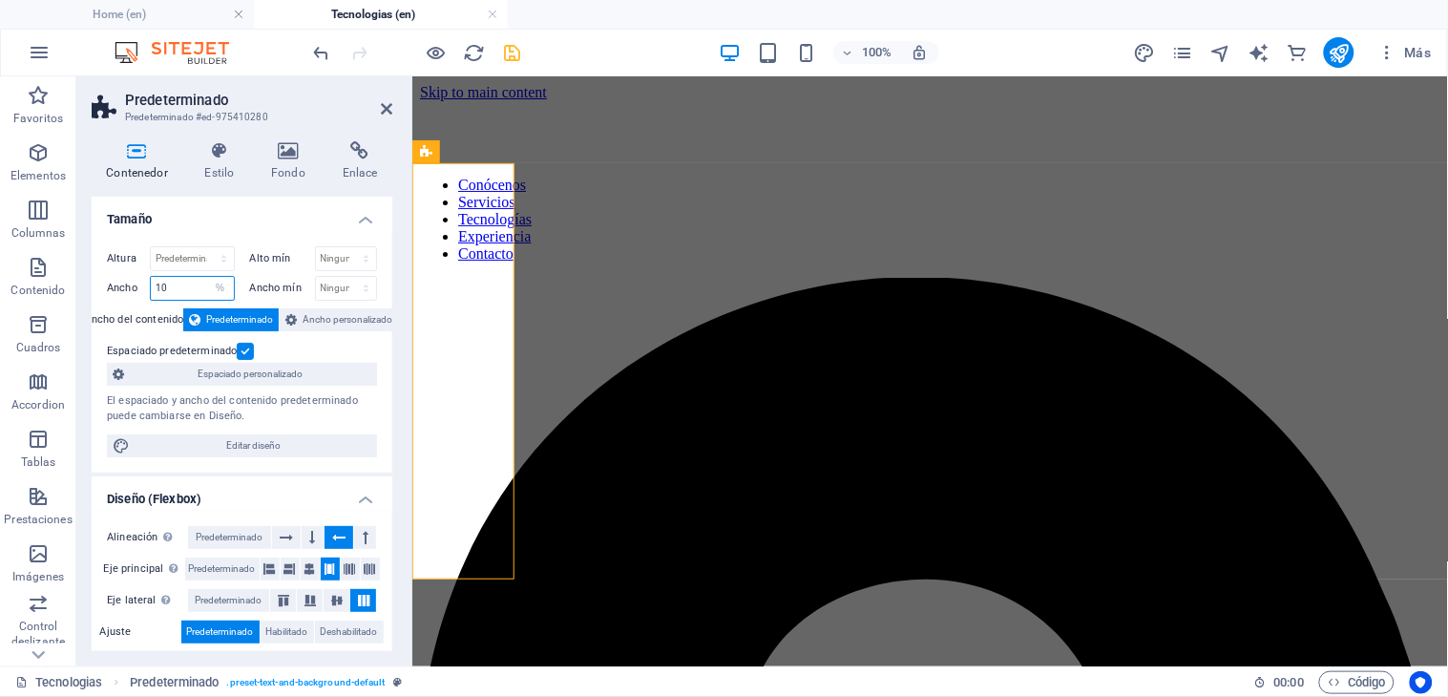
type input "1"
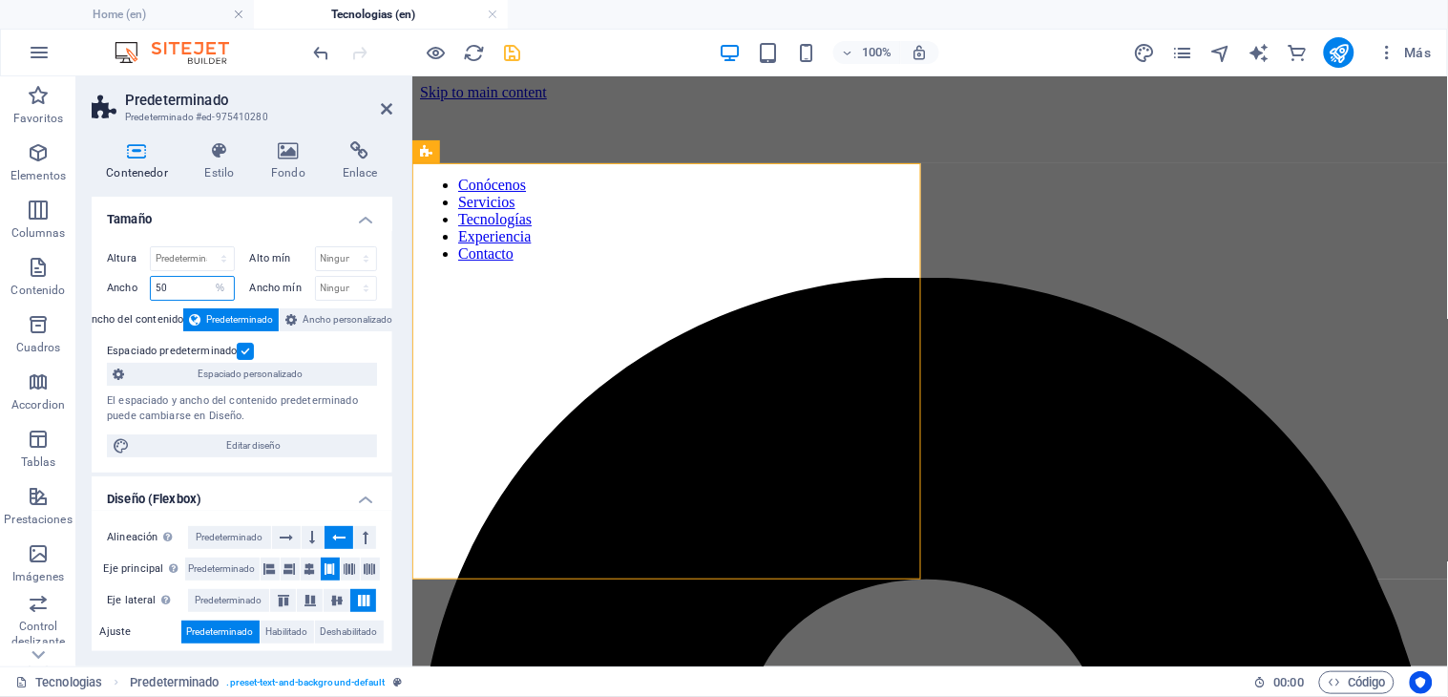
type input "5"
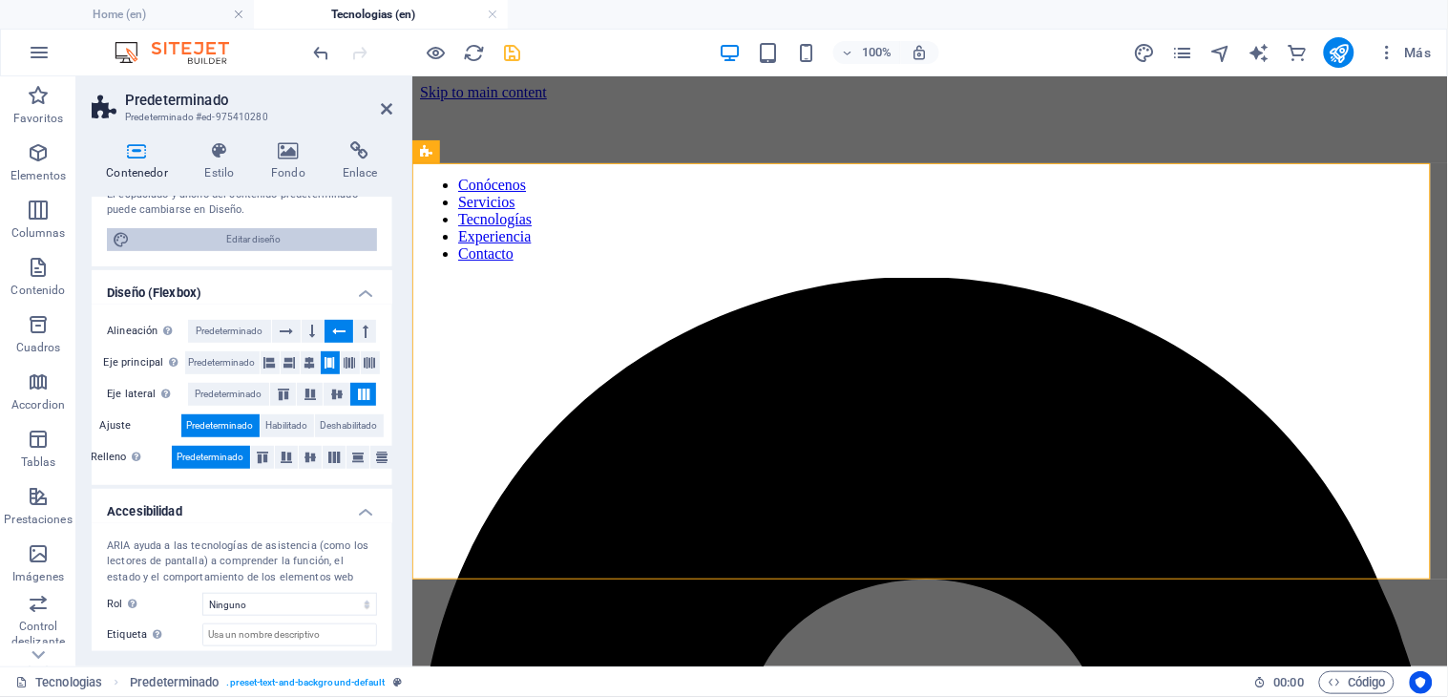
scroll to position [308, 0]
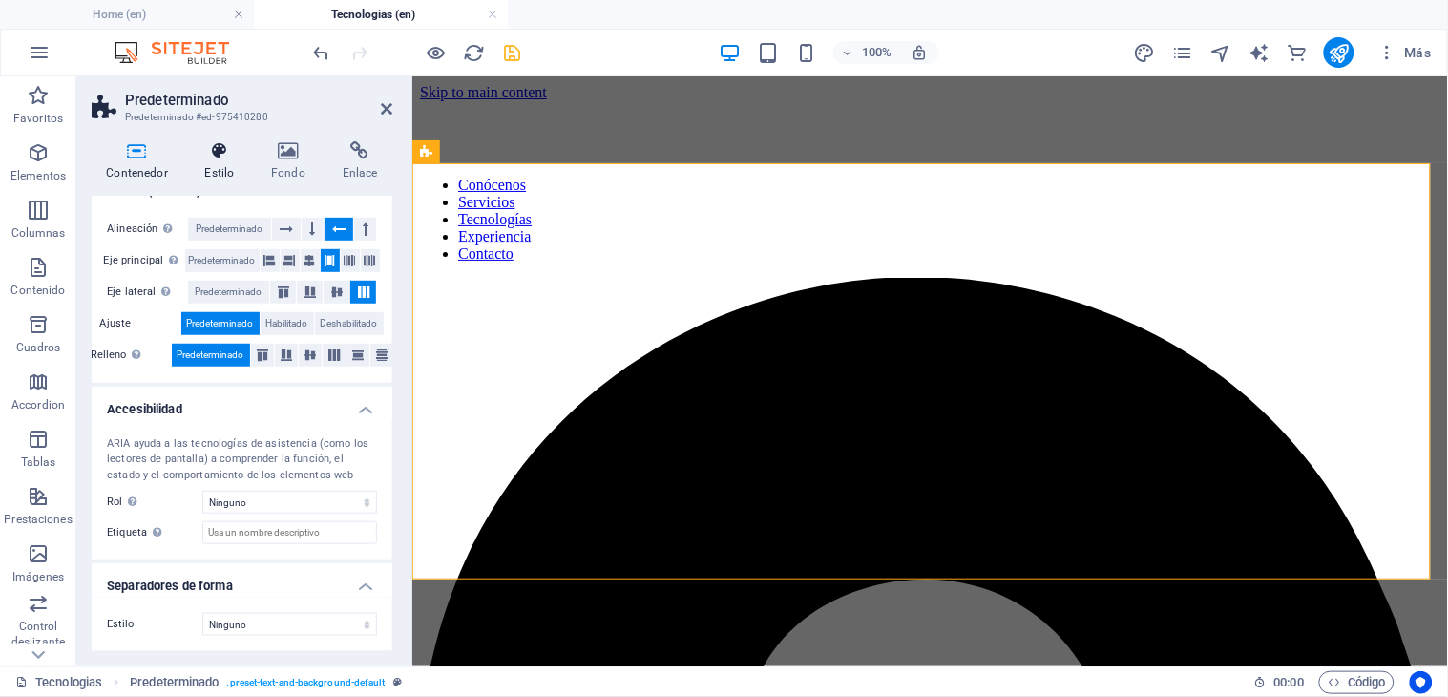
type input "200"
click at [226, 167] on h4 "Estilo" at bounding box center [223, 161] width 67 height 40
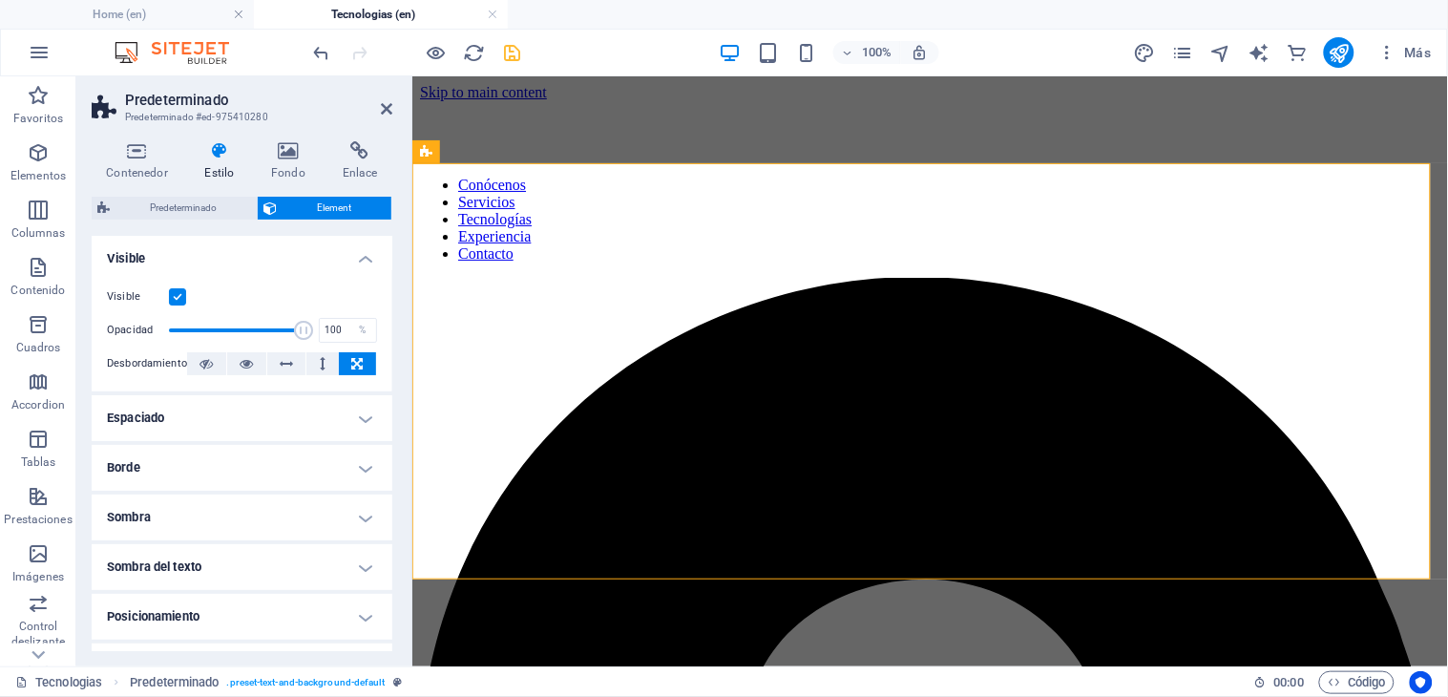
scroll to position [185, 0]
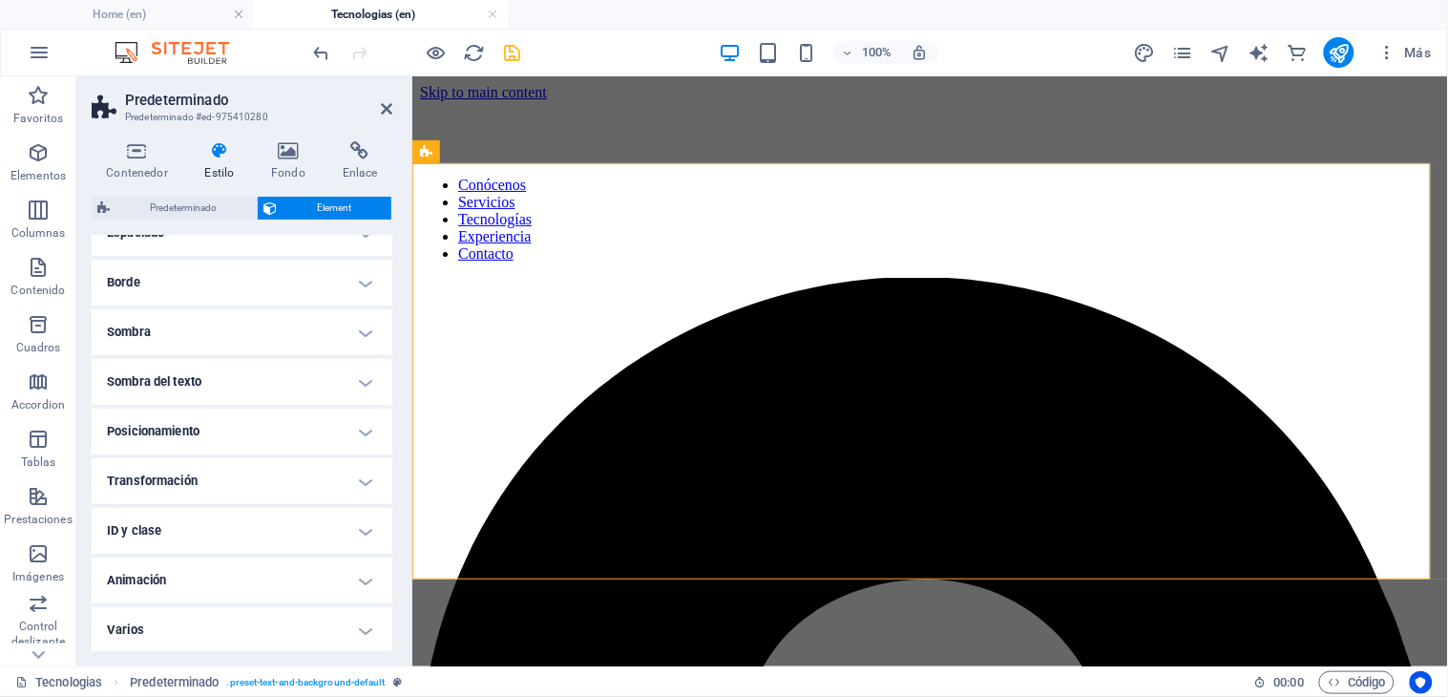
click at [270, 421] on h4 "Posicionamiento" at bounding box center [242, 431] width 301 height 46
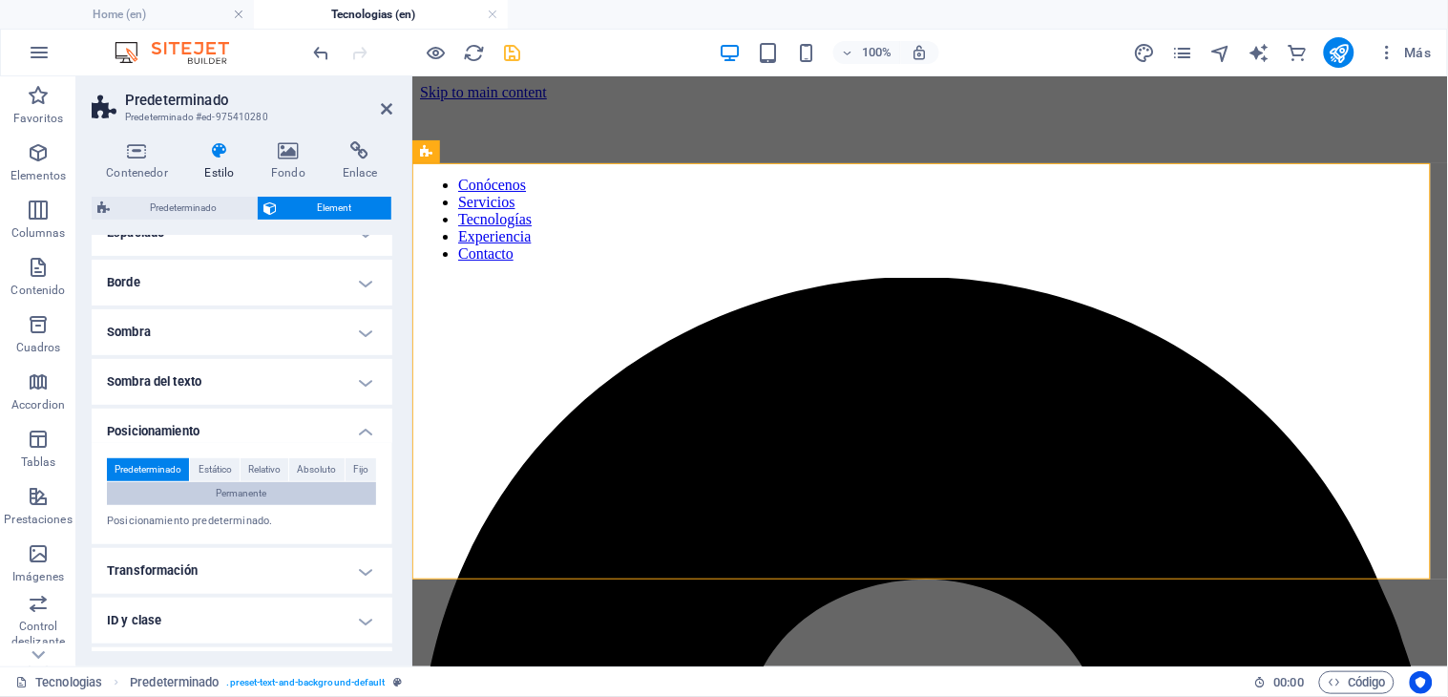
click at [224, 491] on span "Permanente" at bounding box center [242, 493] width 51 height 23
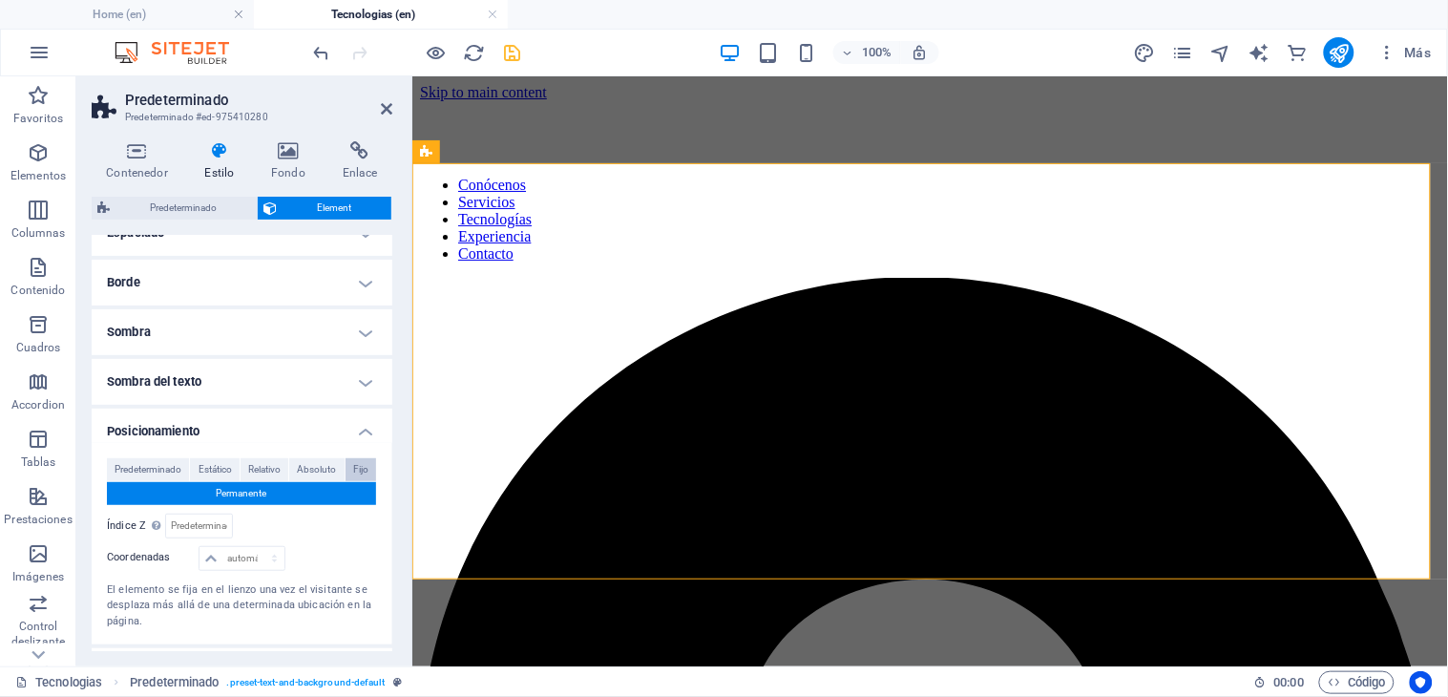
click at [353, 462] on span "Fijo" at bounding box center [360, 469] width 15 height 23
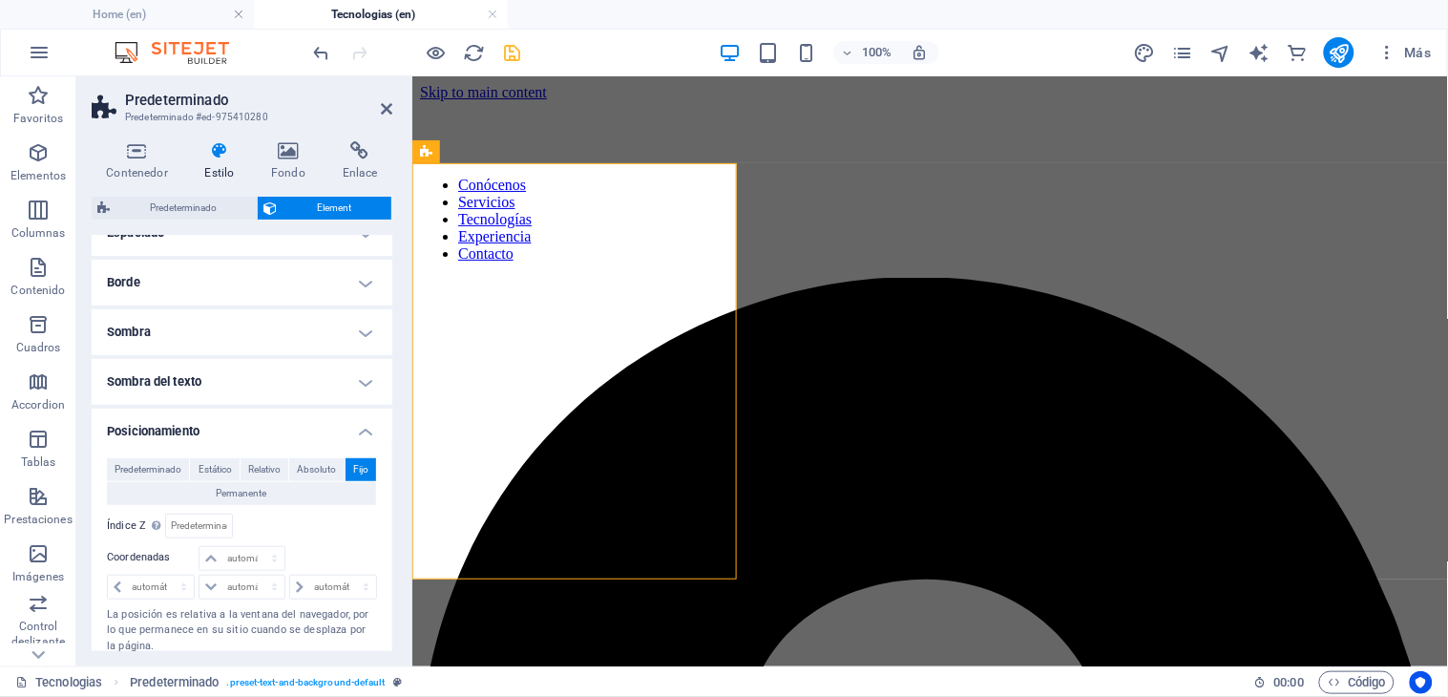
drag, startPoint x: 699, startPoint y: 286, endPoint x: 1199, endPoint y: 295, distance: 500.1
click at [225, 468] on span "Estático" at bounding box center [214, 469] width 33 height 23
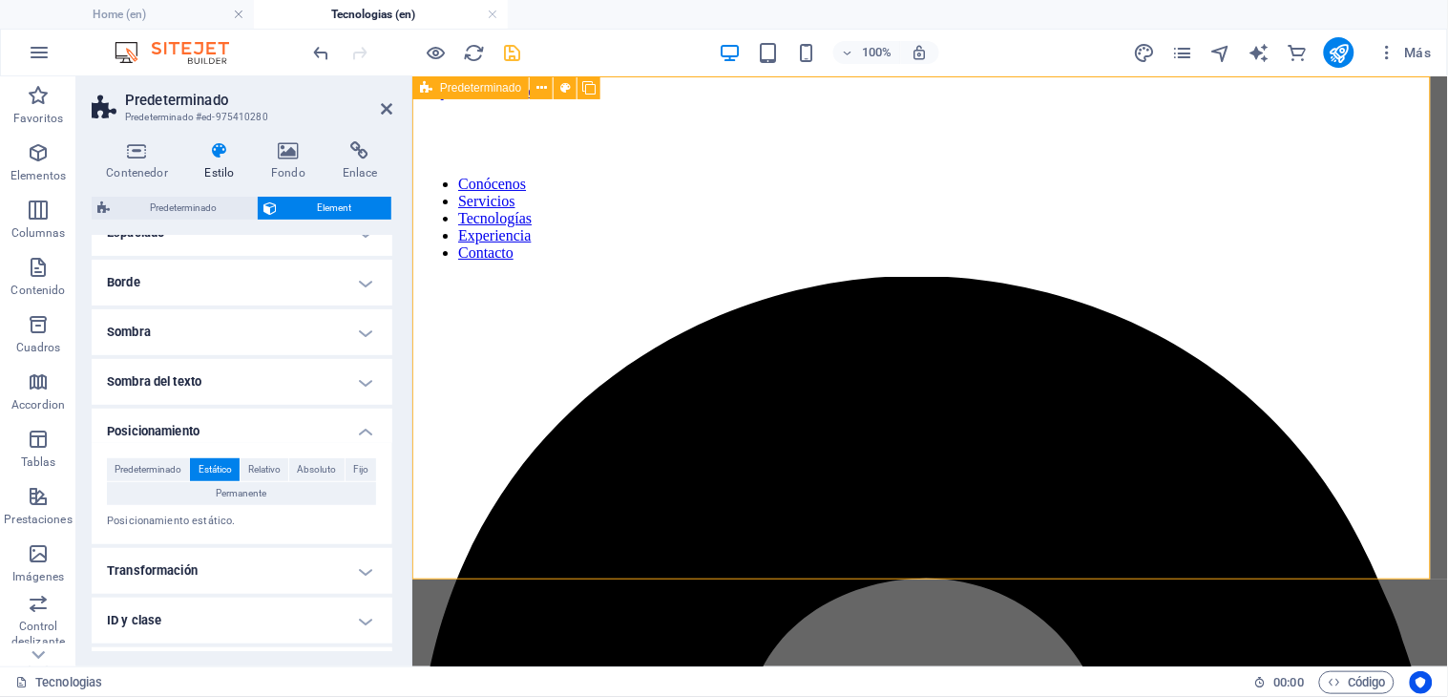
scroll to position [0, 0]
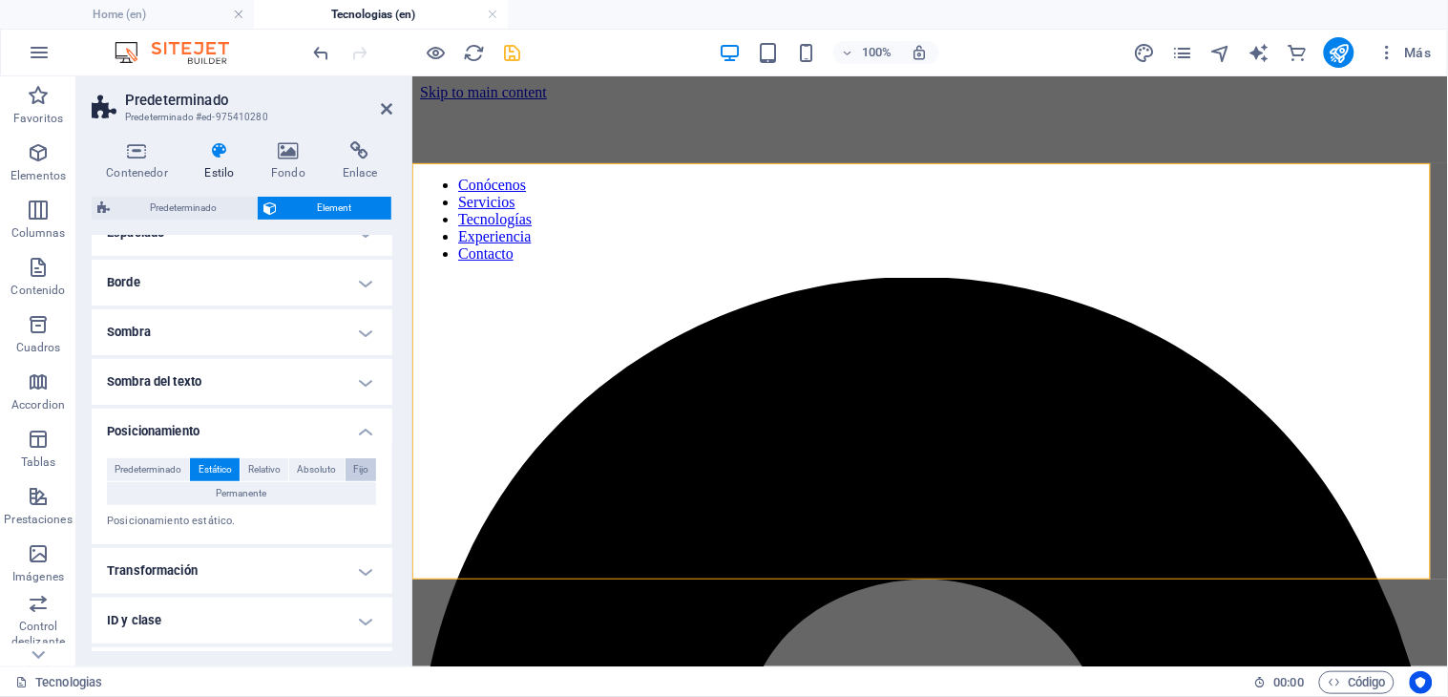
click at [365, 465] on span "Fijo" at bounding box center [360, 469] width 15 height 23
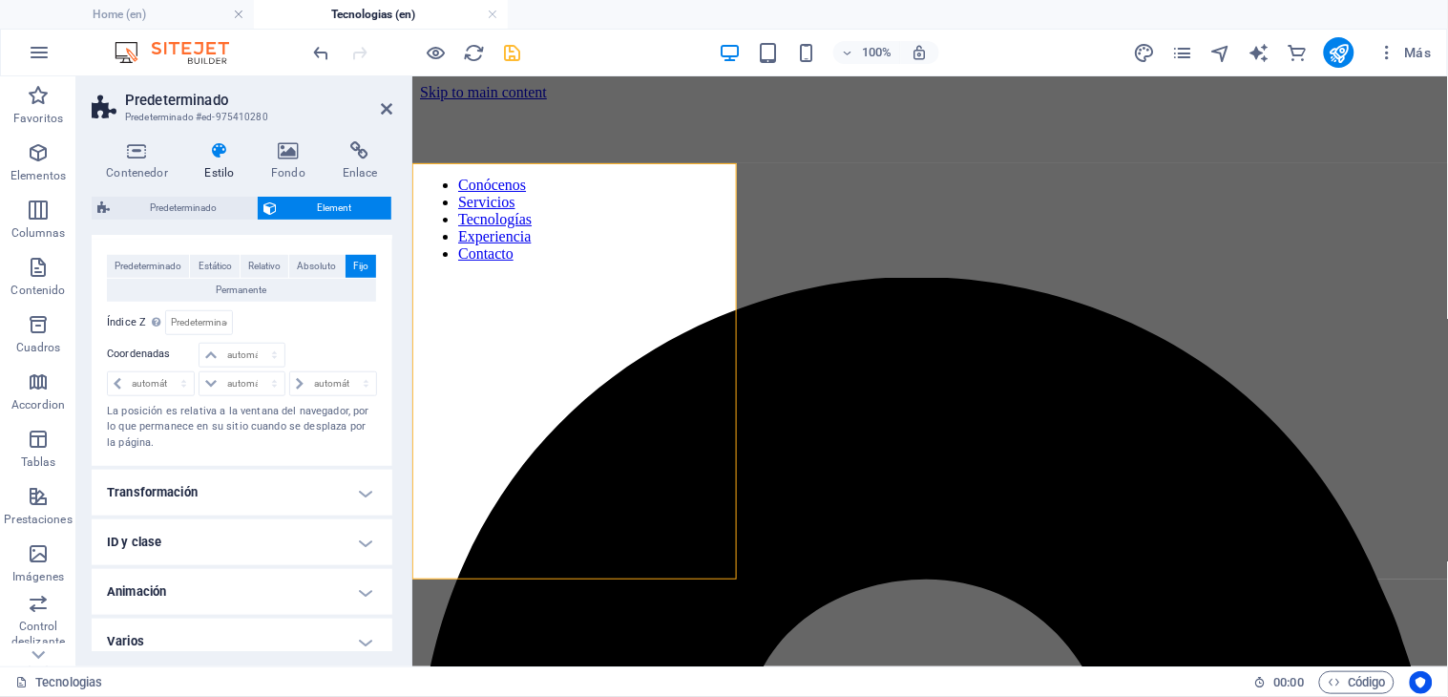
scroll to position [402, 0]
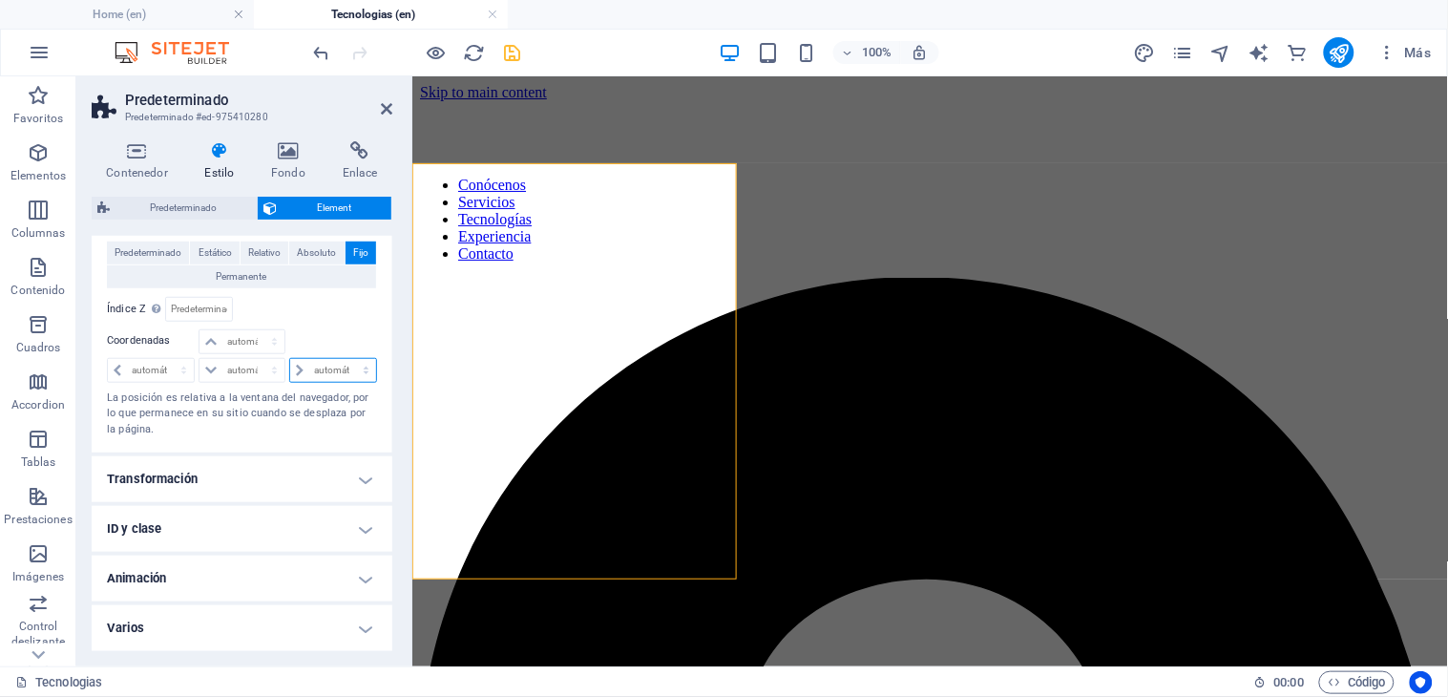
click at [328, 370] on select "automático px rem % em" at bounding box center [333, 370] width 86 height 23
select select "px"
click at [345, 359] on select "automático px rem % em" at bounding box center [333, 370] width 86 height 23
type input "0"
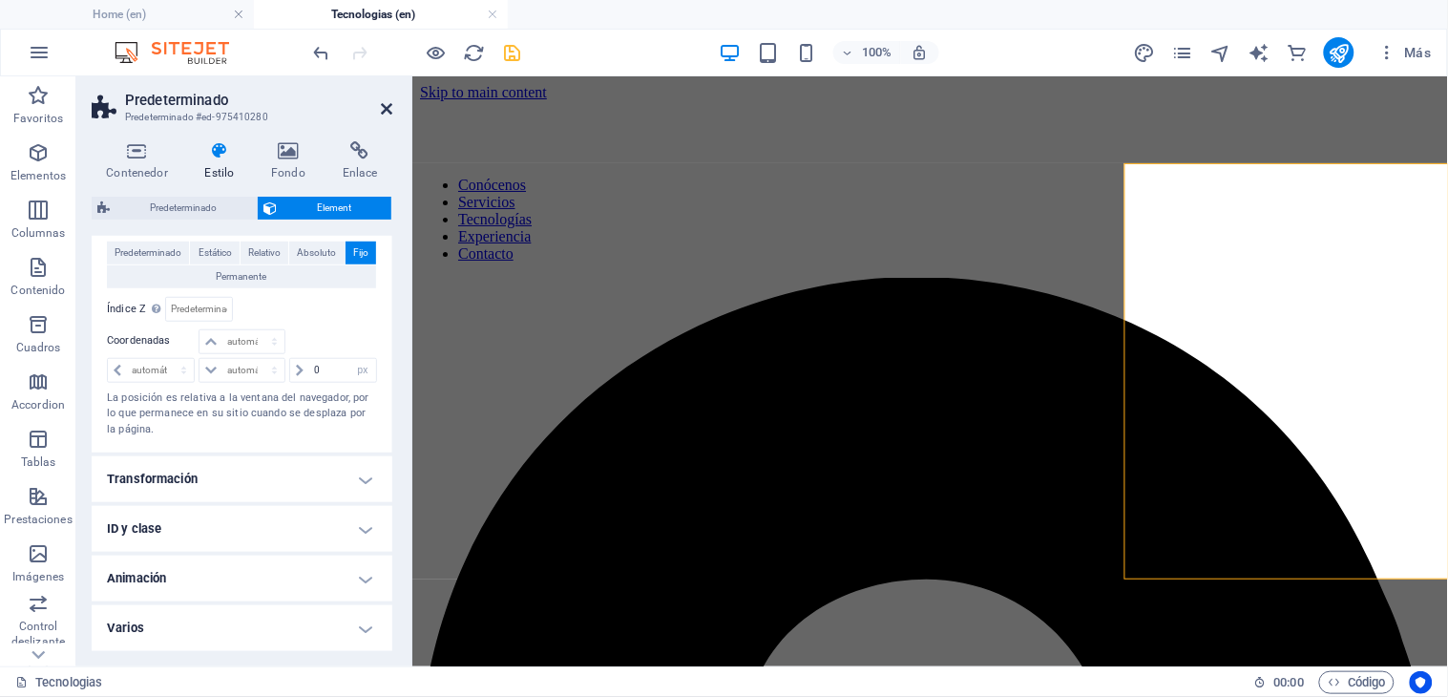
click at [385, 115] on icon at bounding box center [386, 108] width 11 height 15
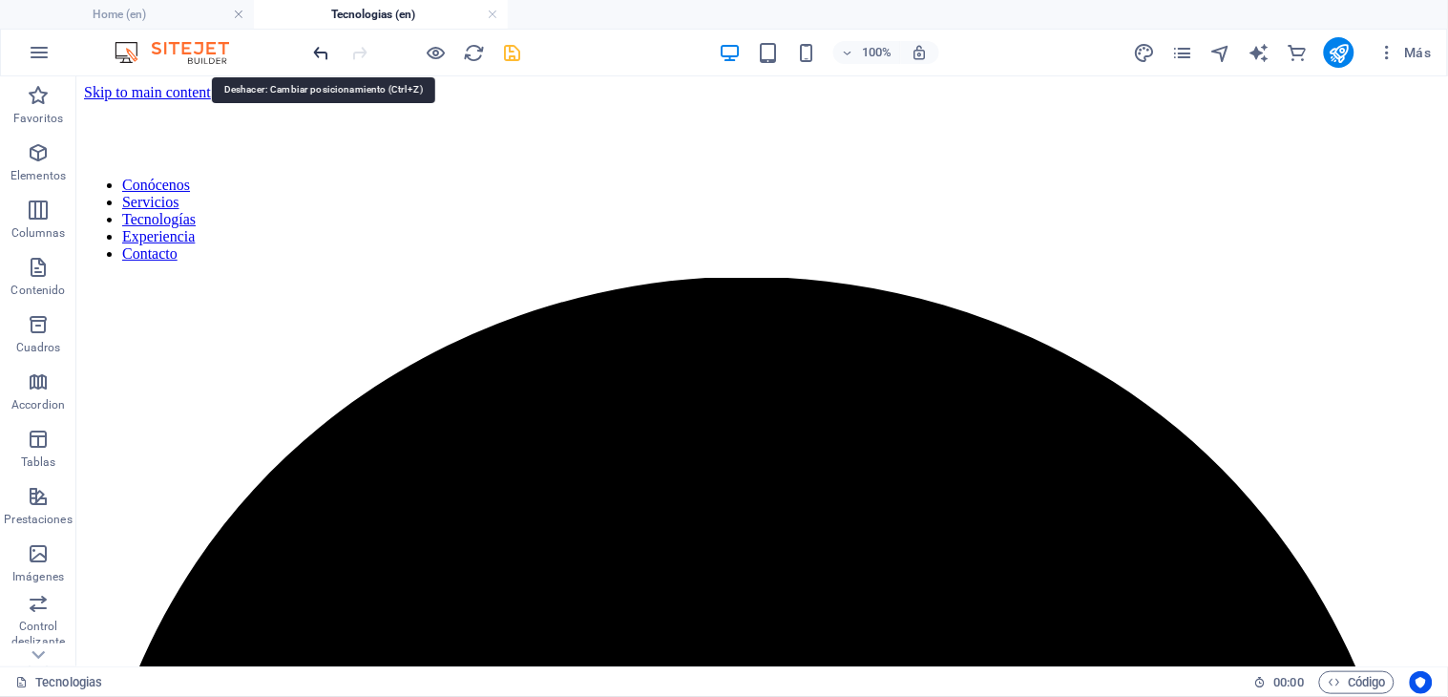
click at [329, 54] on icon "undo" at bounding box center [322, 53] width 22 height 22
click at [322, 48] on icon "undo" at bounding box center [322, 53] width 22 height 22
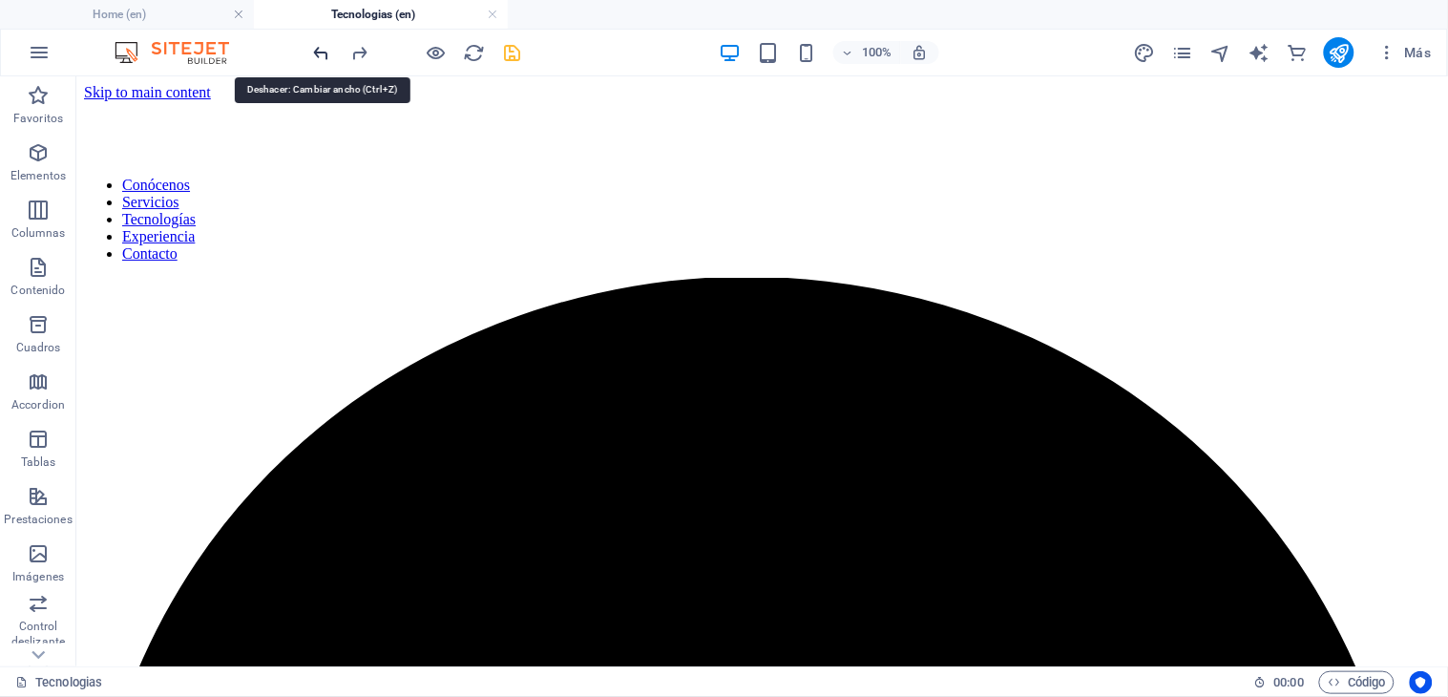
click at [322, 48] on icon "undo" at bounding box center [322, 53] width 22 height 22
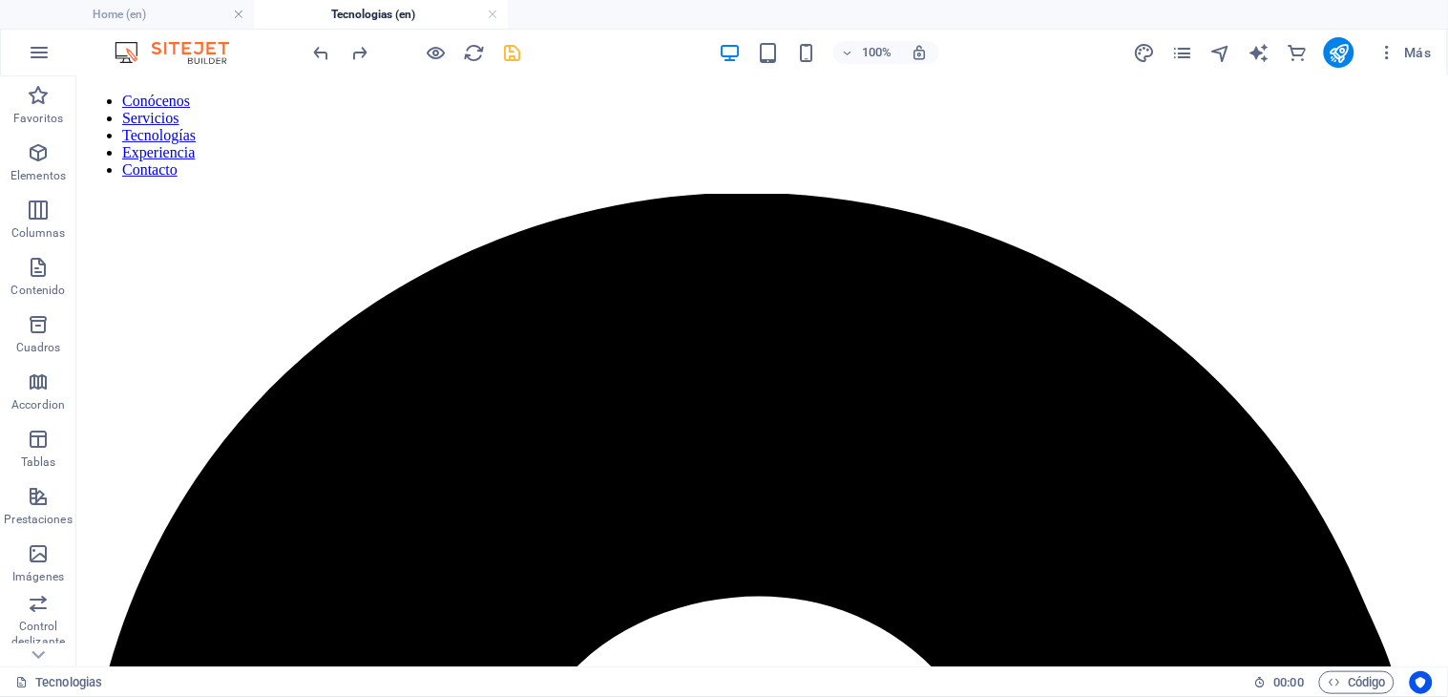
scroll to position [0, 0]
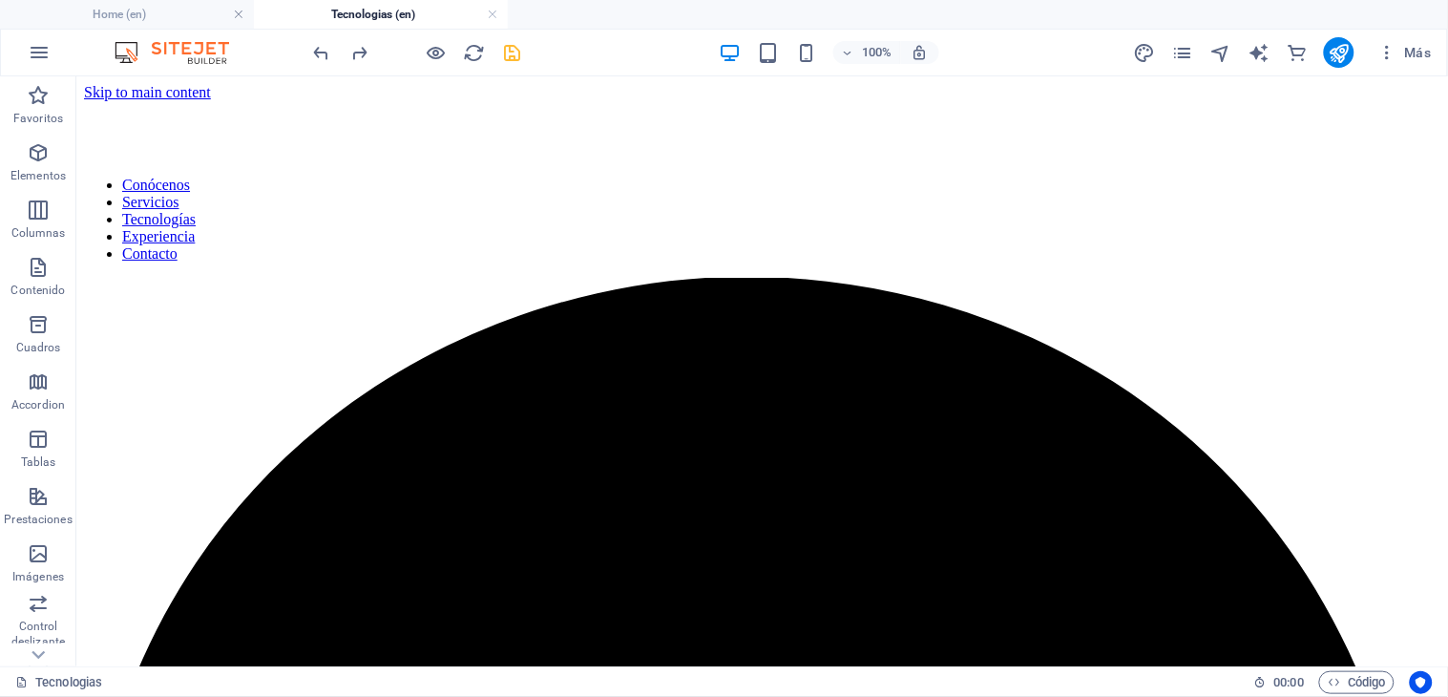
click at [318, 39] on div at bounding box center [417, 52] width 214 height 31
click at [320, 48] on icon "undo" at bounding box center [322, 53] width 22 height 22
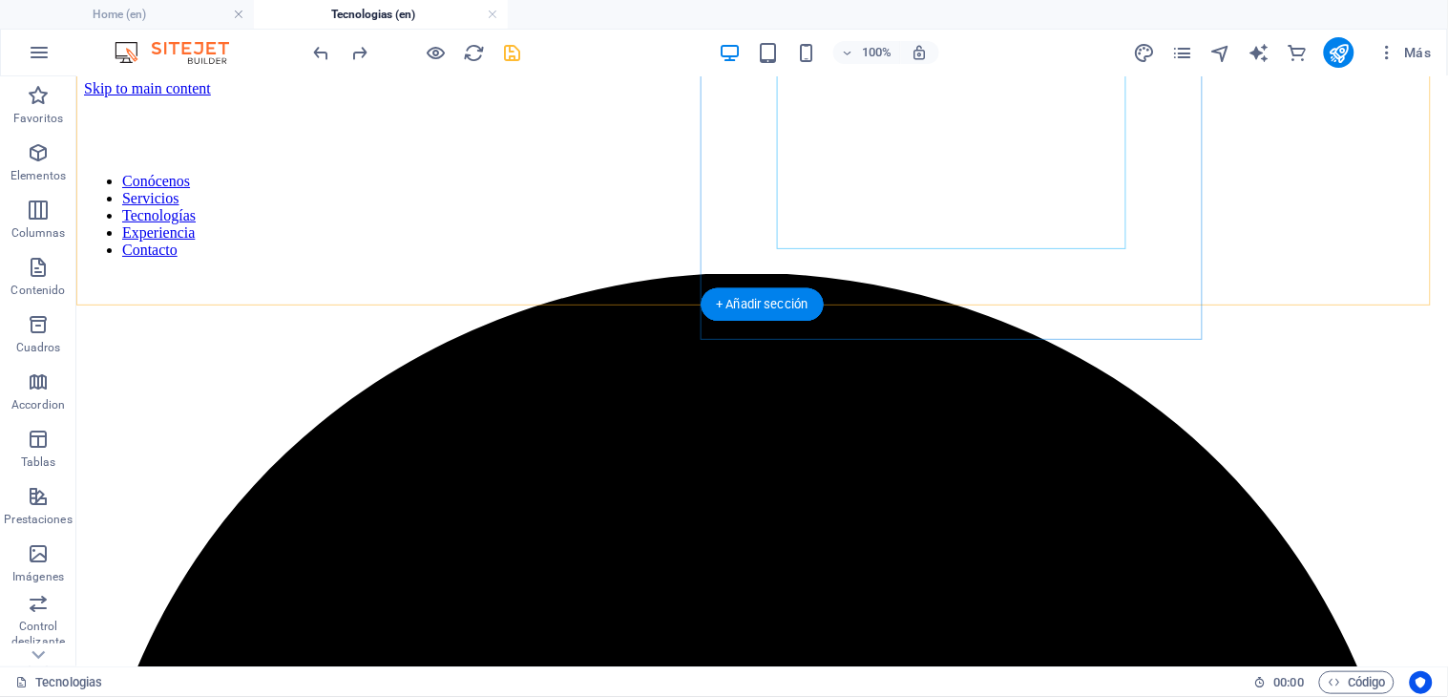
scroll to position [288, 0]
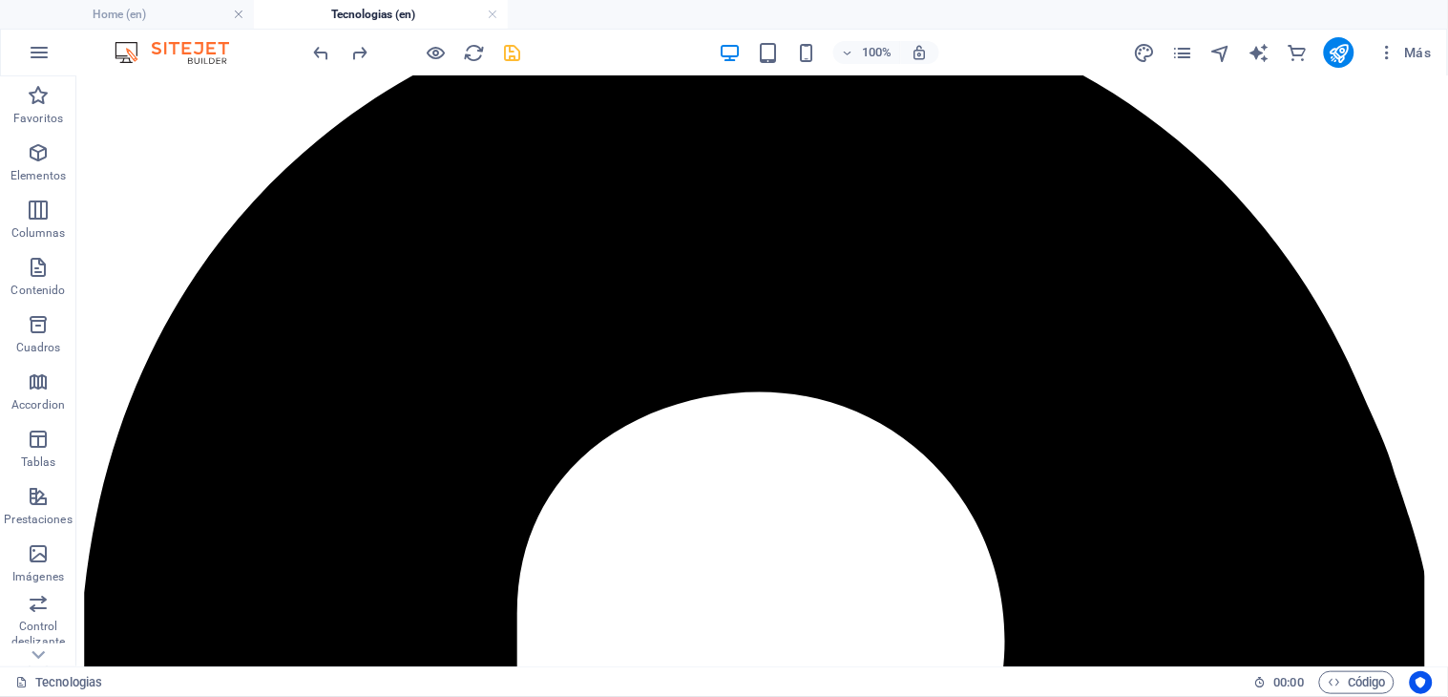
drag, startPoint x: 1261, startPoint y: 405, endPoint x: 1265, endPoint y: 434, distance: 30.0
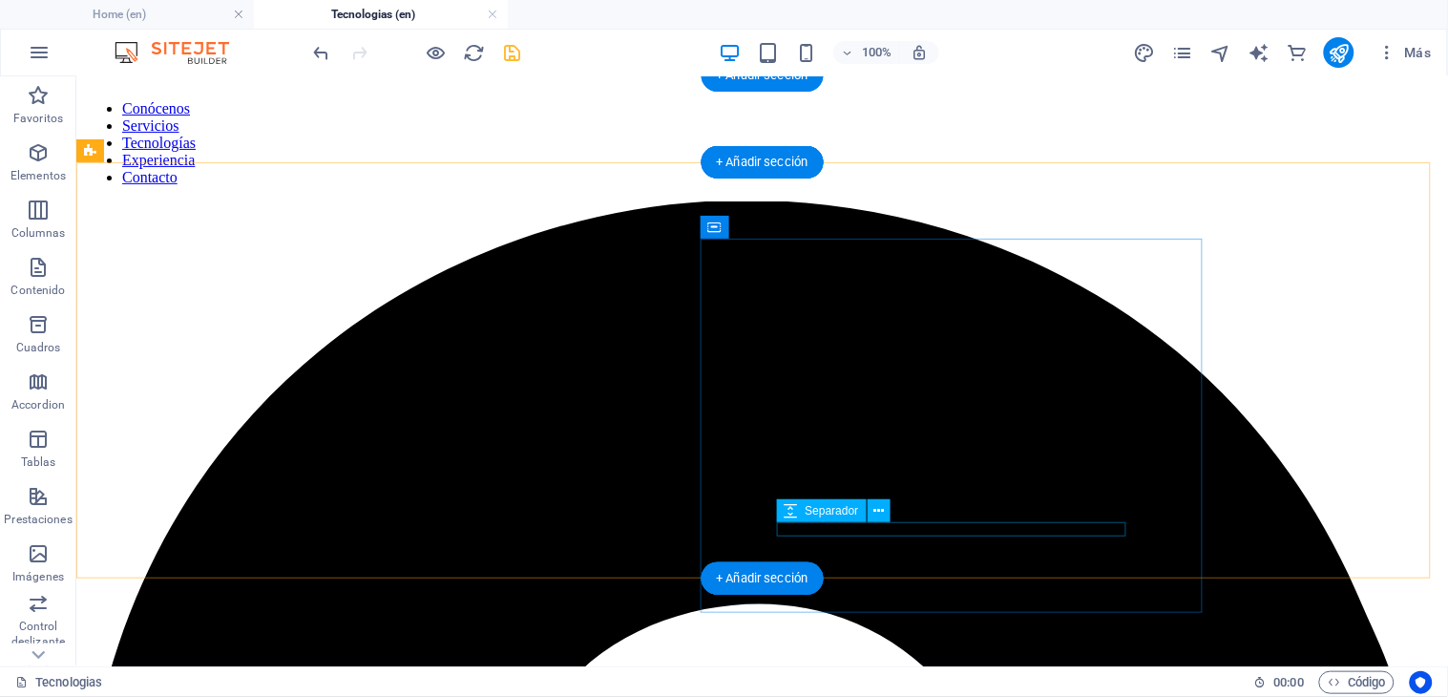
scroll to position [119, 0]
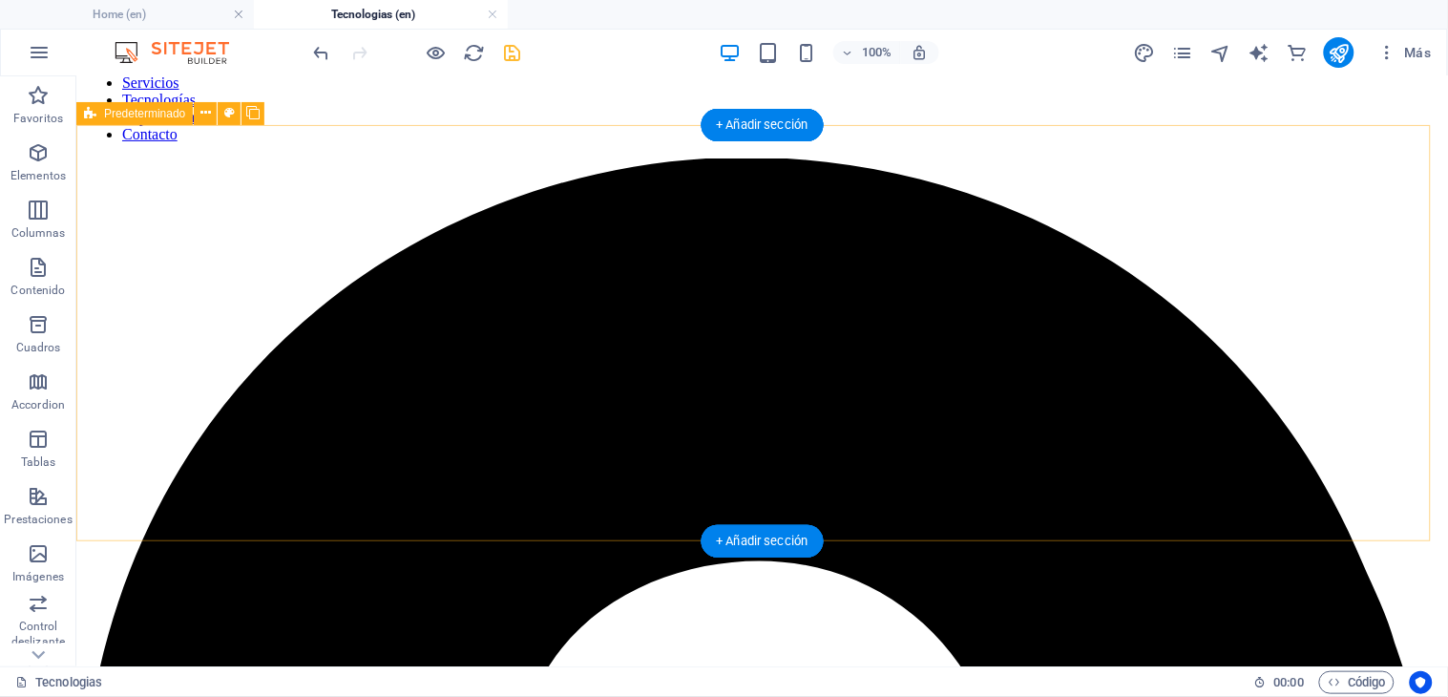
scroll to position [0, 0]
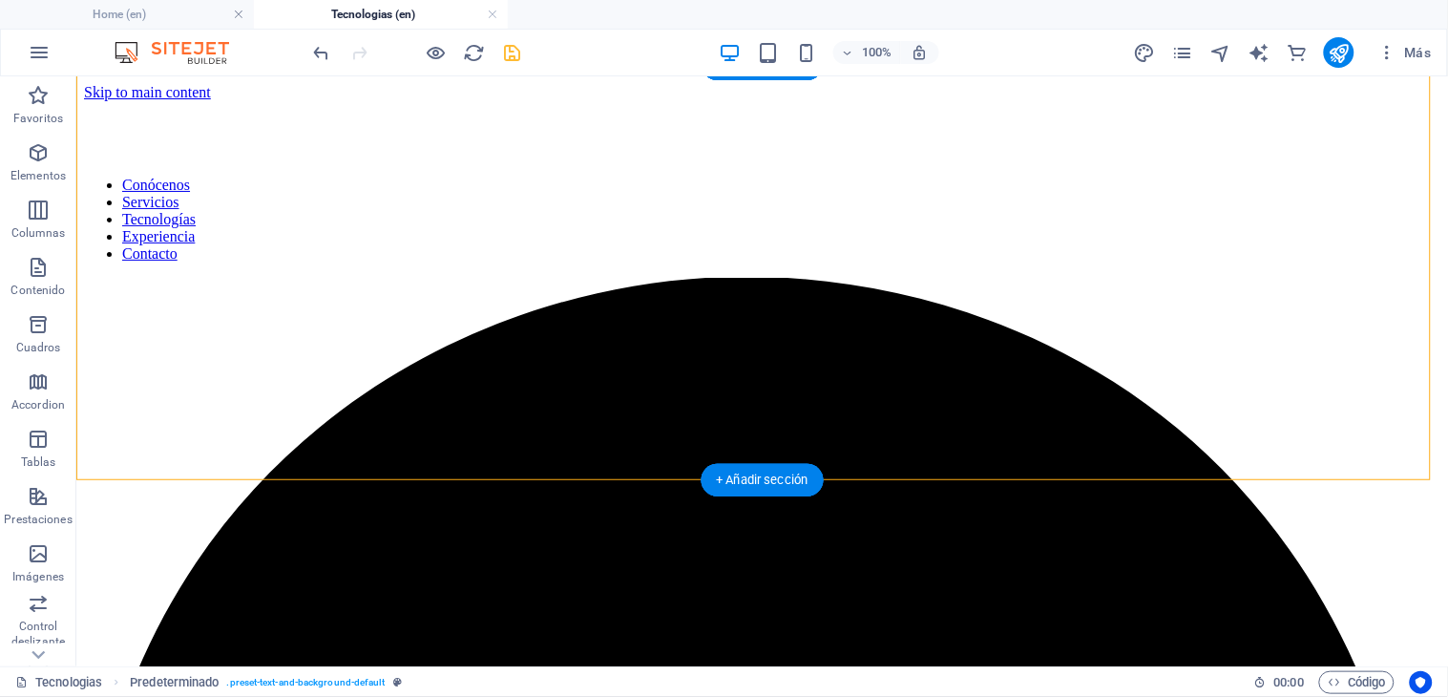
scroll to position [119, 0]
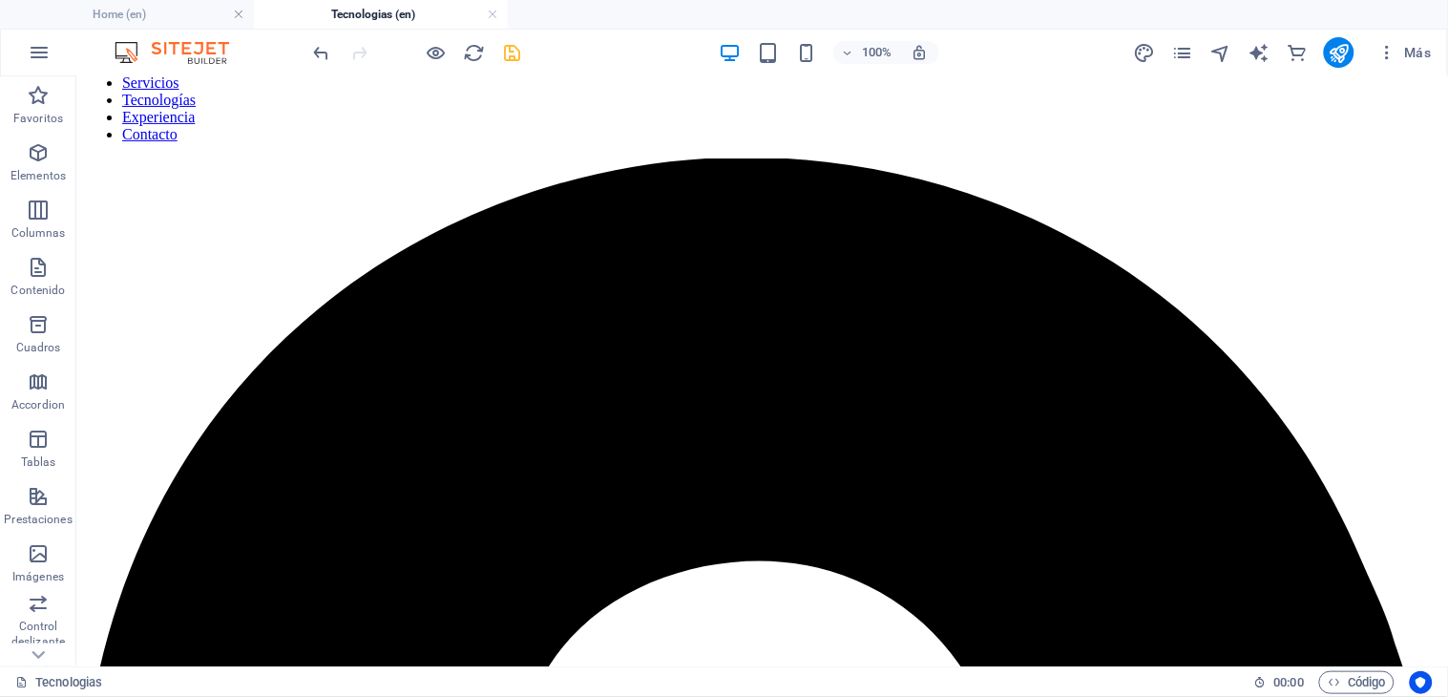
click at [328, 62] on icon "undo" at bounding box center [322, 53] width 22 height 22
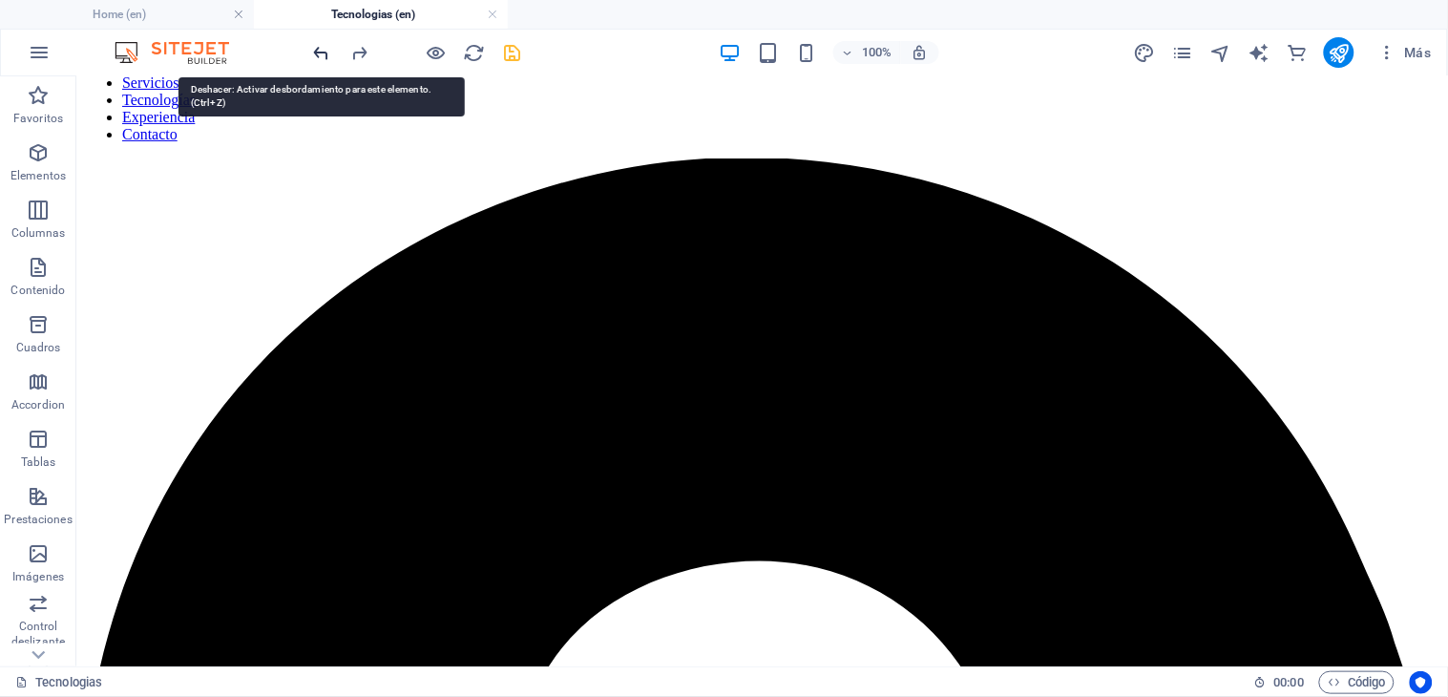
click at [328, 62] on icon "undo" at bounding box center [322, 53] width 22 height 22
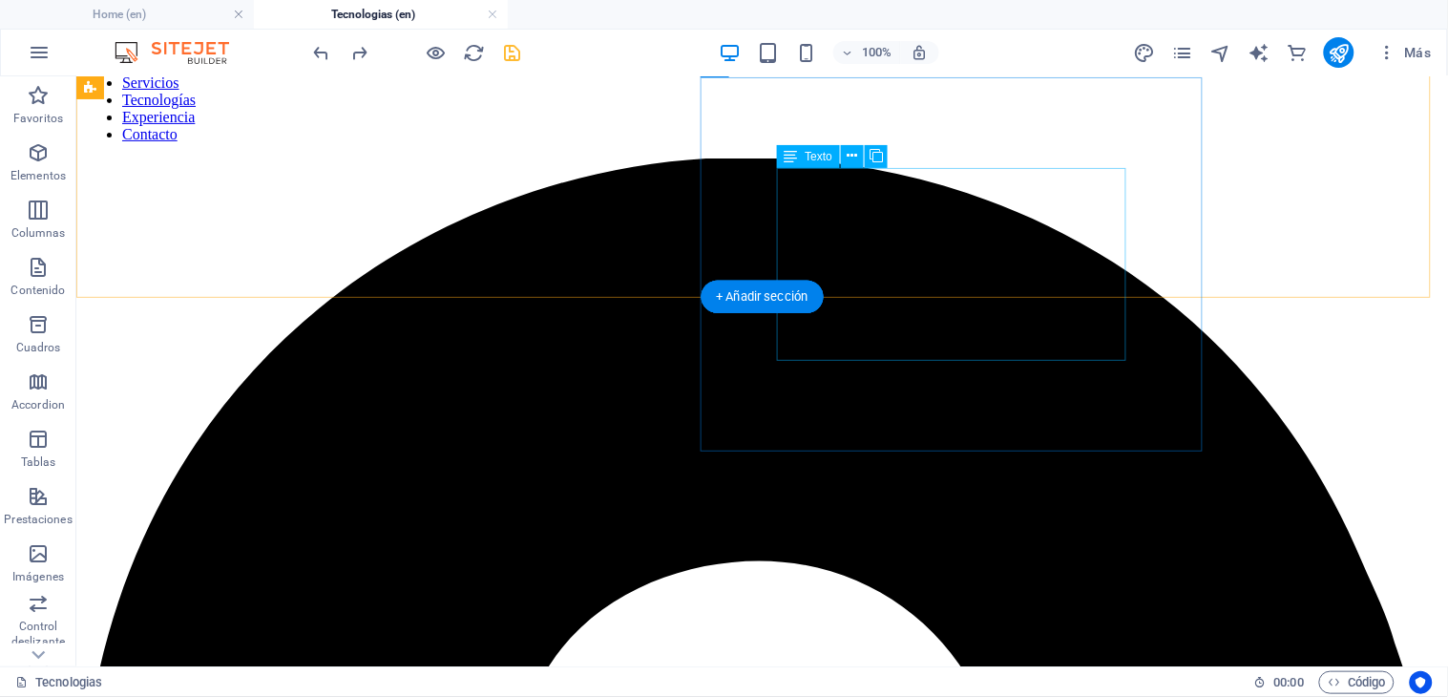
scroll to position [288, 0]
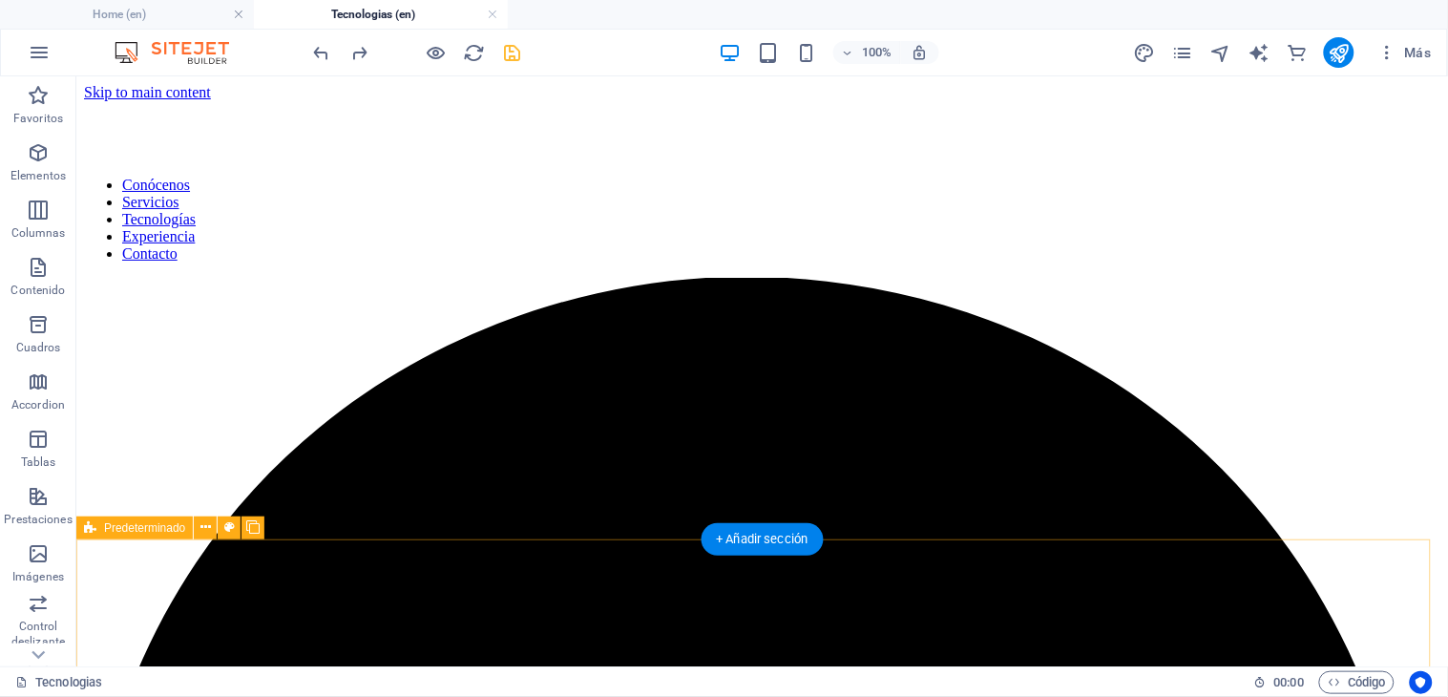
scroll to position [212, 0]
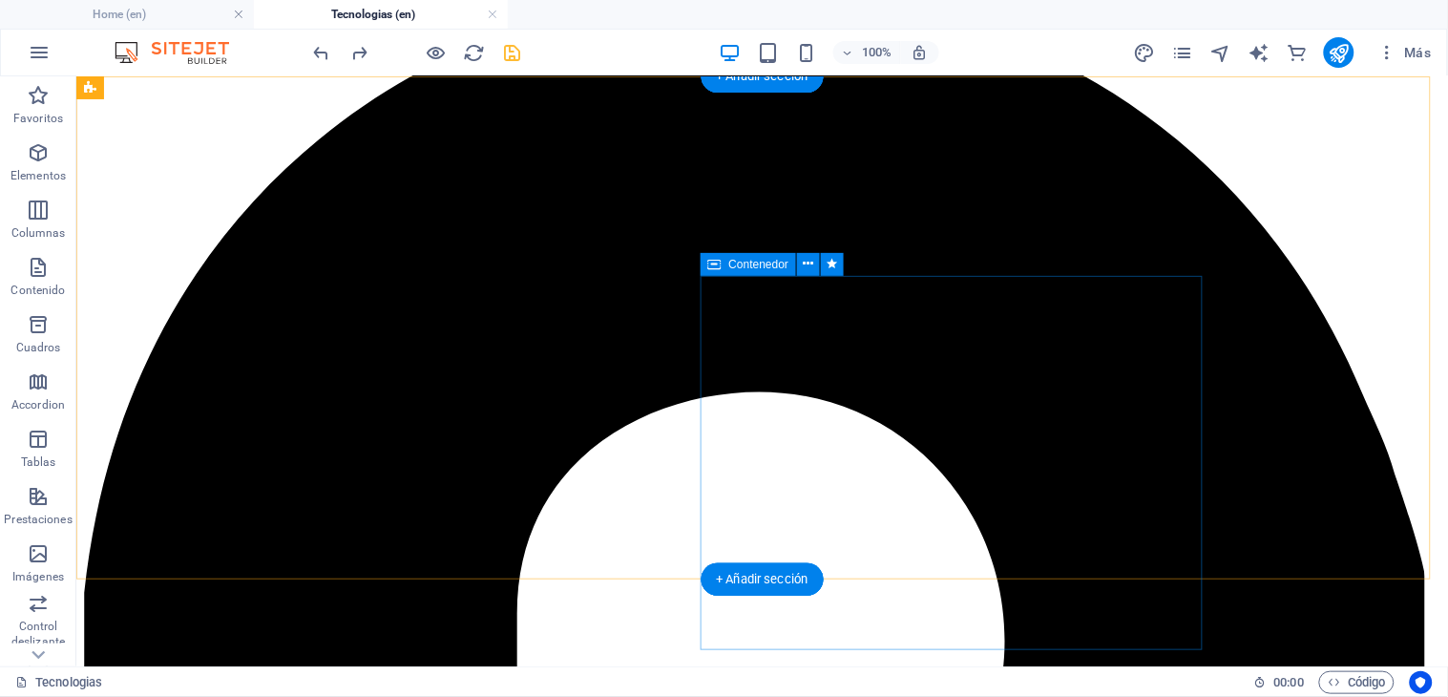
scroll to position [0, 0]
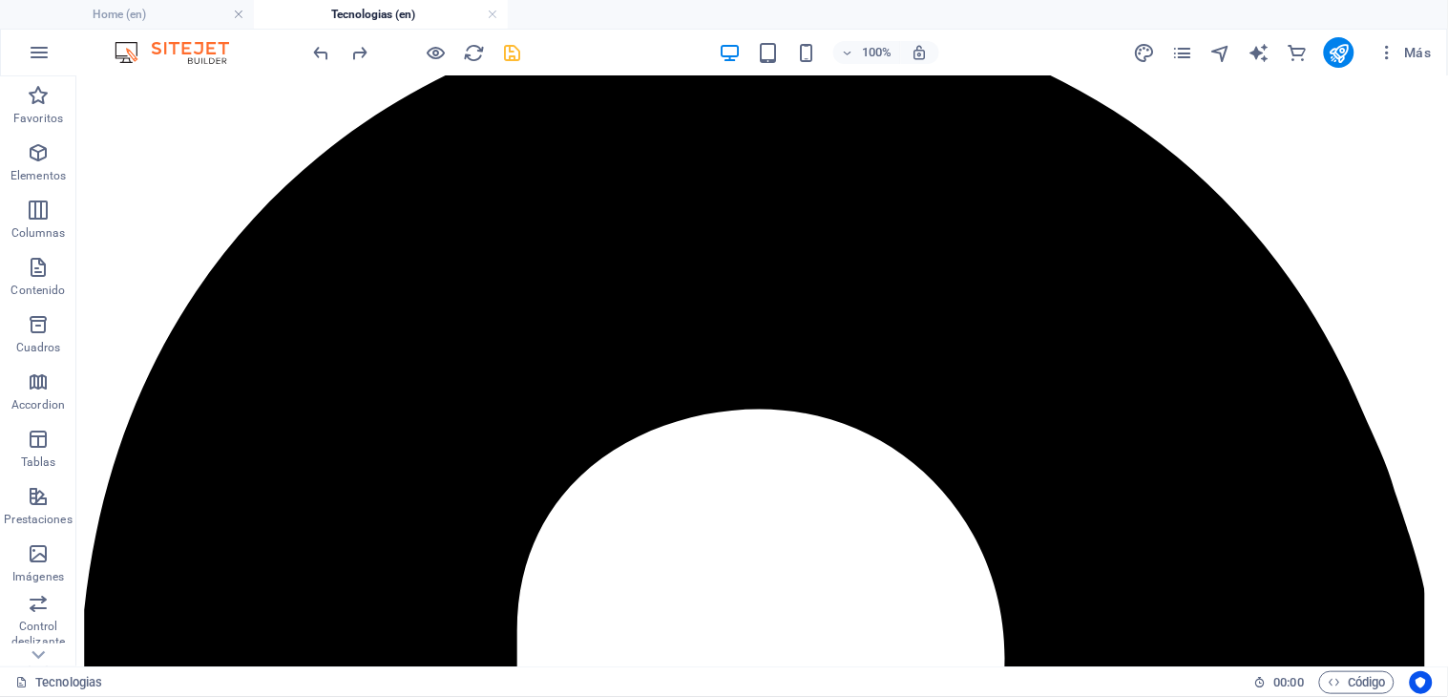
scroll to position [288, 0]
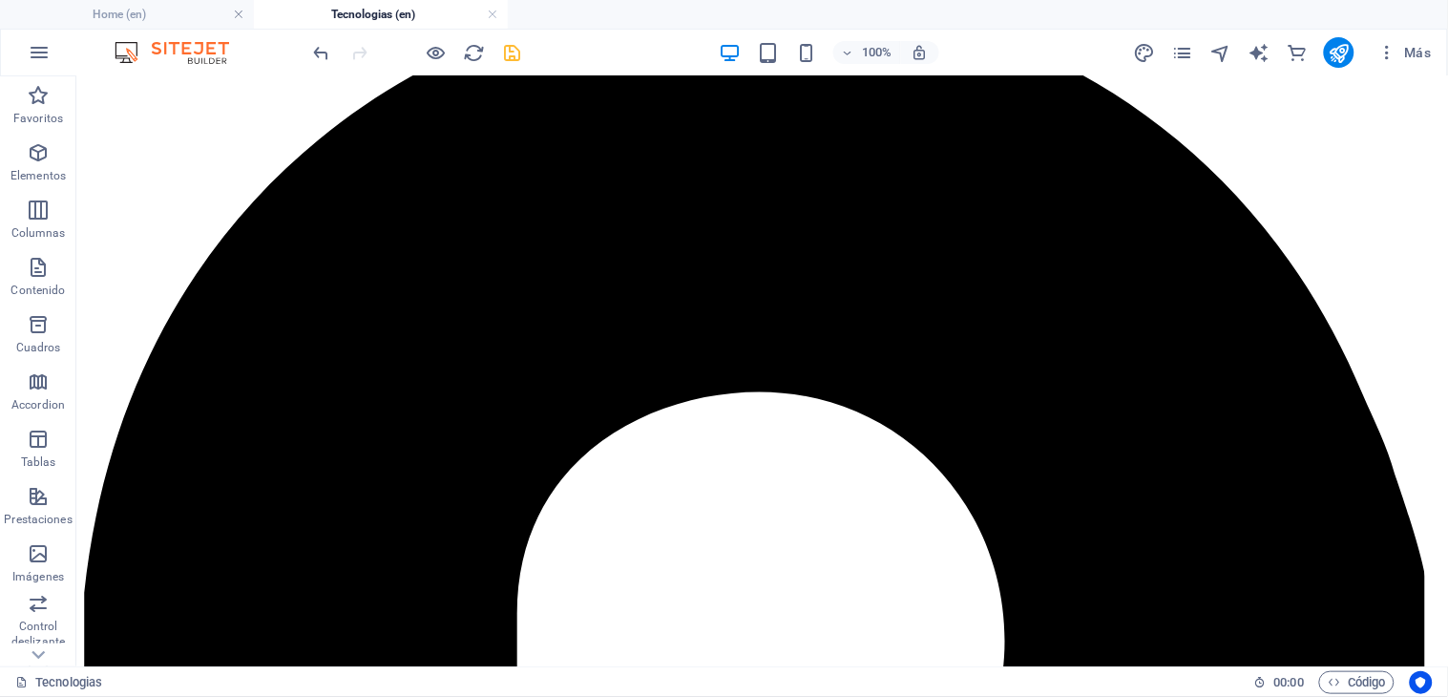
scroll to position [119, 0]
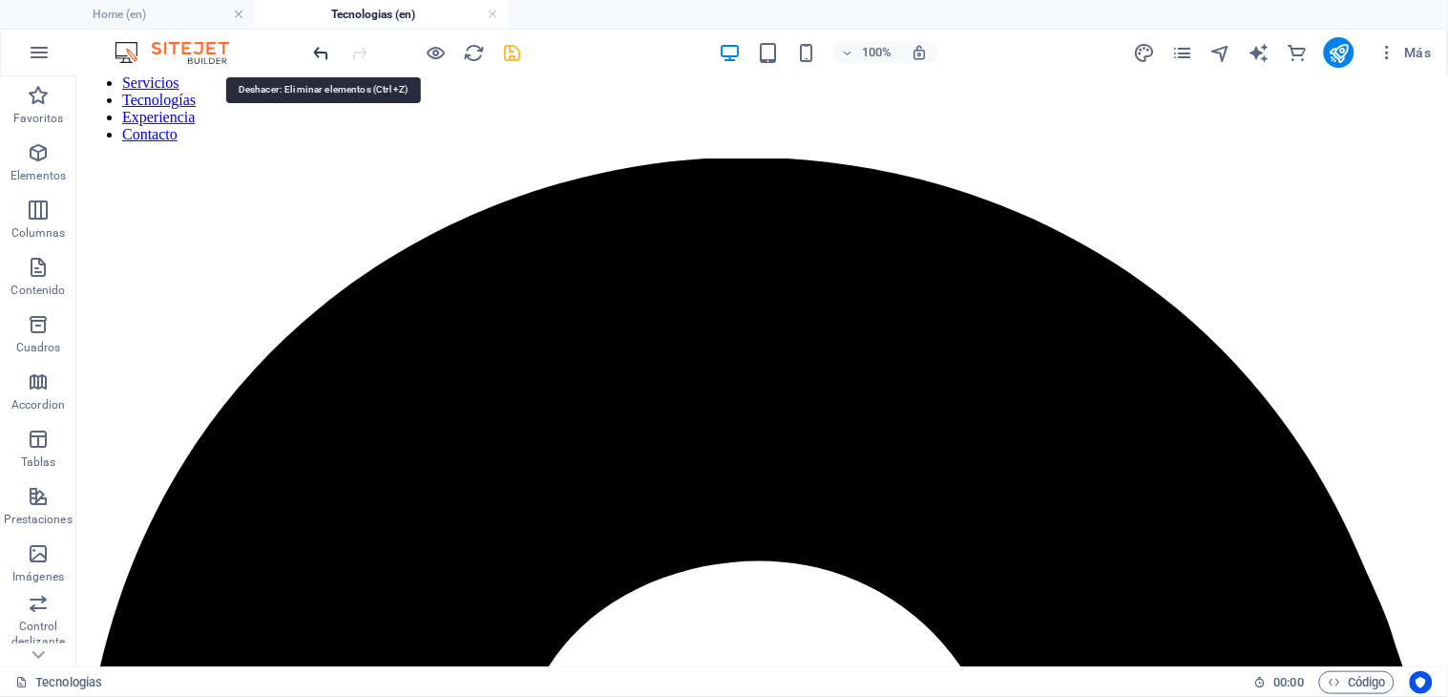
click at [323, 55] on icon "undo" at bounding box center [322, 53] width 22 height 22
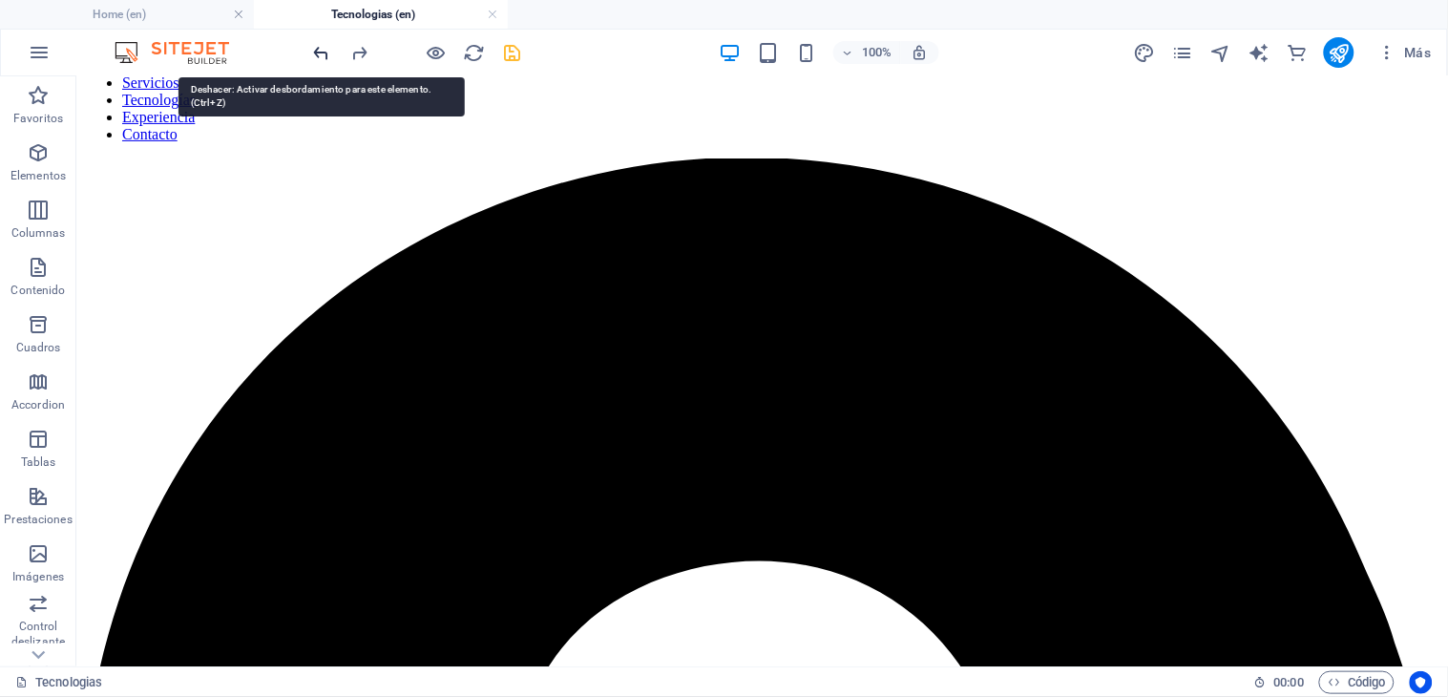
scroll to position [288, 0]
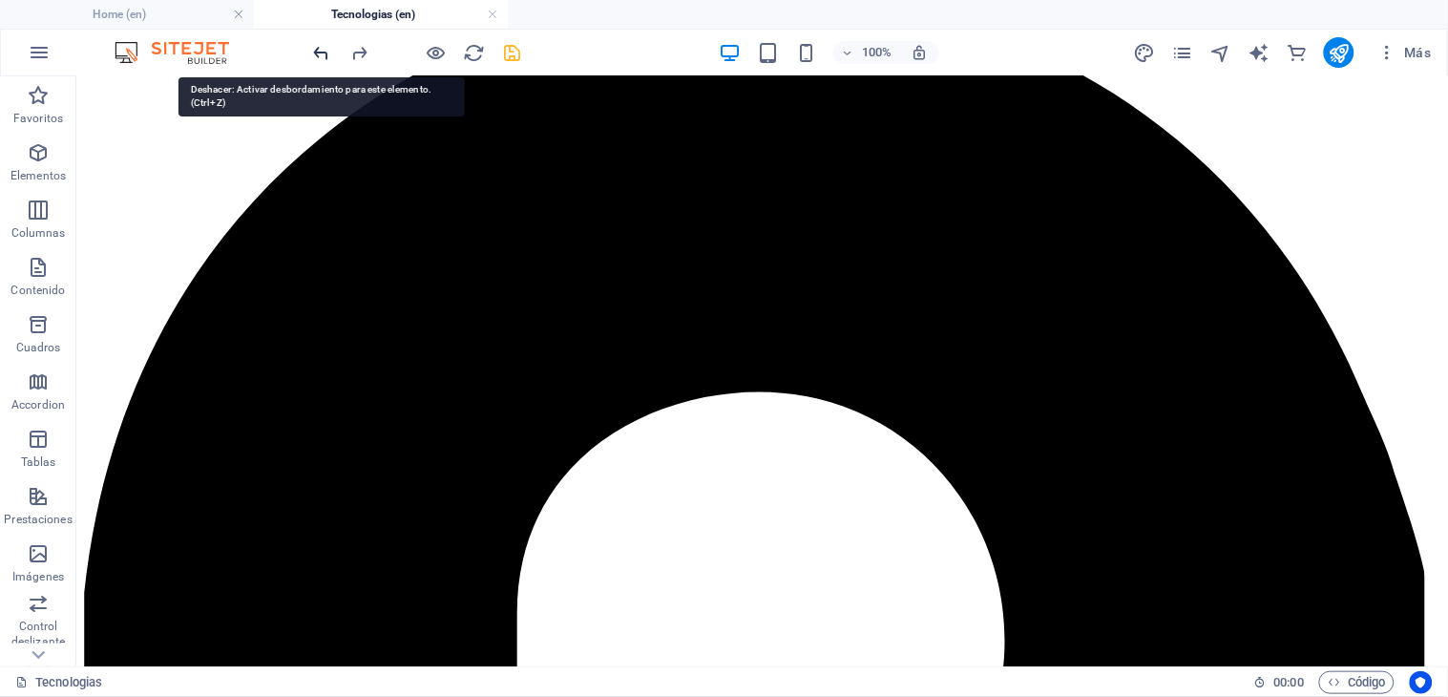
click at [323, 55] on icon "undo" at bounding box center [322, 53] width 22 height 22
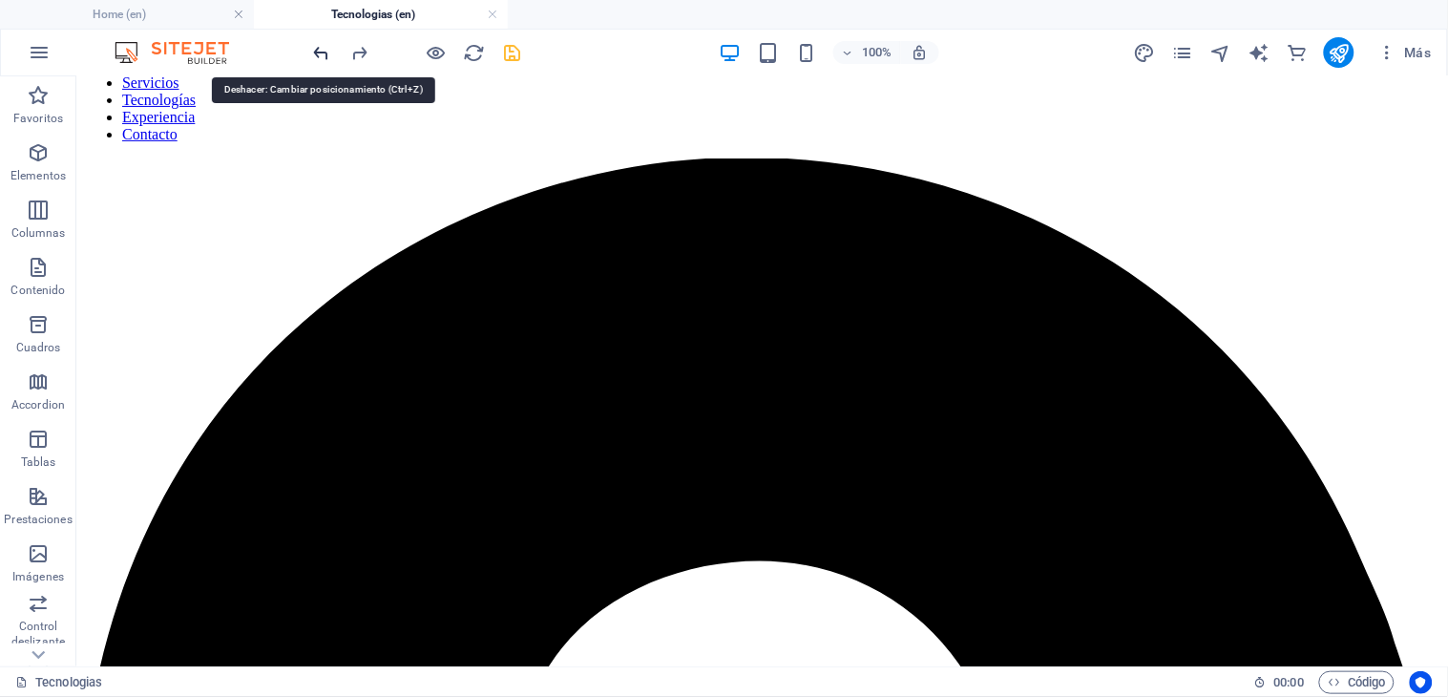
click at [323, 55] on icon "undo" at bounding box center [322, 53] width 22 height 22
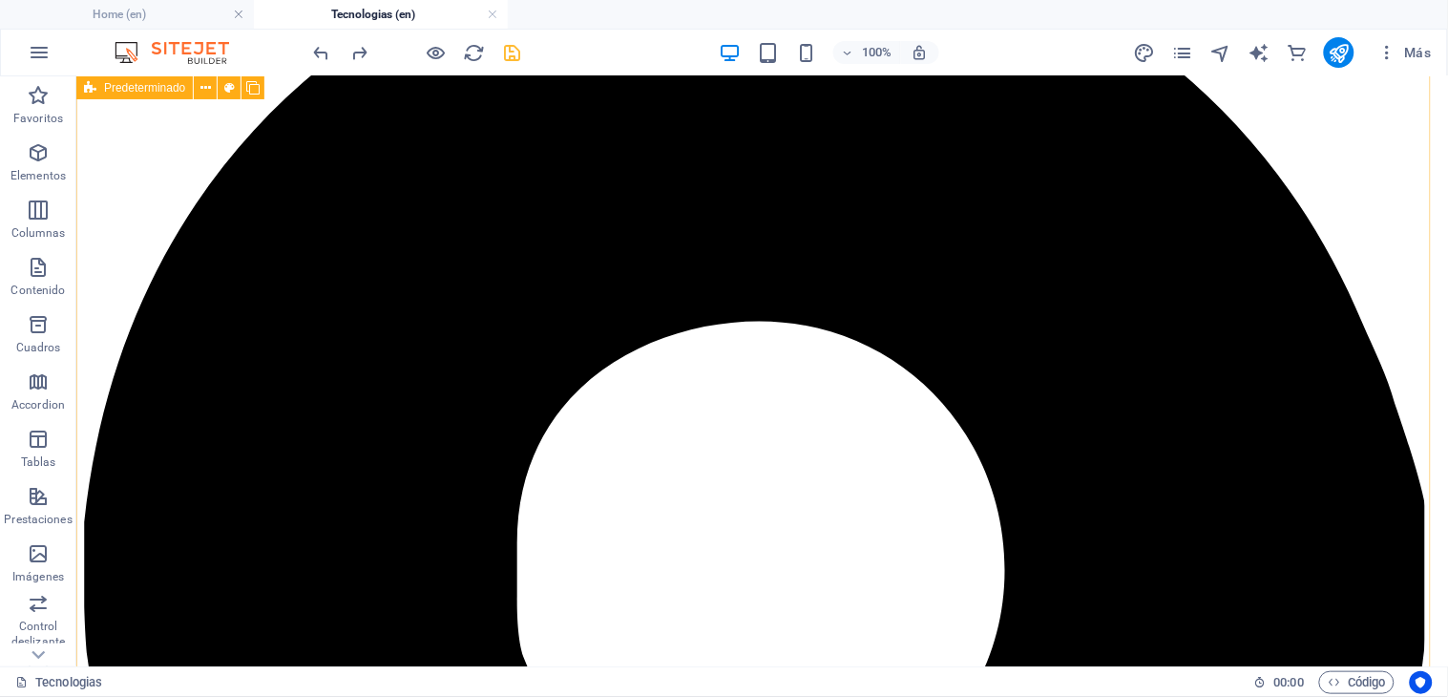
scroll to position [0, 0]
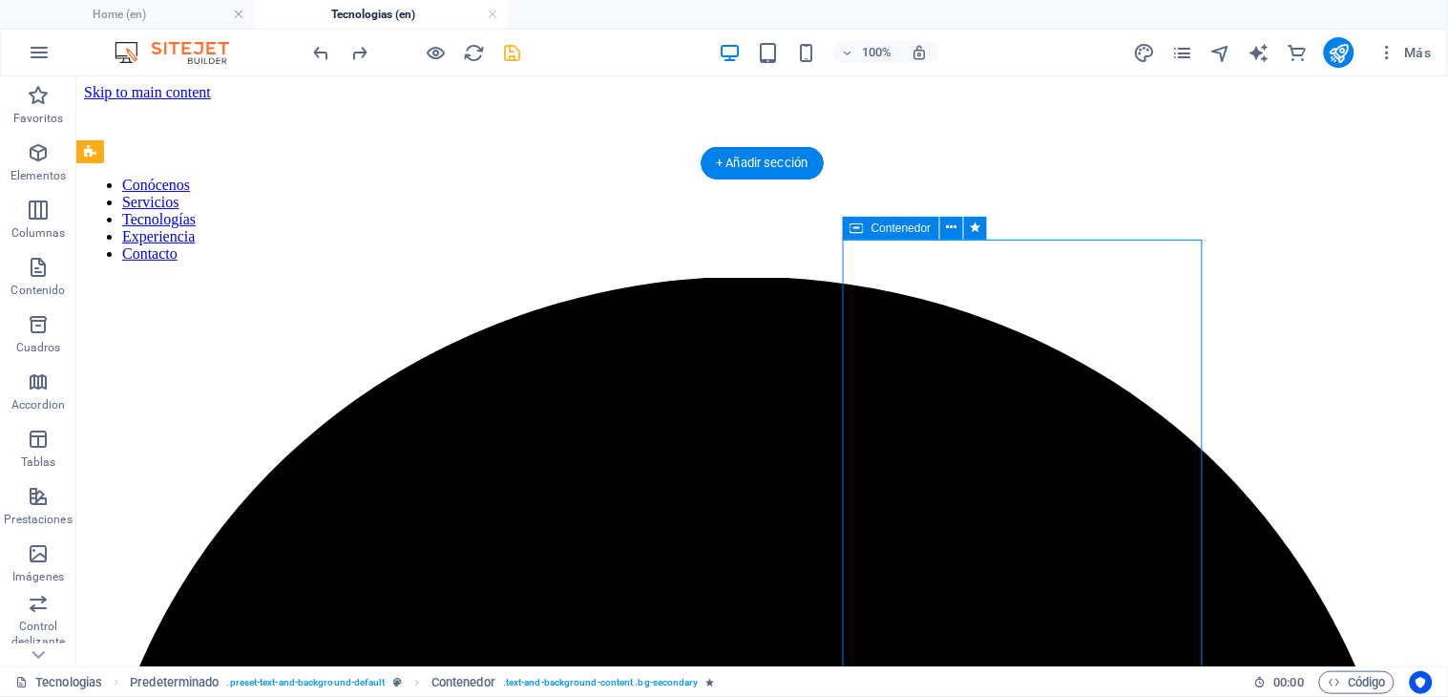
select select "px"
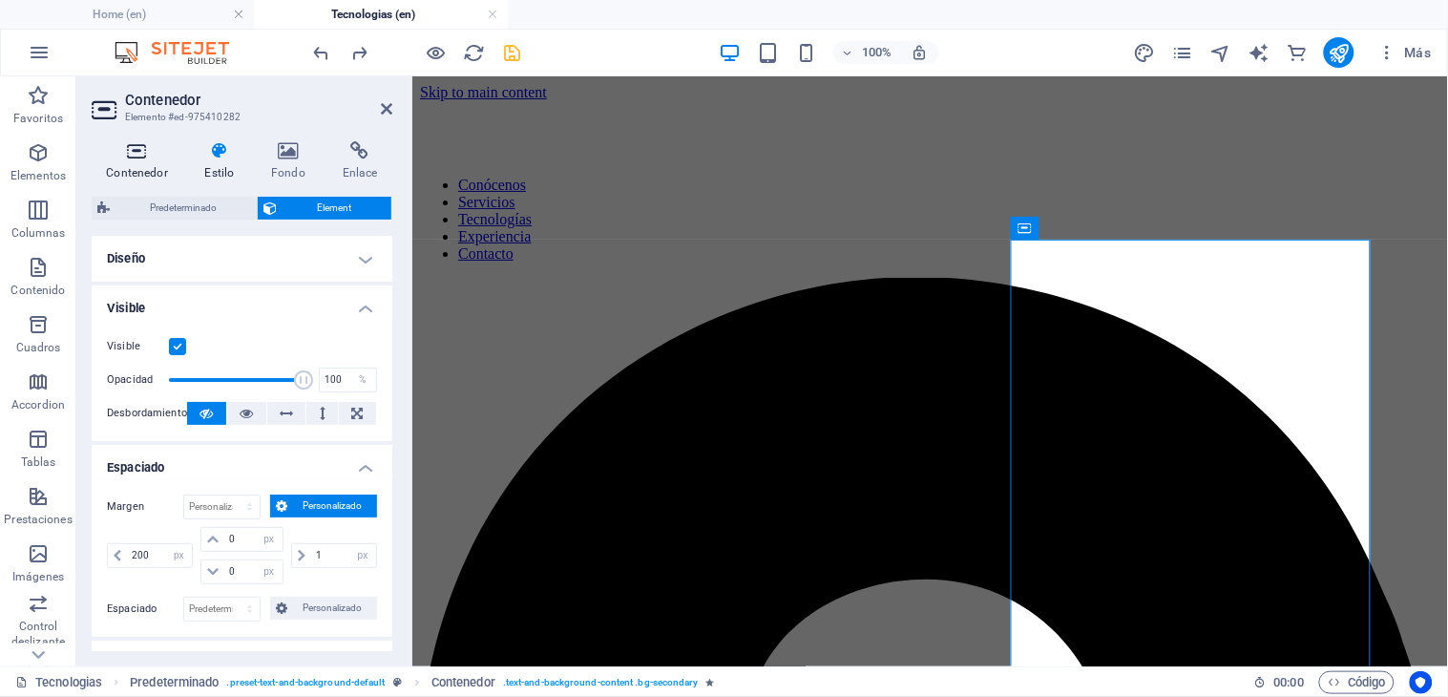
click at [153, 169] on h4 "Contenedor" at bounding box center [141, 161] width 98 height 40
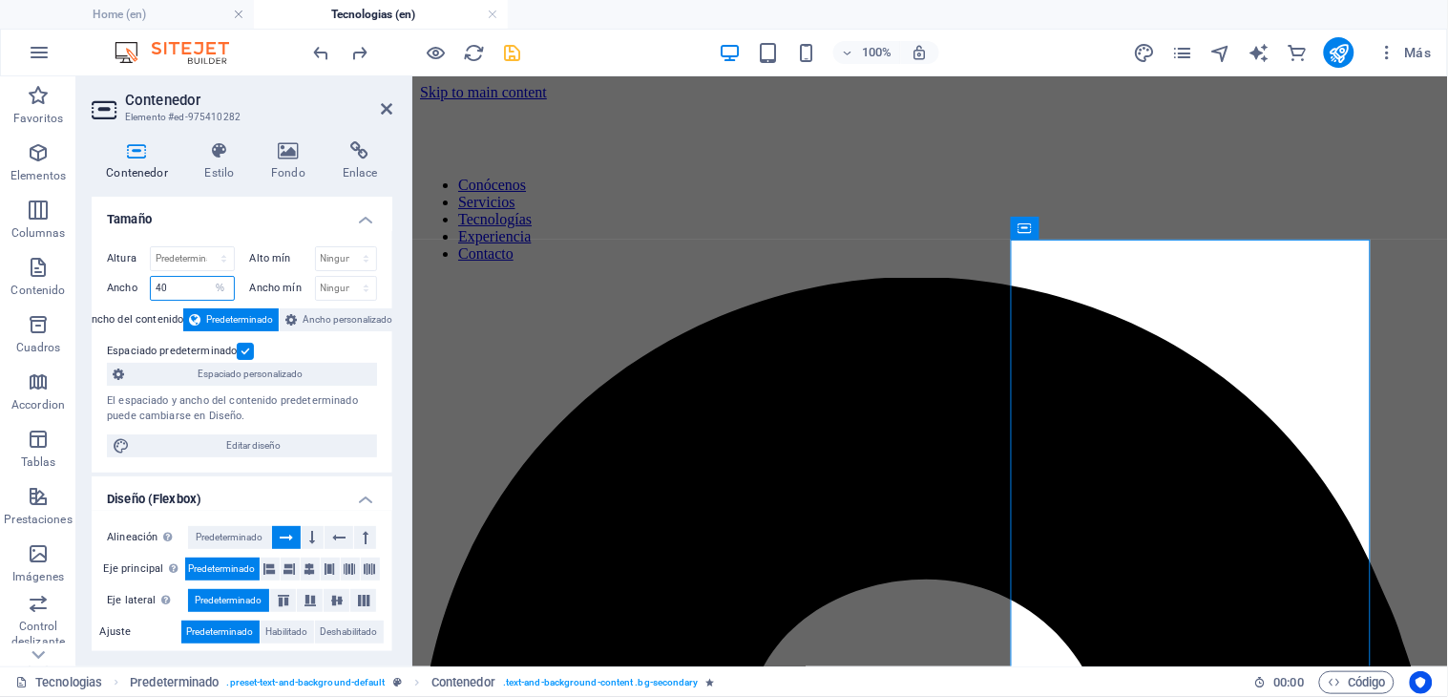
click at [188, 280] on input "40" at bounding box center [192, 288] width 83 height 23
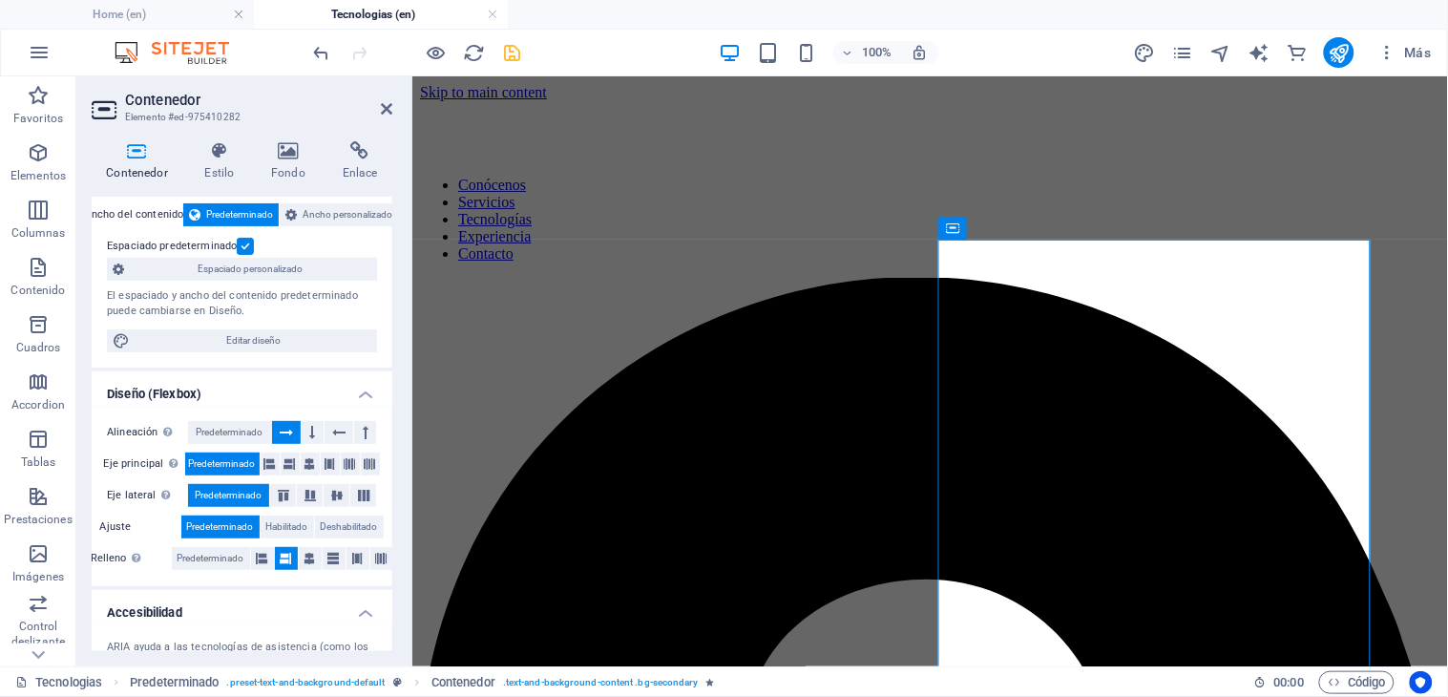
scroll to position [106, 0]
type input "48"
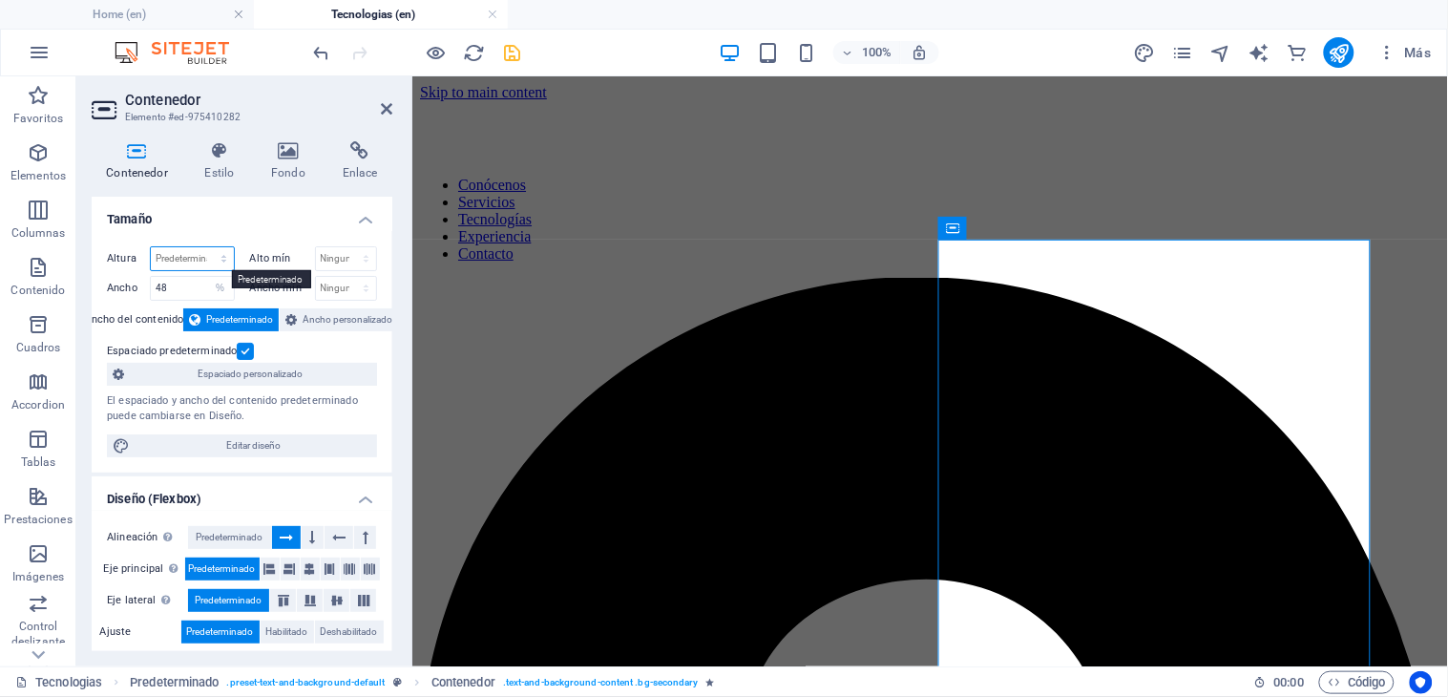
click at [207, 255] on select "Predeterminado px rem % vh vw" at bounding box center [192, 258] width 83 height 23
select select "%"
click at [204, 247] on select "Predeterminado px rem % vh vw" at bounding box center [192, 258] width 83 height 23
type input "60"
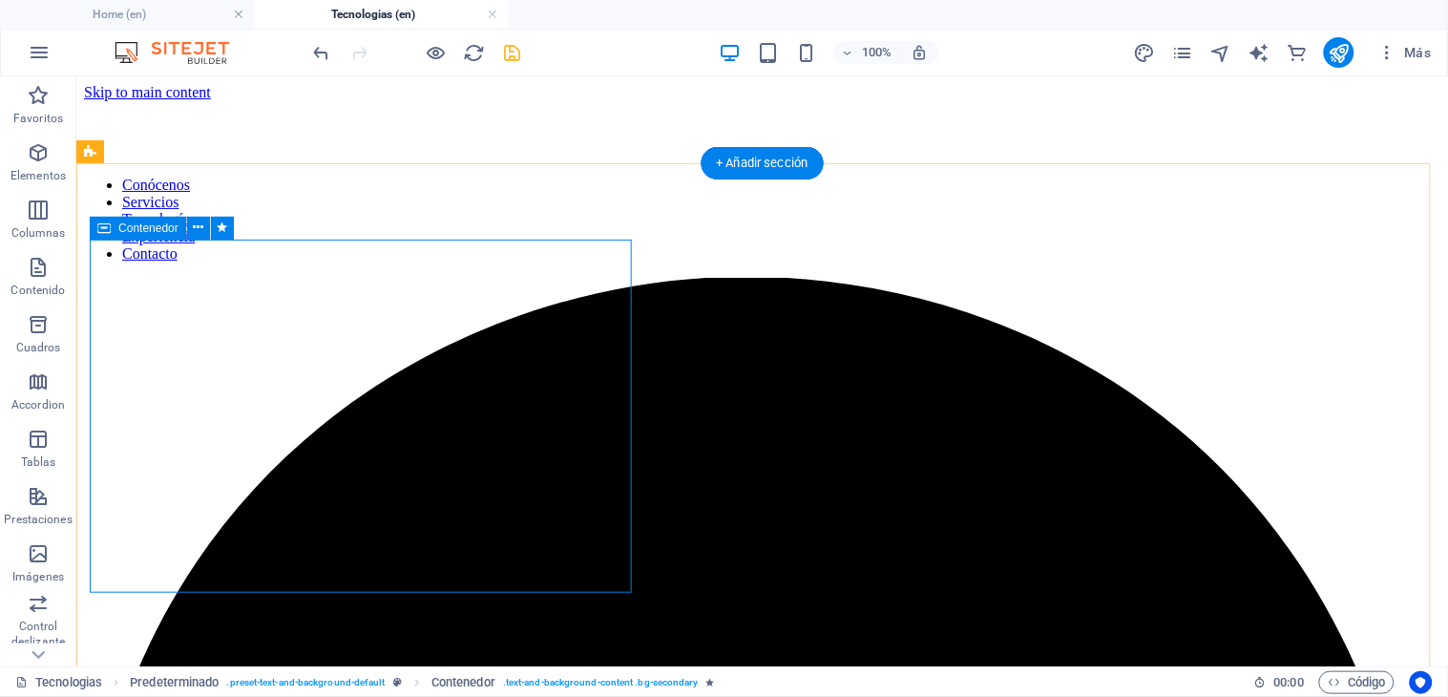
select select "%"
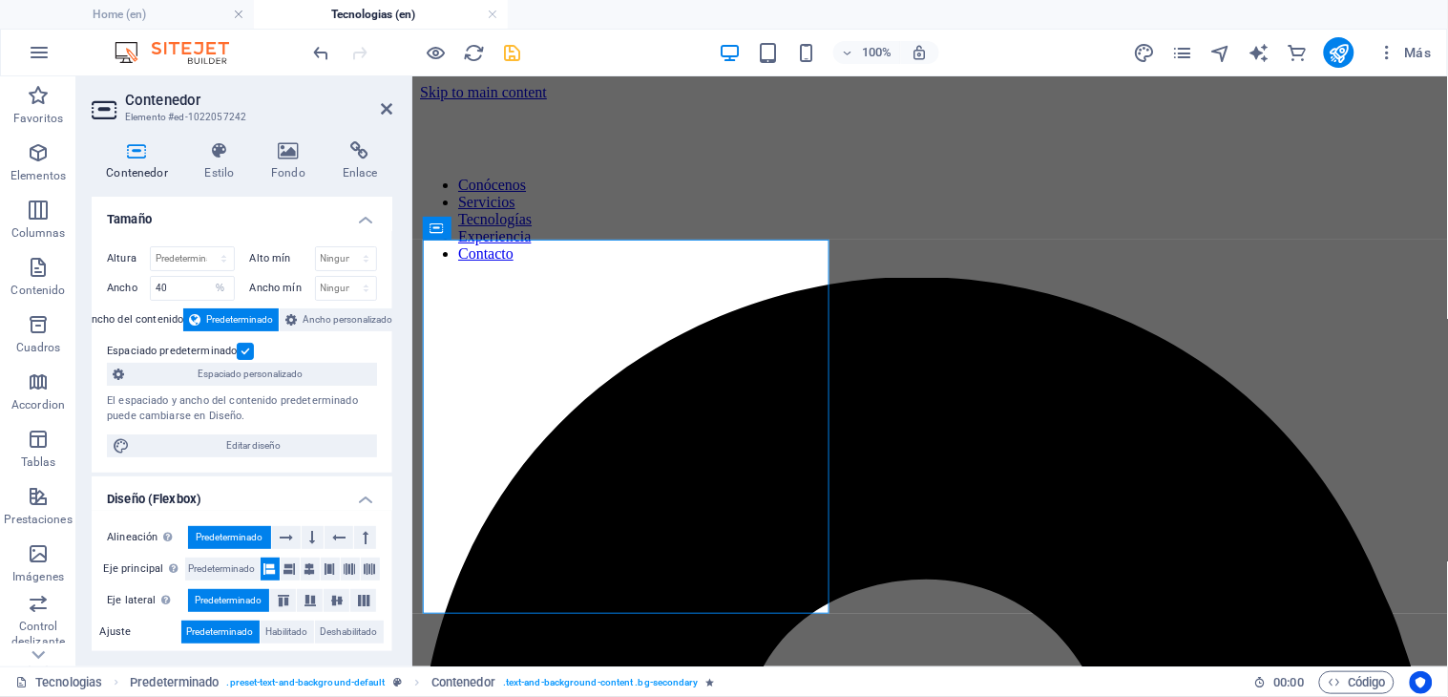
click at [136, 163] on h4 "Contenedor" at bounding box center [141, 161] width 98 height 40
click at [226, 158] on icon at bounding box center [219, 150] width 59 height 19
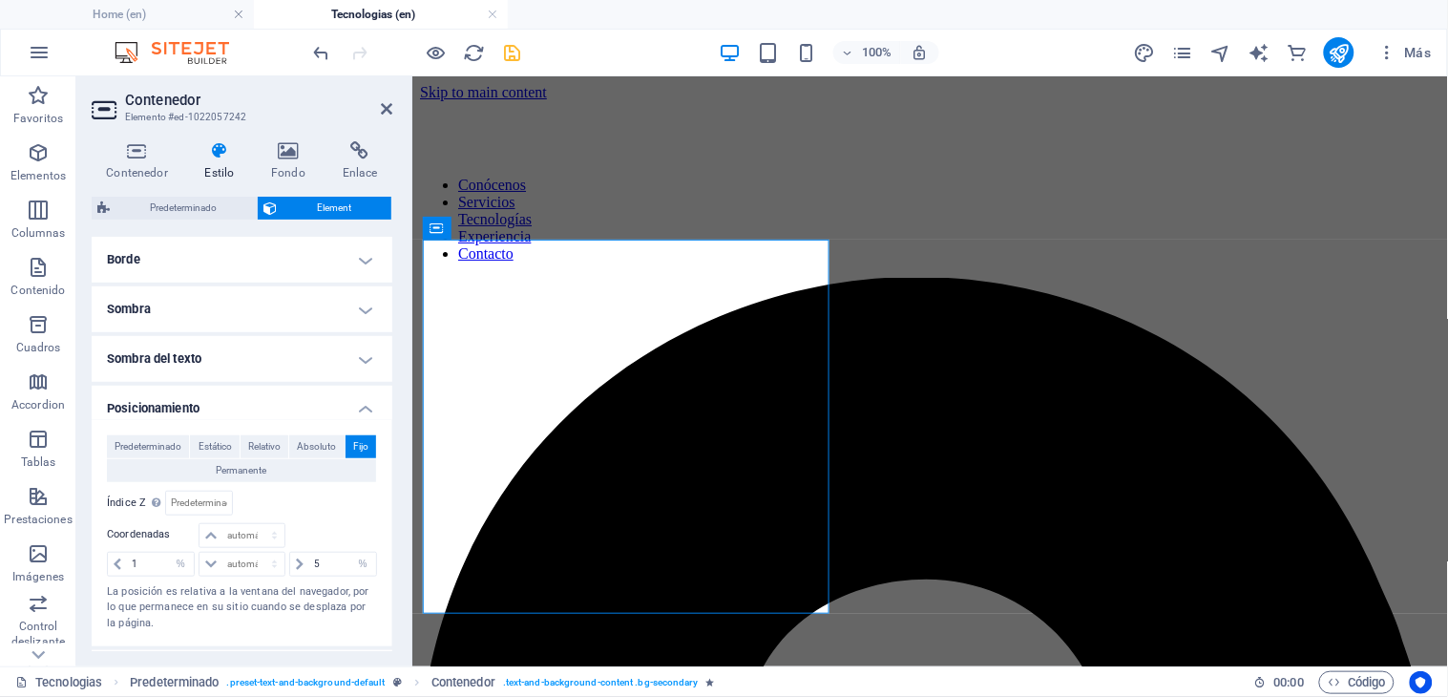
scroll to position [318, 0]
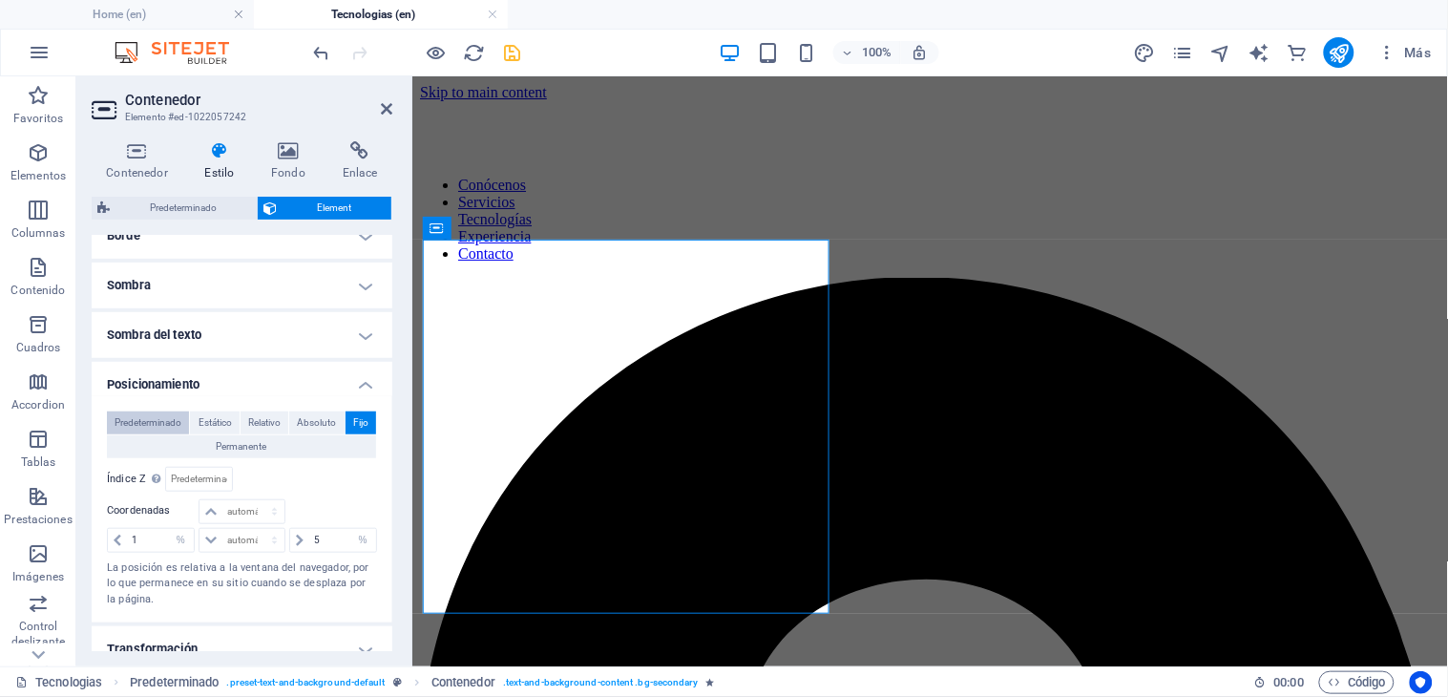
click at [155, 417] on span "Predeterminado" at bounding box center [148, 422] width 67 height 23
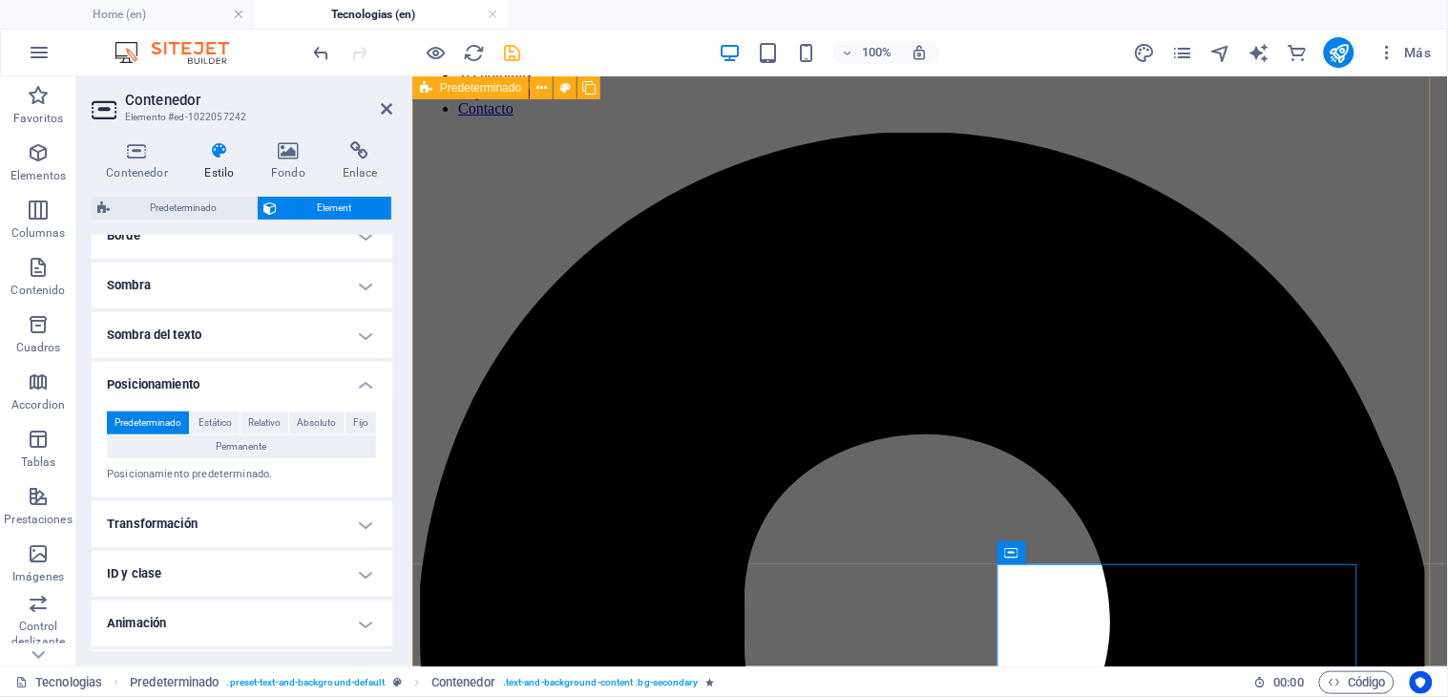
scroll to position [0, 0]
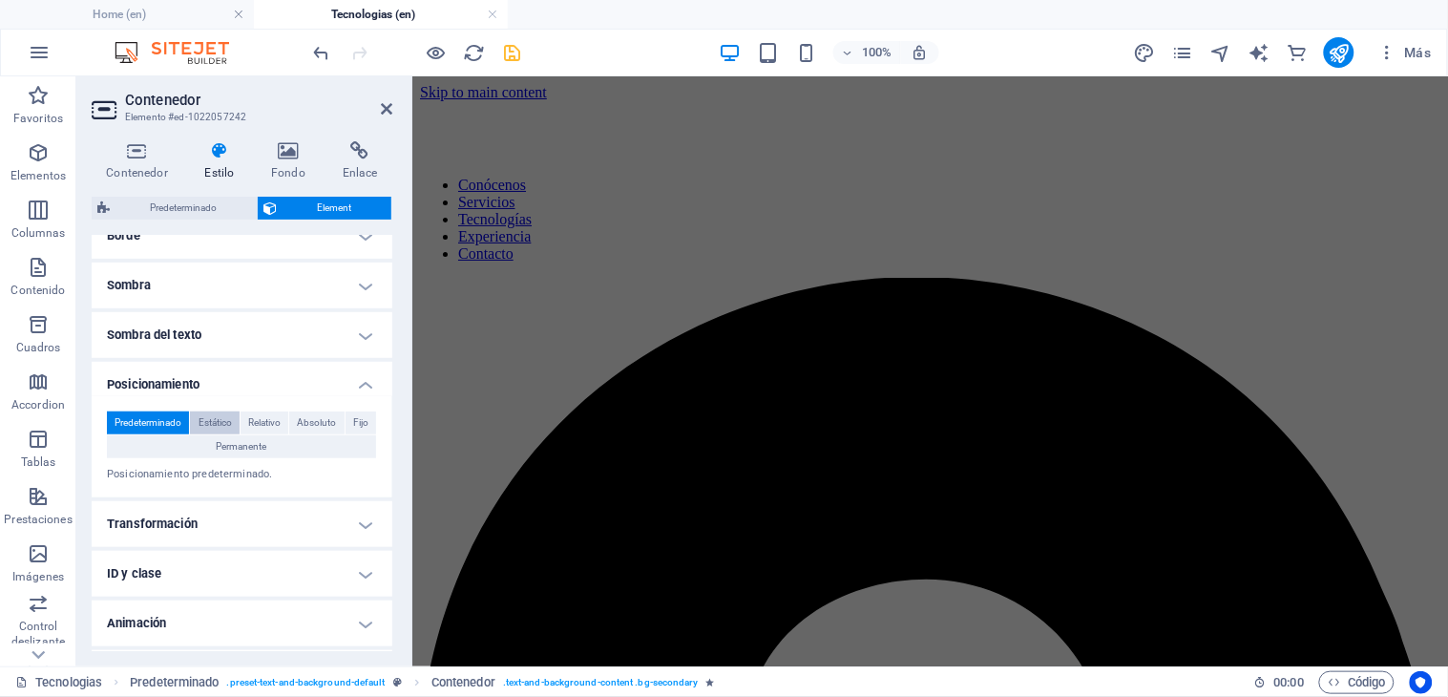
click at [211, 415] on span "Estático" at bounding box center [214, 422] width 33 height 23
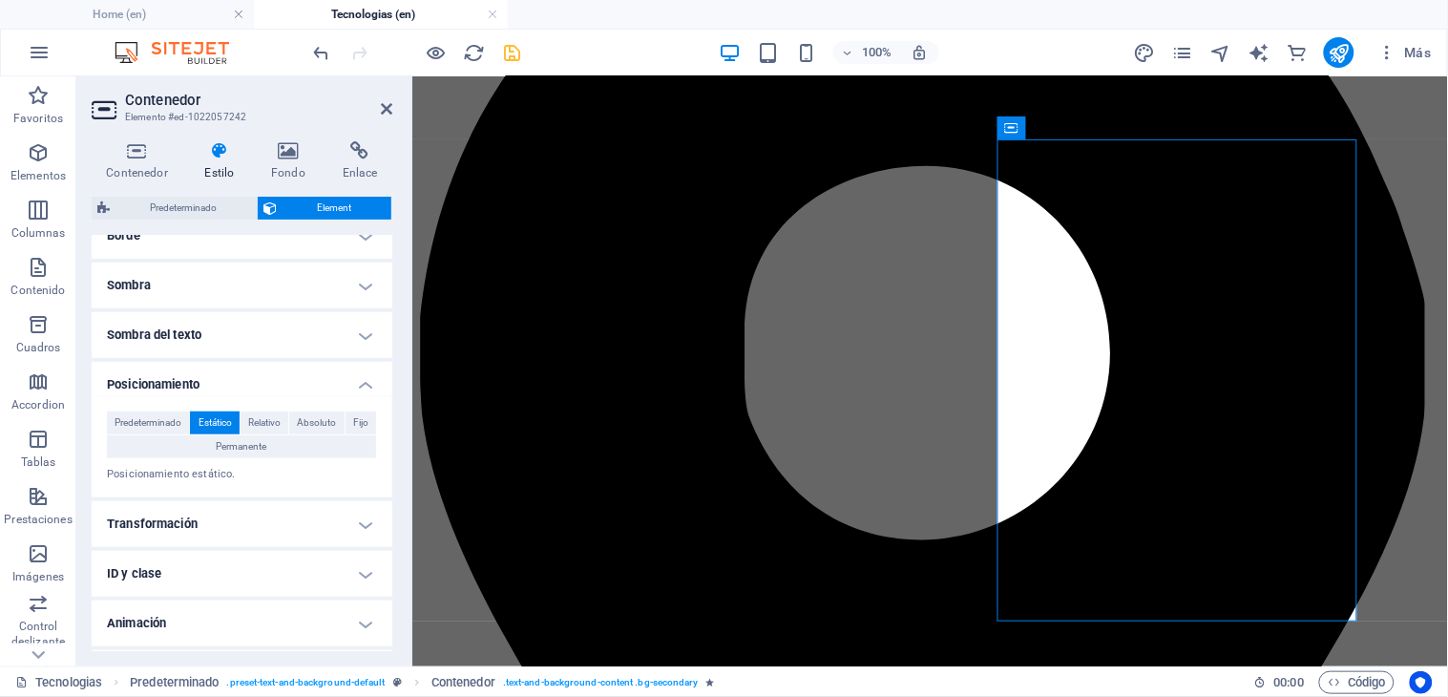
scroll to position [569, 0]
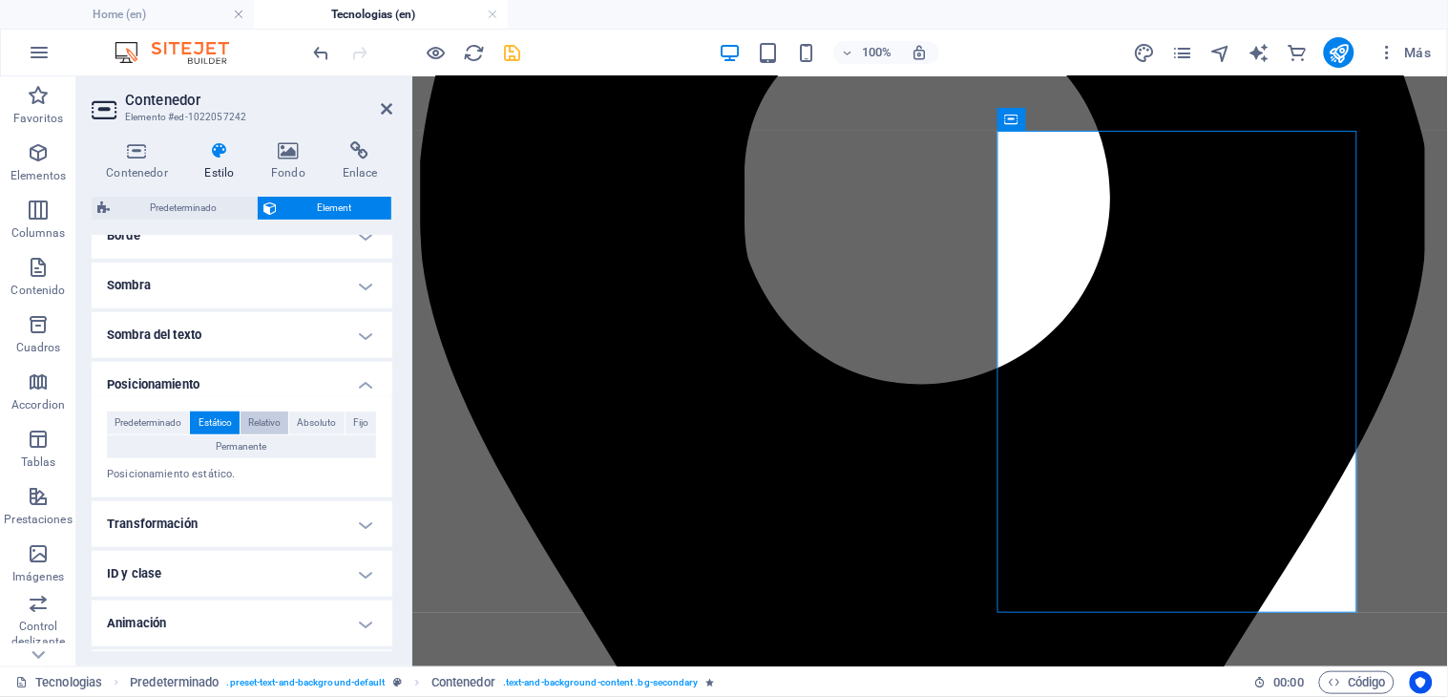
click at [254, 415] on span "Relativo" at bounding box center [264, 422] width 32 height 23
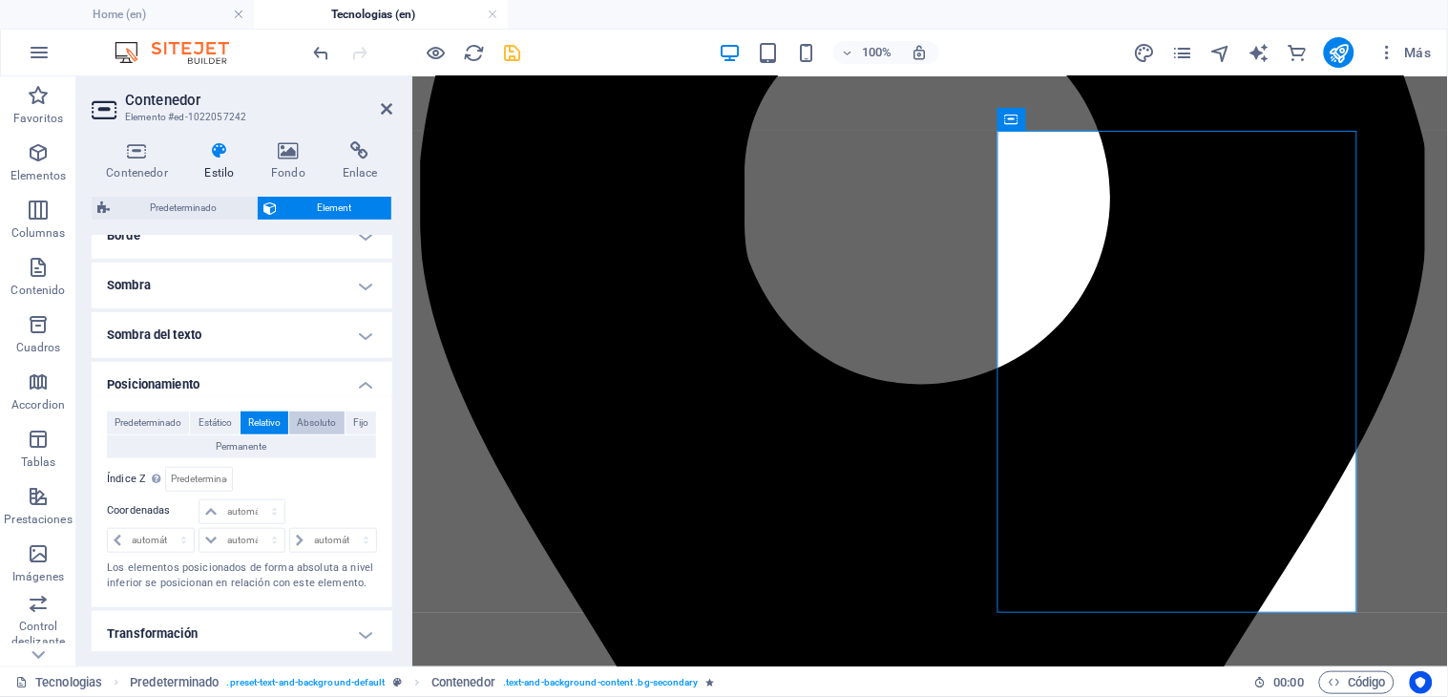
click at [299, 416] on span "Absoluto" at bounding box center [316, 422] width 39 height 23
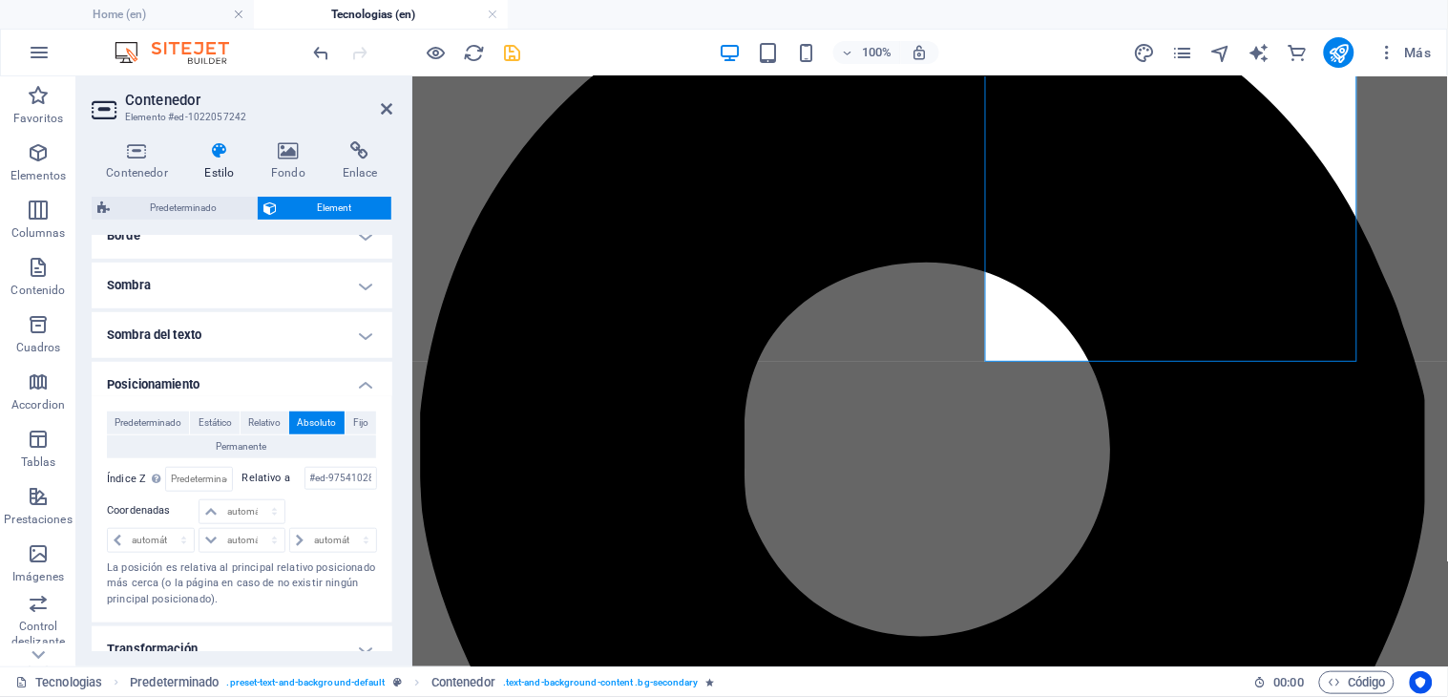
scroll to position [0, 0]
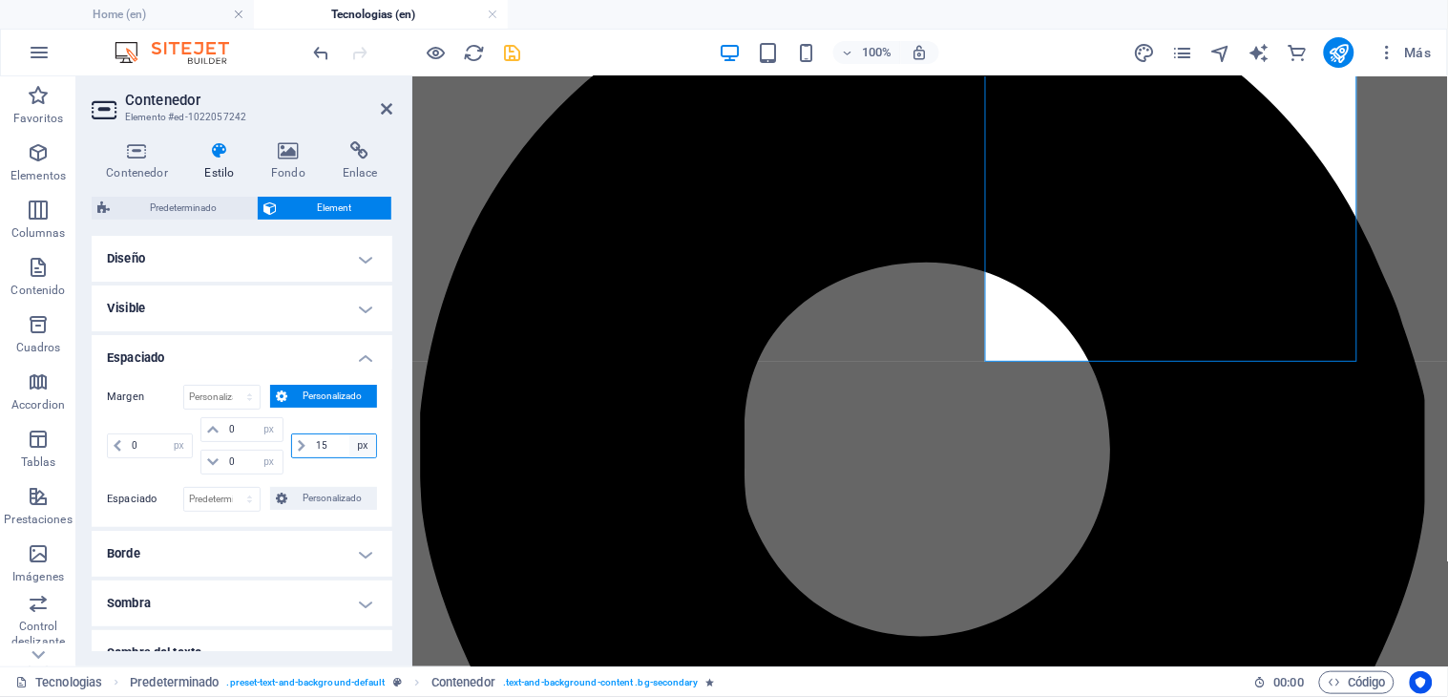
click at [366, 442] on select "automático px % rem vw vh" at bounding box center [362, 445] width 27 height 23
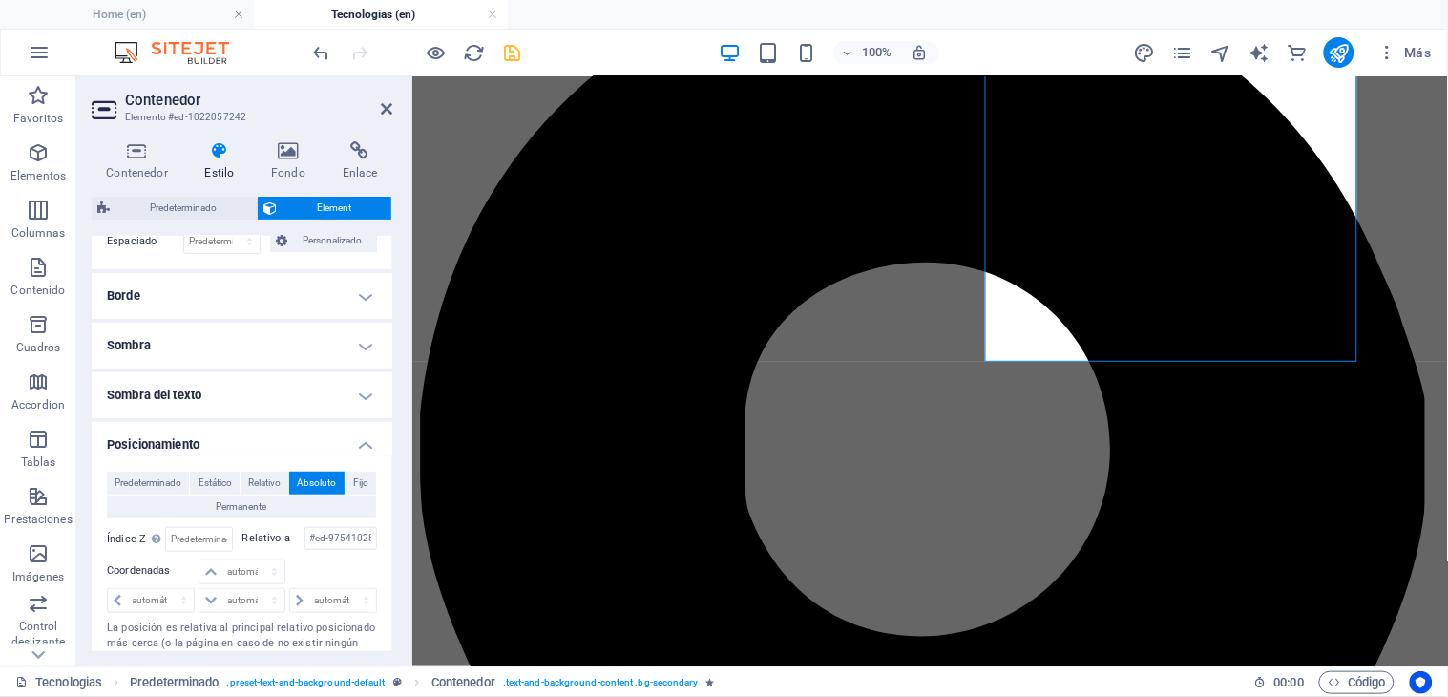
scroll to position [318, 0]
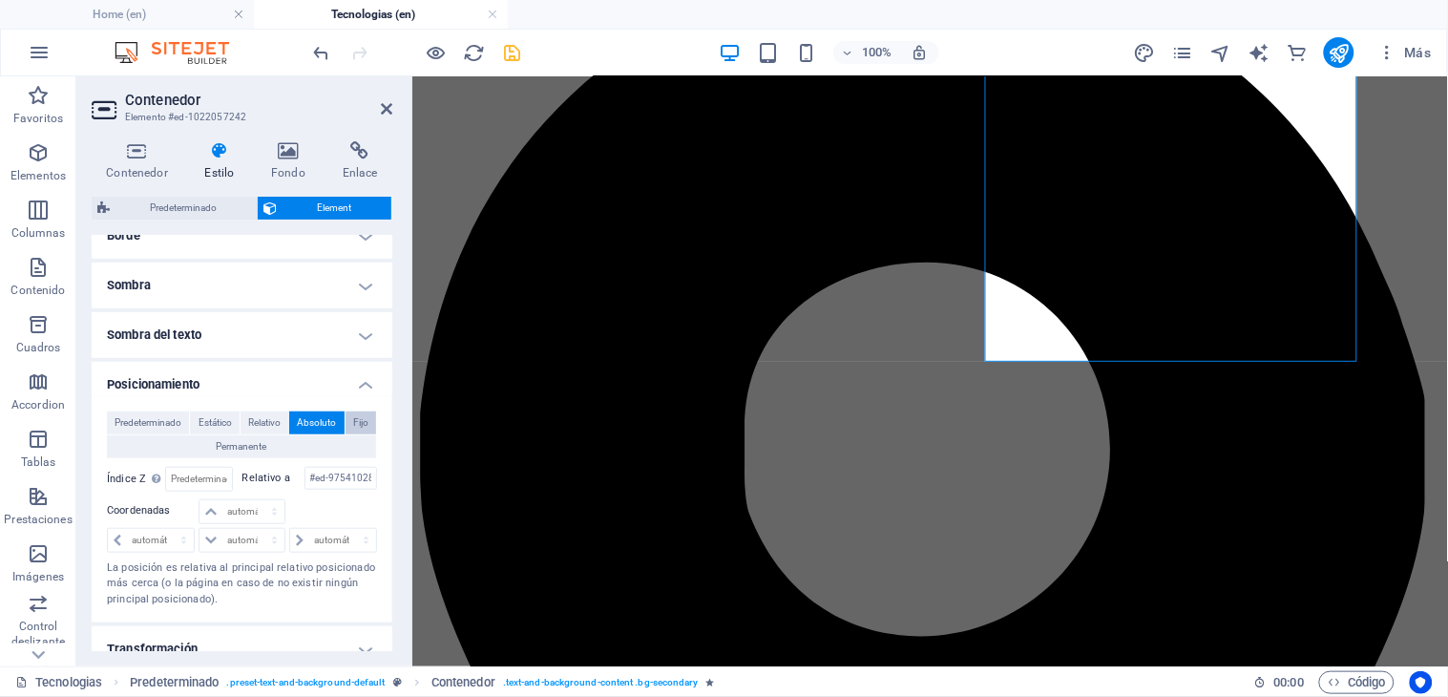
click at [363, 424] on span "Fijo" at bounding box center [360, 422] width 15 height 23
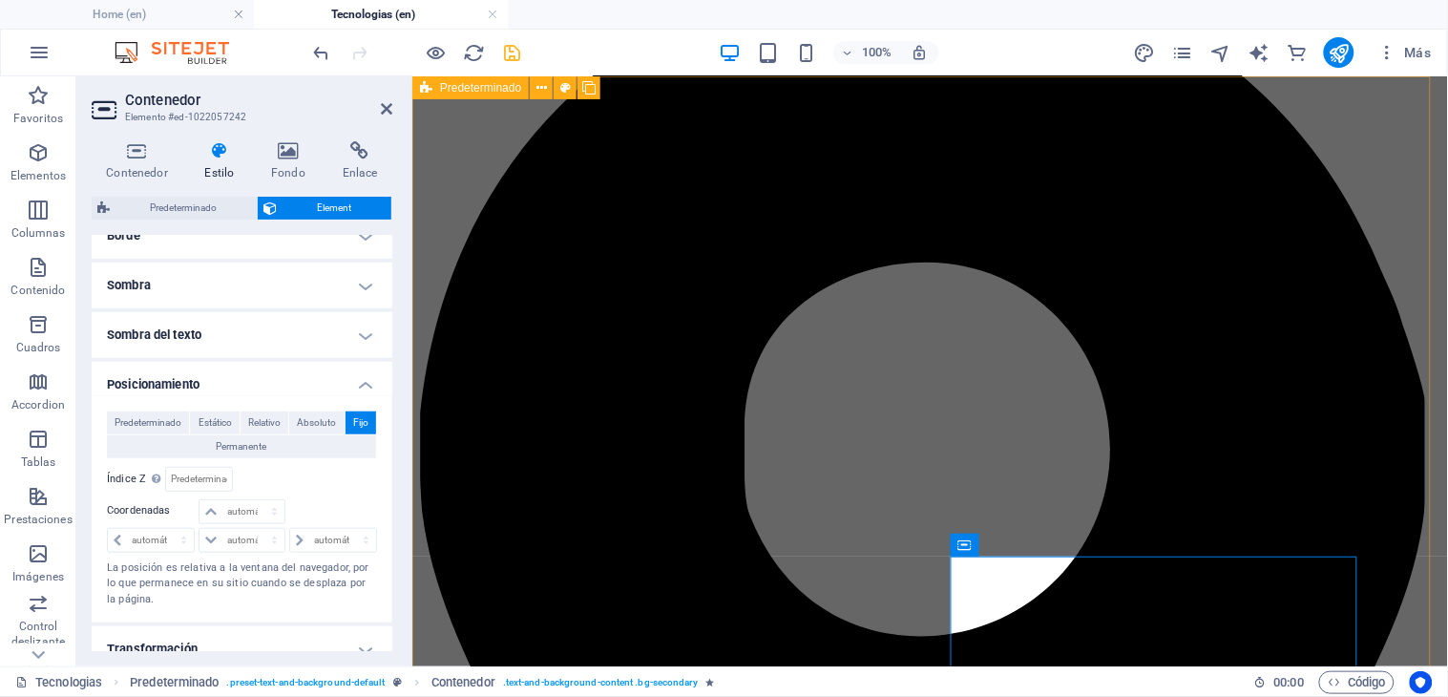
scroll to position [0, 0]
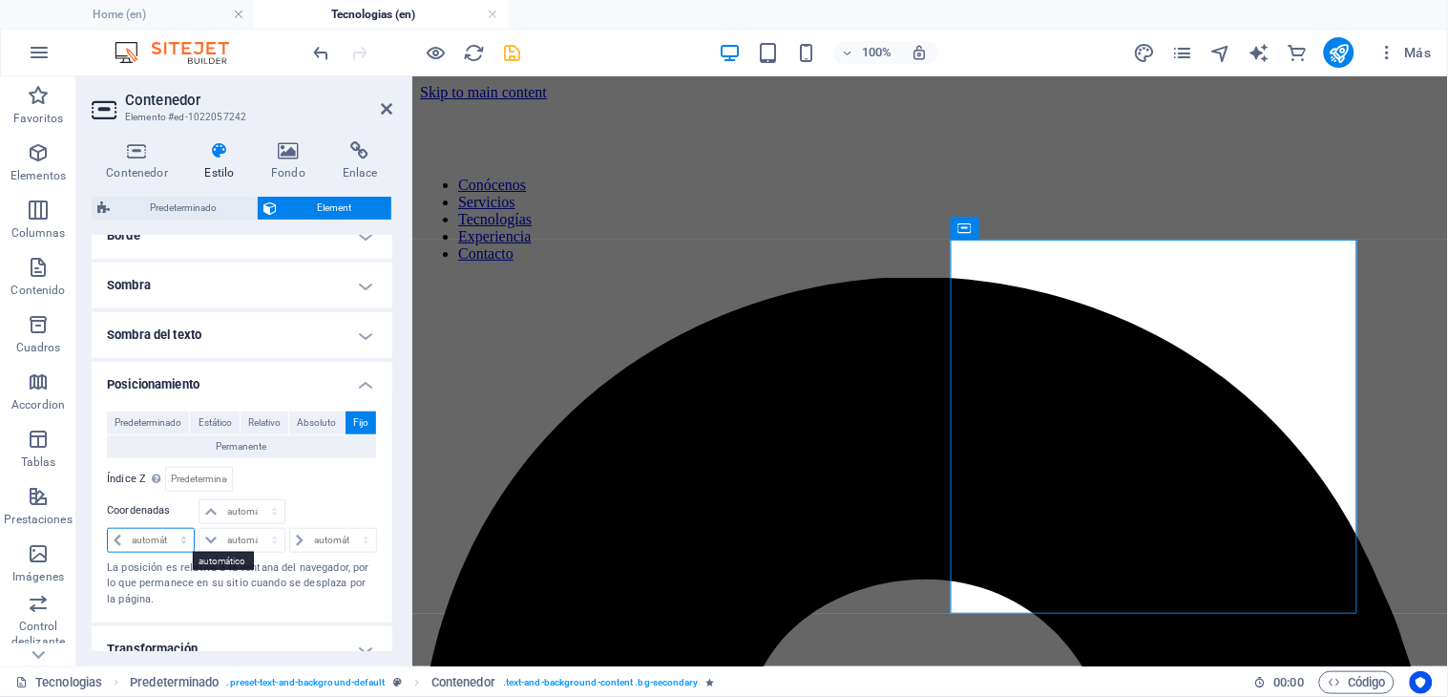
click at [147, 536] on select "automático px rem % em" at bounding box center [151, 540] width 86 height 23
select select "px"
click at [166, 529] on select "automático px rem % em" at bounding box center [151, 540] width 86 height 23
type input "0"
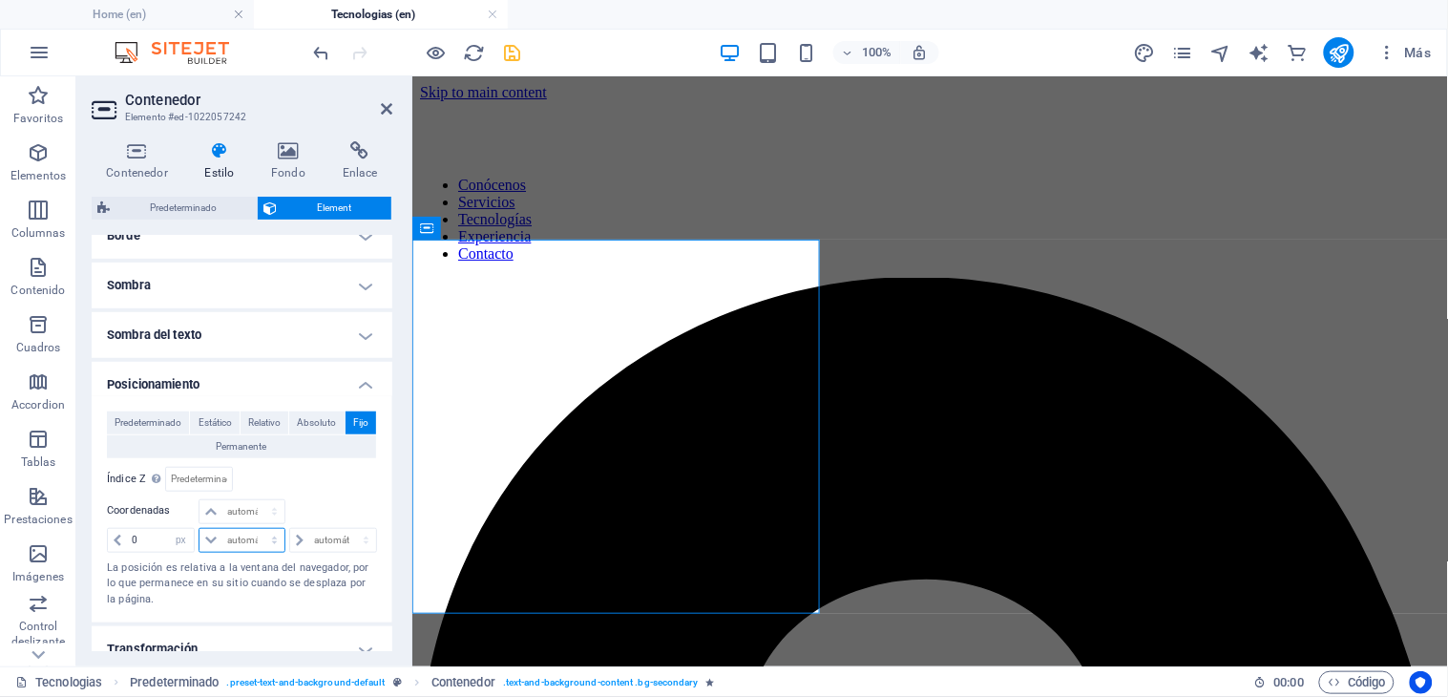
click at [219, 537] on select "automático px rem % em" at bounding box center [241, 540] width 84 height 23
select select "px"
click at [255, 529] on select "automático px rem % em" at bounding box center [241, 540] width 84 height 23
type input "0"
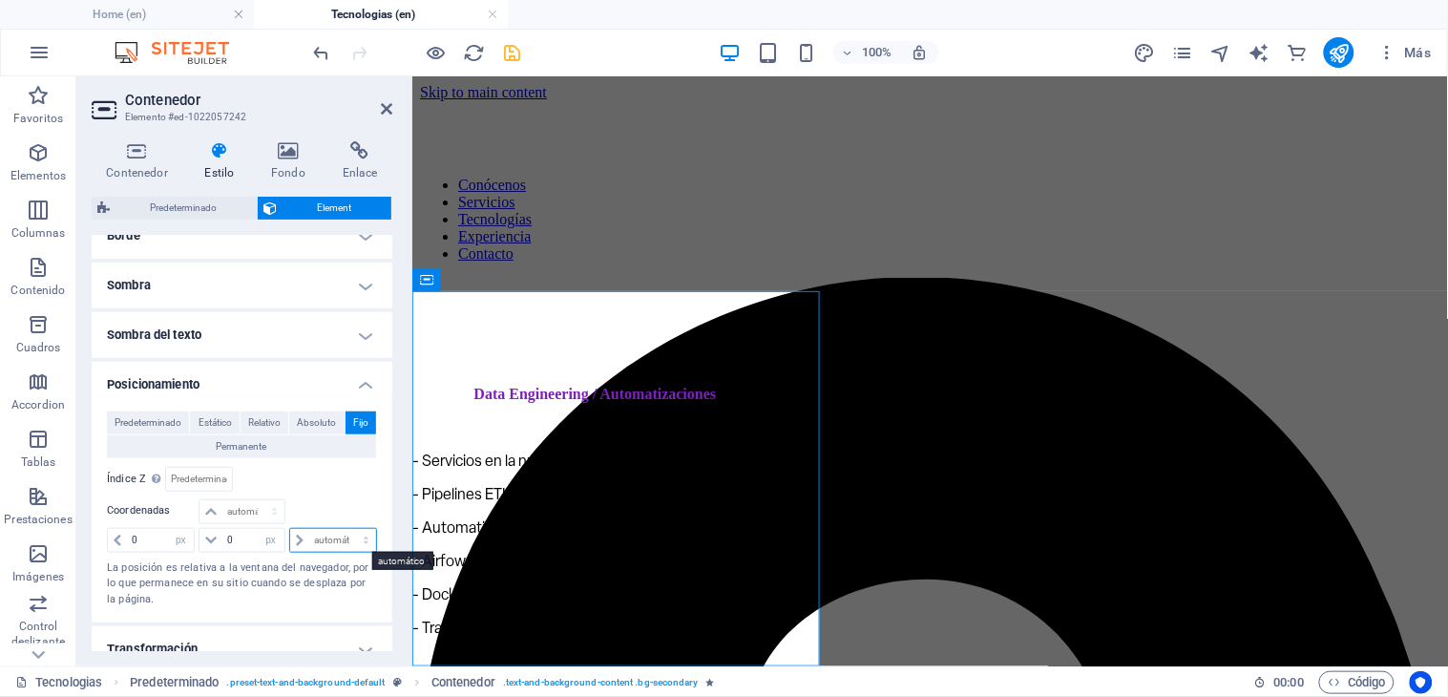
click at [306, 531] on select "automático px rem % em" at bounding box center [333, 540] width 86 height 23
click at [242, 513] on select "automático px rem % em" at bounding box center [241, 511] width 84 height 23
click at [199, 500] on select "automático px rem % em" at bounding box center [241, 511] width 84 height 23
select select "DISABLED_OPTION_VALUE"
click at [162, 422] on span "Predeterminado" at bounding box center [148, 422] width 67 height 23
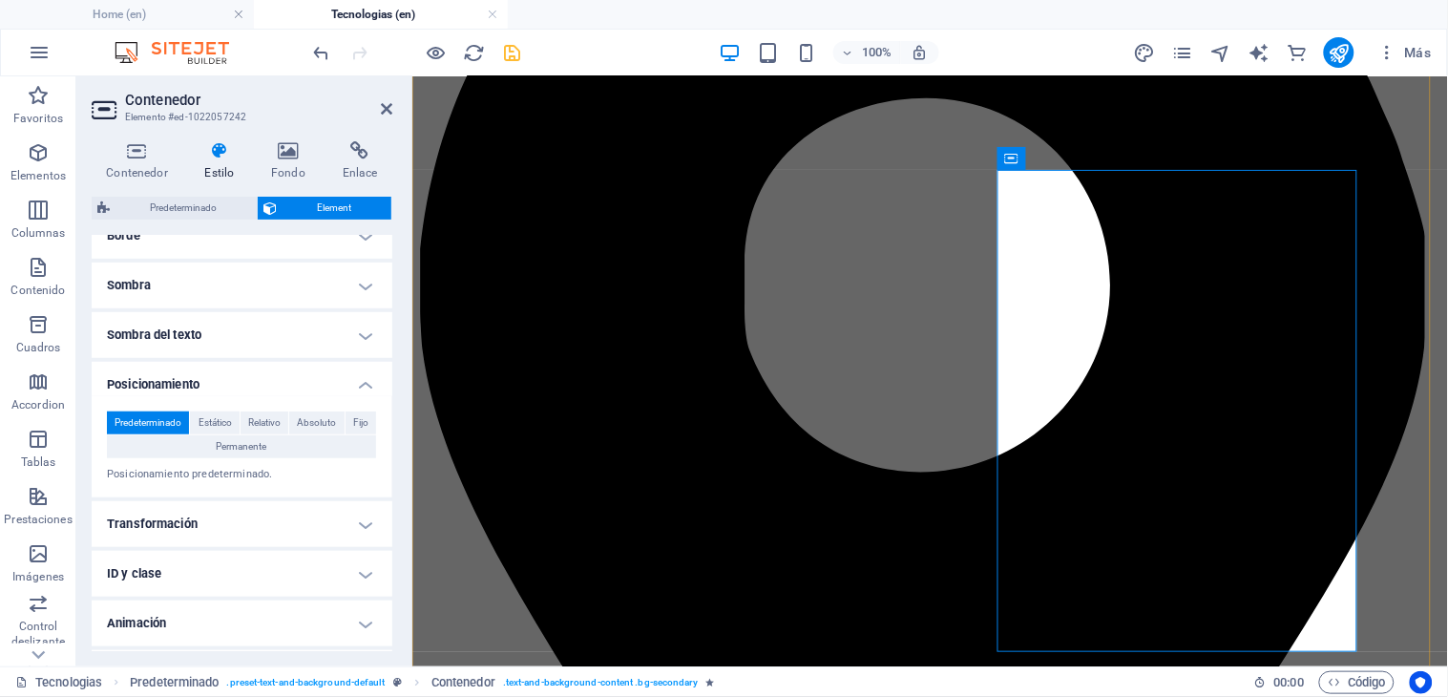
scroll to position [530, 0]
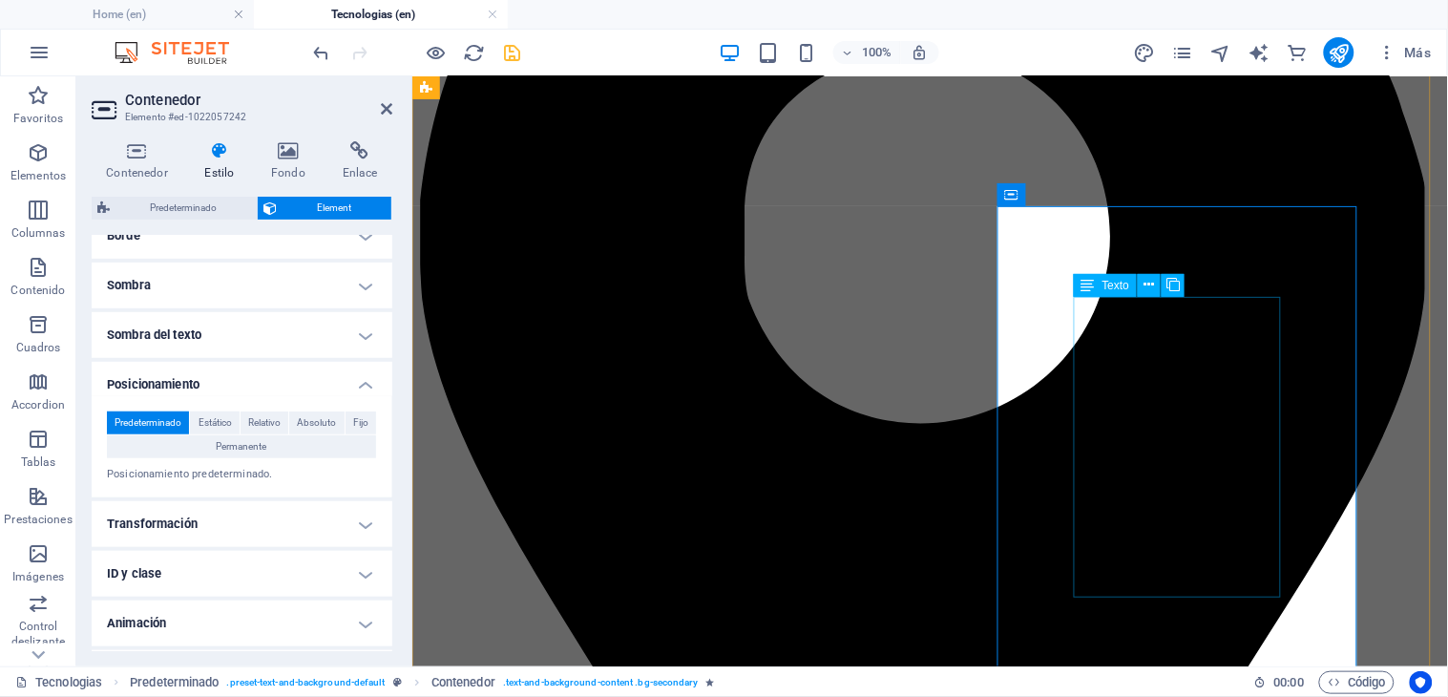
scroll to position [212, 0]
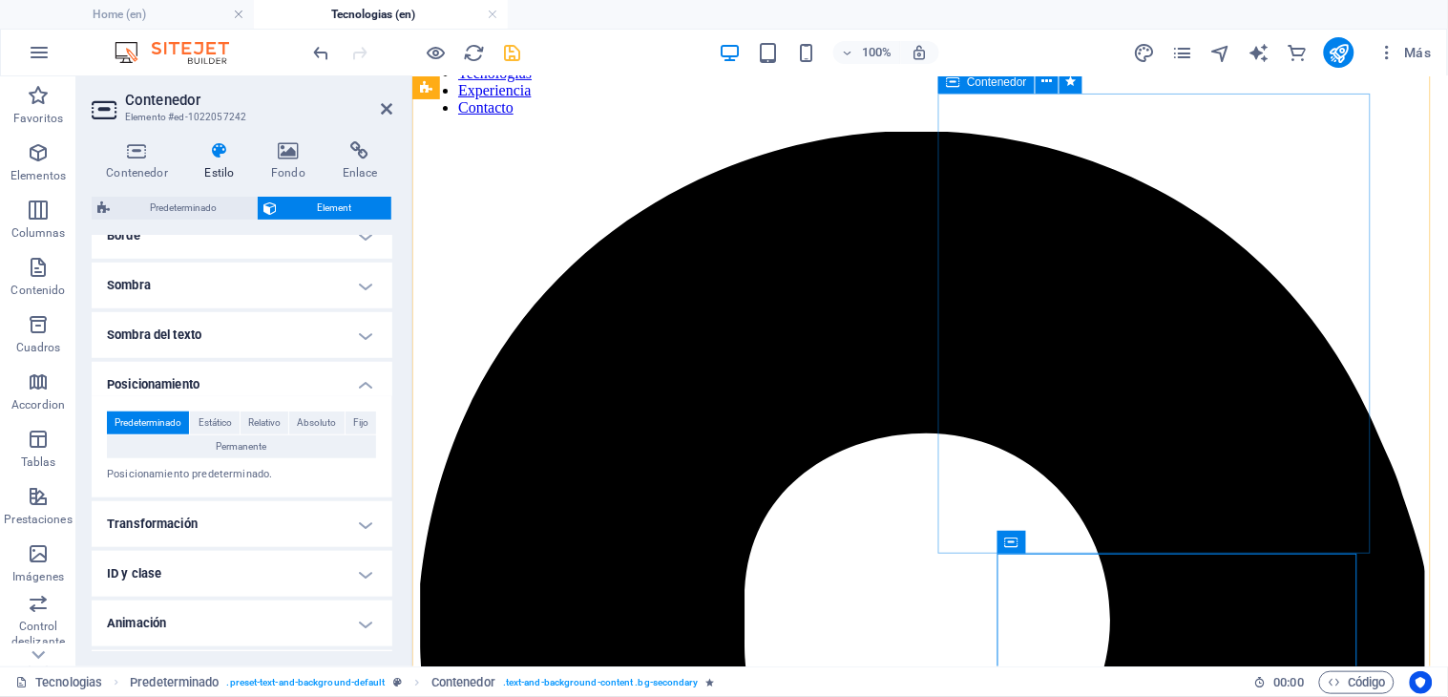
scroll to position [106, 0]
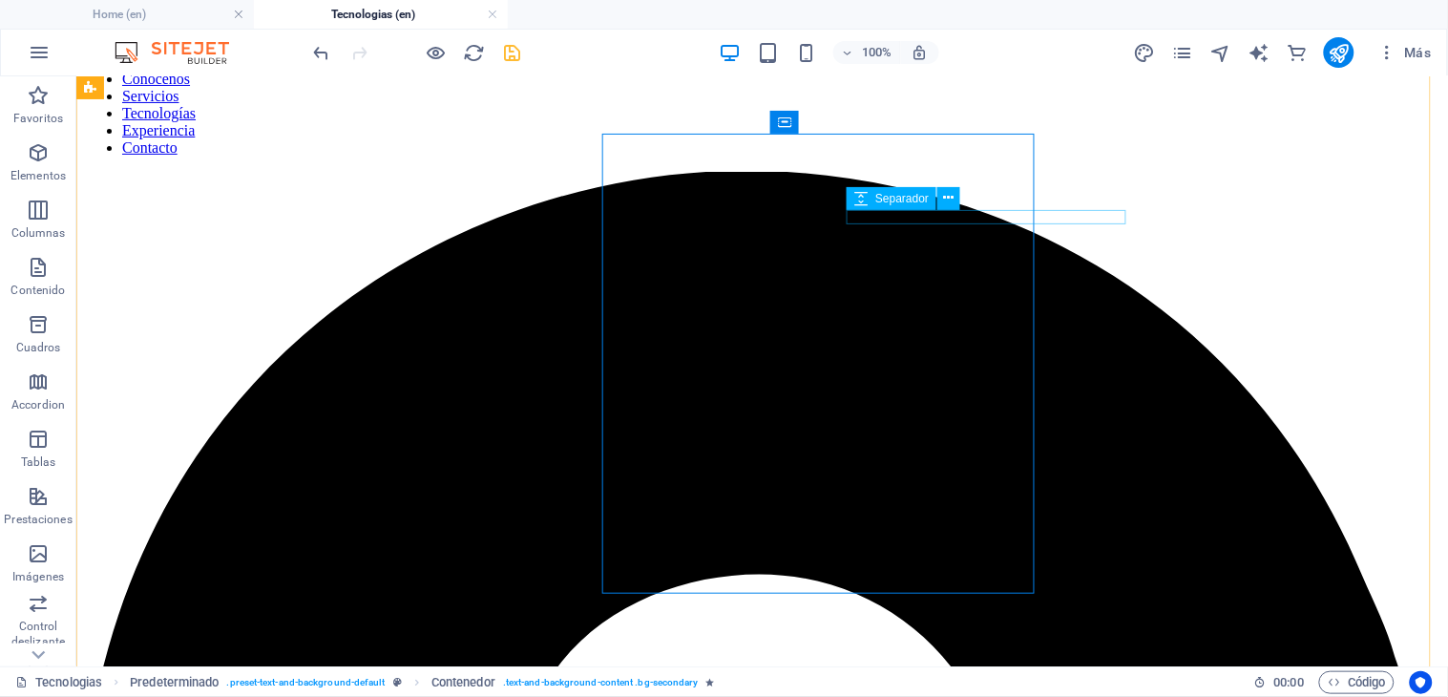
scroll to position [0, 0]
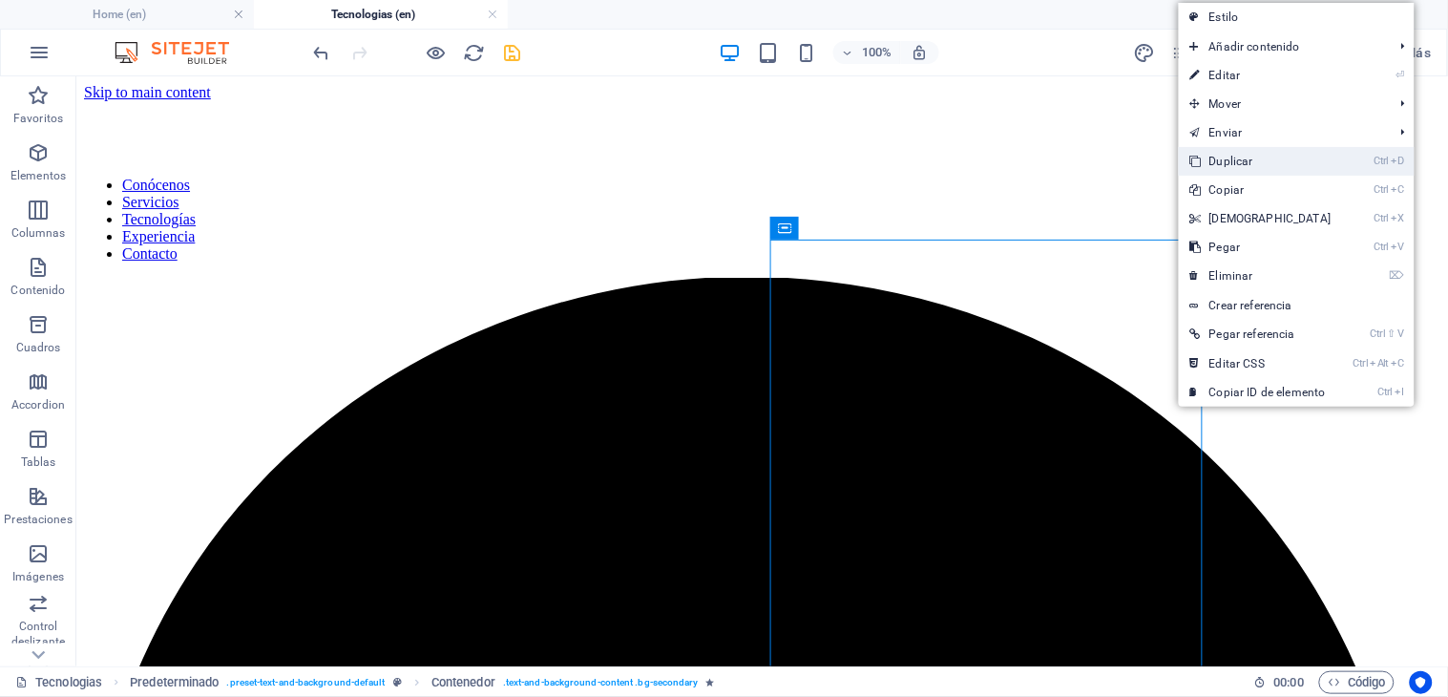
click at [1216, 158] on link "Ctrl D Duplicar" at bounding box center [1261, 161] width 164 height 29
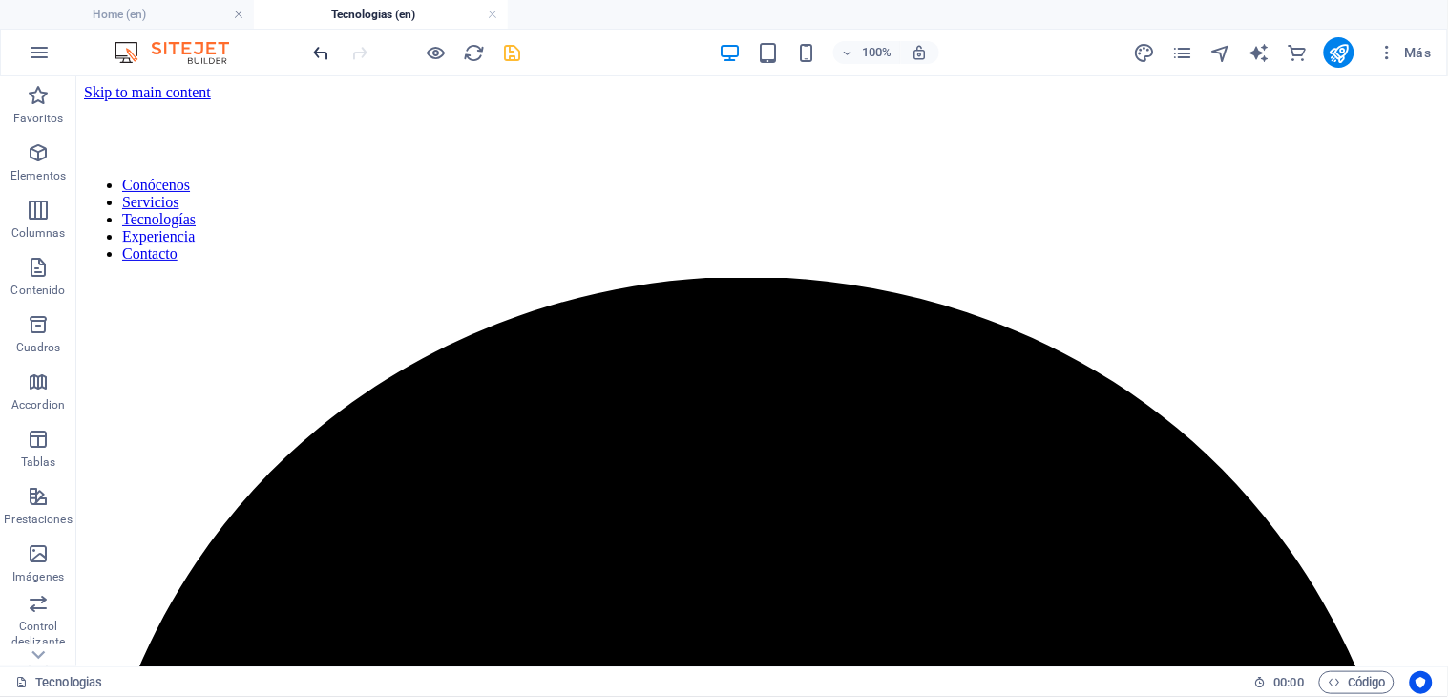
click at [311, 55] on icon "undo" at bounding box center [322, 53] width 22 height 22
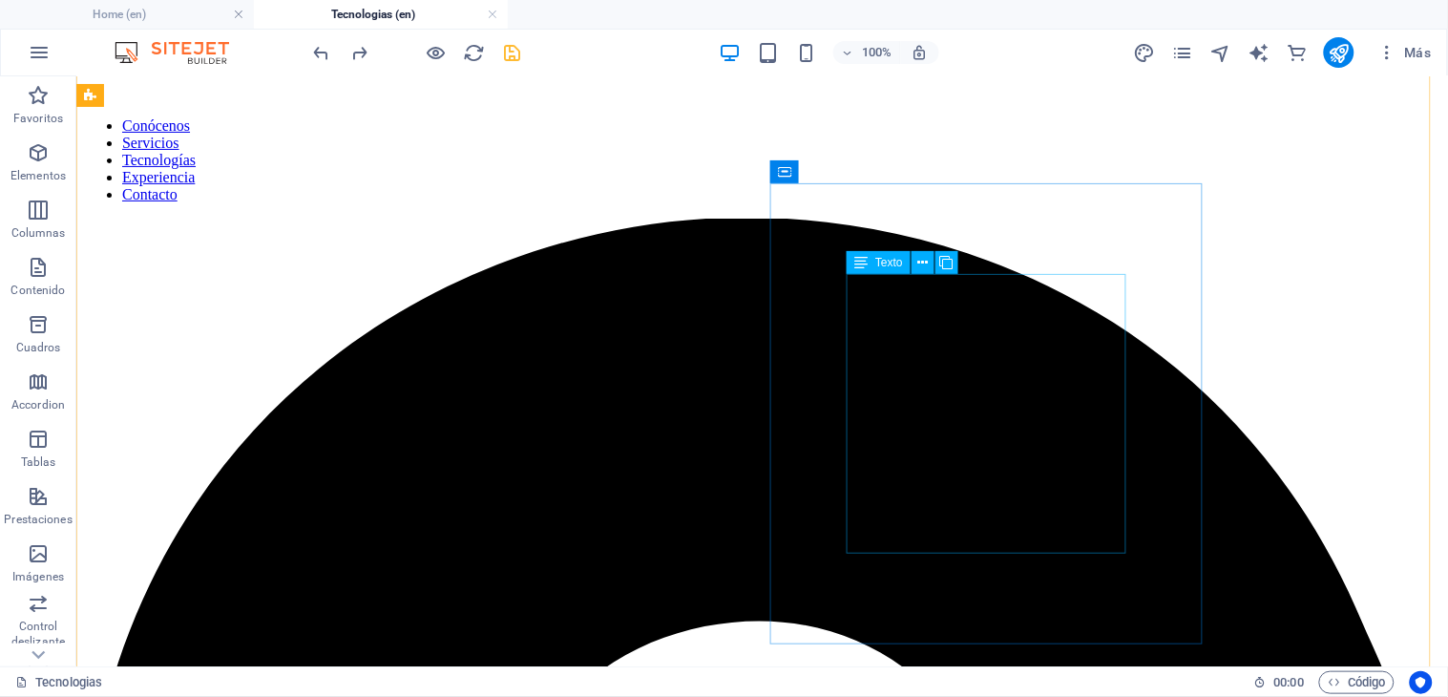
scroll to position [55, 0]
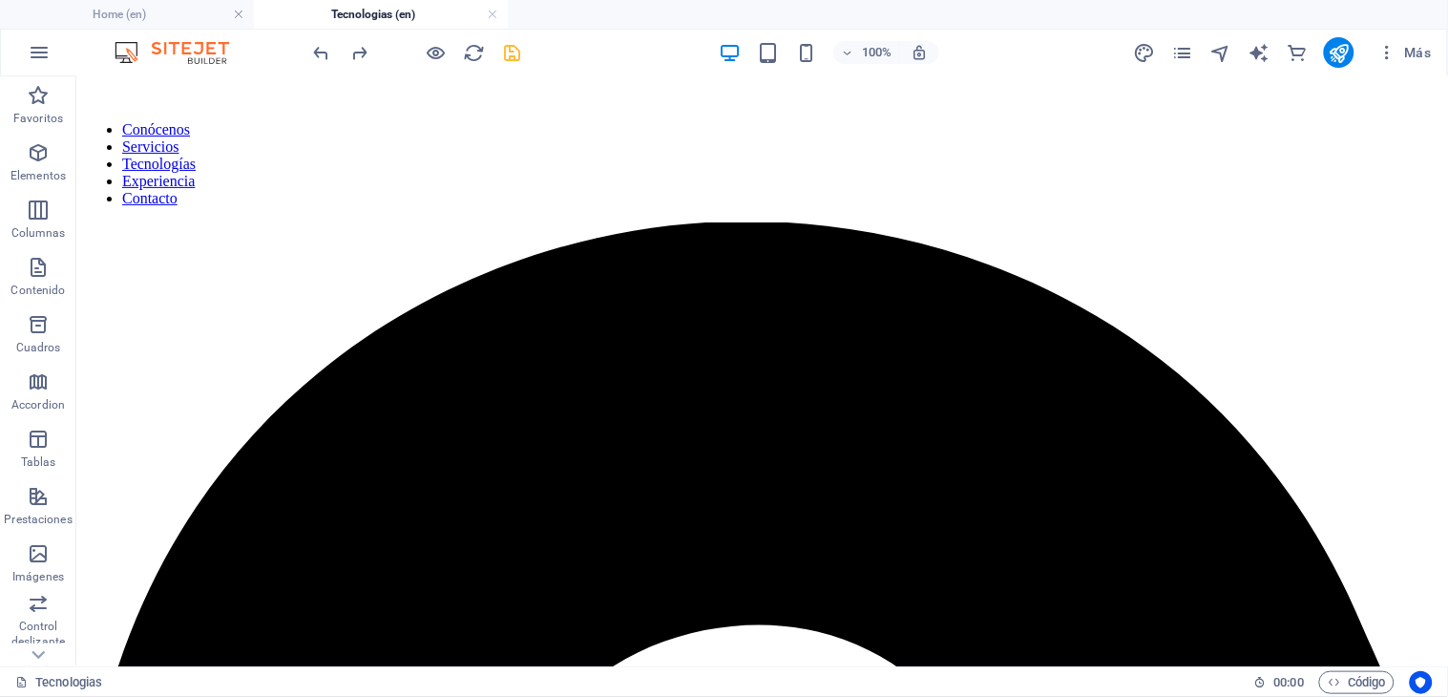
click at [334, 39] on div at bounding box center [417, 52] width 214 height 31
click at [326, 53] on icon "undo" at bounding box center [322, 53] width 22 height 22
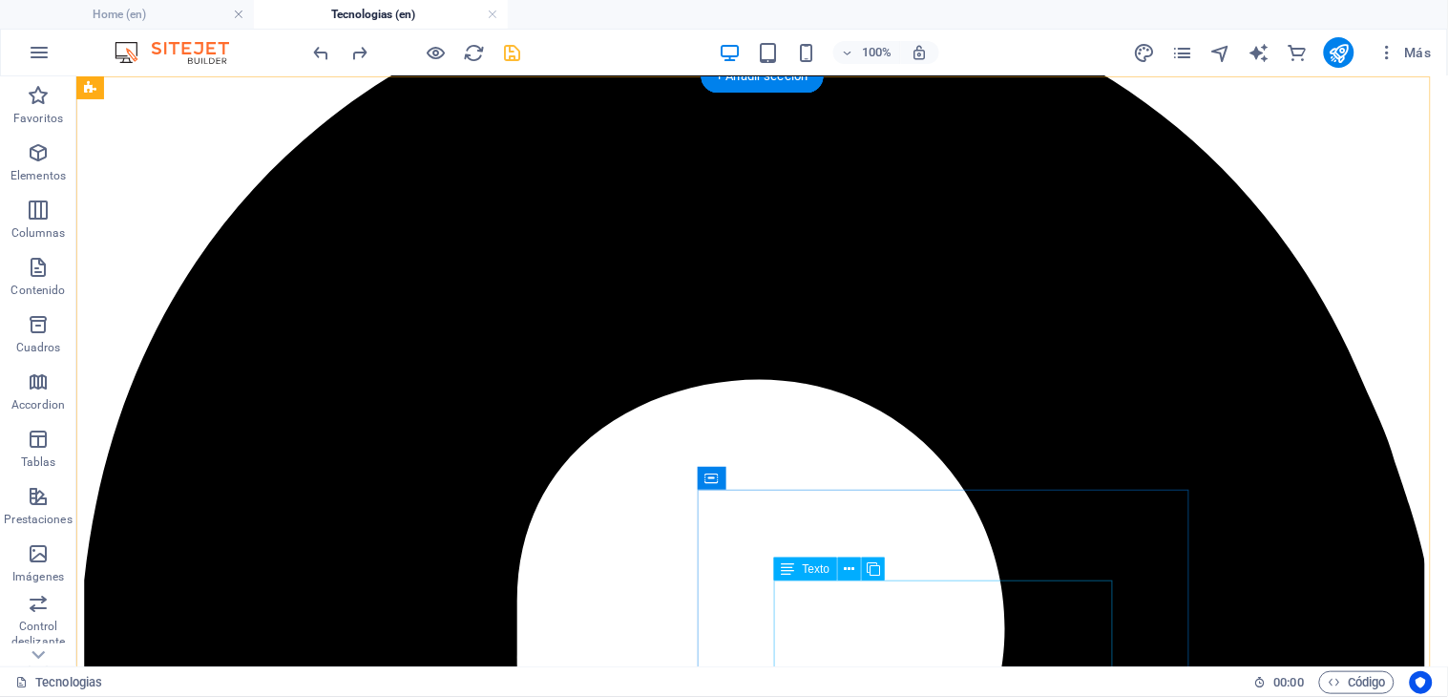
scroll to position [0, 0]
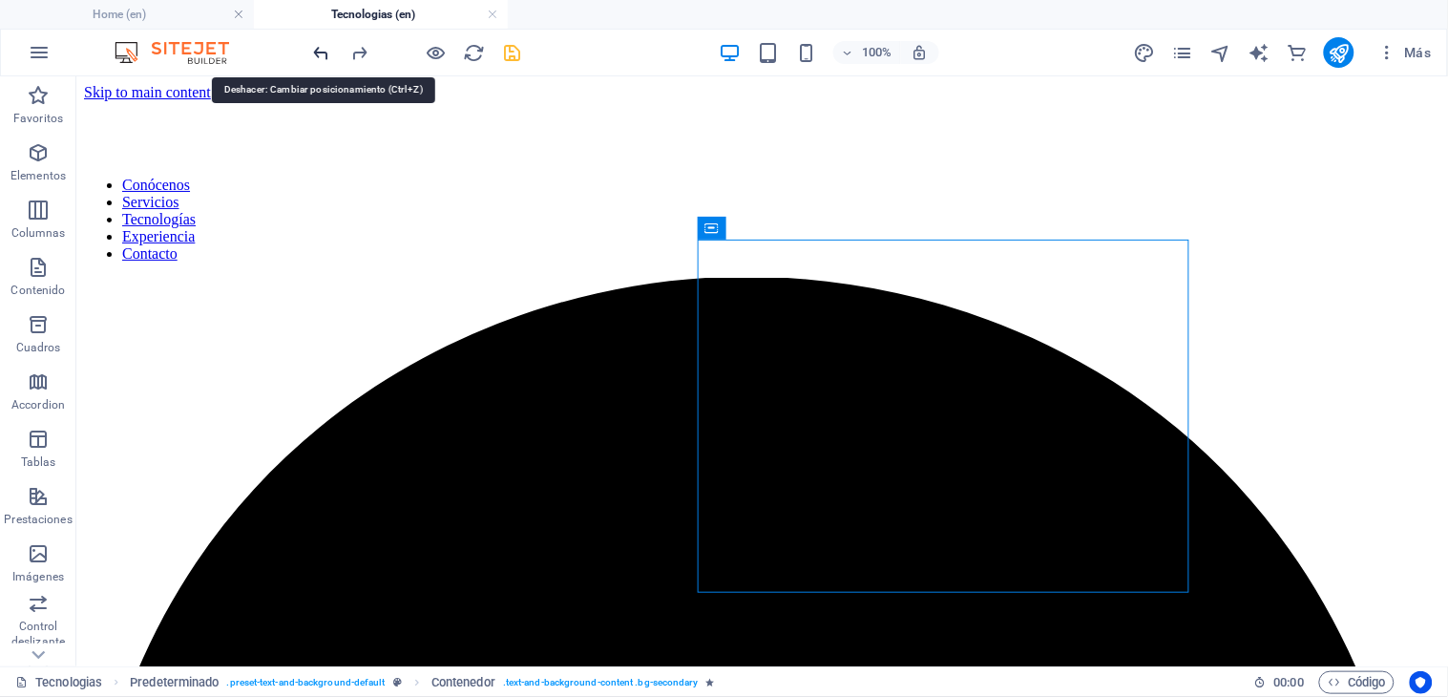
click at [323, 48] on icon "undo" at bounding box center [322, 53] width 22 height 22
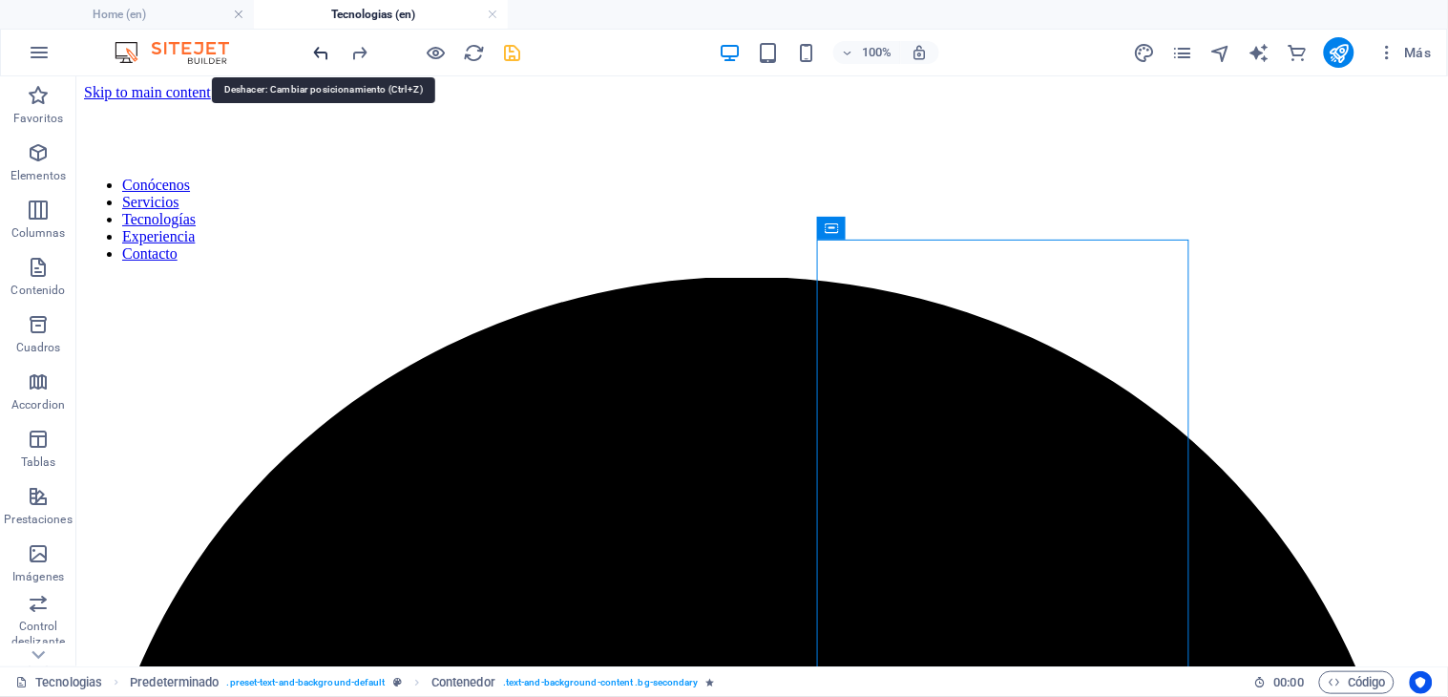
click at [323, 48] on icon "undo" at bounding box center [322, 53] width 22 height 22
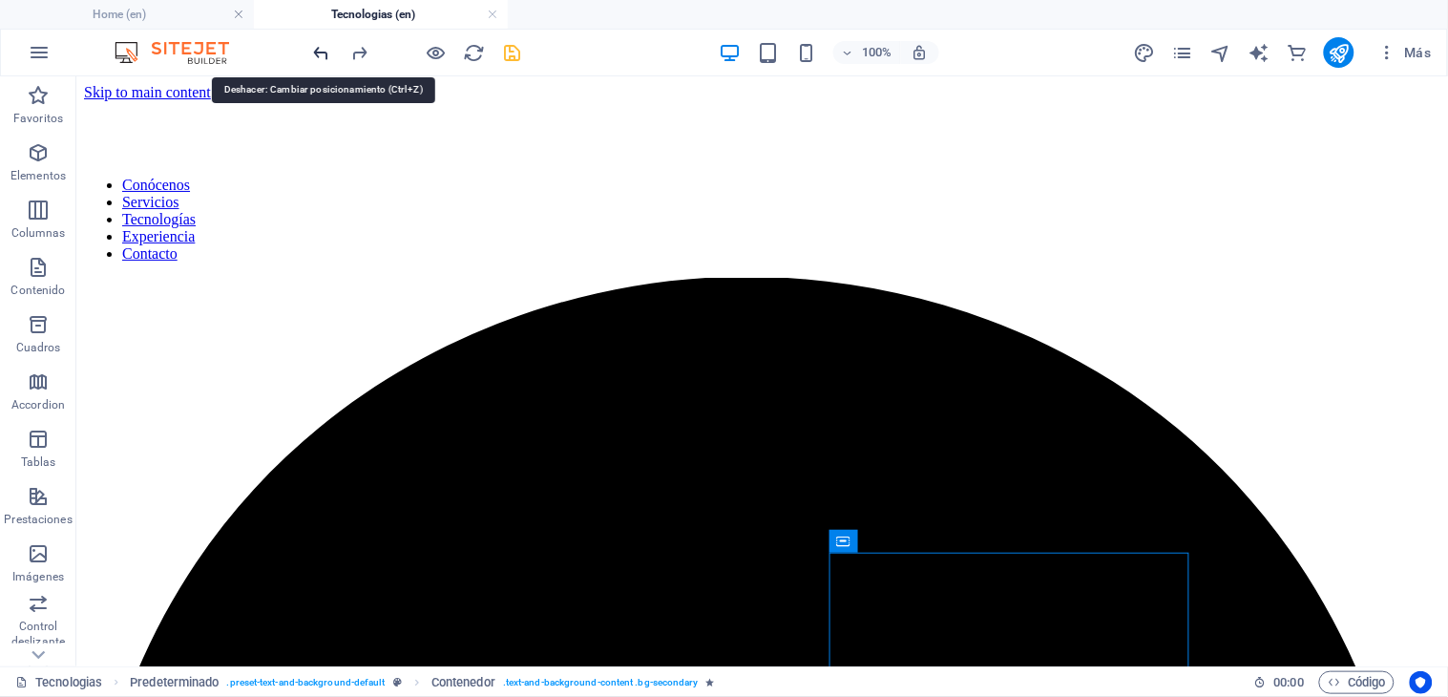
scroll to position [569, 0]
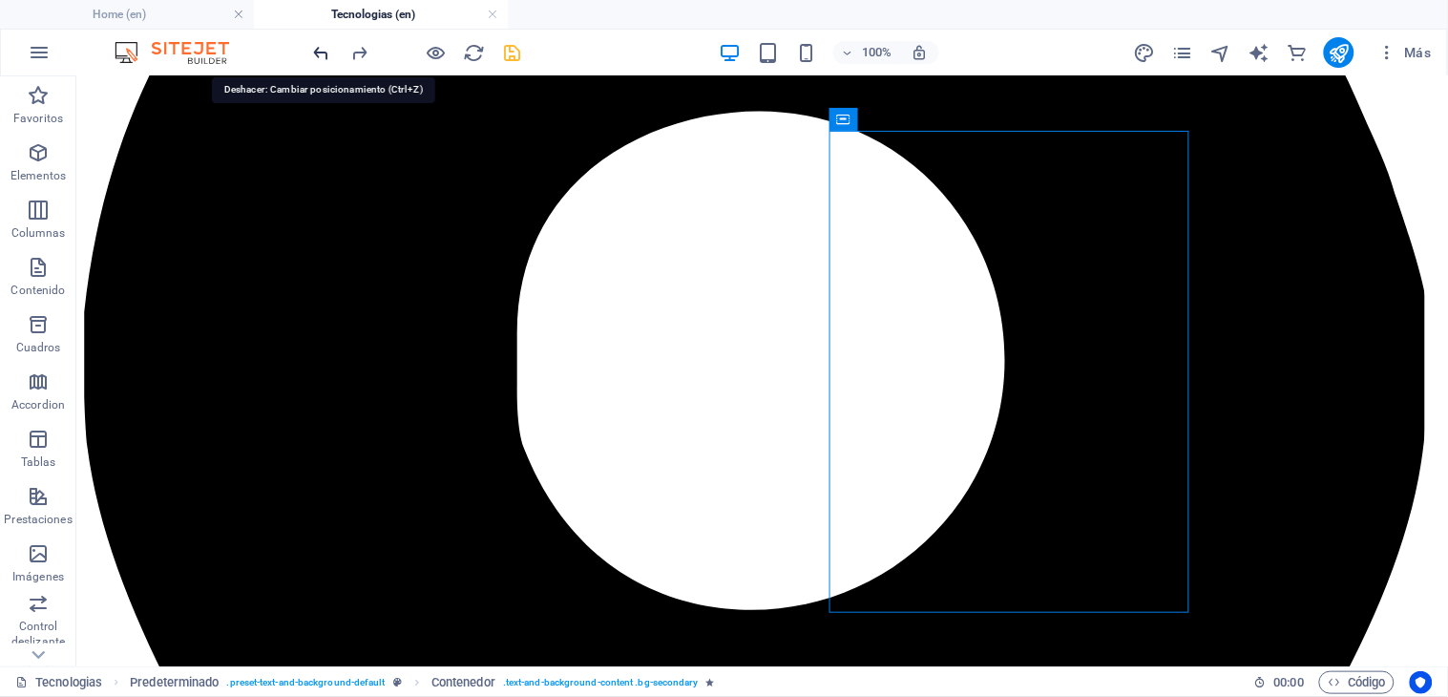
click at [323, 48] on icon "undo" at bounding box center [322, 53] width 22 height 22
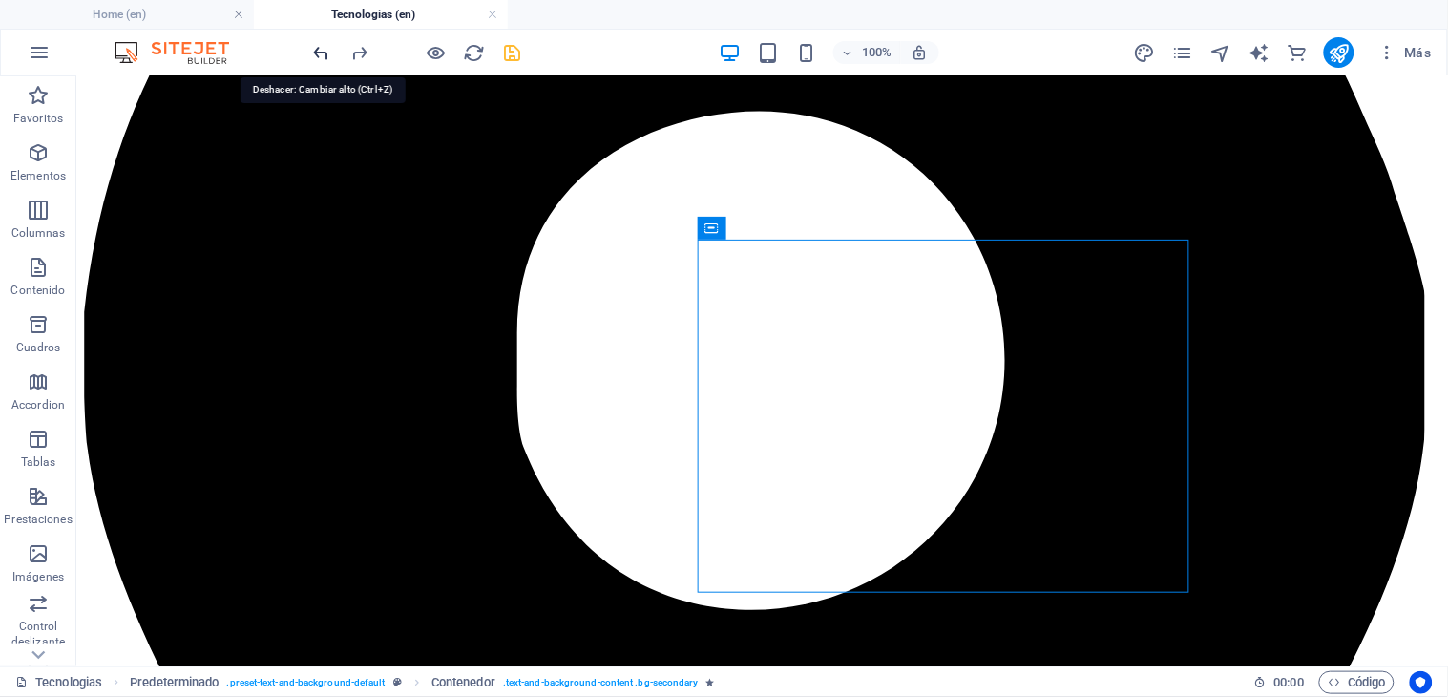
scroll to position [317, 0]
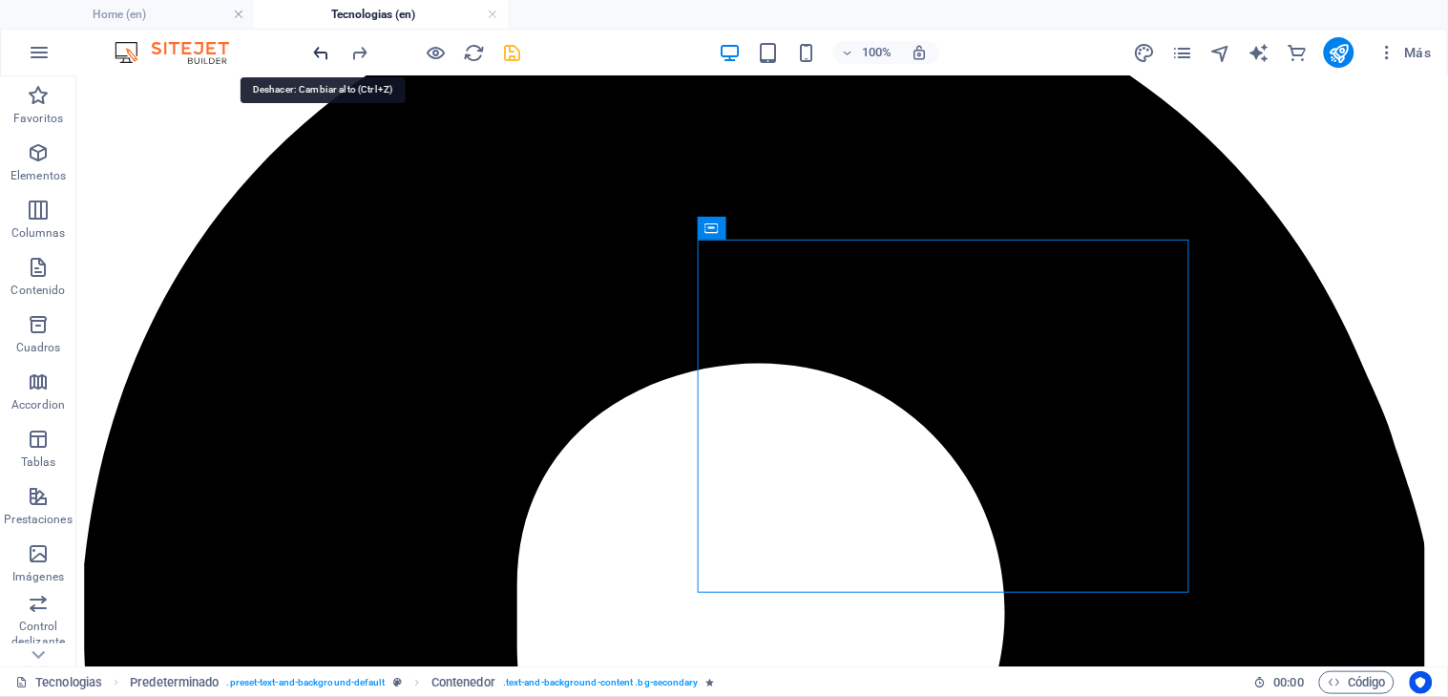
click at [322, 46] on icon "undo" at bounding box center [322, 53] width 22 height 22
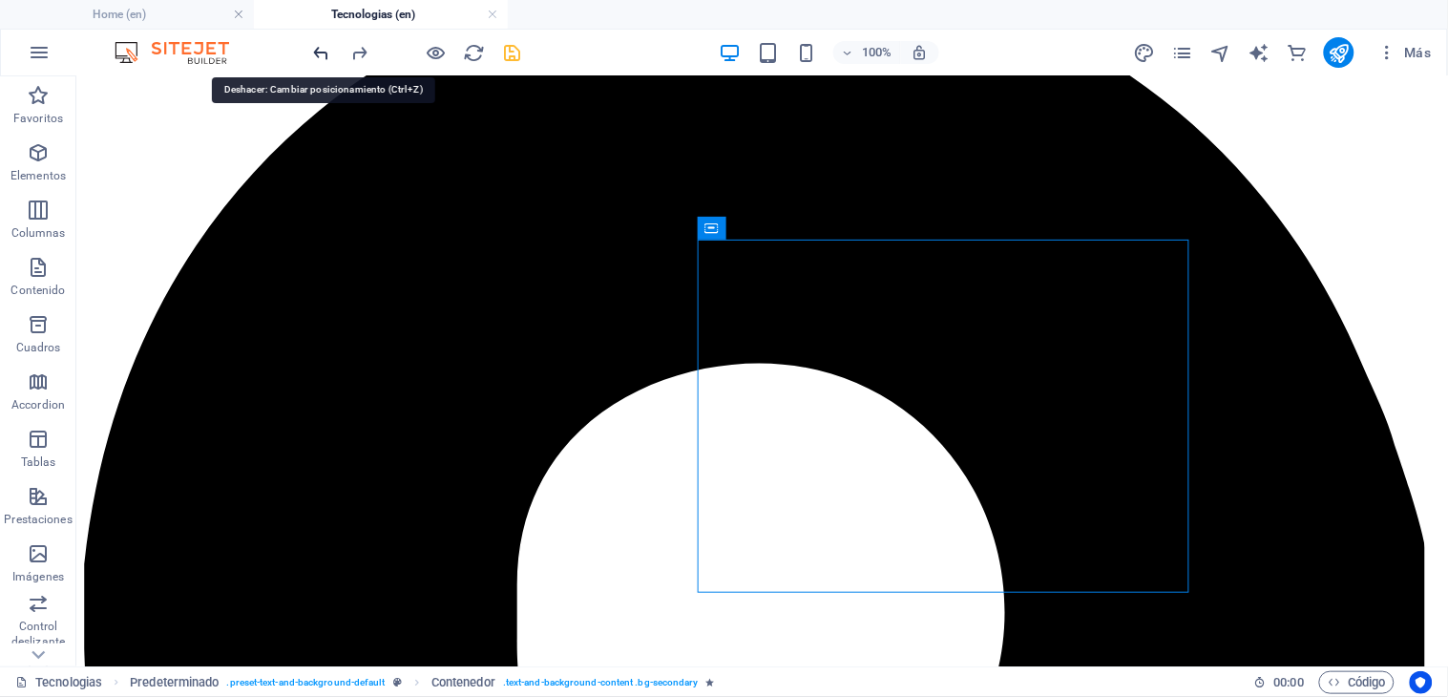
click at [322, 46] on icon "undo" at bounding box center [322, 53] width 22 height 22
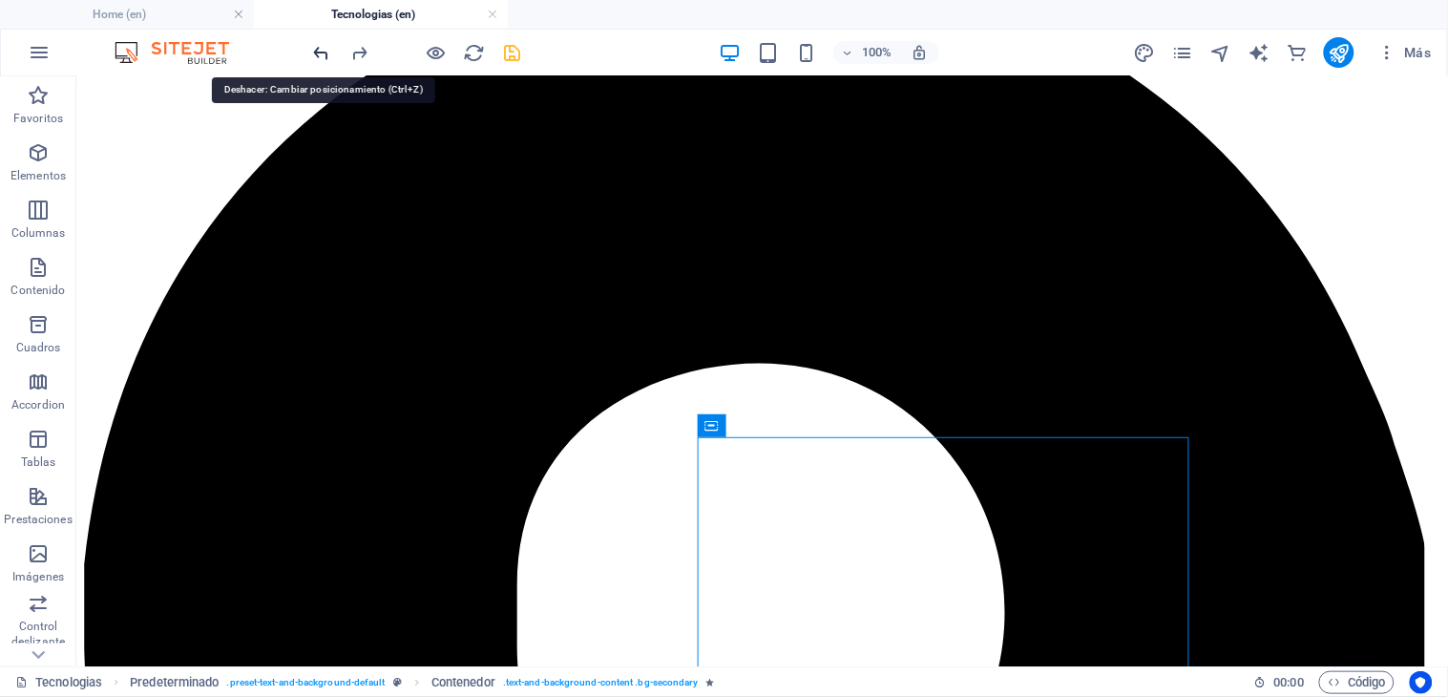
scroll to position [119, 0]
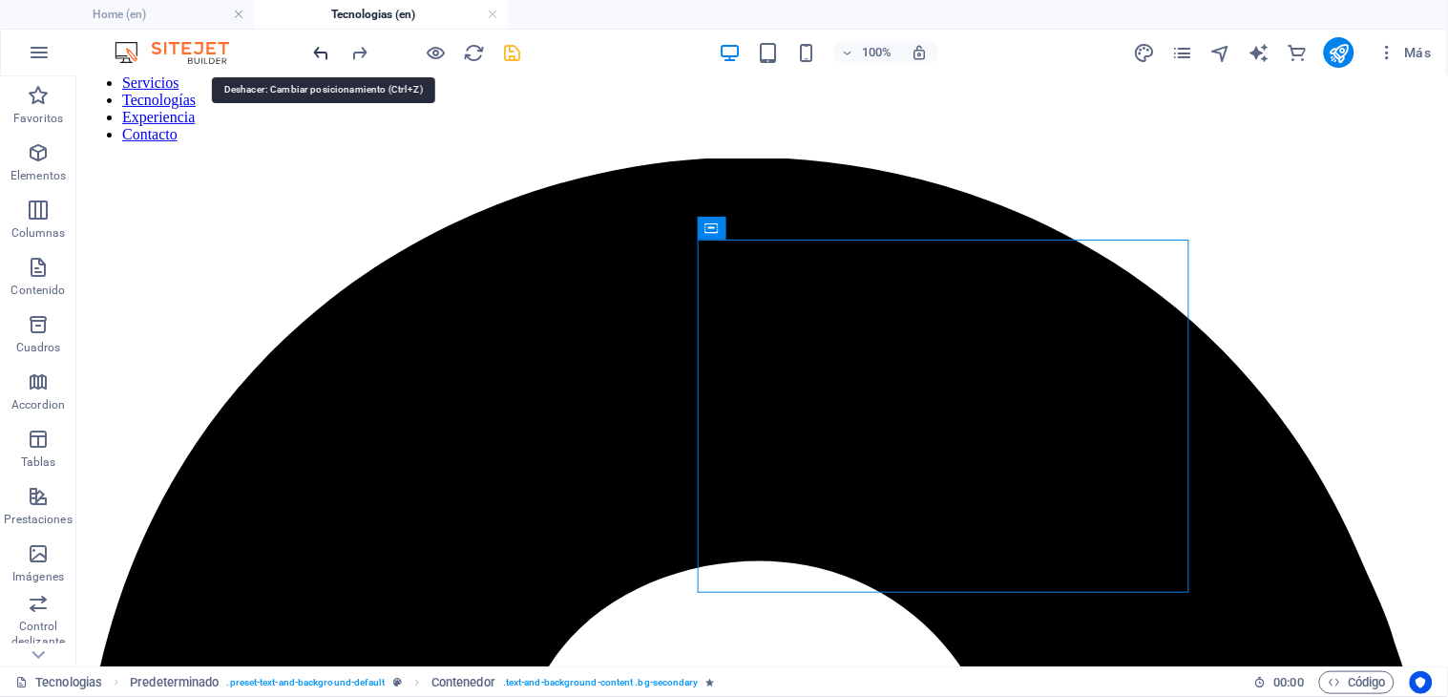
click at [322, 46] on icon "undo" at bounding box center [322, 53] width 22 height 22
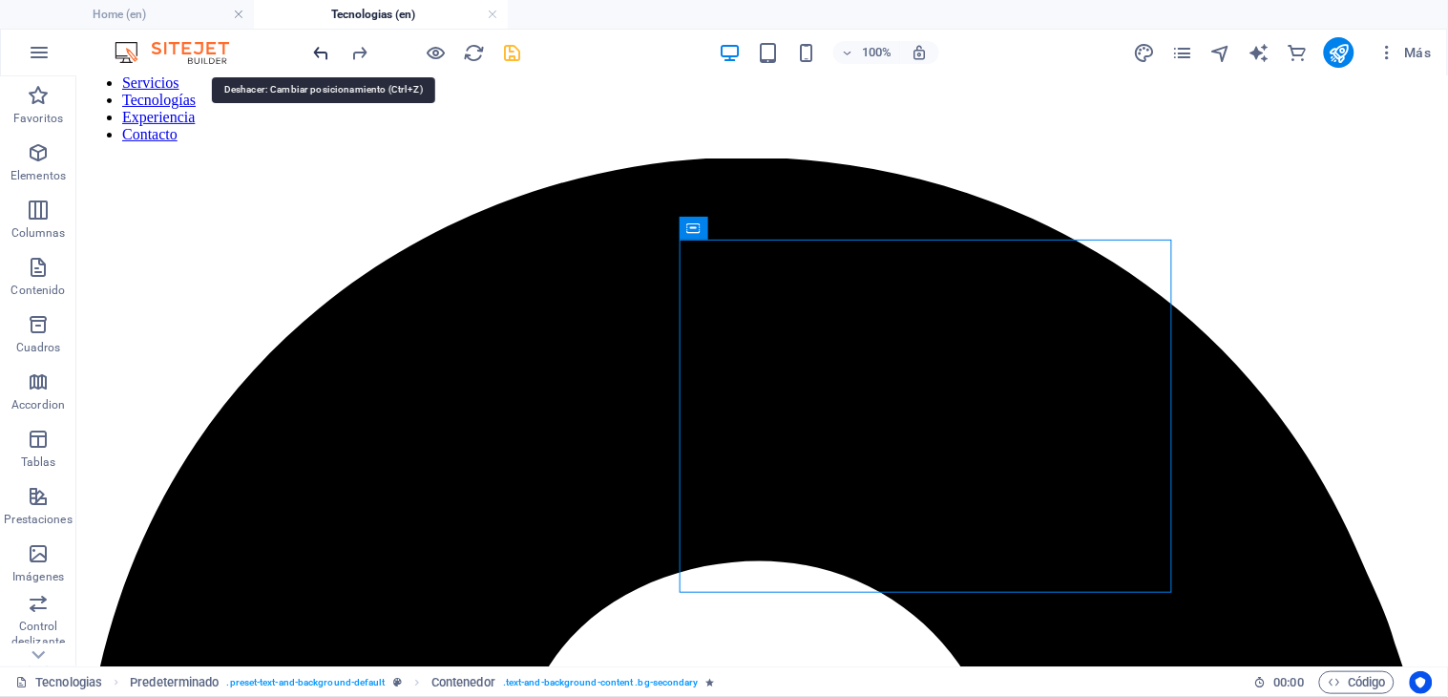
click at [322, 46] on icon "undo" at bounding box center [322, 53] width 22 height 22
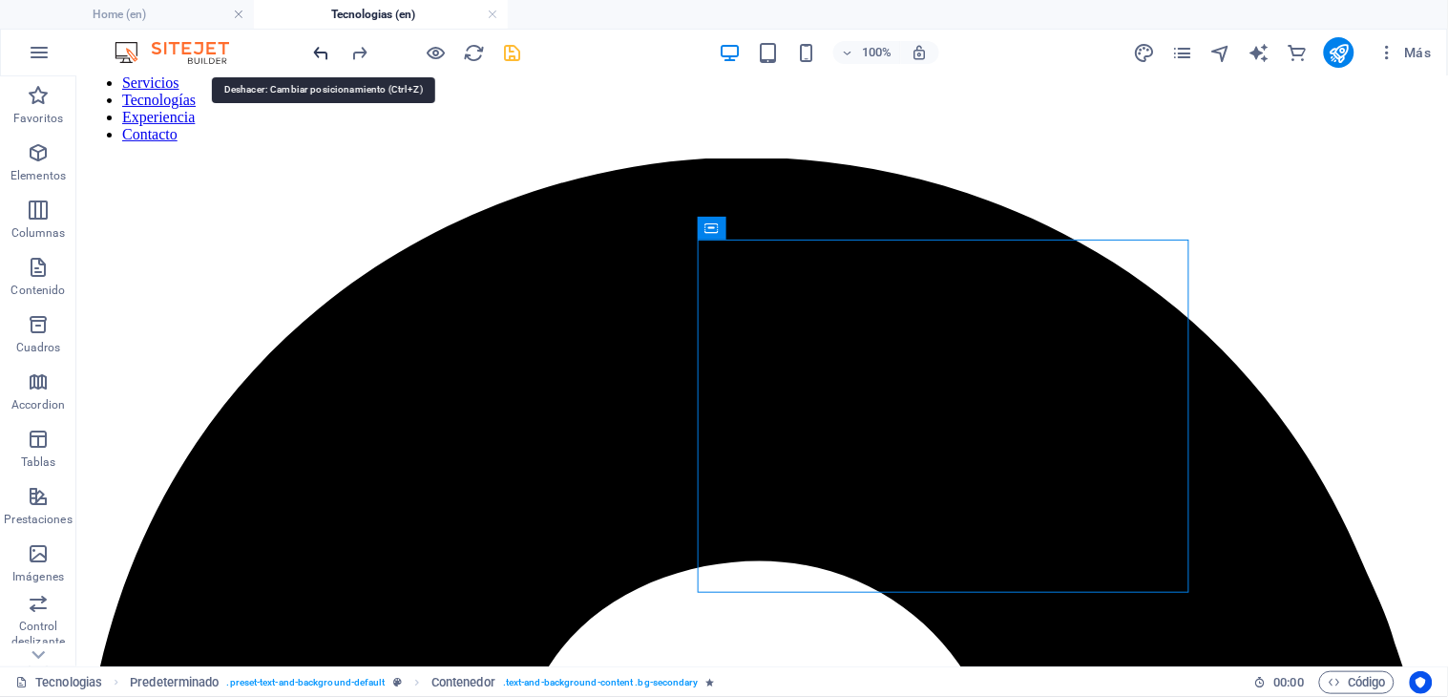
click at [322, 46] on icon "undo" at bounding box center [322, 53] width 22 height 22
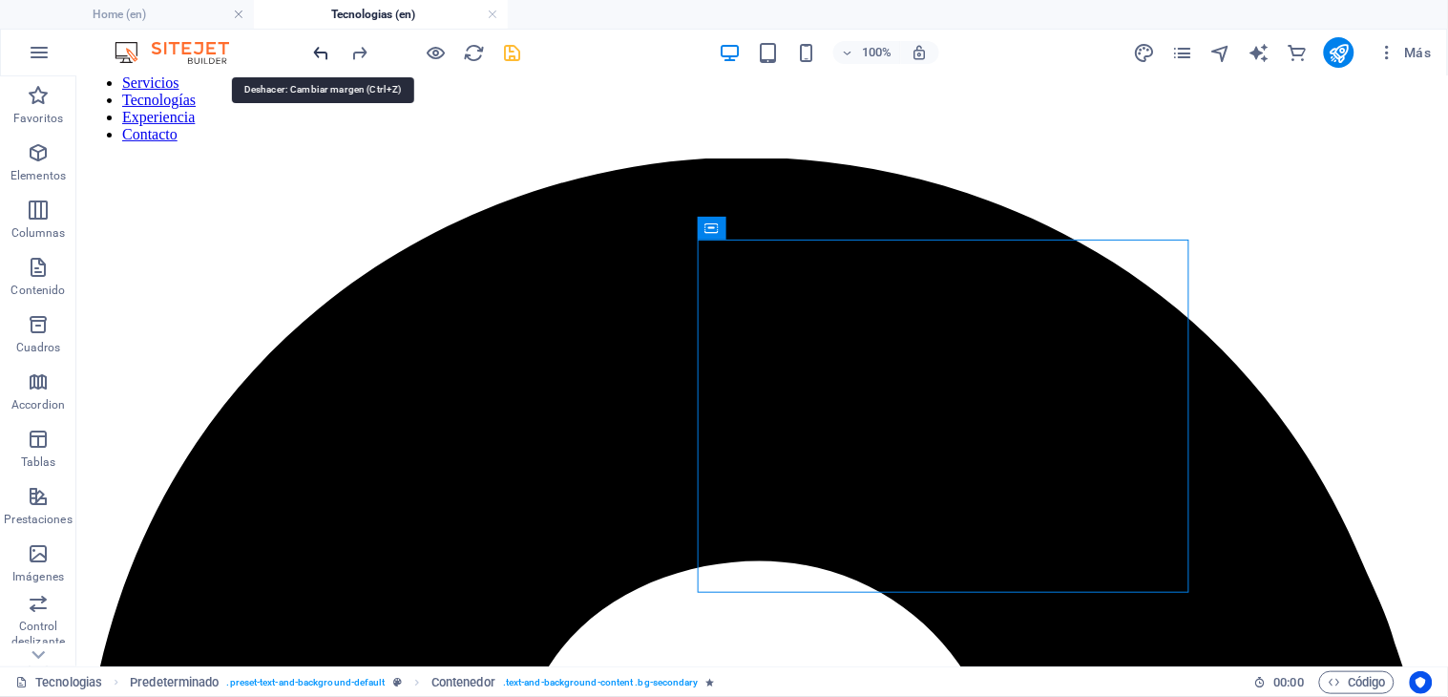
click at [322, 46] on icon "undo" at bounding box center [322, 53] width 22 height 22
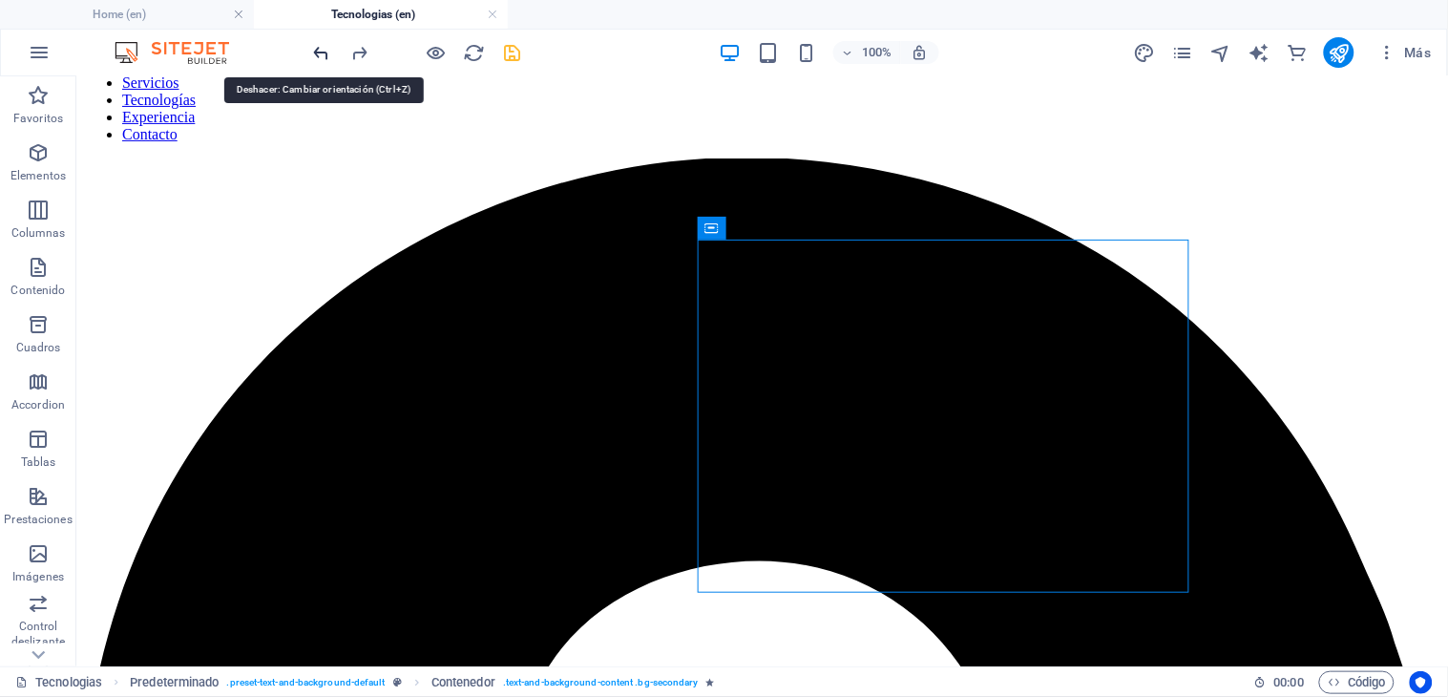
click at [322, 46] on icon "undo" at bounding box center [322, 53] width 22 height 22
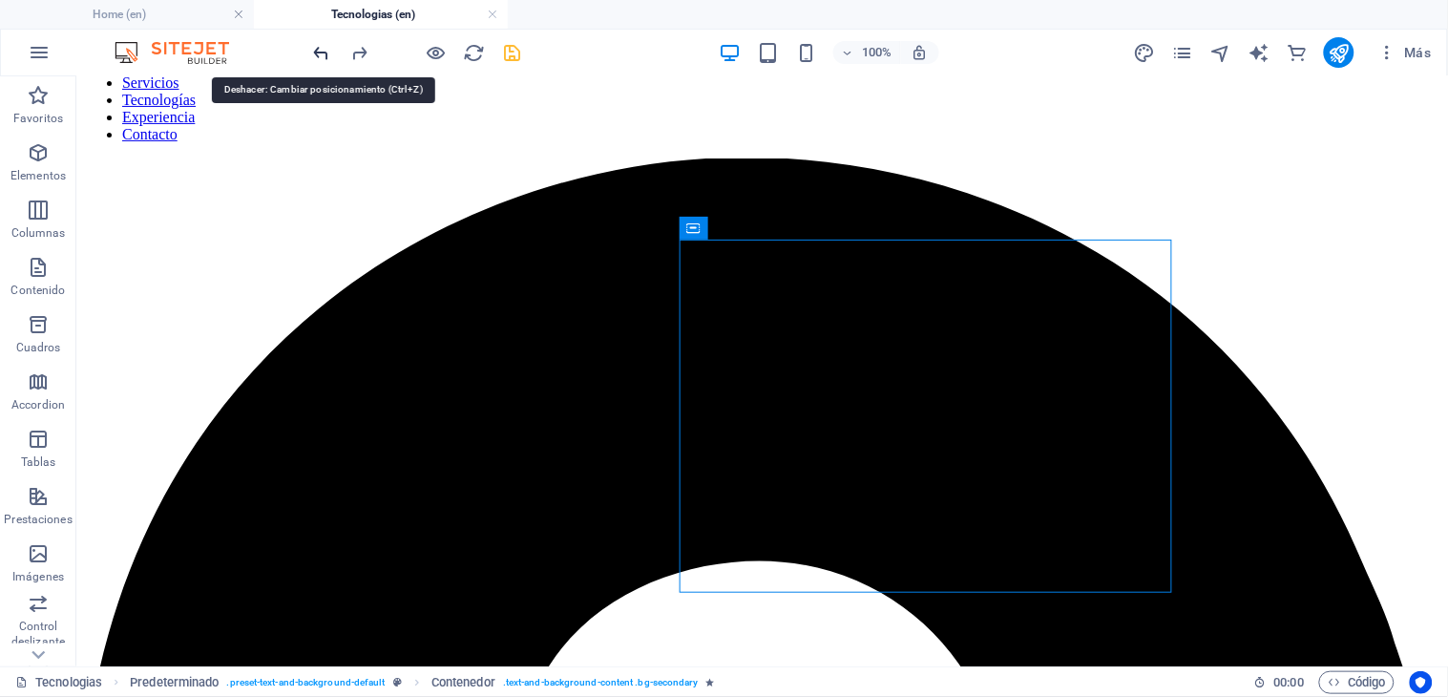
click at [322, 46] on icon "undo" at bounding box center [322, 53] width 22 height 22
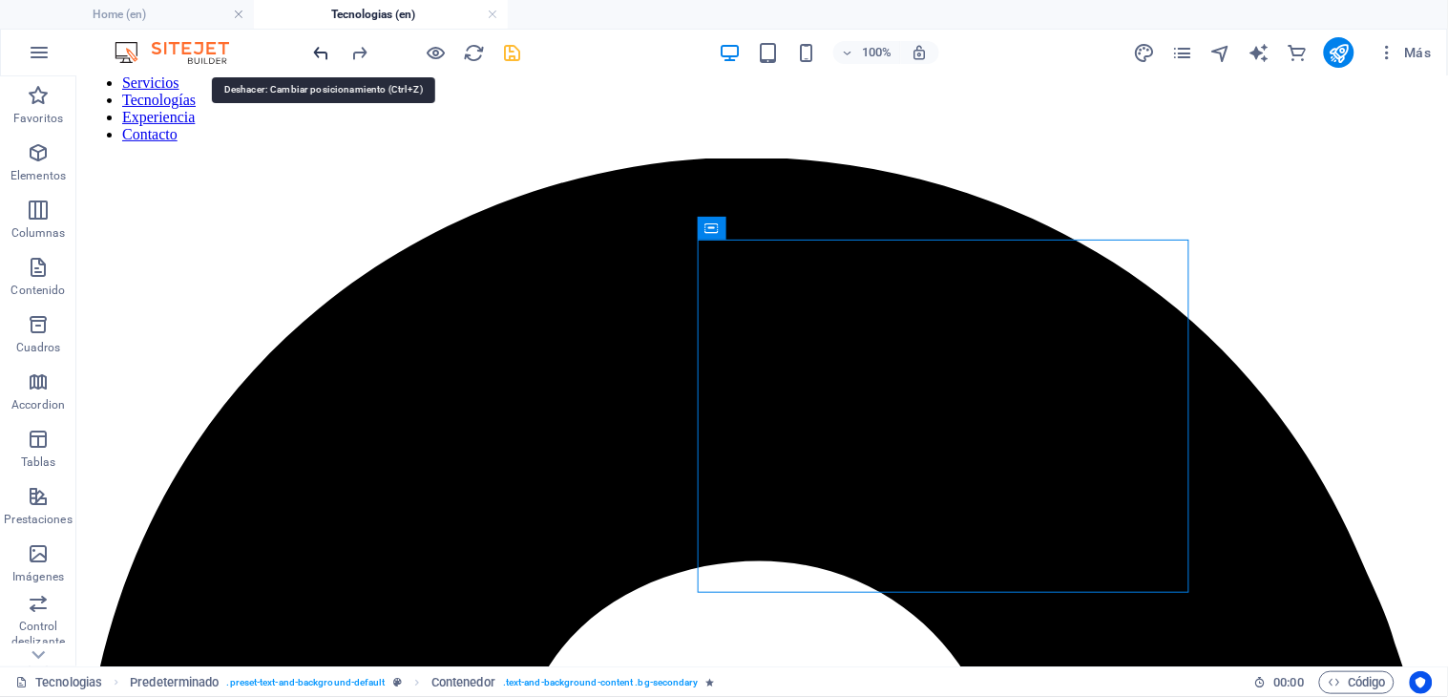
click at [322, 46] on icon "undo" at bounding box center [322, 53] width 22 height 22
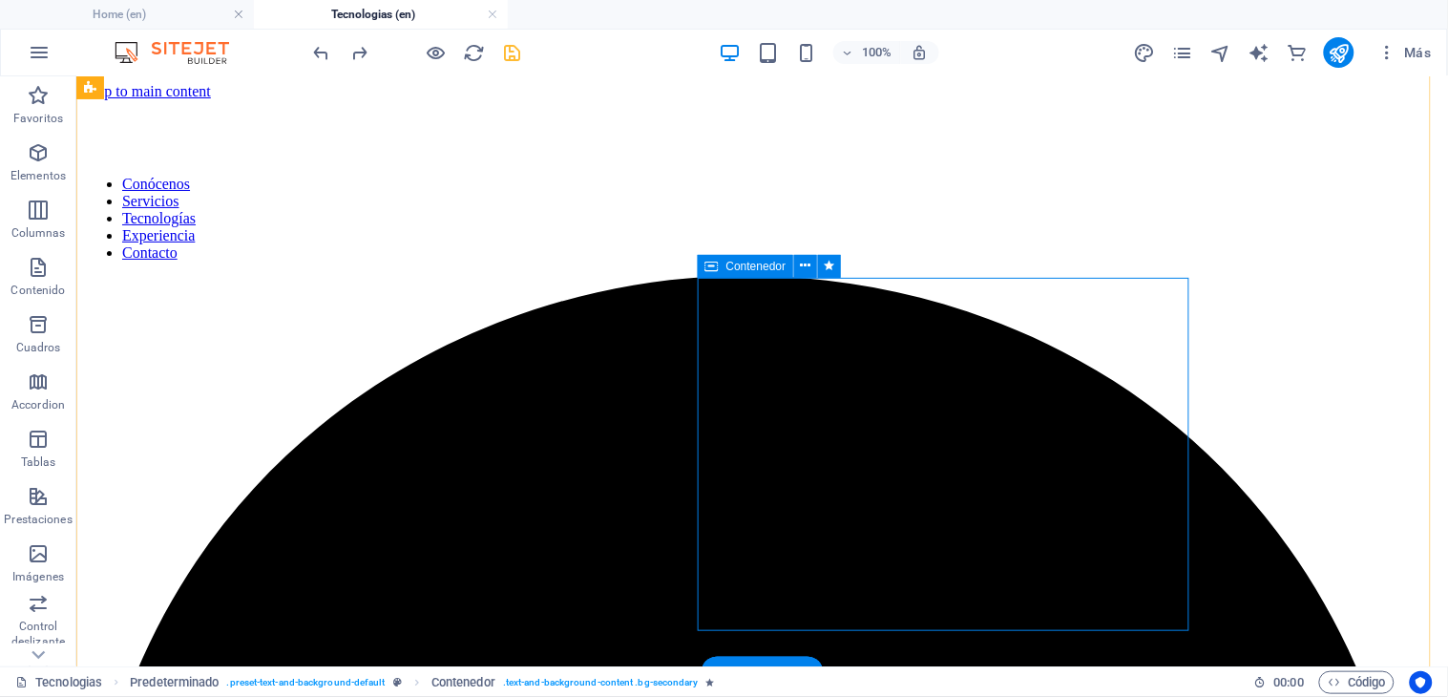
scroll to position [0, 0]
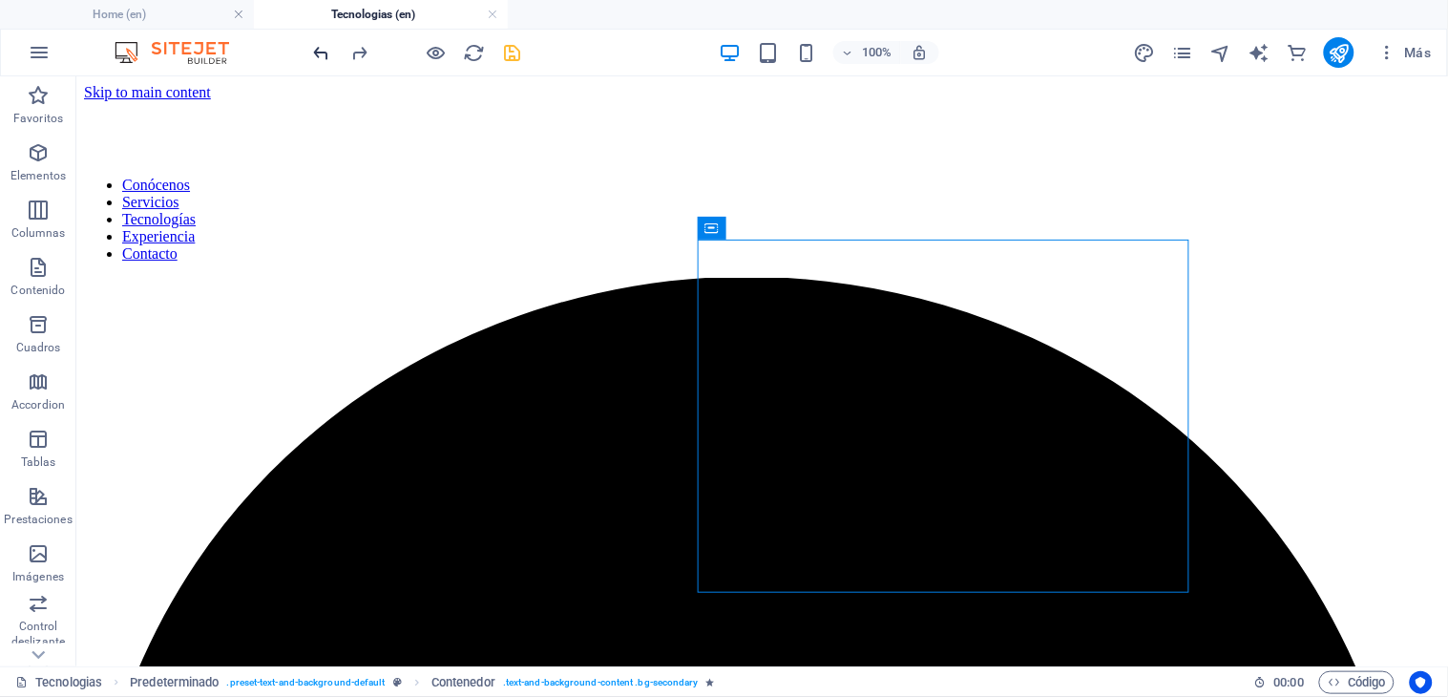
click at [319, 46] on icon "undo" at bounding box center [322, 53] width 22 height 22
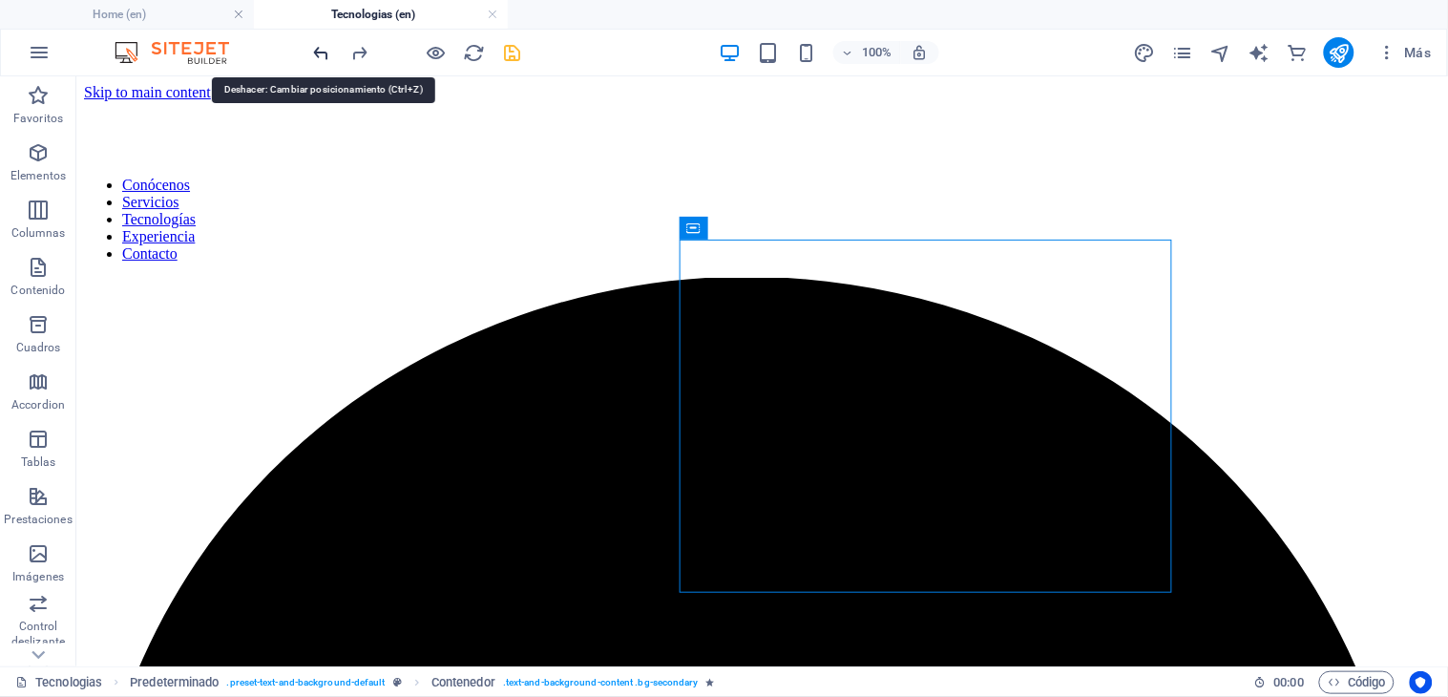
click at [319, 46] on icon "undo" at bounding box center [322, 53] width 22 height 22
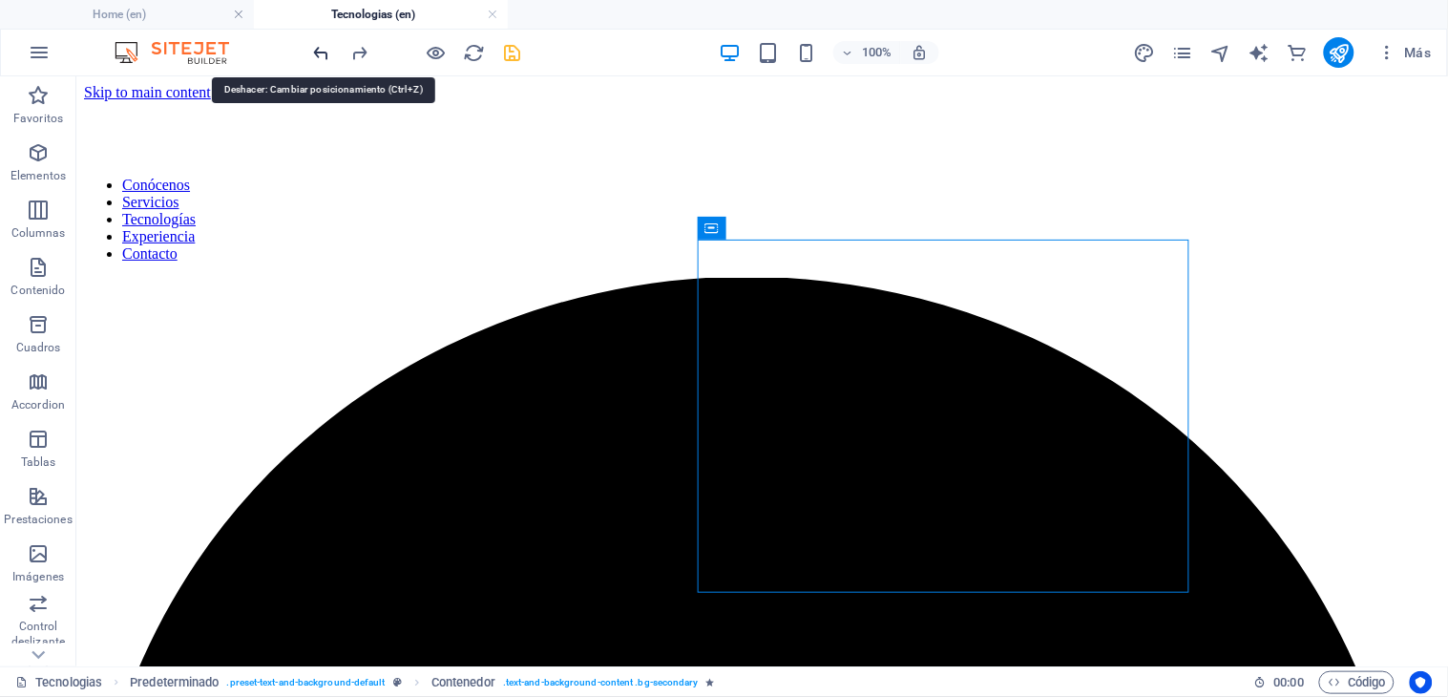
click at [319, 46] on icon "undo" at bounding box center [322, 53] width 22 height 22
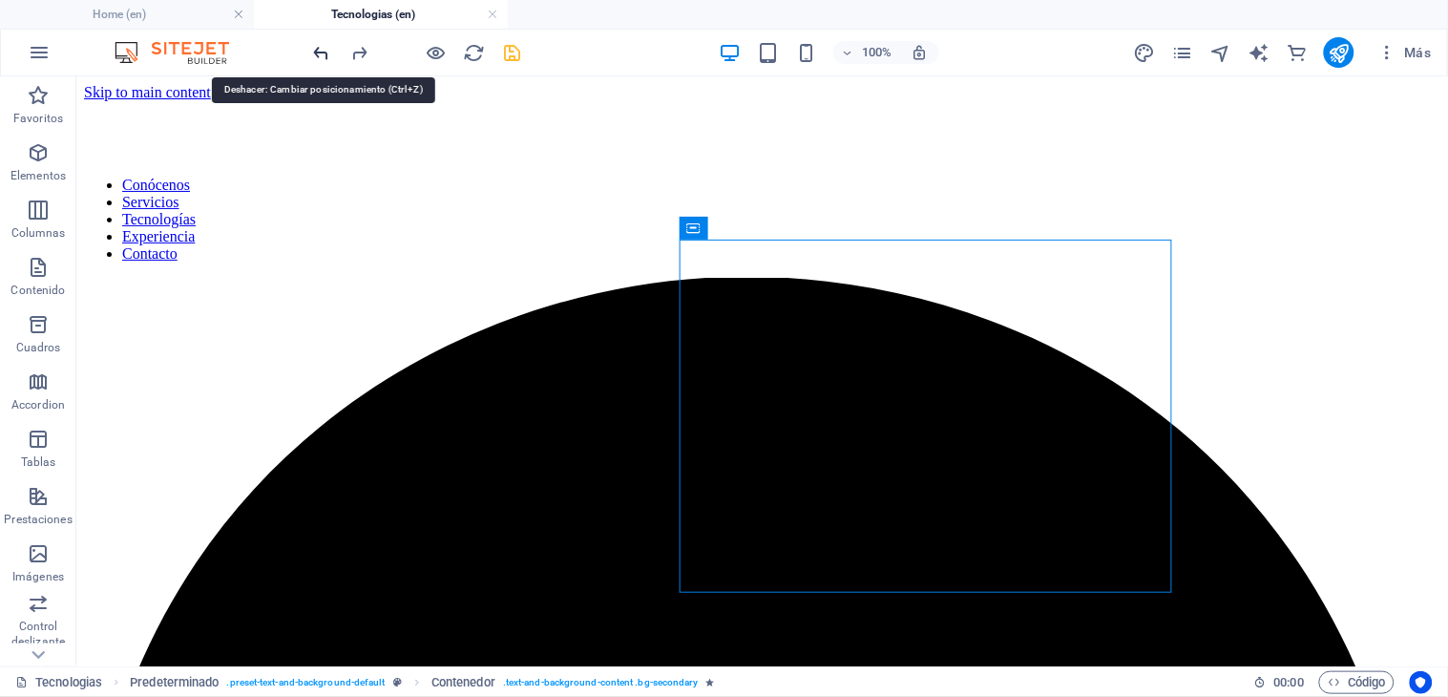
click at [319, 46] on icon "undo" at bounding box center [322, 53] width 22 height 22
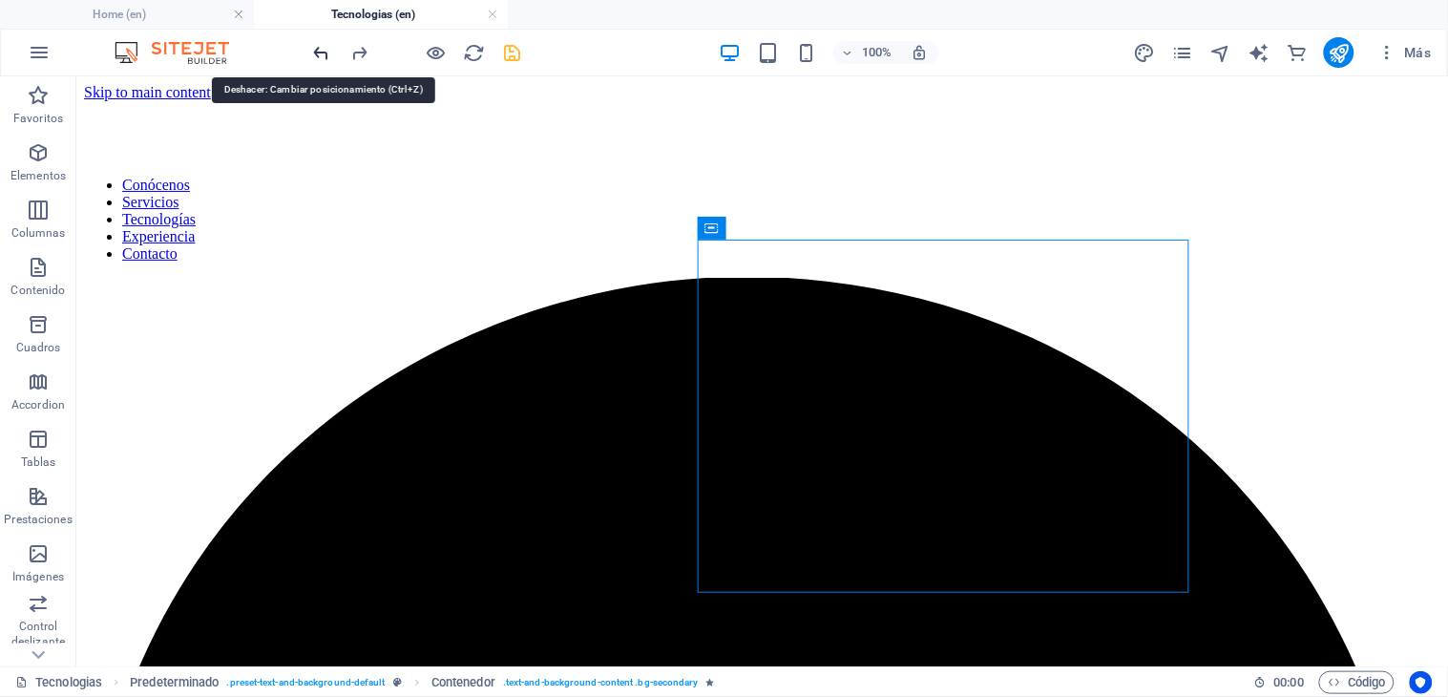
click at [319, 46] on icon "undo" at bounding box center [322, 53] width 22 height 22
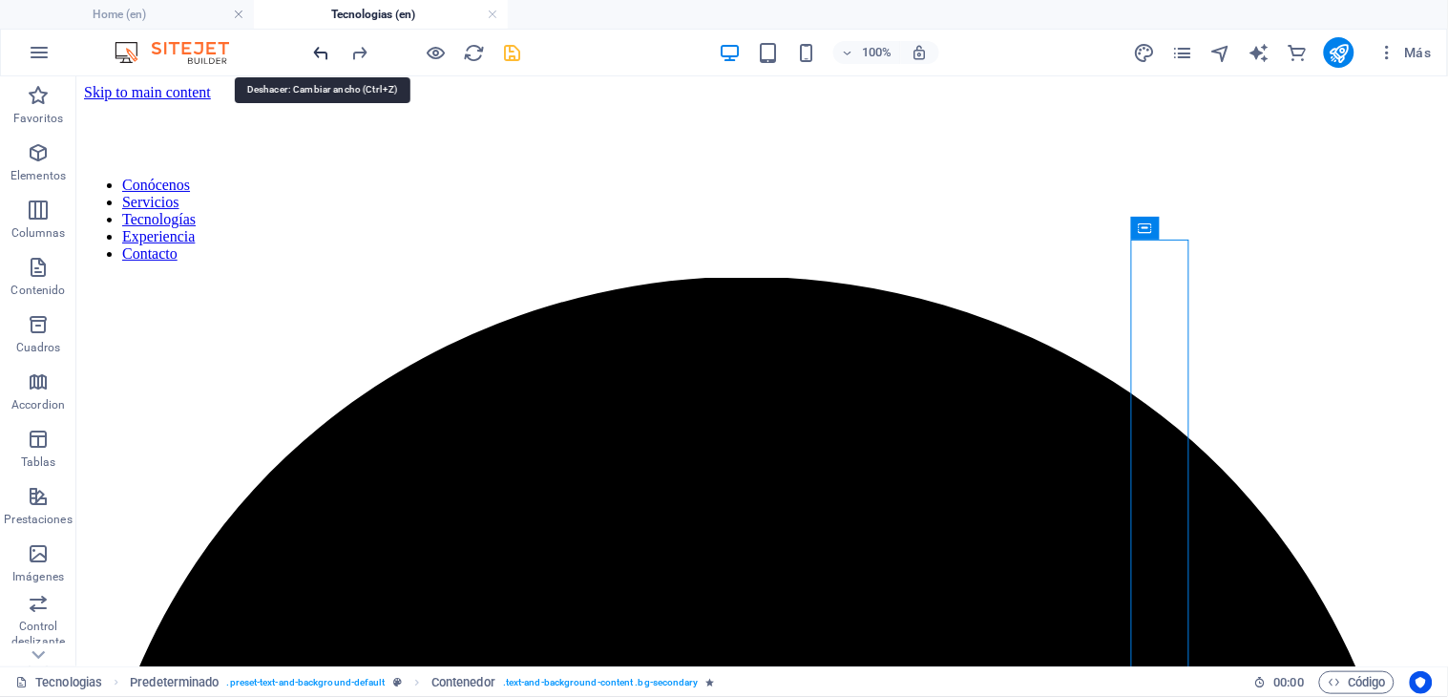
click at [319, 46] on icon "undo" at bounding box center [322, 53] width 22 height 22
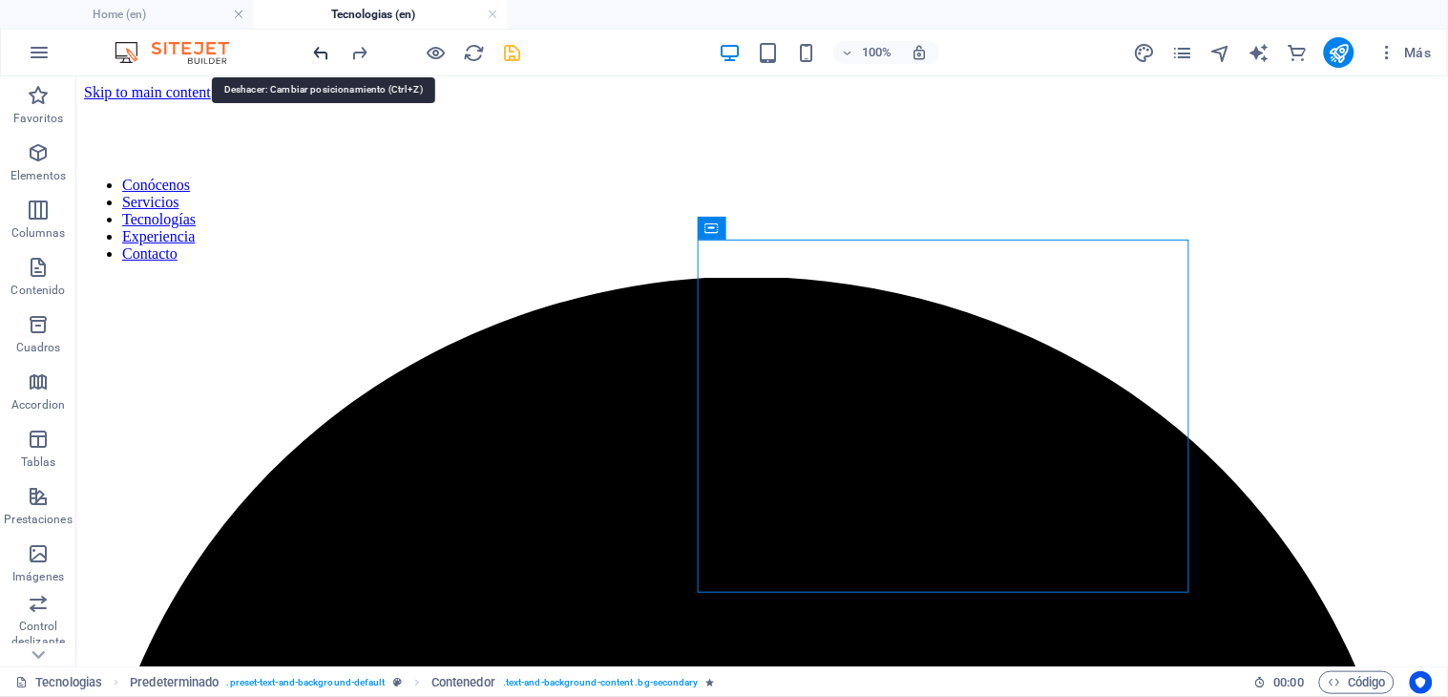
click at [319, 46] on icon "undo" at bounding box center [322, 53] width 22 height 22
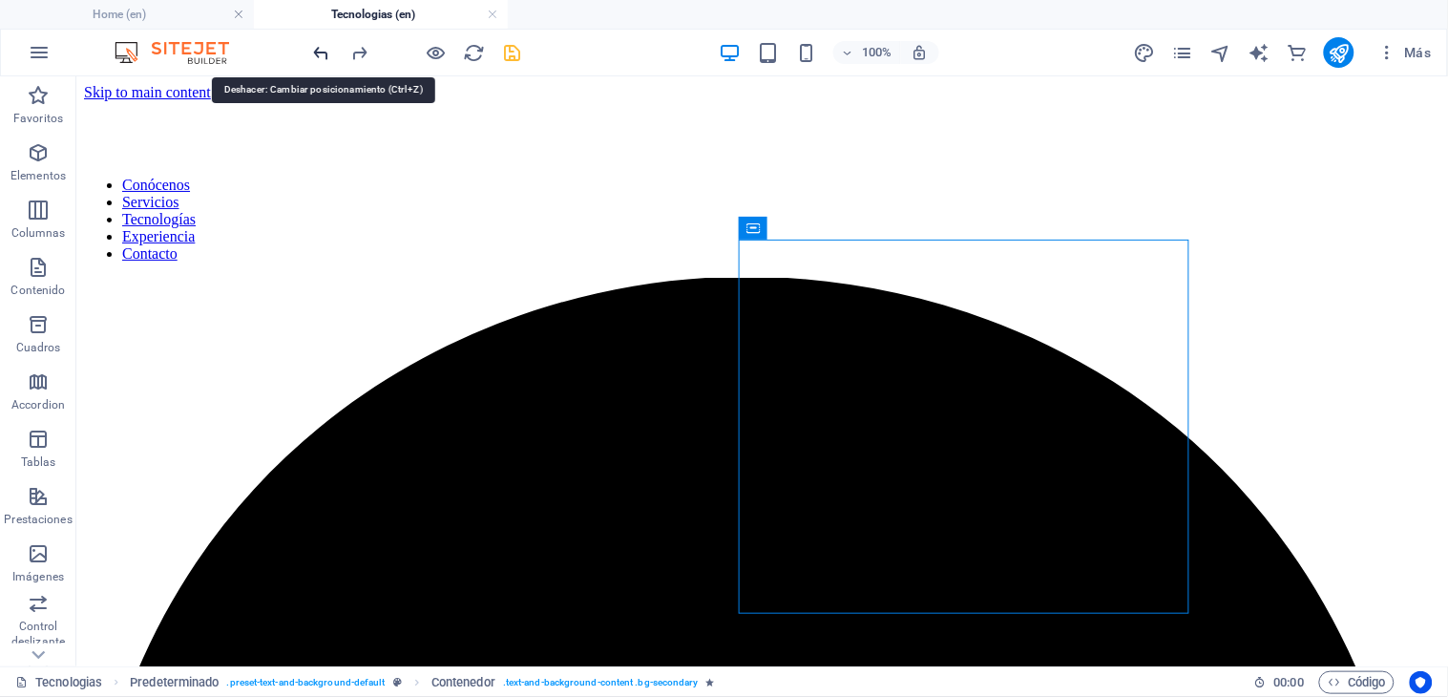
click at [319, 46] on icon "undo" at bounding box center [322, 53] width 22 height 22
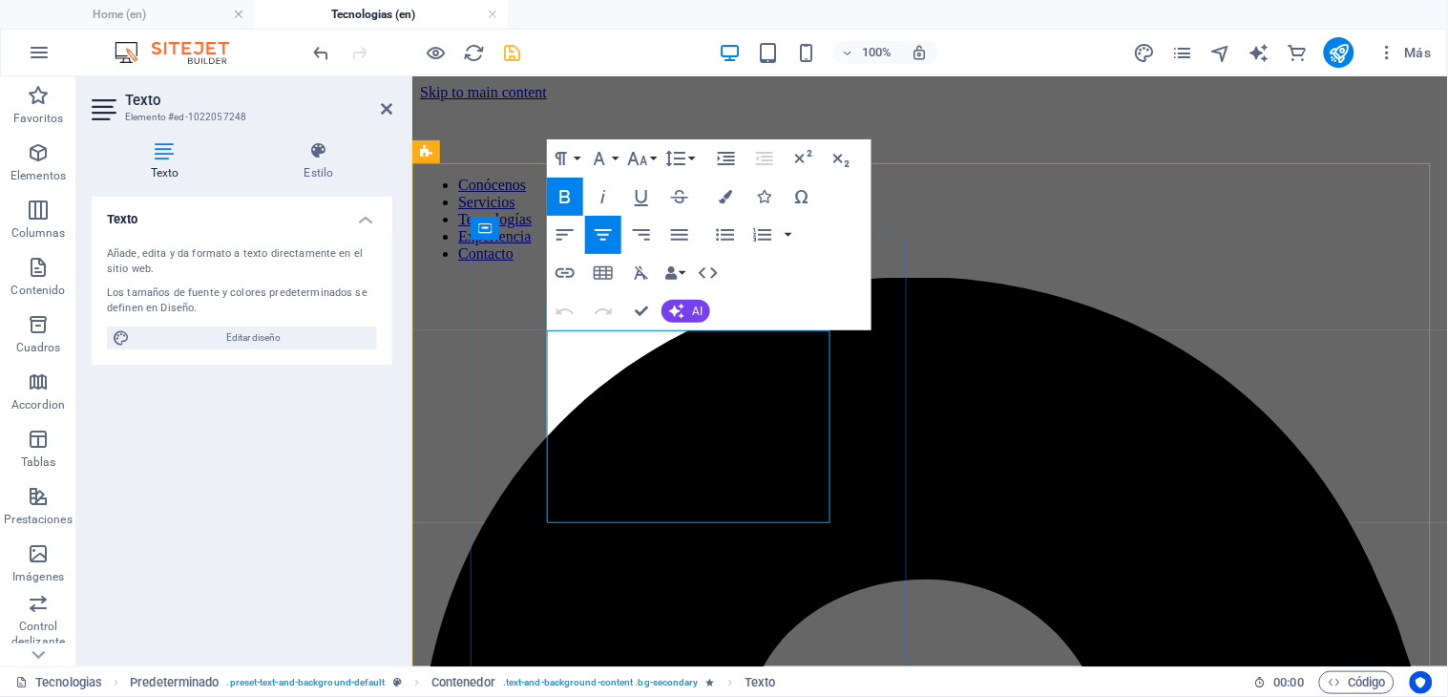
drag, startPoint x: 783, startPoint y: 512, endPoint x: 546, endPoint y: 375, distance: 274.5
click at [567, 201] on icon "button" at bounding box center [565, 196] width 10 height 13
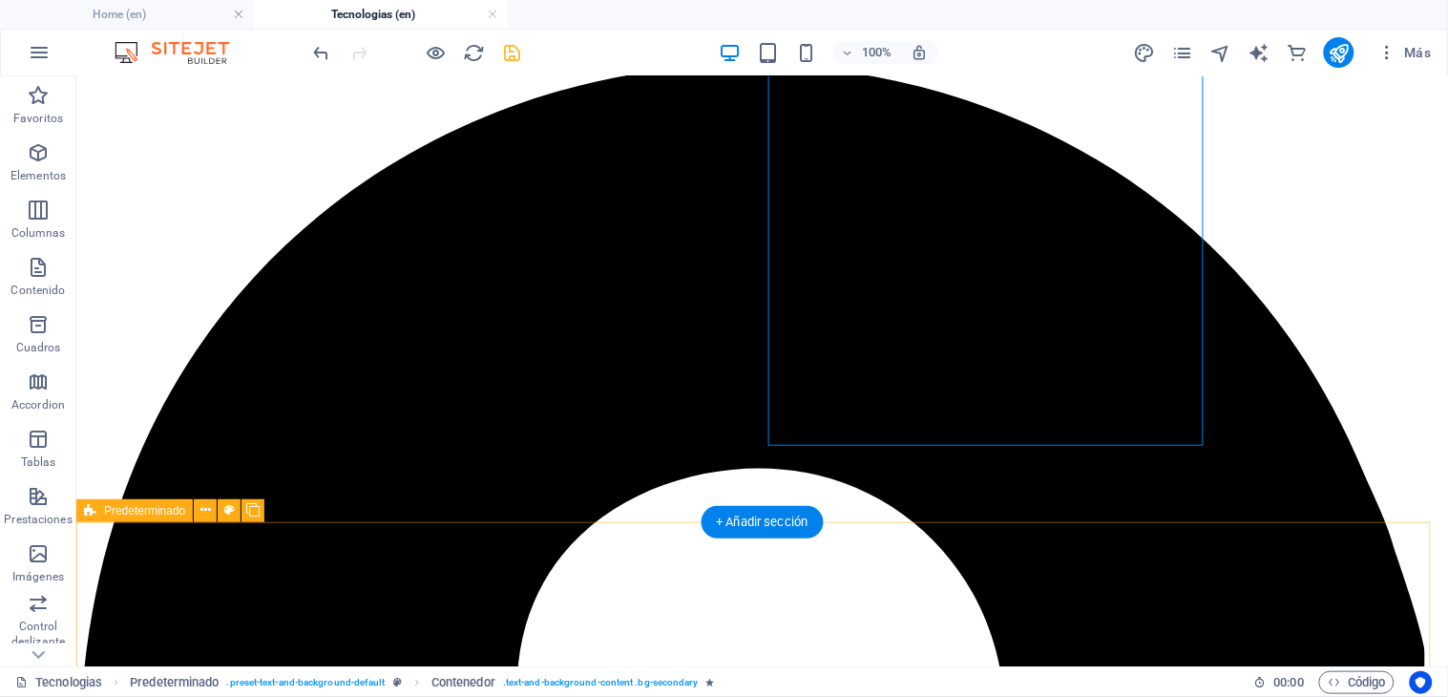
scroll to position [296, 0]
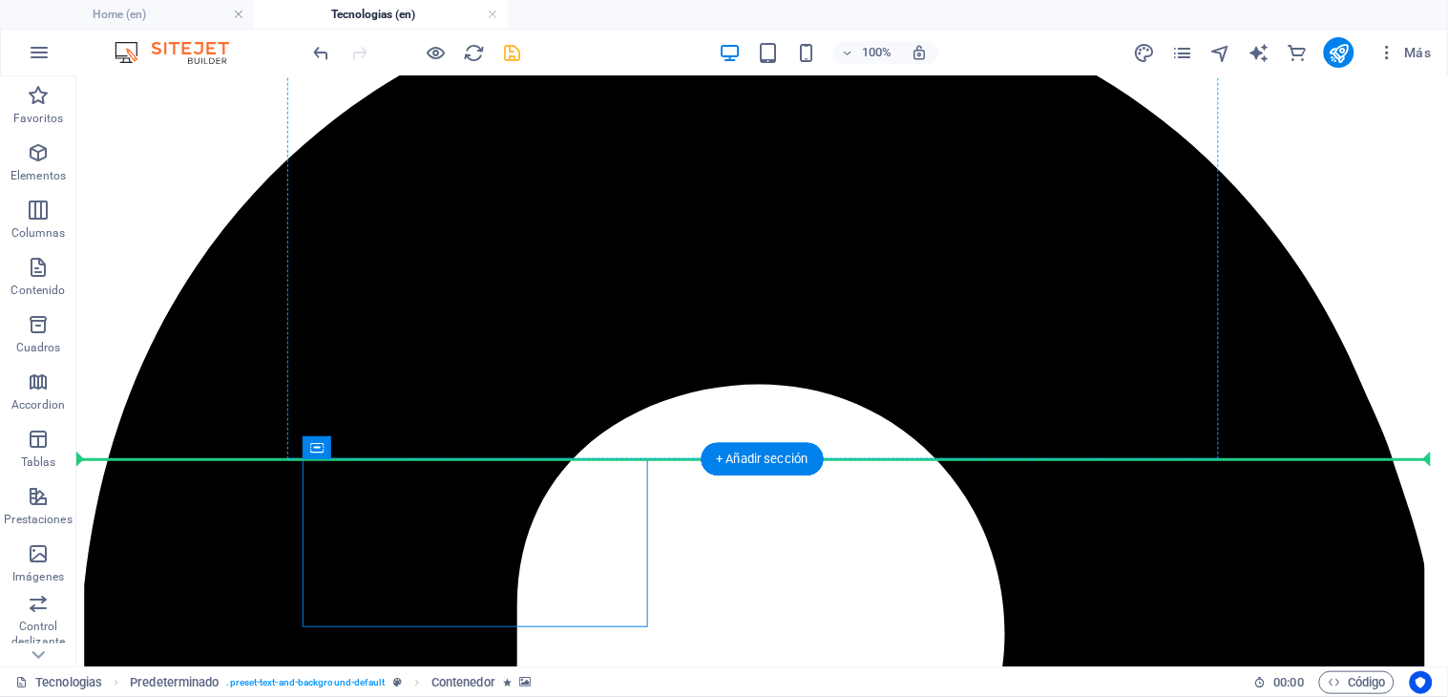
drag, startPoint x: 512, startPoint y: 531, endPoint x: 664, endPoint y: 343, distance: 242.2
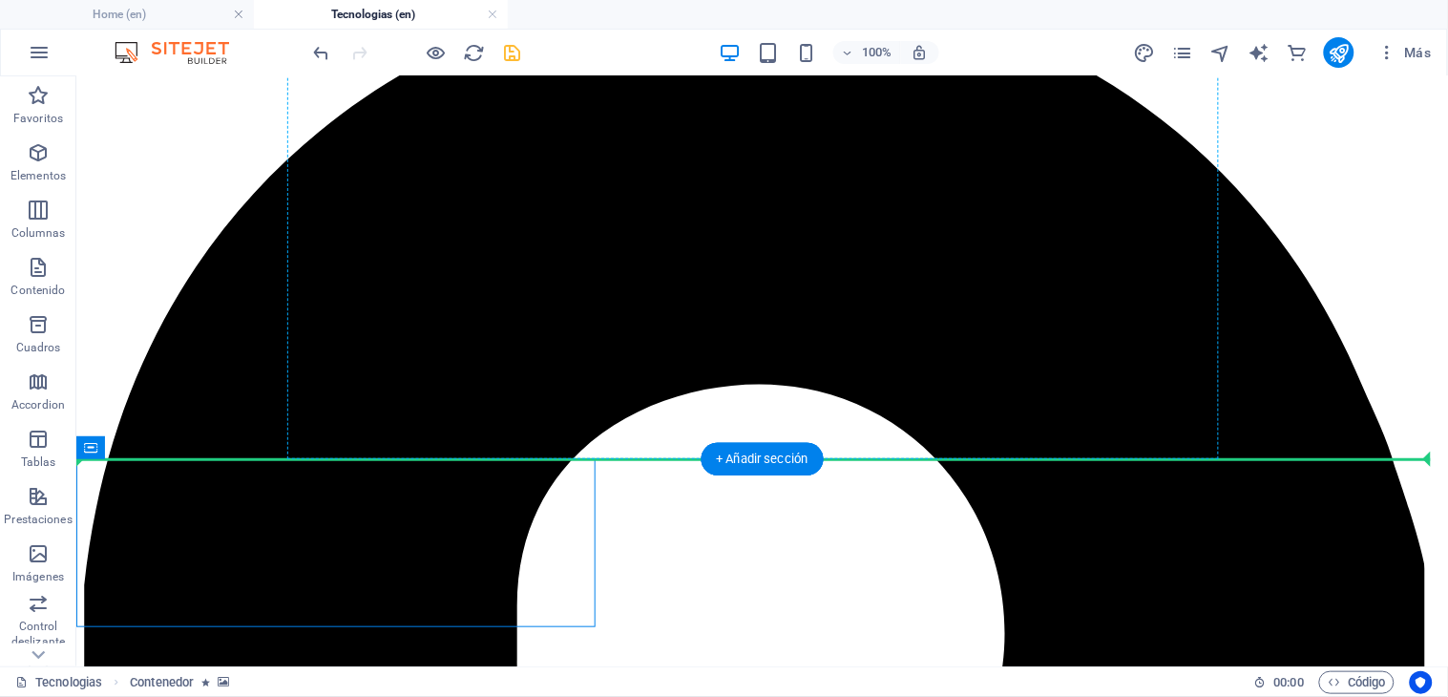
drag, startPoint x: 386, startPoint y: 512, endPoint x: 588, endPoint y: 296, distance: 295.8
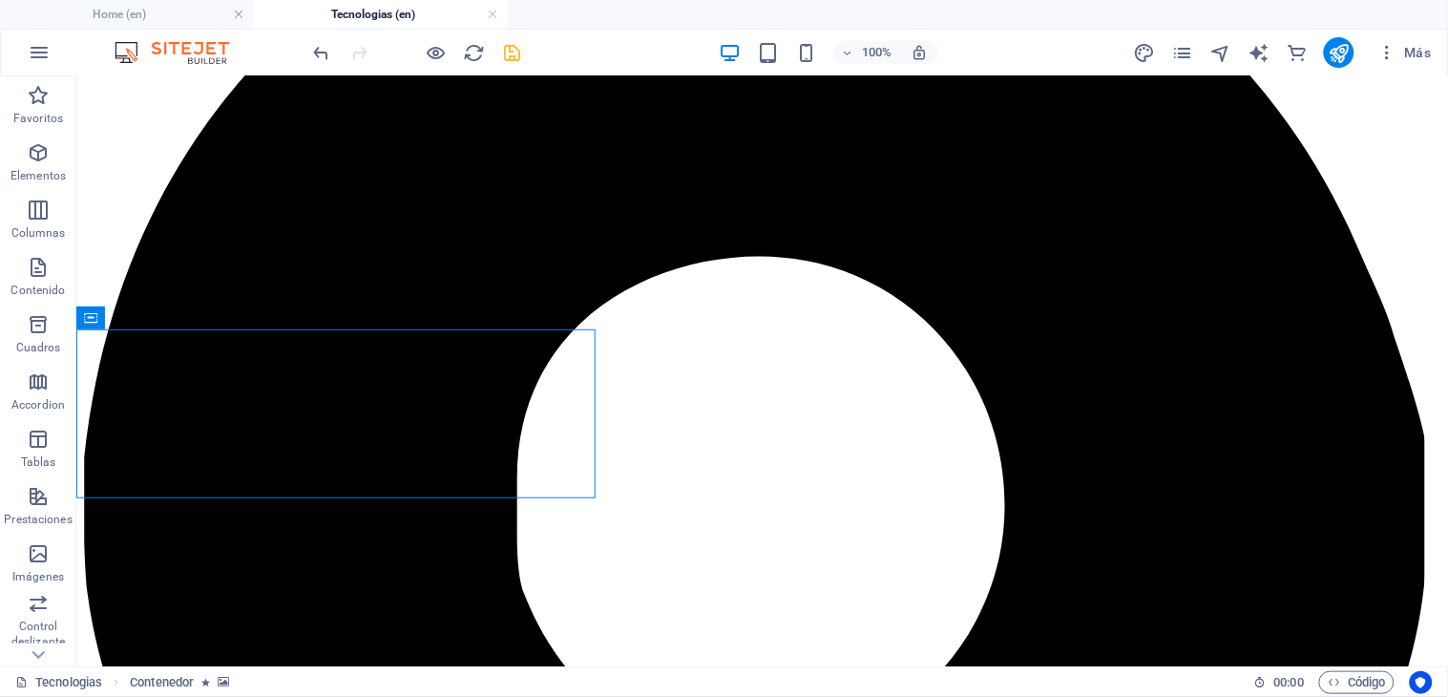
scroll to position [463, 0]
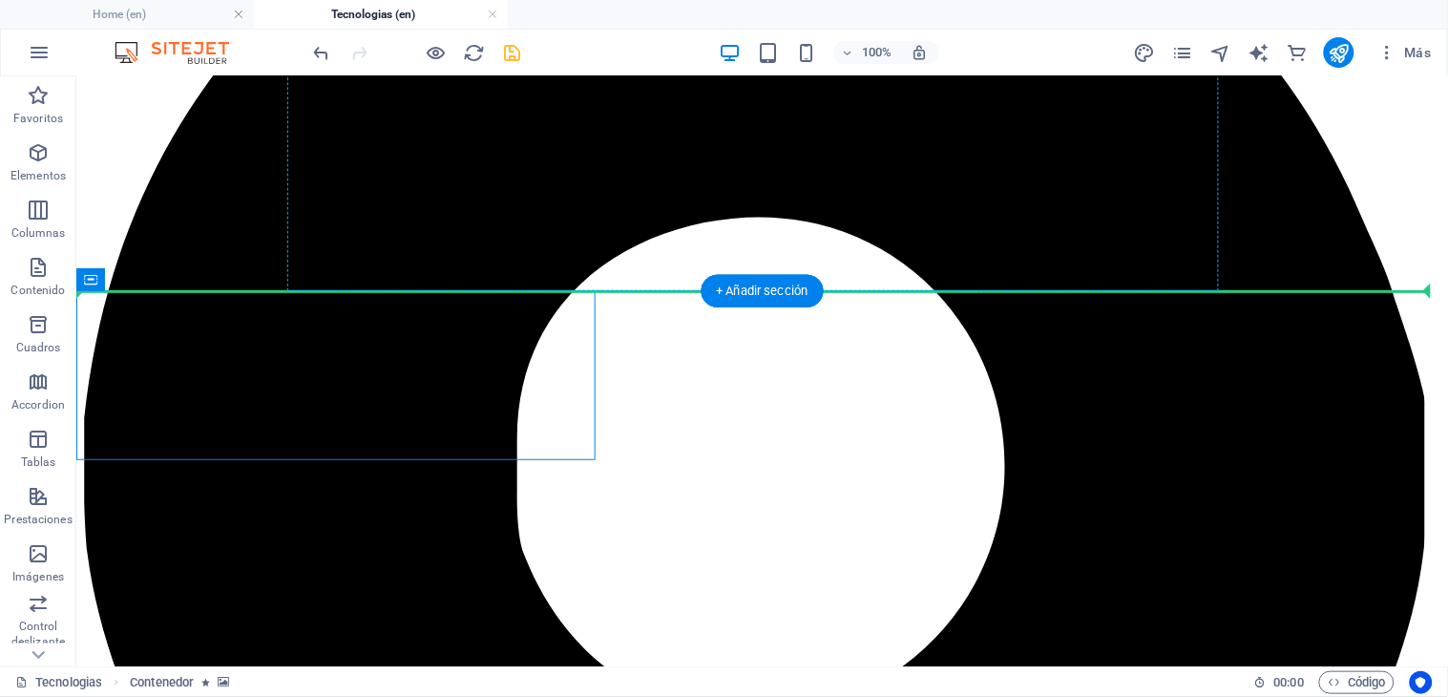
drag, startPoint x: 295, startPoint y: 379, endPoint x: 625, endPoint y: 207, distance: 372.2
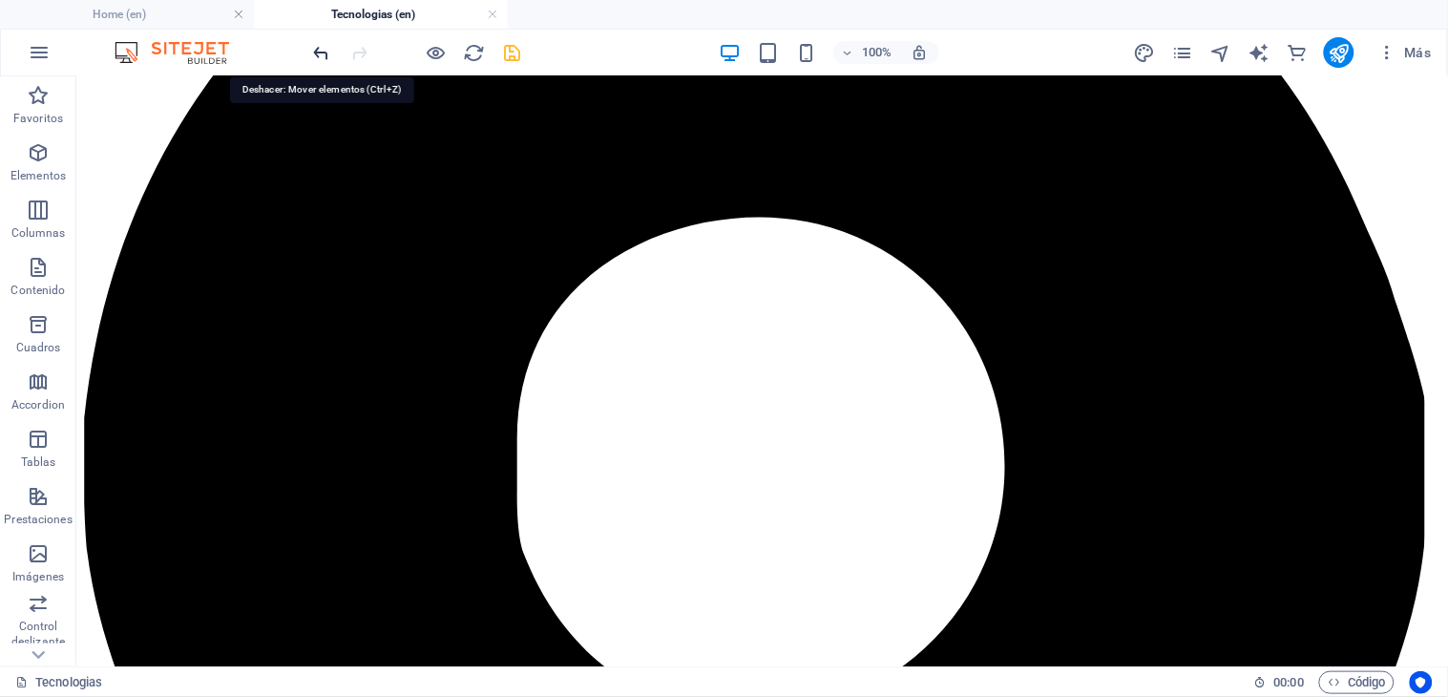
click at [321, 58] on icon "undo" at bounding box center [322, 53] width 22 height 22
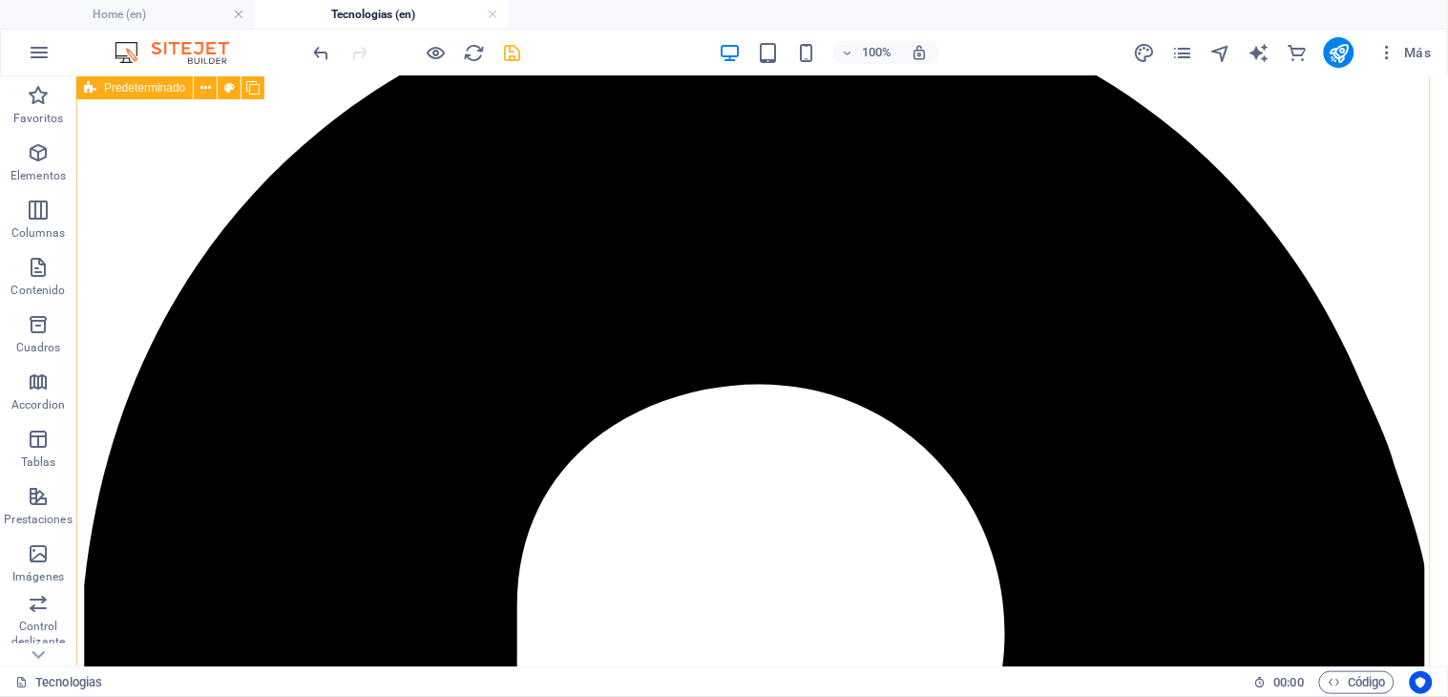
scroll to position [0, 0]
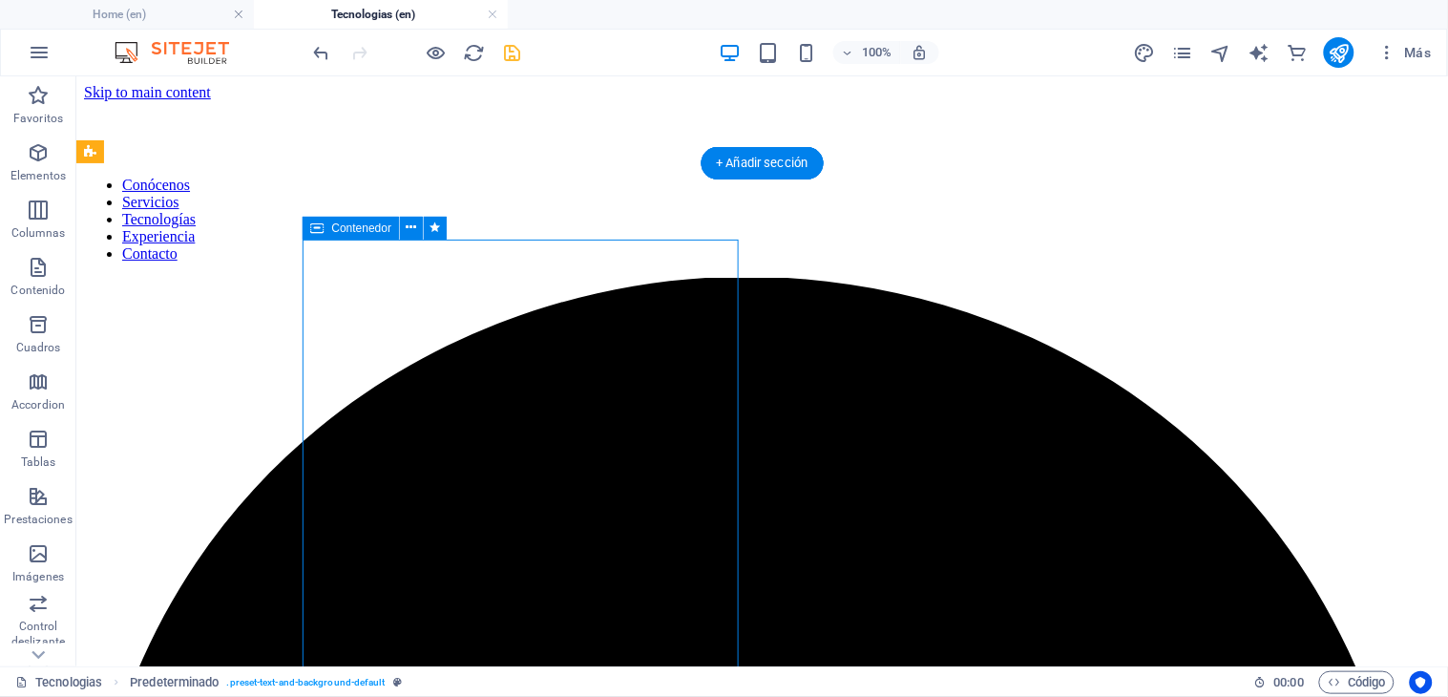
select select "px"
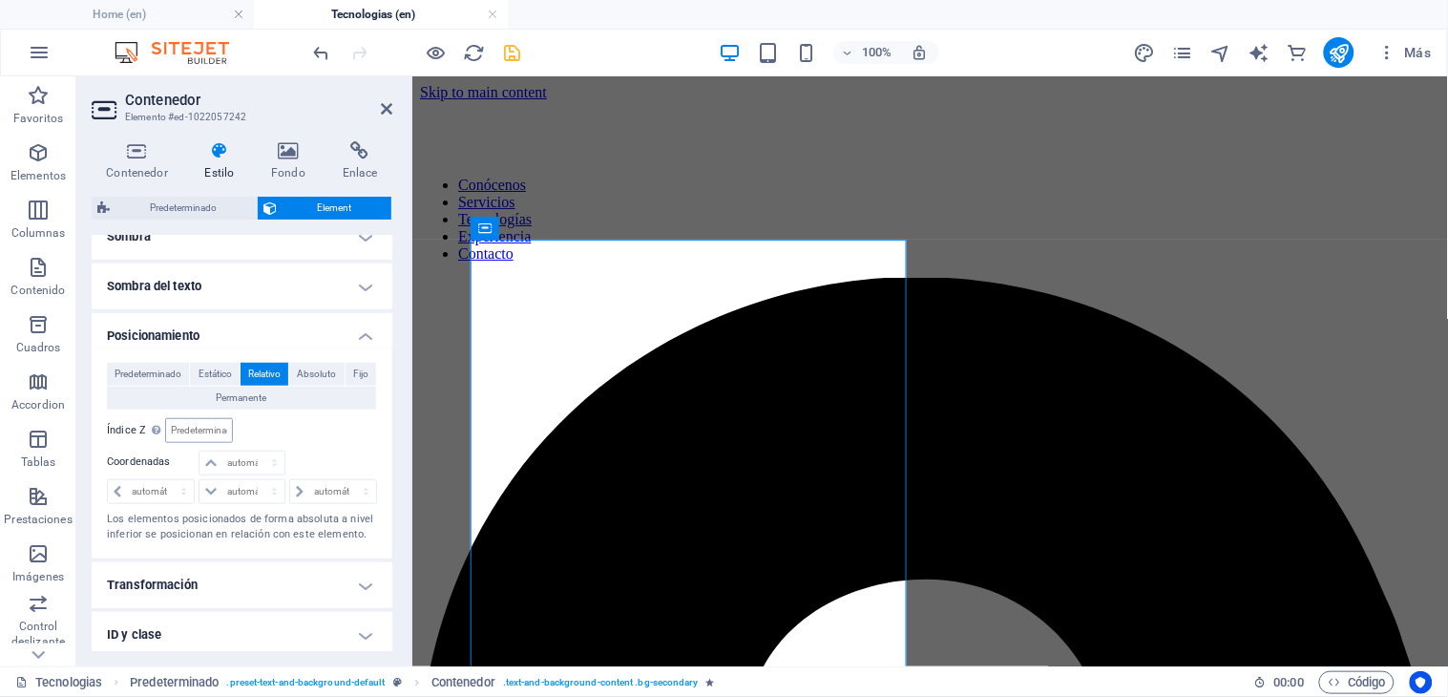
scroll to position [472, 0]
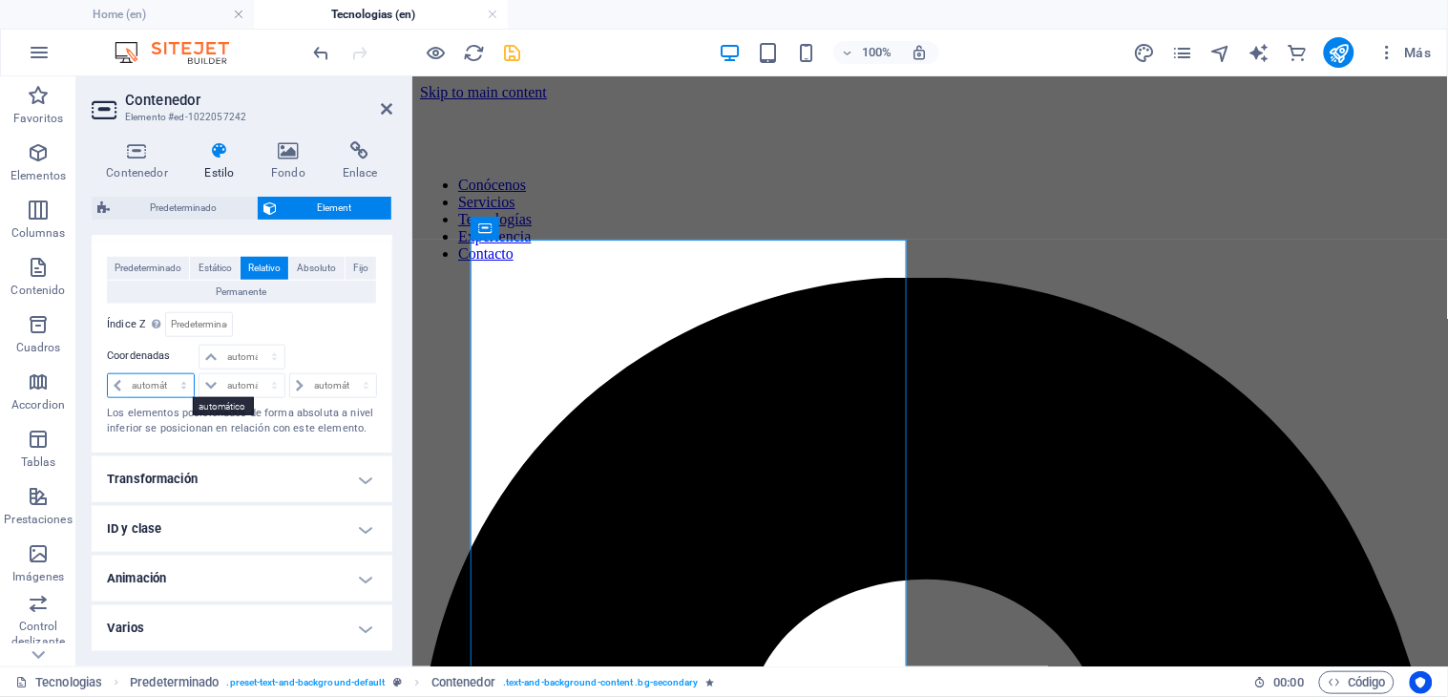
click at [151, 388] on select "automático px rem % em" at bounding box center [151, 385] width 86 height 23
select select "px"
click at [166, 374] on select "automático px rem % em" at bounding box center [151, 385] width 86 height 23
type input "0"
click at [182, 385] on select "automático px rem % em" at bounding box center [180, 385] width 27 height 23
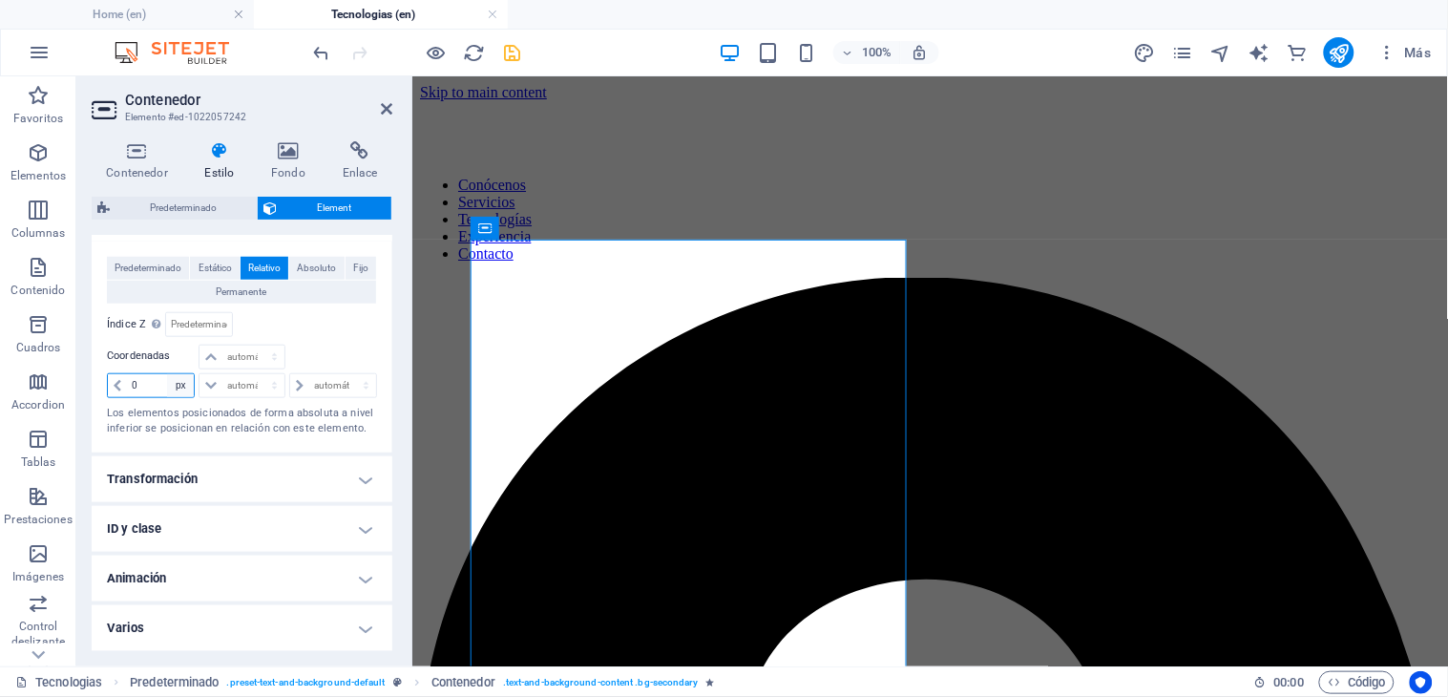
select select "%"
click at [167, 374] on select "automático px rem % em" at bounding box center [180, 385] width 27 height 23
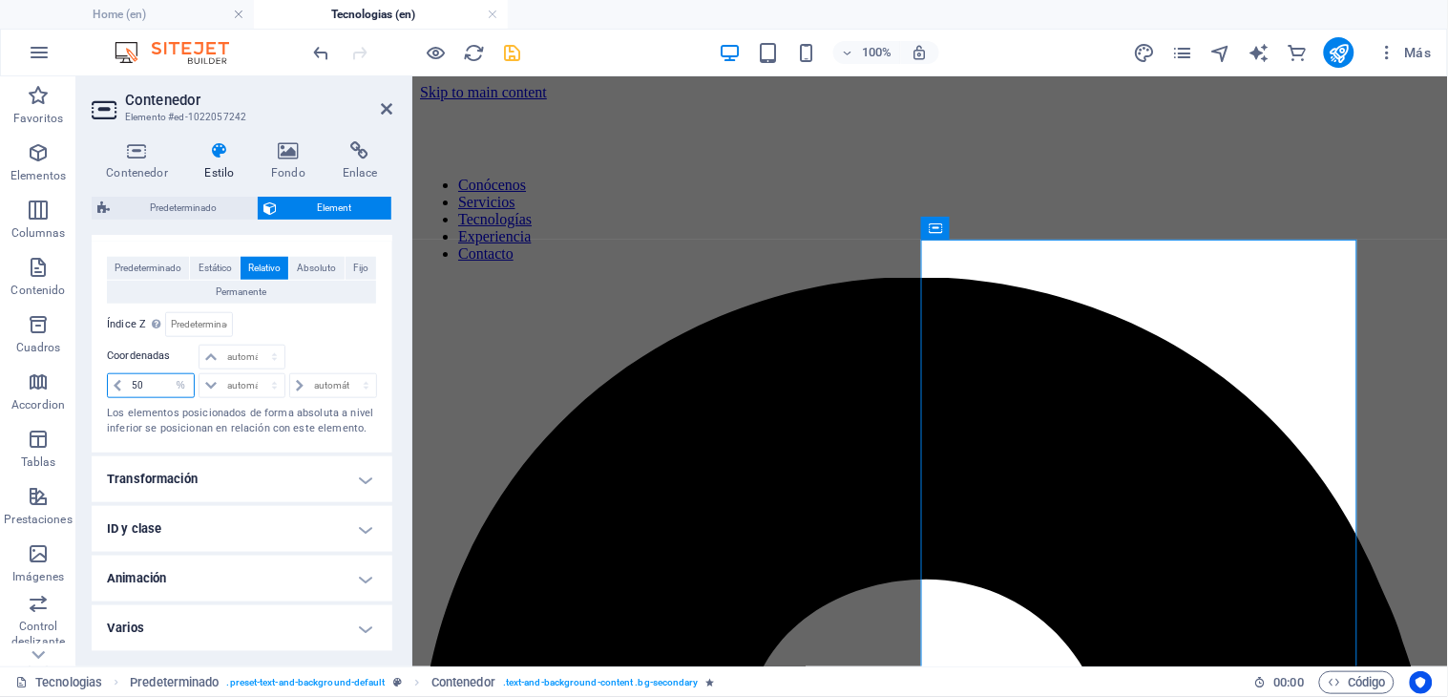
type input "5"
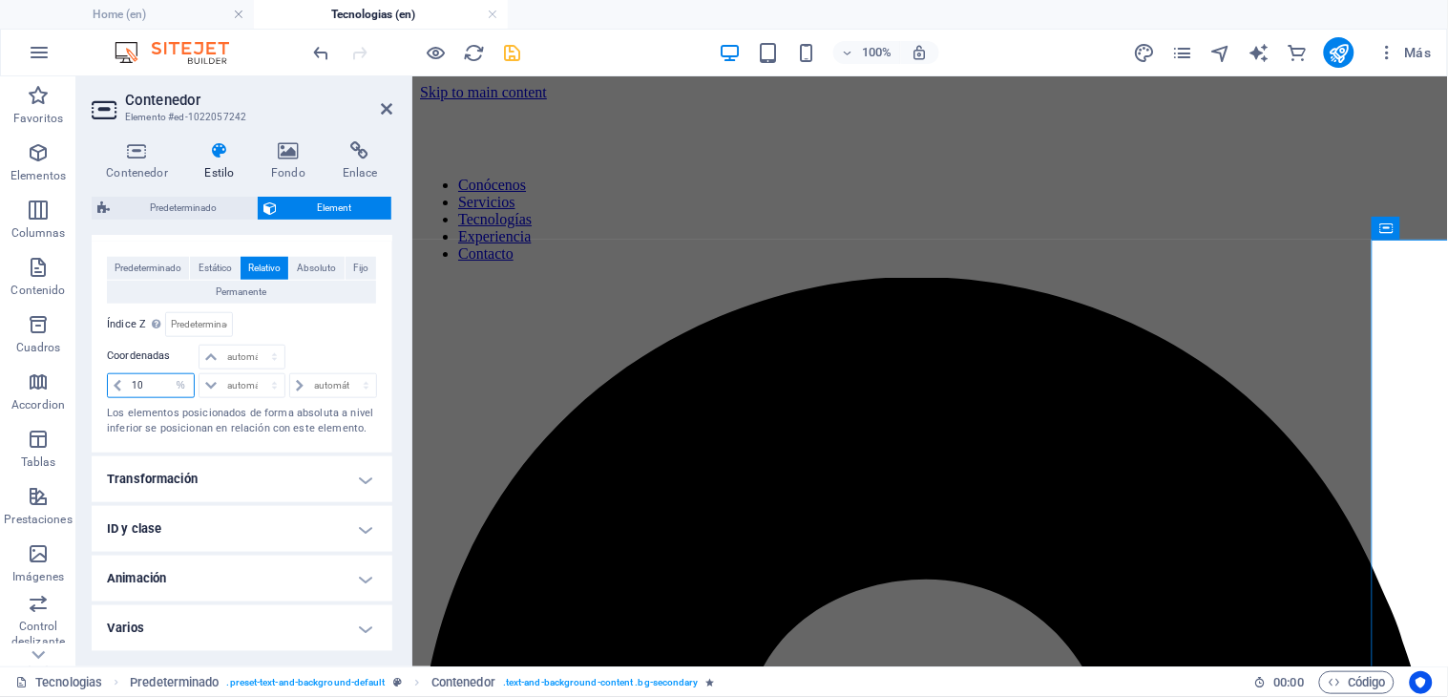
type input "1"
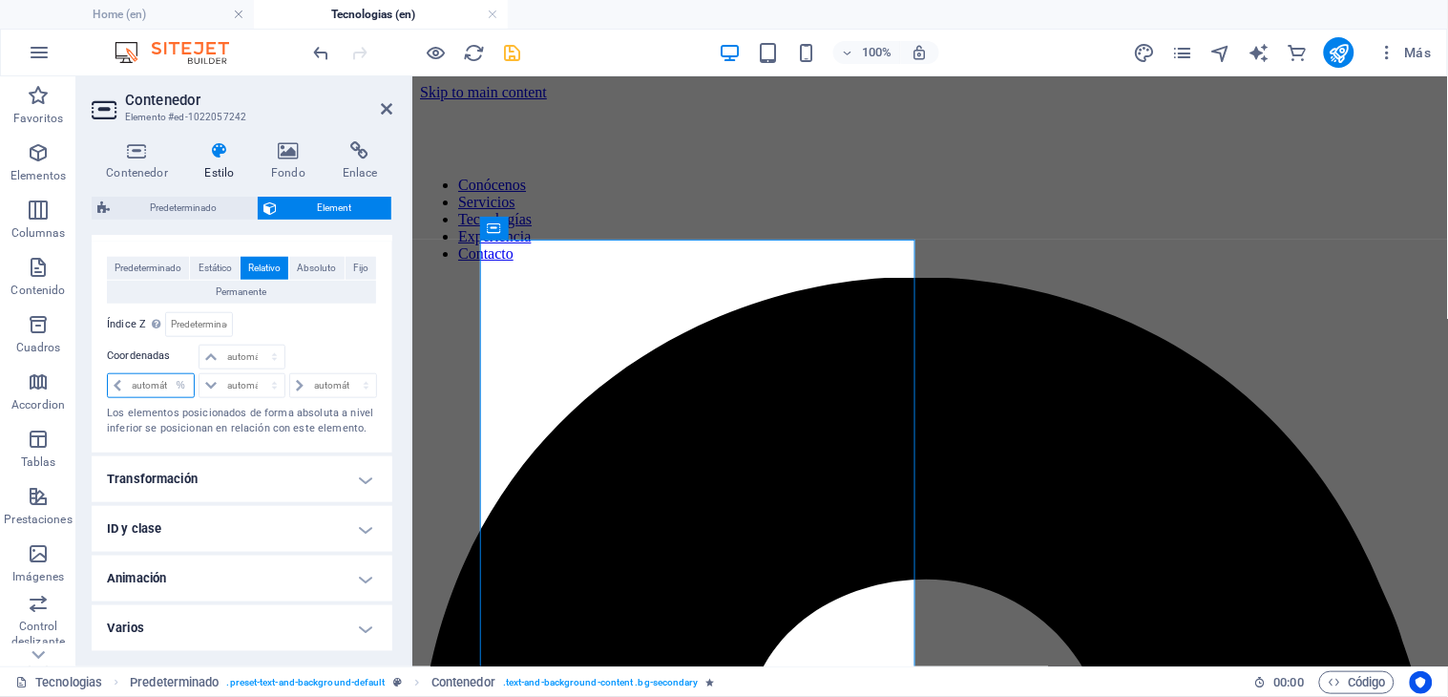
type input "2"
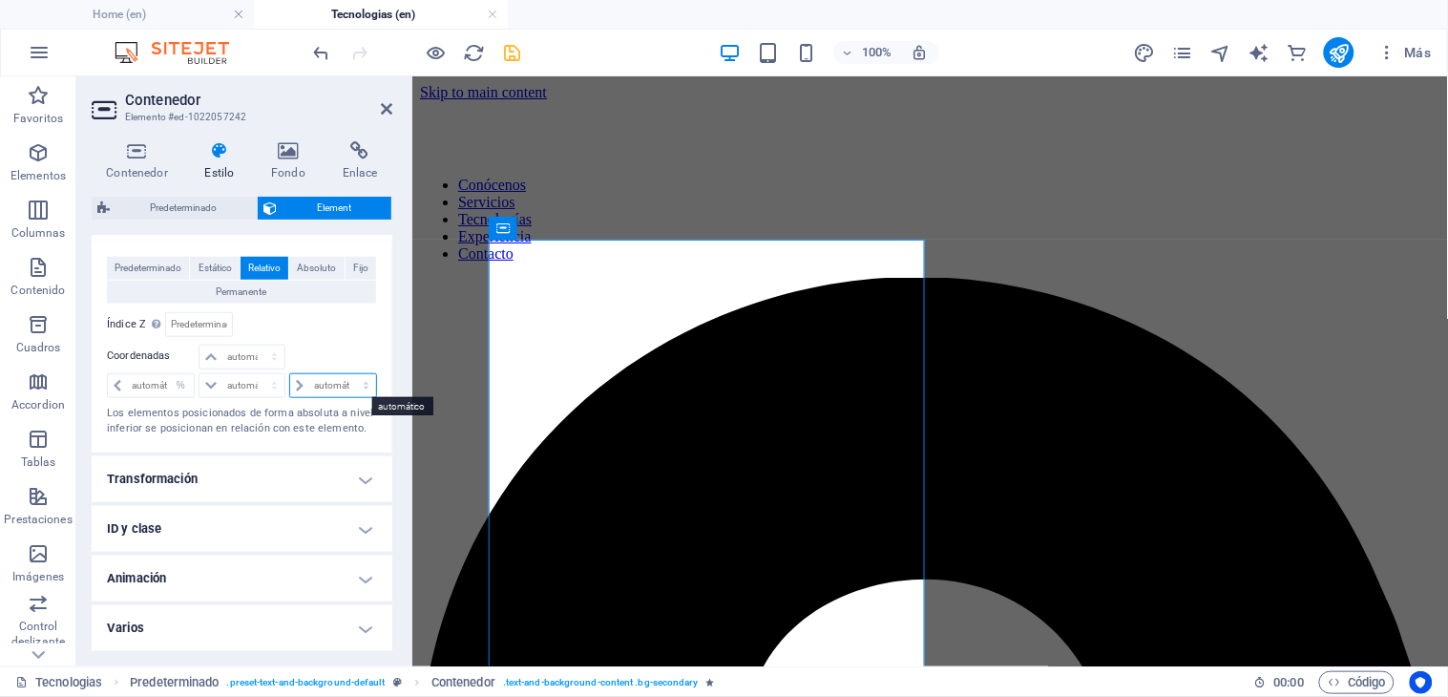
click at [327, 380] on select "automático px rem % em" at bounding box center [333, 385] width 86 height 23
select select "%"
click at [345, 374] on select "automático px rem % em" at bounding box center [333, 385] width 86 height 23
type input "2"
type input "9"
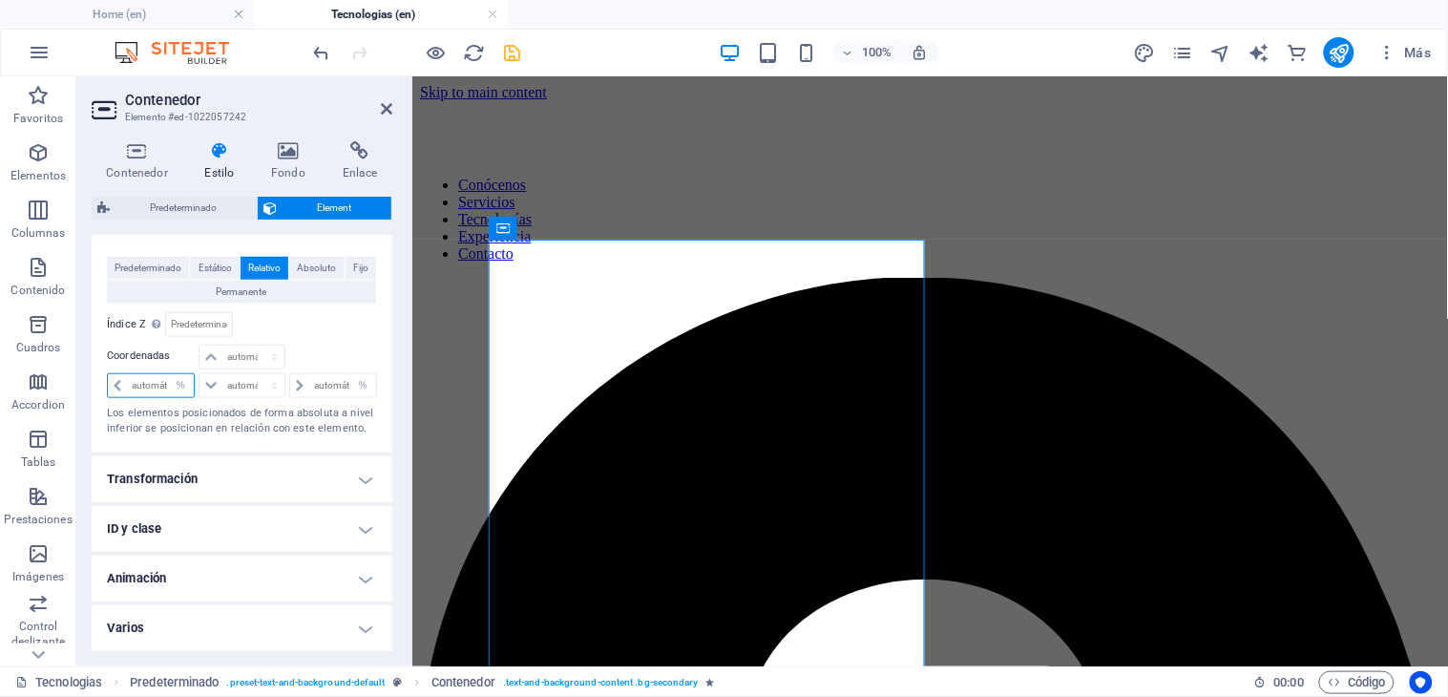
click at [138, 389] on input "number" at bounding box center [160, 385] width 67 height 23
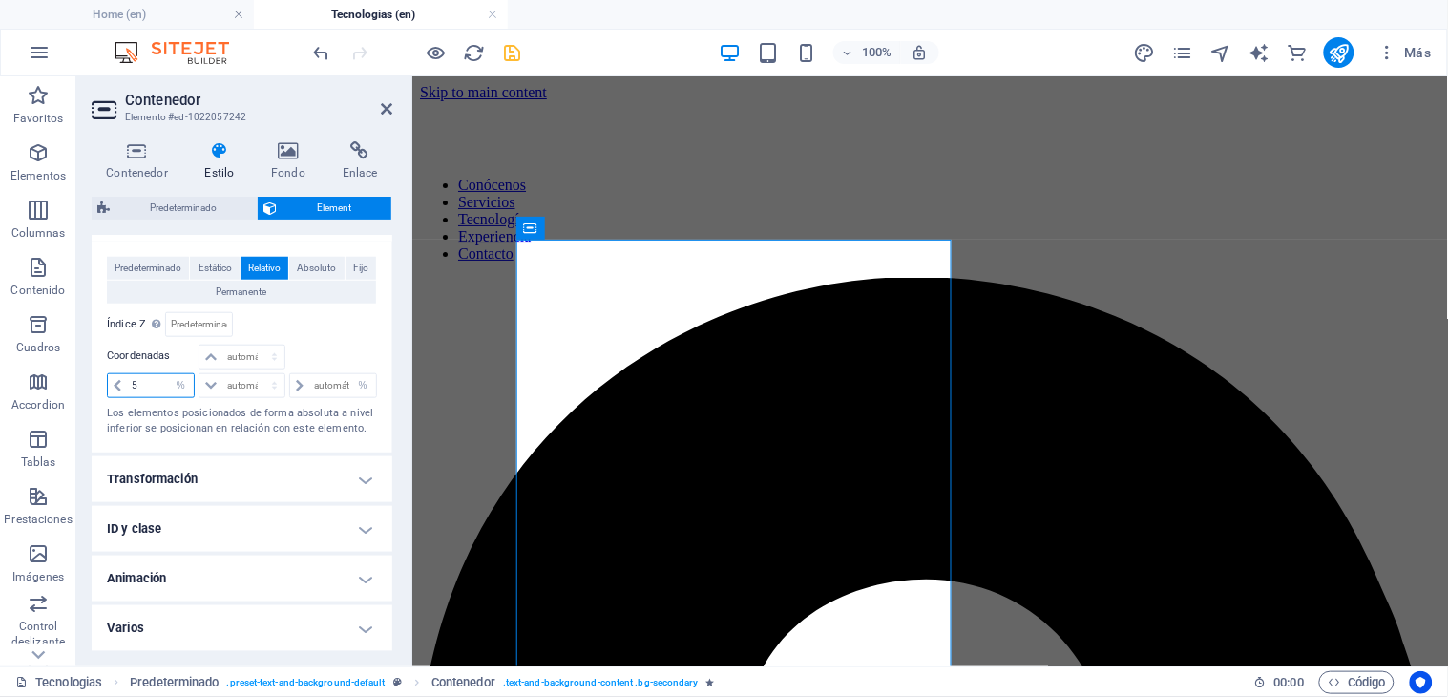
click at [124, 391] on div "5 automático px rem % em" at bounding box center [151, 385] width 88 height 25
drag, startPoint x: 136, startPoint y: 383, endPoint x: 121, endPoint y: 378, distance: 16.0
click at [121, 378] on div "5 automático px rem % em" at bounding box center [151, 385] width 88 height 25
type input "1"
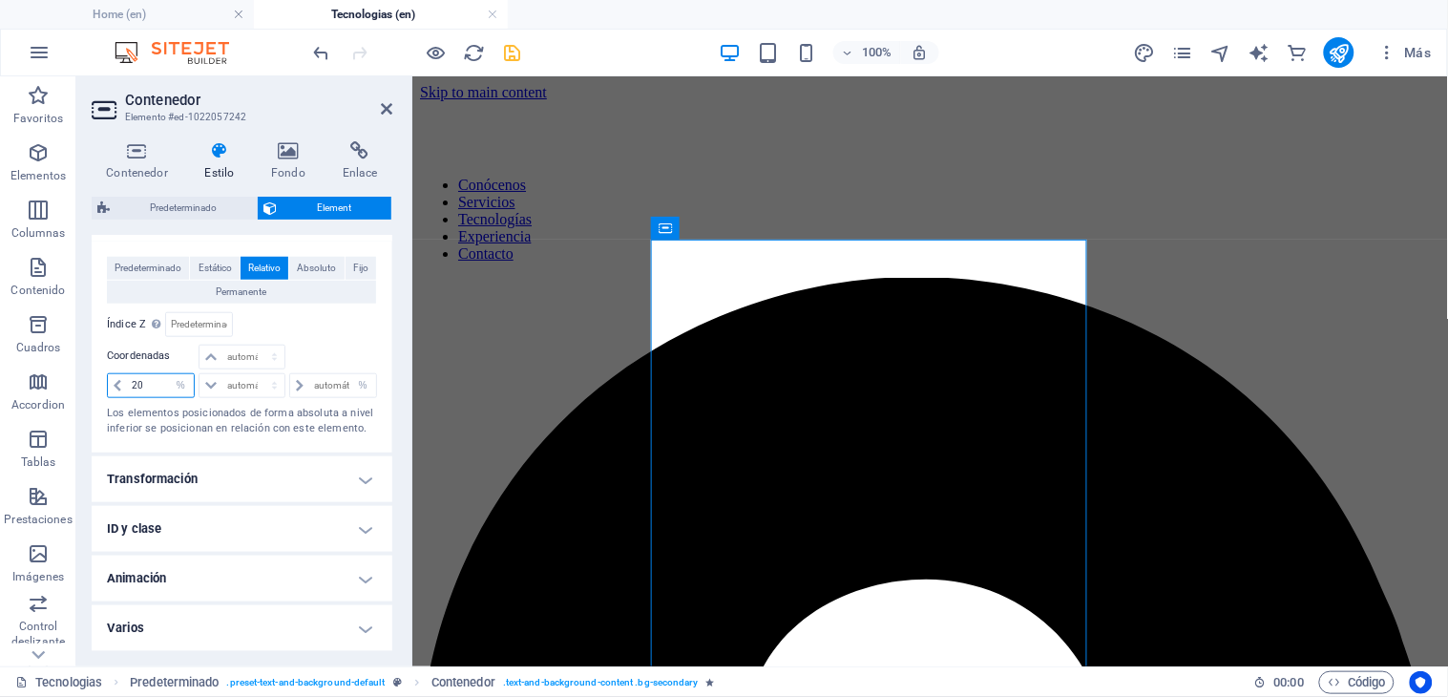
type input "2"
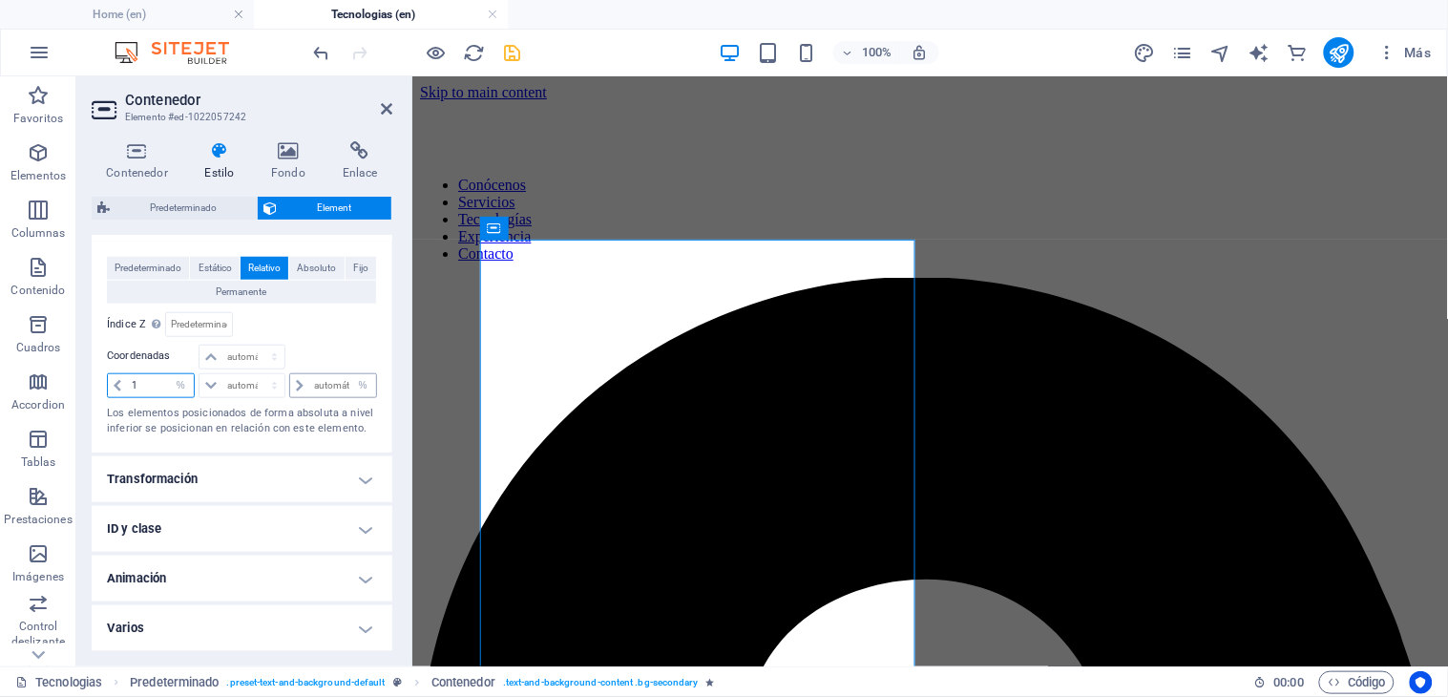
type input "1"
click at [309, 386] on input "number" at bounding box center [342, 385] width 67 height 23
type input "50"
drag, startPoint x: 146, startPoint y: 375, endPoint x: 88, endPoint y: 394, distance: 61.3
click at [88, 394] on div "Contenedor Estilo Fondo Enlace Tamaño Altura Predeterminado px rem % vh vw Alto…" at bounding box center [241, 396] width 331 height 540
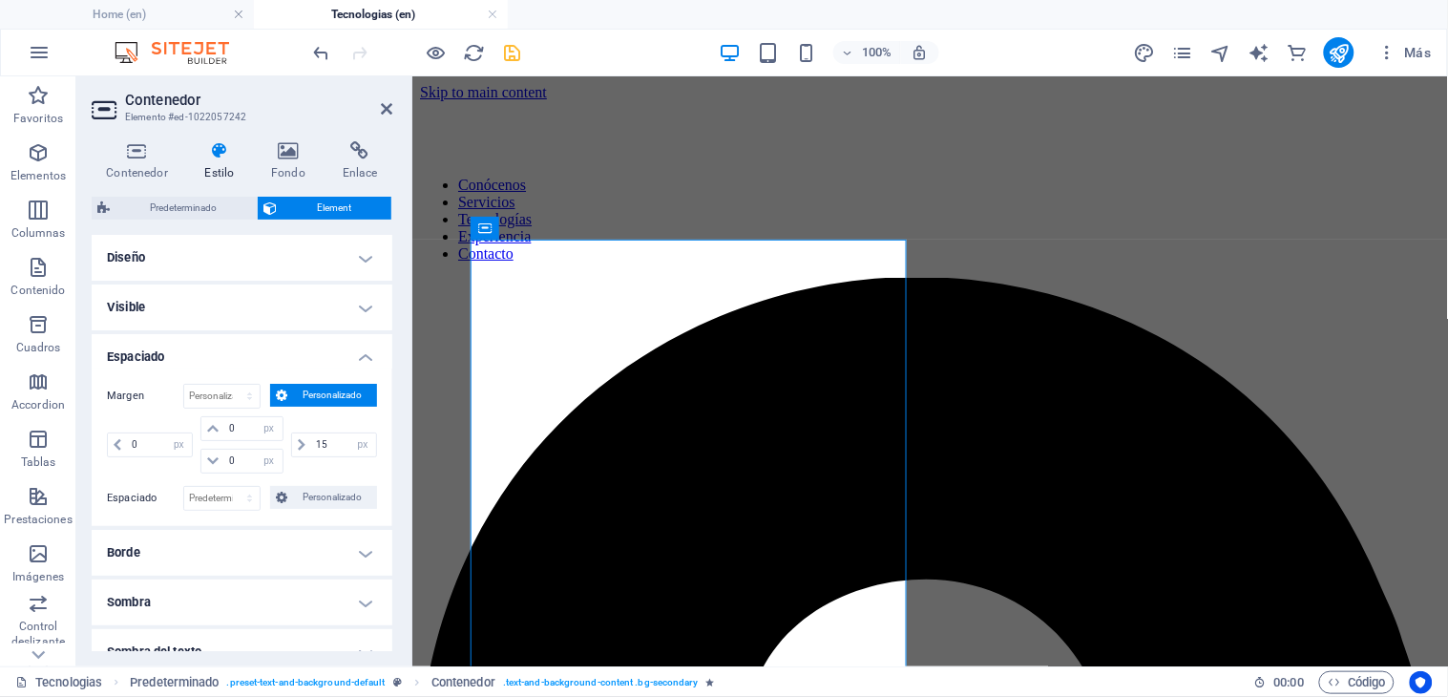
scroll to position [0, 0]
type input "0"
click at [324, 449] on input "15" at bounding box center [343, 445] width 65 height 23
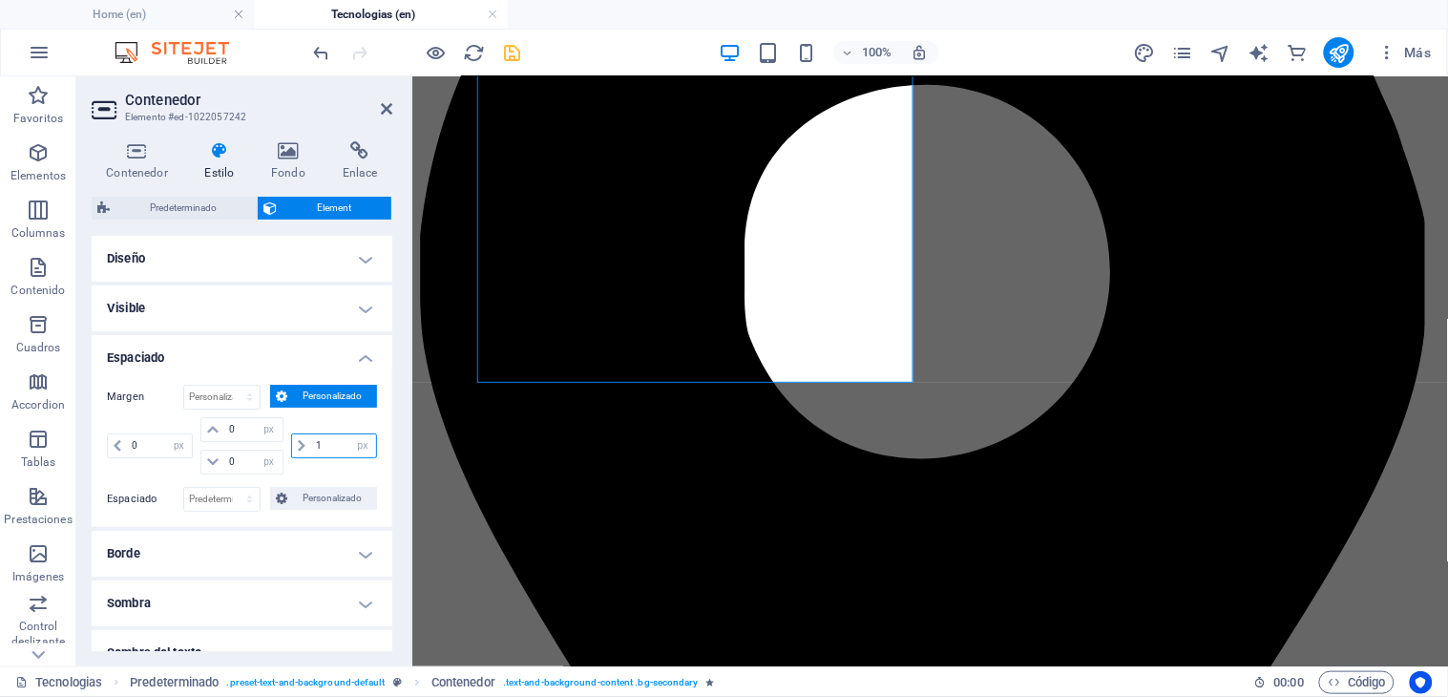
scroll to position [296, 0]
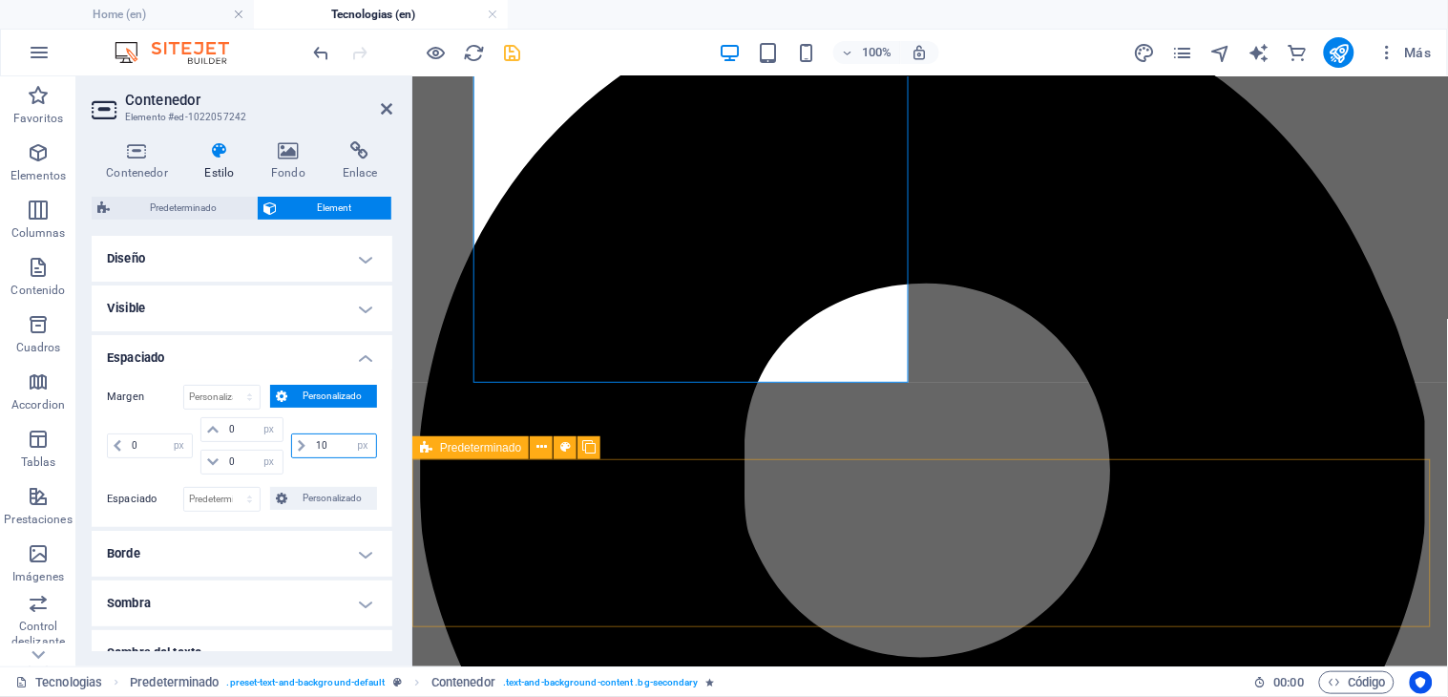
type input "10"
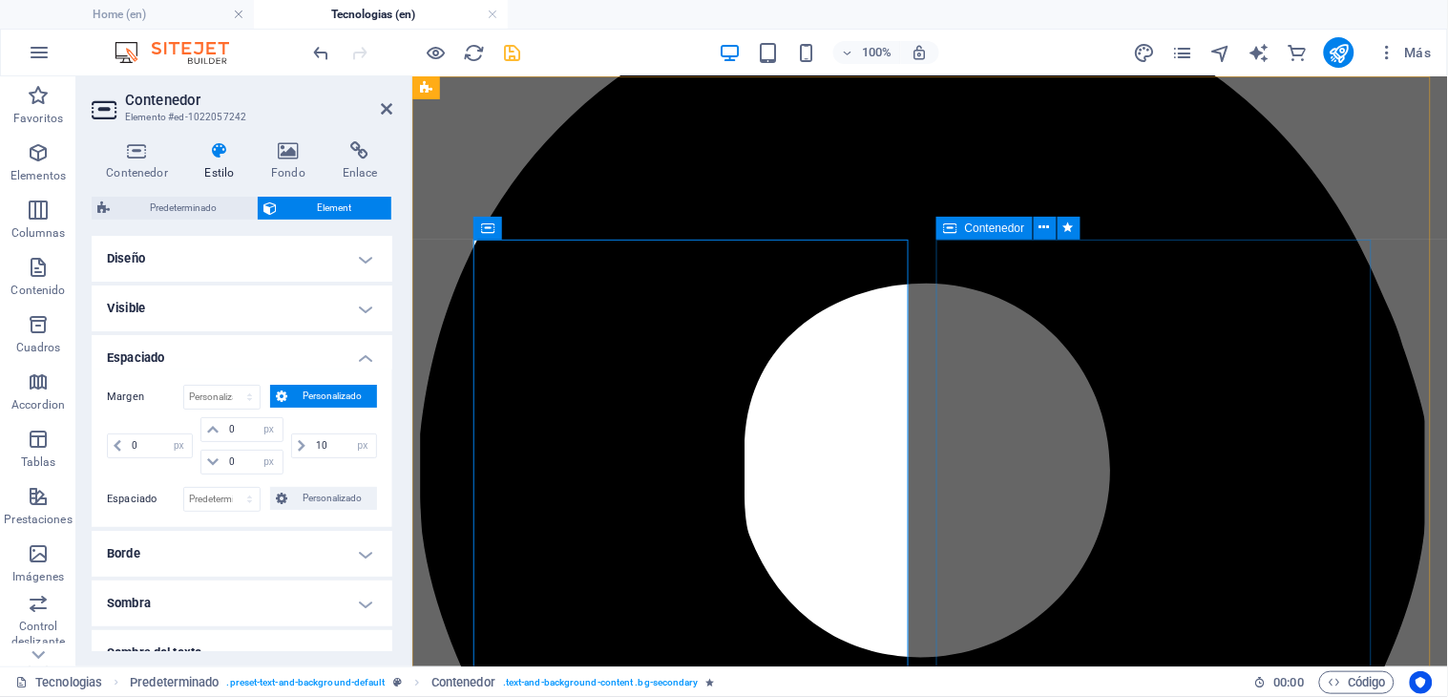
scroll to position [0, 0]
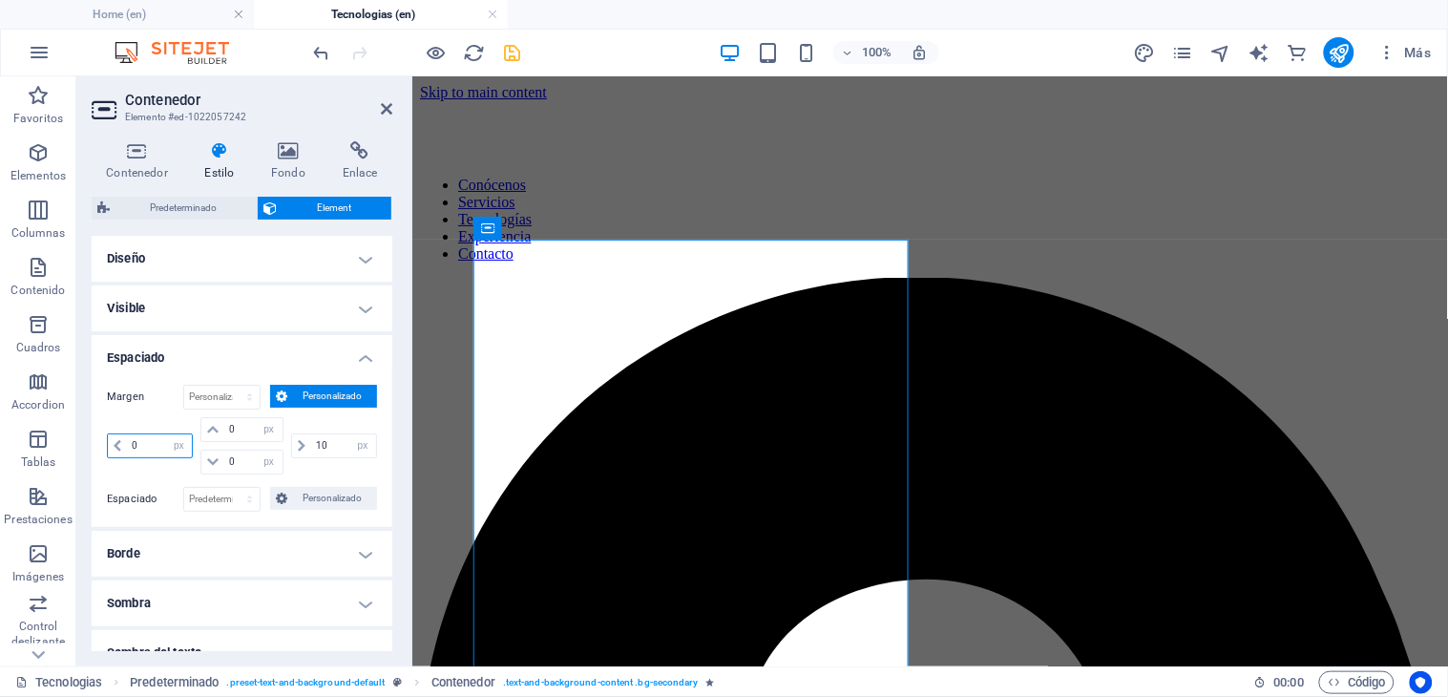
click at [130, 436] on input "0" at bounding box center [159, 445] width 65 height 23
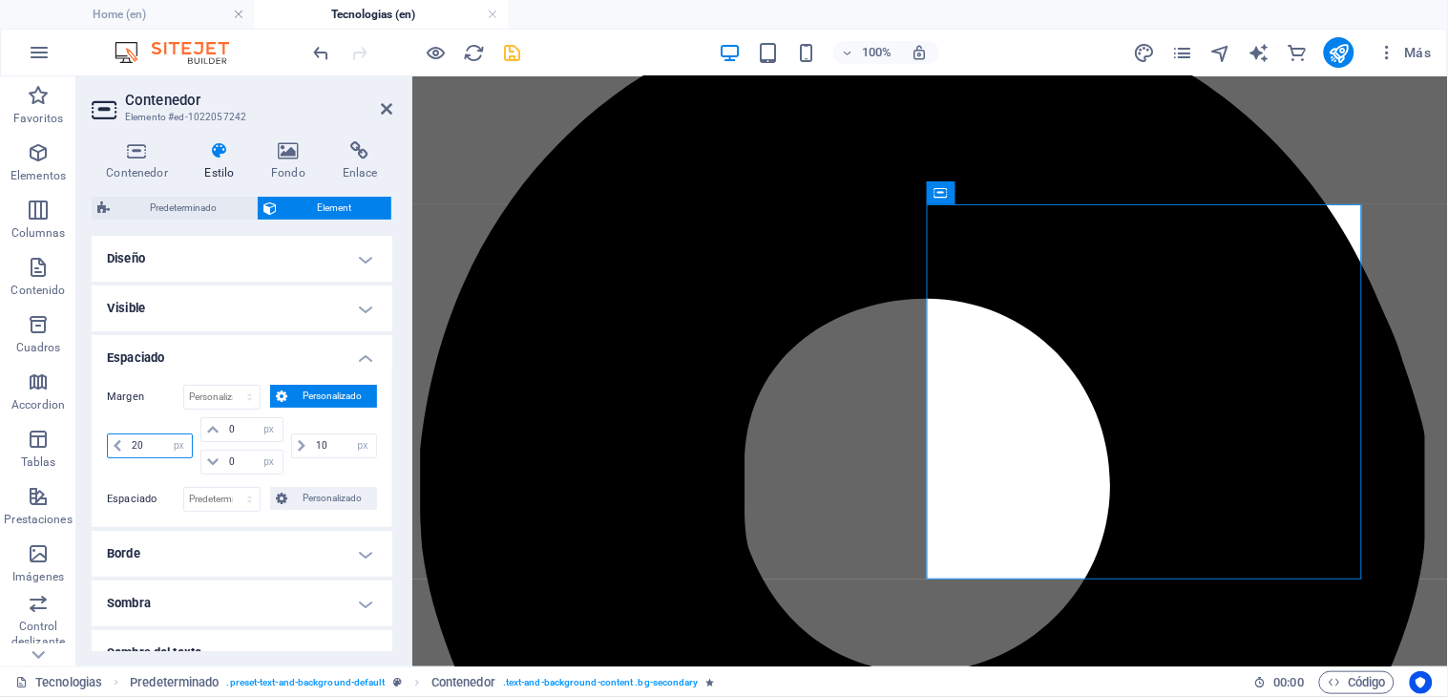
scroll to position [494, 0]
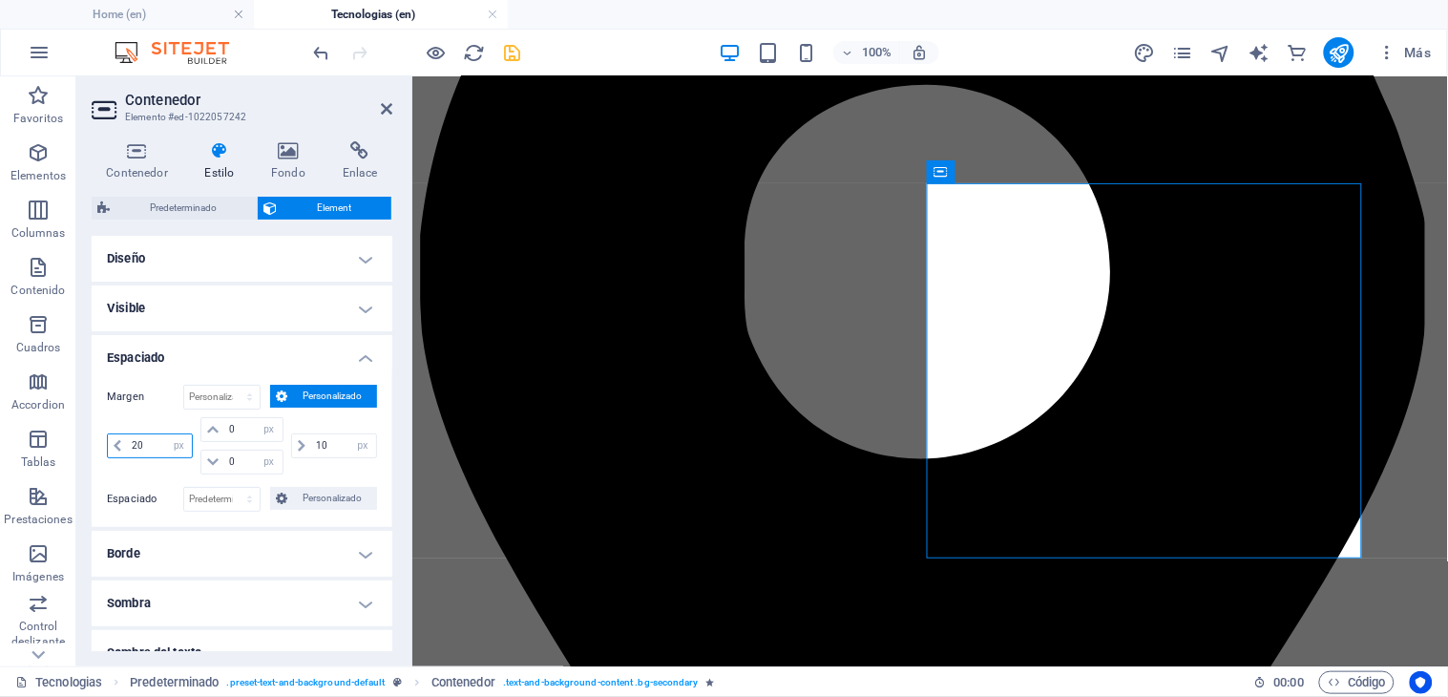
click at [148, 442] on input "20" at bounding box center [159, 445] width 65 height 23
drag, startPoint x: 151, startPoint y: 446, endPoint x: 125, endPoint y: 449, distance: 25.9
click at [125, 449] on div "203 automático px % rem vw vh" at bounding box center [150, 445] width 86 height 25
type input "2"
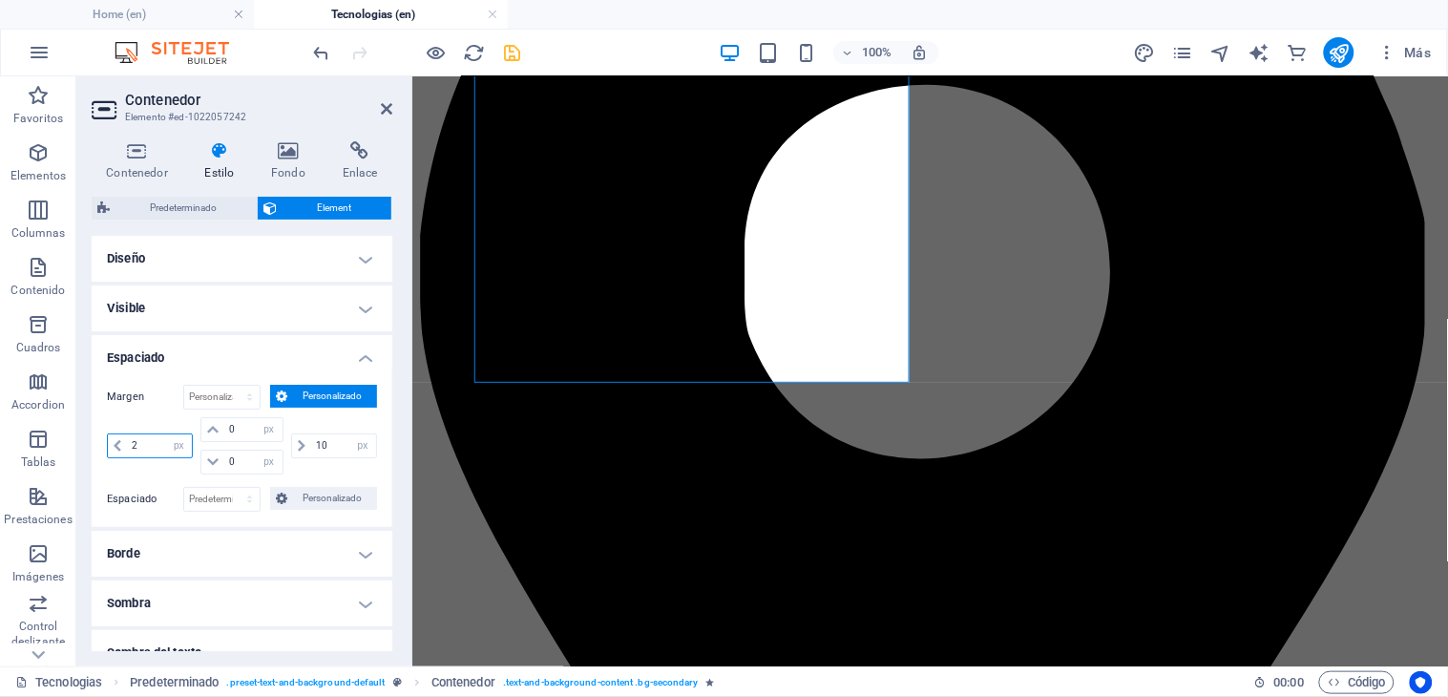
scroll to position [296, 0]
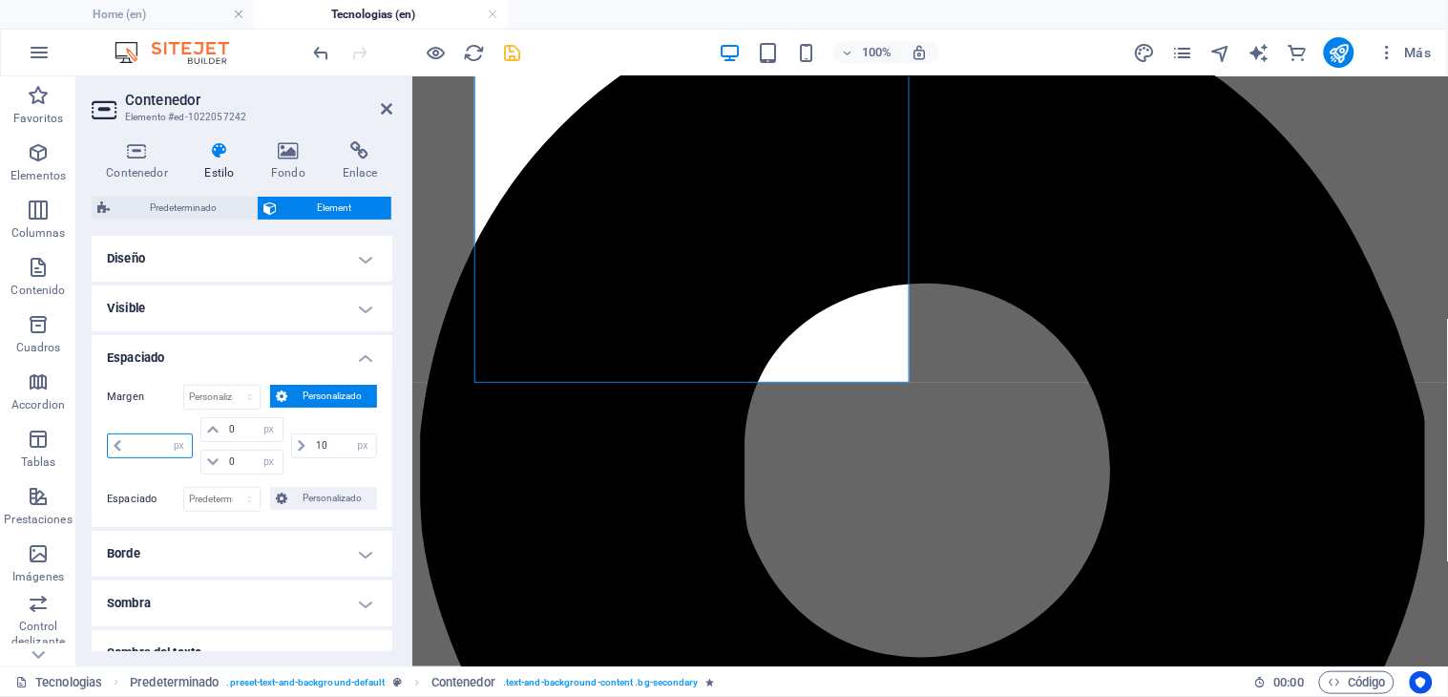
type input "3"
type input "5"
type input "0"
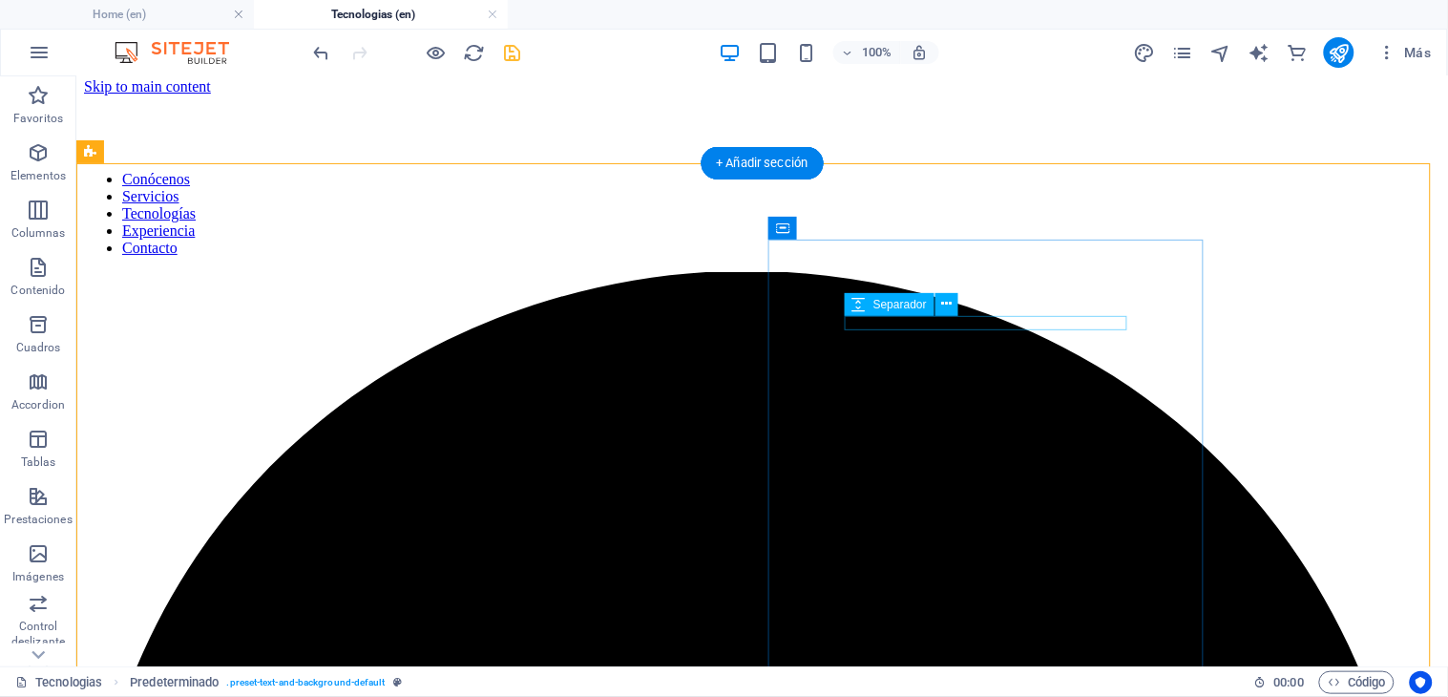
scroll to position [0, 0]
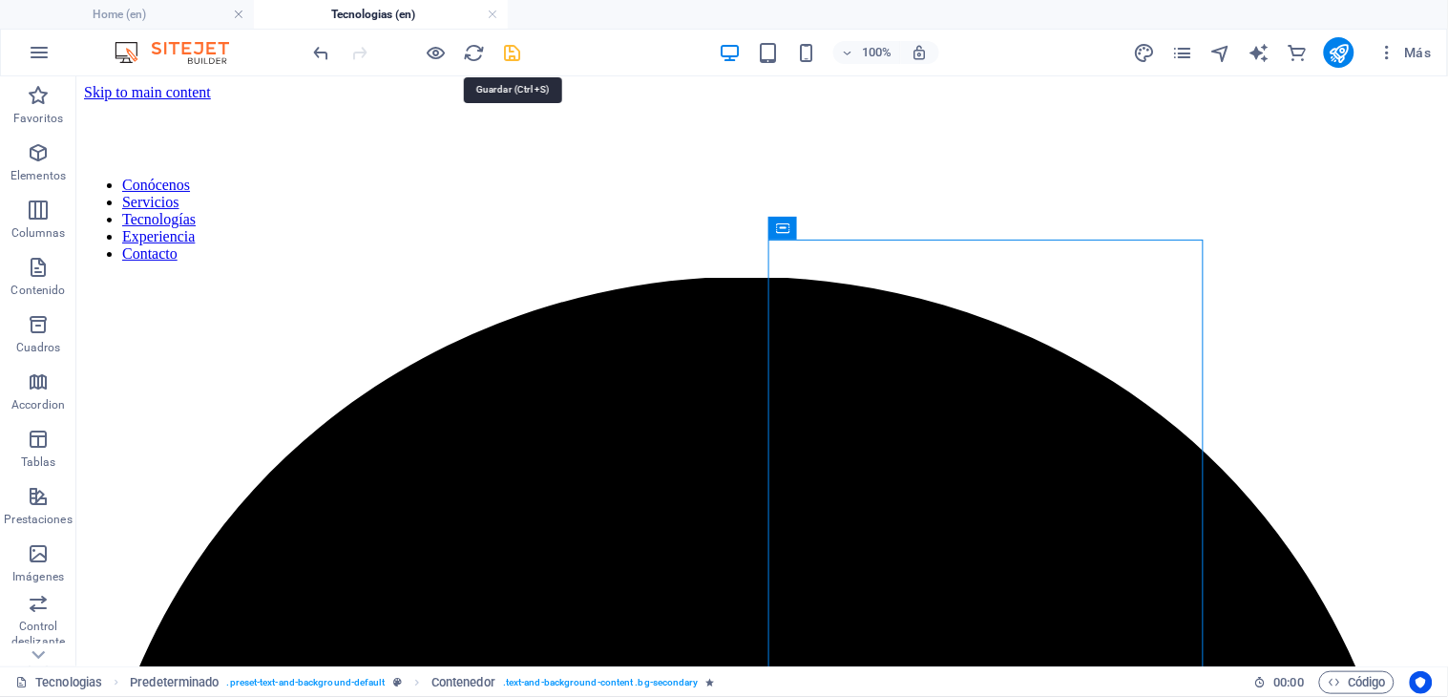
drag, startPoint x: 520, startPoint y: 54, endPoint x: 1010, endPoint y: 198, distance: 510.1
click at [520, 54] on icon "save" at bounding box center [513, 53] width 22 height 22
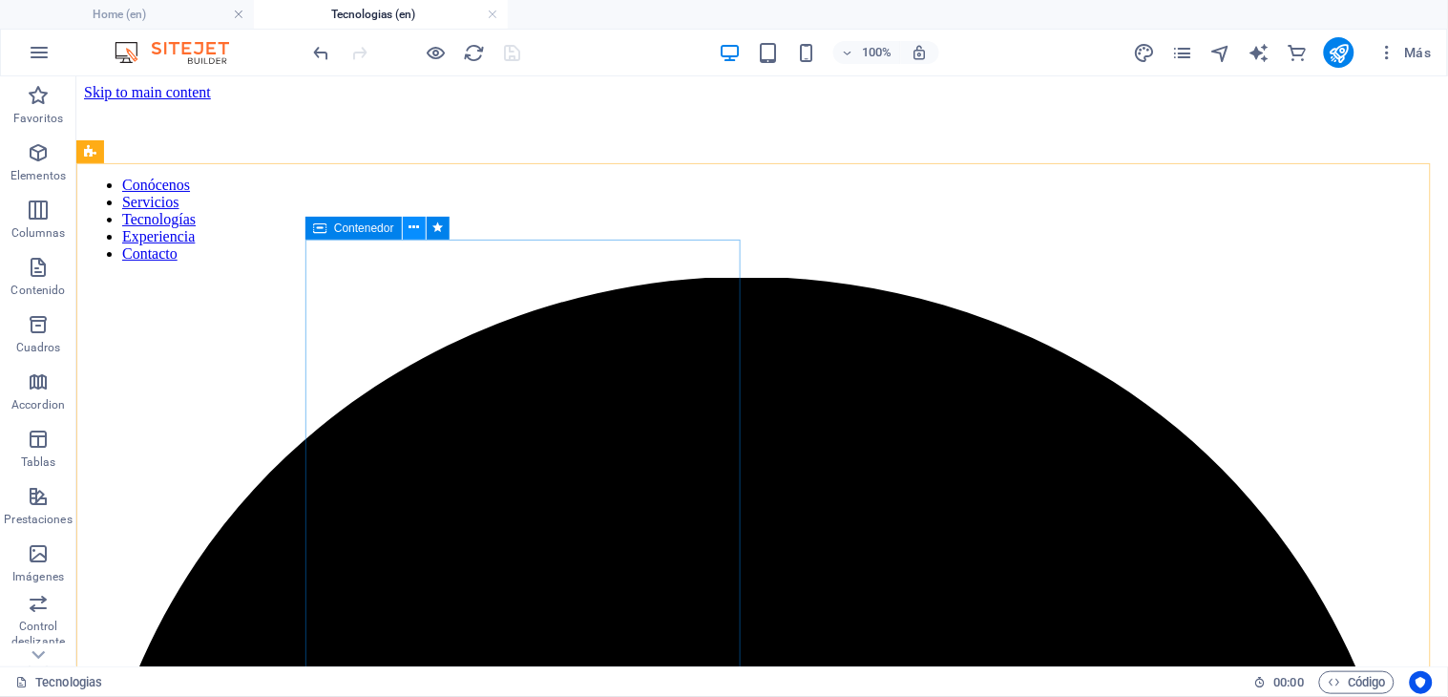
click at [418, 224] on icon at bounding box center [413, 228] width 10 height 20
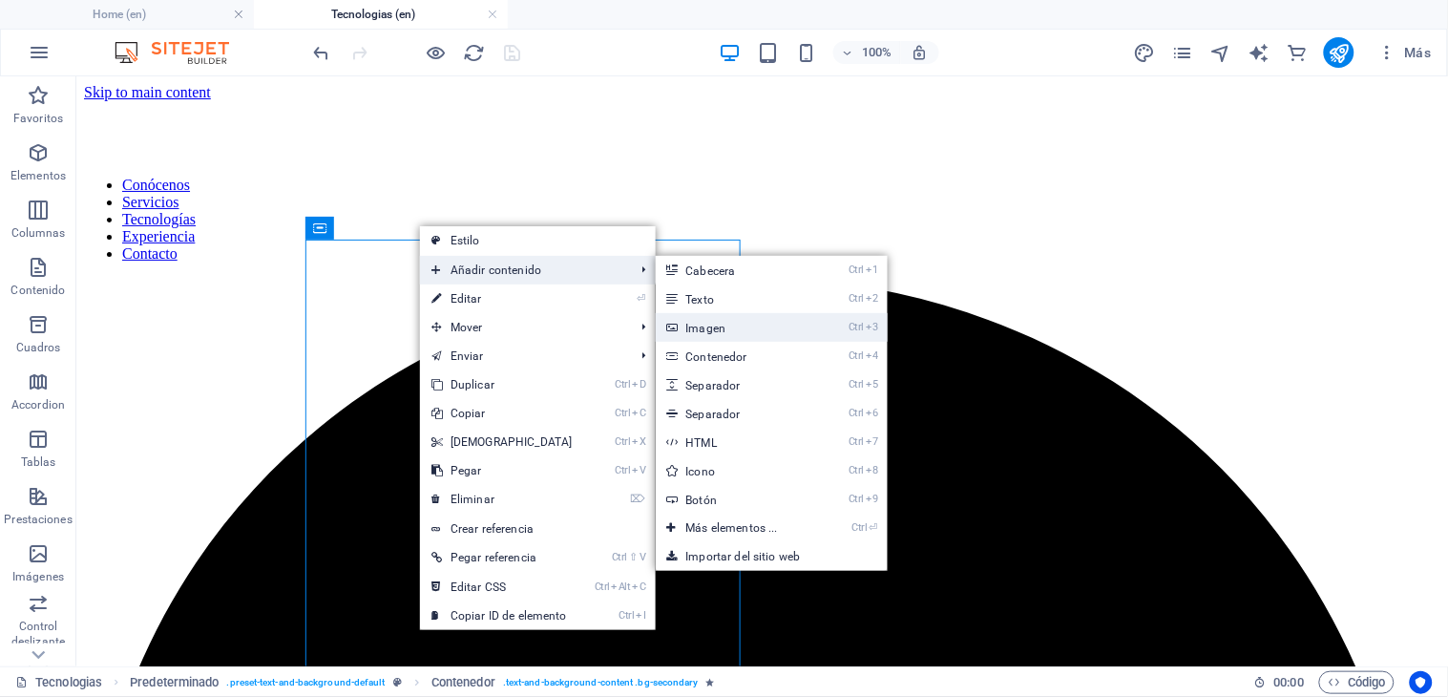
click at [735, 322] on link "Ctrl 3 Imagen" at bounding box center [736, 327] width 160 height 29
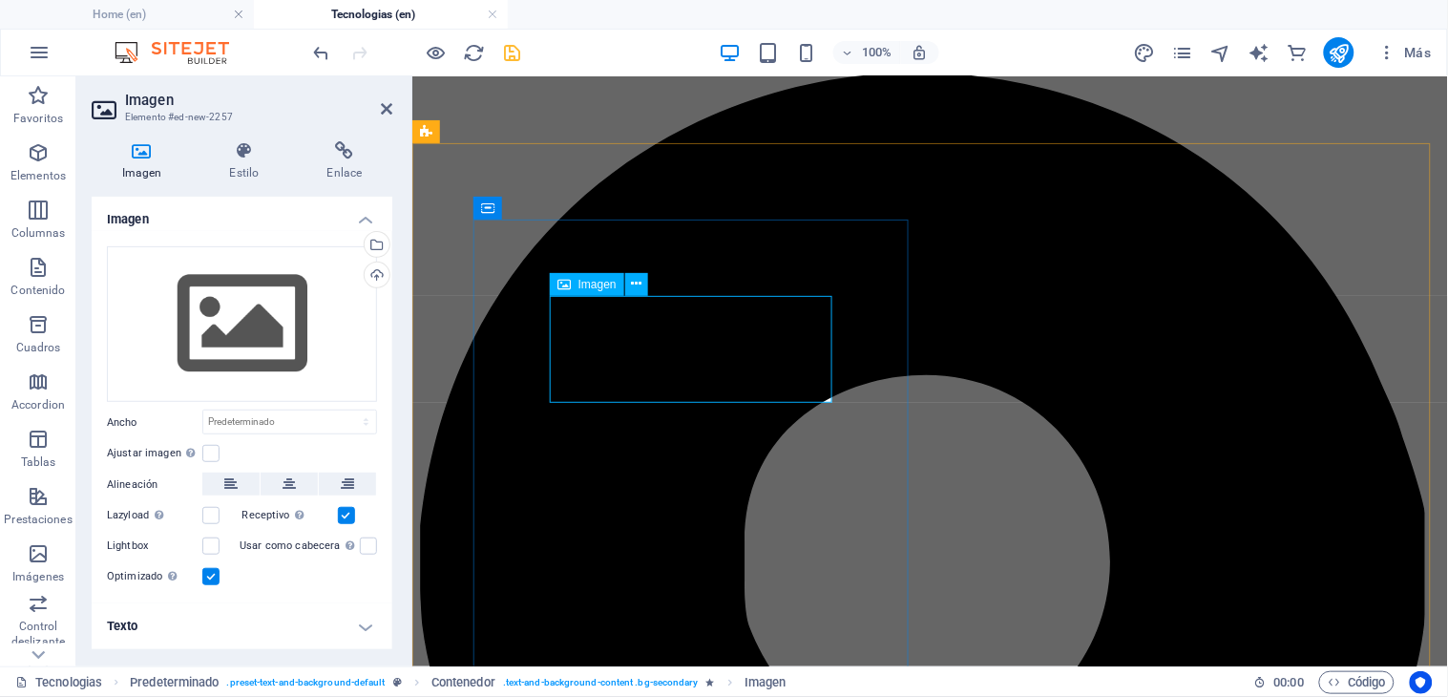
scroll to position [20, 0]
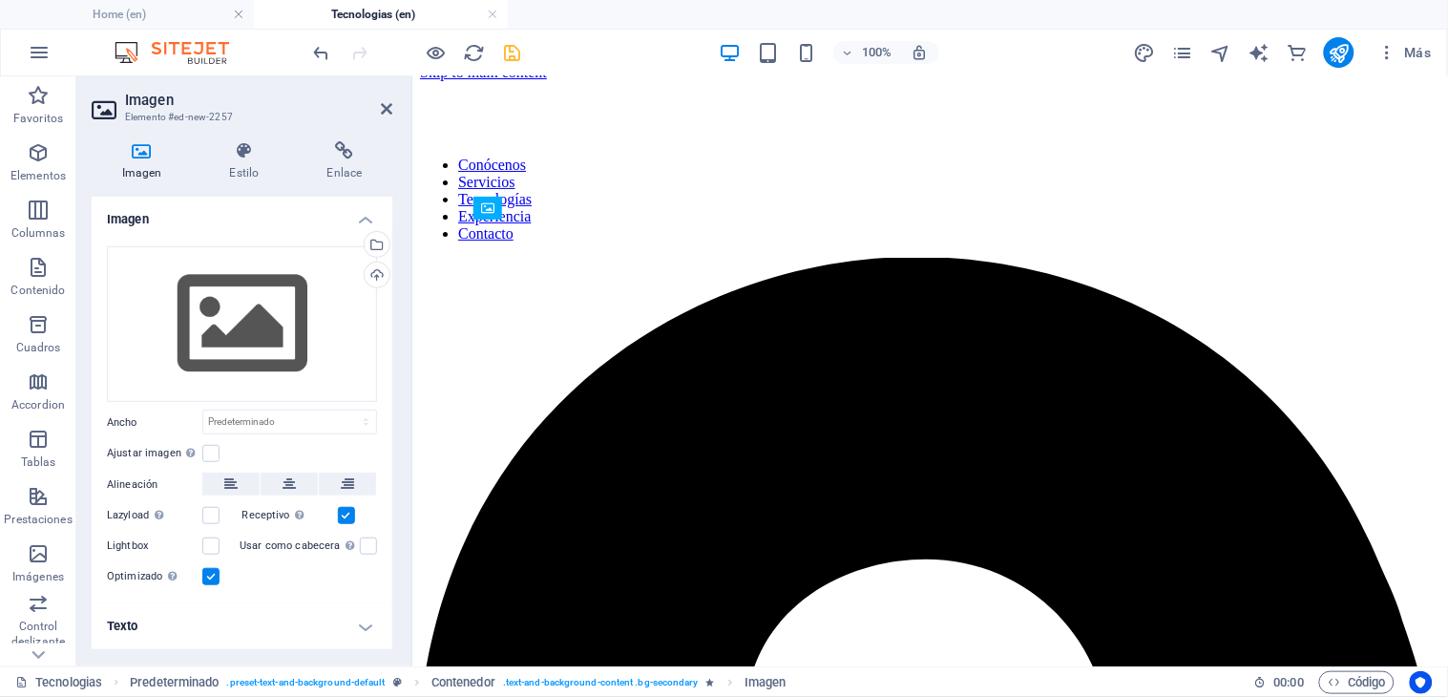
drag, startPoint x: 735, startPoint y: 356, endPoint x: 719, endPoint y: 566, distance: 210.6
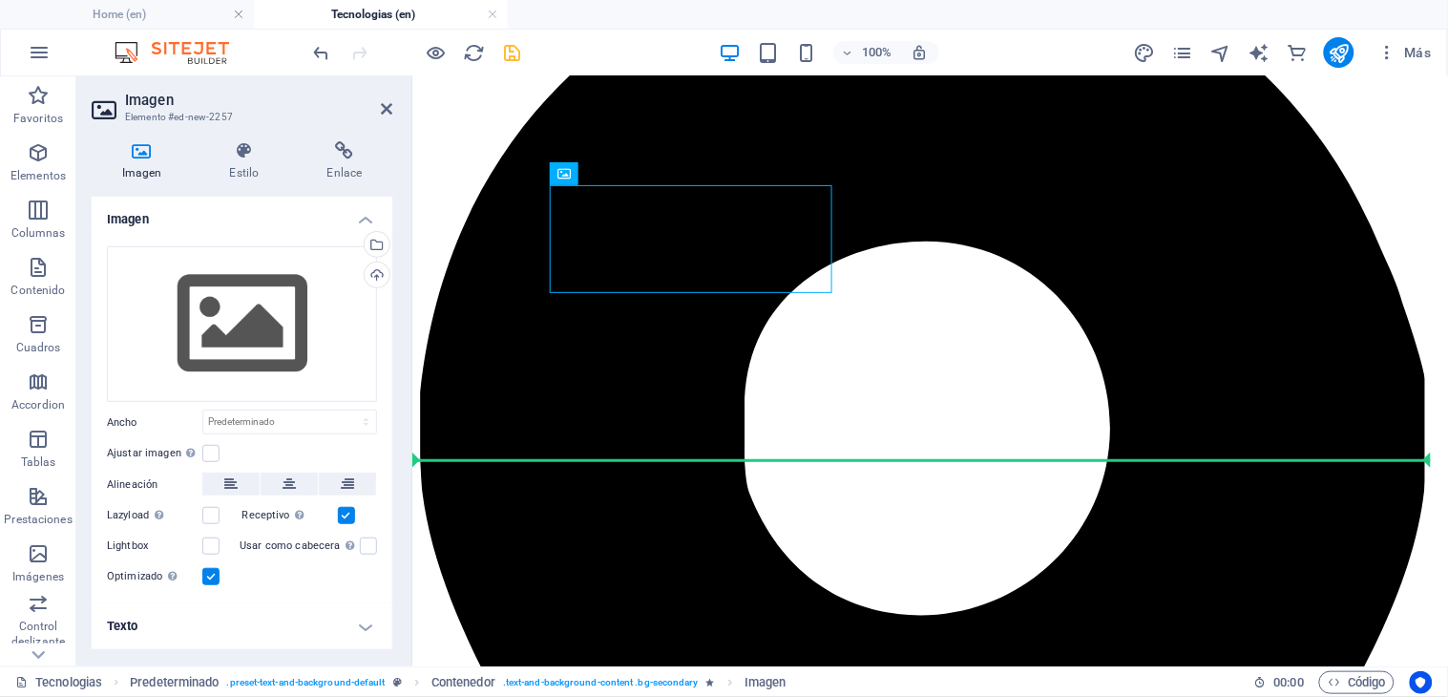
drag, startPoint x: 652, startPoint y: 250, endPoint x: 645, endPoint y: 411, distance: 161.4
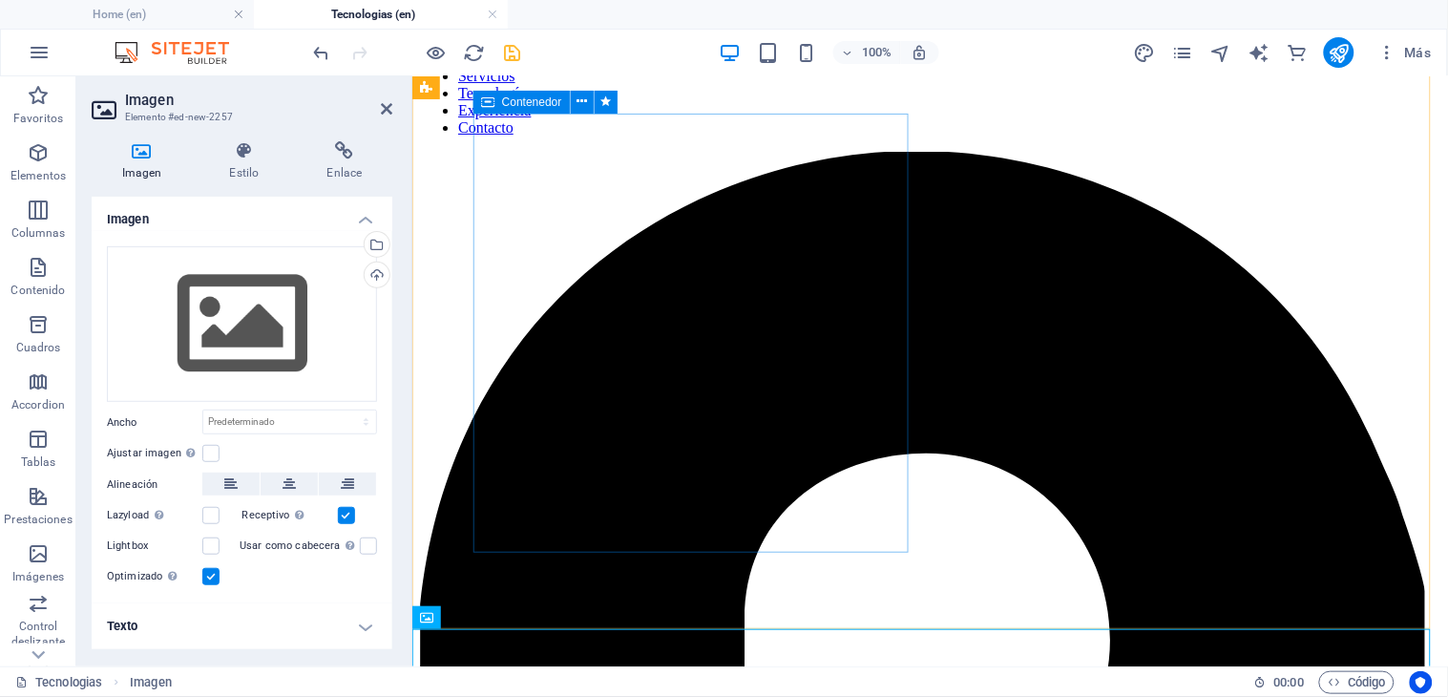
scroll to position [403, 0]
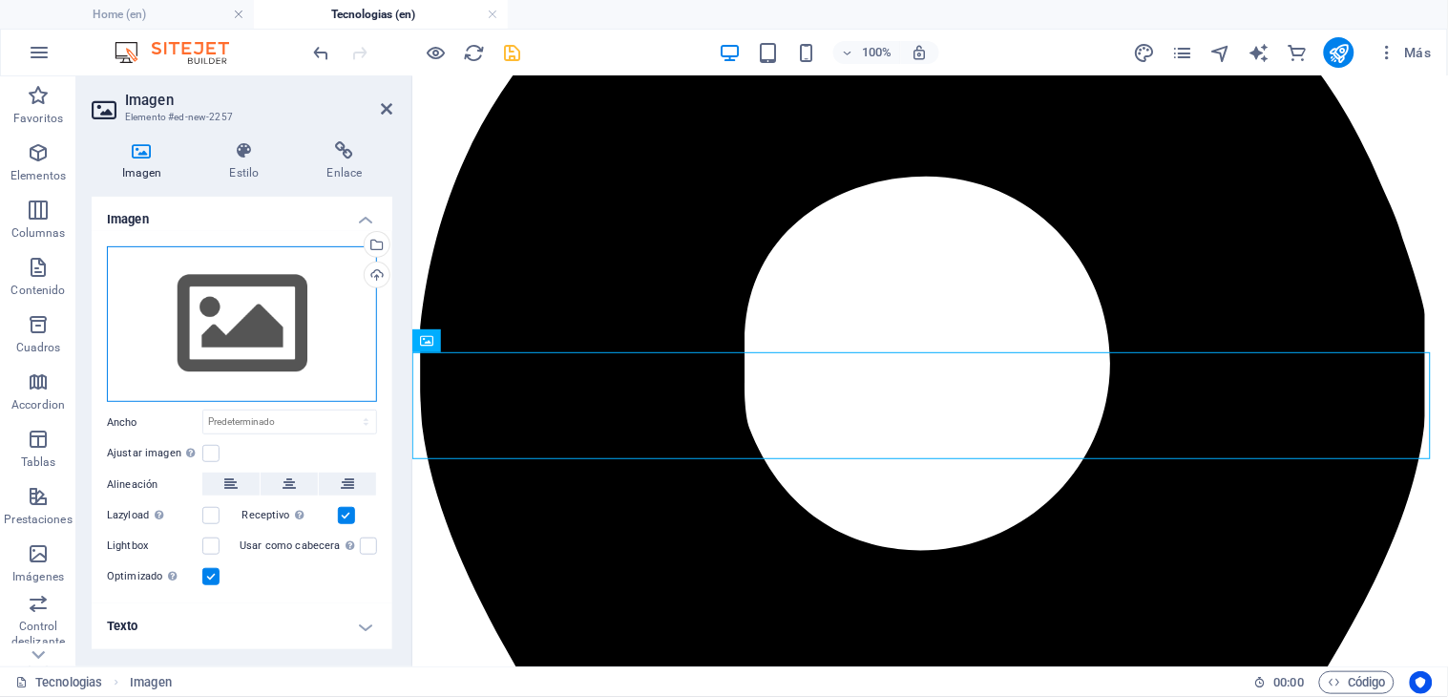
click at [250, 321] on div "Arrastra archivos aquí, haz clic para escoger archivos o selecciona archivos de…" at bounding box center [242, 324] width 270 height 157
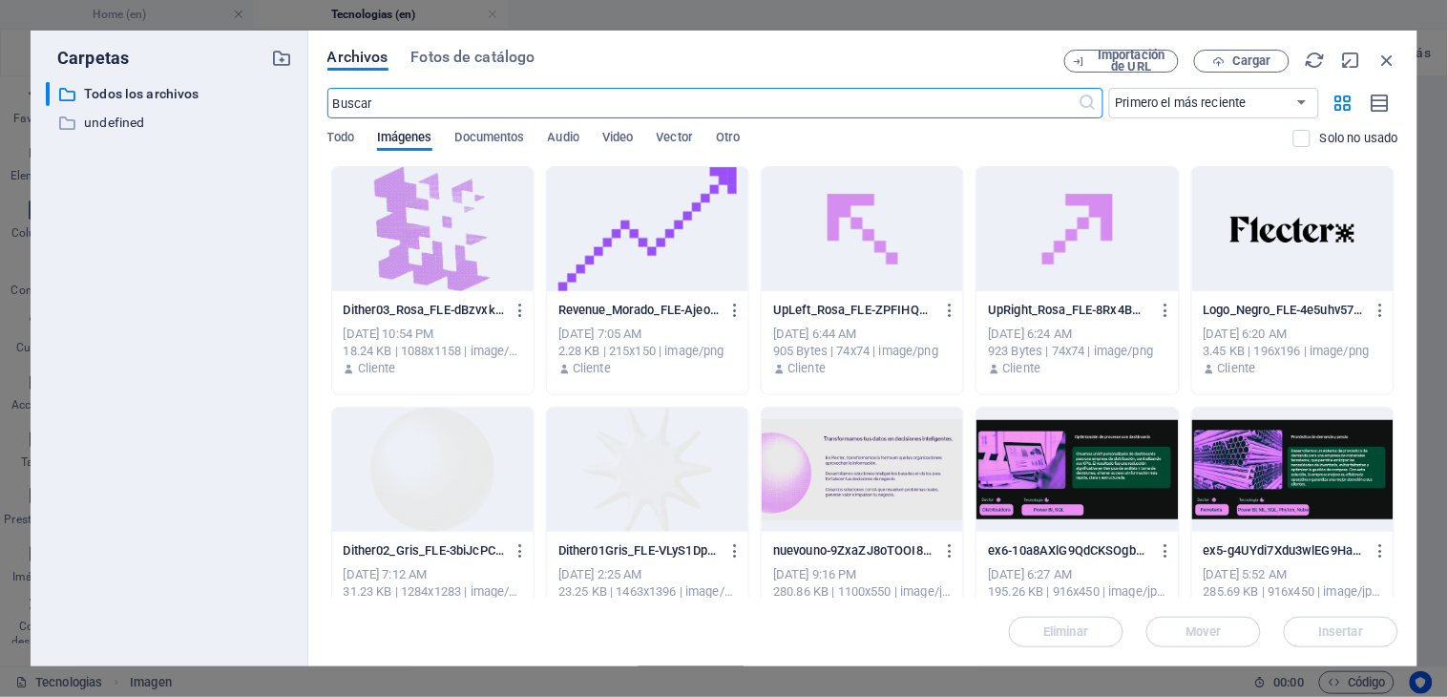
scroll to position [10, 0]
click at [567, 236] on div at bounding box center [647, 229] width 201 height 124
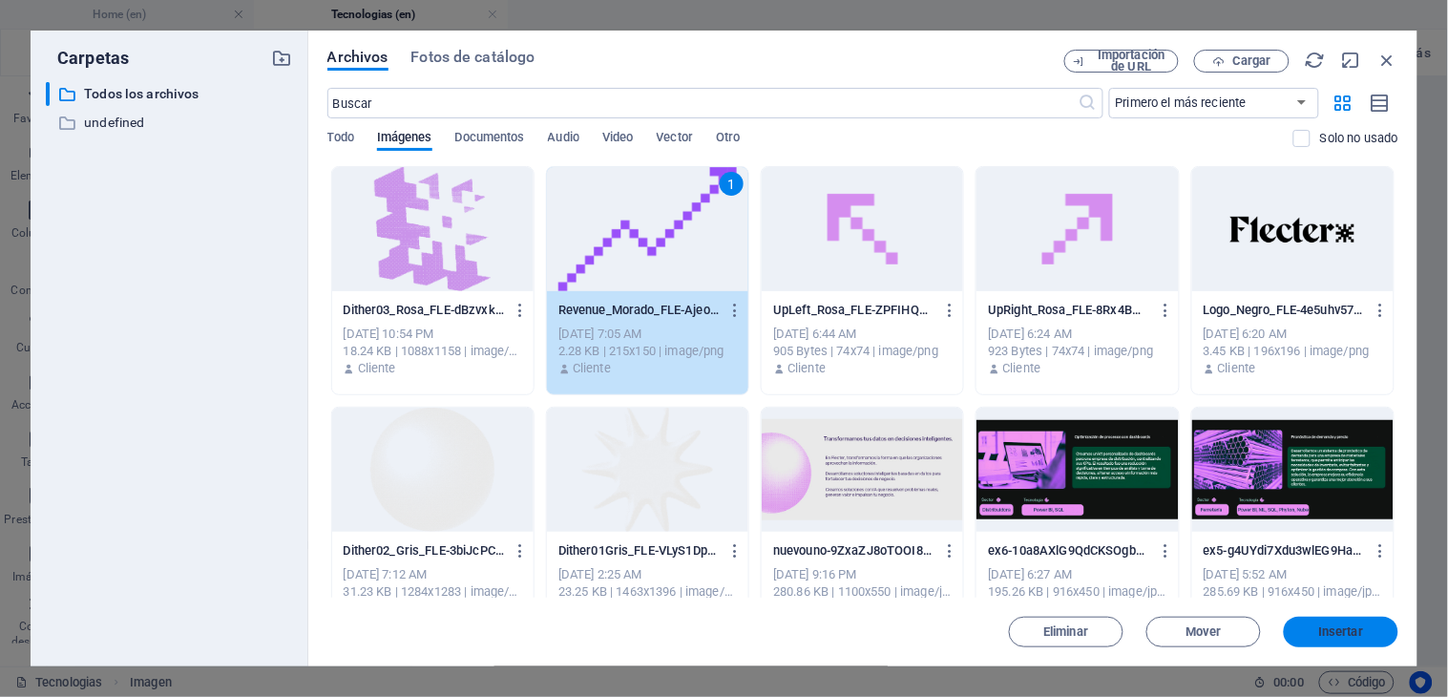
click at [1318, 632] on span "Insertar" at bounding box center [1340, 631] width 99 height 11
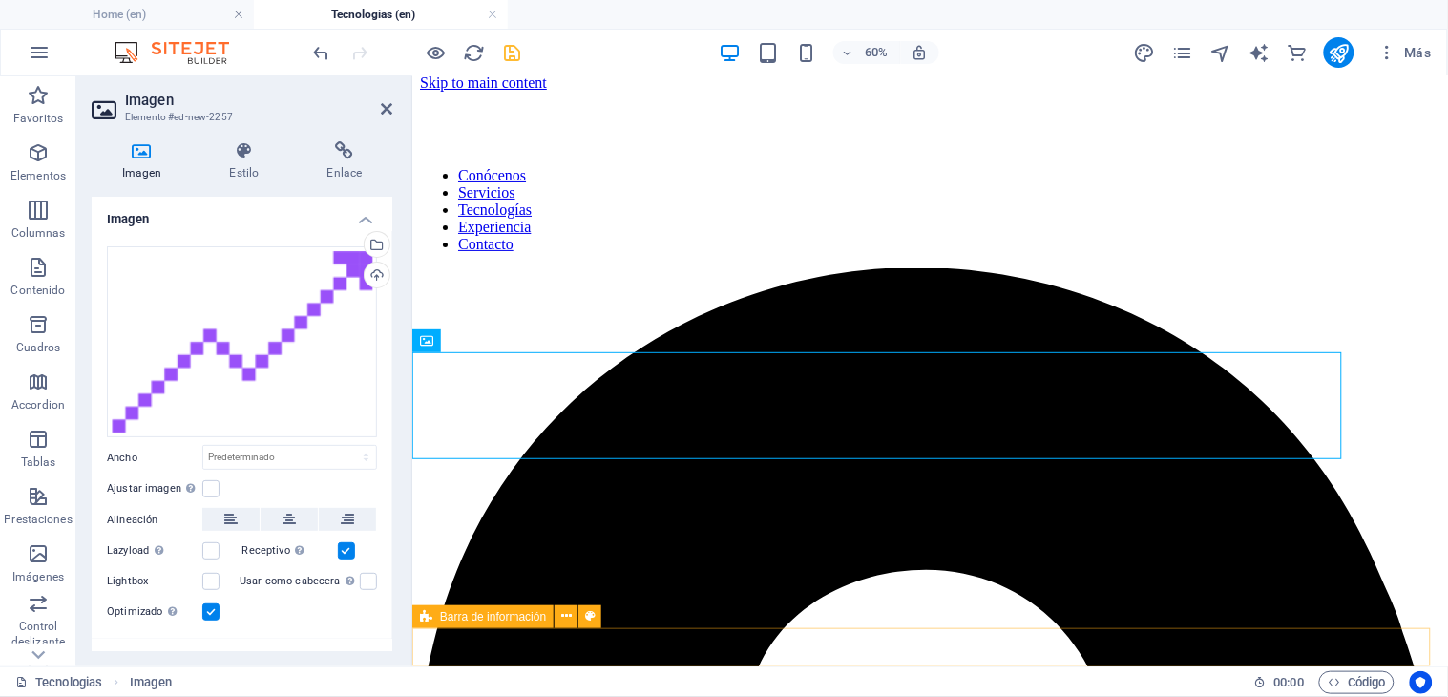
scroll to position [366, 0]
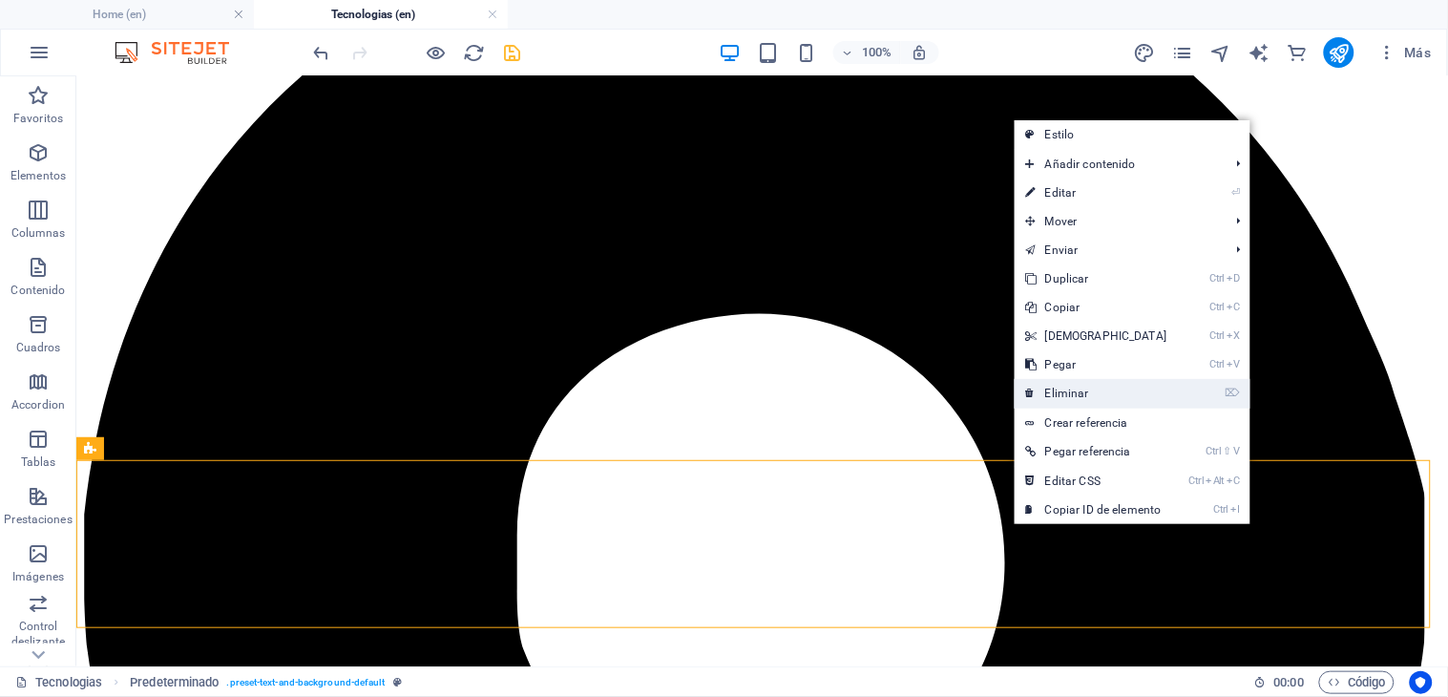
click at [1064, 389] on link "⌦ Eliminar" at bounding box center [1096, 393] width 164 height 29
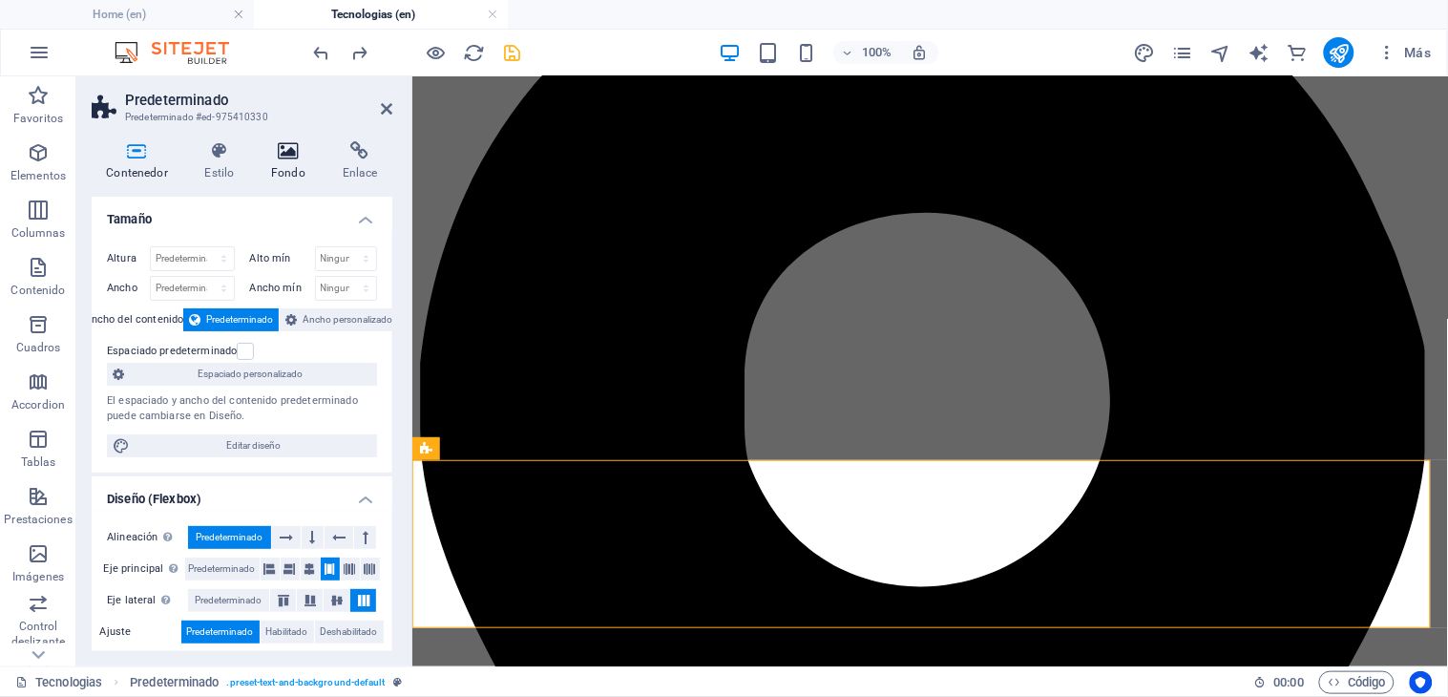
click at [284, 157] on icon at bounding box center [289, 150] width 64 height 19
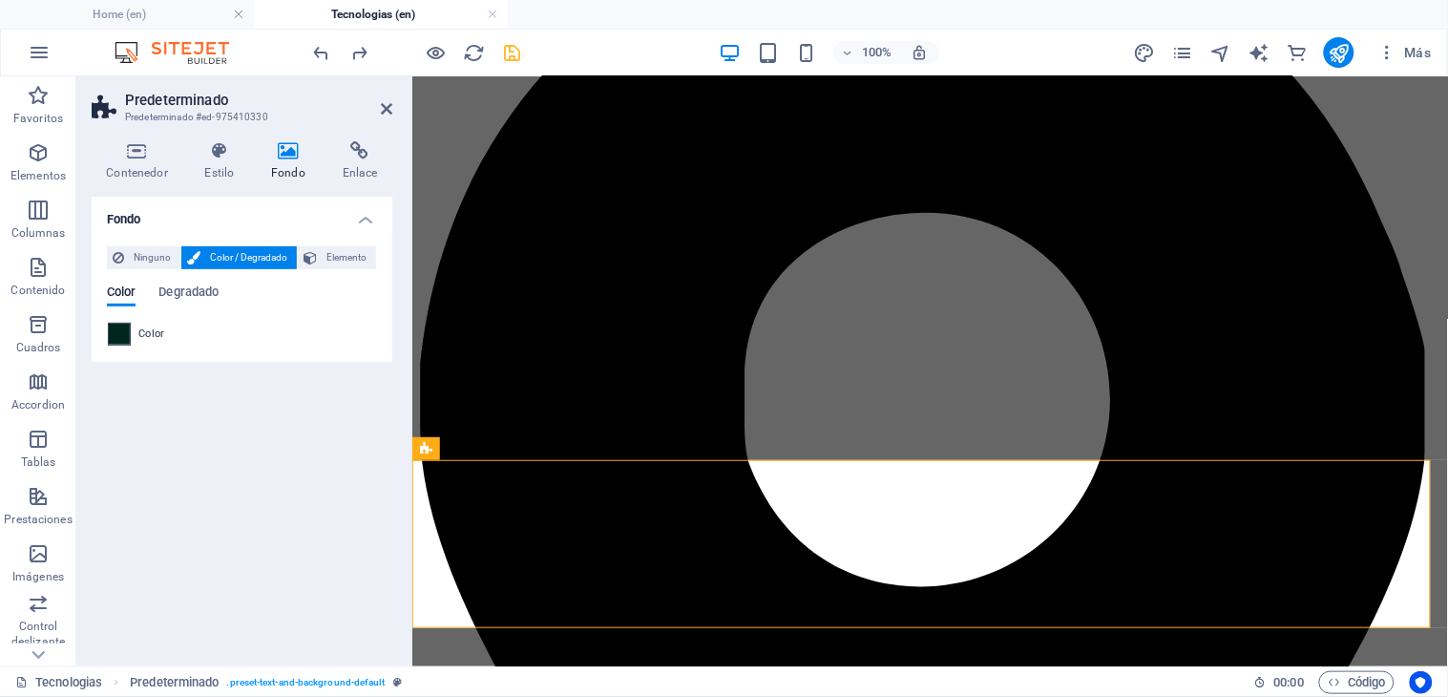
click at [120, 331] on span at bounding box center [119, 334] width 21 height 21
type input "#00271e"
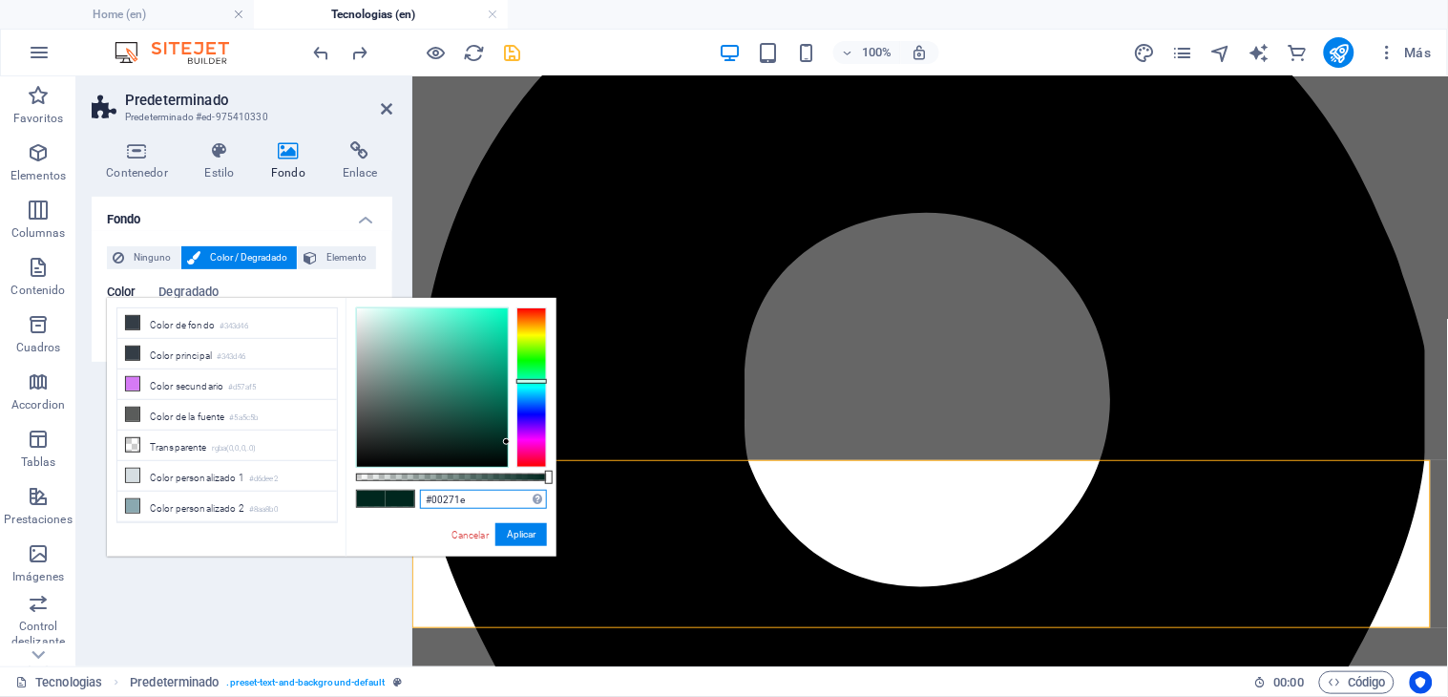
drag, startPoint x: 482, startPoint y: 508, endPoint x: 376, endPoint y: 502, distance: 106.1
click at [376, 502] on div "#00271e Formatos soportados #0852ed rgb(8, 82, 237) rgba(8, 82, 237, 90%) hsv(2…" at bounding box center [450, 565] width 211 height 535
click at [386, 117] on header "Predeterminado Predeterminado #ed-975410330" at bounding box center [242, 101] width 301 height 50
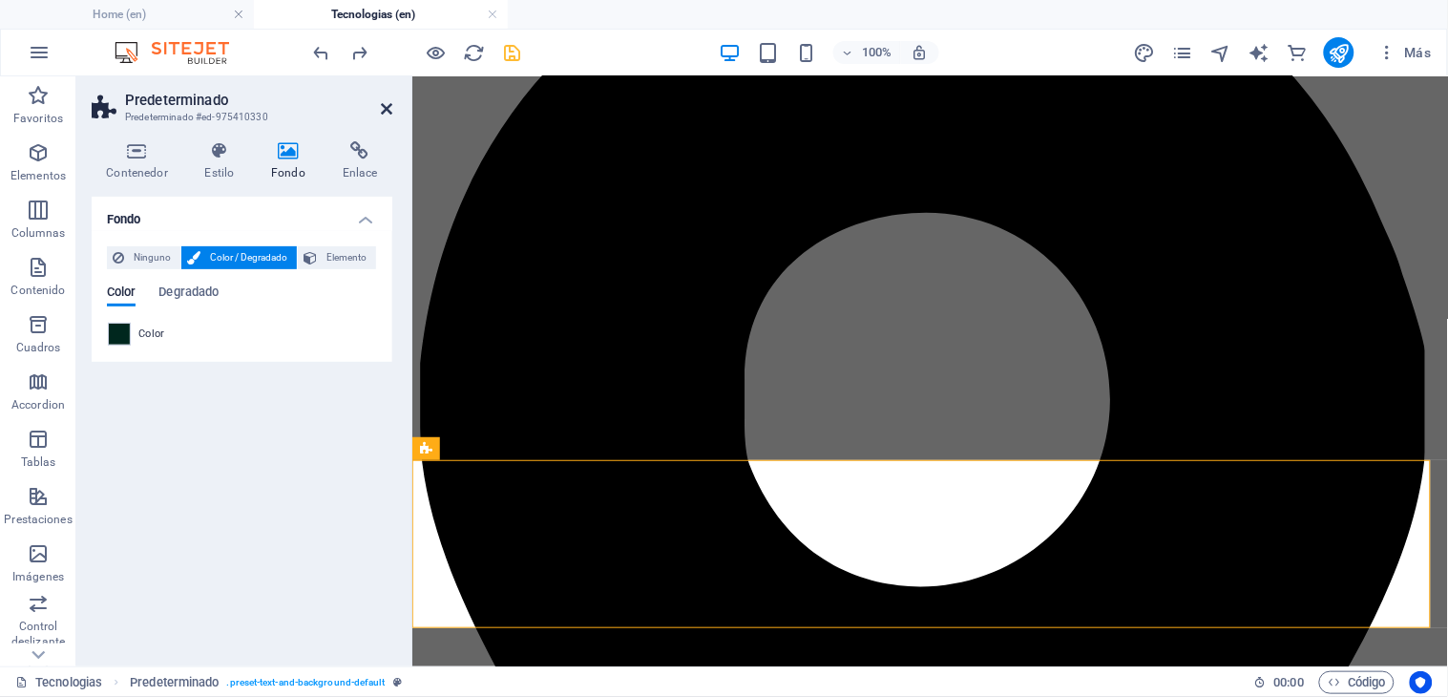
click at [386, 109] on icon at bounding box center [386, 108] width 11 height 15
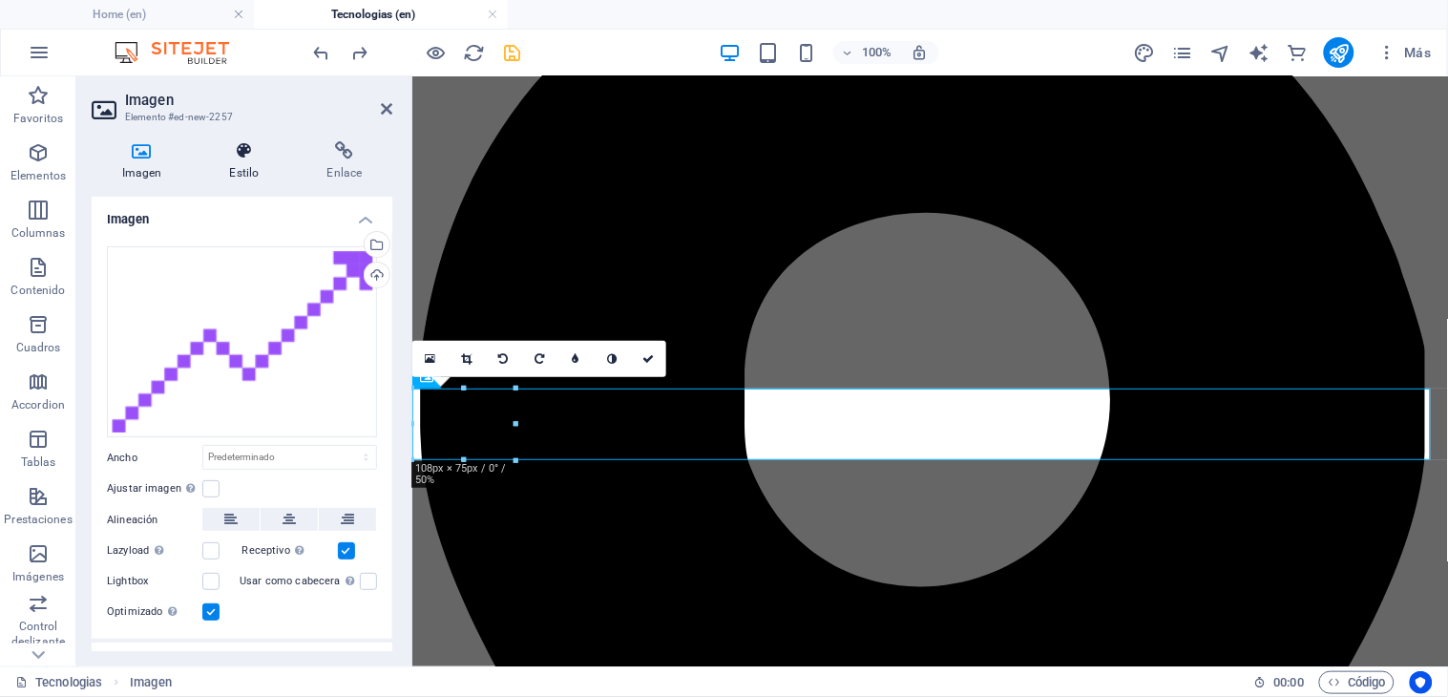
click at [237, 141] on icon at bounding box center [244, 150] width 90 height 19
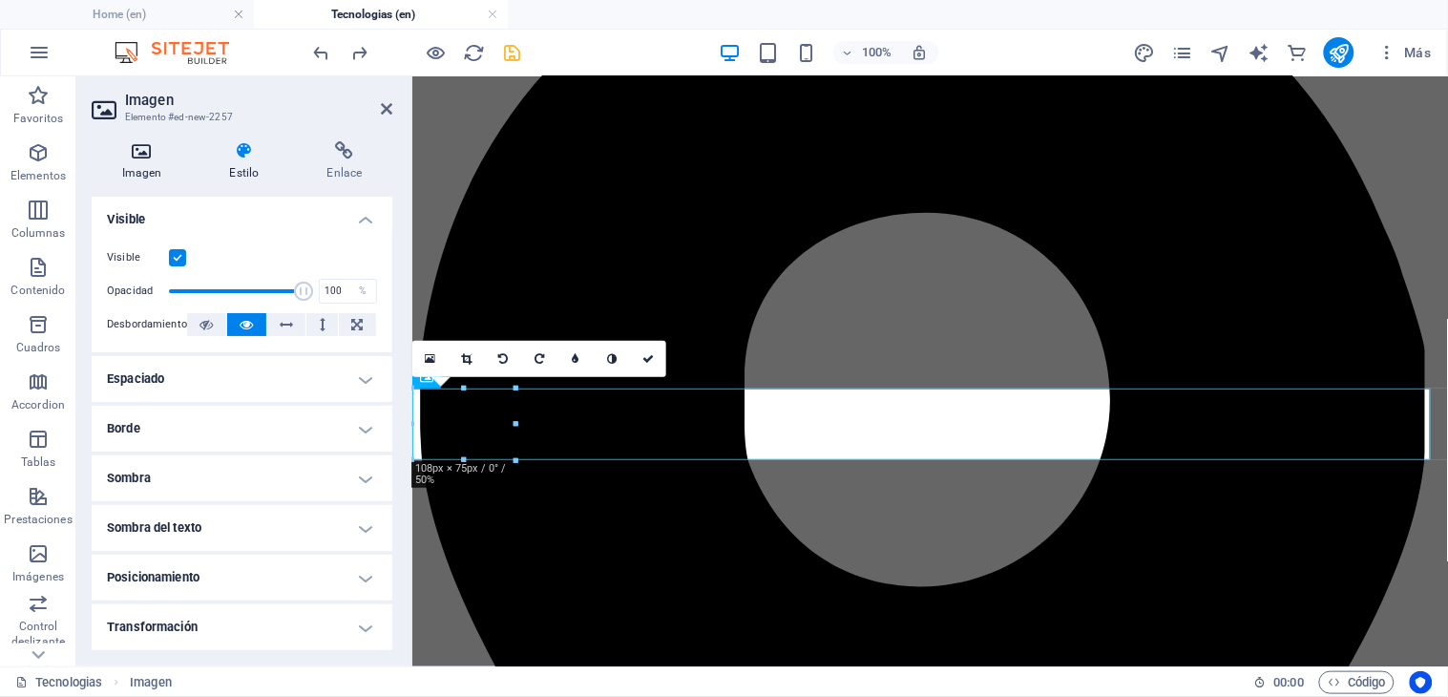
click at [147, 166] on h4 "Imagen" at bounding box center [146, 161] width 108 height 40
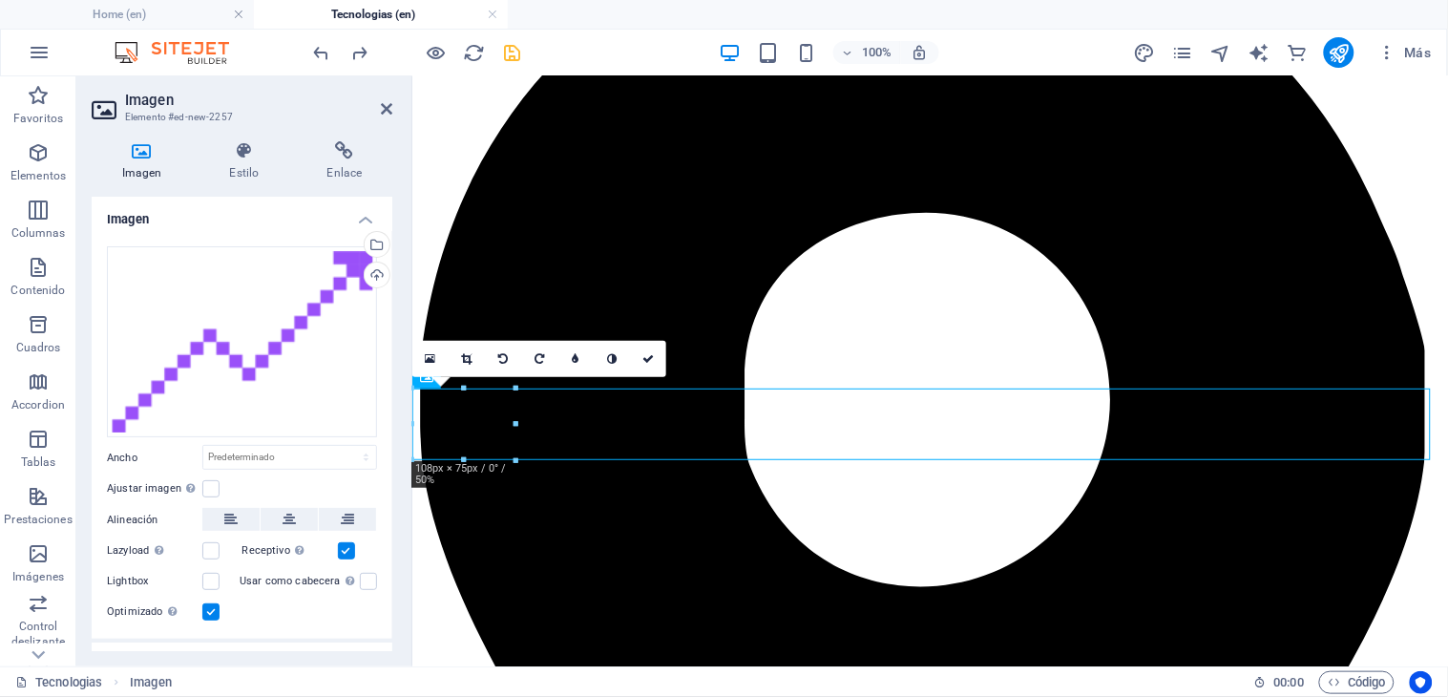
drag, startPoint x: 468, startPoint y: 425, endPoint x: 610, endPoint y: 515, distance: 168.6
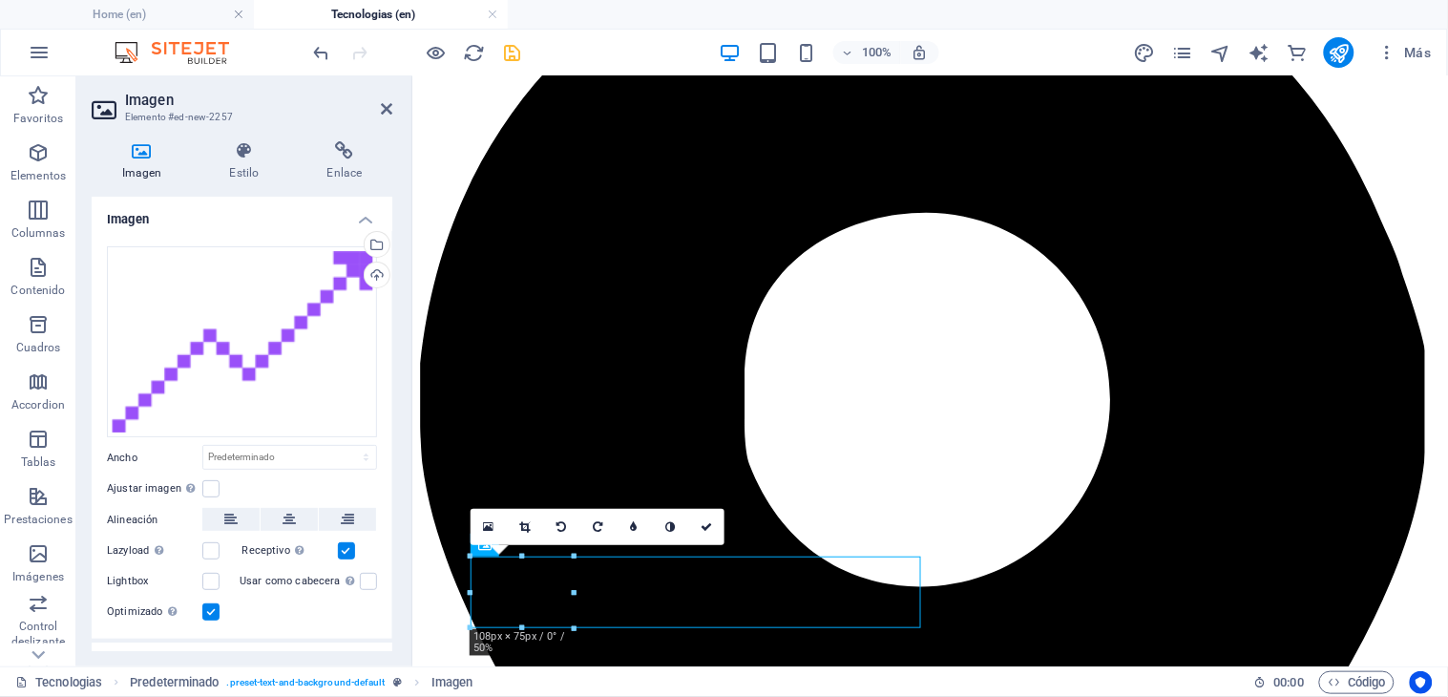
scroll to position [198, 0]
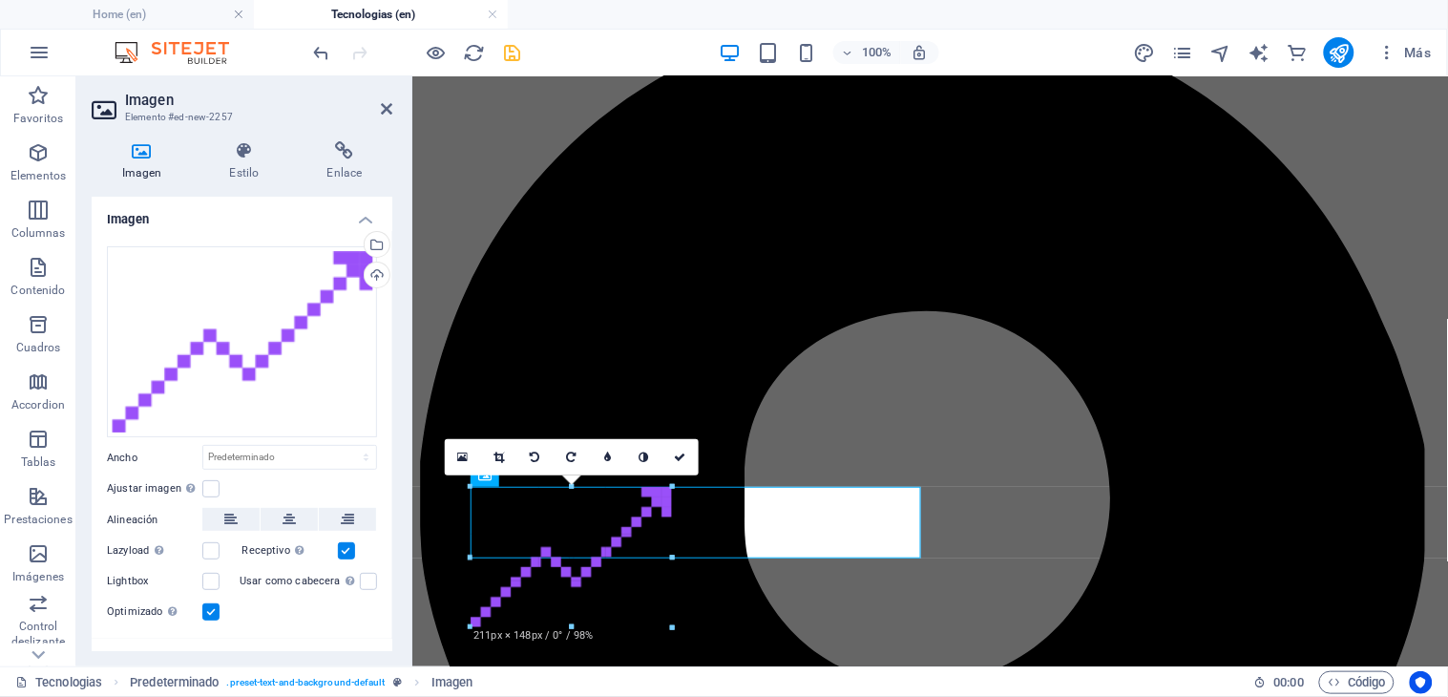
scroll to position [274, 0]
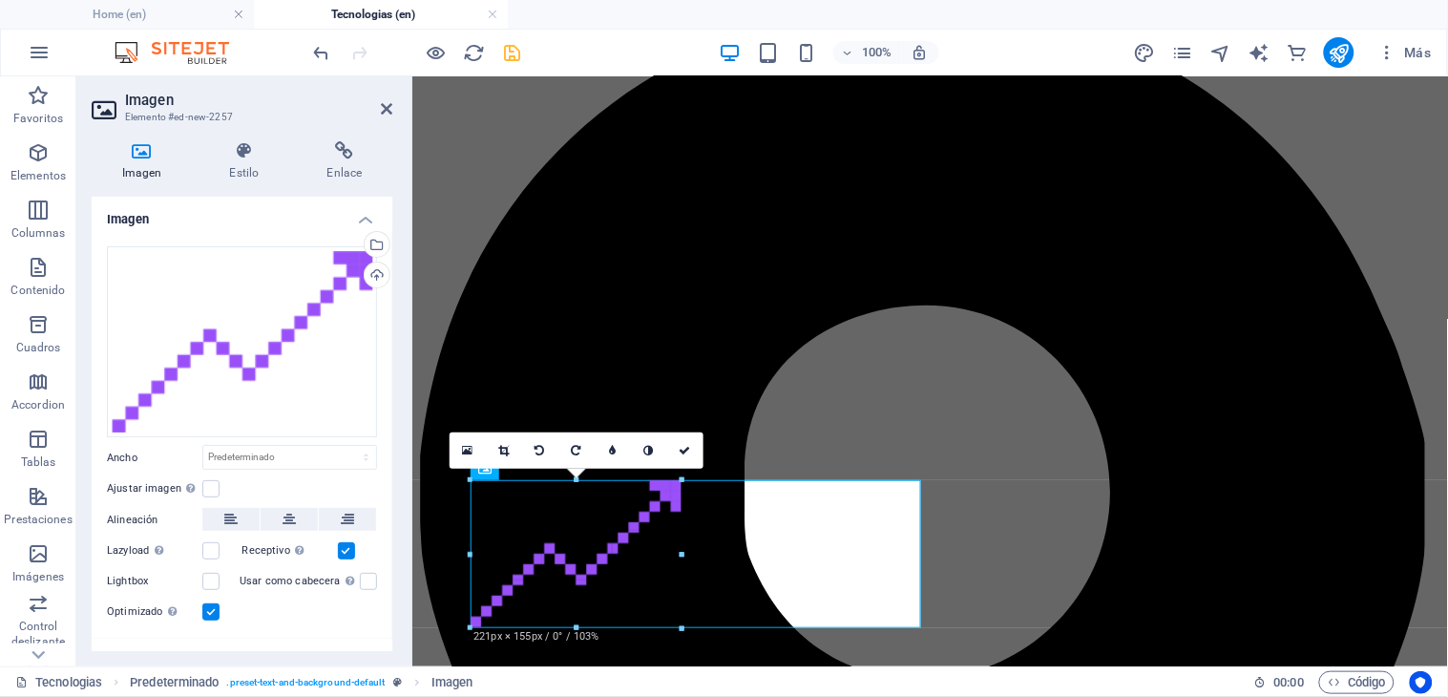
drag, startPoint x: 574, startPoint y: 588, endPoint x: 682, endPoint y: 575, distance: 109.5
type input "221"
select select "px"
click at [284, 508] on icon at bounding box center [288, 519] width 13 height 23
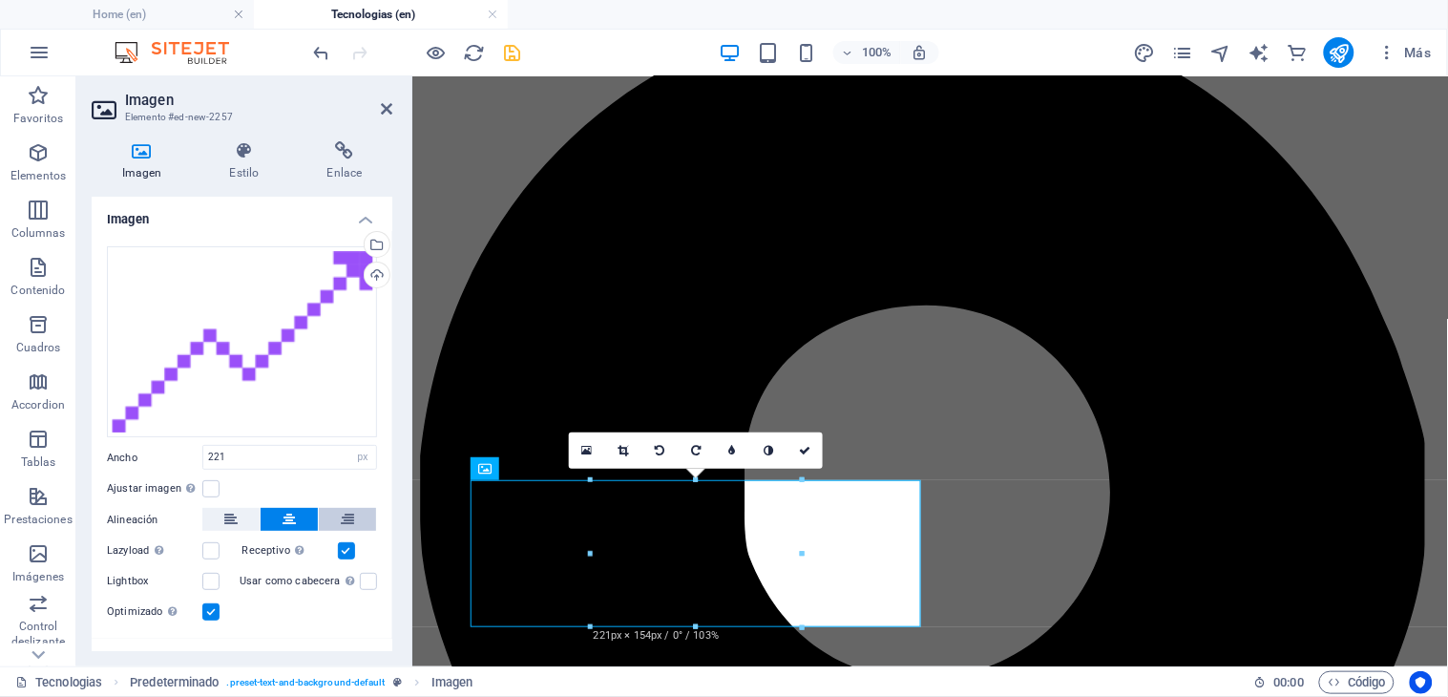
click at [345, 508] on icon at bounding box center [347, 519] width 13 height 23
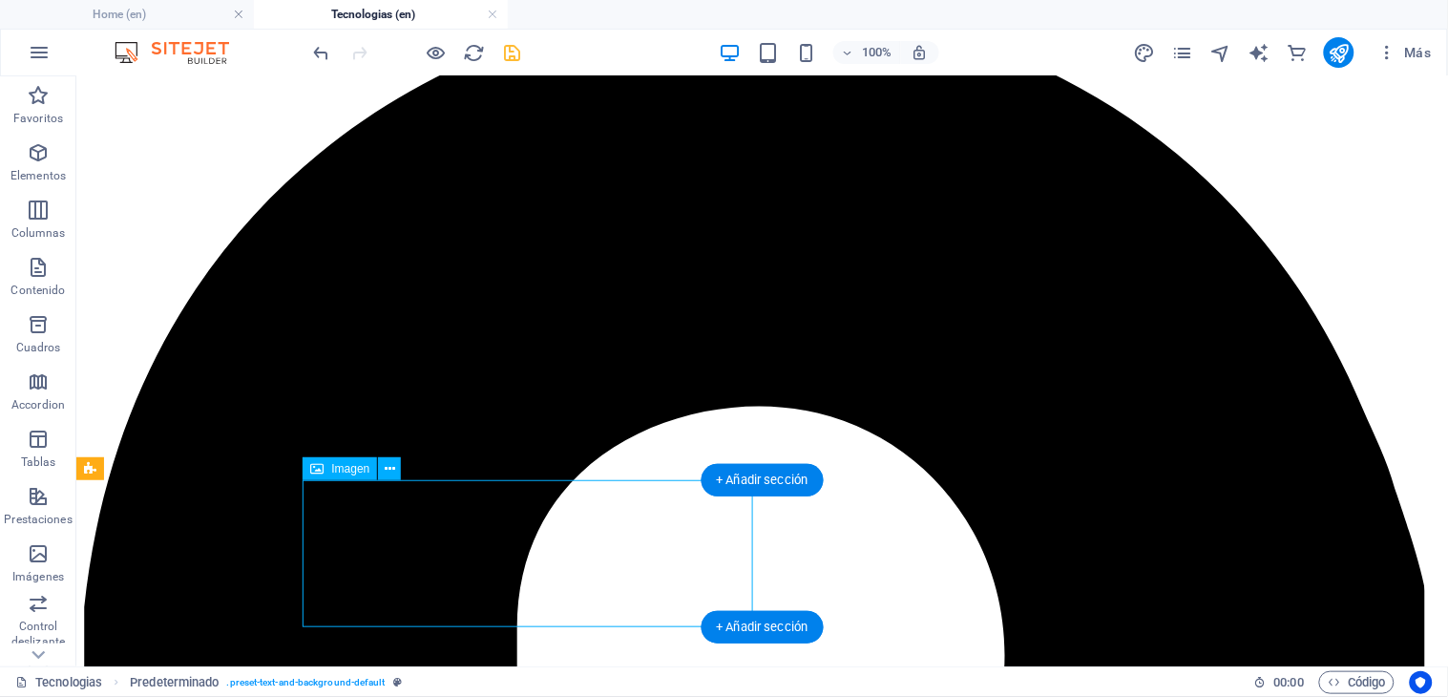
select select "px"
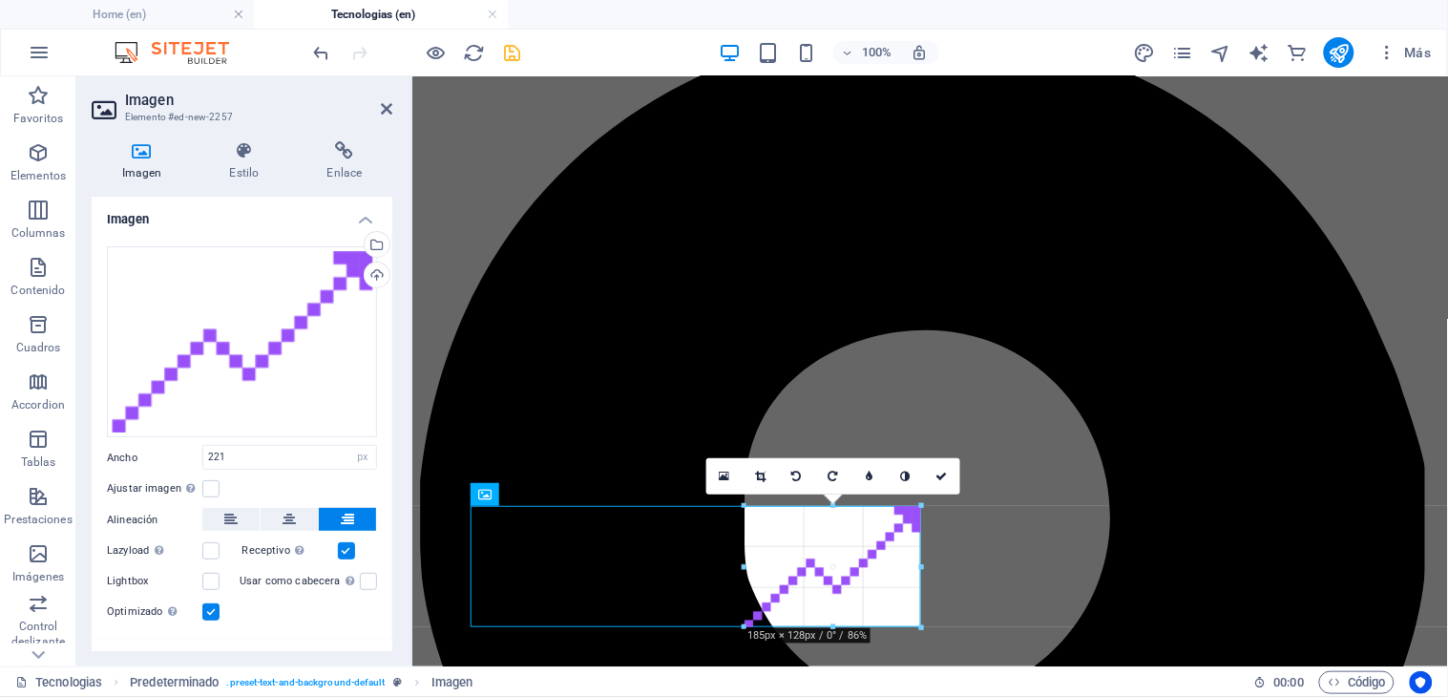
drag, startPoint x: 816, startPoint y: 631, endPoint x: 415, endPoint y: 534, distance: 412.2
type input "186"
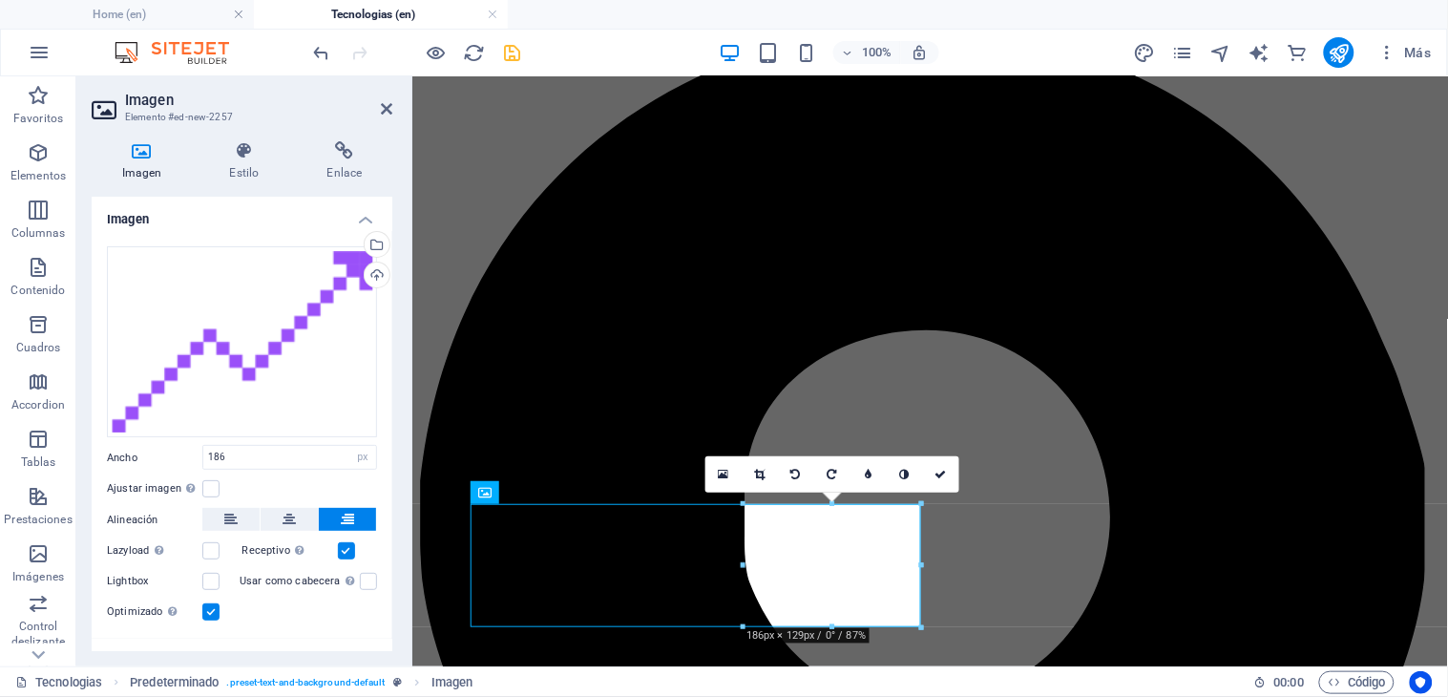
scroll to position [251, 0]
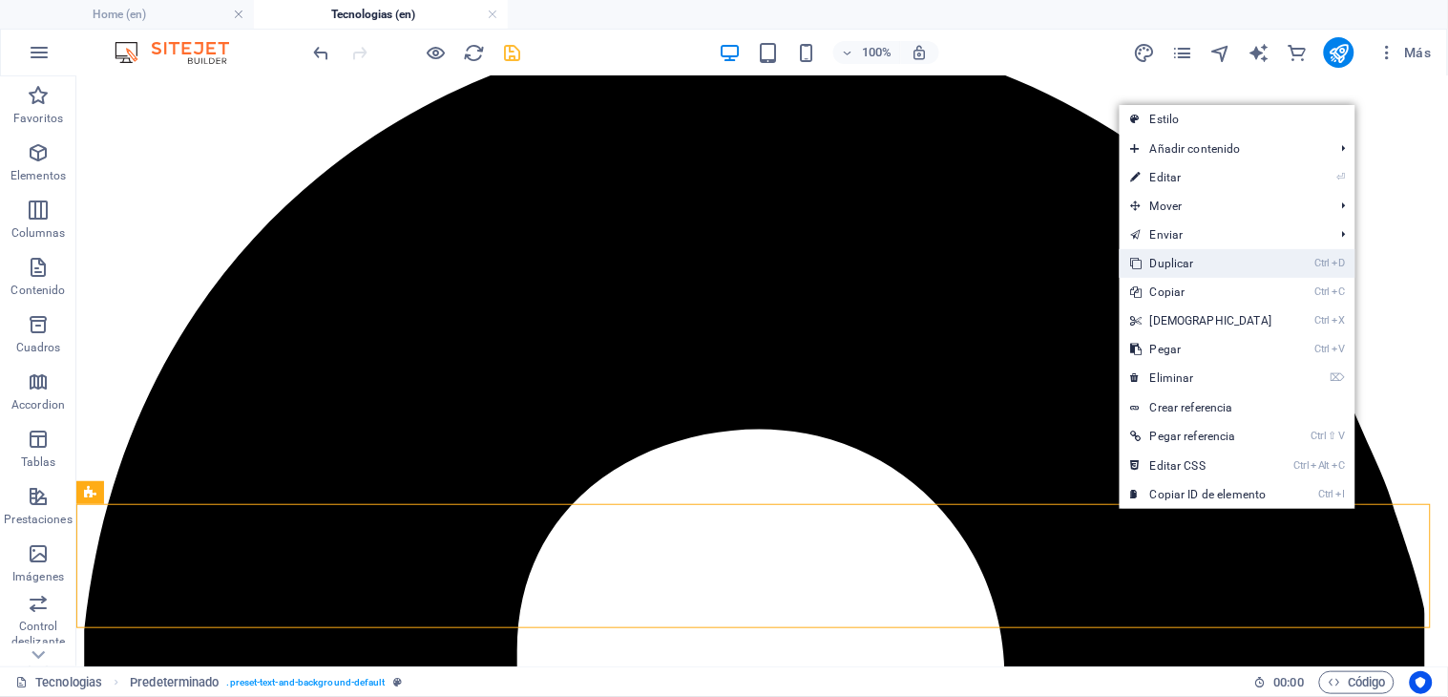
click at [1179, 265] on link "Ctrl D Duplicar" at bounding box center [1201, 263] width 164 height 29
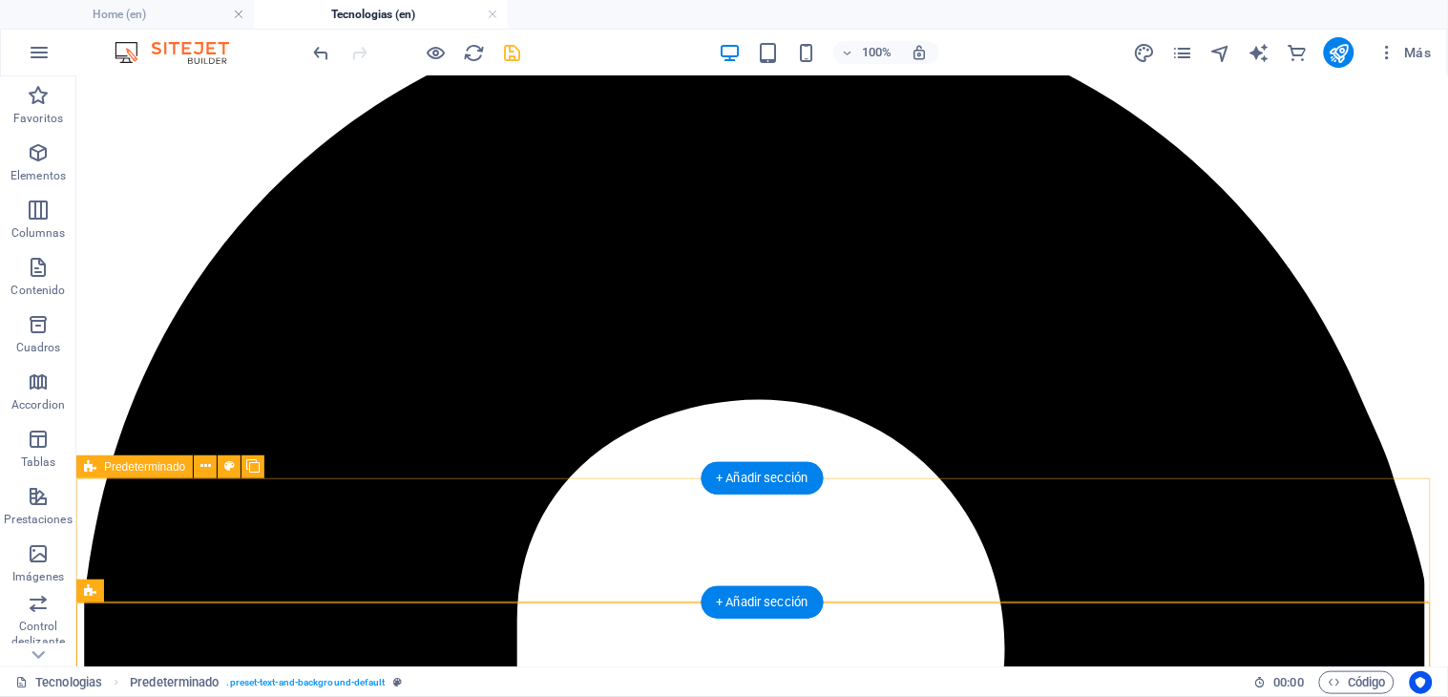
scroll to position [375, 0]
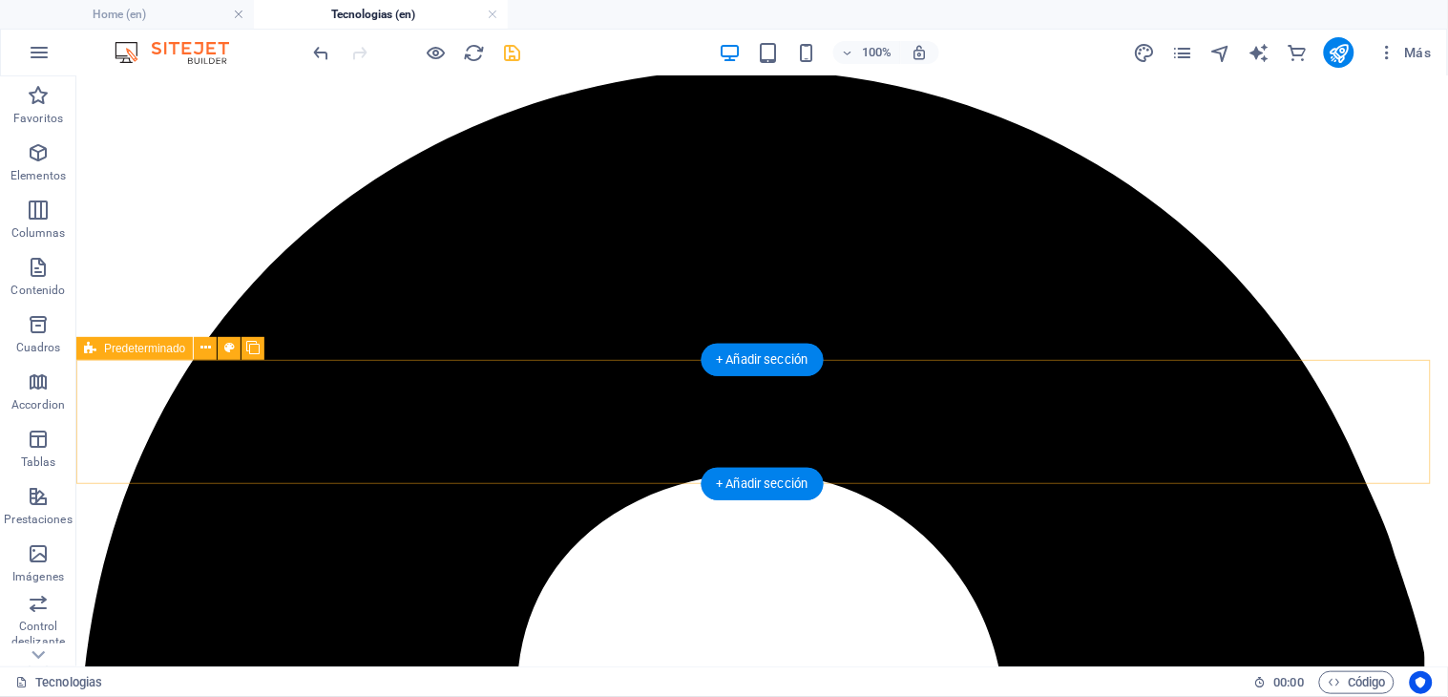
scroll to position [420, 0]
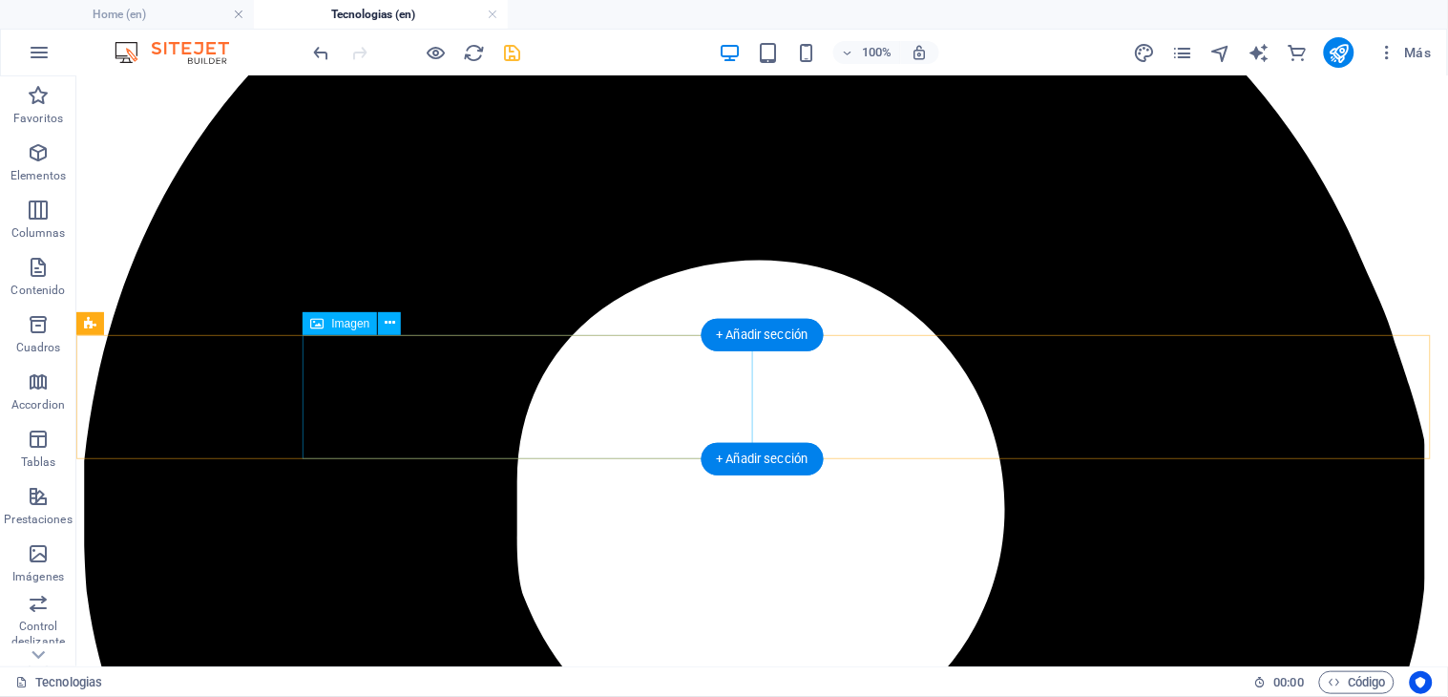
select select "px"
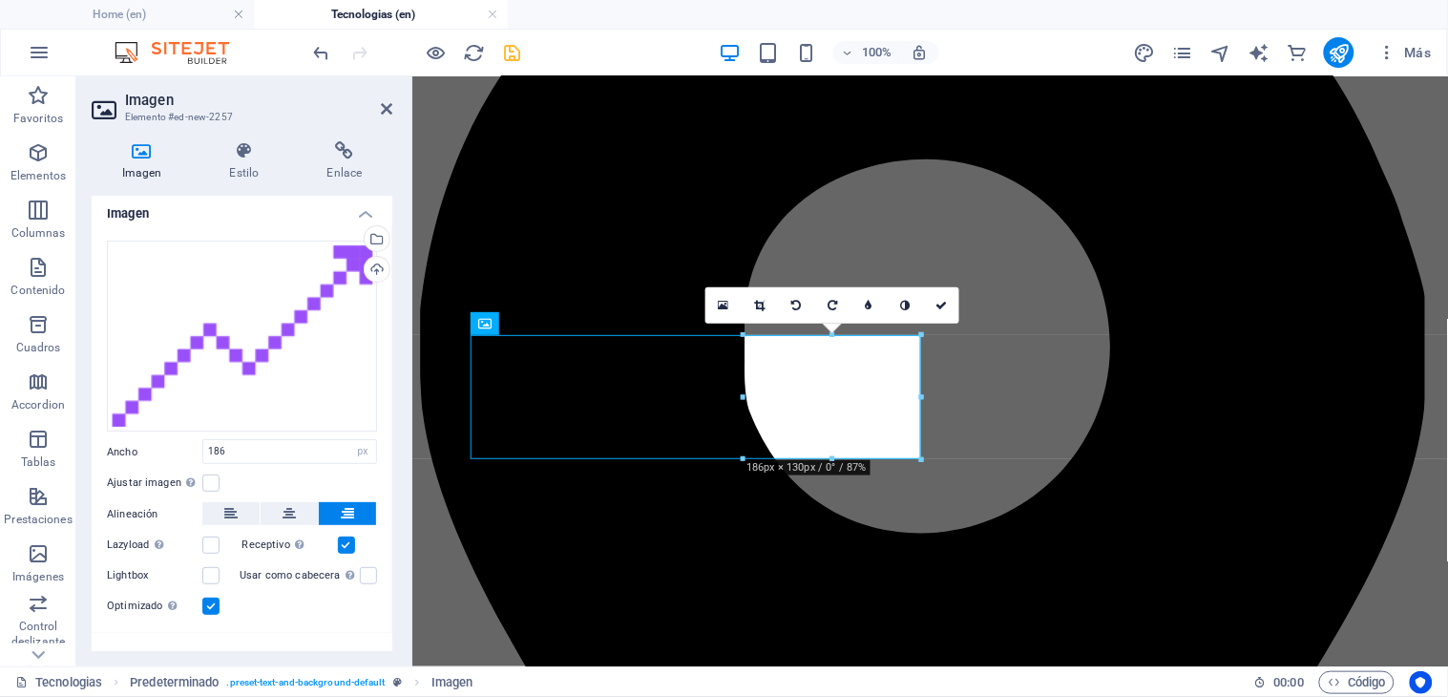
scroll to position [0, 0]
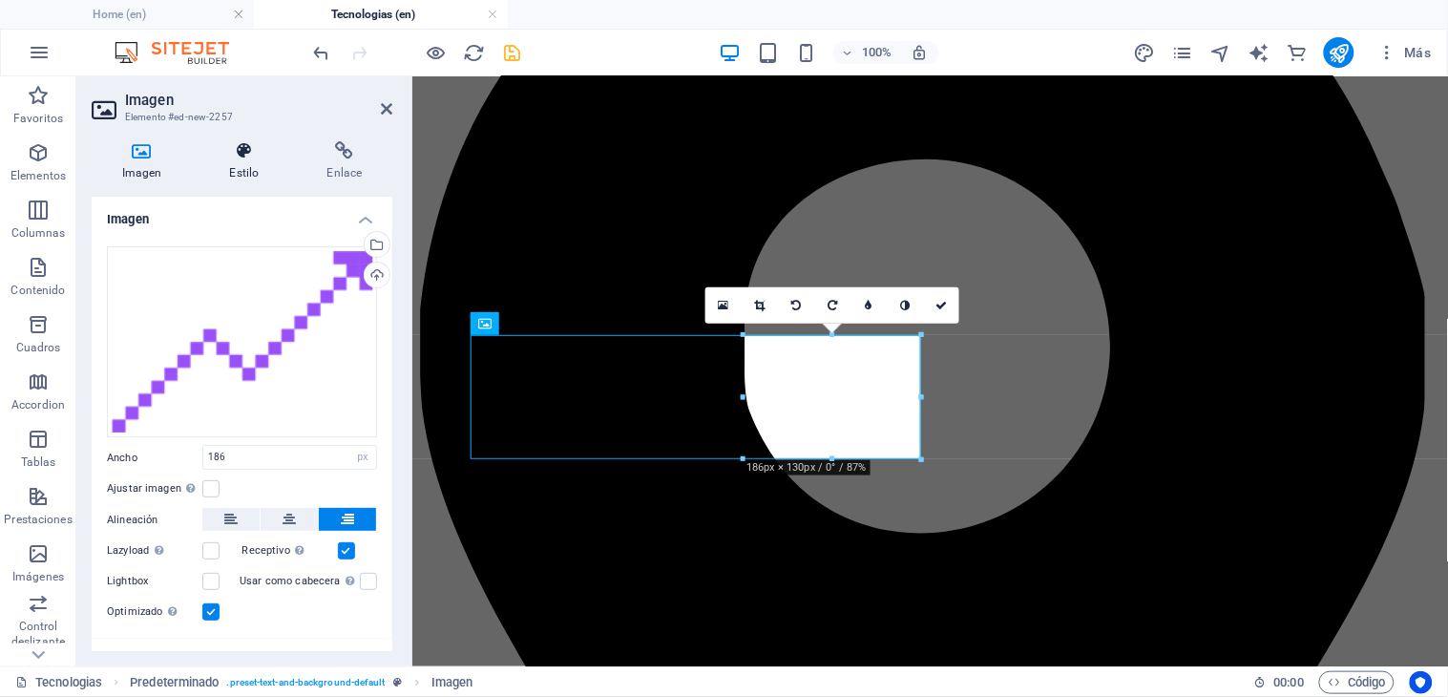
click at [243, 178] on h4 "Estilo" at bounding box center [247, 161] width 97 height 40
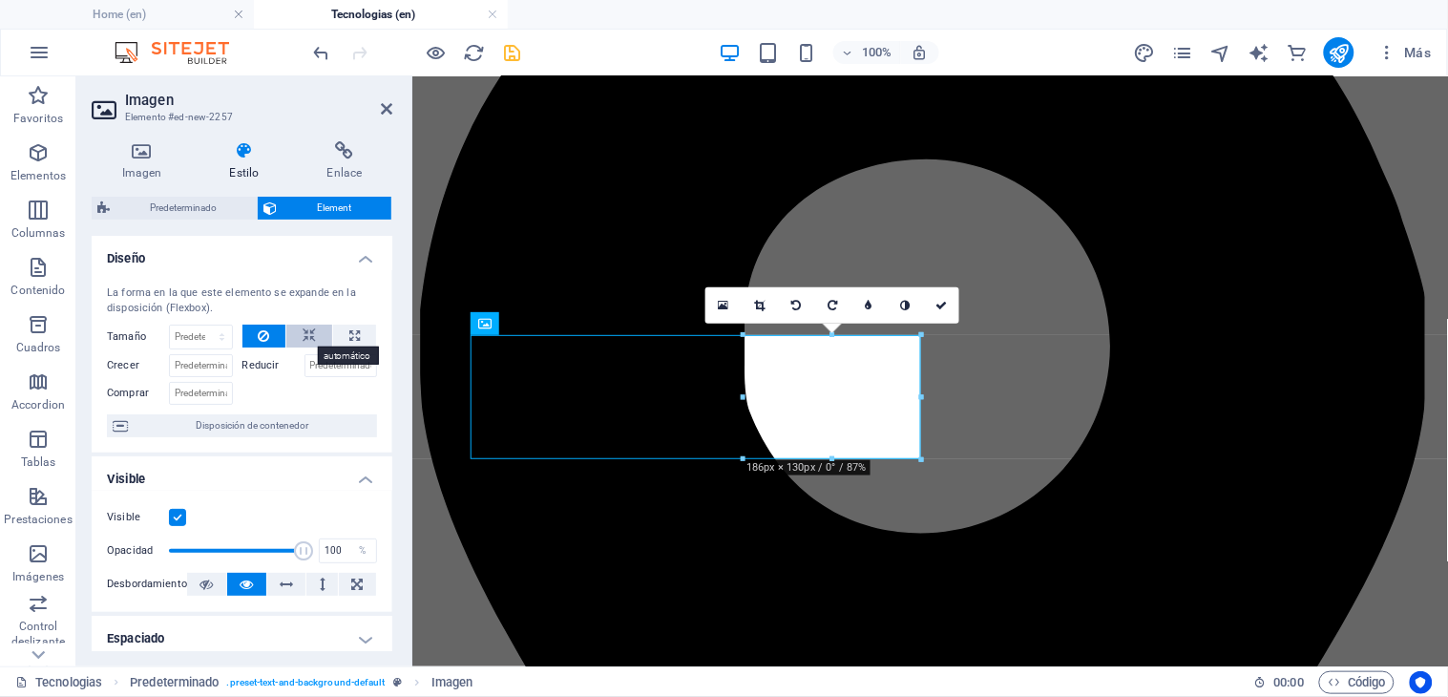
click at [303, 327] on icon at bounding box center [309, 335] width 13 height 23
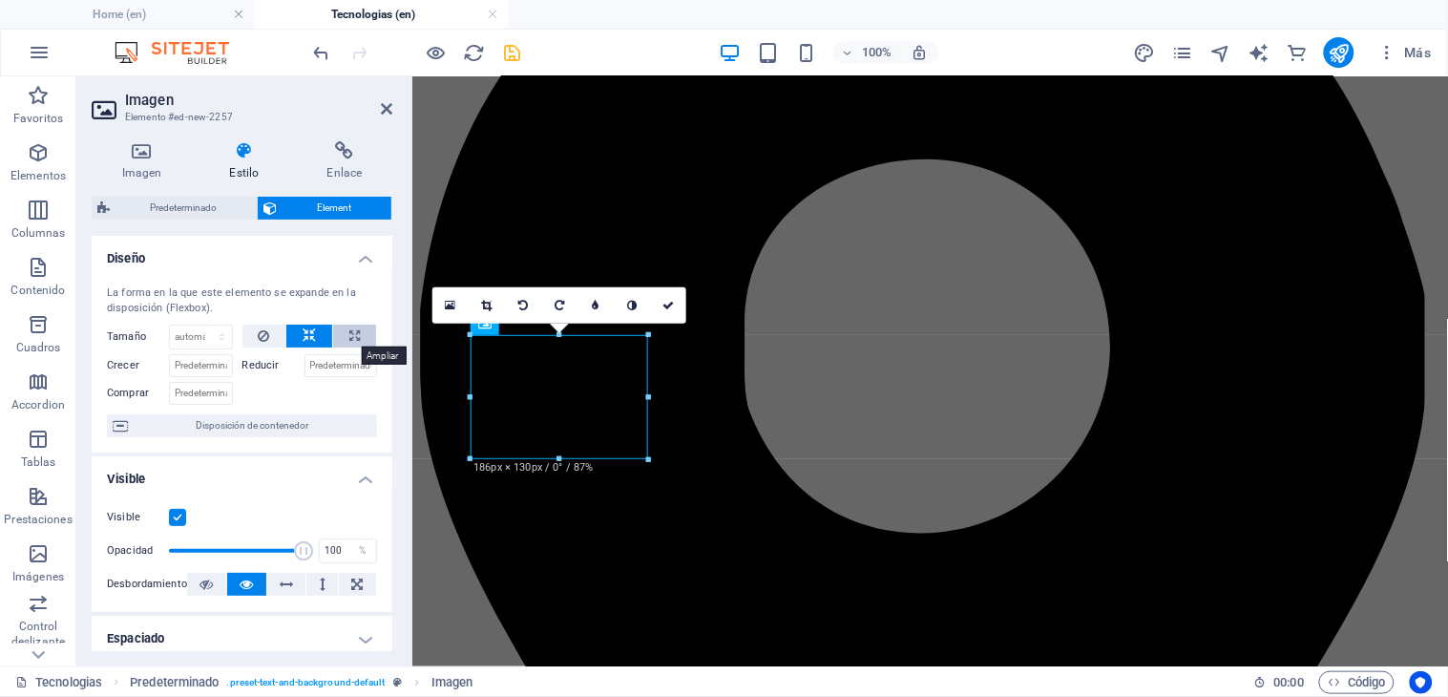
click at [349, 328] on icon at bounding box center [354, 335] width 10 height 23
type input "100"
select select "%"
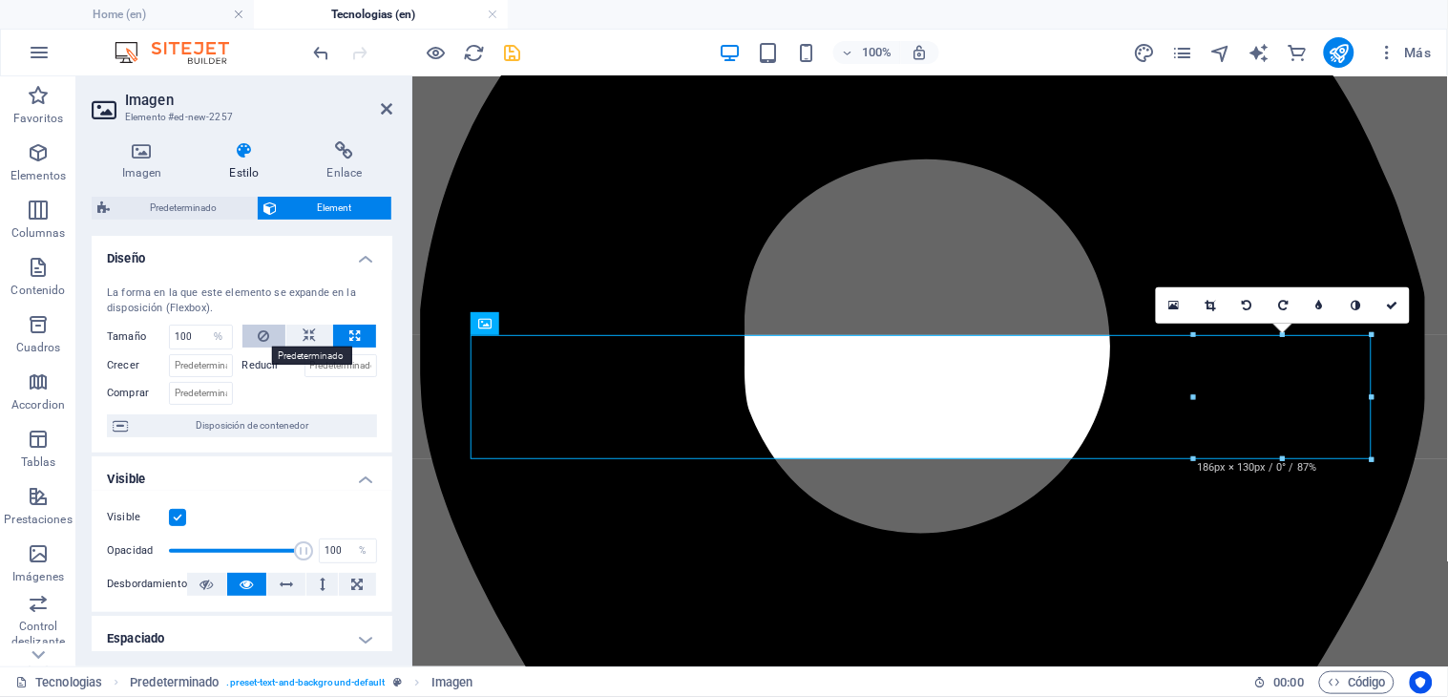
click at [252, 340] on button at bounding box center [264, 335] width 44 height 23
select select "DISABLED_OPTION_VALUE"
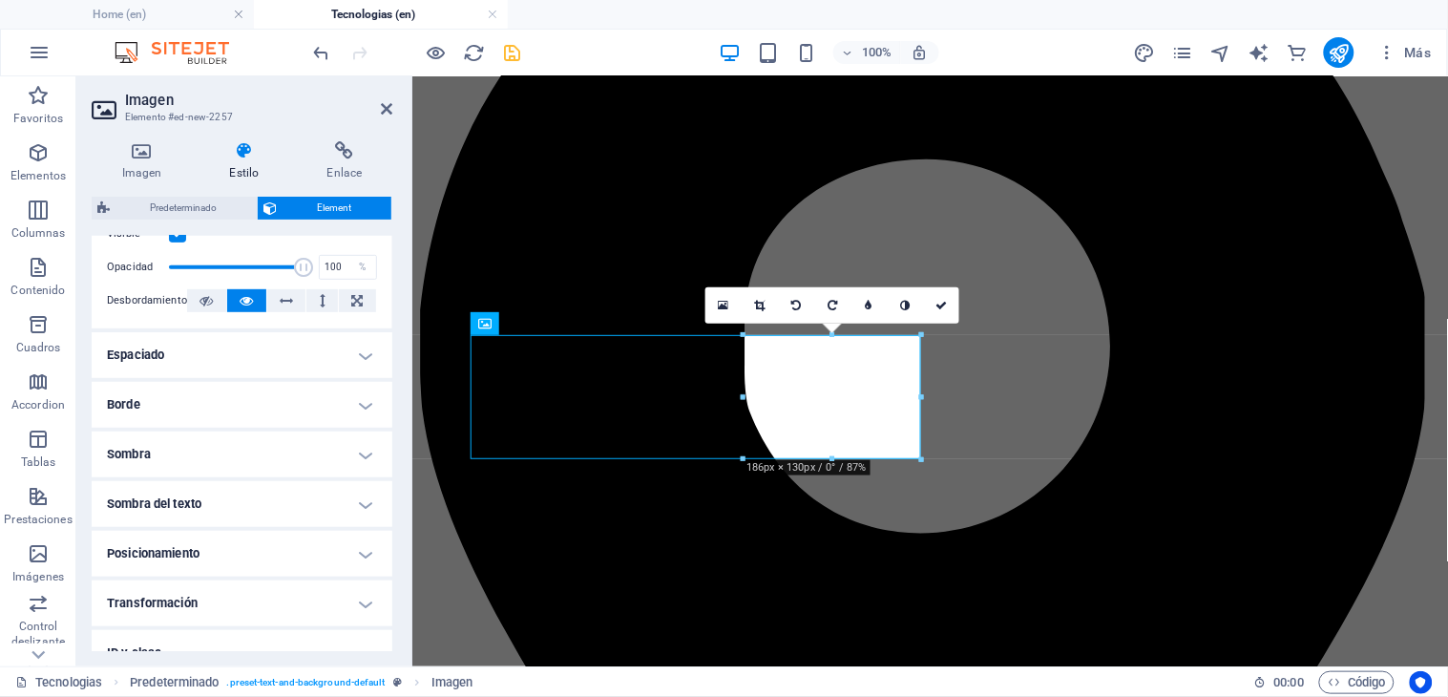
scroll to position [407, 0]
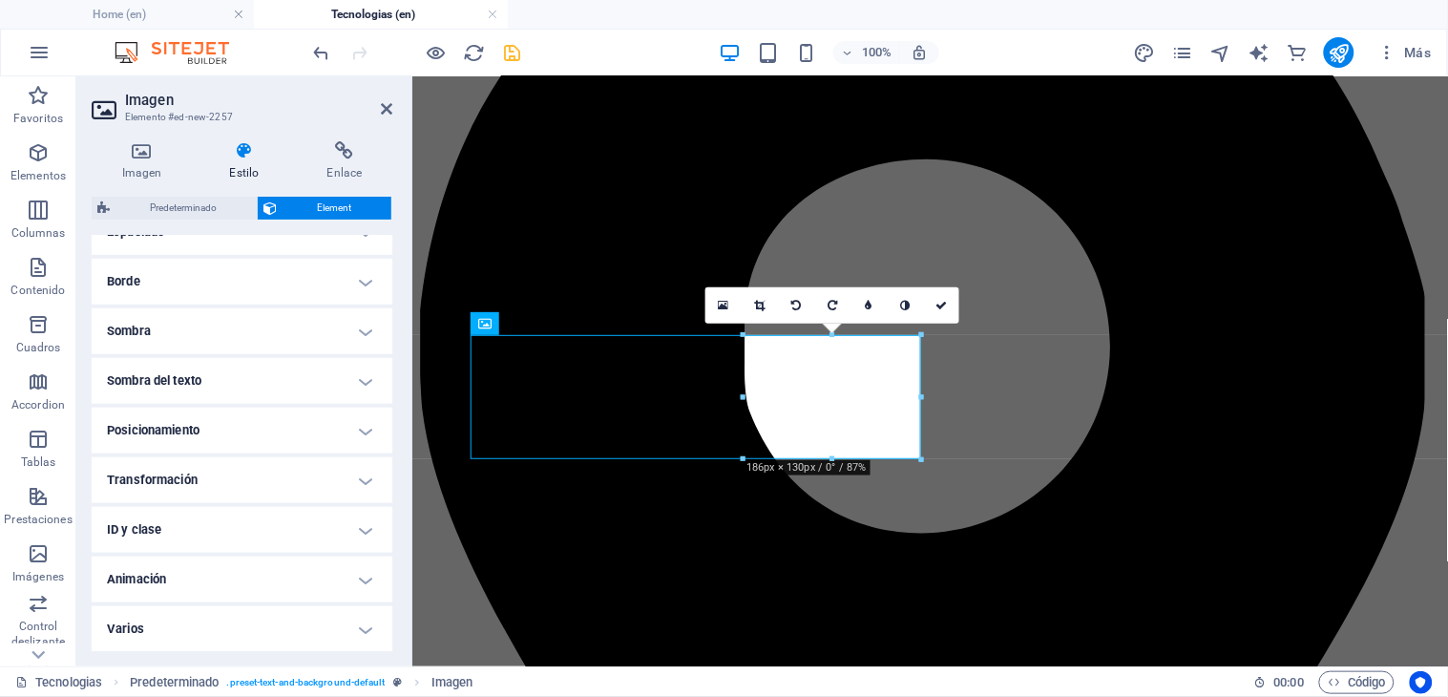
click at [251, 570] on h4 "Animación" at bounding box center [242, 579] width 301 height 46
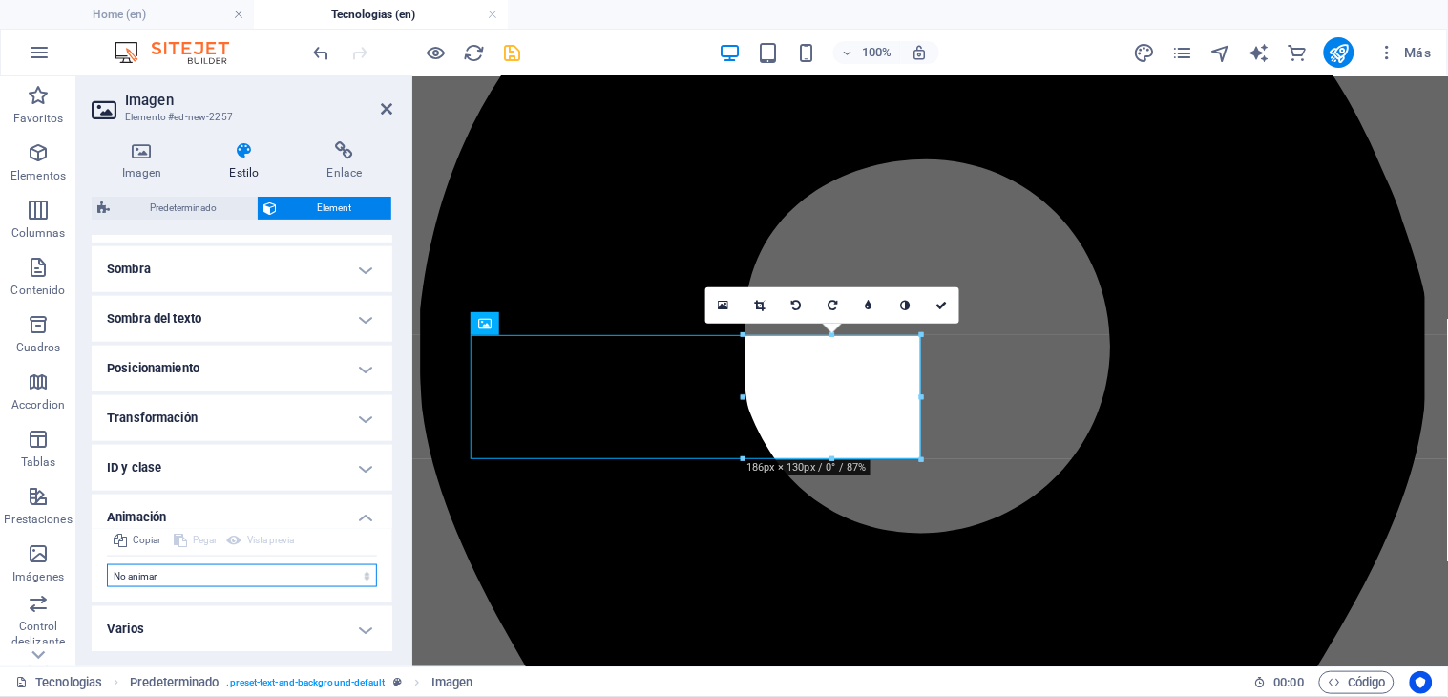
click at [160, 567] on select "No animar Mostrar / Ocultar Subir/bajar Acercar/alejar Deslizar de izquierda a …" at bounding box center [242, 575] width 270 height 23
select select "move-left-to-right"
click at [107, 564] on select "No animar Mostrar / Ocultar Subir/bajar Acercar/alejar Deslizar de izquierda a …" at bounding box center [242, 575] width 270 height 23
select select "scroll"
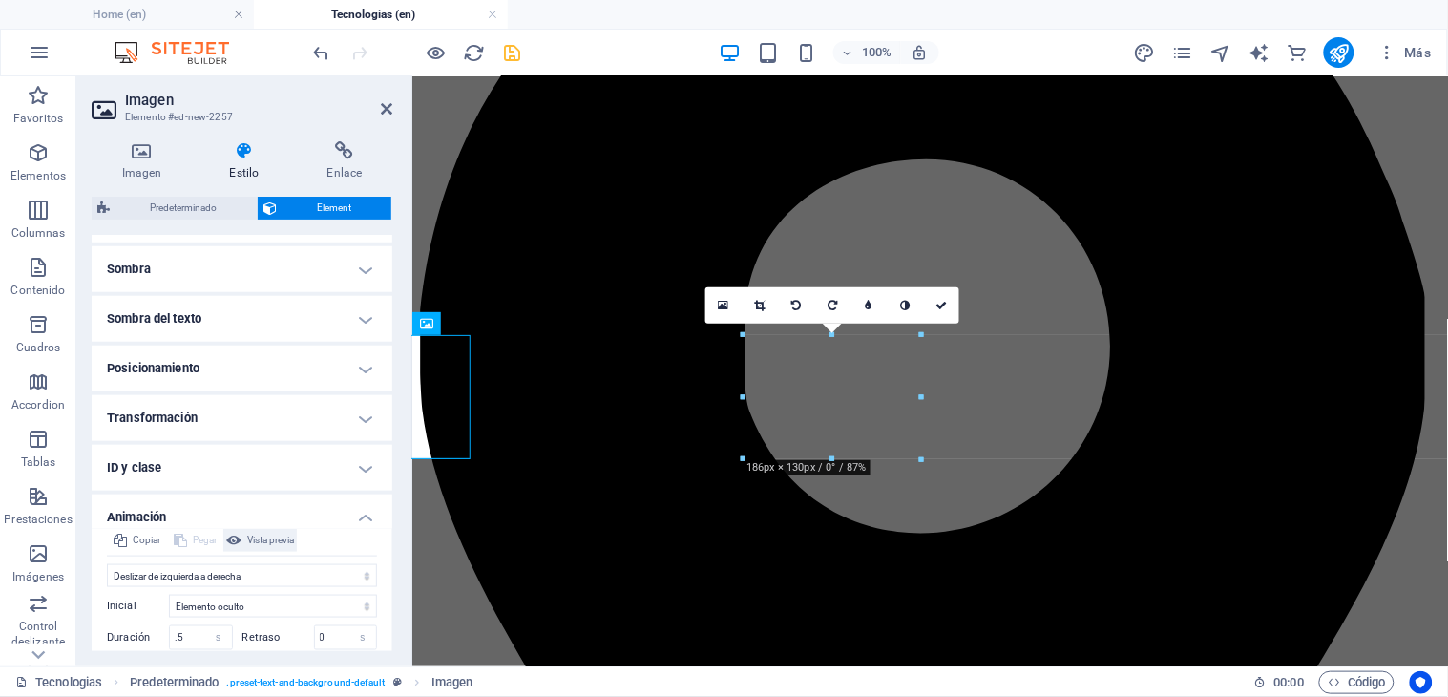
click at [271, 541] on span "Vista previa" at bounding box center [270, 540] width 47 height 23
click at [193, 639] on input ".5" at bounding box center [201, 637] width 62 height 23
type input ".8"
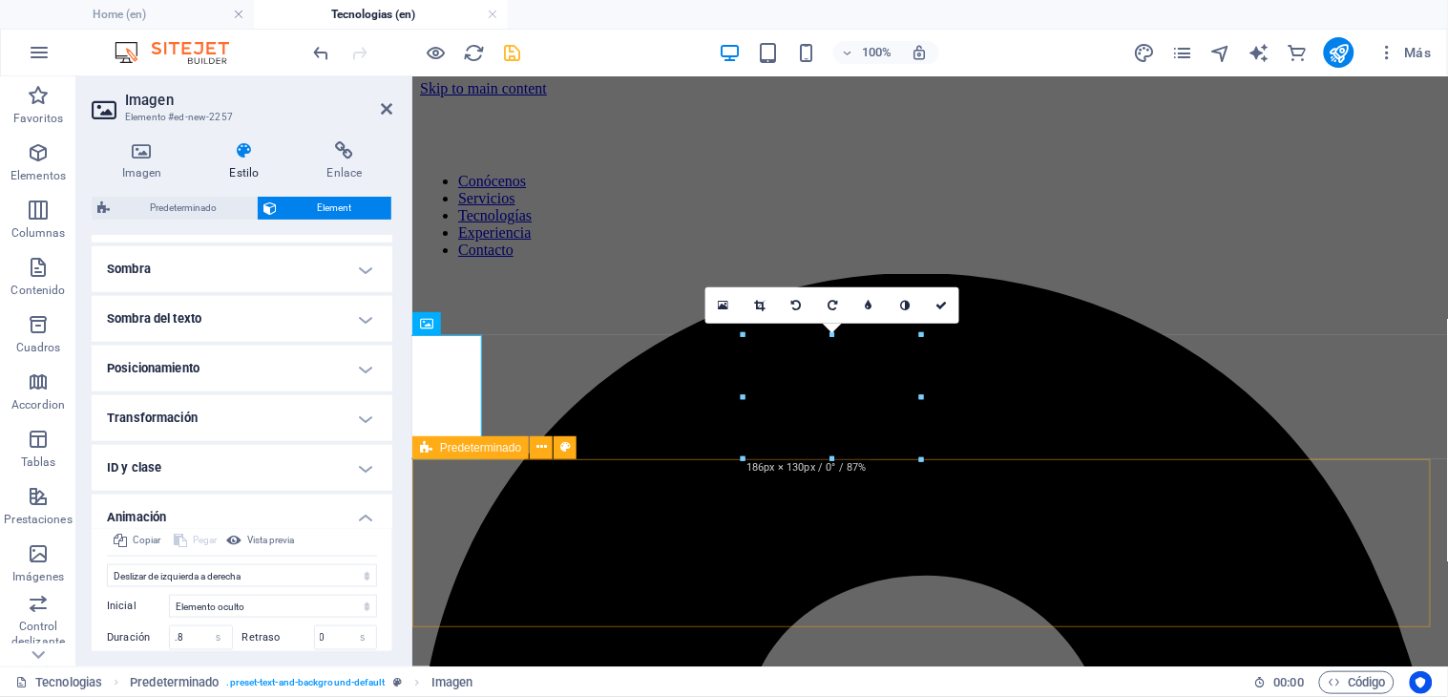
scroll to position [0, 0]
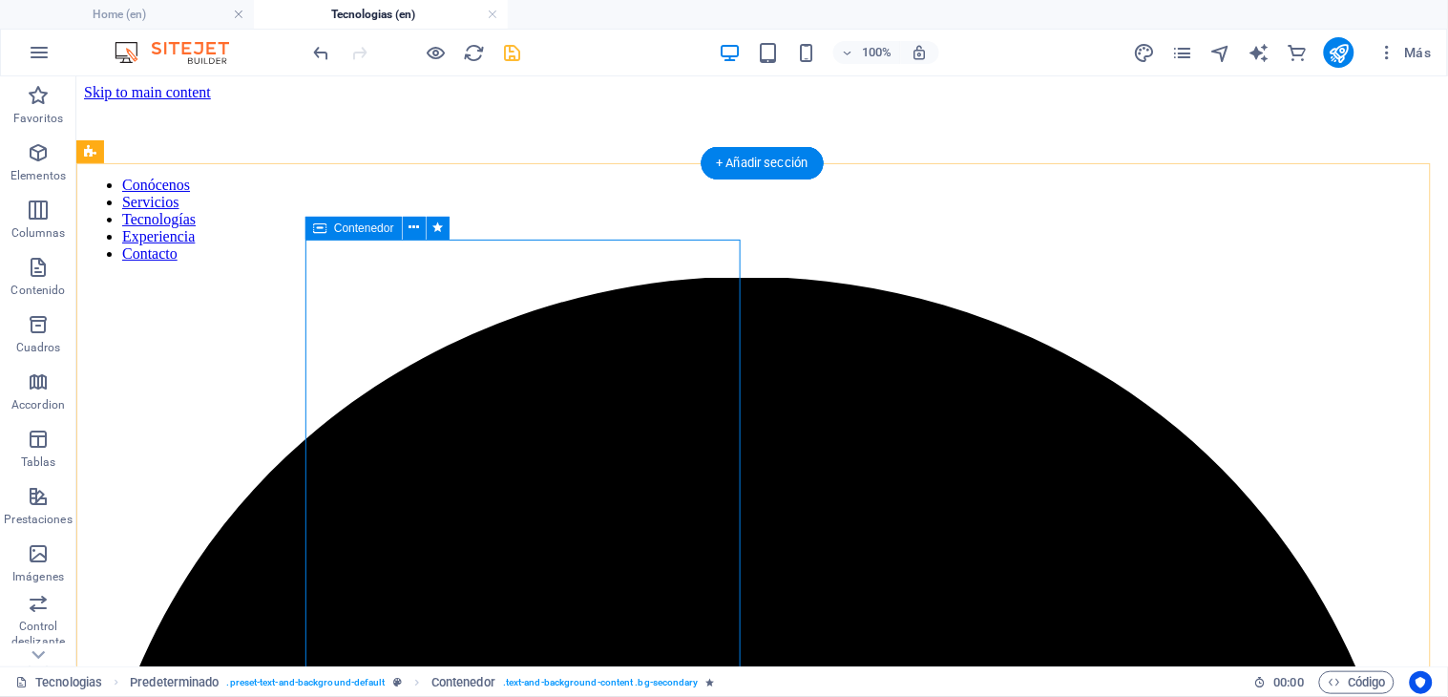
select select "px"
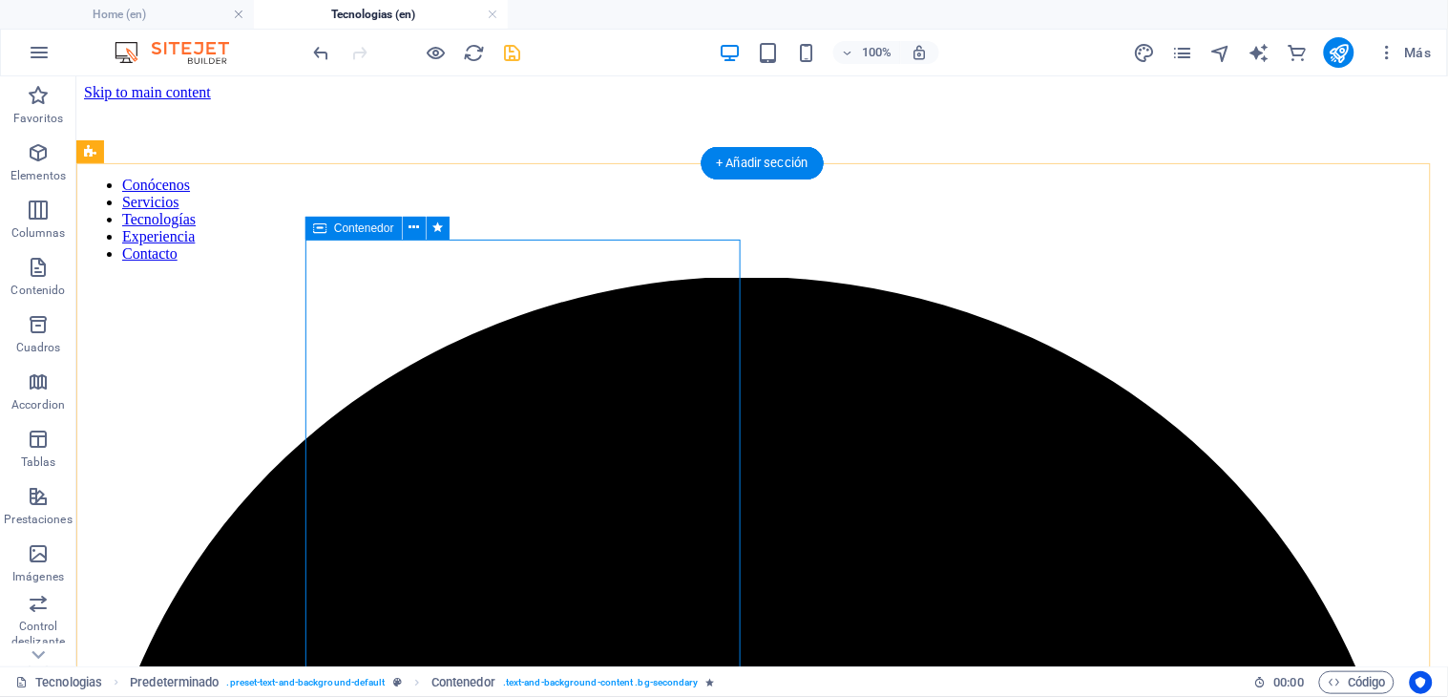
select select "px"
select select "%"
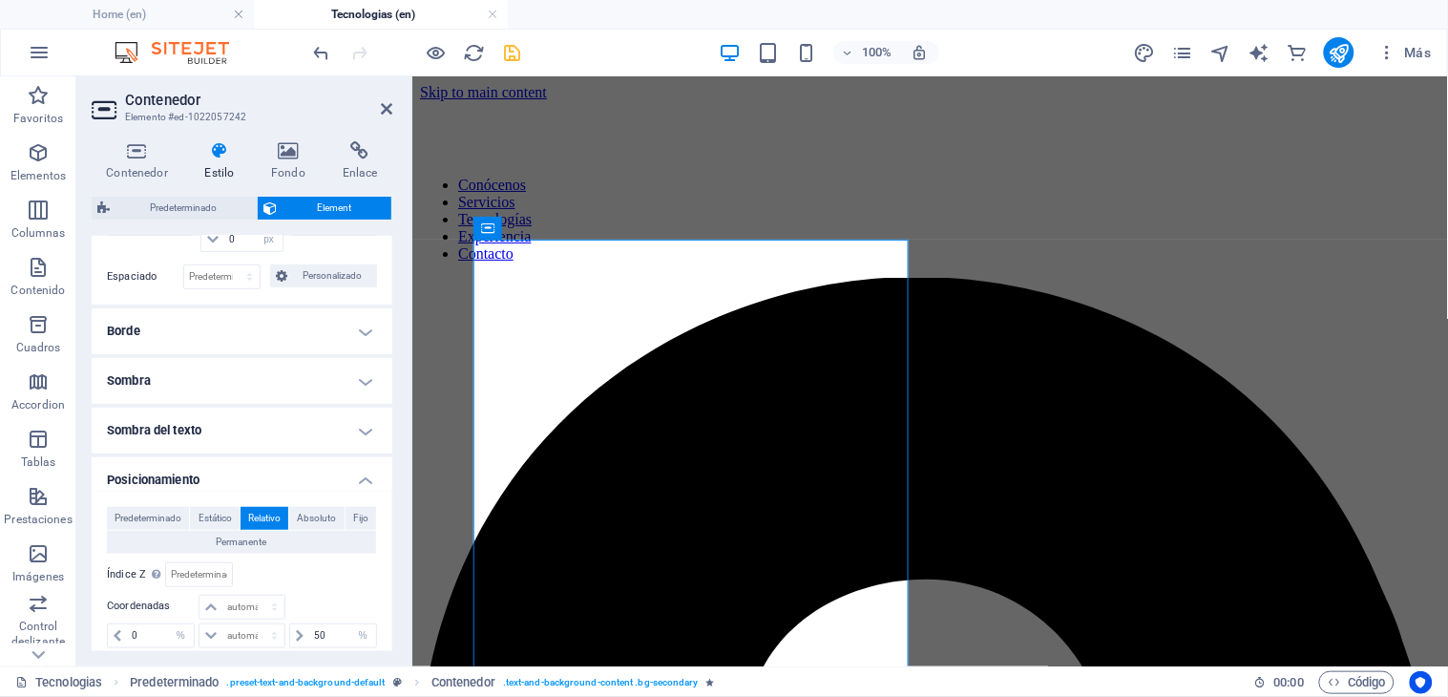
scroll to position [472, 0]
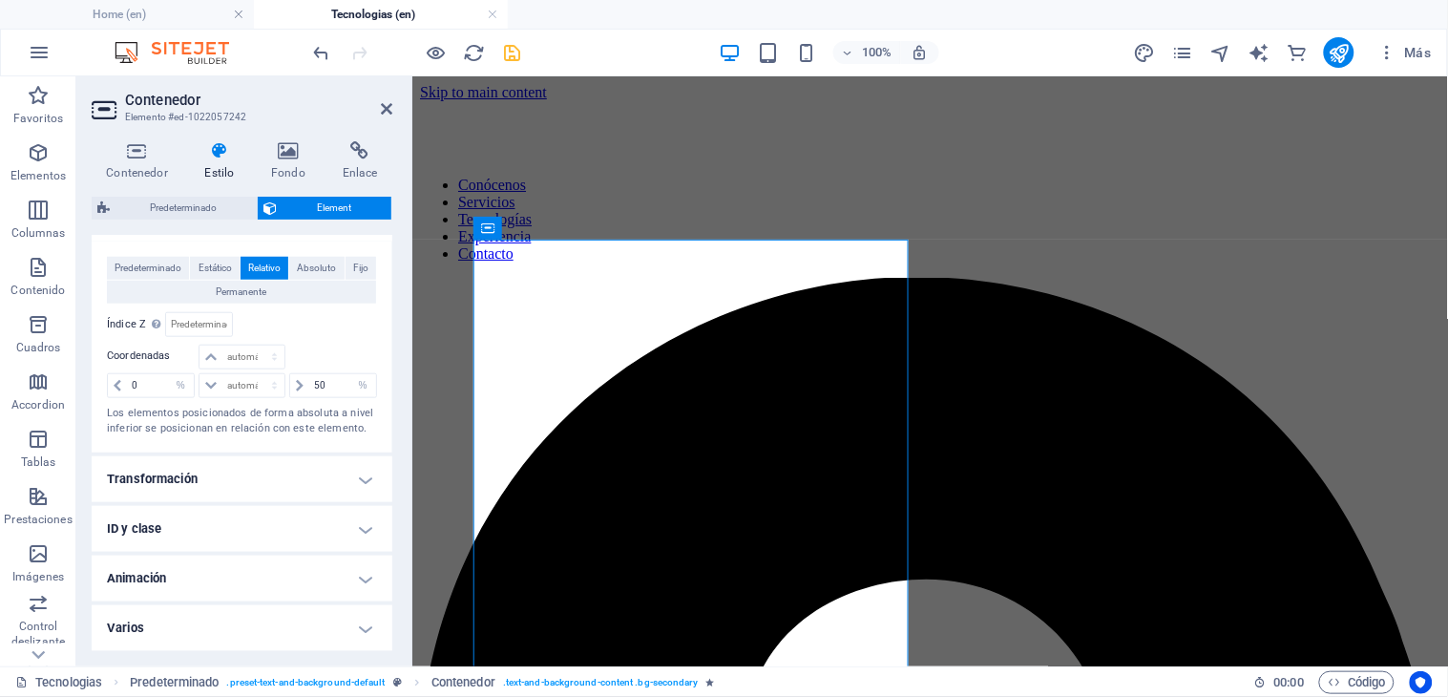
click at [223, 589] on h4 "Animación" at bounding box center [242, 578] width 301 height 46
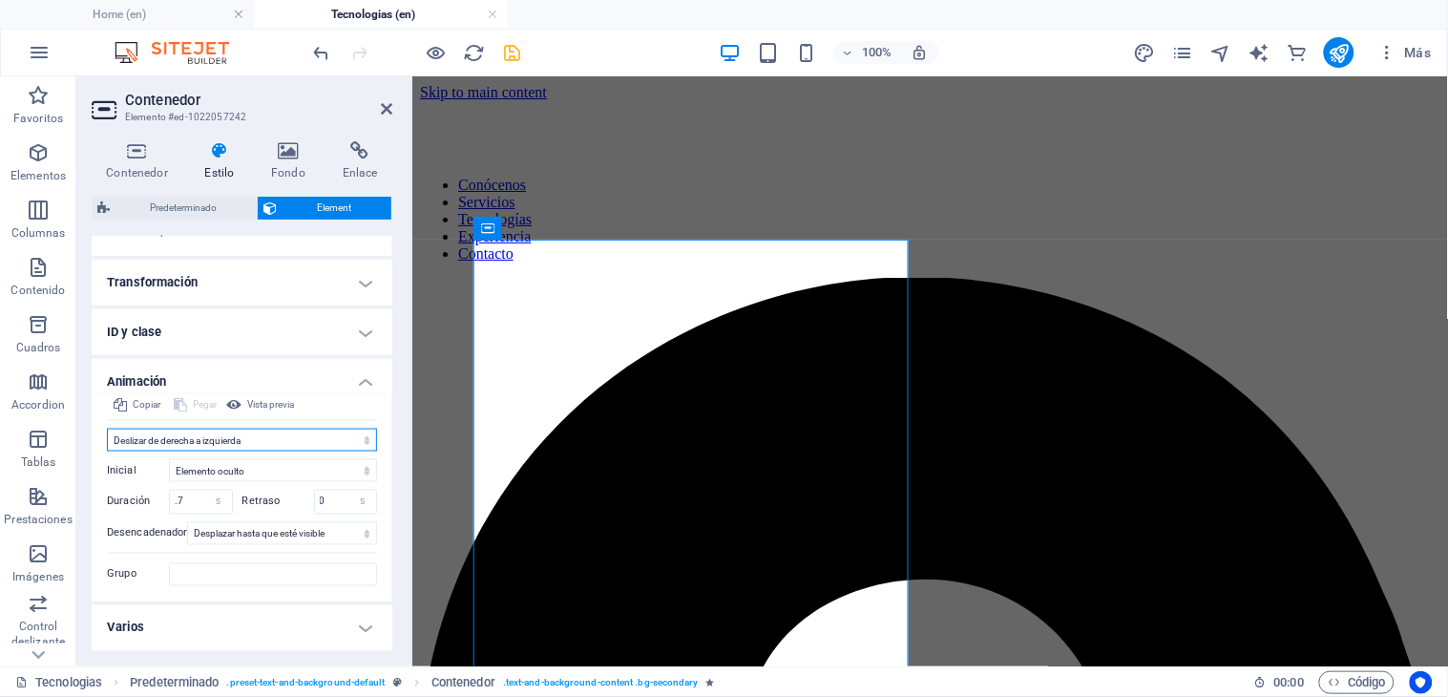
click at [233, 440] on select "No animar Mostrar / Ocultar Subir/bajar Acercar/alejar Deslizar de izquierda a …" at bounding box center [242, 439] width 270 height 23
select select "move-left-to-right"
click at [107, 428] on select "No animar Mostrar / Ocultar Subir/bajar Acercar/alejar Deslizar de izquierda a …" at bounding box center [242, 439] width 270 height 23
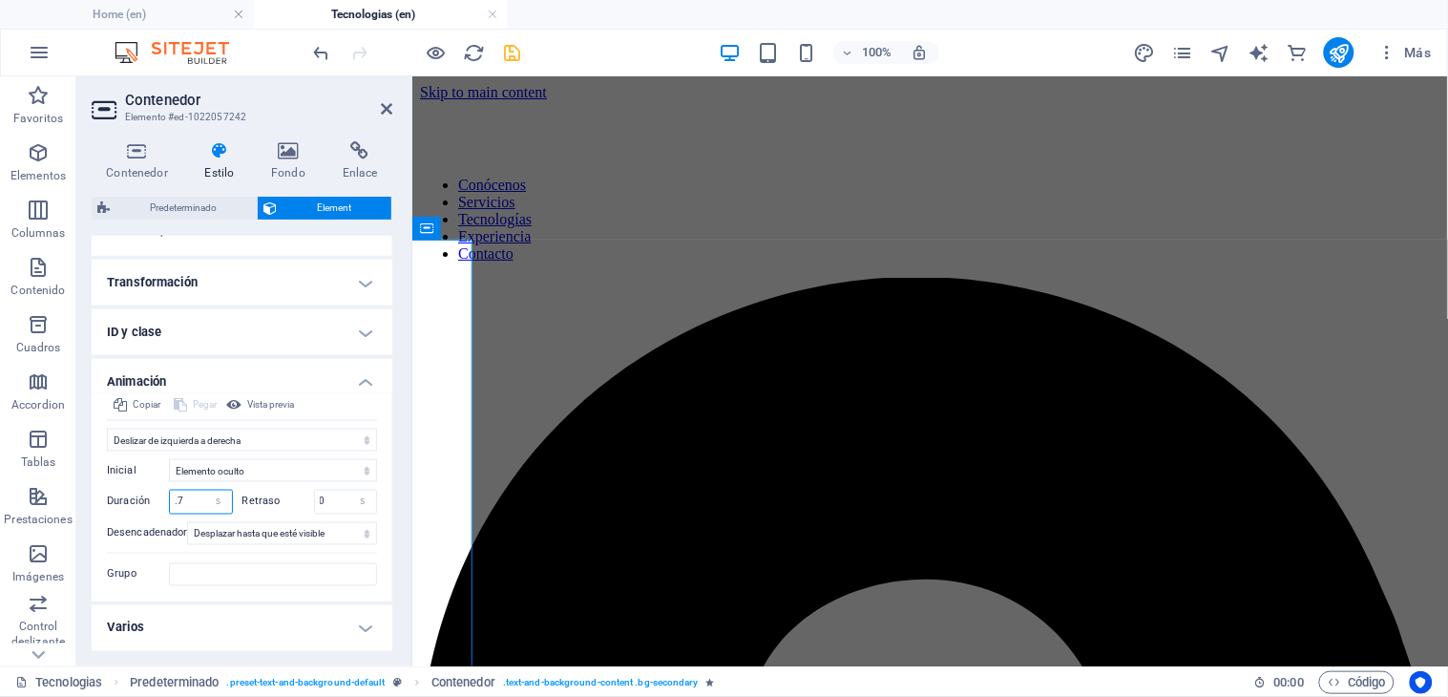
click at [195, 502] on input ".7" at bounding box center [201, 502] width 62 height 23
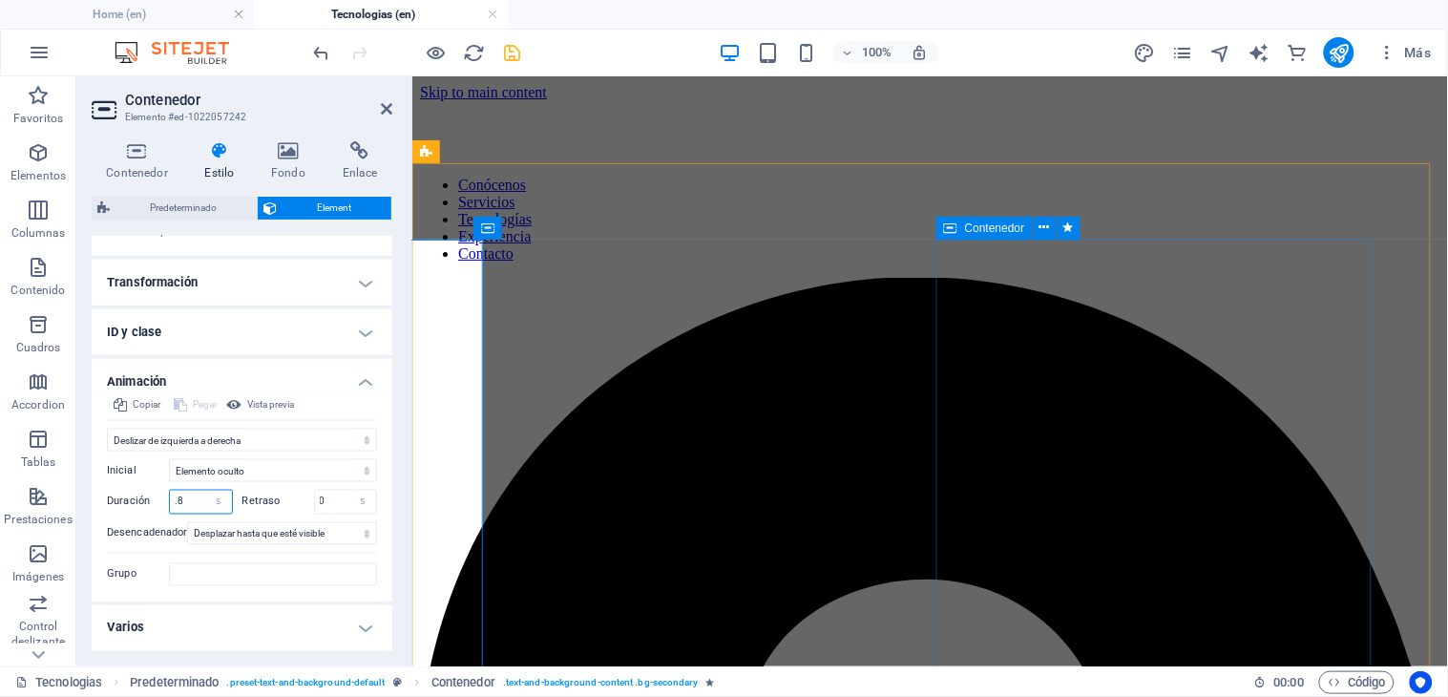
type input ".8"
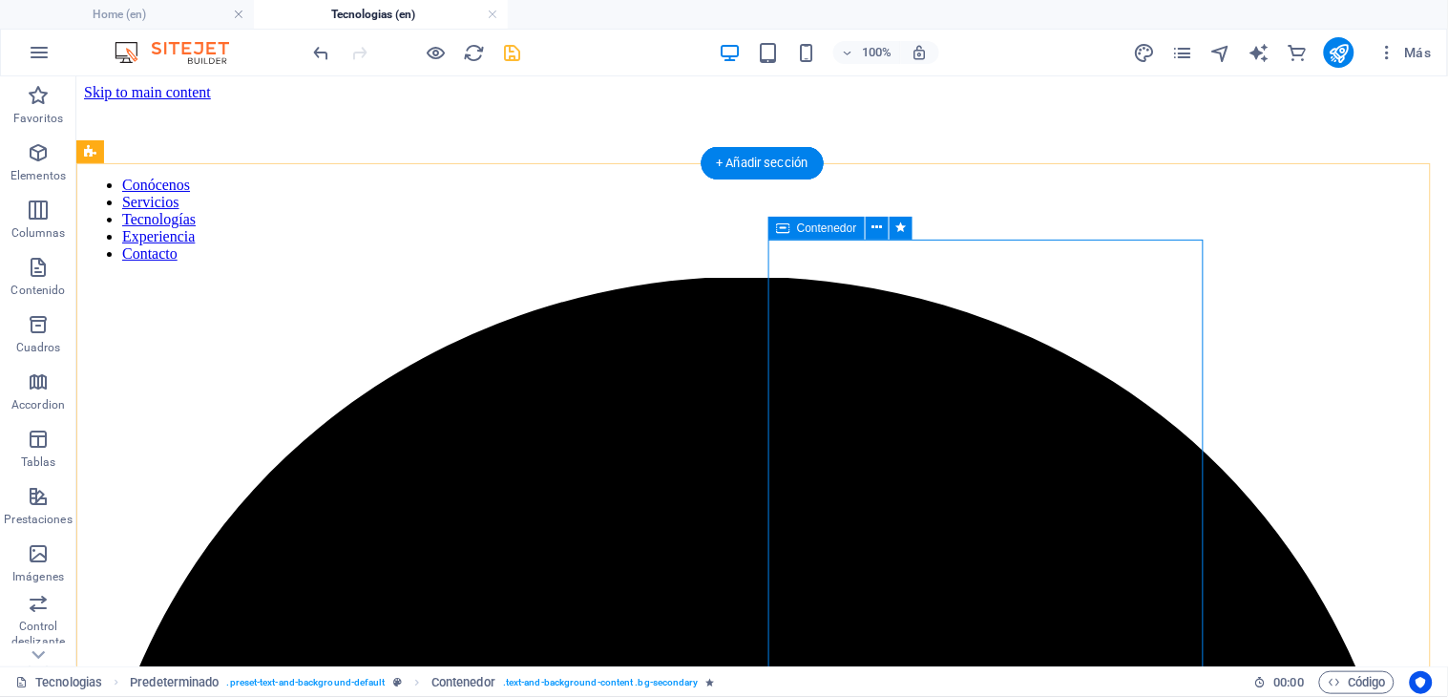
select select "%"
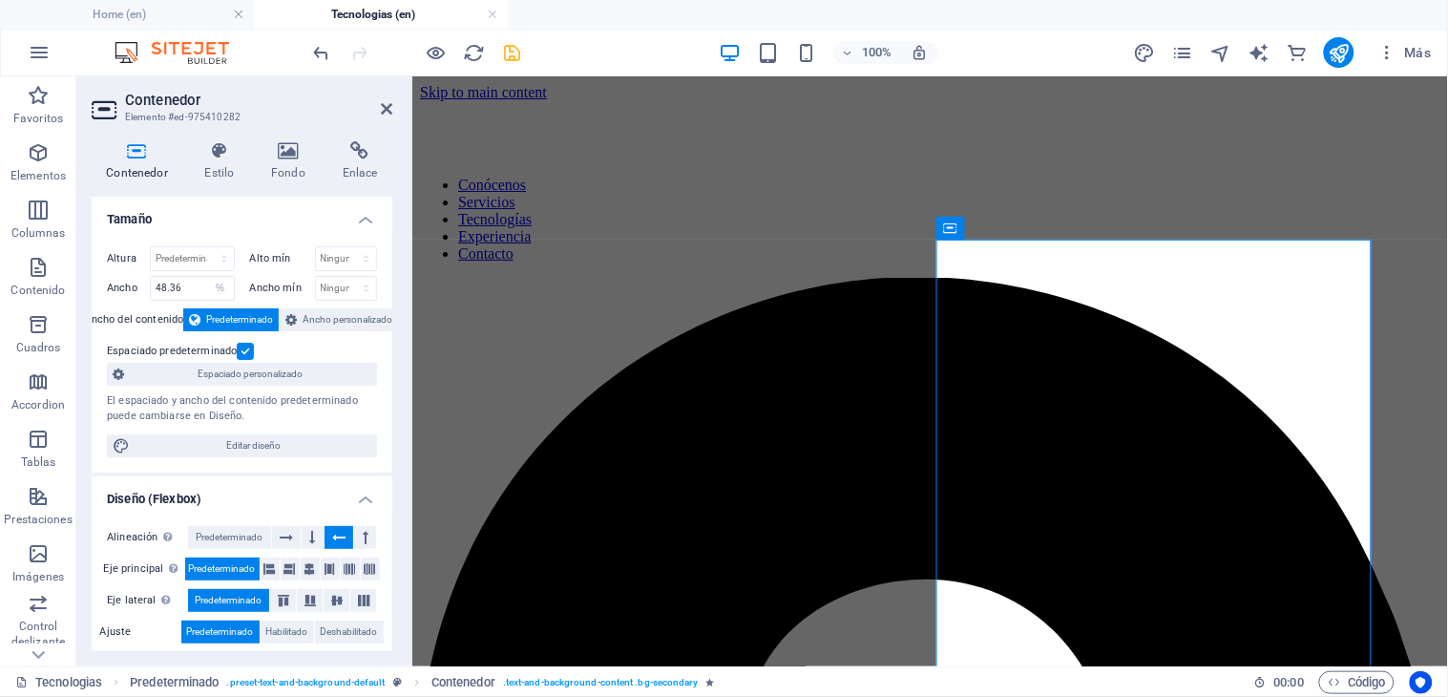
scroll to position [308, 0]
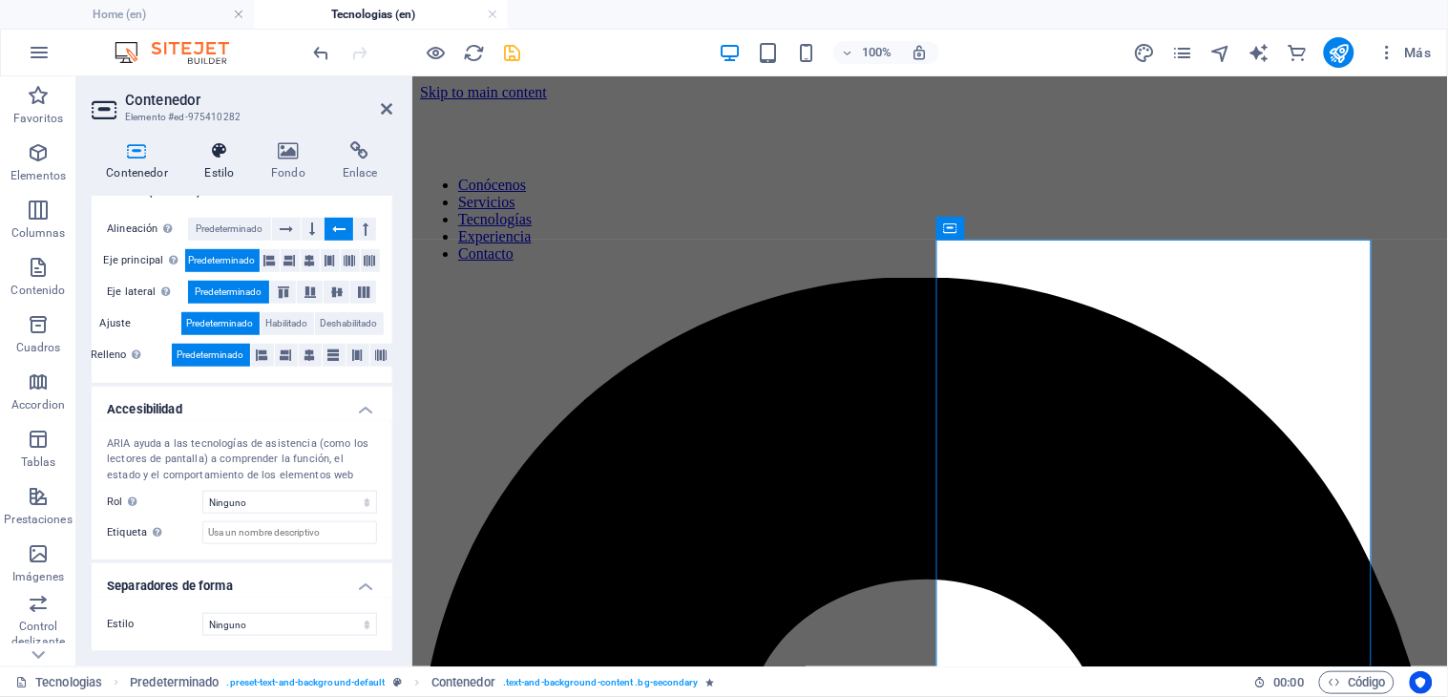
click at [214, 166] on h4 "Estilo" at bounding box center [223, 161] width 67 height 40
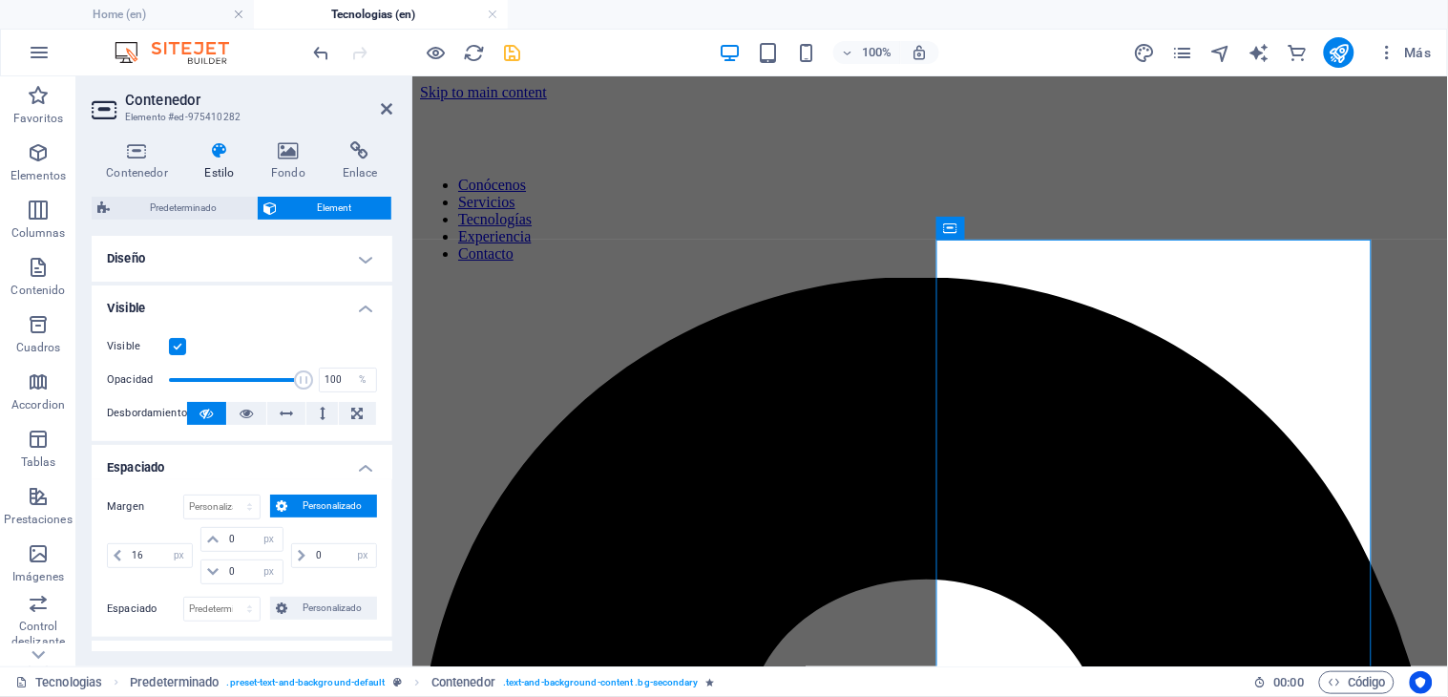
scroll to position [472, 0]
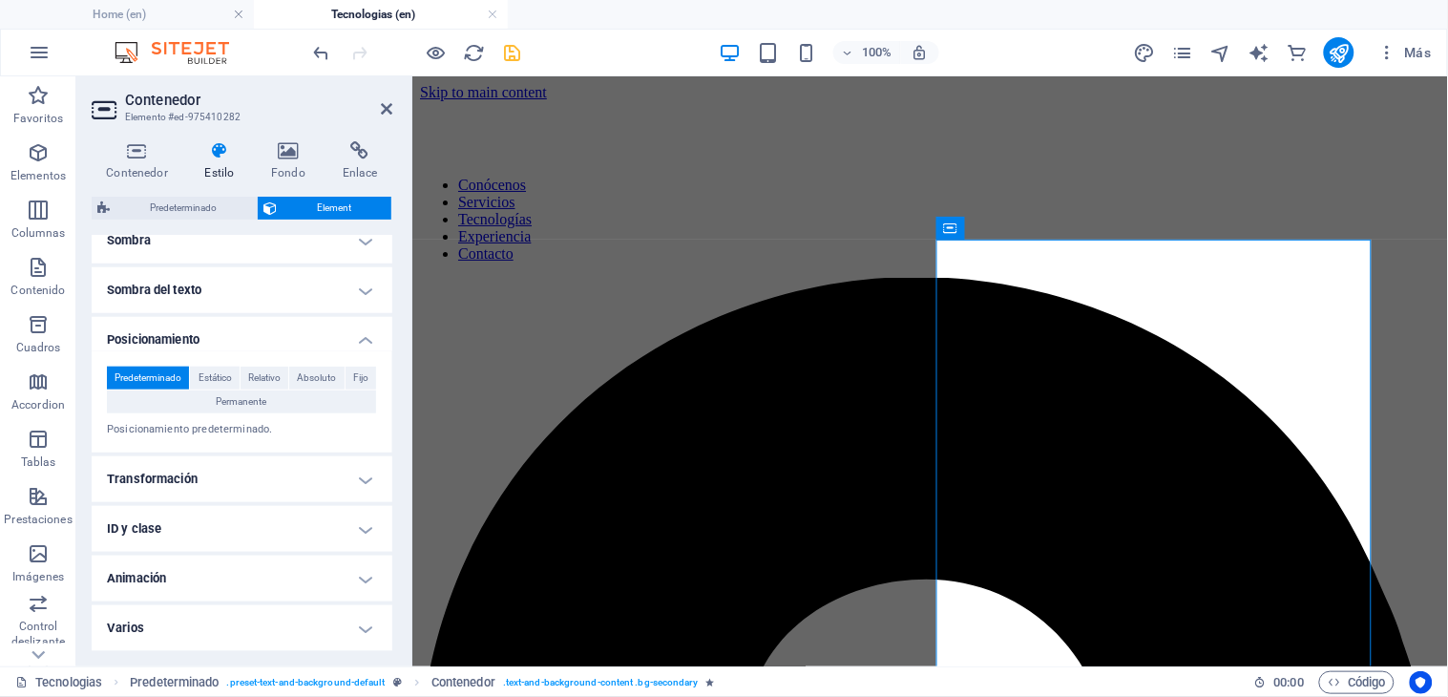
click at [164, 585] on h4 "Animación" at bounding box center [242, 578] width 301 height 46
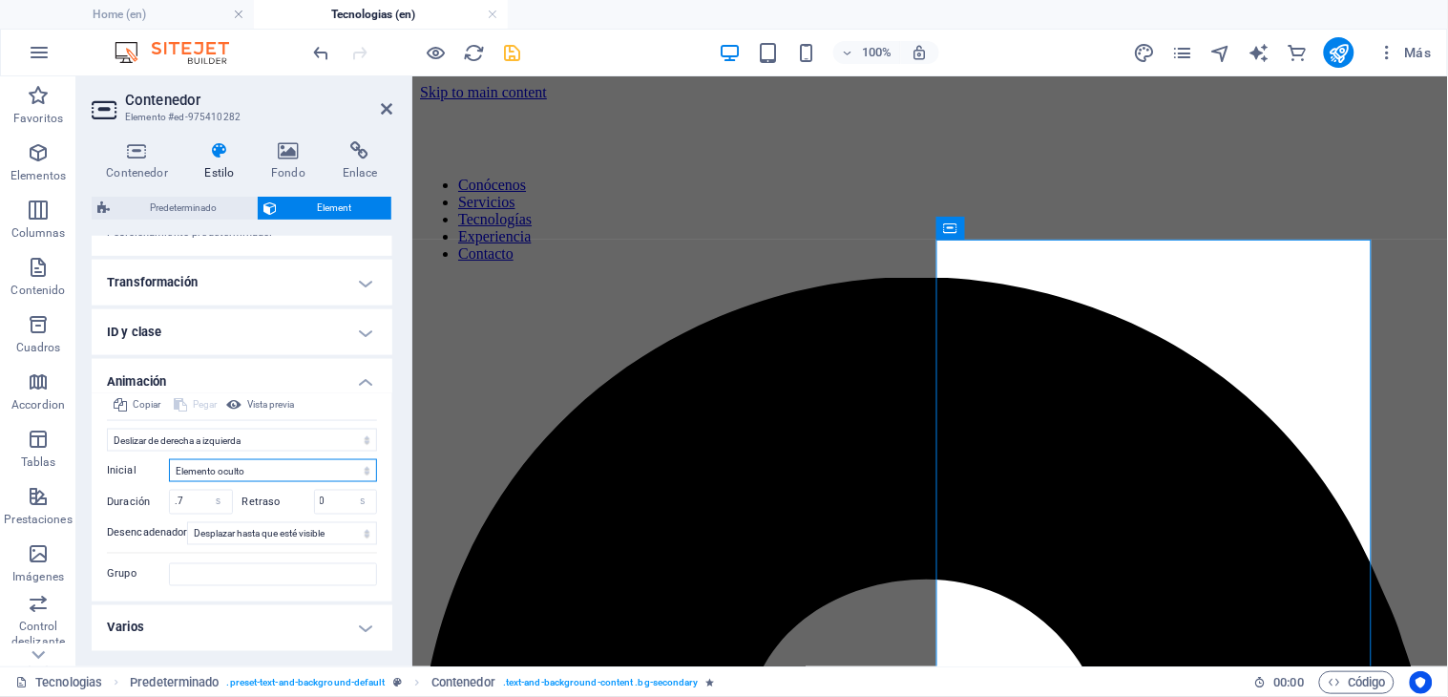
click at [227, 470] on select "Elemento oculto Elemento mostrado" at bounding box center [273, 470] width 208 height 23
click at [246, 437] on select "No animar Mostrar / Ocultar Subir/bajar Acercar/alejar Deslizar de izquierda a …" at bounding box center [242, 439] width 270 height 23
click at [205, 507] on select "s ms" at bounding box center [218, 502] width 27 height 23
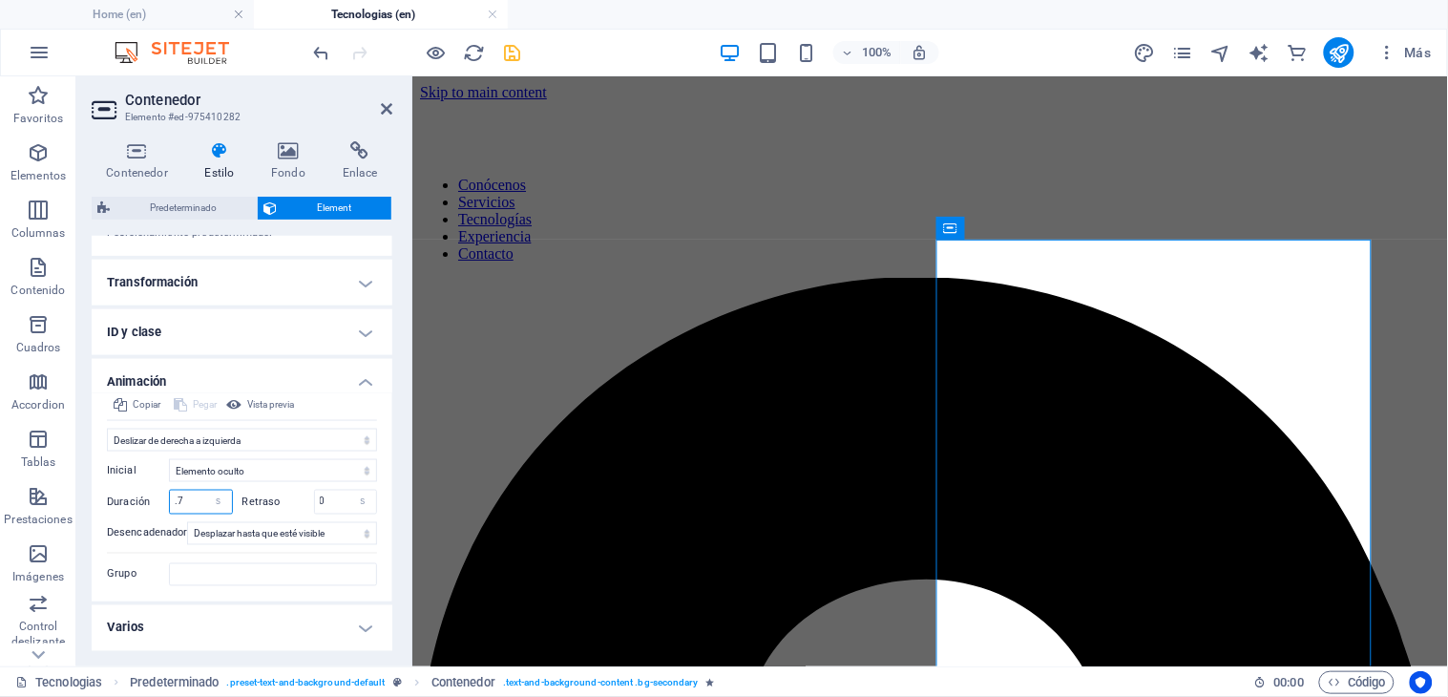
click at [192, 501] on input ".7" at bounding box center [201, 502] width 62 height 23
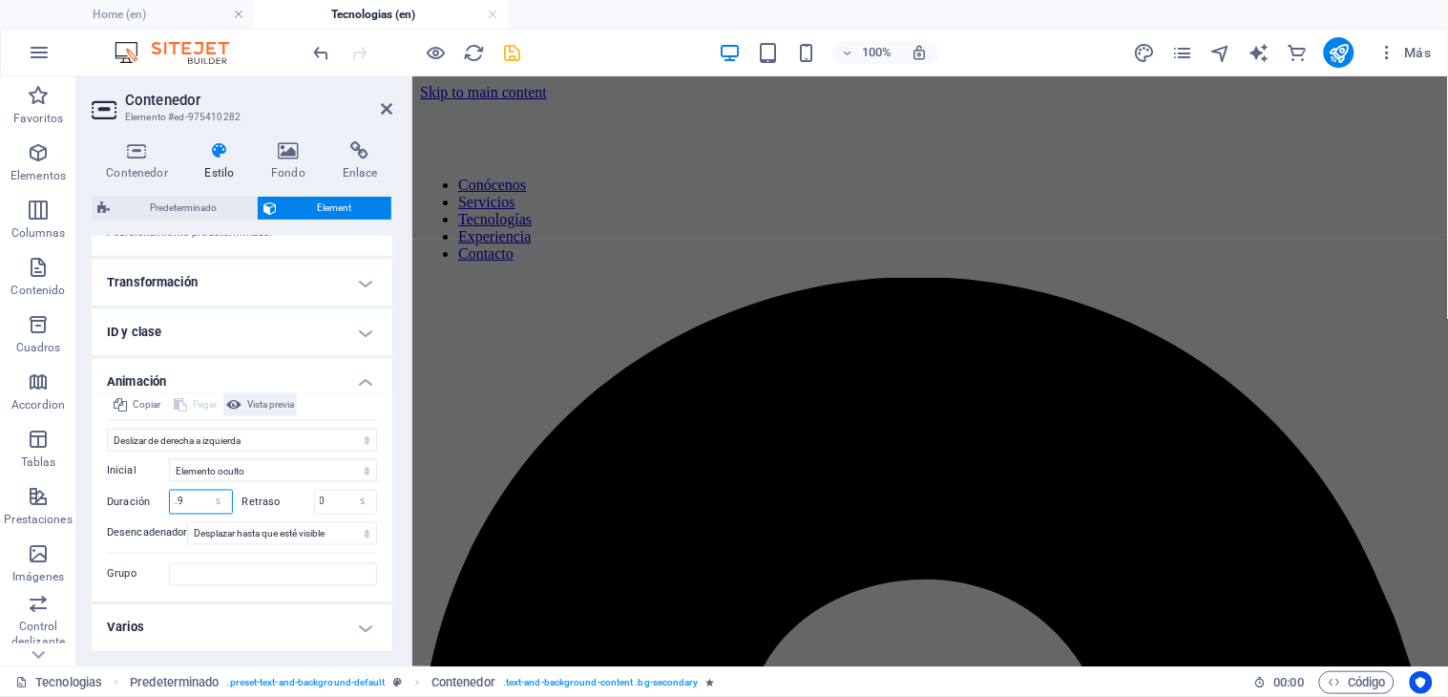
type input ".9"
click at [265, 399] on span "Vista previa" at bounding box center [270, 404] width 47 height 23
click at [382, 101] on icon at bounding box center [386, 108] width 11 height 15
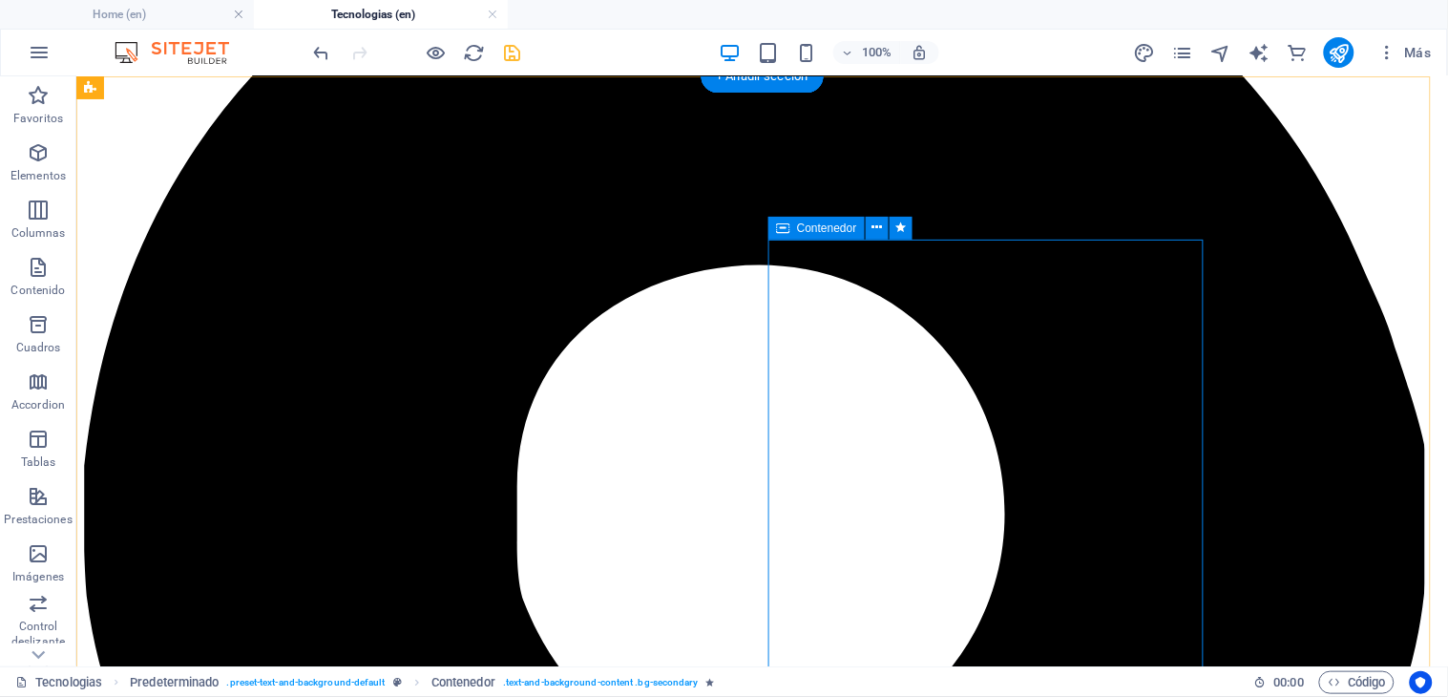
scroll to position [0, 0]
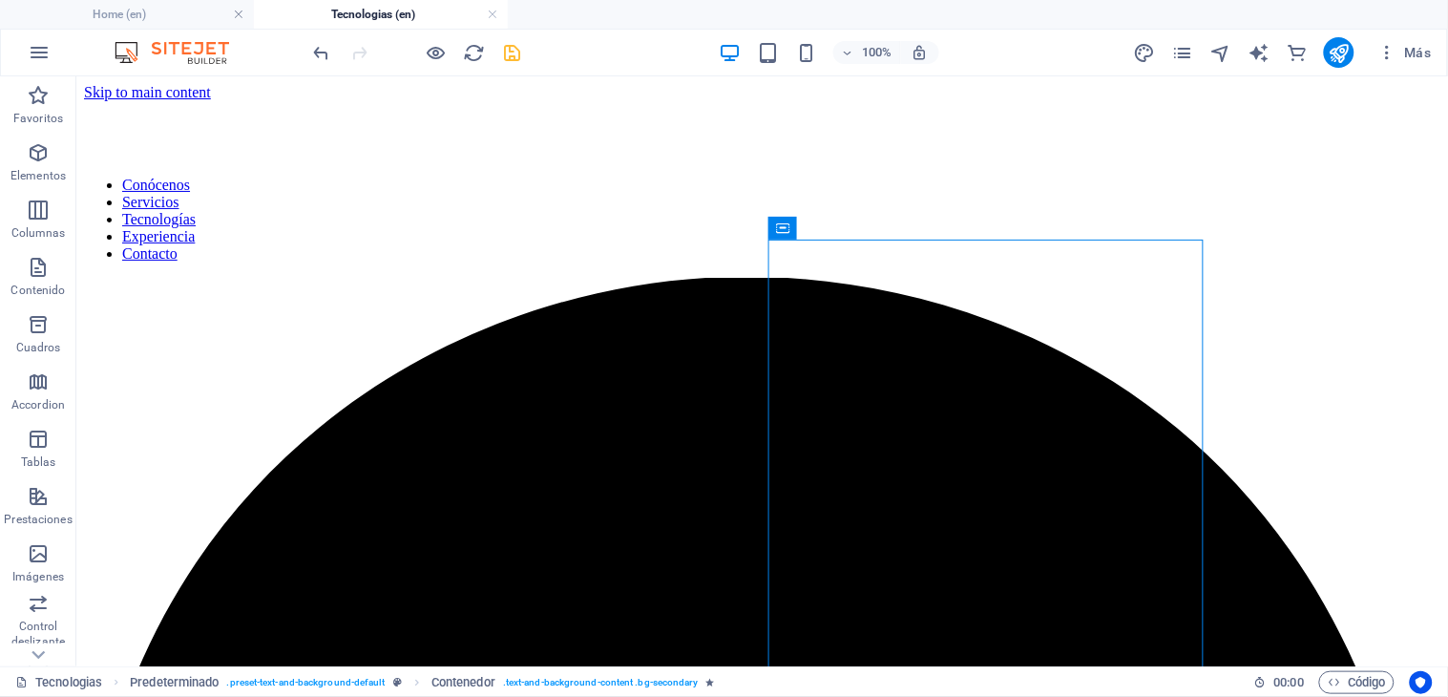
click at [496, 52] on div at bounding box center [417, 52] width 214 height 31
click at [512, 52] on icon "save" at bounding box center [513, 53] width 22 height 22
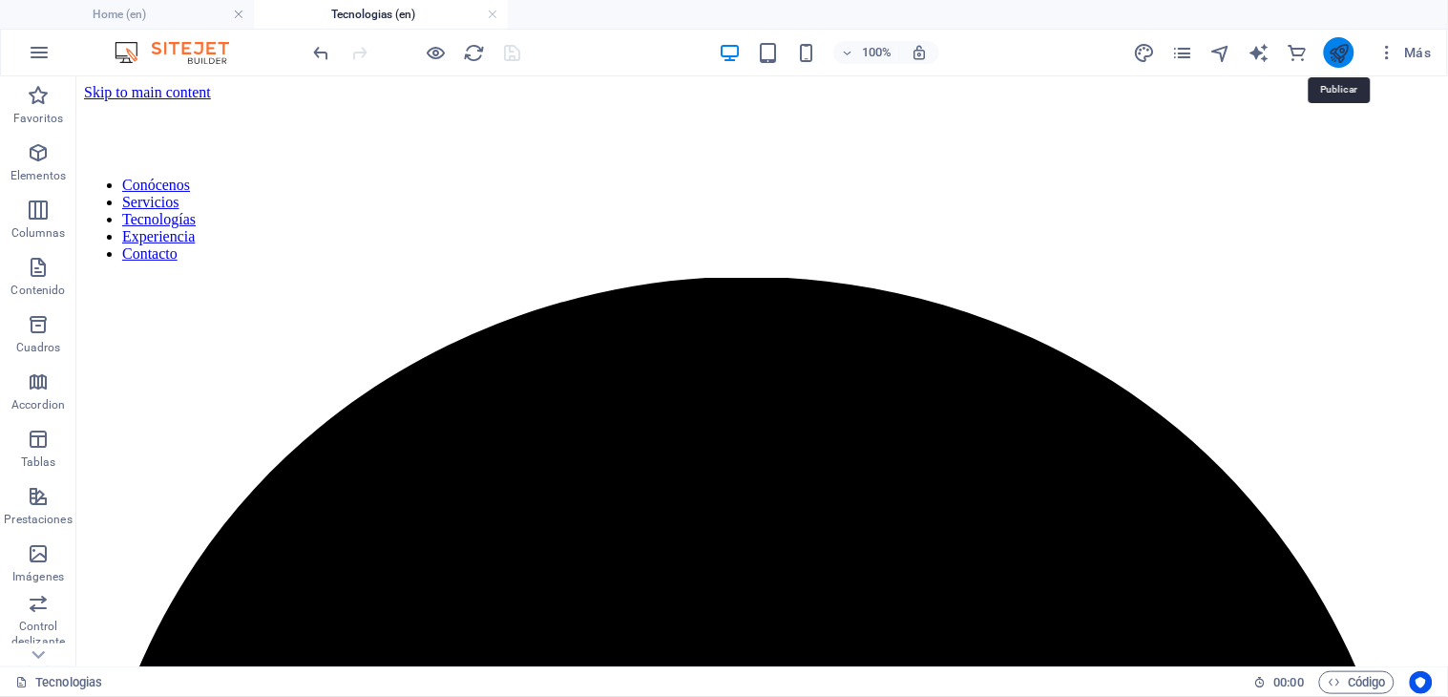
click at [1330, 44] on icon "publish" at bounding box center [1339, 53] width 22 height 22
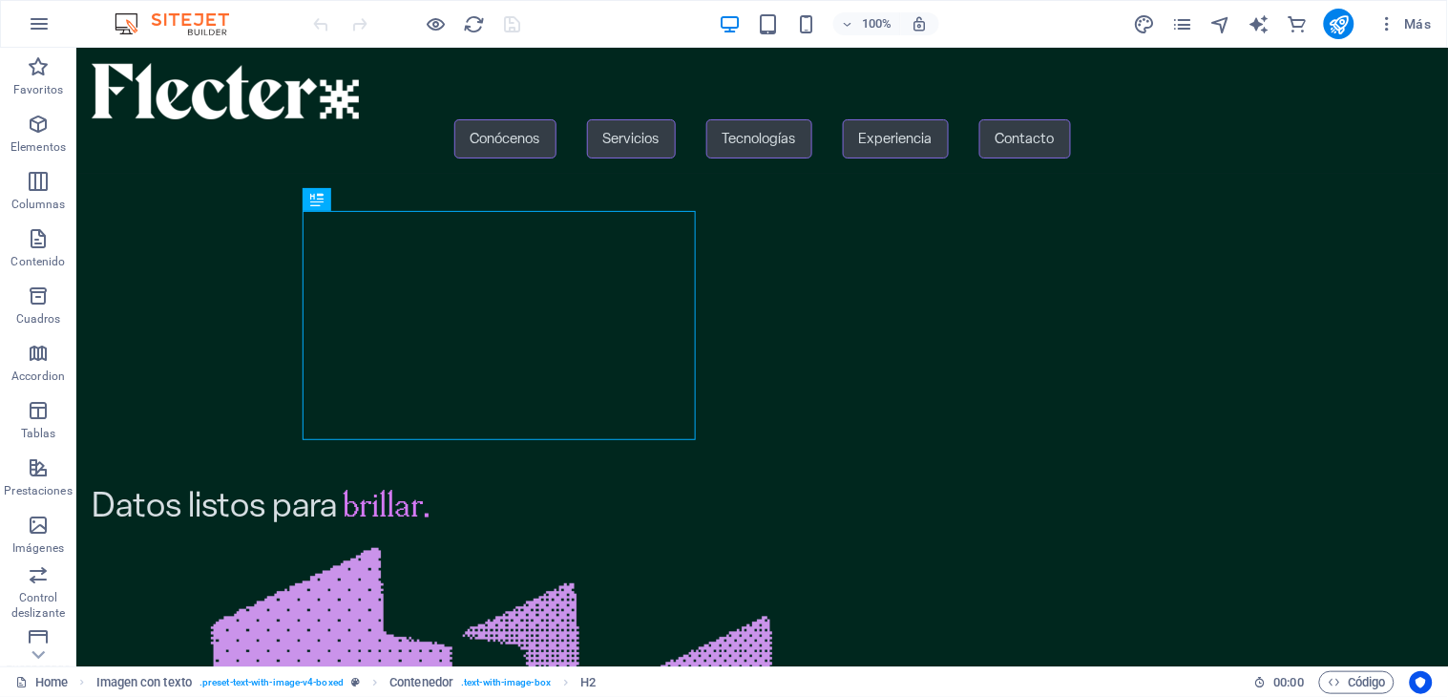
click at [1197, 17] on div "Más" at bounding box center [1286, 24] width 306 height 31
click at [1183, 17] on icon "pages" at bounding box center [1183, 24] width 22 height 22
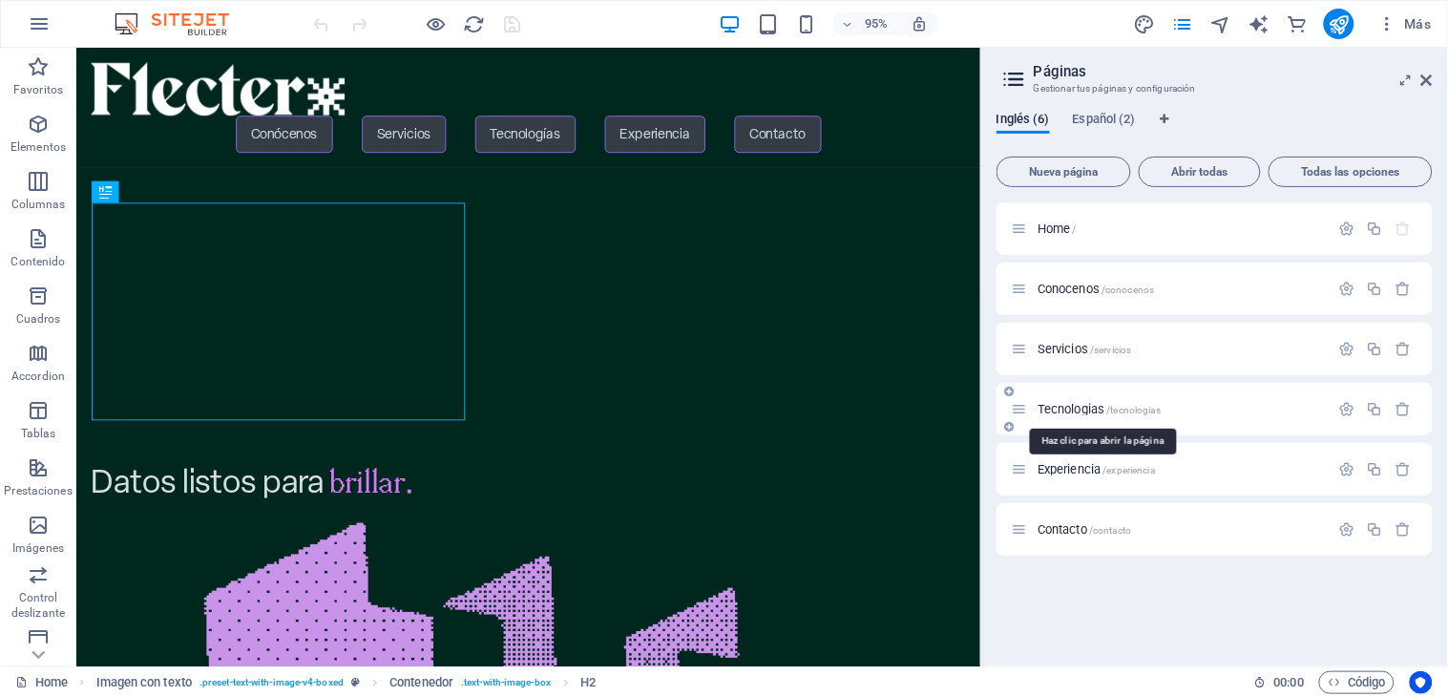
click at [1066, 408] on span "Tecnologias /tecnologias" at bounding box center [1098, 409] width 123 height 14
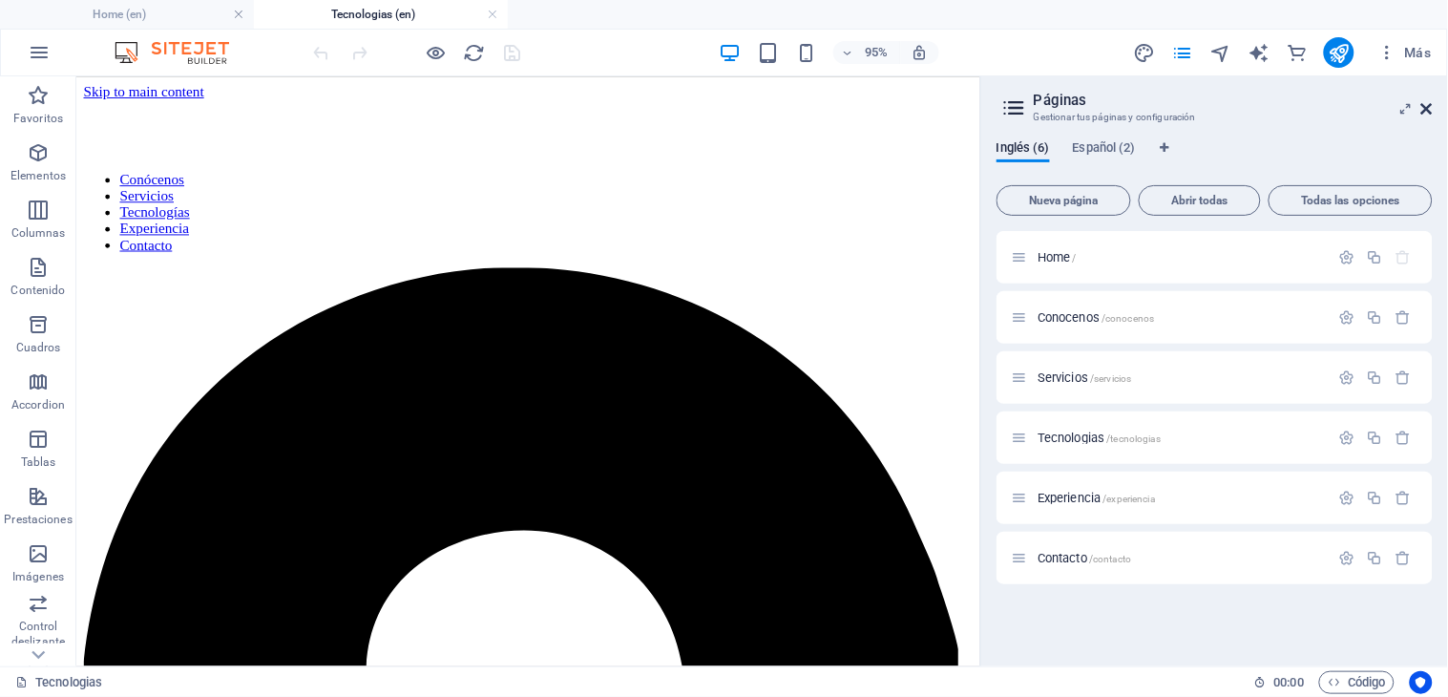
click at [1425, 105] on icon at bounding box center [1426, 108] width 11 height 15
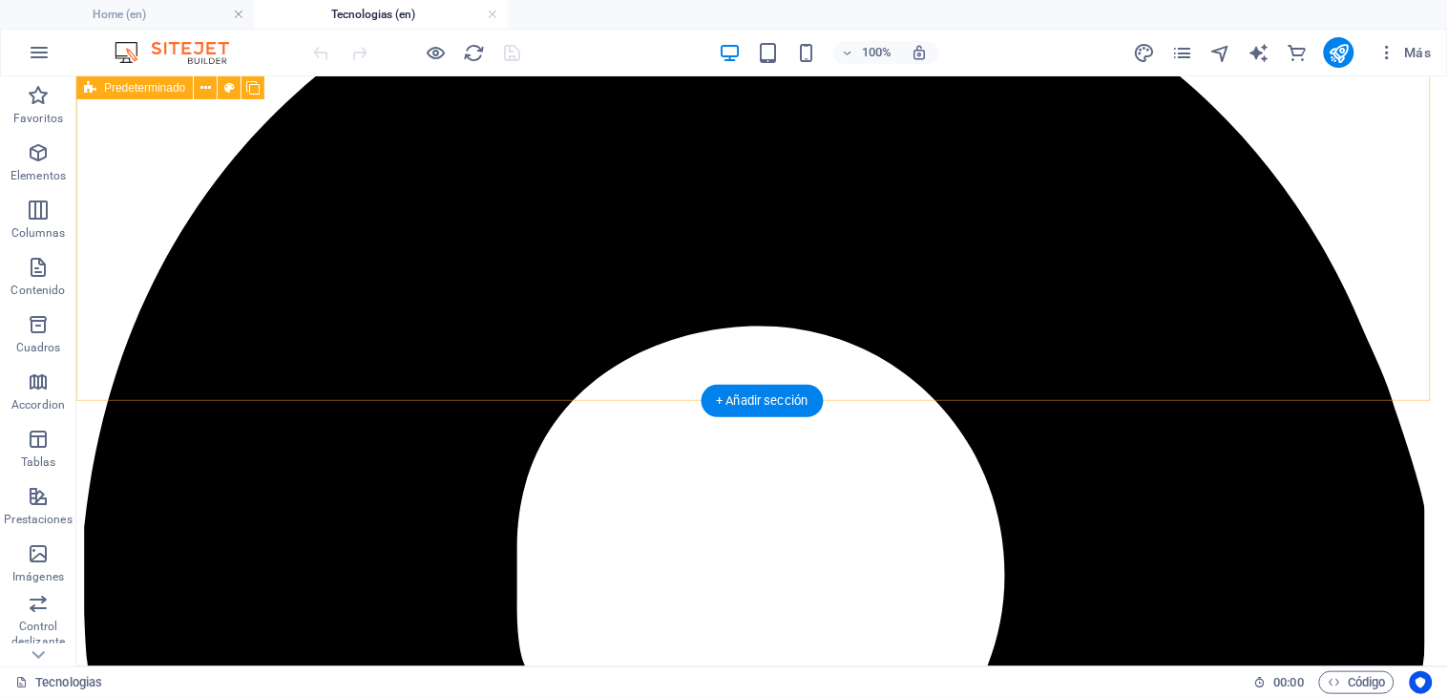
scroll to position [420, 0]
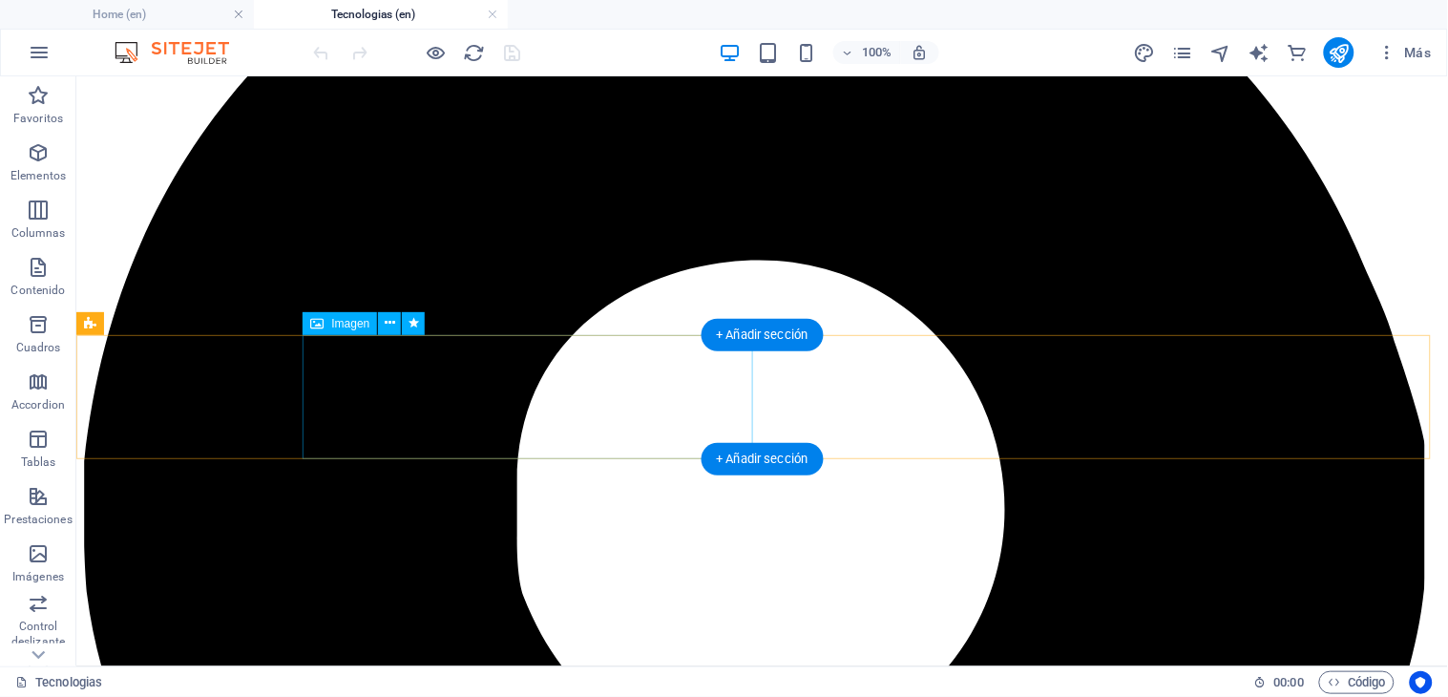
select select "px"
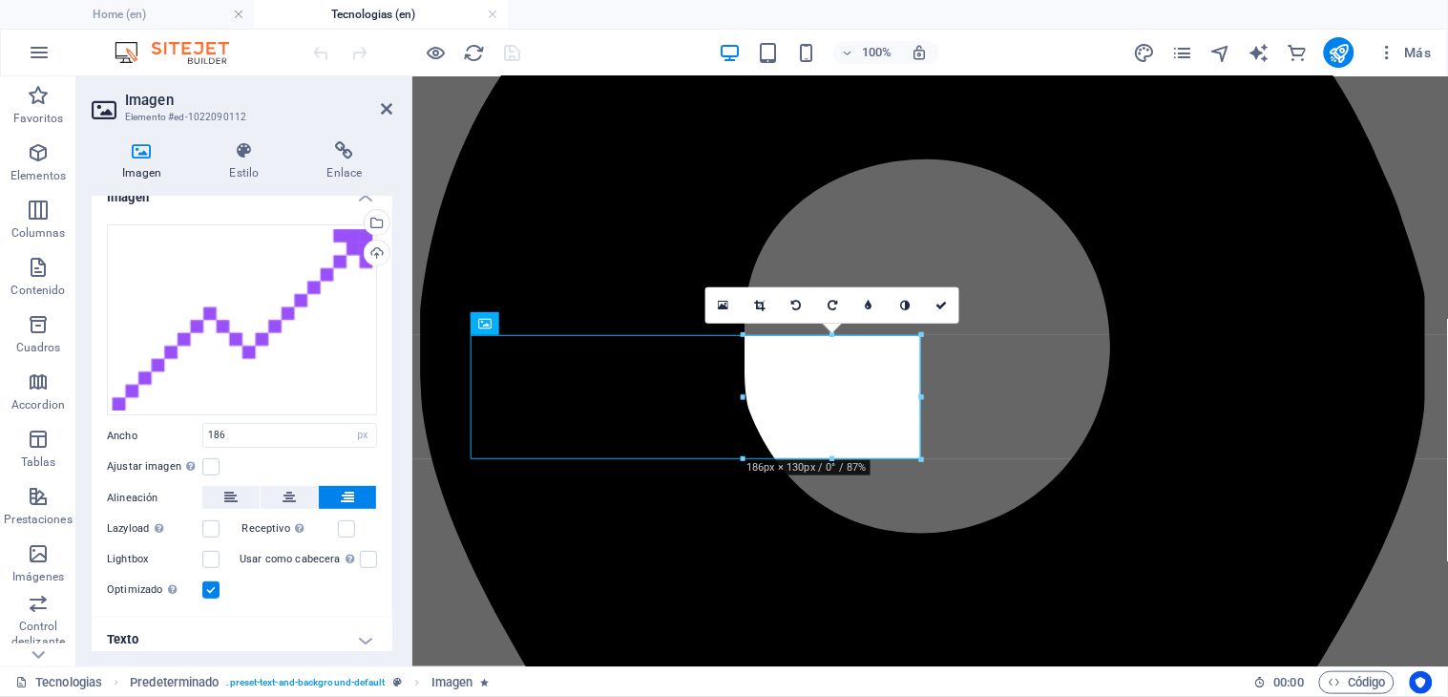
scroll to position [31, 0]
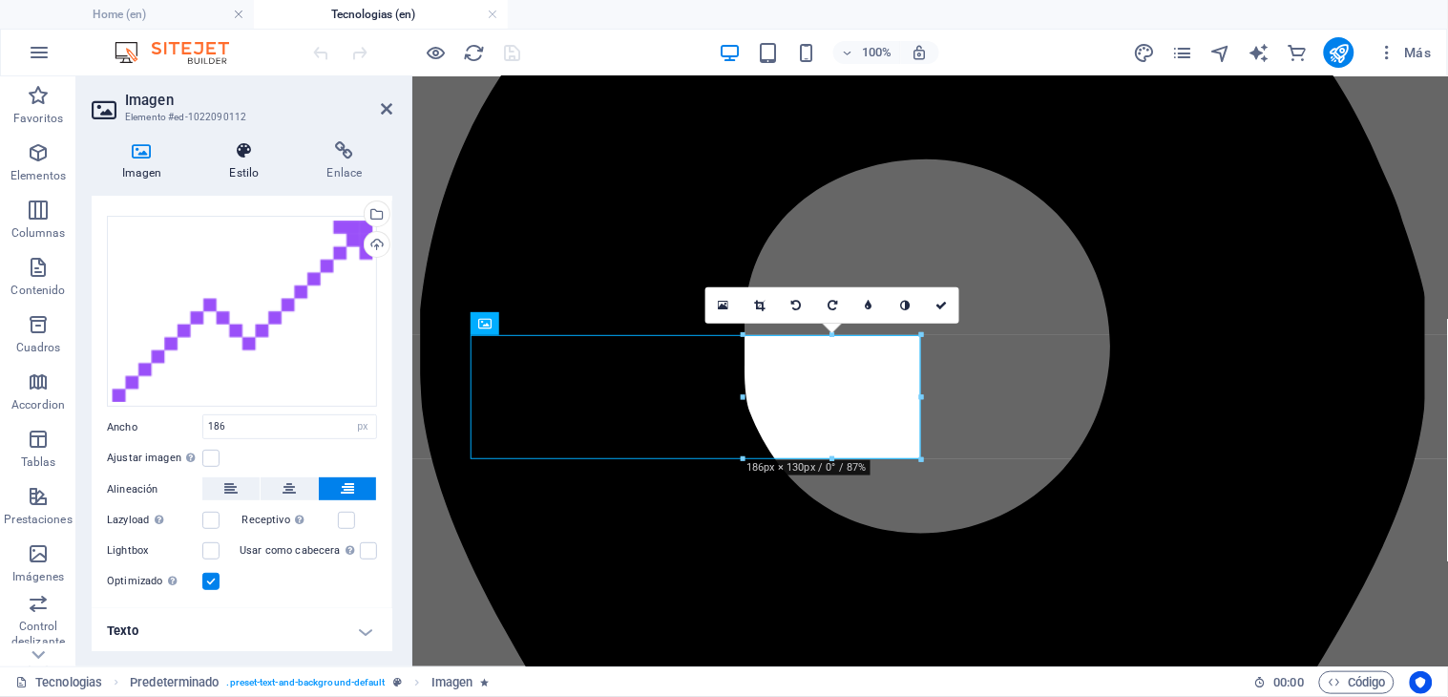
click at [249, 154] on icon at bounding box center [244, 150] width 90 height 19
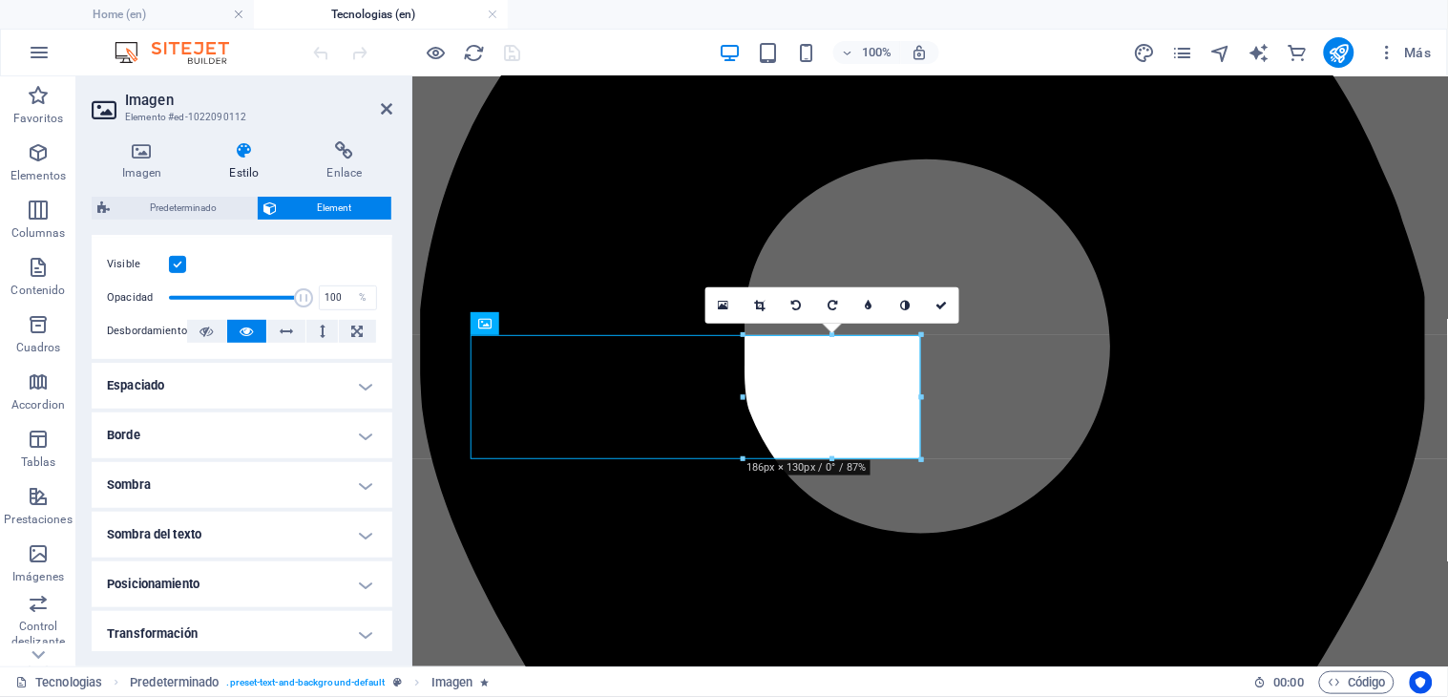
scroll to position [407, 0]
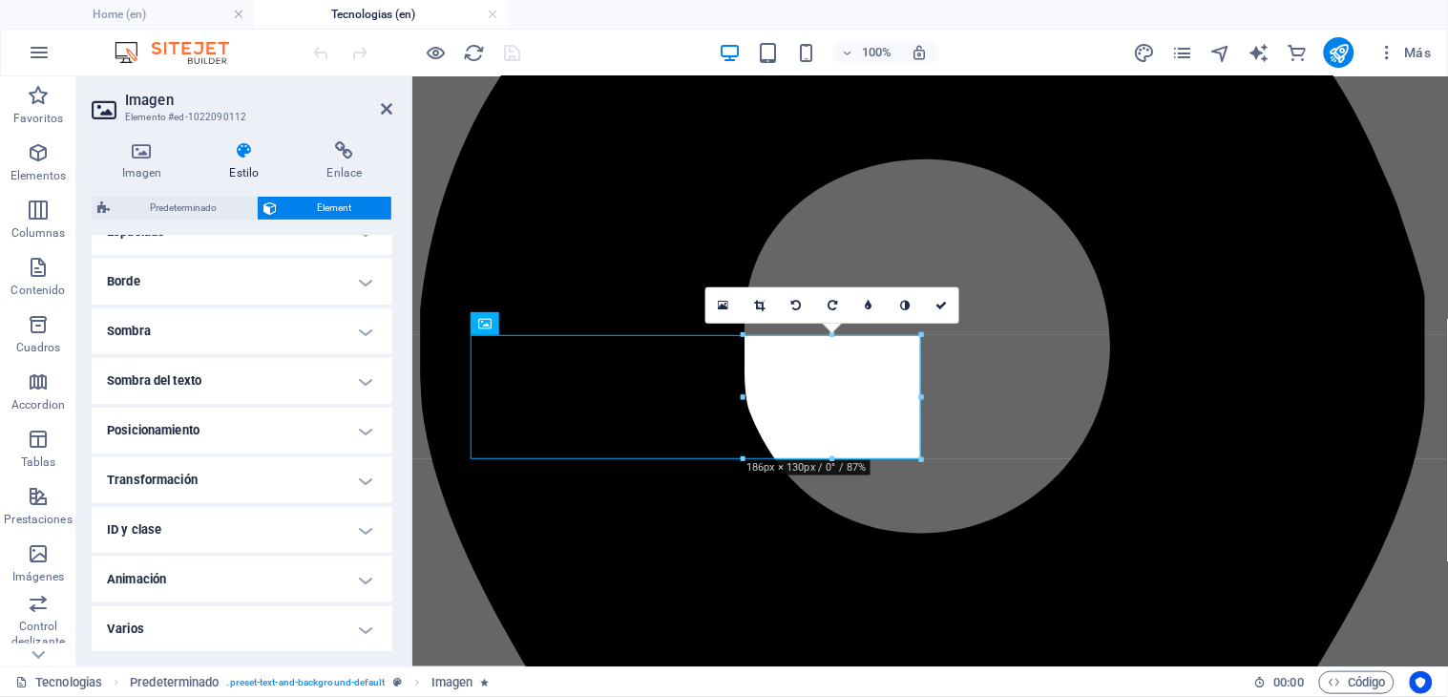
click at [197, 582] on h4 "Animación" at bounding box center [242, 579] width 301 height 46
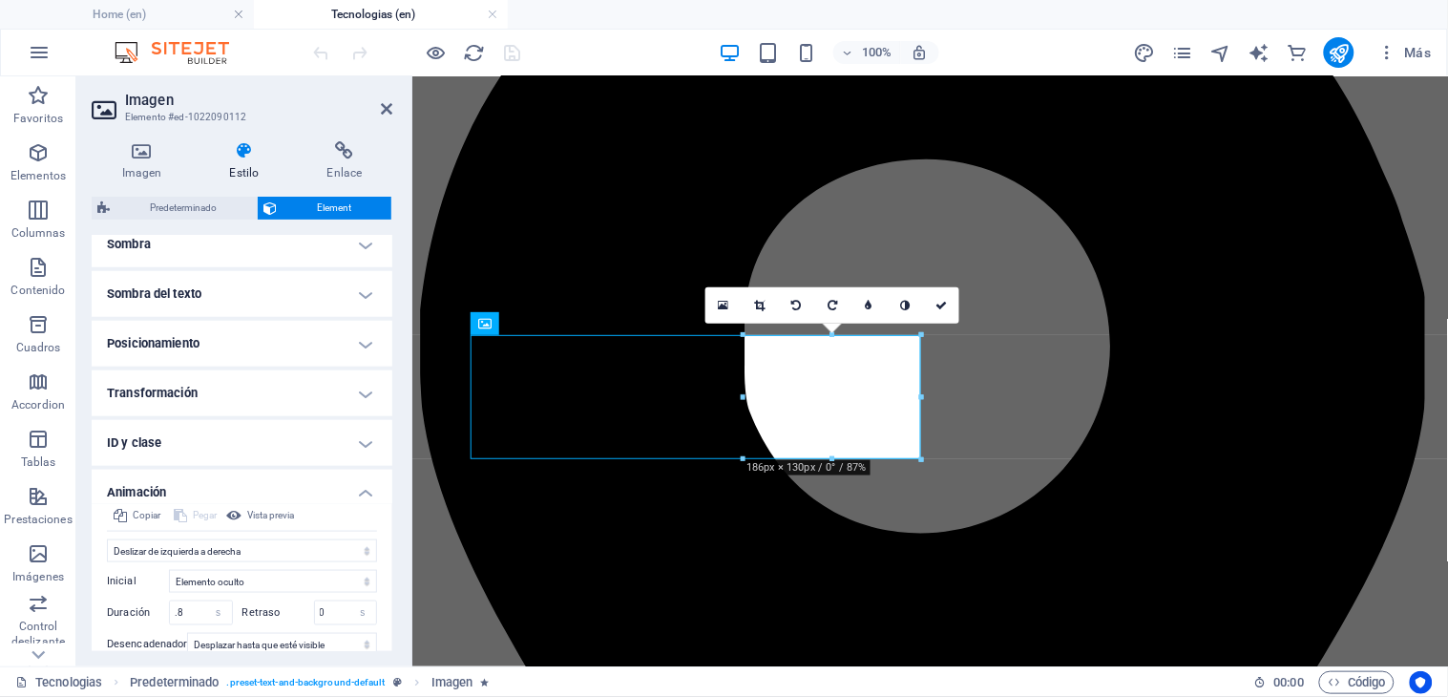
scroll to position [603, 0]
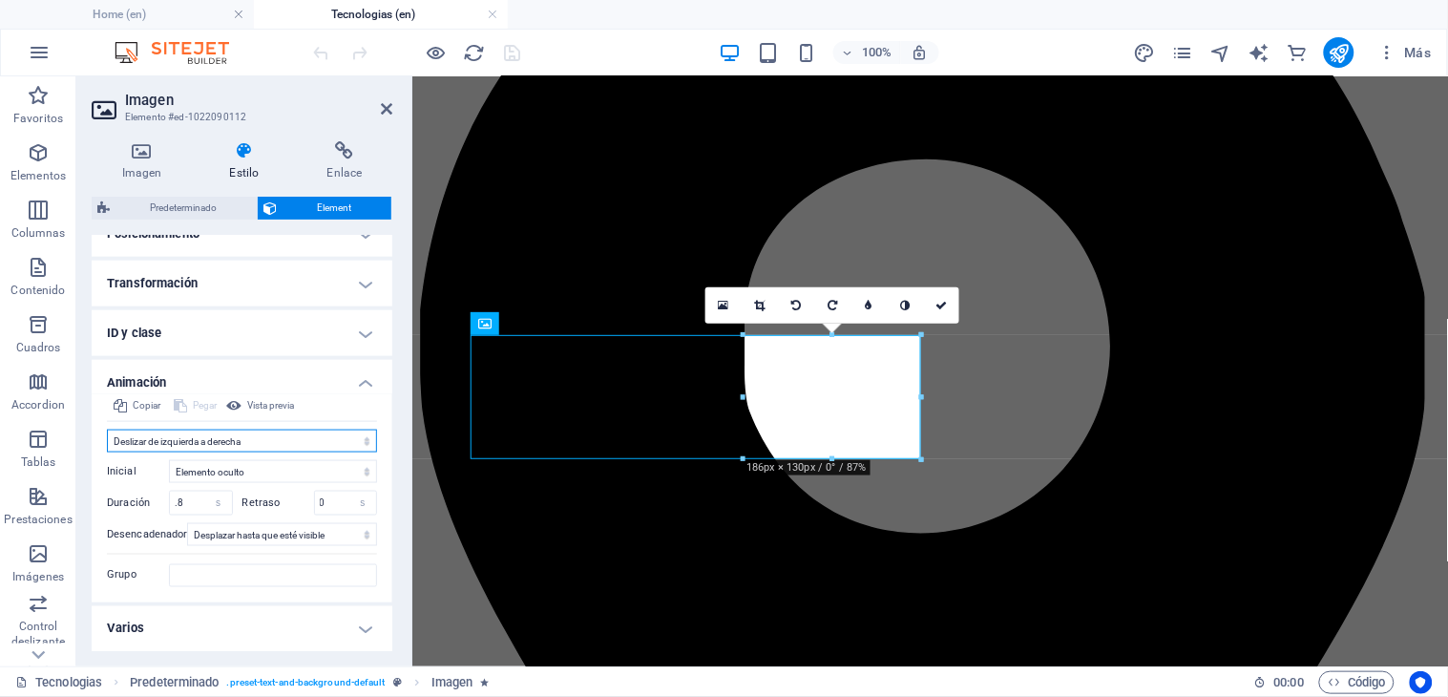
click at [301, 439] on select "No animar Mostrar / Ocultar Subir/bajar Acercar/alejar Deslizar de izquierda a …" at bounding box center [242, 440] width 270 height 23
select select "fade"
click at [107, 429] on select "No animar Mostrar / Ocultar Subir/bajar Acercar/alejar Deslizar de izquierda a …" at bounding box center [242, 440] width 270 height 23
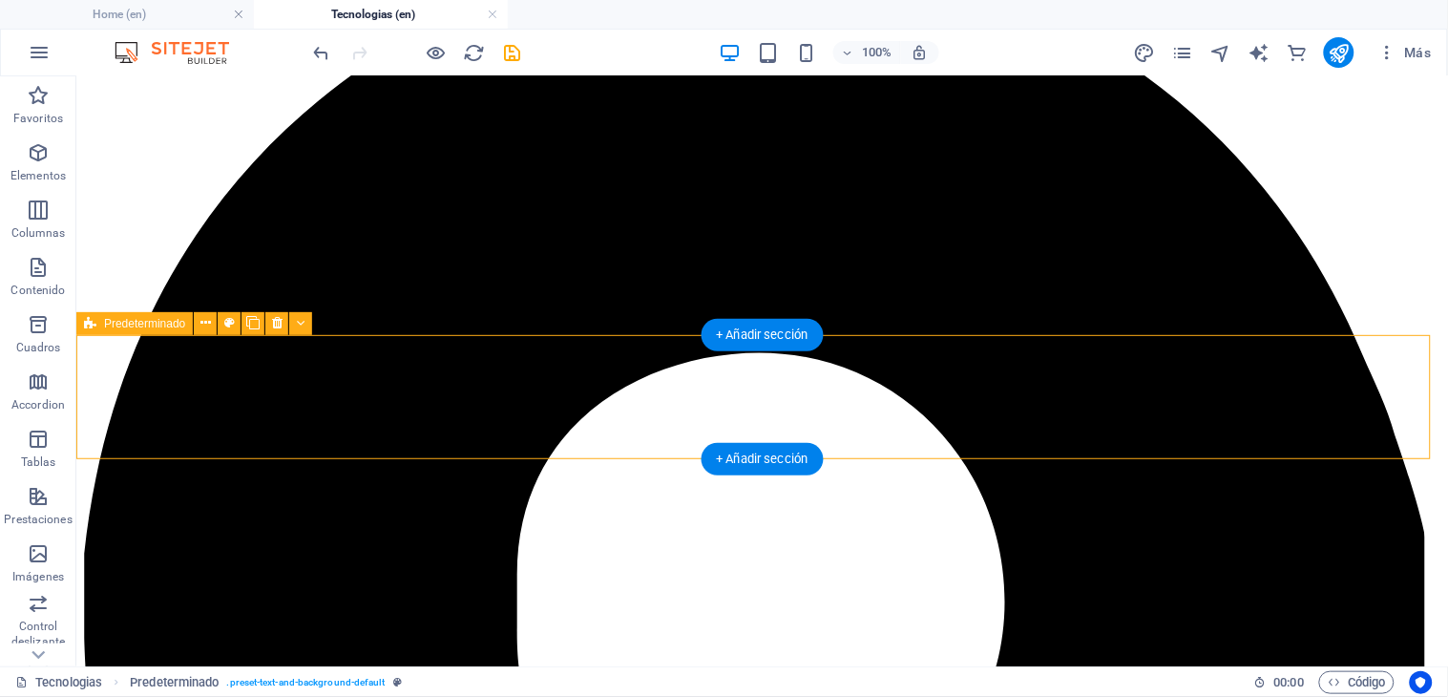
scroll to position [420, 0]
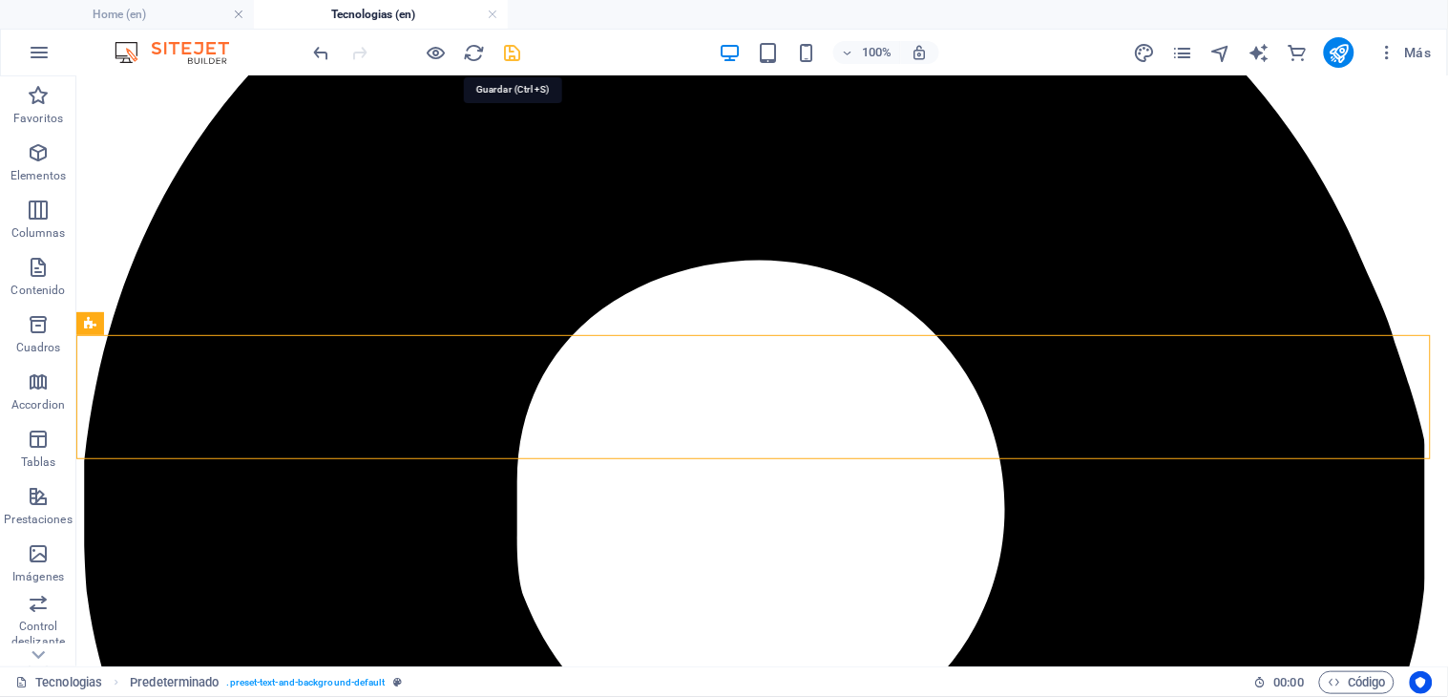
click at [518, 49] on icon "save" at bounding box center [513, 53] width 22 height 22
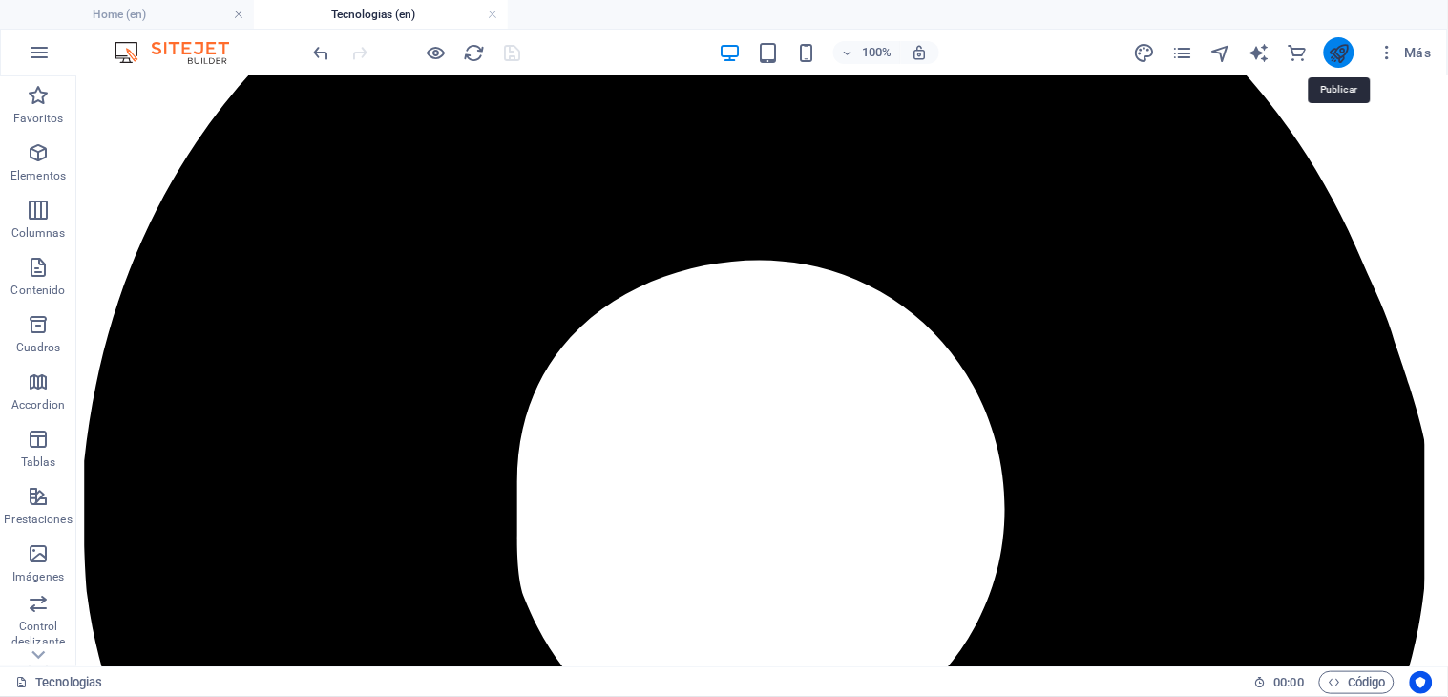
click at [1338, 43] on icon "publish" at bounding box center [1339, 53] width 22 height 22
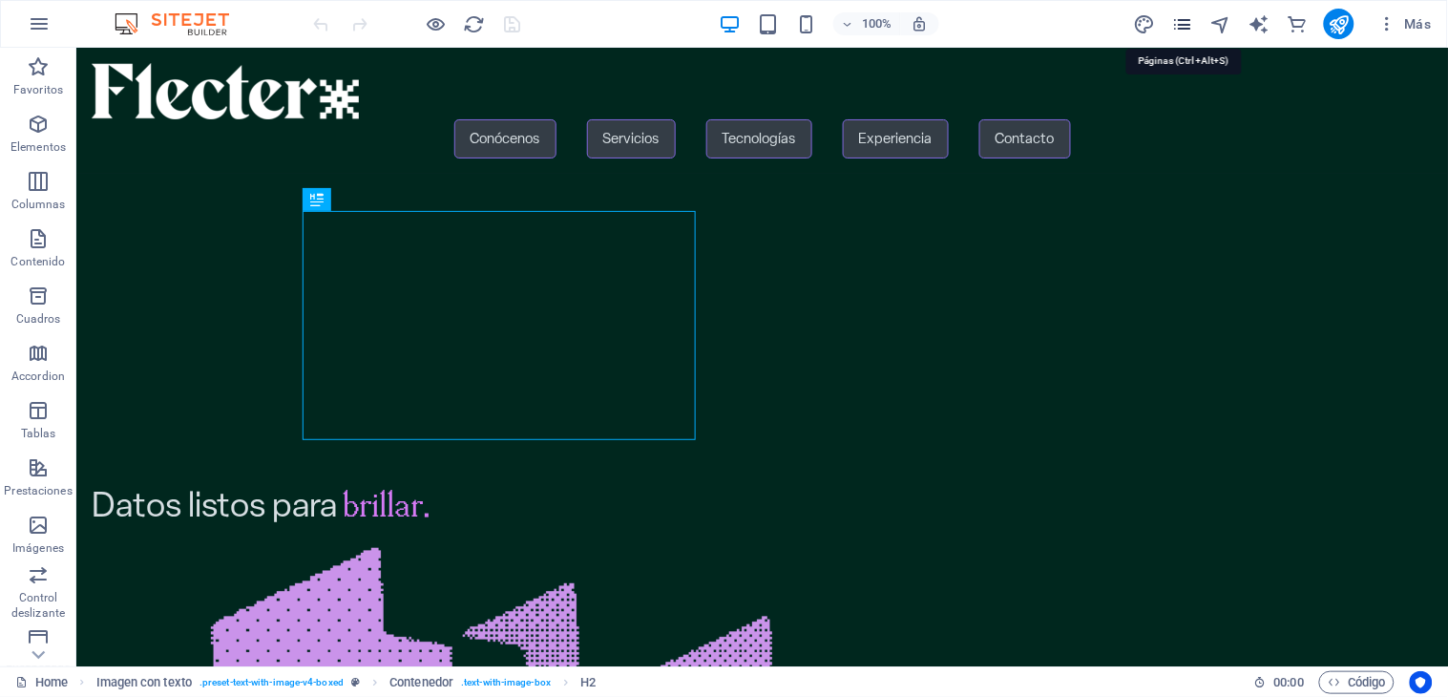
click at [1183, 22] on icon "pages" at bounding box center [1183, 24] width 22 height 22
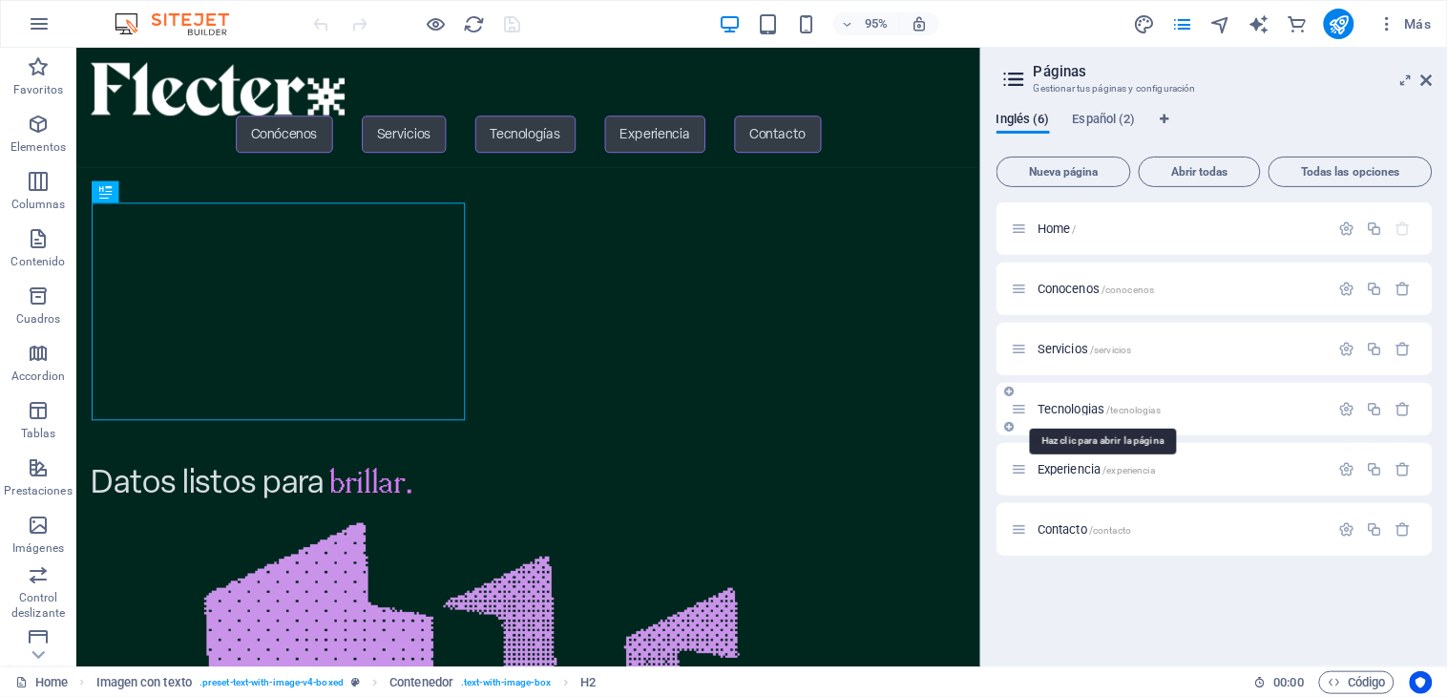
click at [1072, 414] on span "Tecnologias /tecnologias" at bounding box center [1098, 409] width 123 height 14
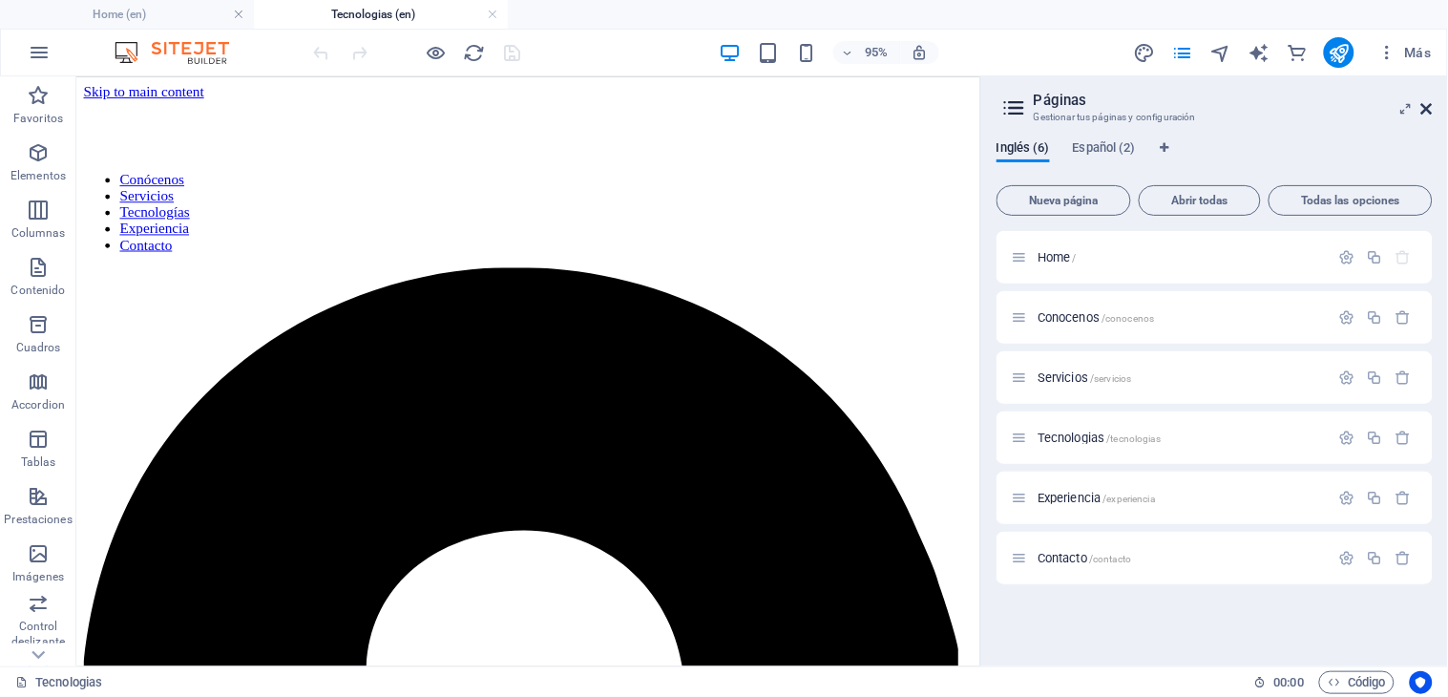
click at [1428, 102] on icon at bounding box center [1426, 108] width 11 height 15
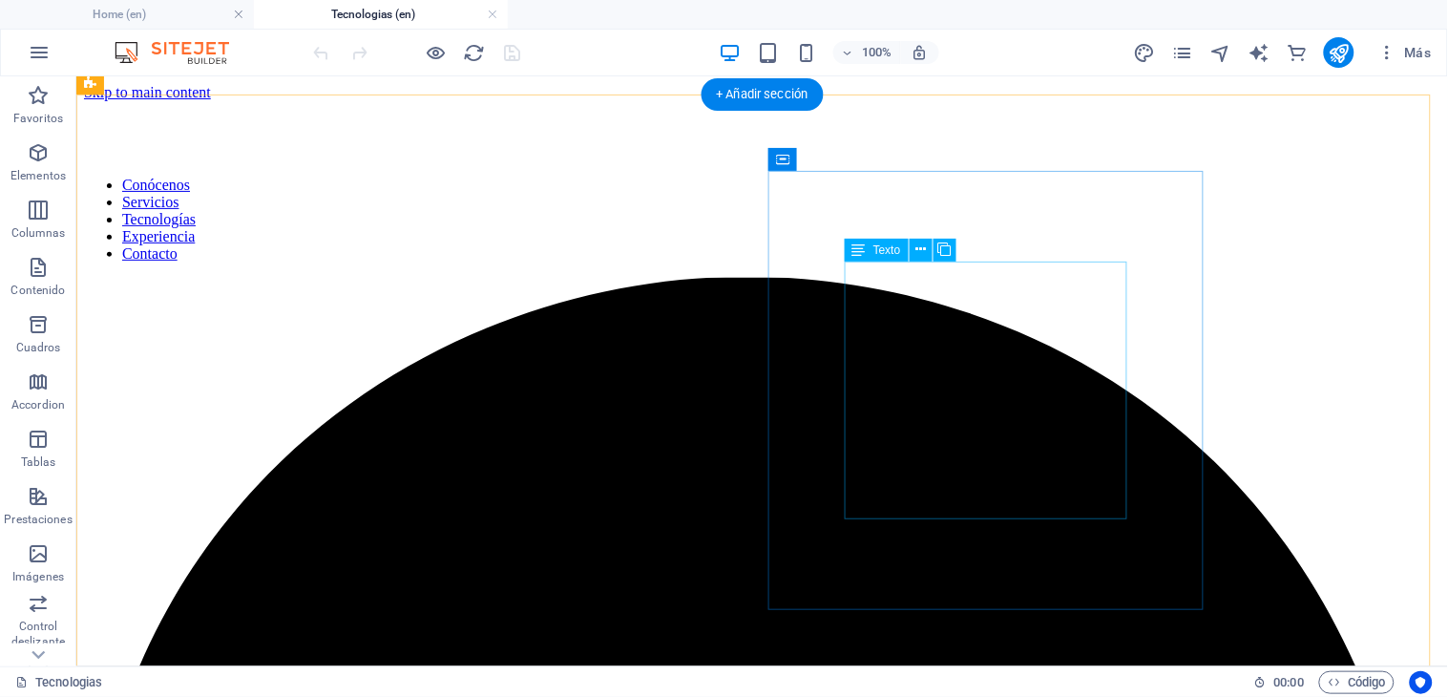
scroll to position [420, 0]
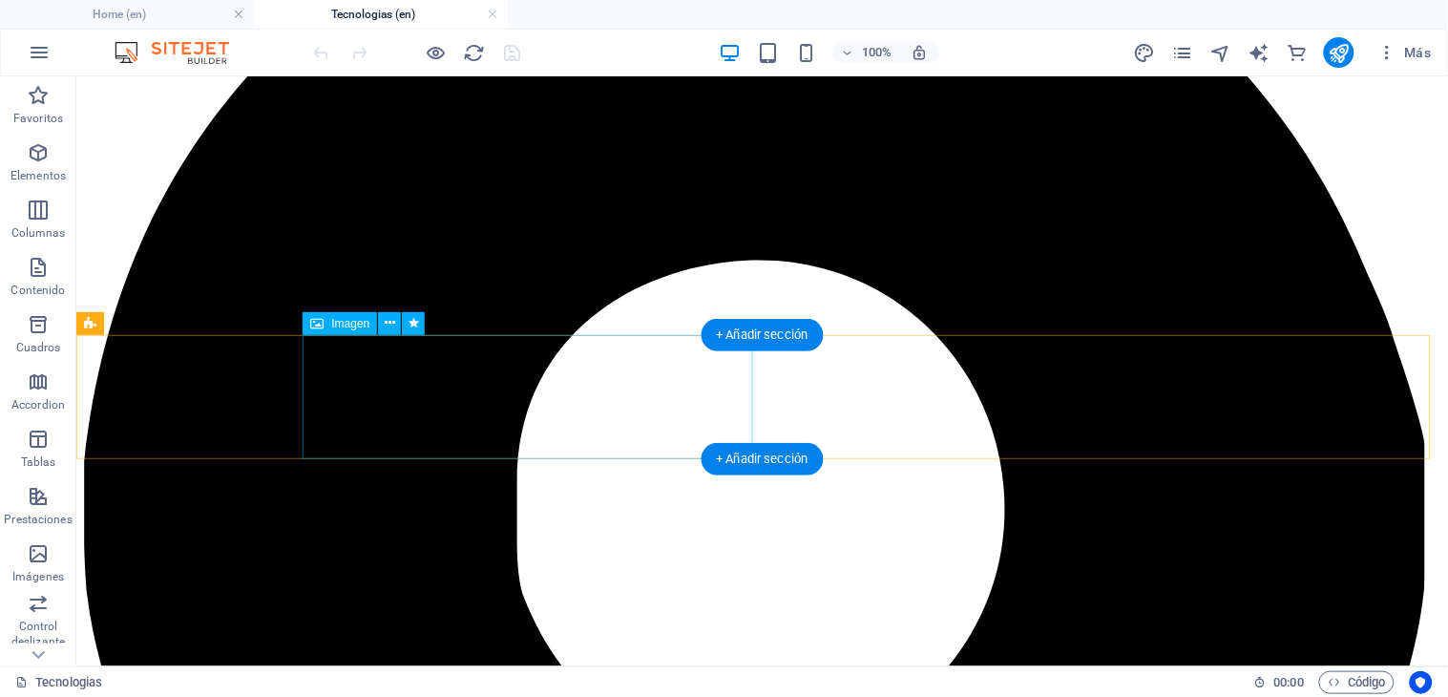
select select "px"
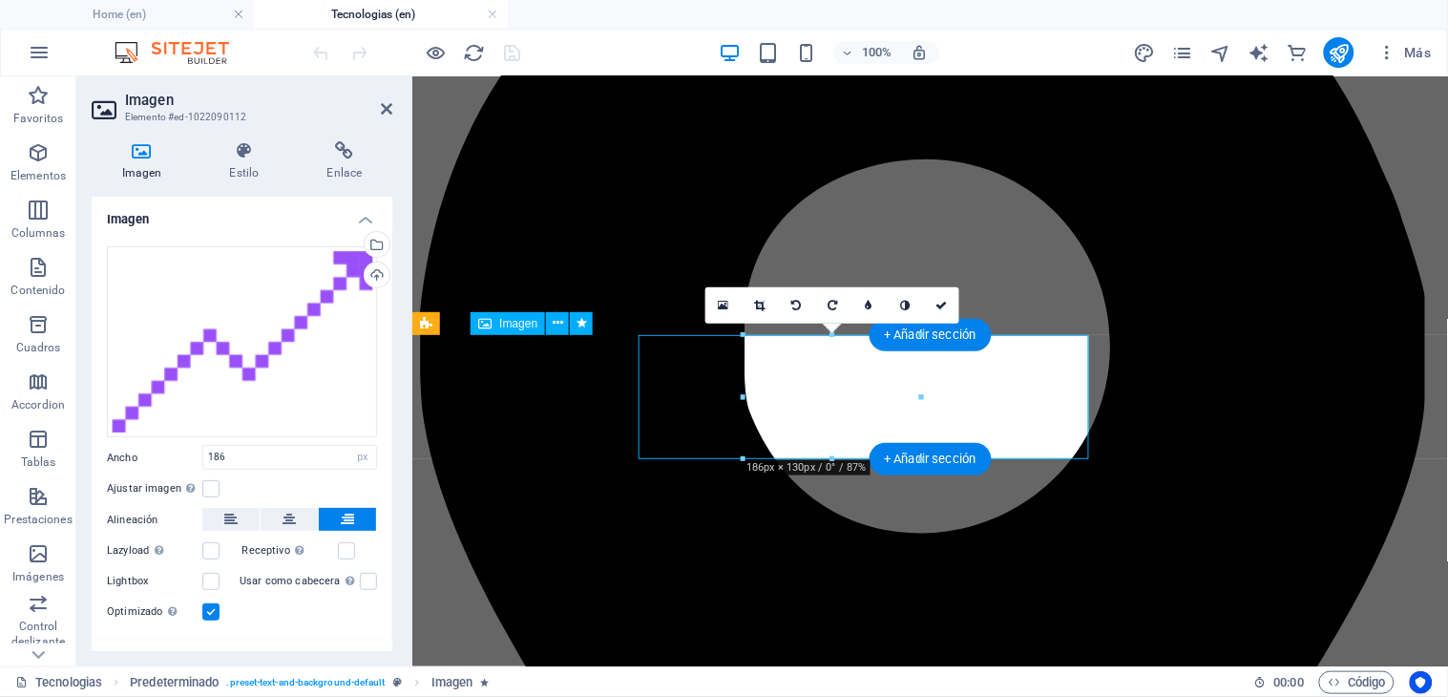
select select "fade"
select select "s"
select select "scroll"
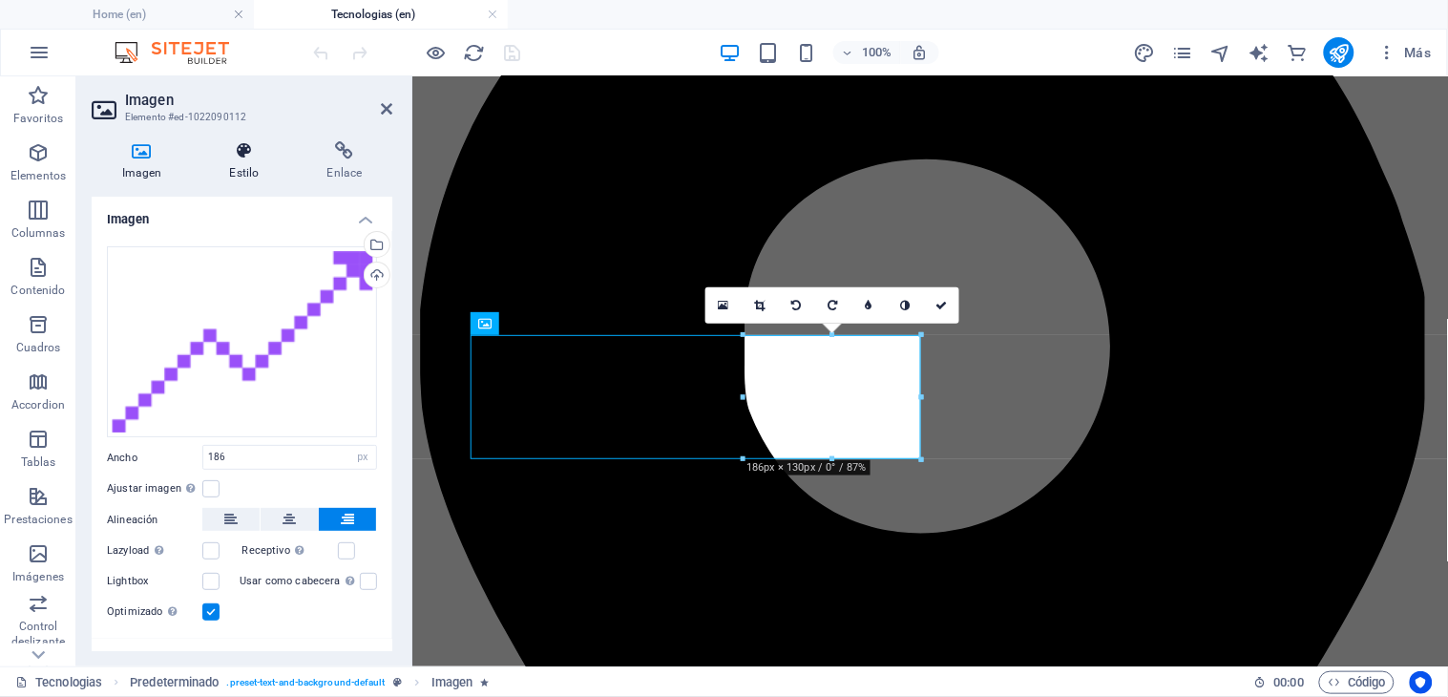
click at [243, 150] on icon at bounding box center [244, 150] width 90 height 19
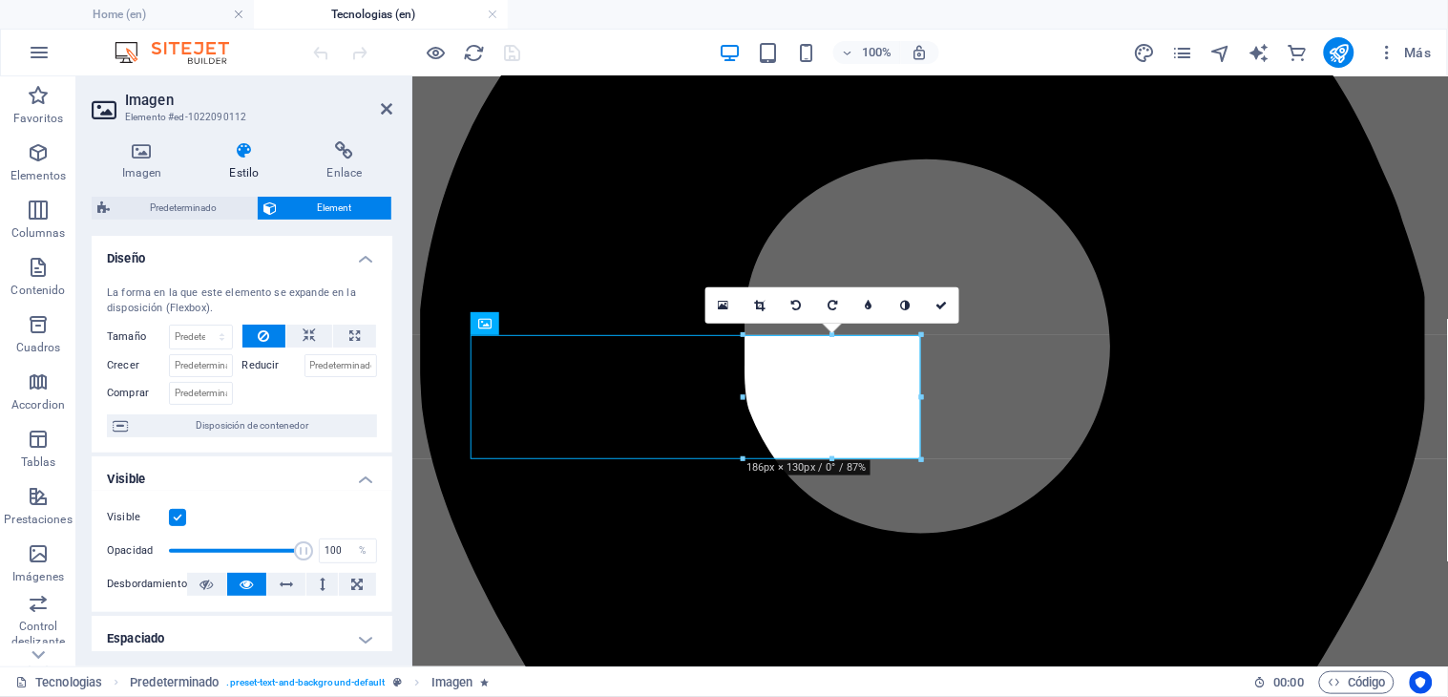
scroll to position [407, 0]
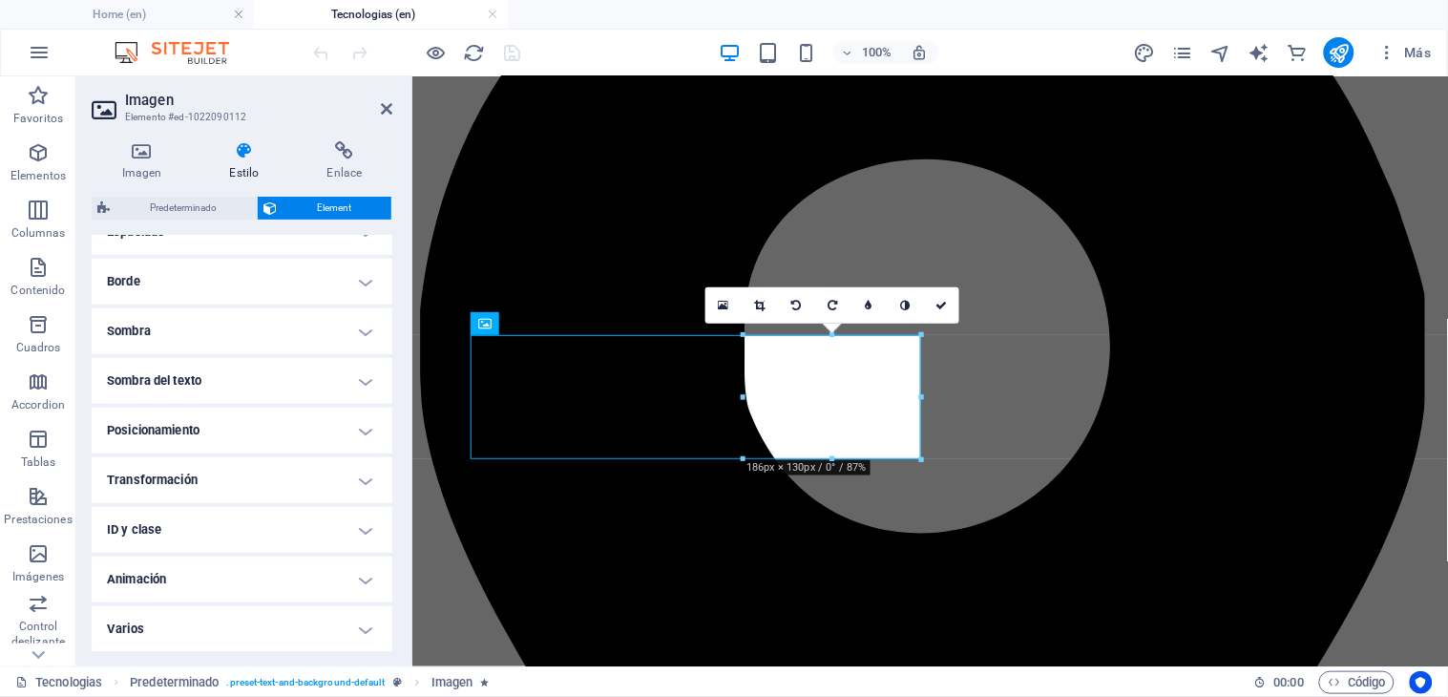
click at [204, 568] on h4 "Animación" at bounding box center [242, 579] width 301 height 46
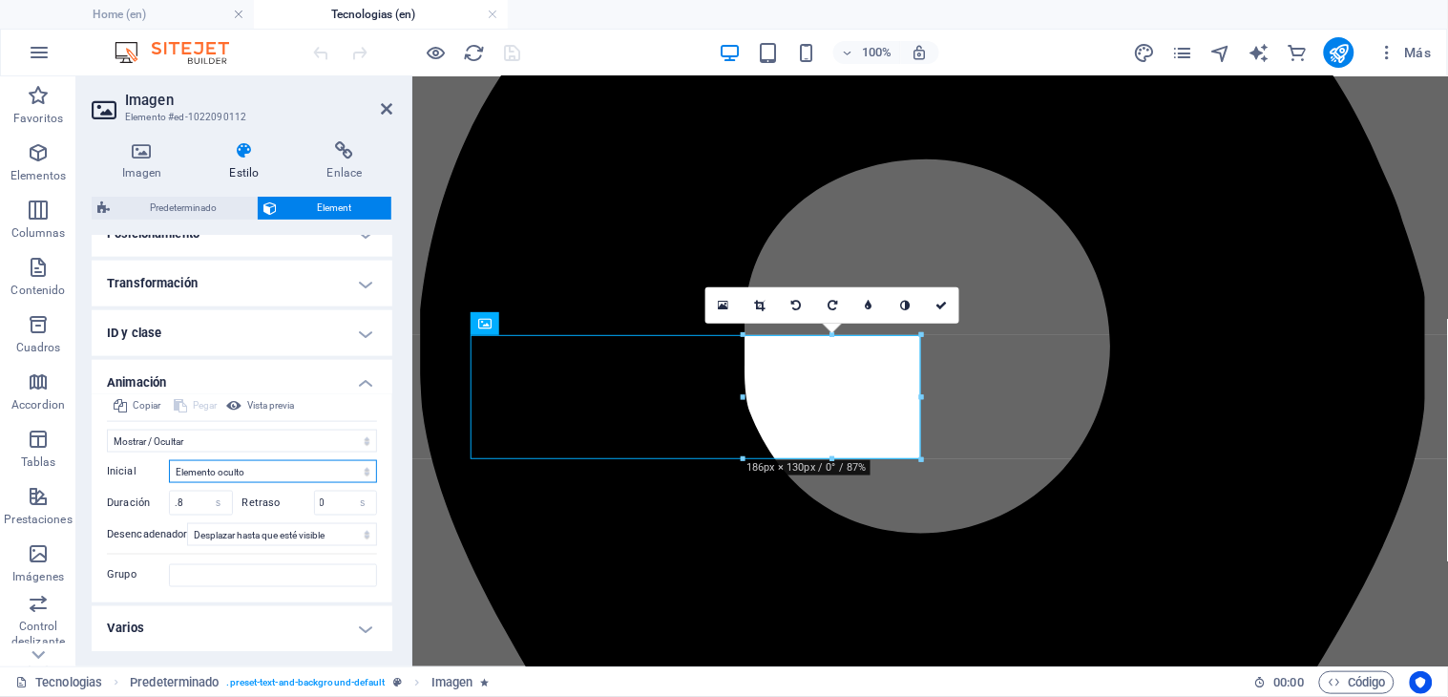
click at [255, 466] on select "Elemento oculto Elemento mostrado" at bounding box center [273, 471] width 208 height 23
click at [192, 434] on select "No animar Mostrar / Ocultar Subir/bajar Acercar/alejar Deslizar de izquierda a …" at bounding box center [242, 440] width 270 height 23
select select "move-right-to-left"
click at [107, 429] on select "No animar Mostrar / Ocultar Subir/bajar Acercar/alejar Deslizar de izquierda a …" at bounding box center [242, 440] width 270 height 23
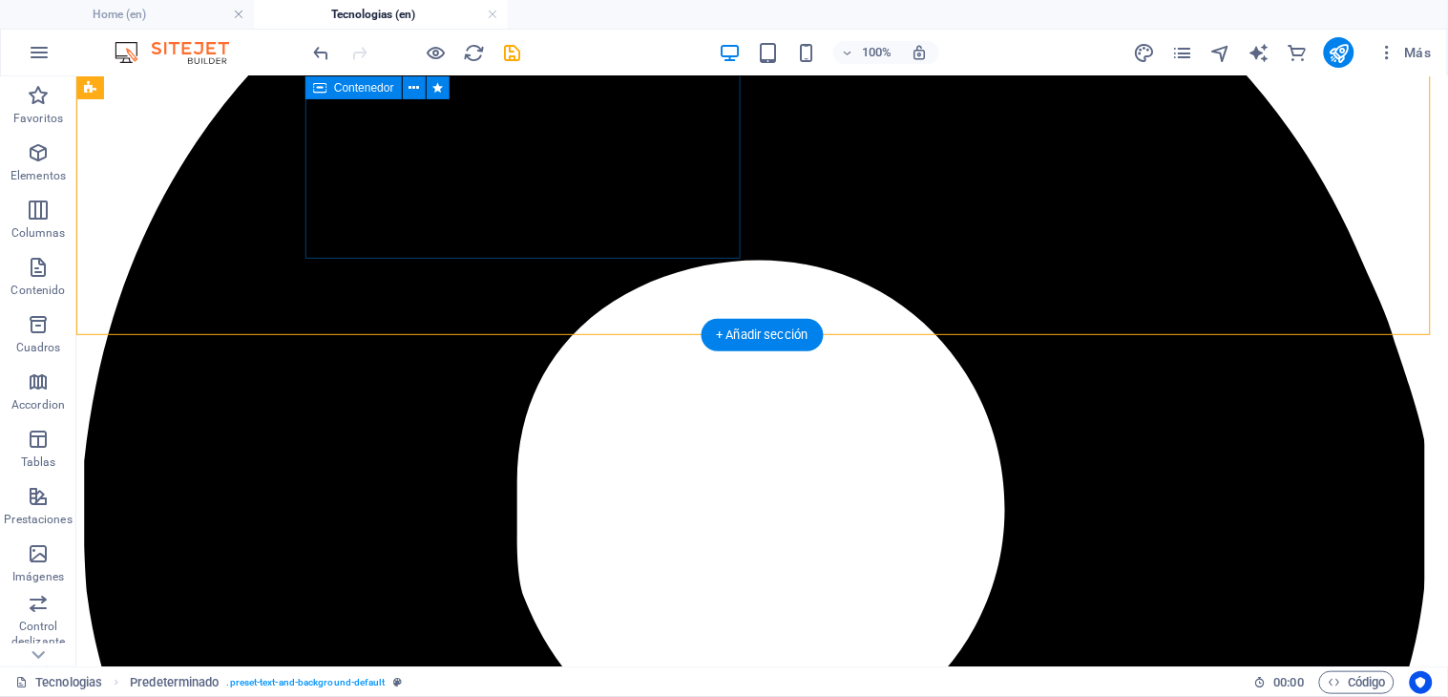
select select "%"
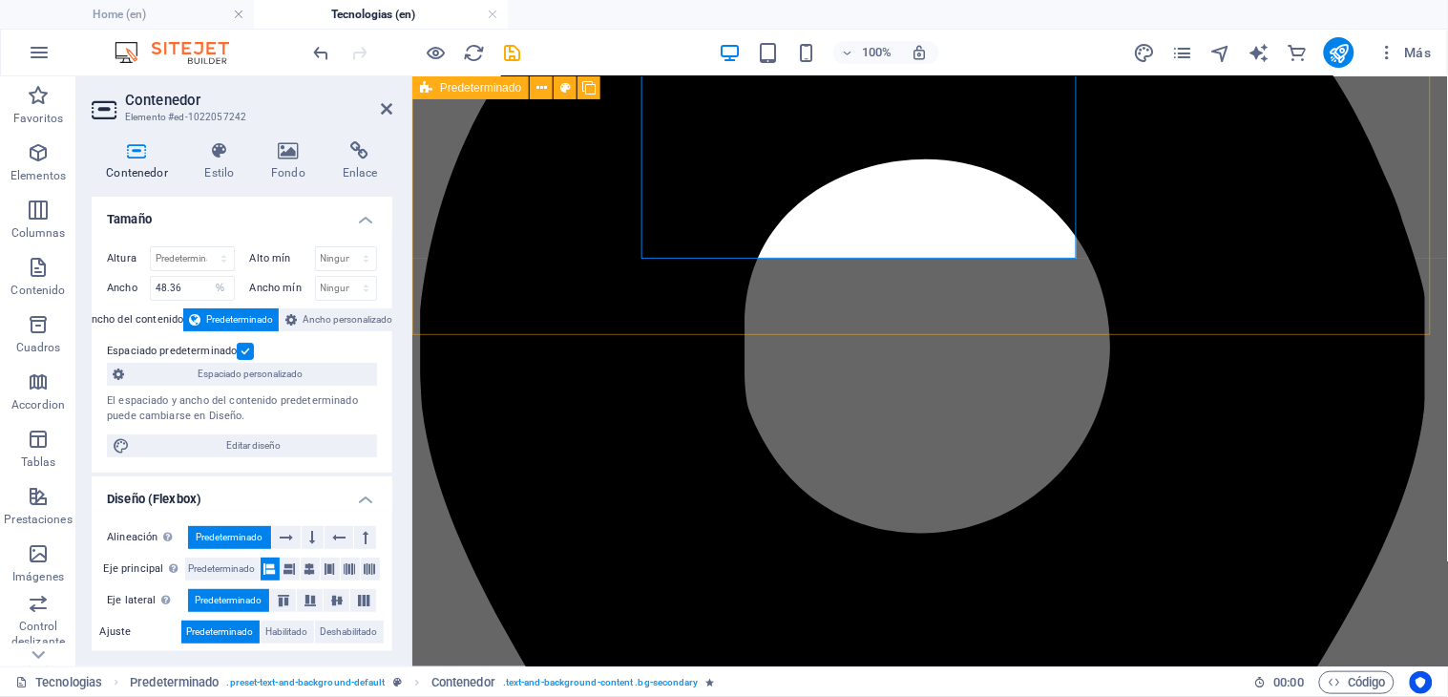
select select "move-left-to-right"
select select "s"
select select "scroll"
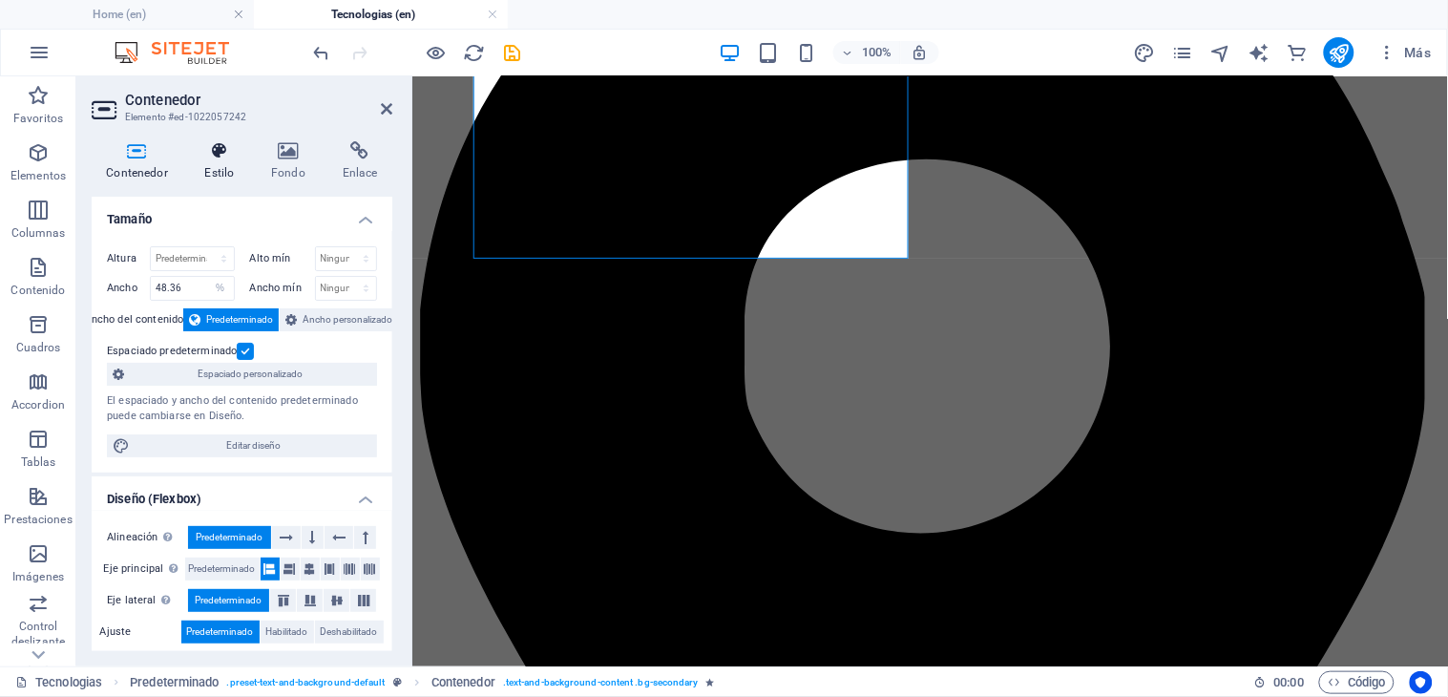
click at [221, 175] on h4 "Estilo" at bounding box center [223, 161] width 67 height 40
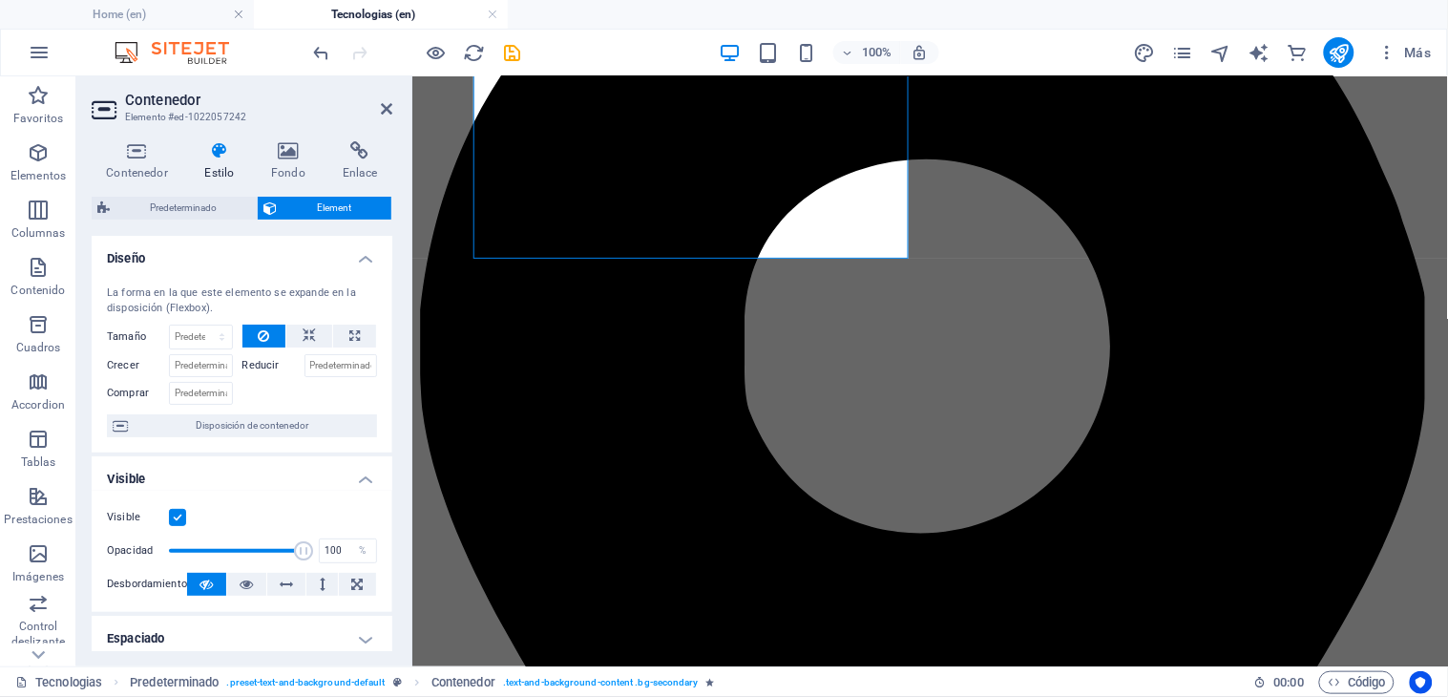
scroll to position [407, 0]
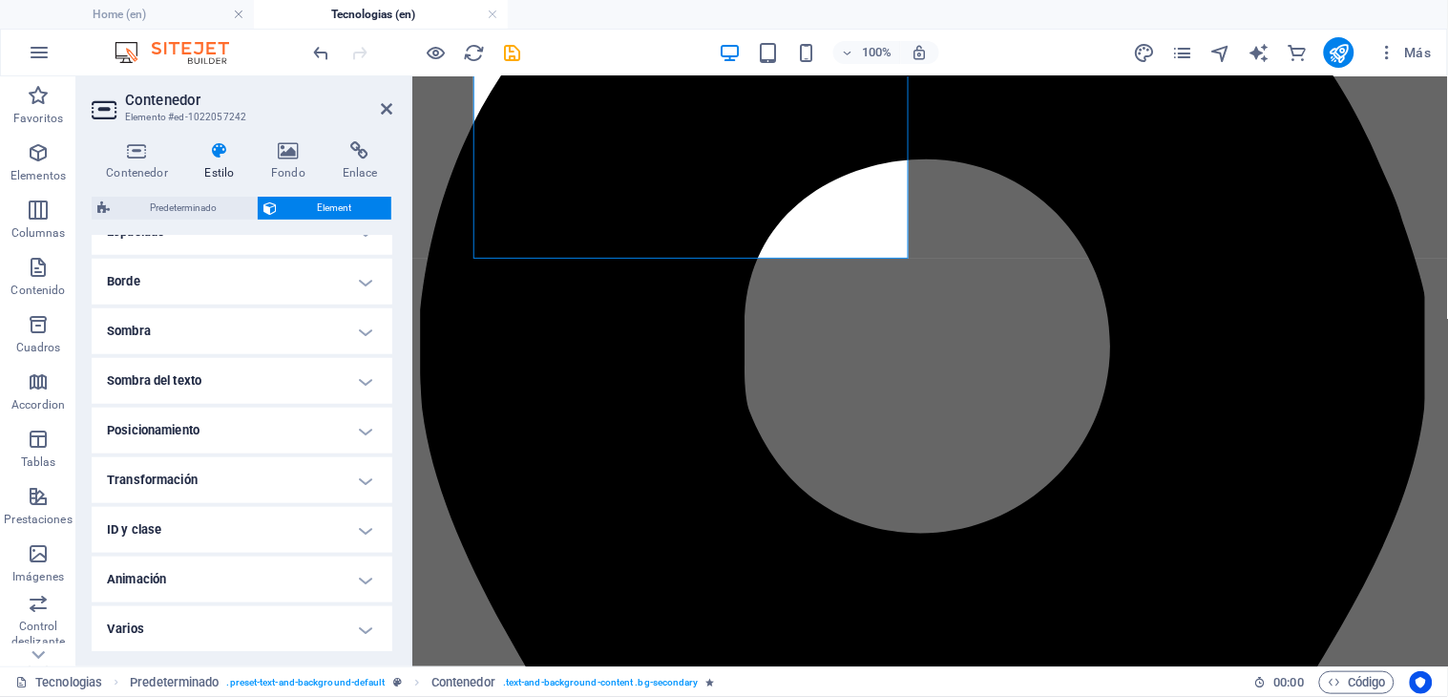
click at [189, 576] on h4 "Animación" at bounding box center [242, 579] width 301 height 46
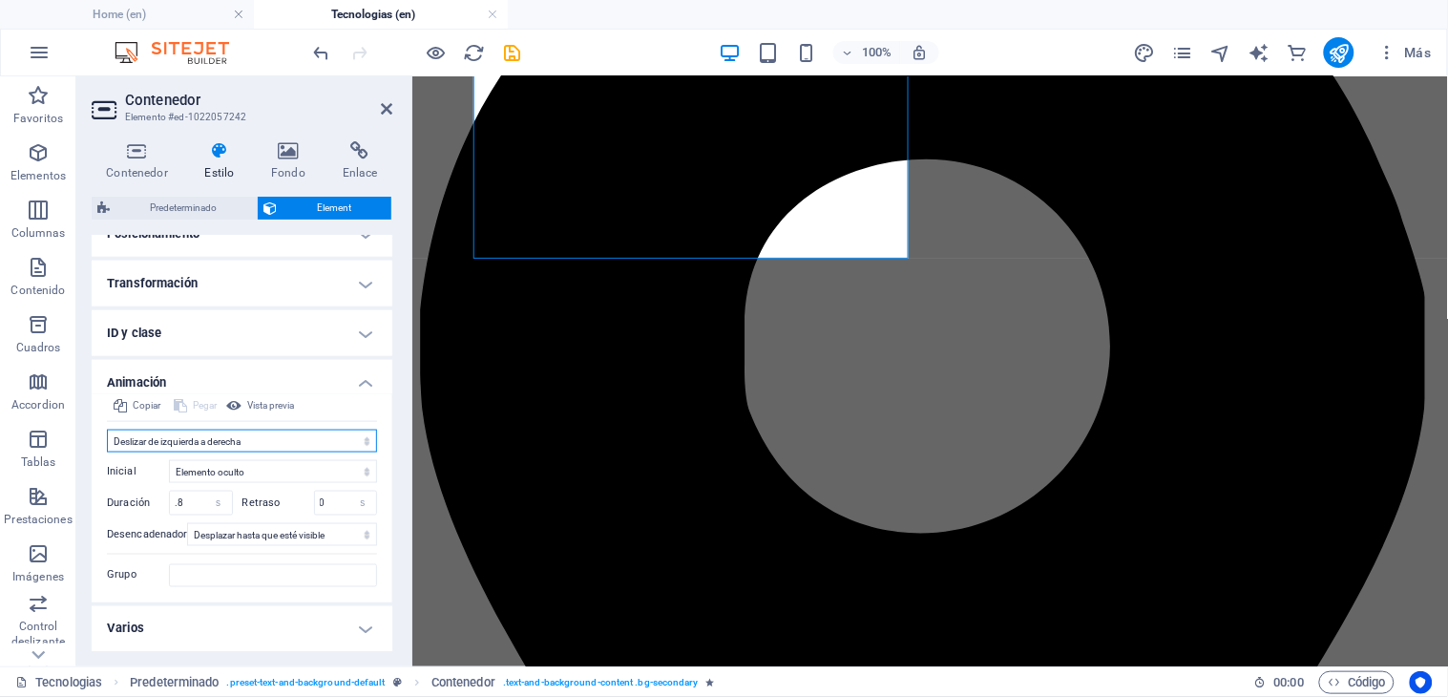
click at [270, 445] on select "No animar Mostrar / Ocultar Subir/bajar Acercar/alejar Deslizar de izquierda a …" at bounding box center [242, 440] width 270 height 23
select select "fade"
click at [107, 429] on select "No animar Mostrar / Ocultar Subir/bajar Acercar/alejar Deslizar de izquierda a …" at bounding box center [242, 440] width 270 height 23
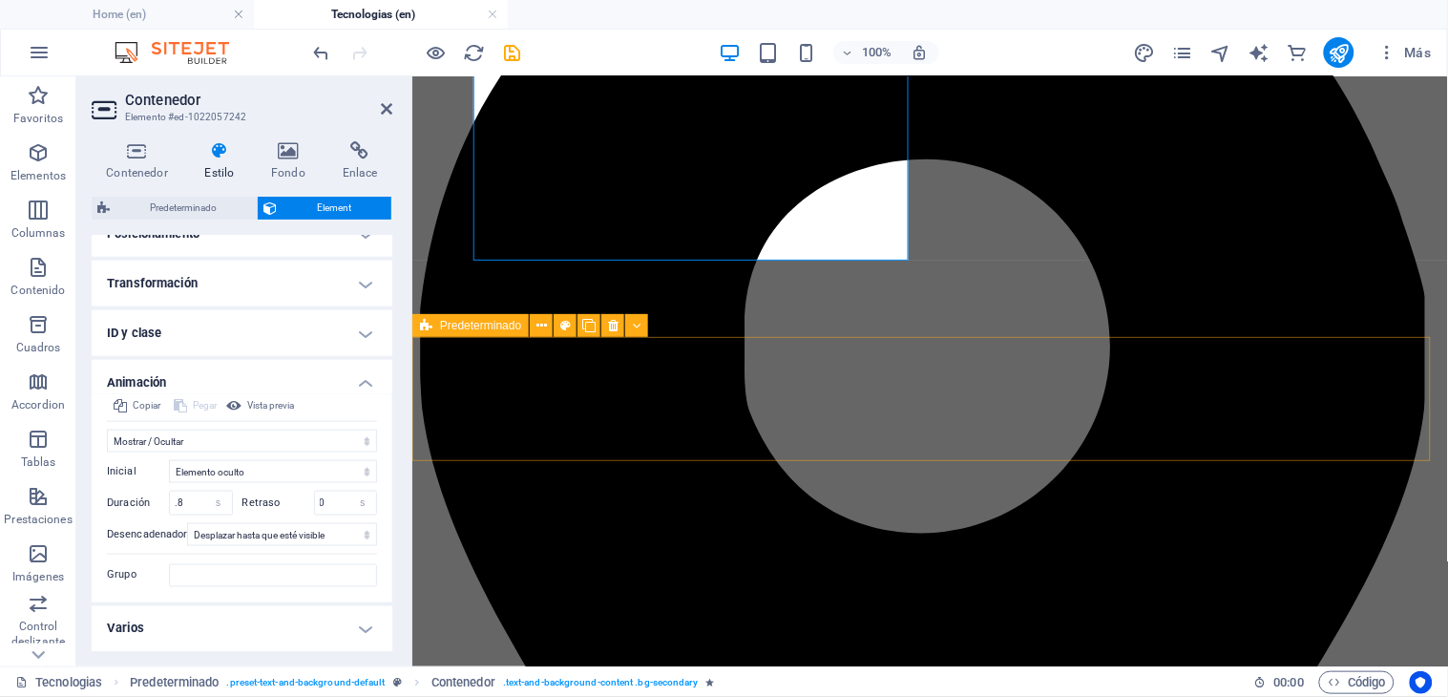
scroll to position [101, 0]
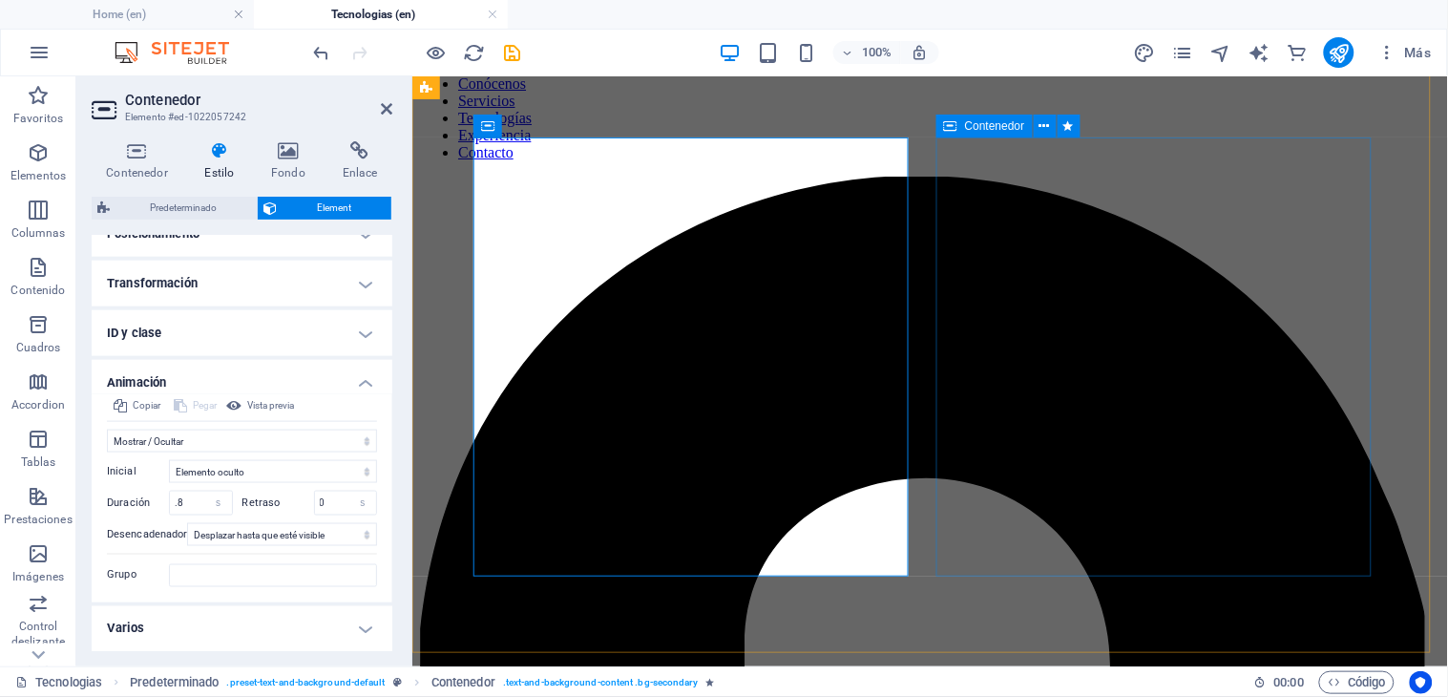
select select "%"
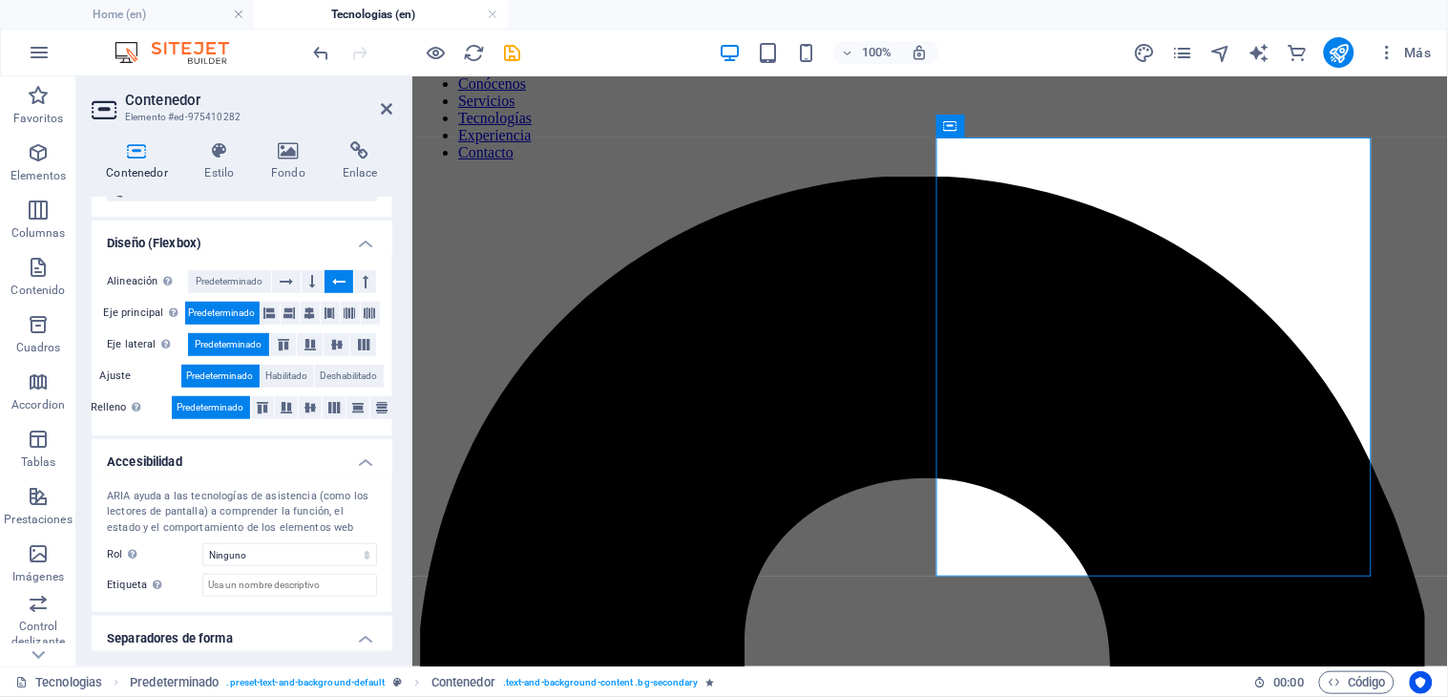
scroll to position [308, 0]
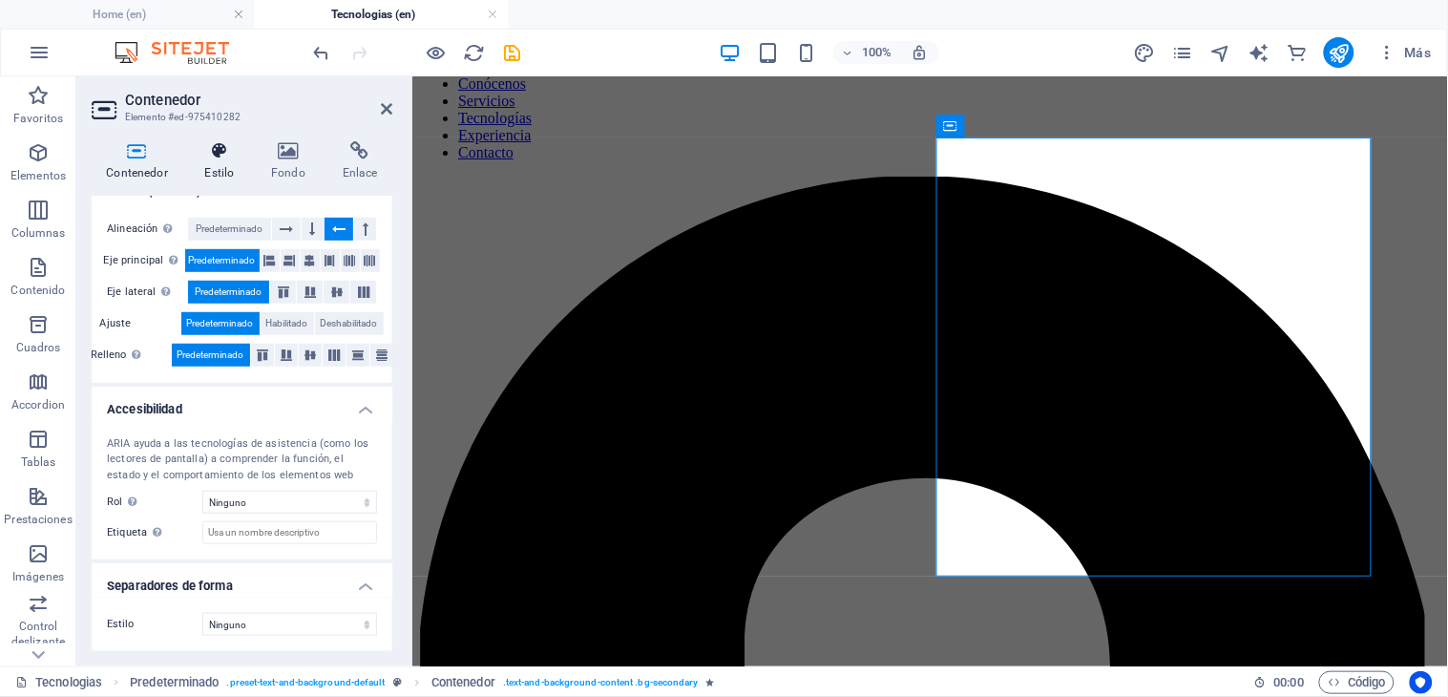
click at [214, 155] on icon at bounding box center [219, 150] width 59 height 19
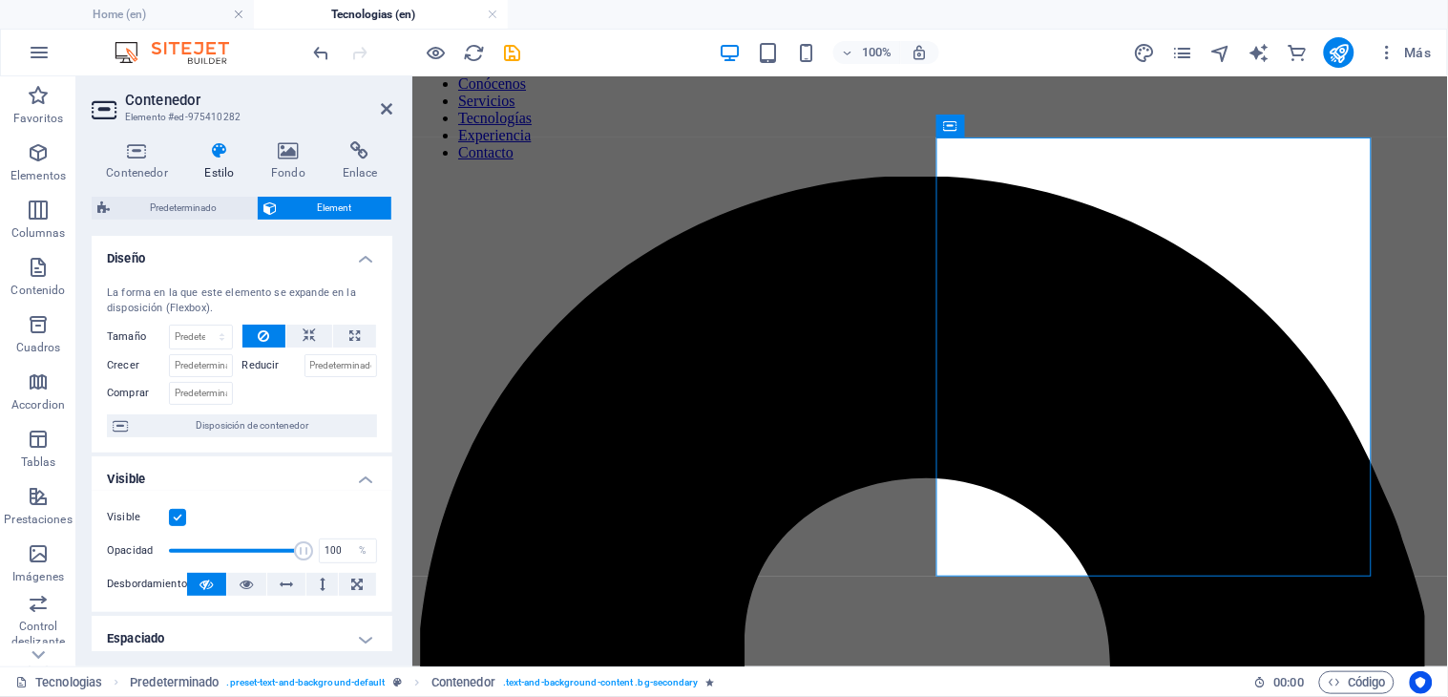
drag, startPoint x: 387, startPoint y: 349, endPoint x: 377, endPoint y: 462, distance: 113.1
click at [377, 462] on ul "Diseño La forma en la que este elemento se expande en la disposición (Flexbox).…" at bounding box center [242, 647] width 301 height 823
click at [284, 153] on icon at bounding box center [289, 150] width 64 height 19
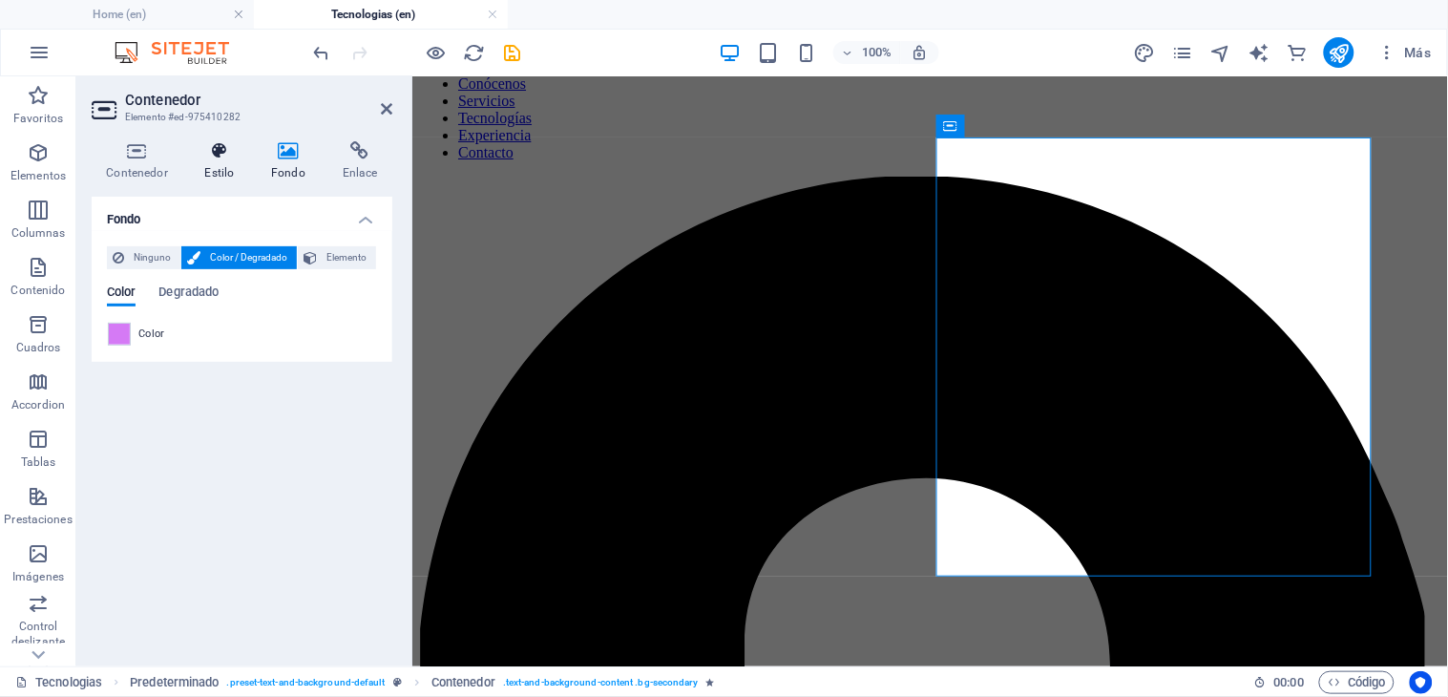
click at [207, 164] on h4 "Estilo" at bounding box center [223, 161] width 67 height 40
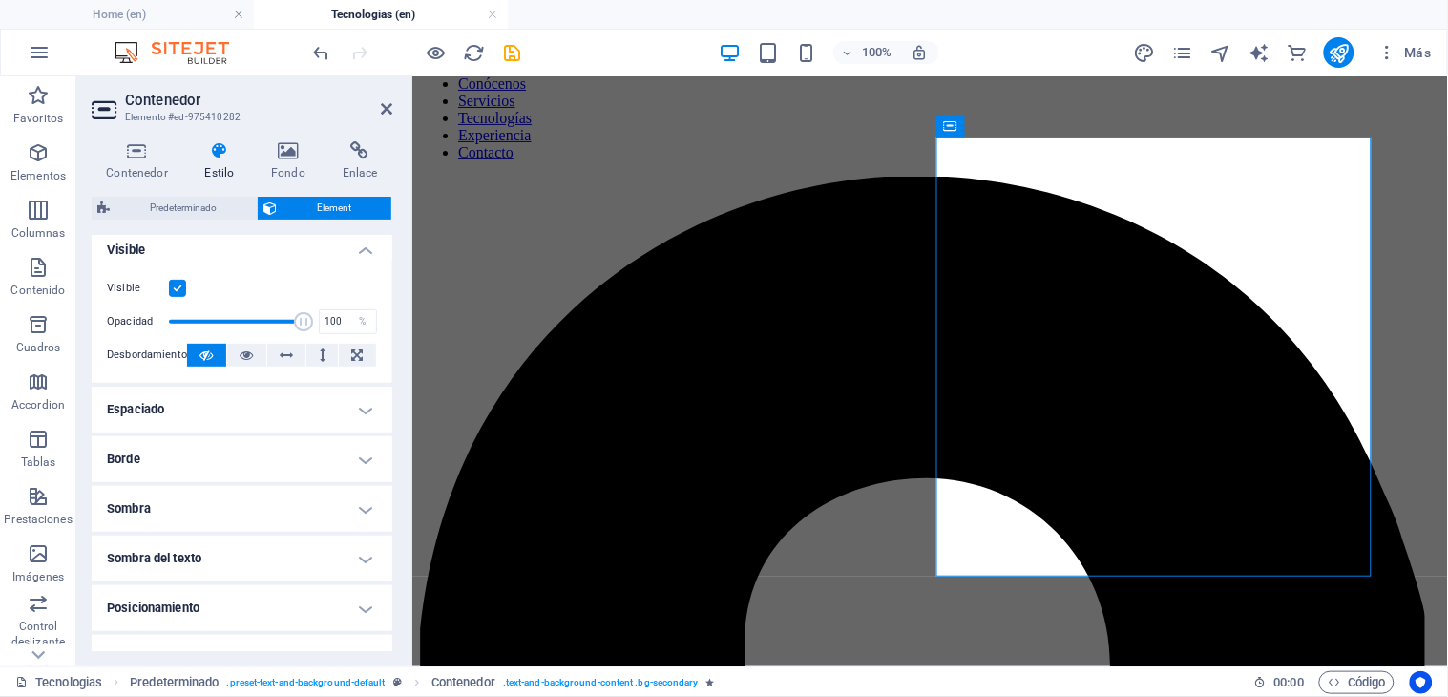
scroll to position [407, 0]
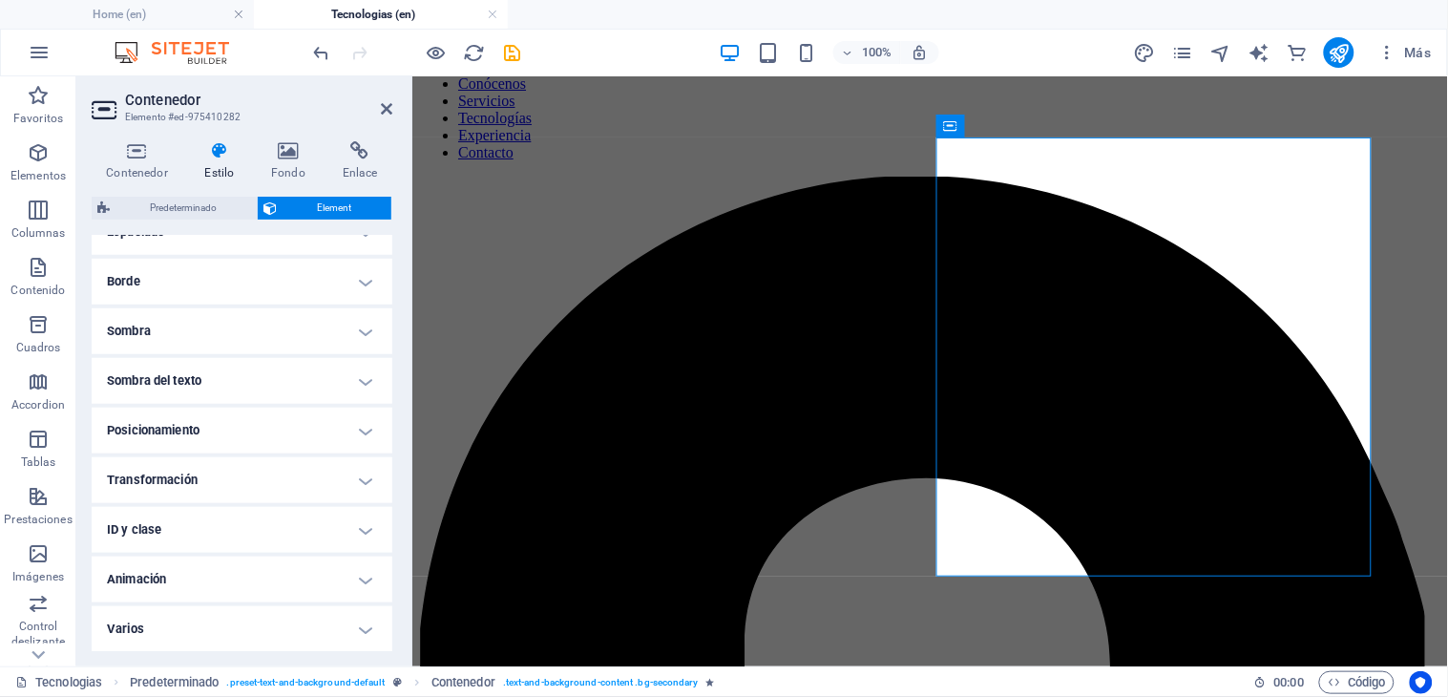
click at [175, 574] on h4 "Animación" at bounding box center [242, 579] width 301 height 46
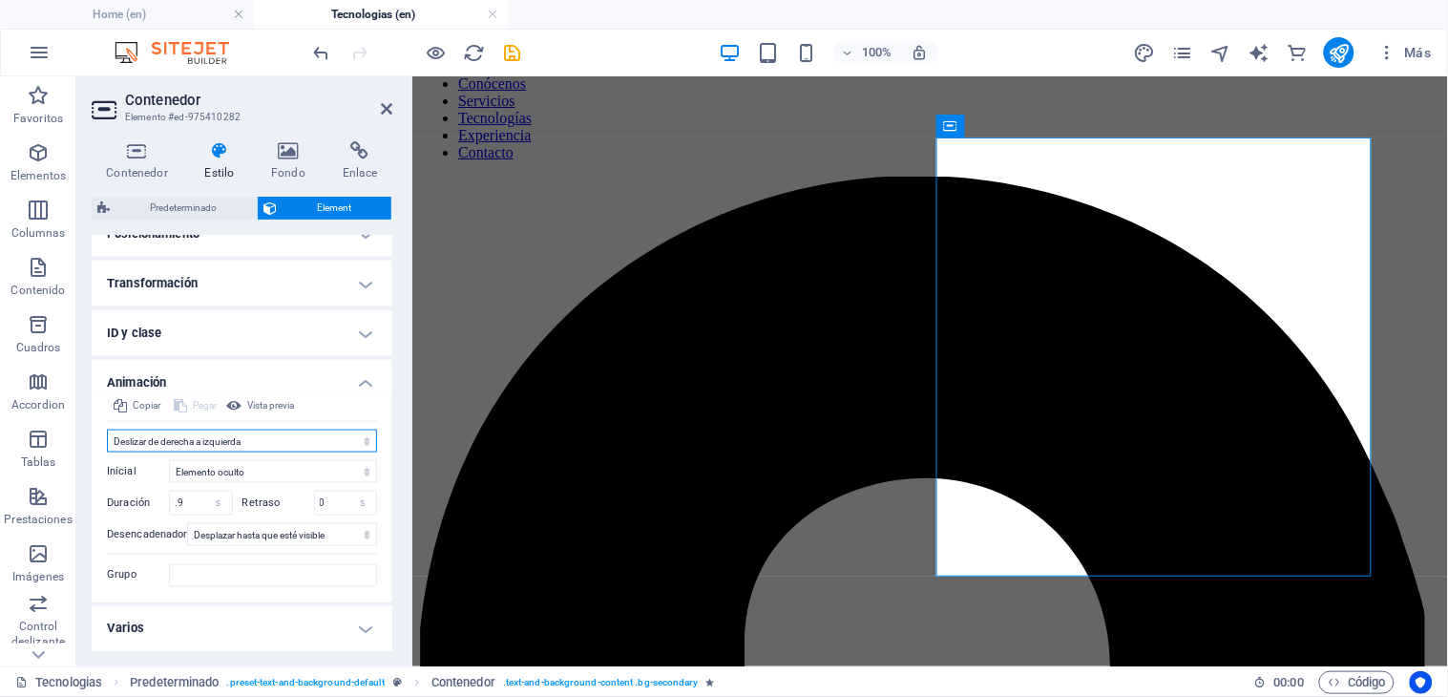
click at [260, 440] on select "No animar Mostrar / Ocultar Subir/bajar Acercar/alejar Deslizar de izquierda a …" at bounding box center [242, 440] width 270 height 23
select select "shrink"
click at [107, 429] on select "No animar Mostrar / Ocultar Subir/bajar Acercar/alejar Deslizar de izquierda a …" at bounding box center [242, 440] width 270 height 23
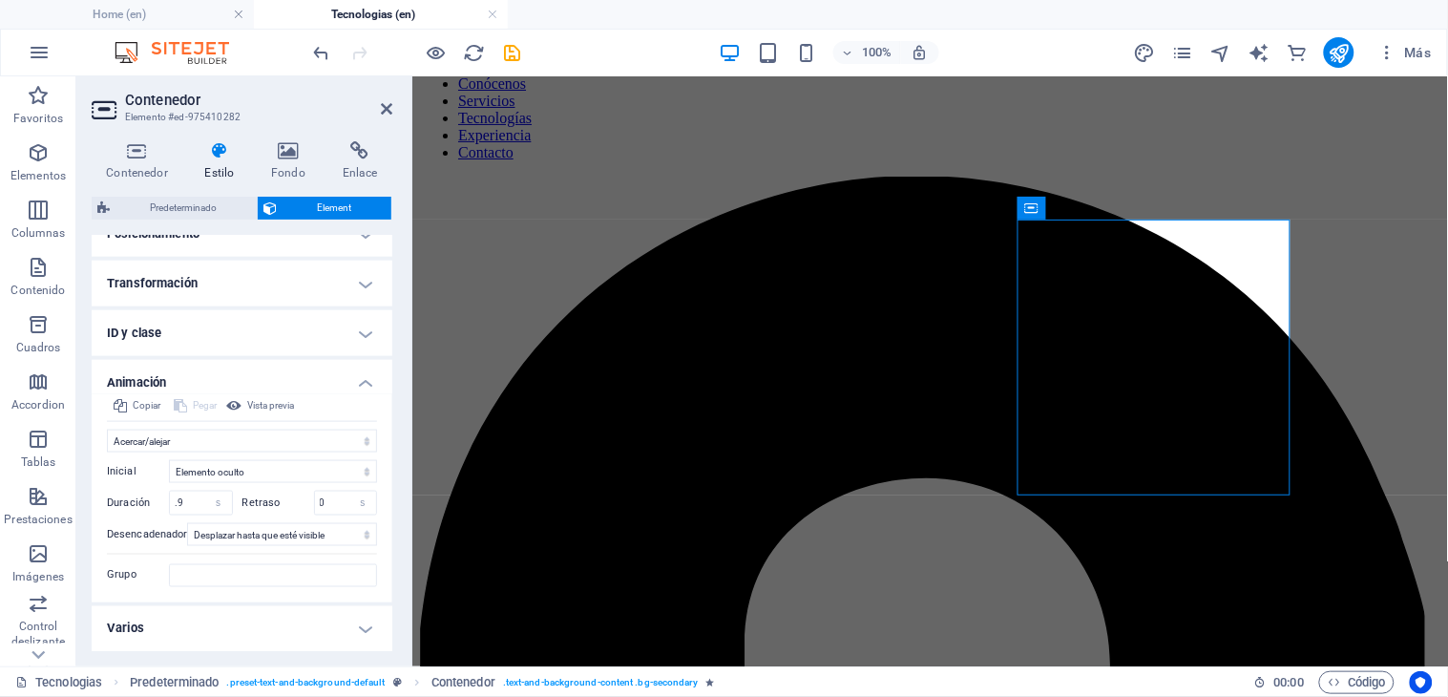
click at [393, 106] on aside "Contenedor Elemento #ed-975410282 Contenedor Estilo Fondo Enlace Tamaño Altura …" at bounding box center [244, 371] width 336 height 590
click at [387, 107] on icon at bounding box center [386, 108] width 11 height 15
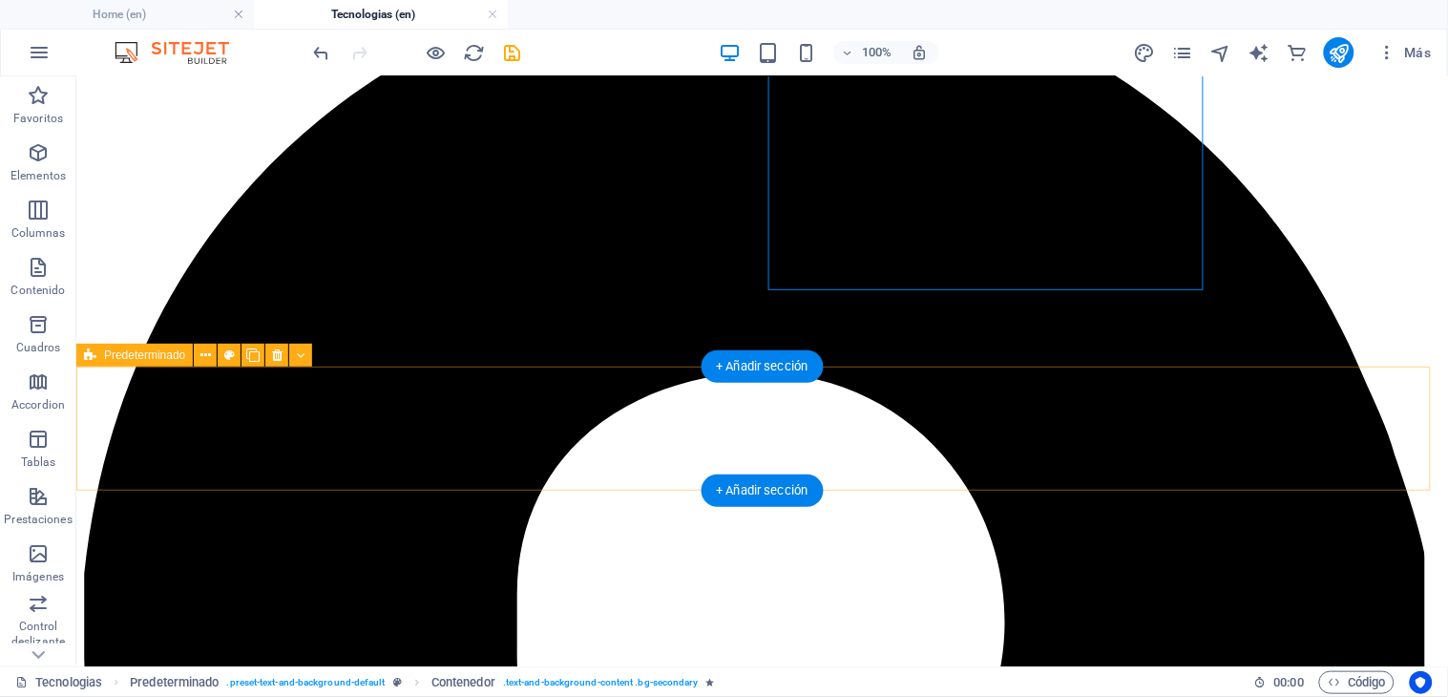
scroll to position [420, 0]
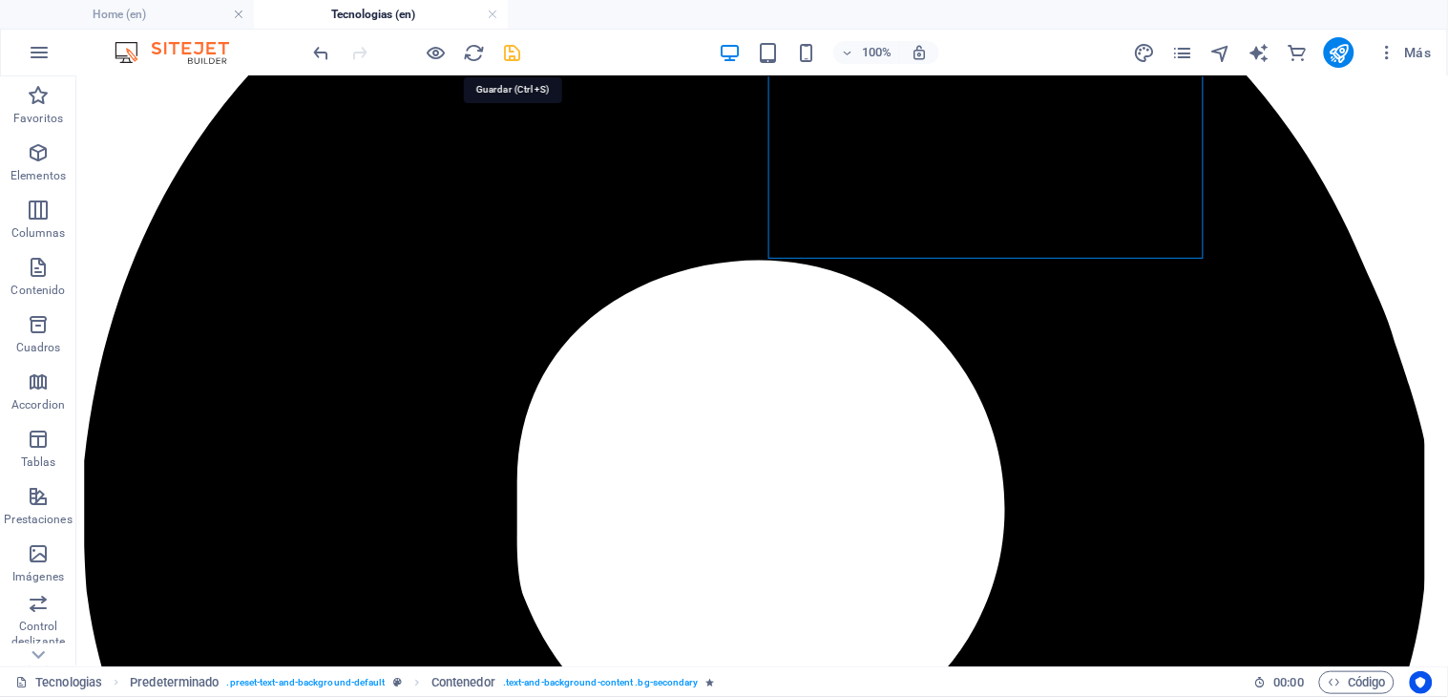
click at [511, 46] on icon "save" at bounding box center [513, 53] width 22 height 22
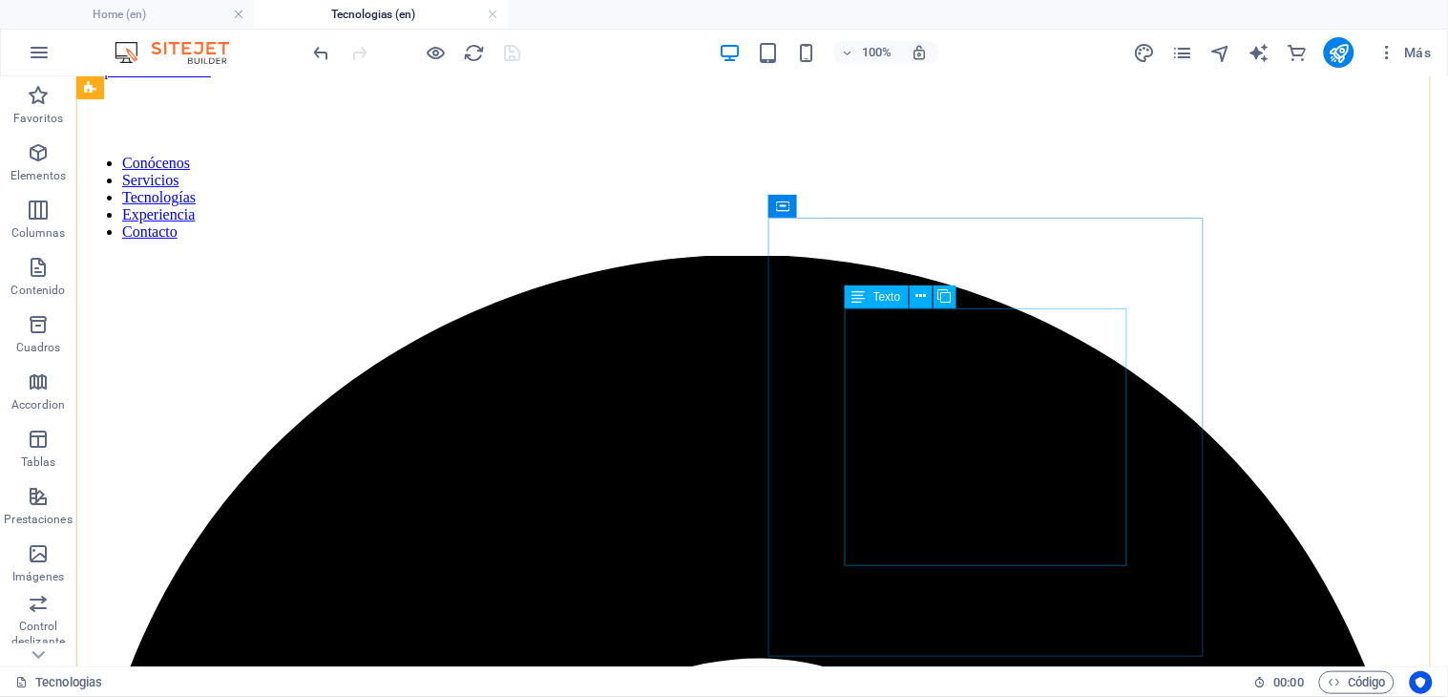
scroll to position [0, 0]
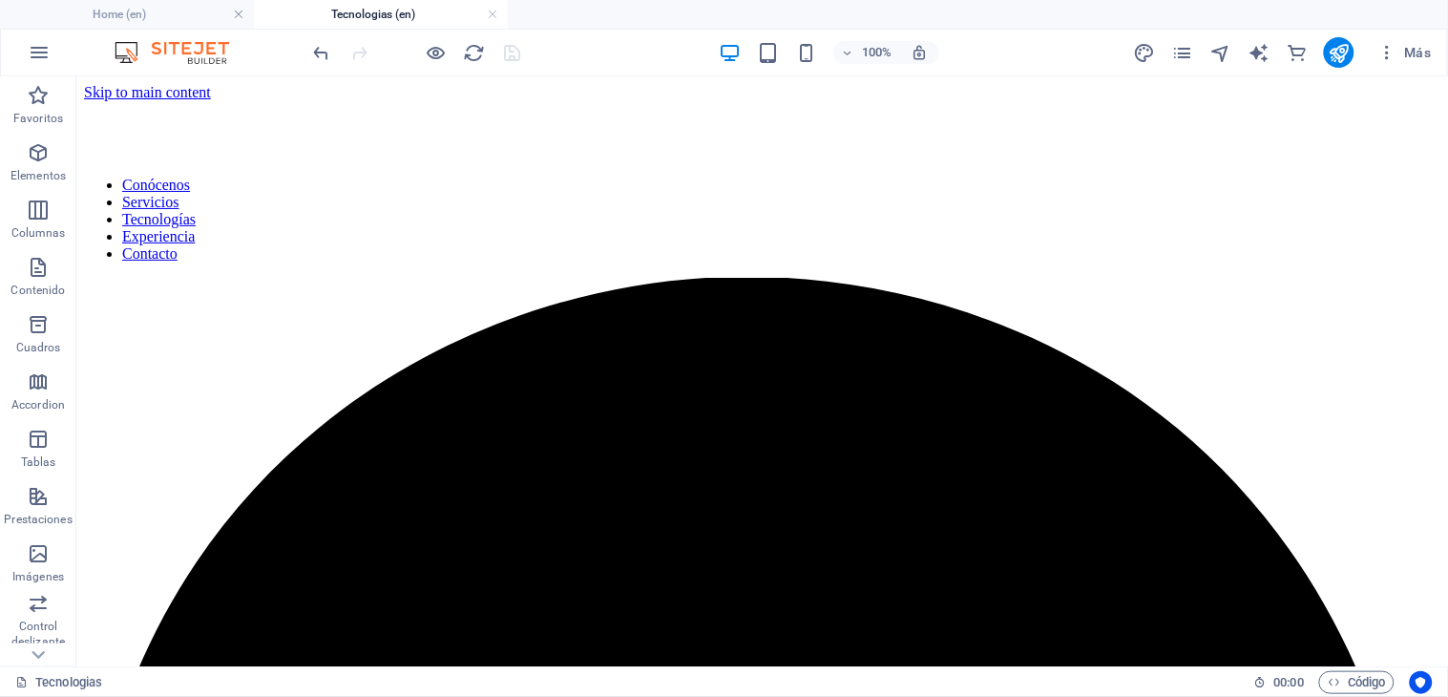
click at [1336, 34] on div "100% Más" at bounding box center [724, 53] width 1446 height 46
click at [1343, 60] on icon "publish" at bounding box center [1339, 53] width 22 height 22
